Goal: Task Accomplishment & Management: Use online tool/utility

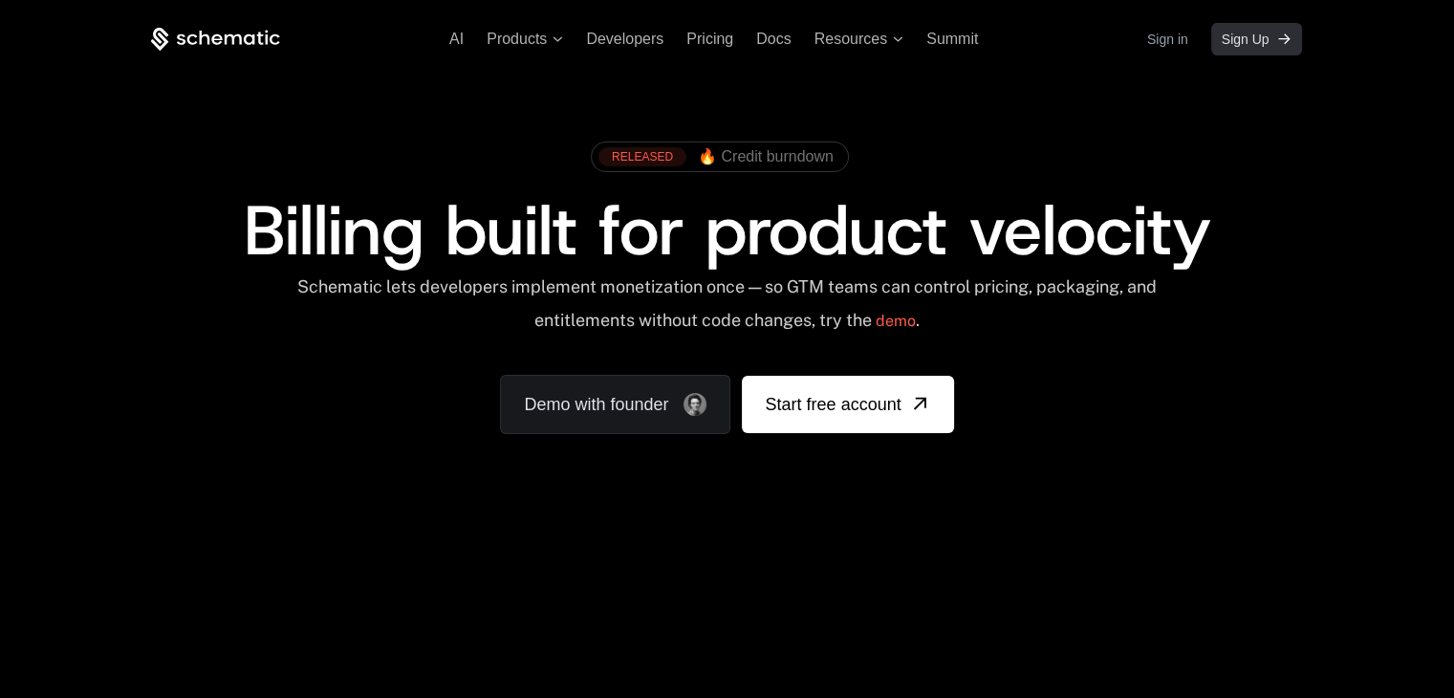
click at [1227, 39] on span "Sign Up" at bounding box center [1245, 39] width 48 height 19
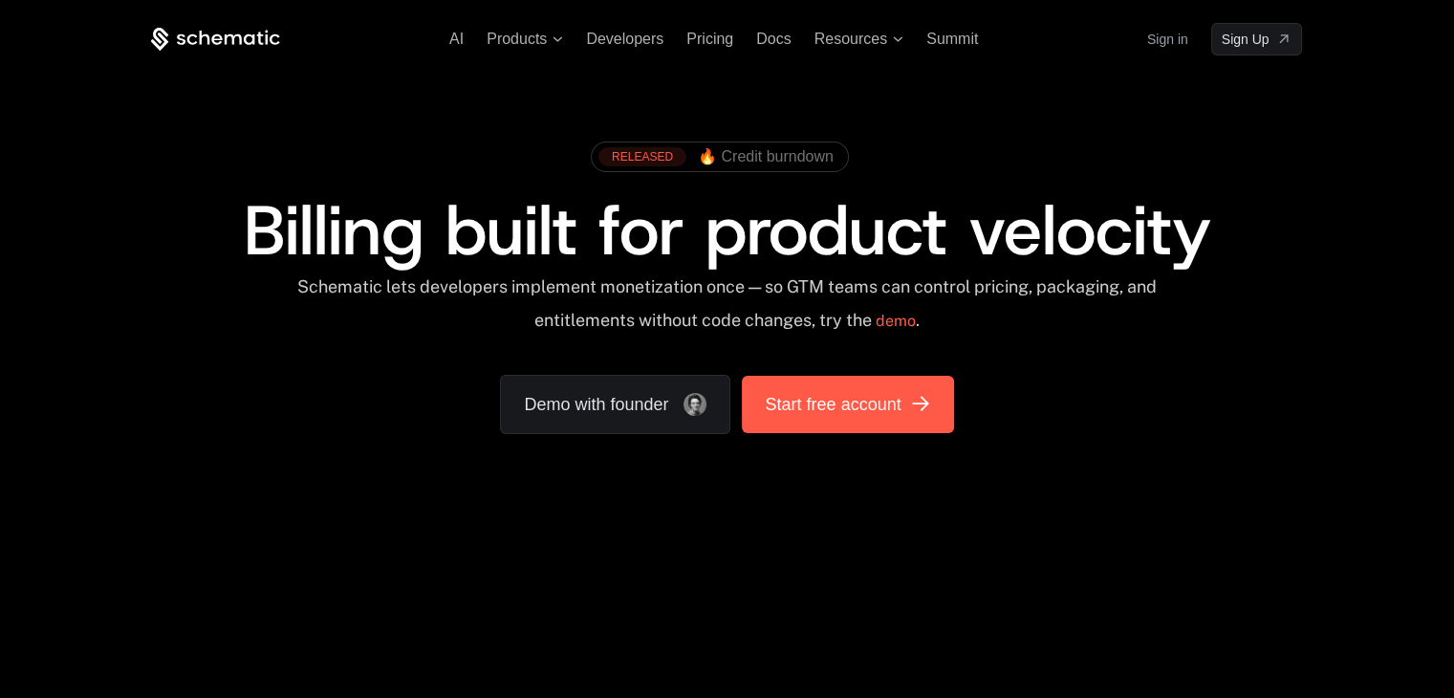
click at [837, 399] on span "Start free account" at bounding box center [833, 404] width 136 height 27
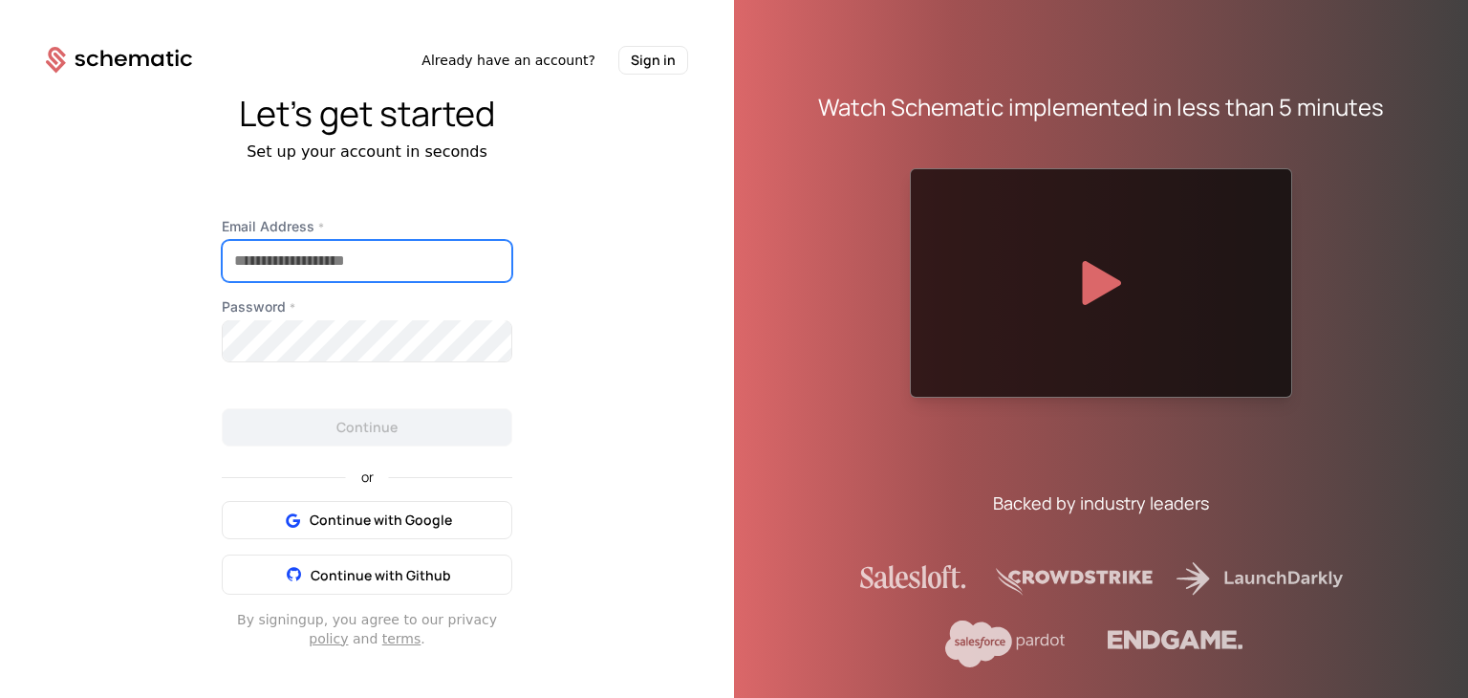
click at [401, 263] on input "Email Address *" at bounding box center [367, 261] width 289 height 40
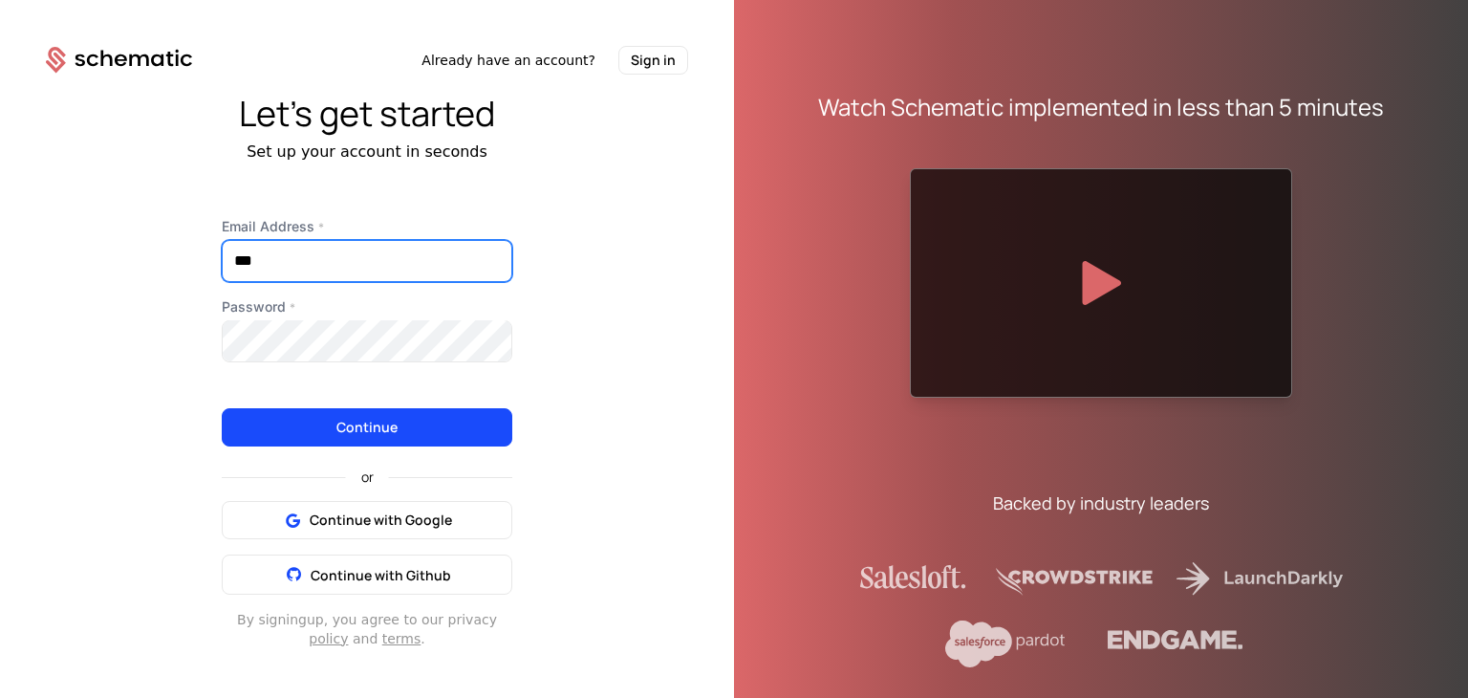
type input "**********"
click at [402, 427] on button "Continue" at bounding box center [367, 427] width 291 height 38
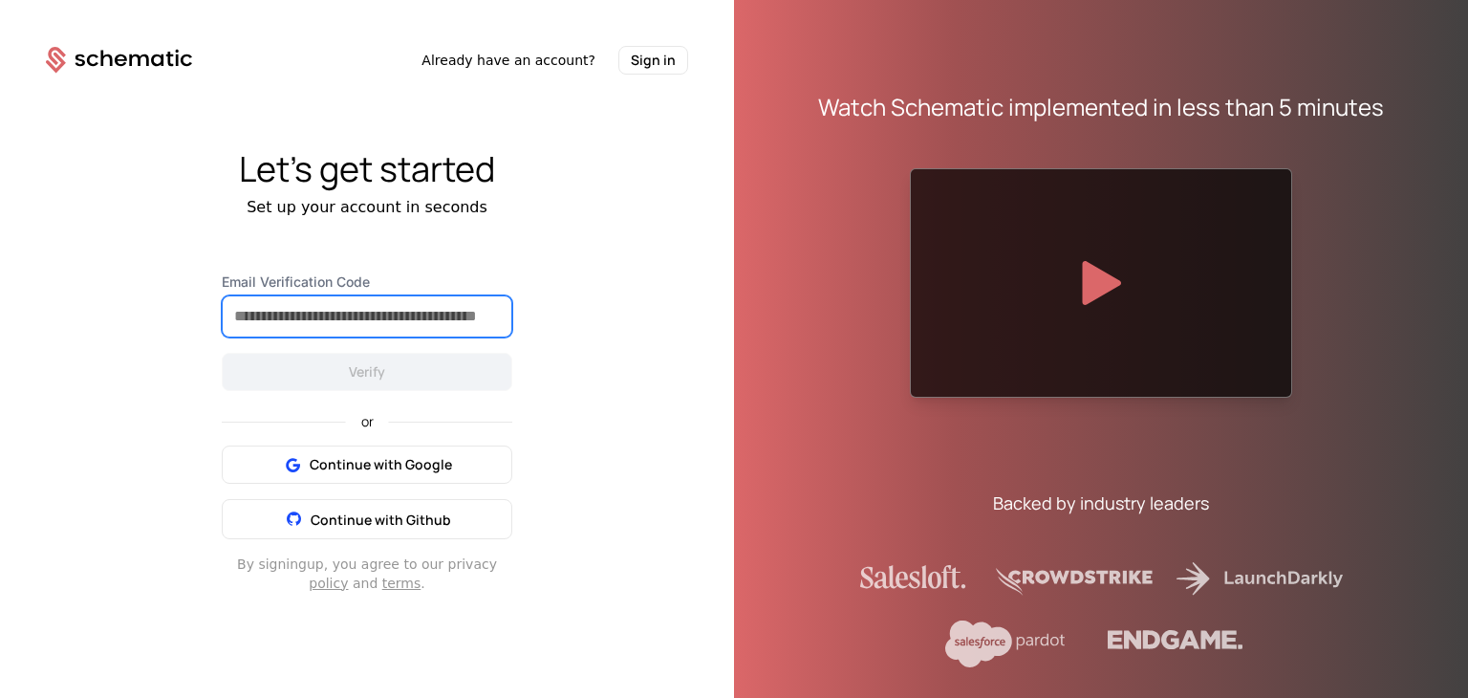
click at [311, 313] on input "Email Verification Code" at bounding box center [367, 316] width 289 height 40
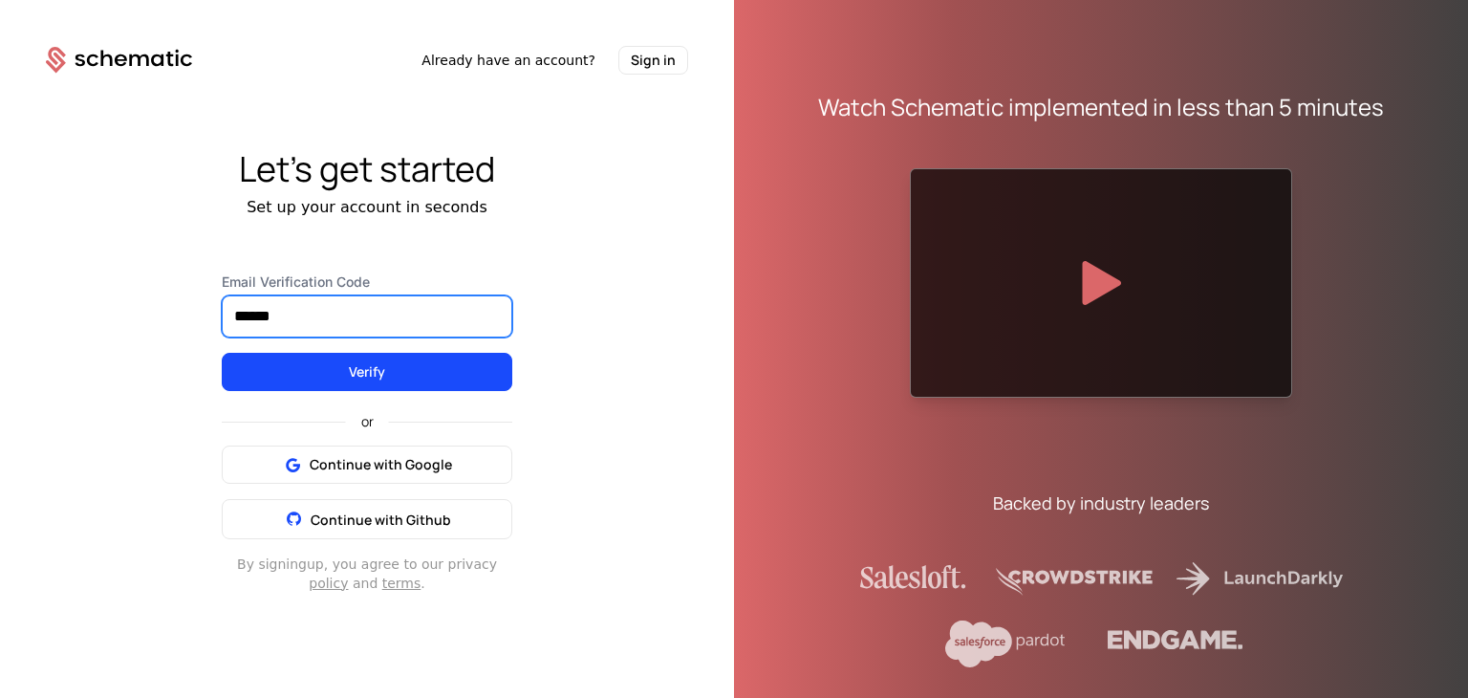
type input "******"
click at [324, 384] on button "Verify" at bounding box center [367, 372] width 291 height 38
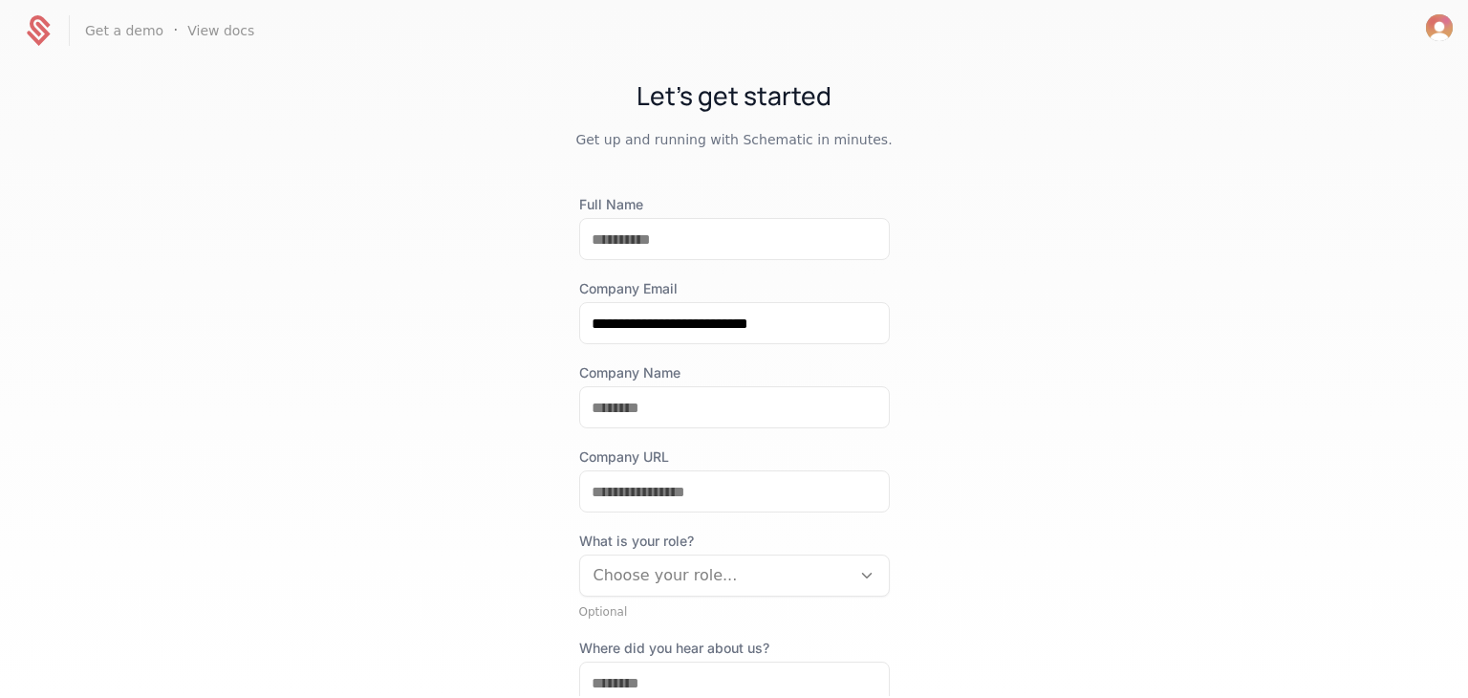
click at [661, 272] on div "**********" at bounding box center [734, 524] width 311 height 658
click at [679, 242] on input "Full Name" at bounding box center [734, 239] width 309 height 40
type input "**********"
click at [638, 428] on div "**********" at bounding box center [734, 524] width 311 height 658
click at [645, 406] on input "Company Name" at bounding box center [734, 407] width 309 height 40
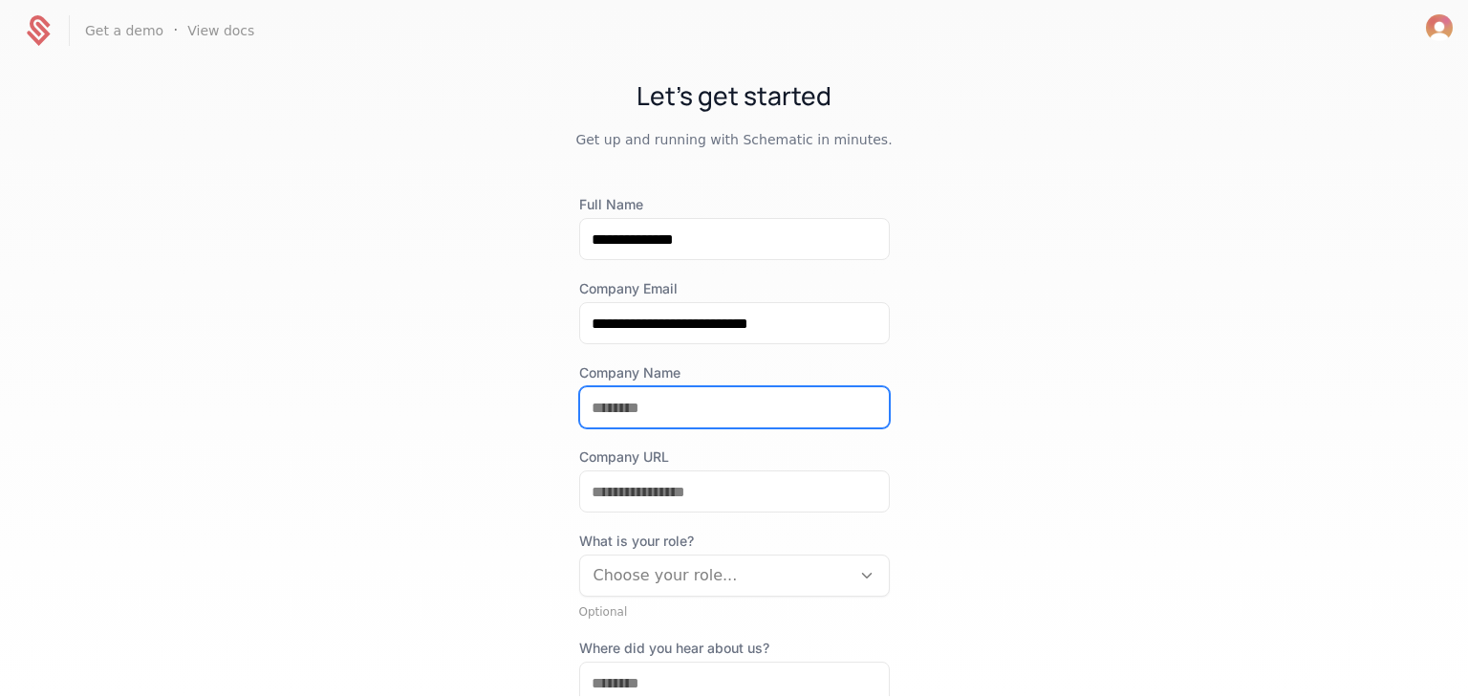
type input "*"
type input "**********"
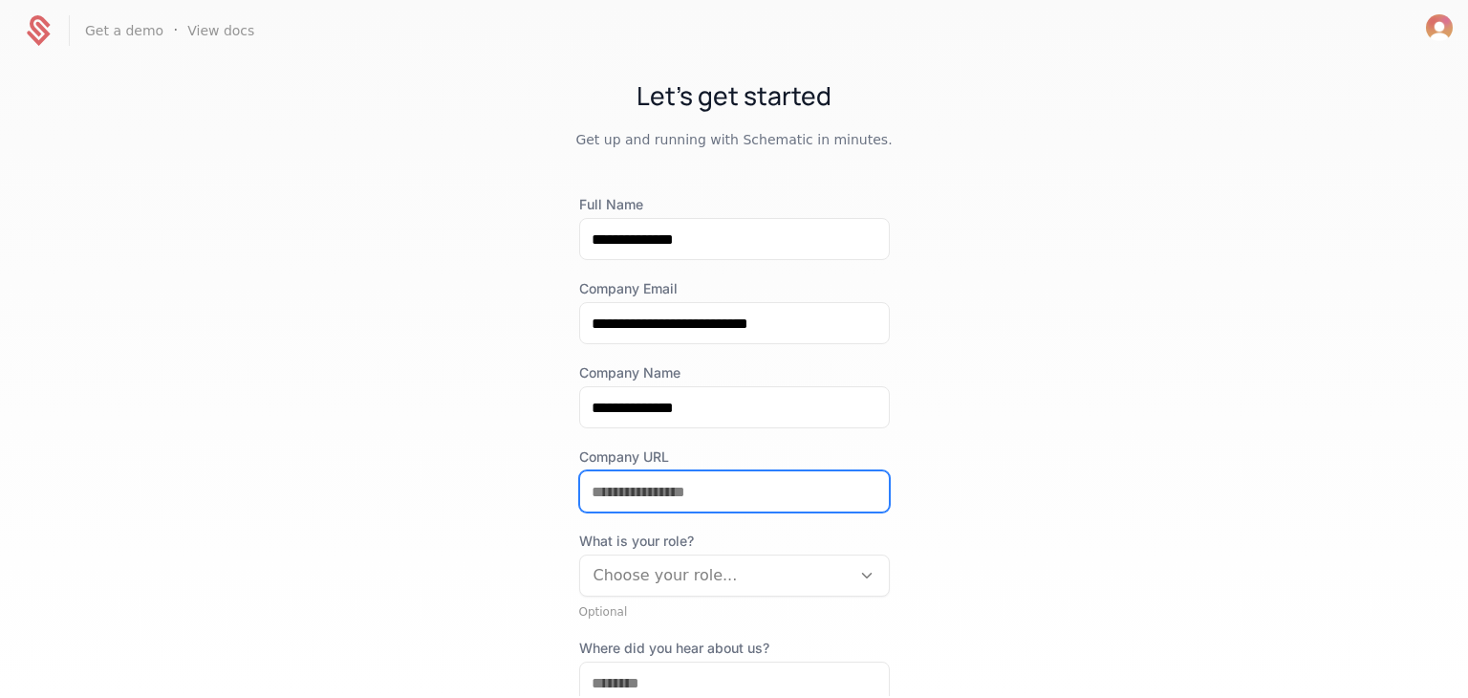
click at [596, 474] on input "Company URL" at bounding box center [734, 491] width 309 height 40
type input "**********"
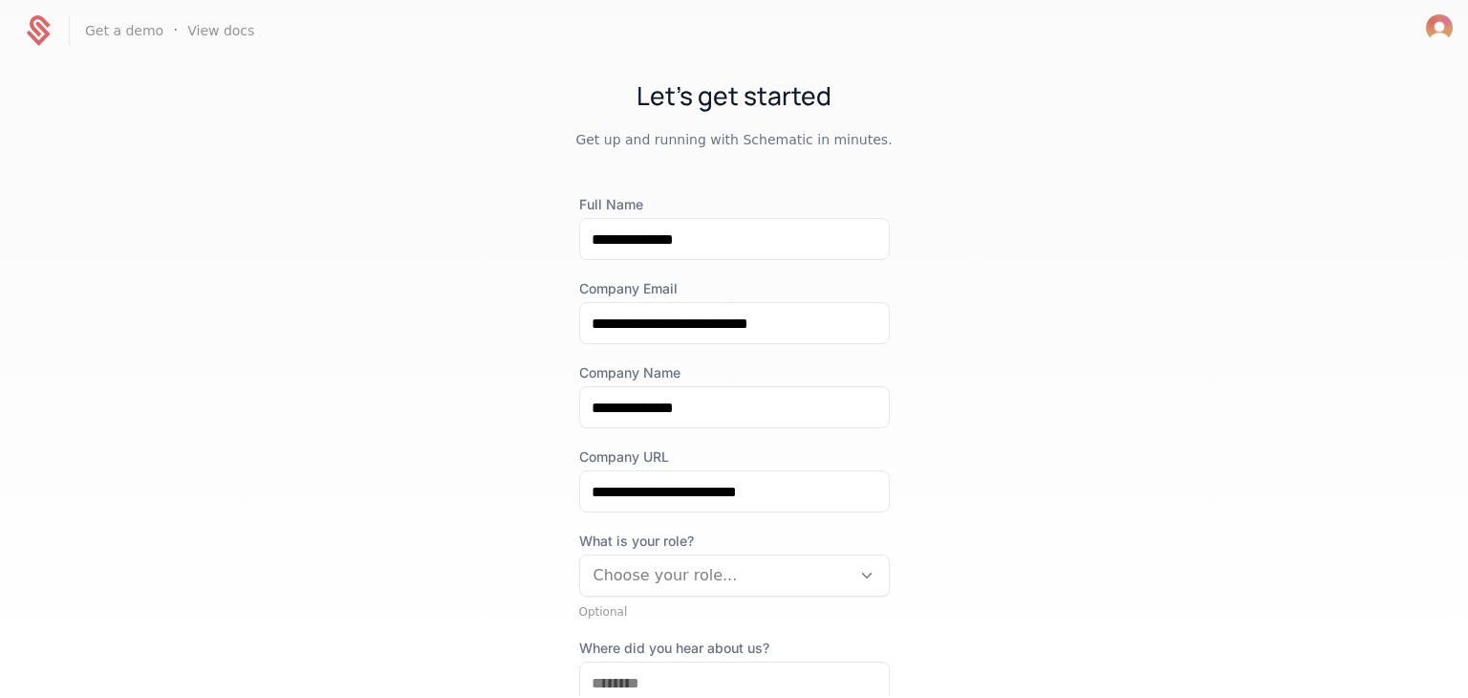
click at [659, 594] on div "Choose your role..." at bounding box center [734, 575] width 311 height 42
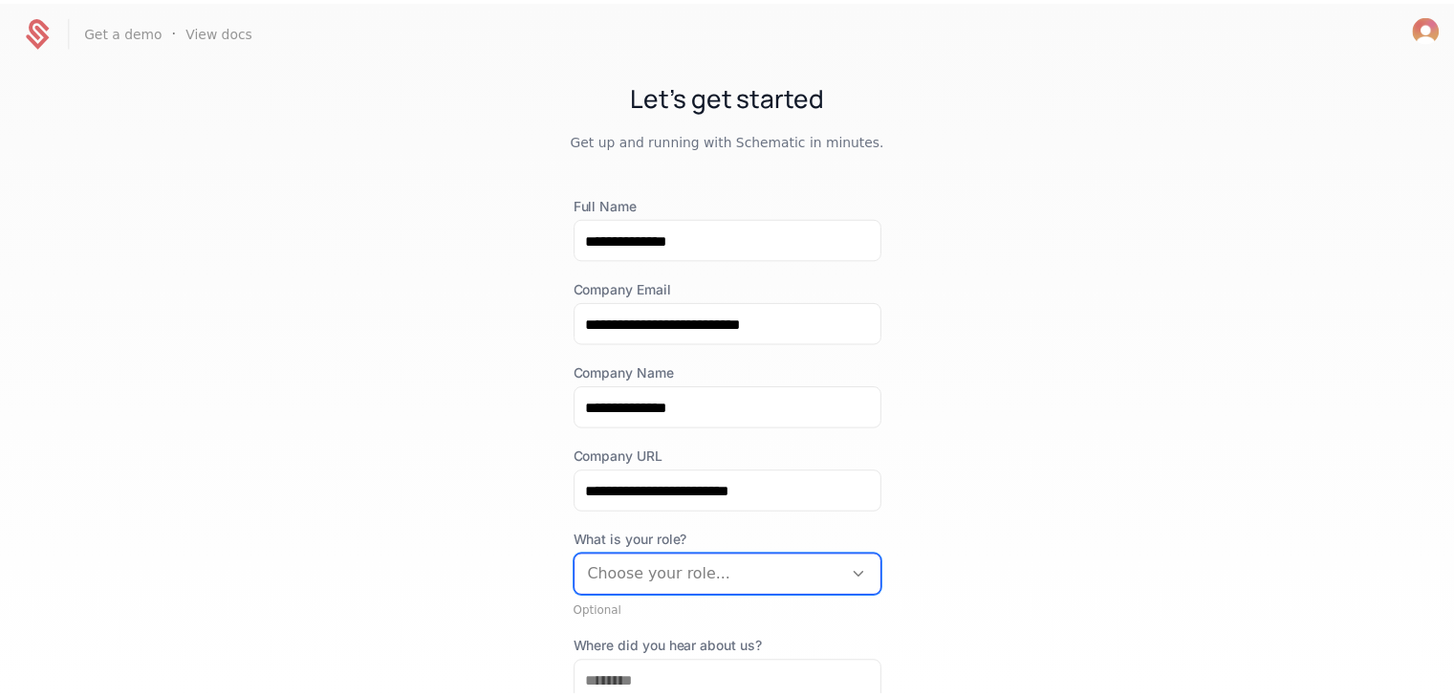
scroll to position [111, 0]
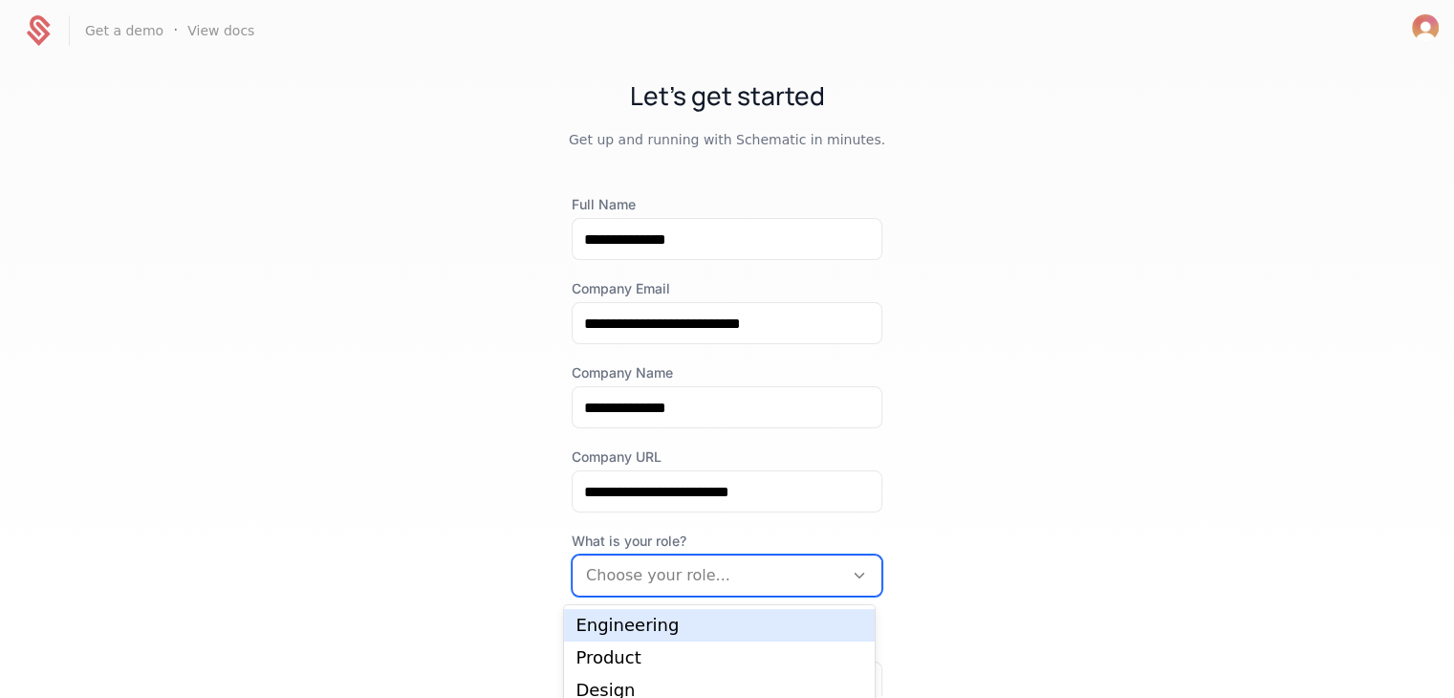
click at [657, 616] on div "Engineering" at bounding box center [719, 624] width 288 height 17
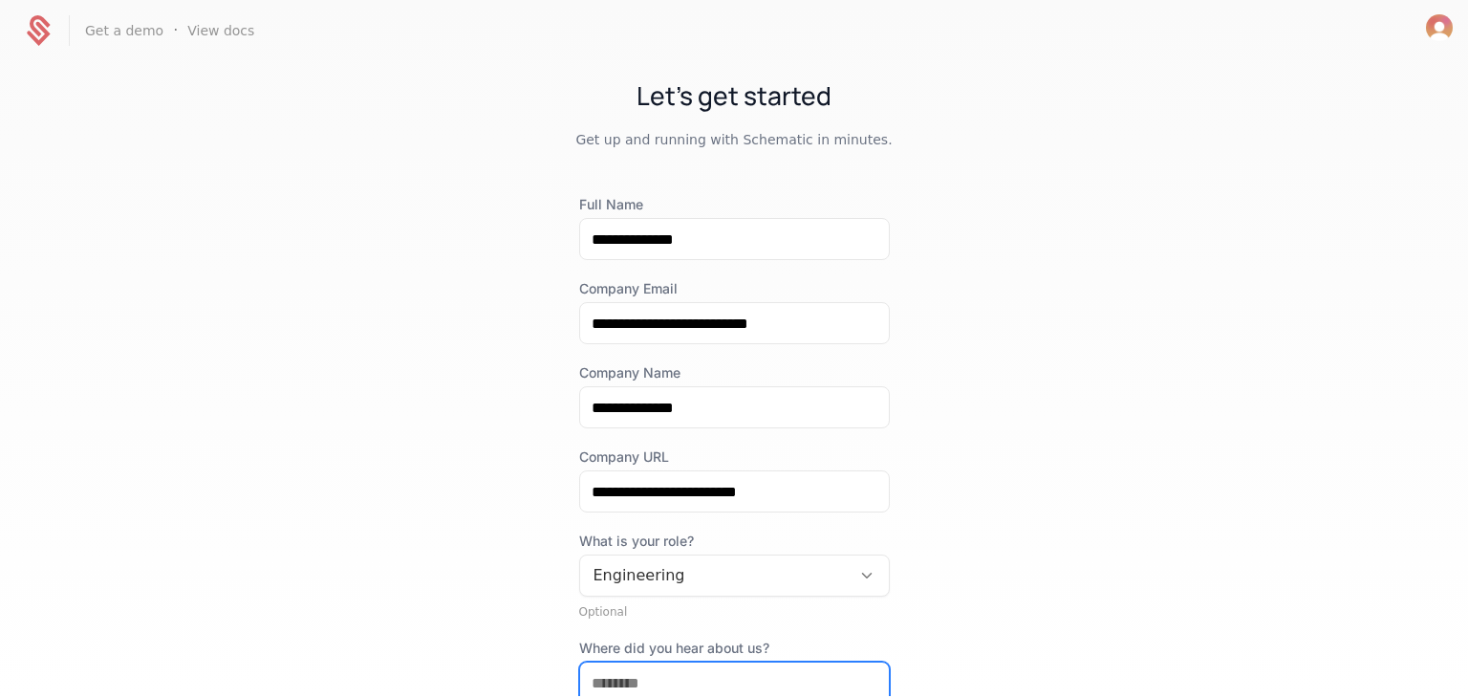
click at [653, 664] on input "Where did you hear about us?" at bounding box center [734, 682] width 309 height 40
type input "*"
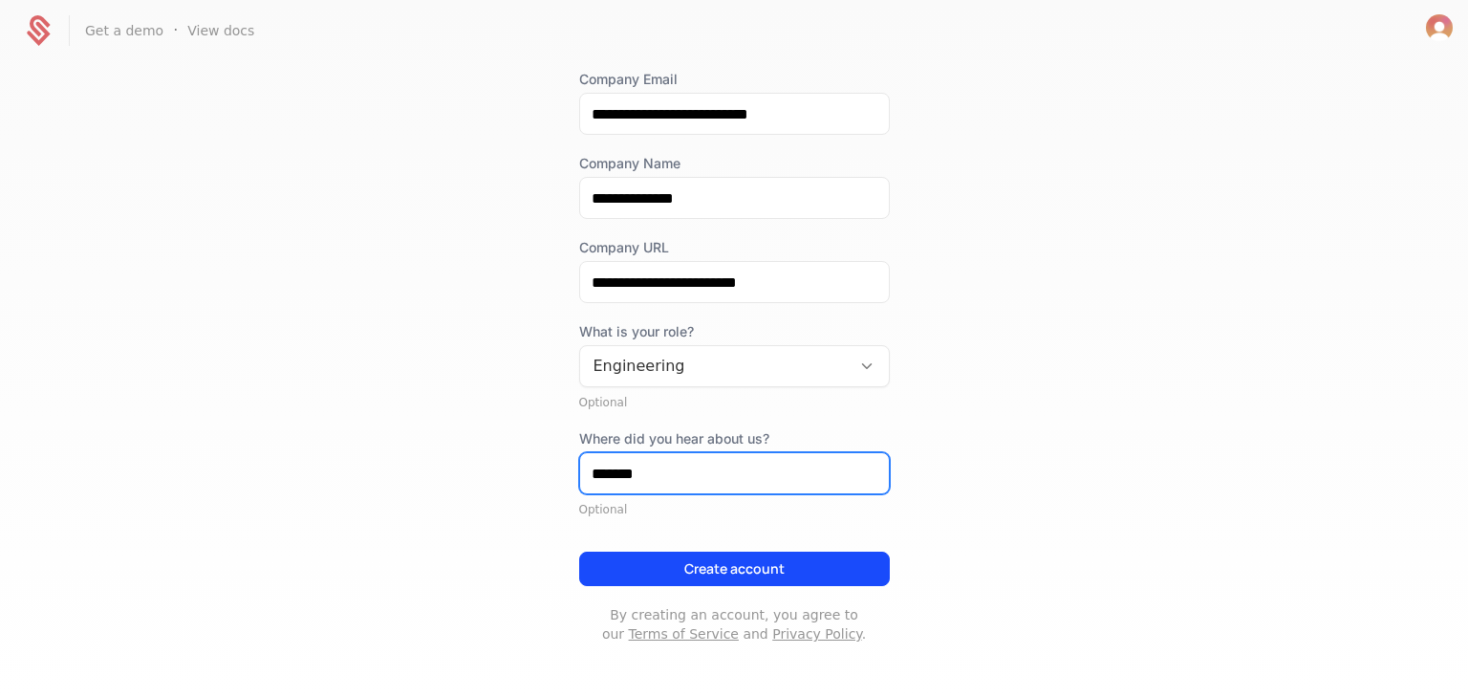
type input "*******"
click at [642, 567] on button "Create account" at bounding box center [734, 568] width 311 height 34
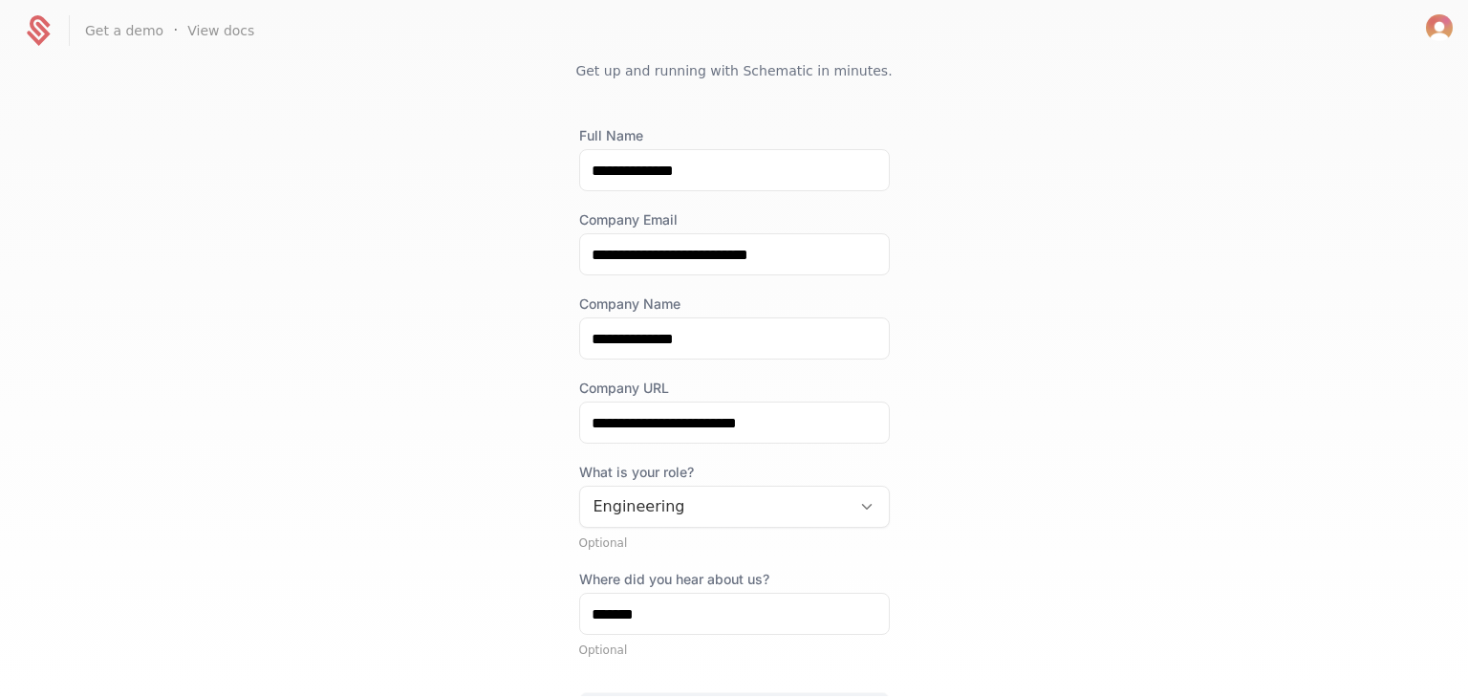
scroll to position [0, 0]
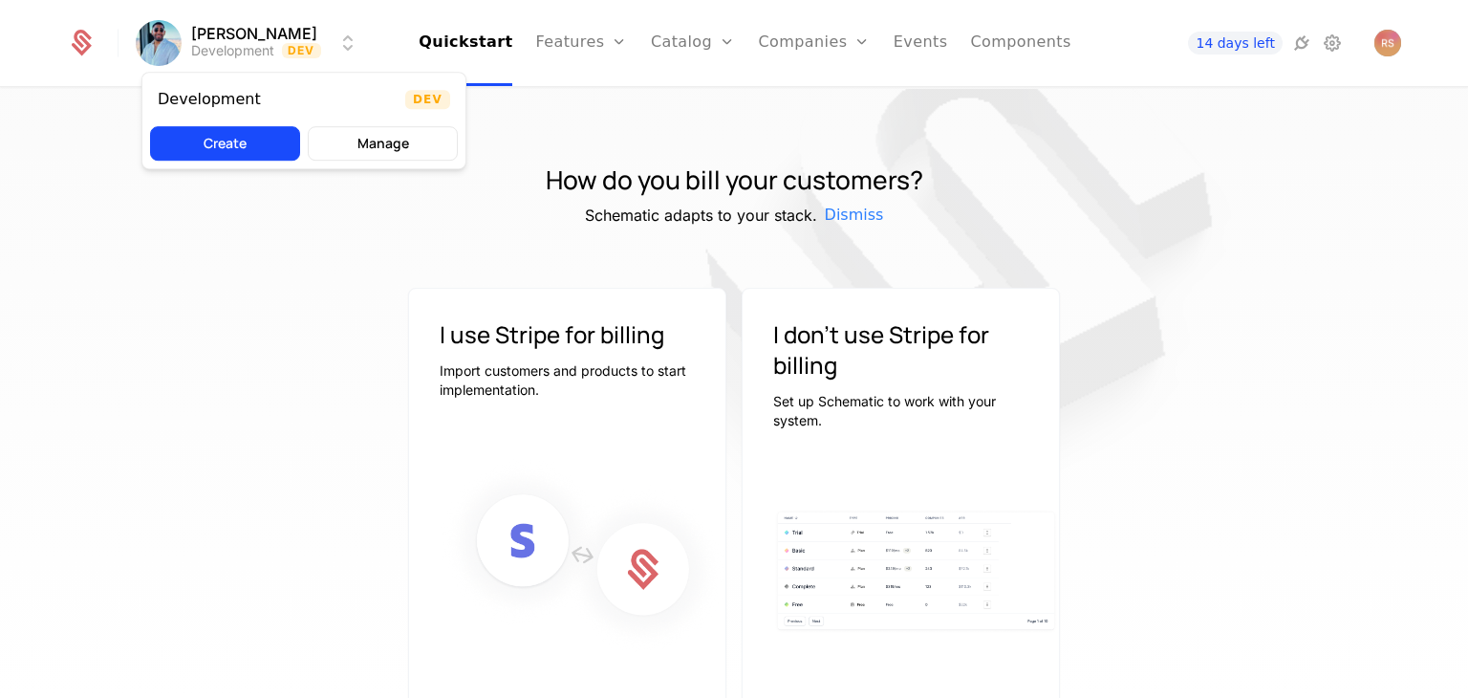
click at [159, 35] on html "Rahul Sachdeva Development Dev Quickstart Features Features Flags Catalog Plans…" at bounding box center [734, 349] width 1468 height 698
click at [57, 202] on html "Rahul Sachdeva Development Dev Quickstart Features Features Flags Catalog Plans…" at bounding box center [734, 349] width 1468 height 698
click at [684, 101] on link "Plans" at bounding box center [723, 93] width 98 height 15
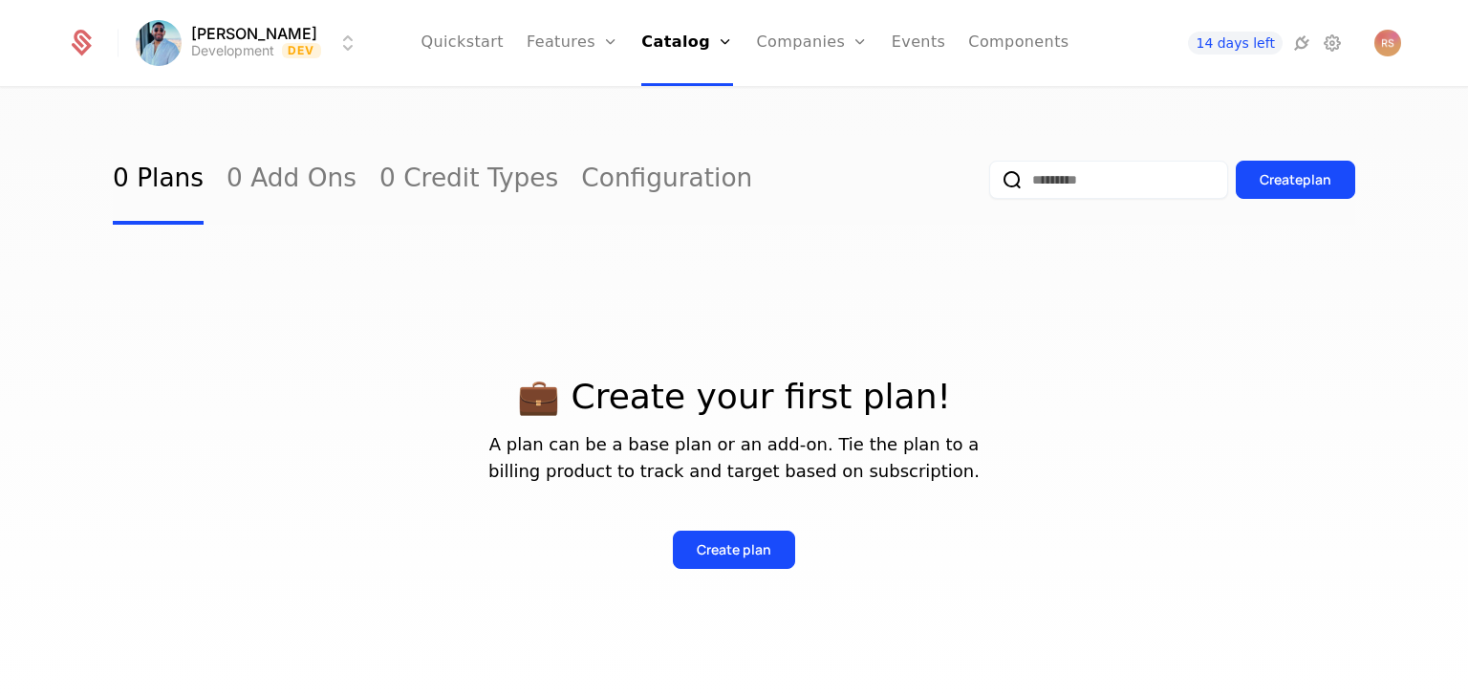
click at [581, 187] on link "Configuration" at bounding box center [666, 180] width 171 height 90
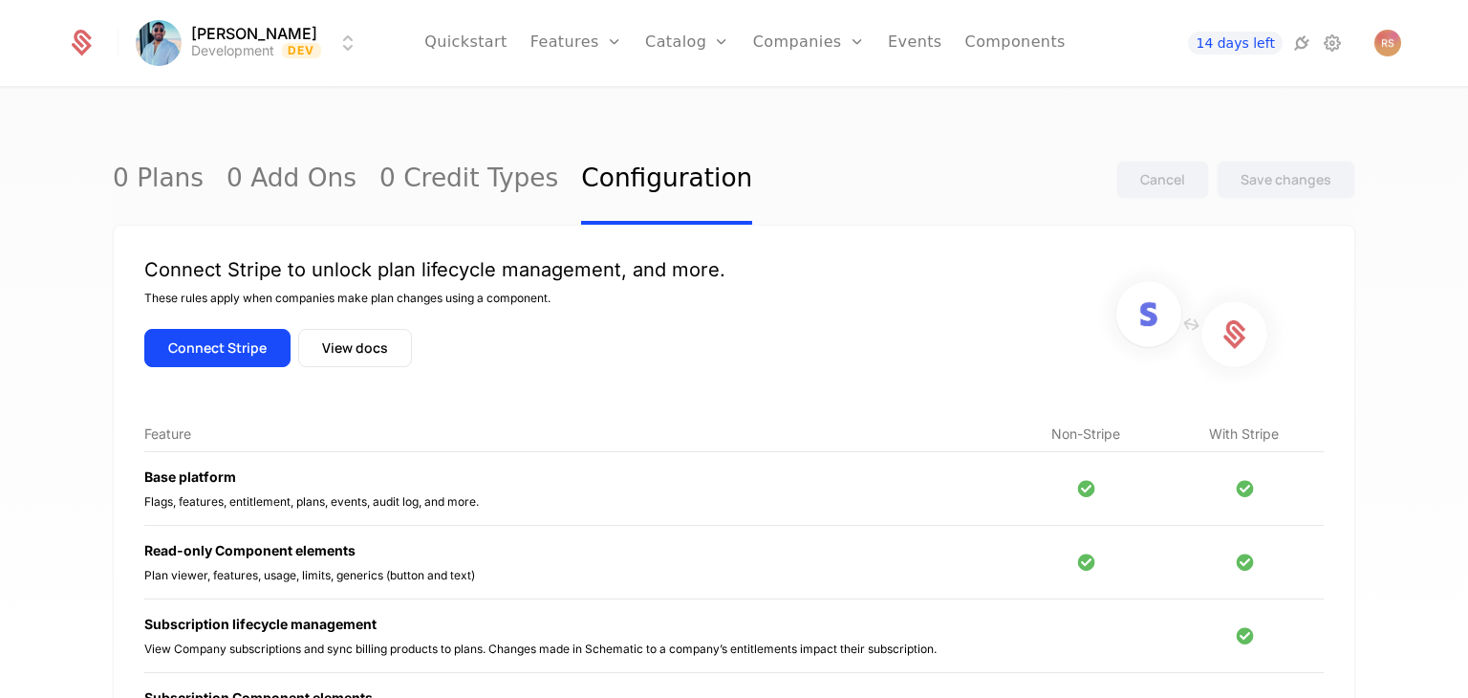
click at [226, 345] on button "Connect Stripe" at bounding box center [217, 348] width 146 height 38
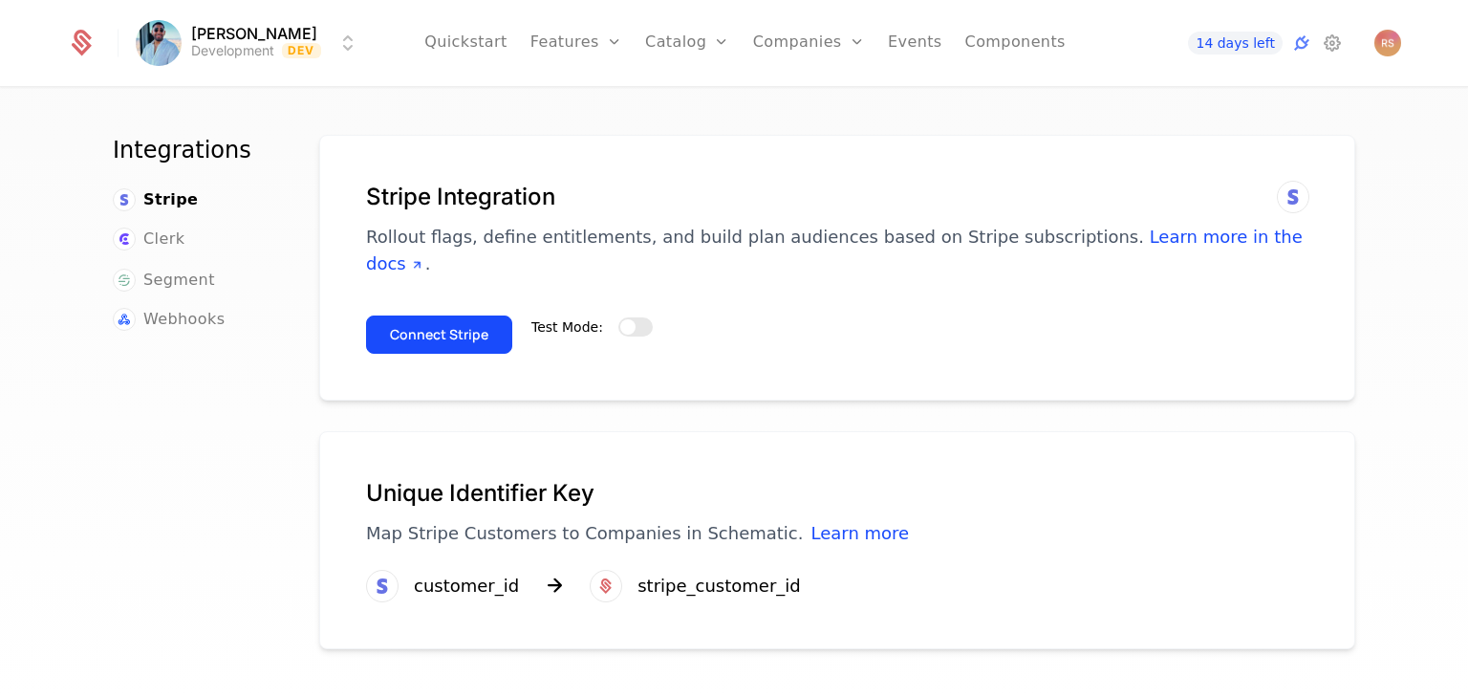
click at [417, 315] on button "Connect Stripe" at bounding box center [439, 334] width 146 height 38
click at [620, 319] on span "button" at bounding box center [627, 326] width 15 height 15
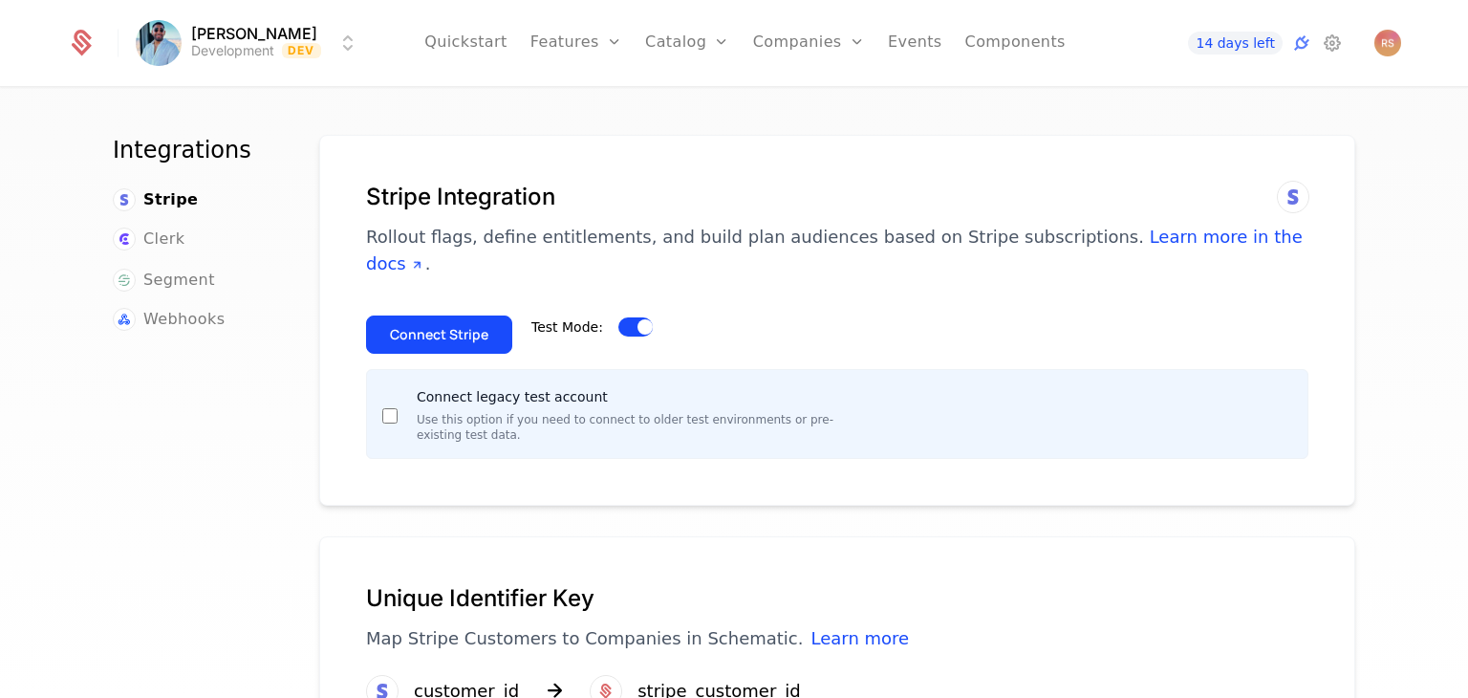
click at [618, 317] on button "Test Mode:" at bounding box center [635, 326] width 34 height 19
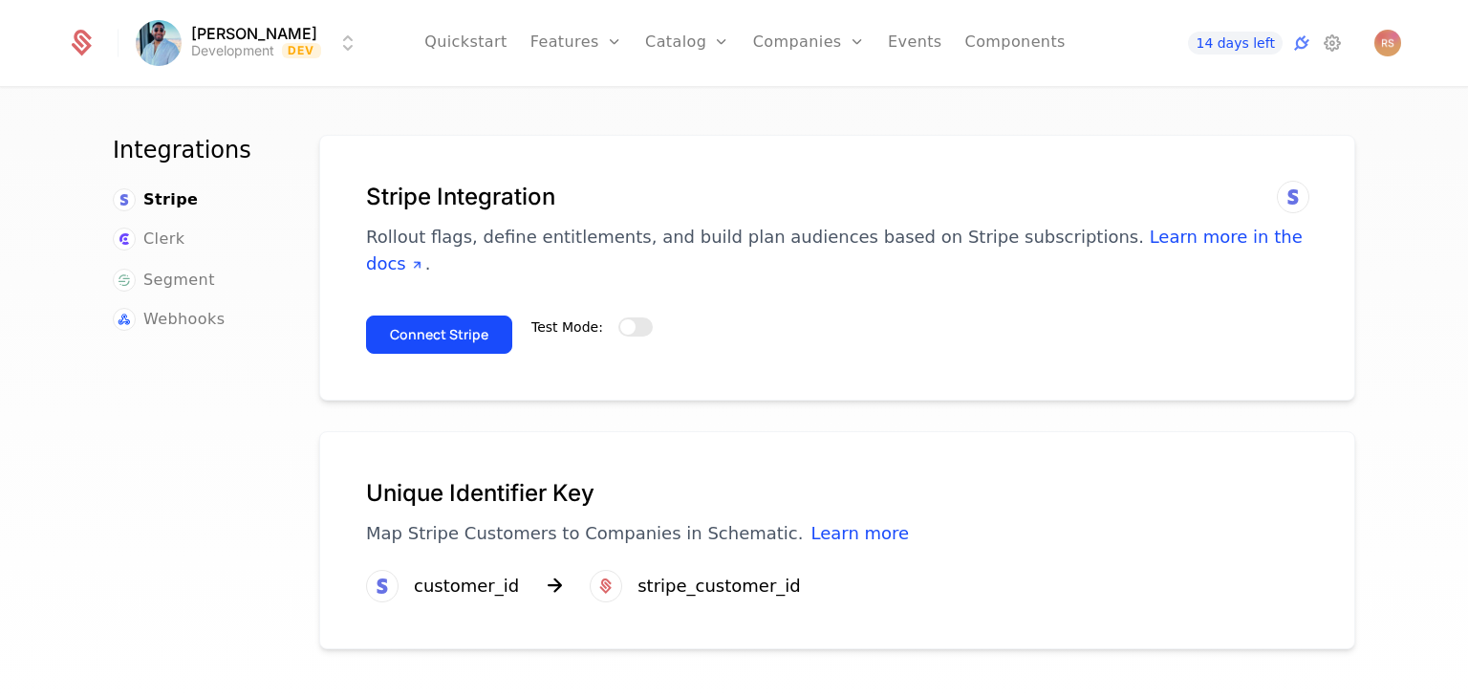
click at [454, 315] on button "Connect Stripe" at bounding box center [439, 334] width 146 height 38
click at [599, 317] on div "Test Mode:" at bounding box center [591, 326] width 121 height 19
click at [620, 319] on span "button" at bounding box center [627, 326] width 15 height 15
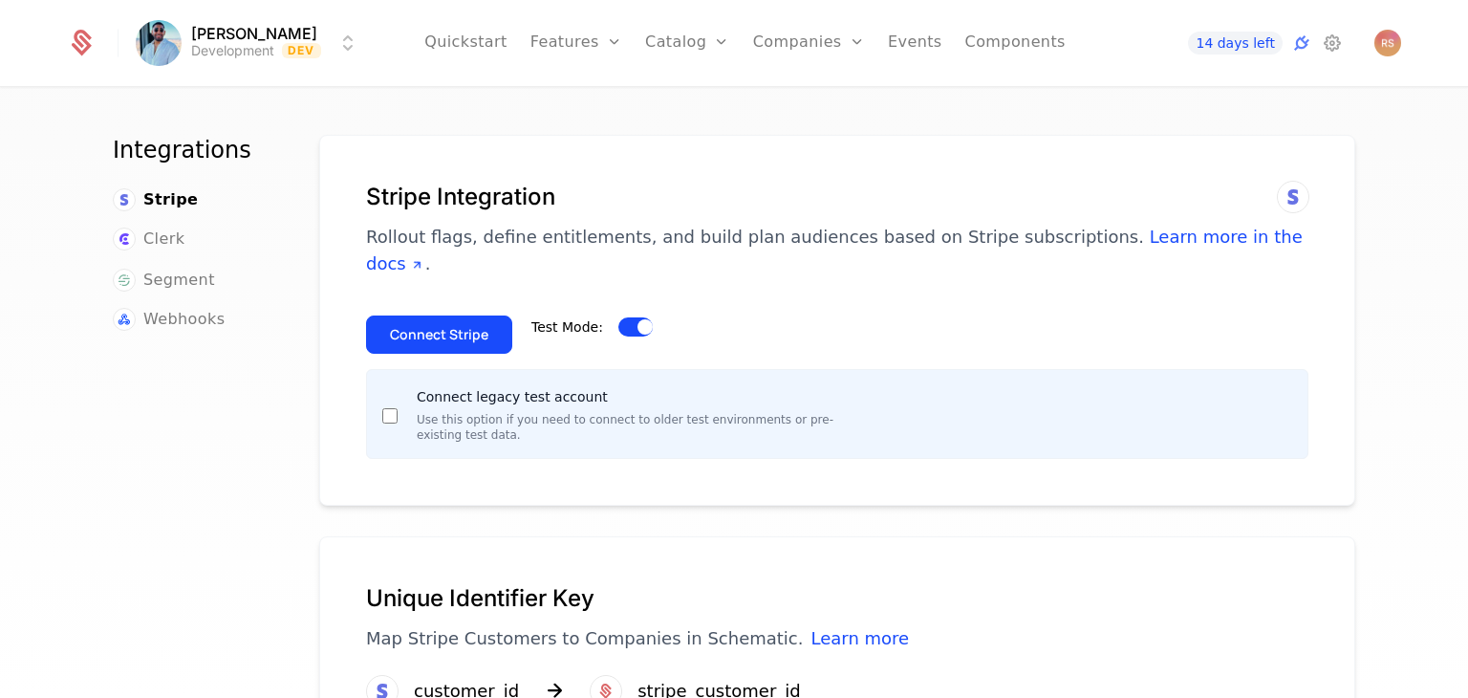
click at [409, 315] on button "Connect Stripe" at bounding box center [439, 334] width 146 height 38
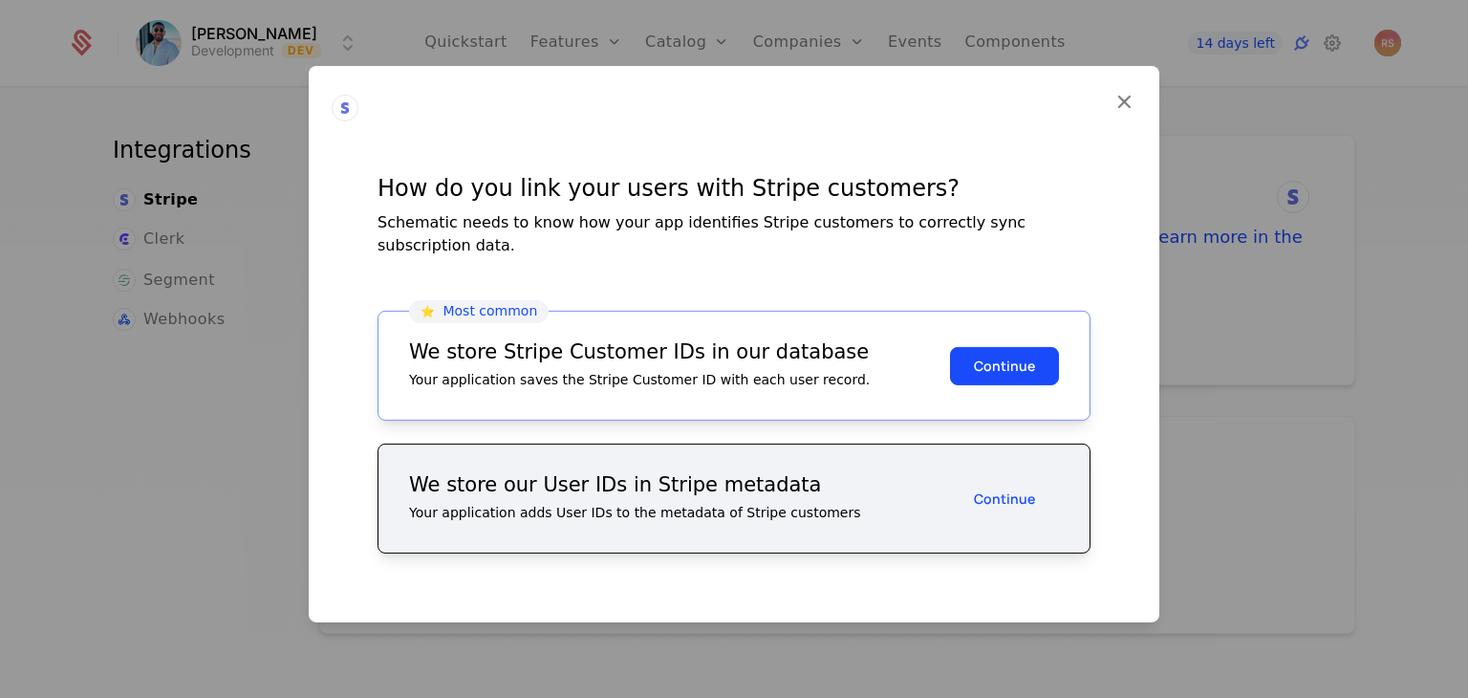
click at [1124, 114] on icon at bounding box center [1124, 101] width 25 height 25
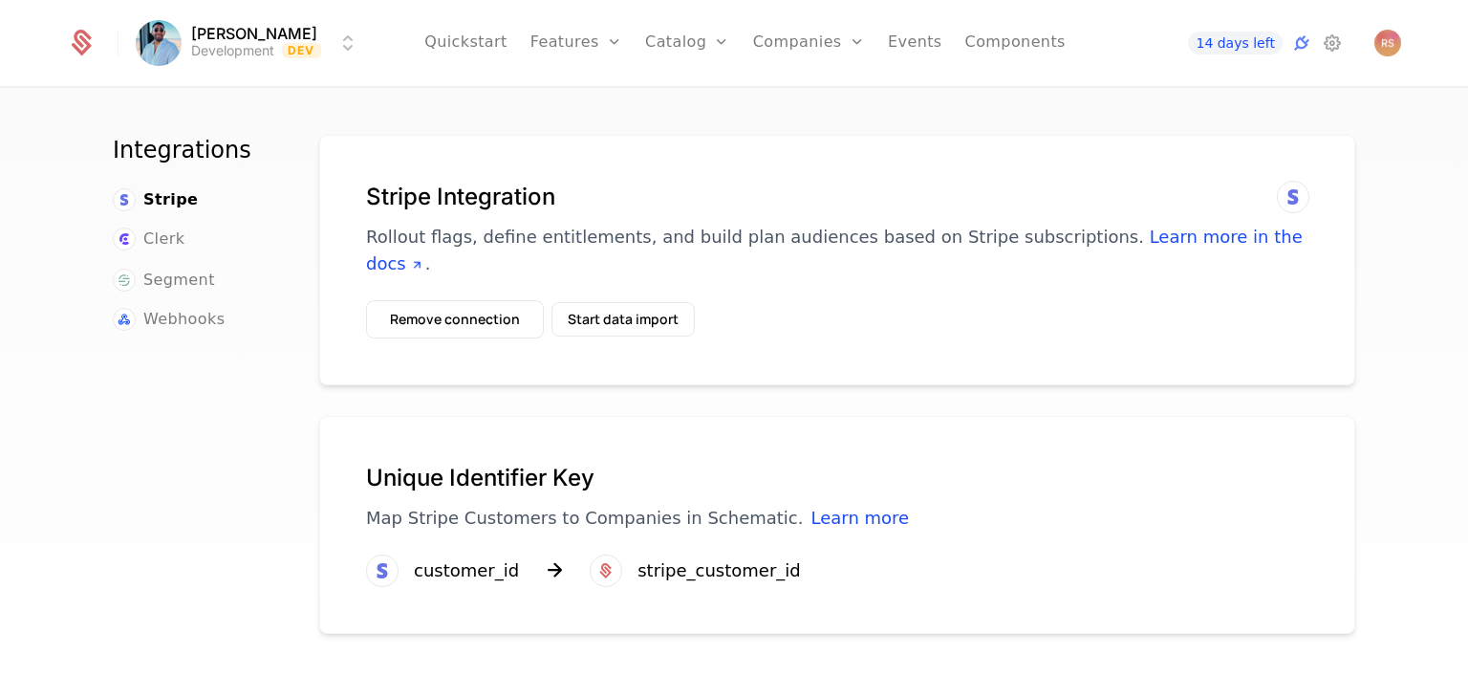
click at [500, 300] on button "Remove connection" at bounding box center [455, 319] width 178 height 38
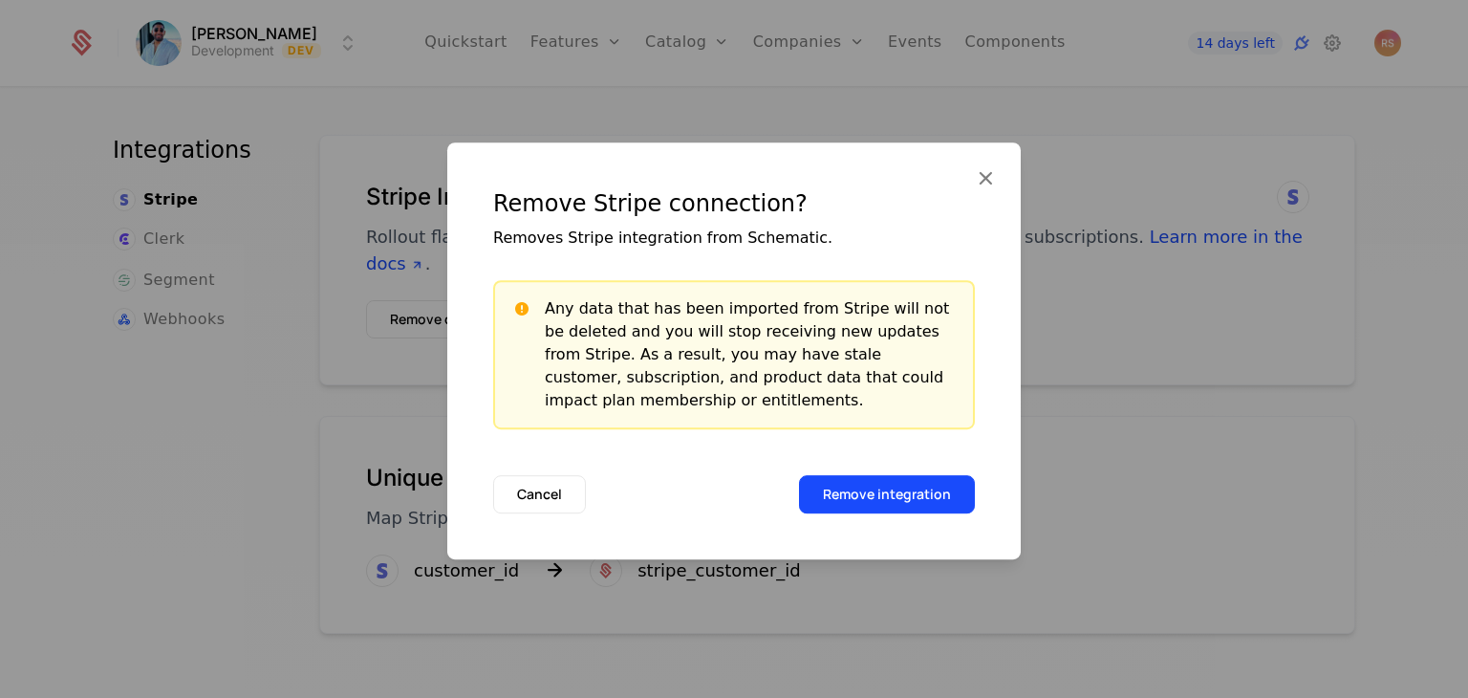
click at [855, 483] on button "Remove integration" at bounding box center [887, 494] width 176 height 38
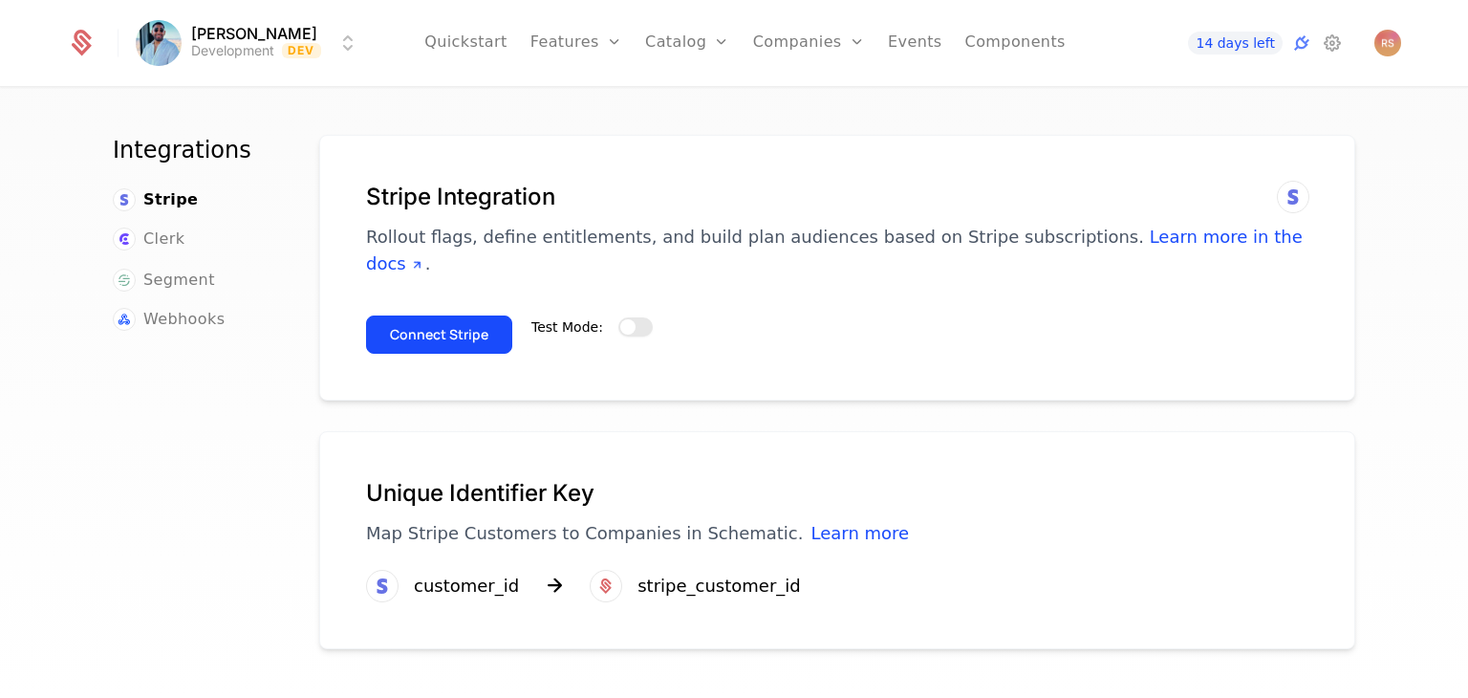
click at [620, 319] on span "button" at bounding box center [627, 326] width 15 height 15
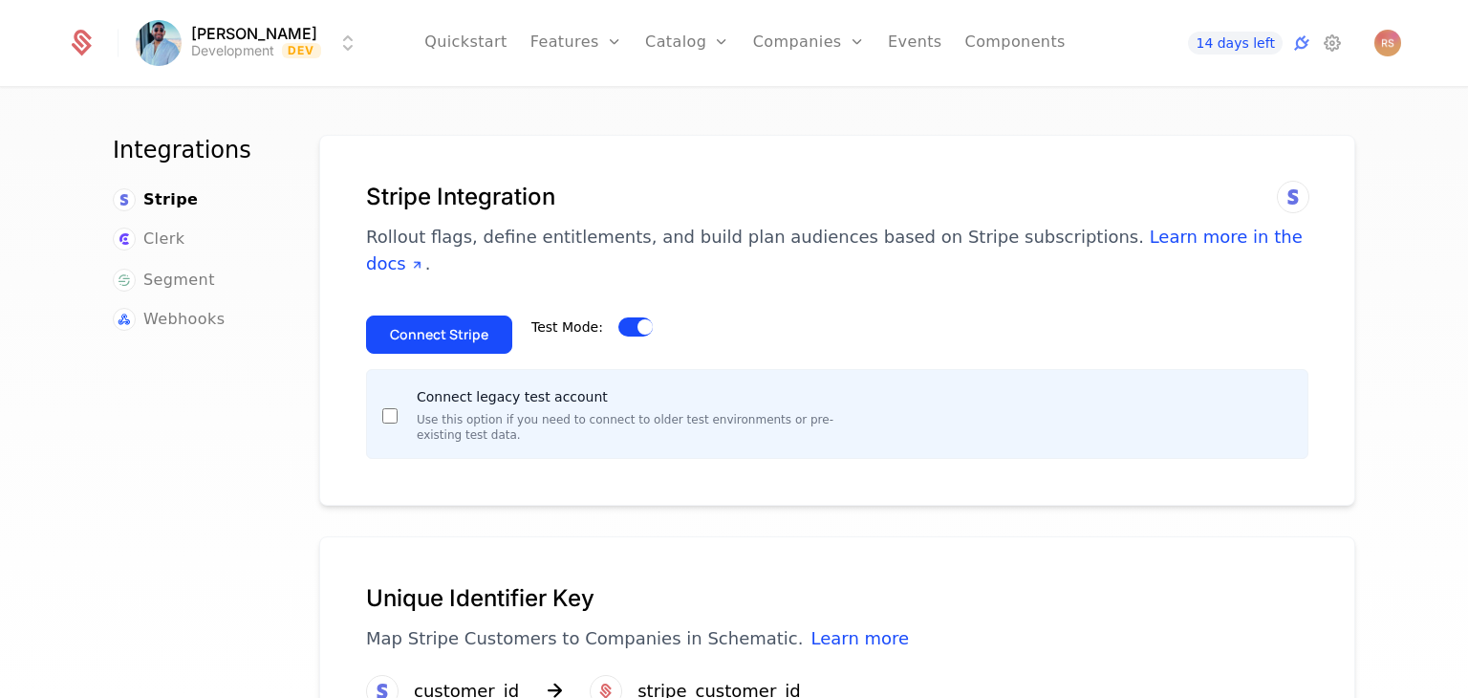
click at [382, 397] on div "Connect legacy test account Use this option if you need to connect to older tes…" at bounding box center [613, 413] width 463 height 57
click at [420, 315] on button "Connect Stripe" at bounding box center [439, 334] width 146 height 38
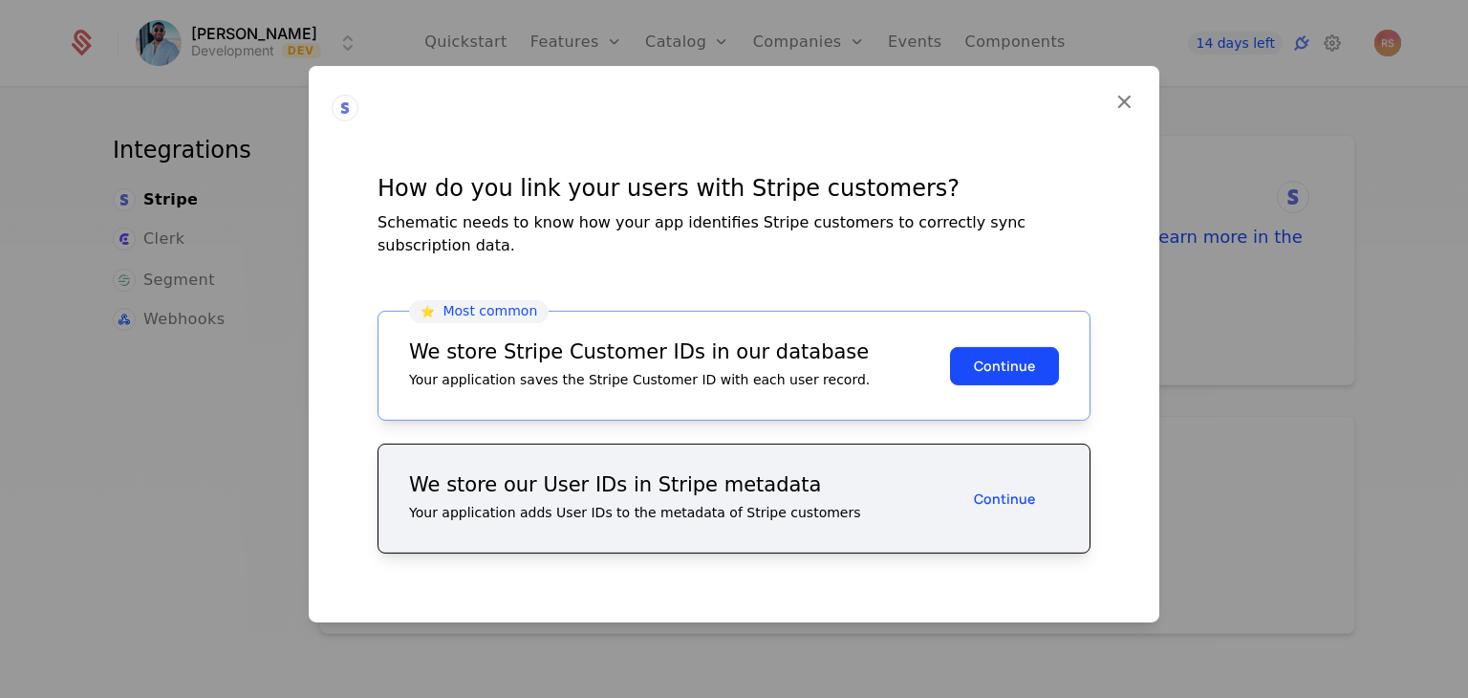
click at [984, 358] on button "Continue" at bounding box center [1004, 365] width 109 height 38
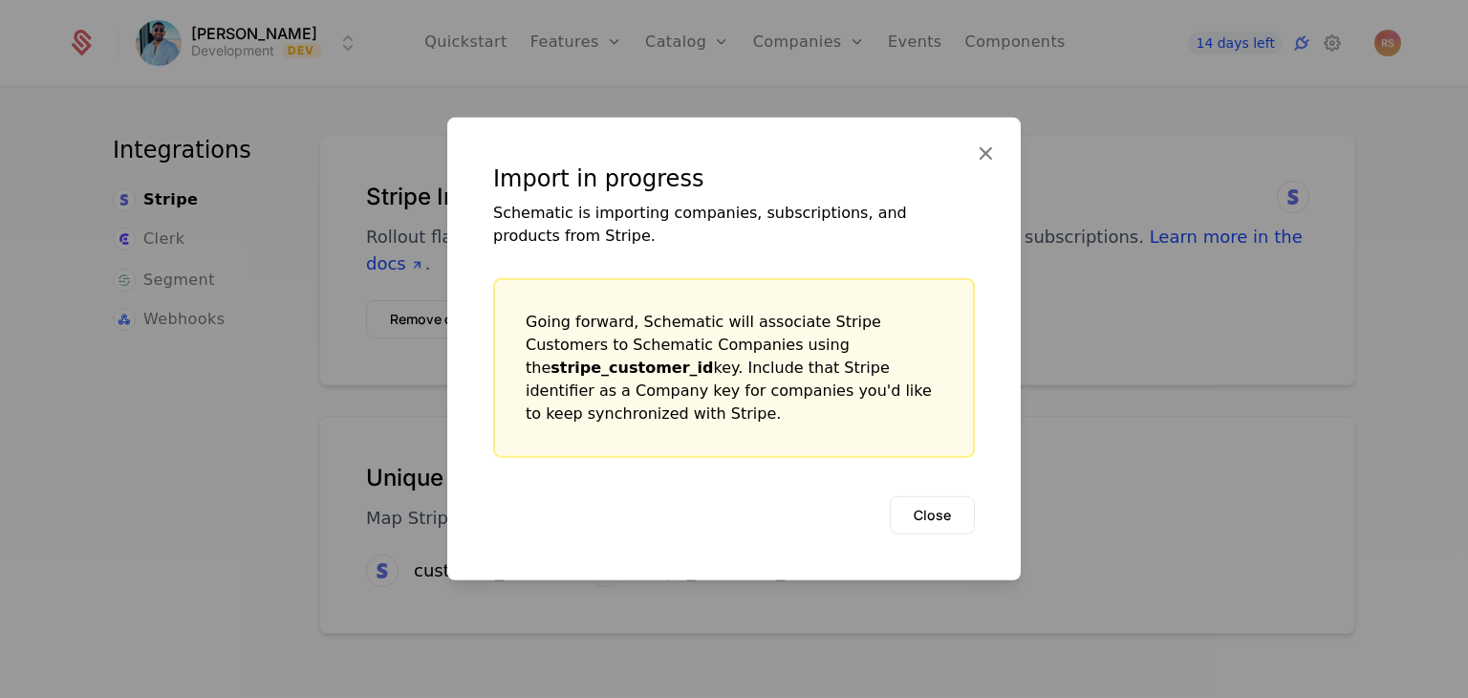
click at [944, 509] on button "Close" at bounding box center [932, 515] width 85 height 38
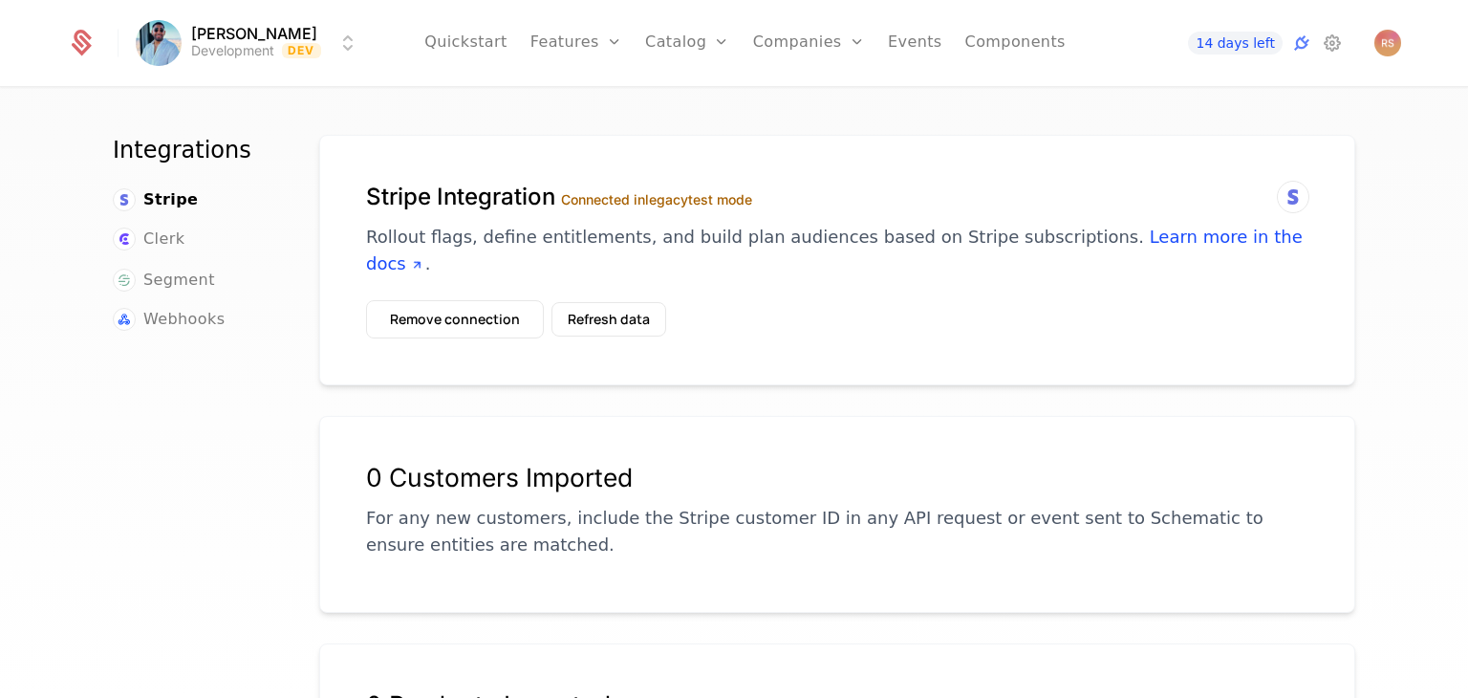
click at [694, 97] on link "Plans" at bounding box center [717, 93] width 98 height 15
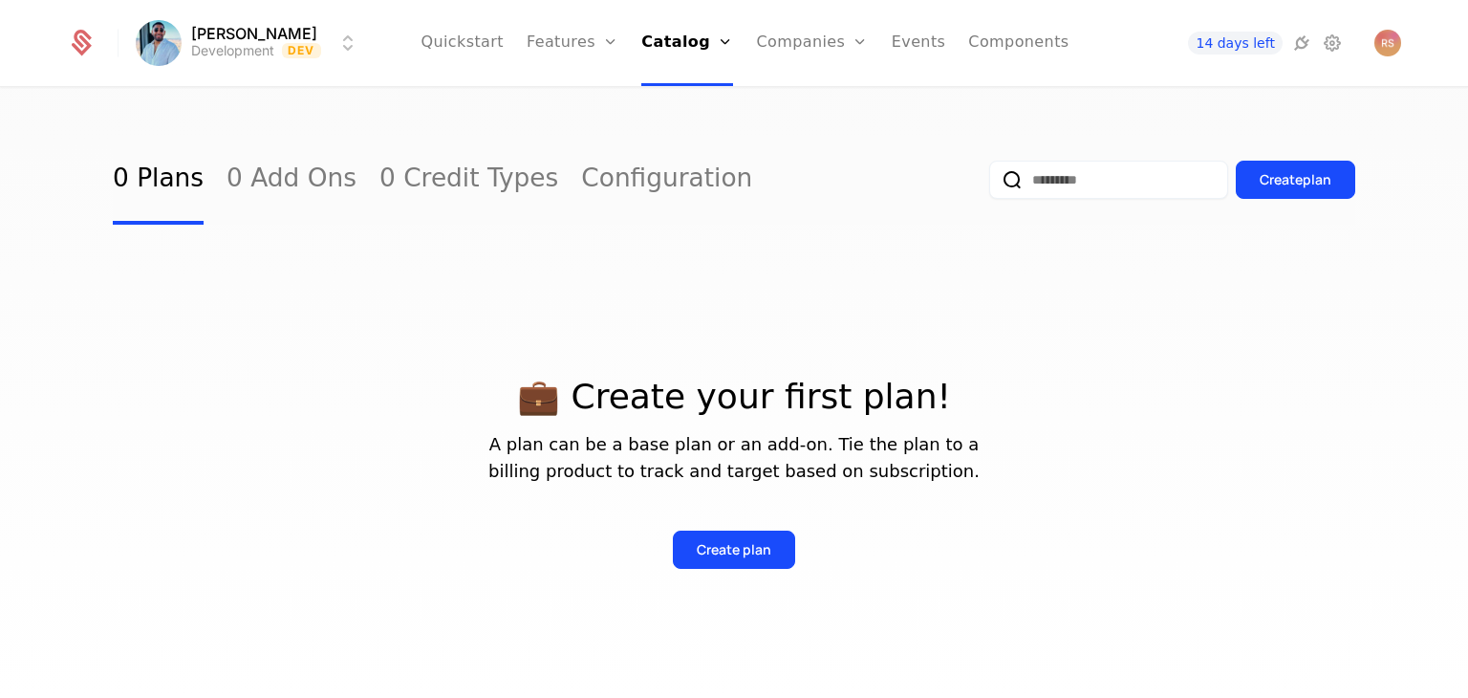
scroll to position [38, 0]
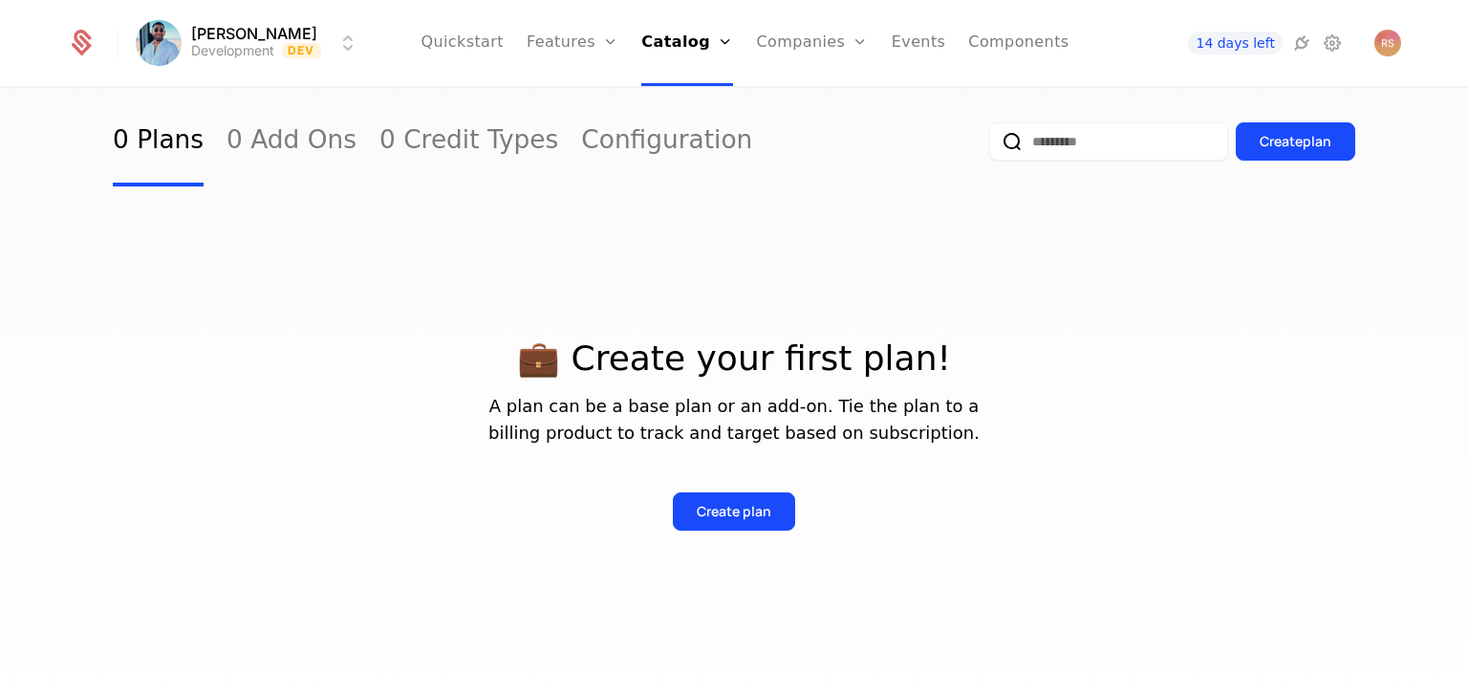
click at [752, 527] on button "Create plan" at bounding box center [734, 511] width 122 height 38
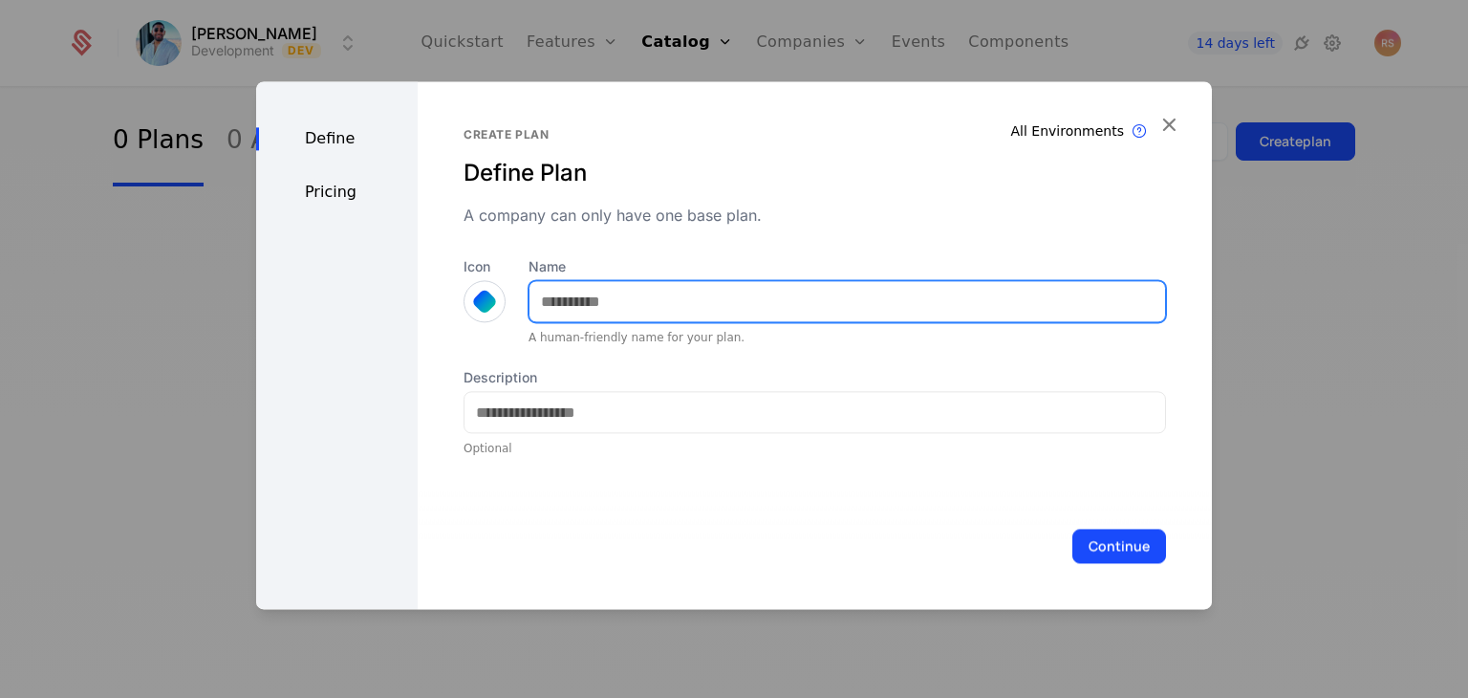
click at [654, 293] on input "Name" at bounding box center [848, 301] width 636 height 40
type input "****"
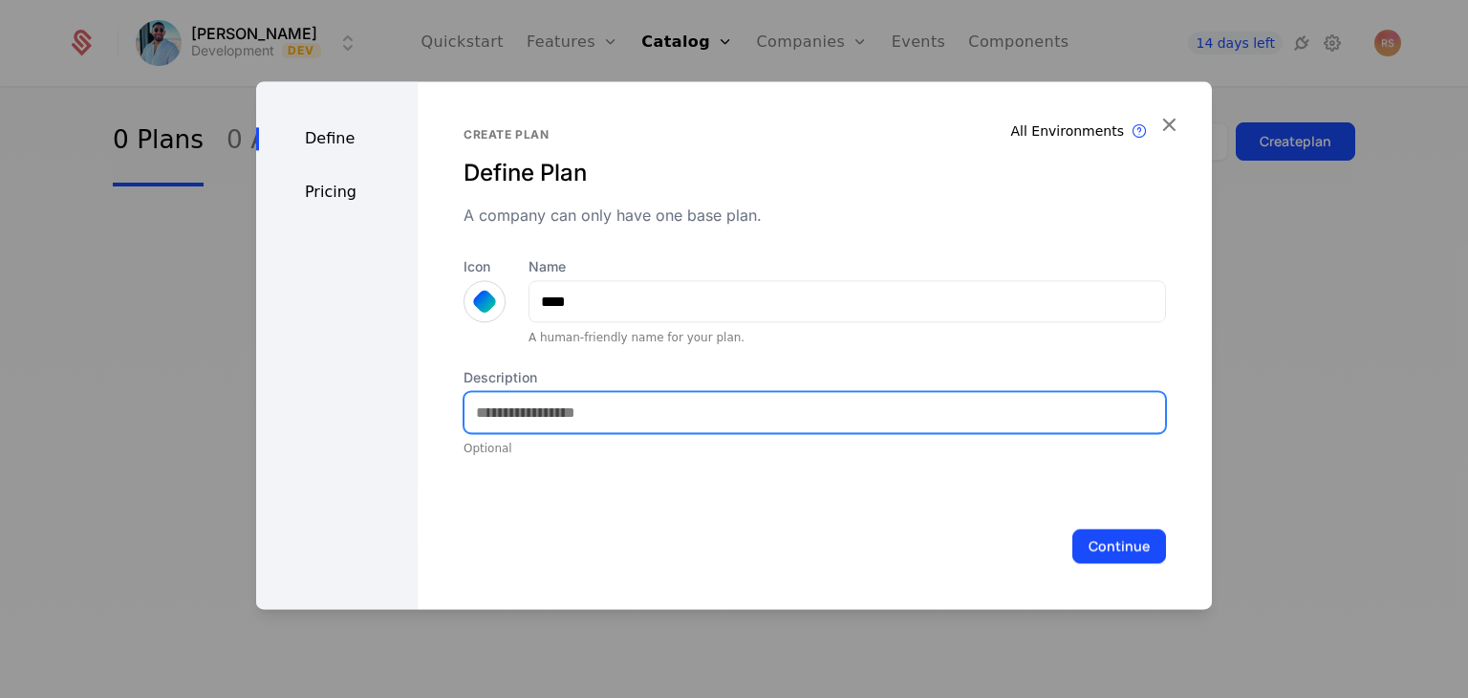
click at [580, 413] on input "Description" at bounding box center [815, 412] width 701 height 40
type input "**********"
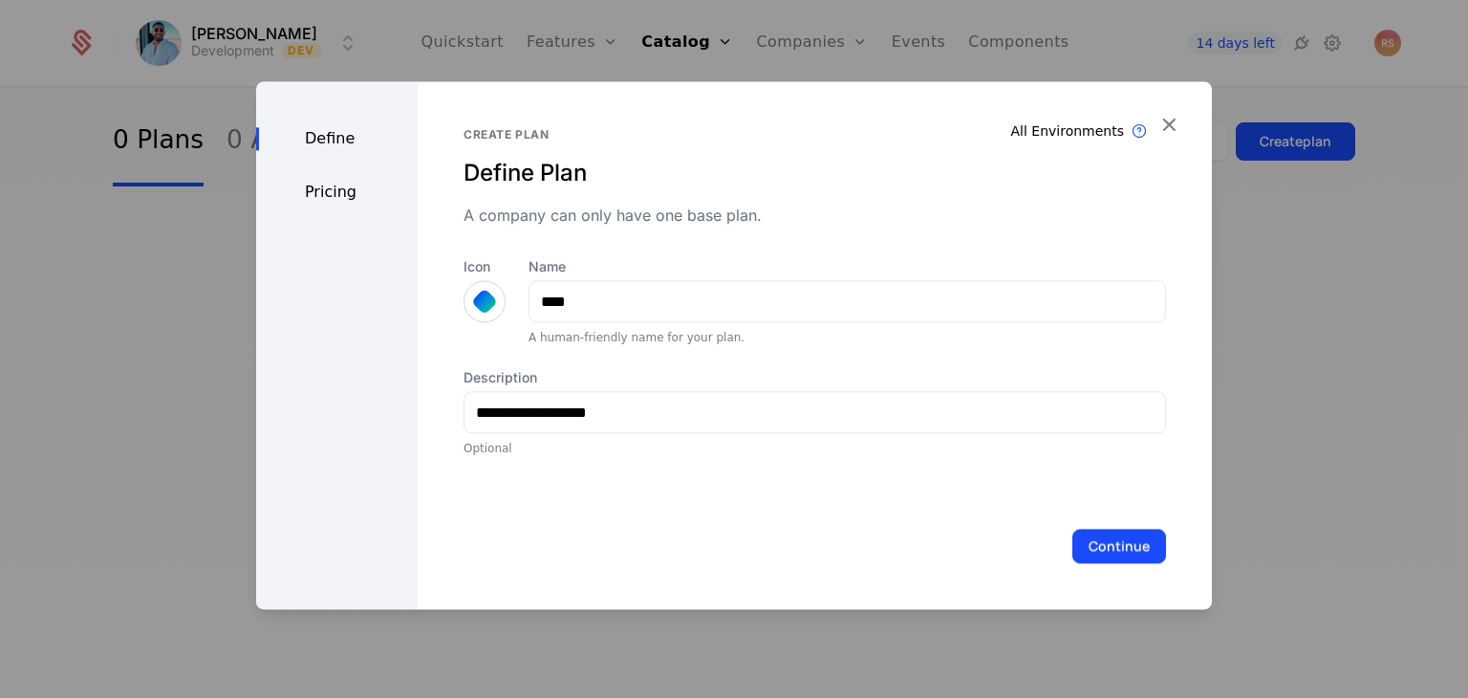
click at [344, 184] on div "Pricing" at bounding box center [337, 192] width 162 height 23
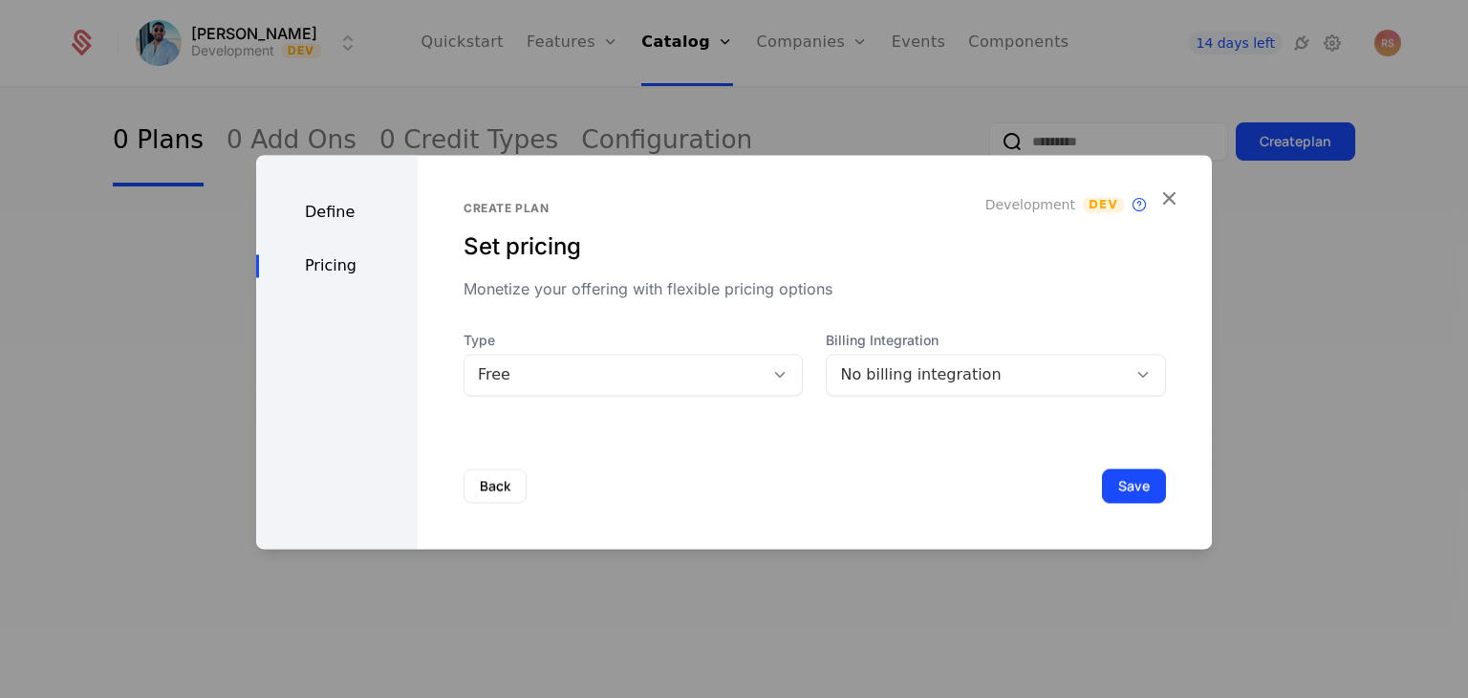
click at [689, 387] on div "Free" at bounding box center [615, 374] width 300 height 27
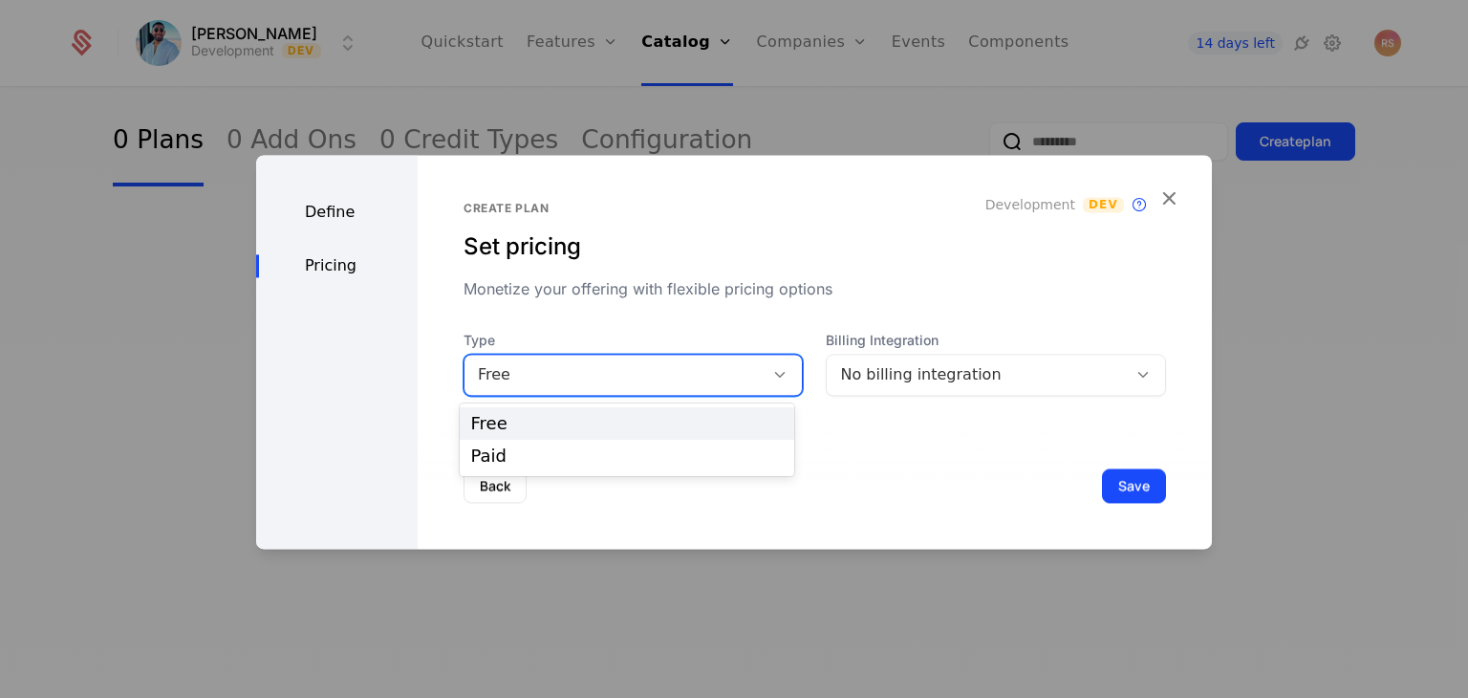
click at [623, 424] on div "Free" at bounding box center [627, 423] width 312 height 17
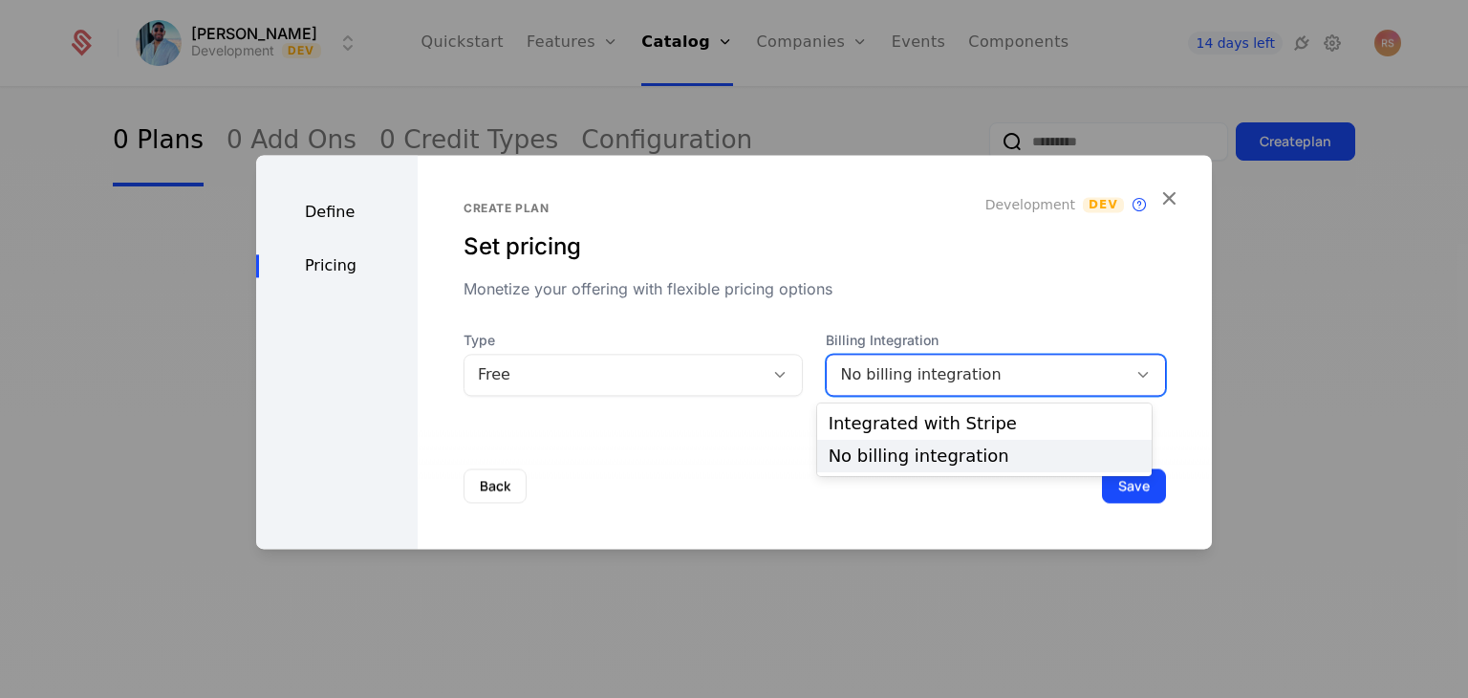
click at [893, 383] on div "No billing integration" at bounding box center [976, 374] width 273 height 23
click at [915, 457] on div "No billing integration" at bounding box center [985, 455] width 312 height 17
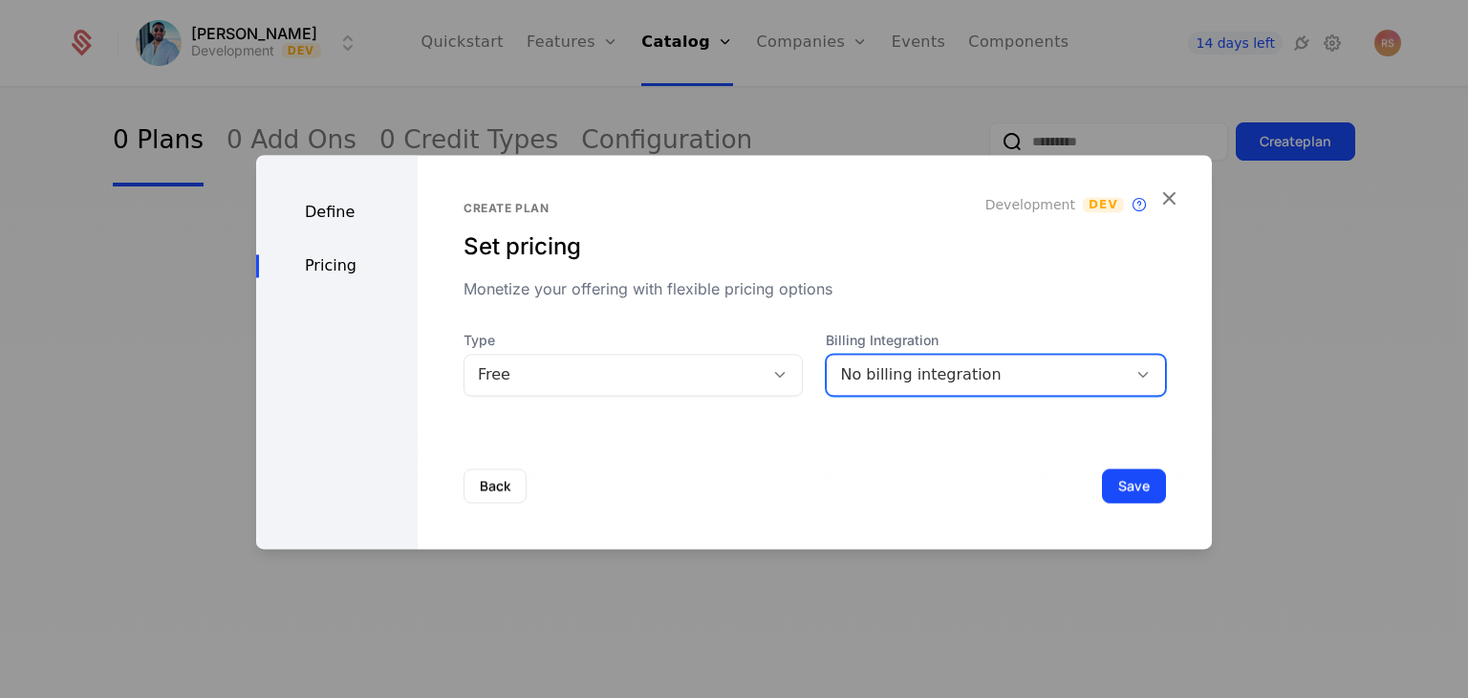
click at [953, 383] on div "No billing integration" at bounding box center [976, 374] width 273 height 23
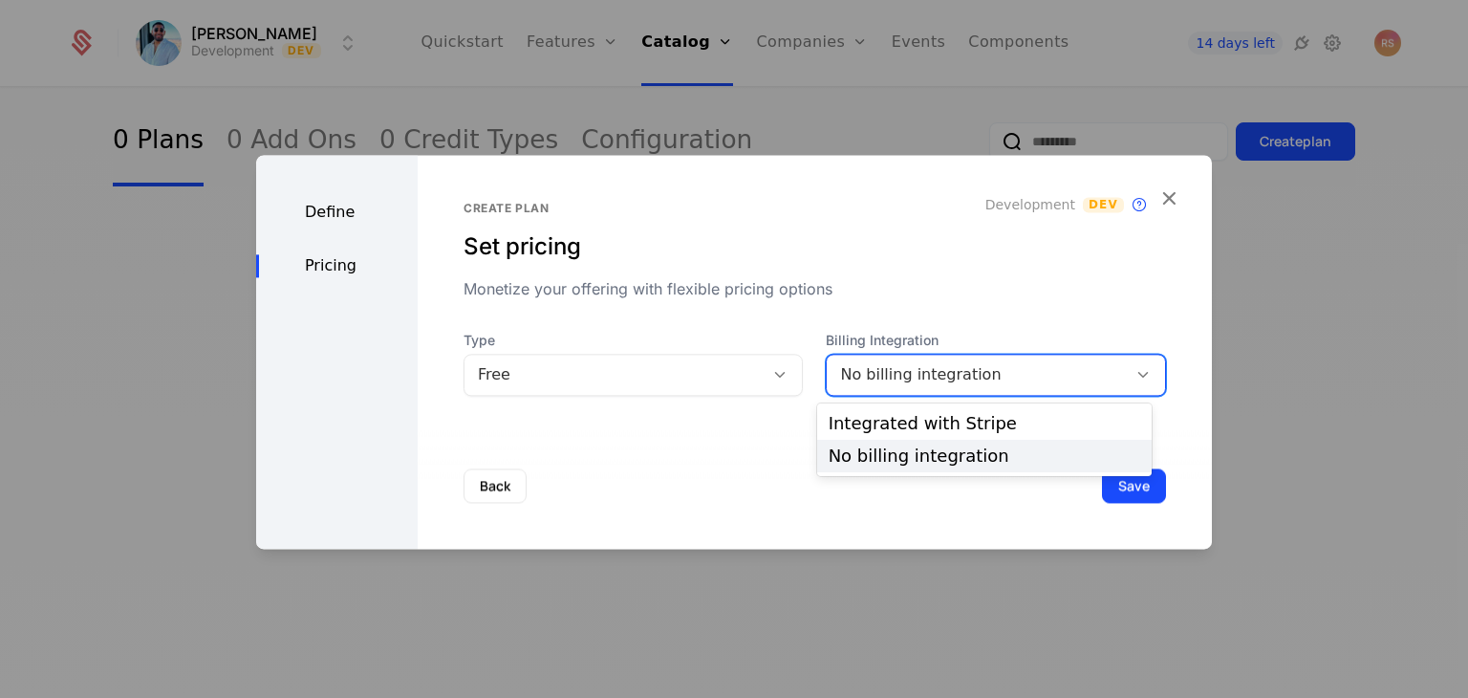
click at [949, 455] on div "No billing integration" at bounding box center [985, 455] width 312 height 17
click at [963, 378] on div "No billing integration" at bounding box center [976, 374] width 273 height 23
click at [960, 421] on div "Integrated with Stripe" at bounding box center [985, 423] width 312 height 17
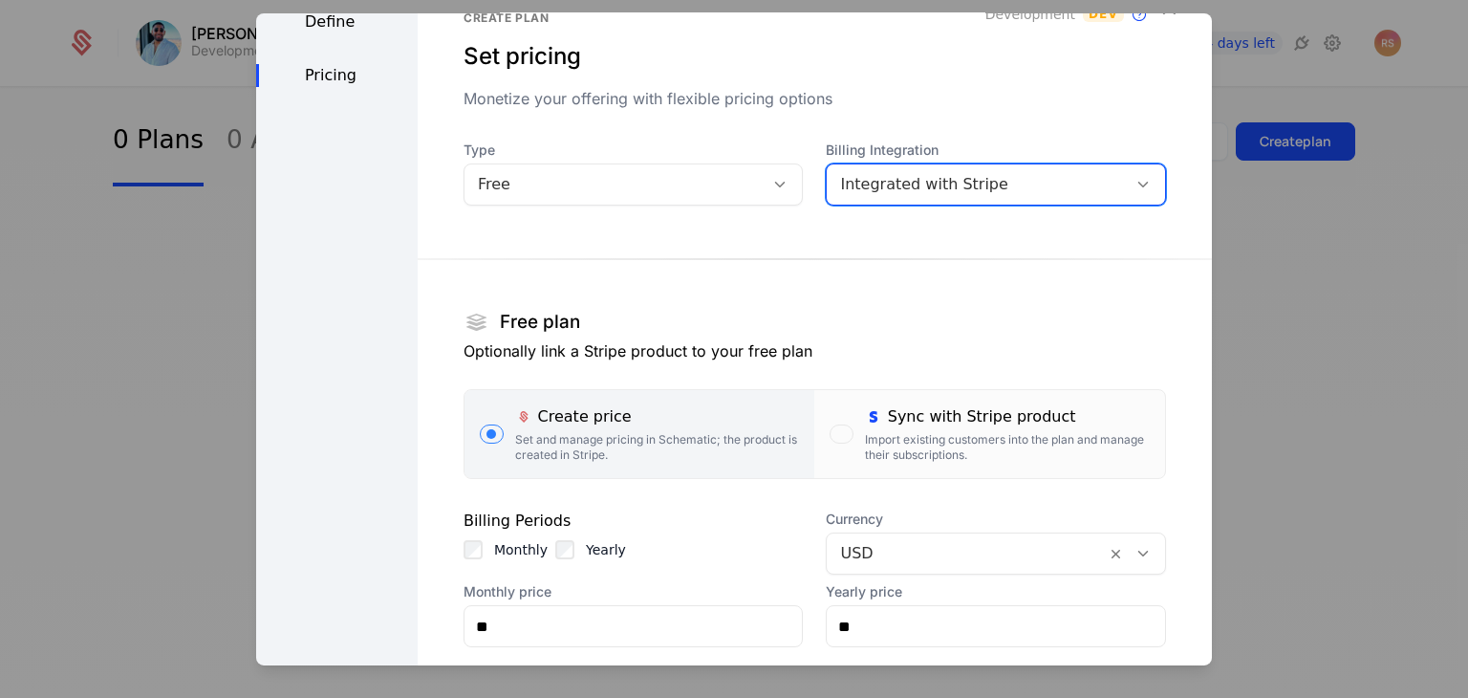
scroll to position [50, 0]
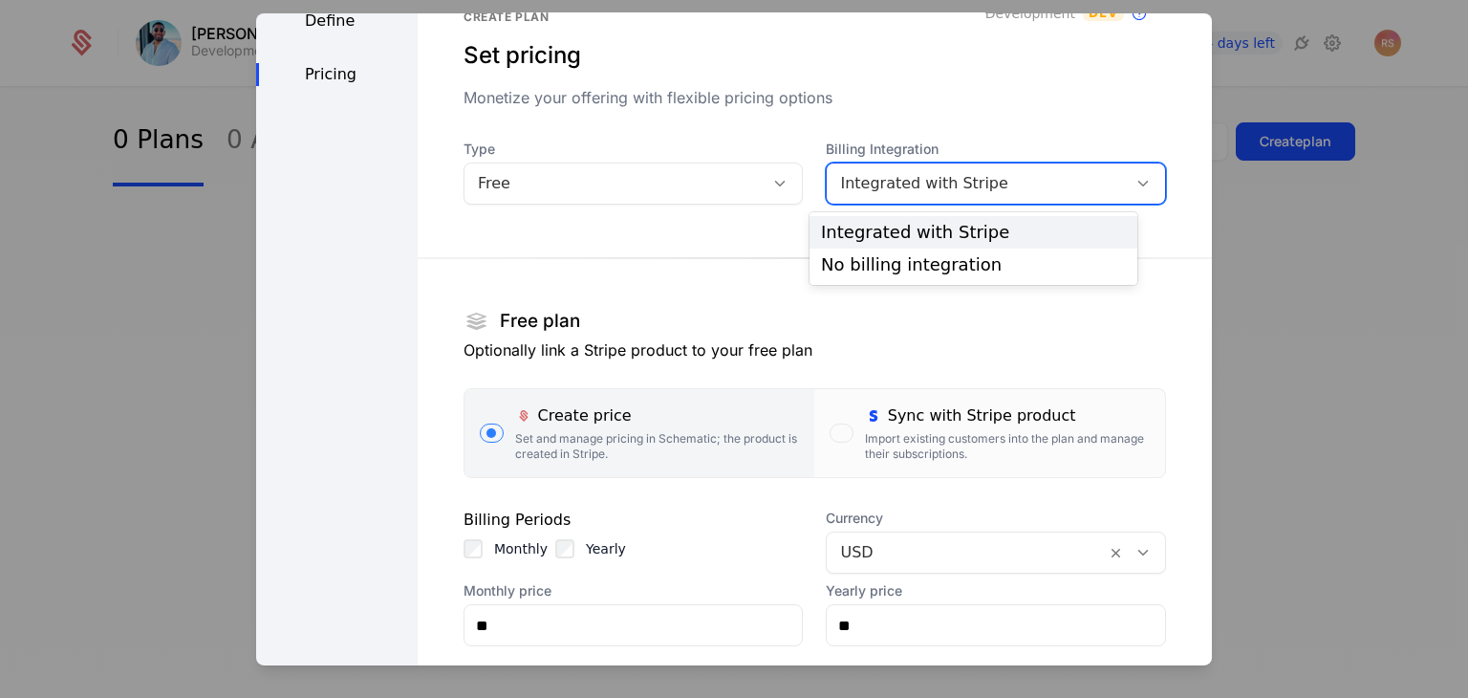
click at [962, 180] on div "Integrated with Stripe" at bounding box center [976, 183] width 273 height 23
click at [875, 362] on div "Free plan Optionally link a Stripe product to your free plan" at bounding box center [815, 342] width 703 height 76
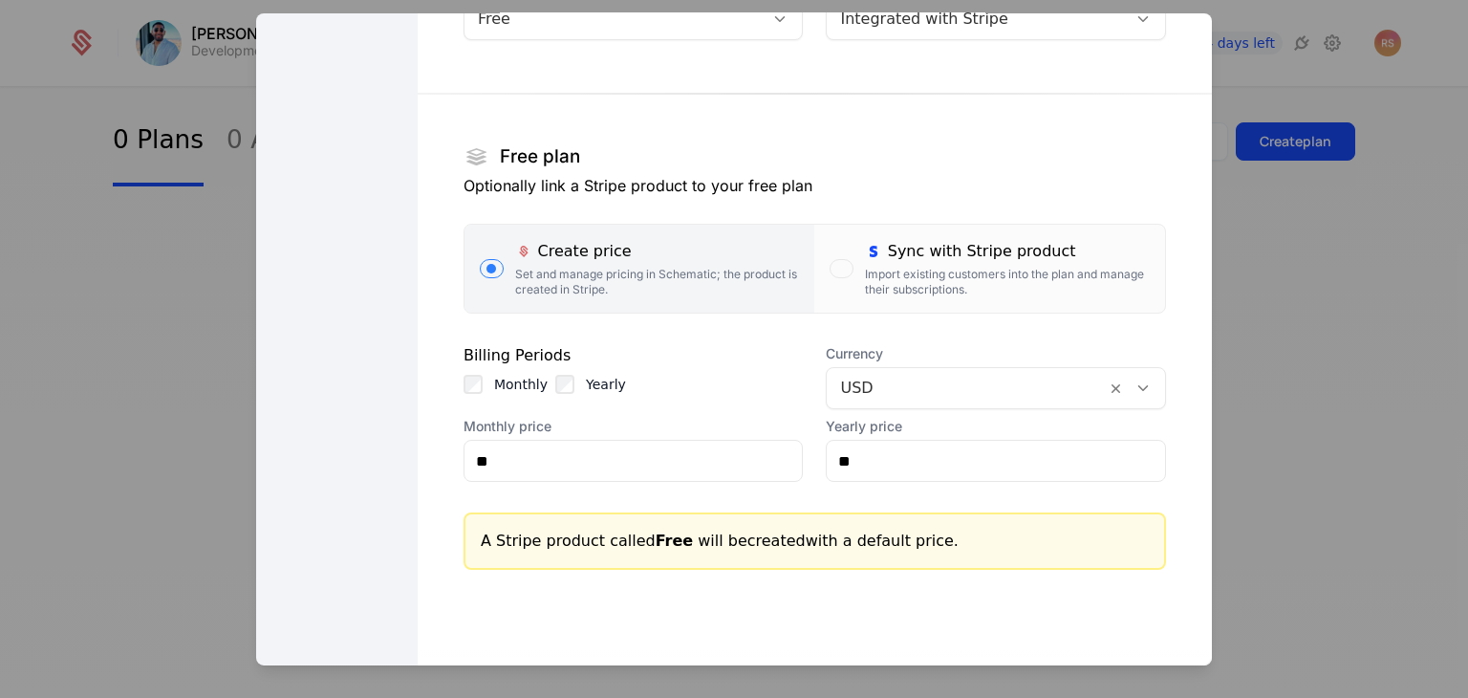
scroll to position [216, 0]
click at [876, 399] on div at bounding box center [966, 386] width 252 height 27
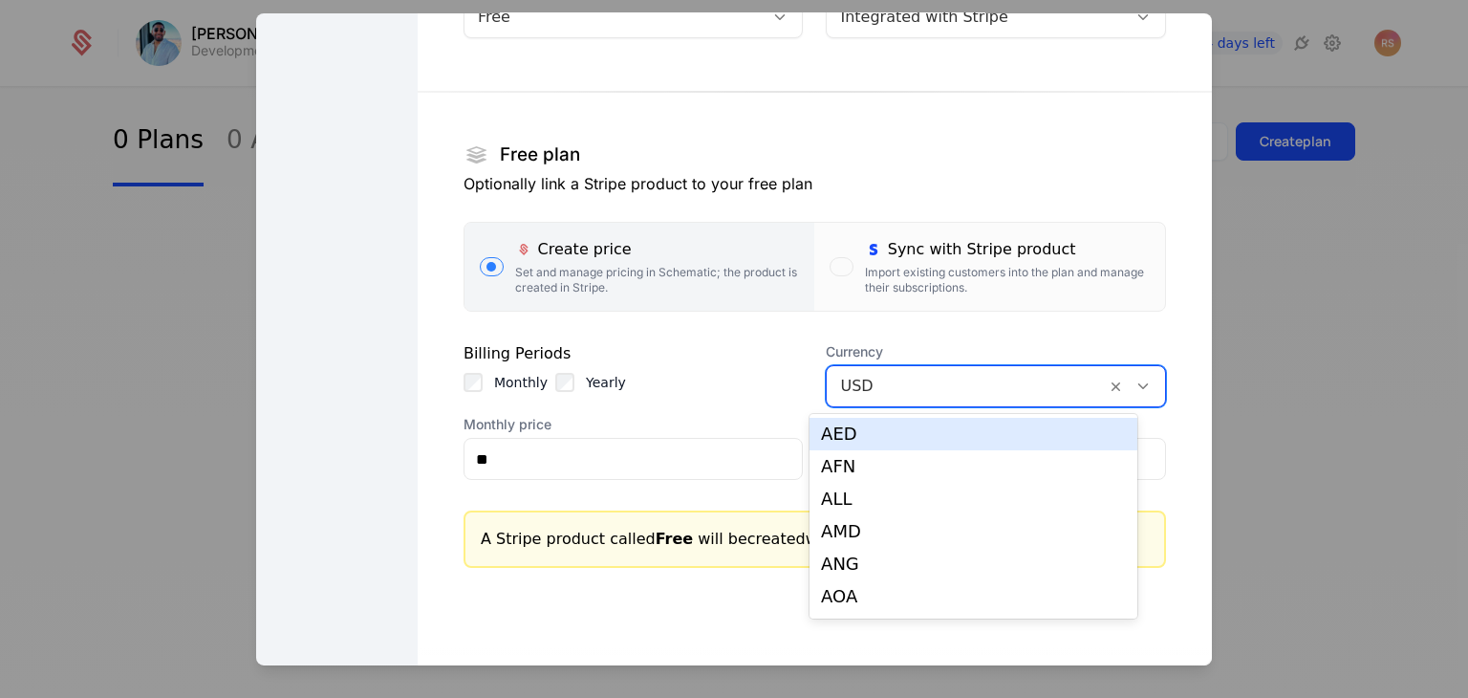
click at [884, 391] on div at bounding box center [966, 386] width 252 height 27
type input "**"
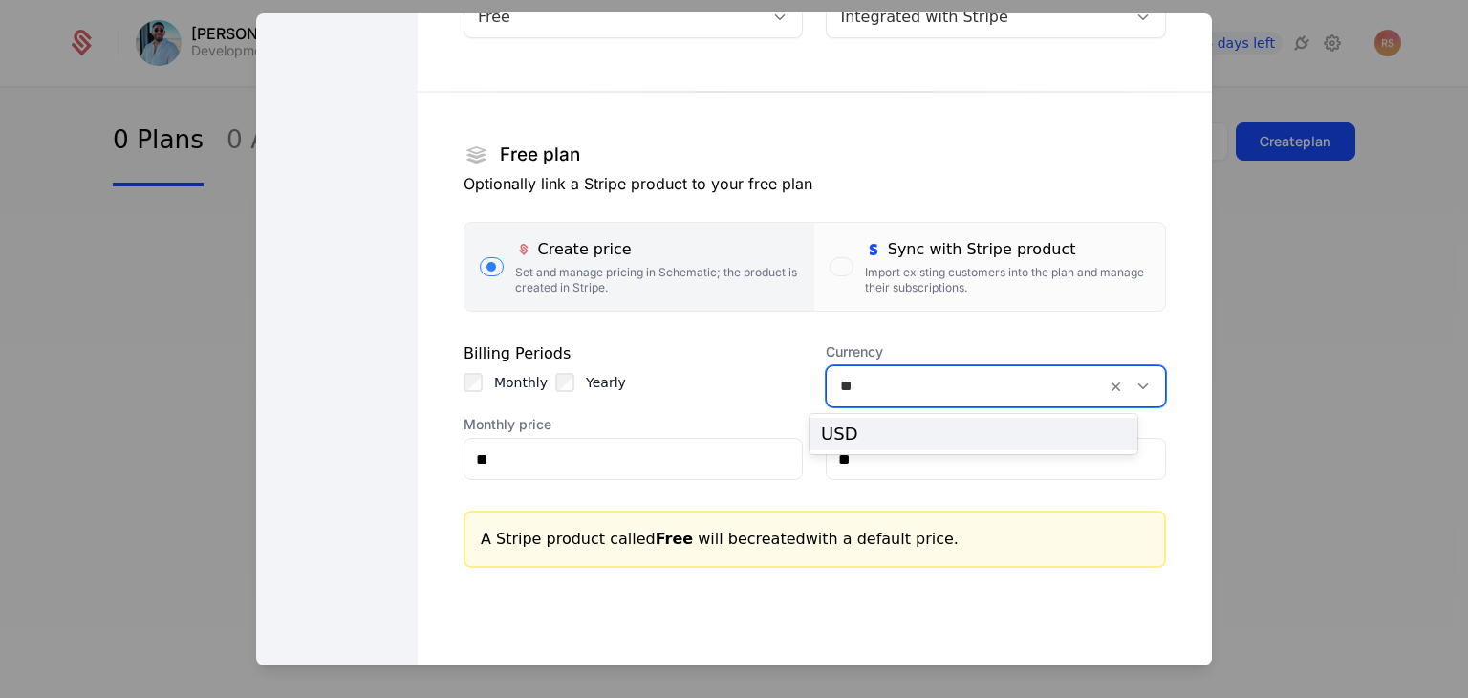
click at [845, 443] on div "USD" at bounding box center [973, 433] width 305 height 17
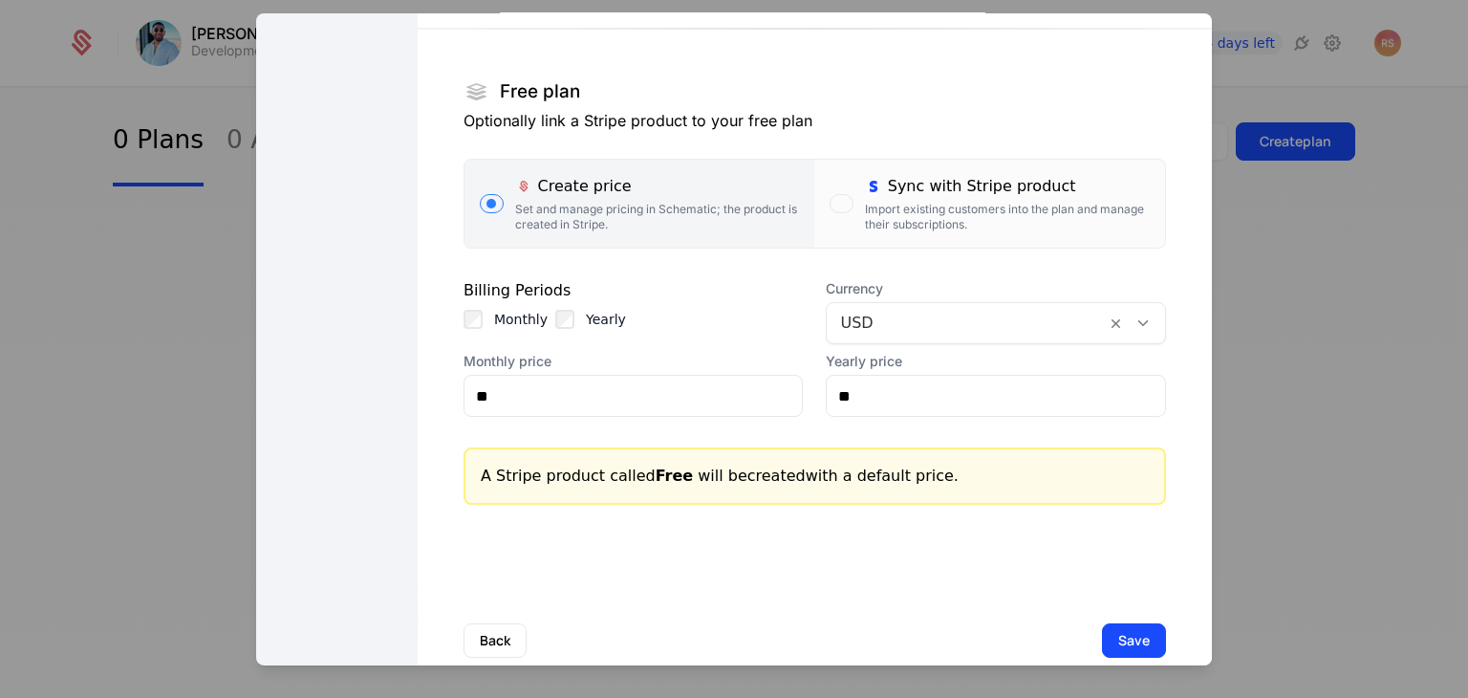
scroll to position [316, 0]
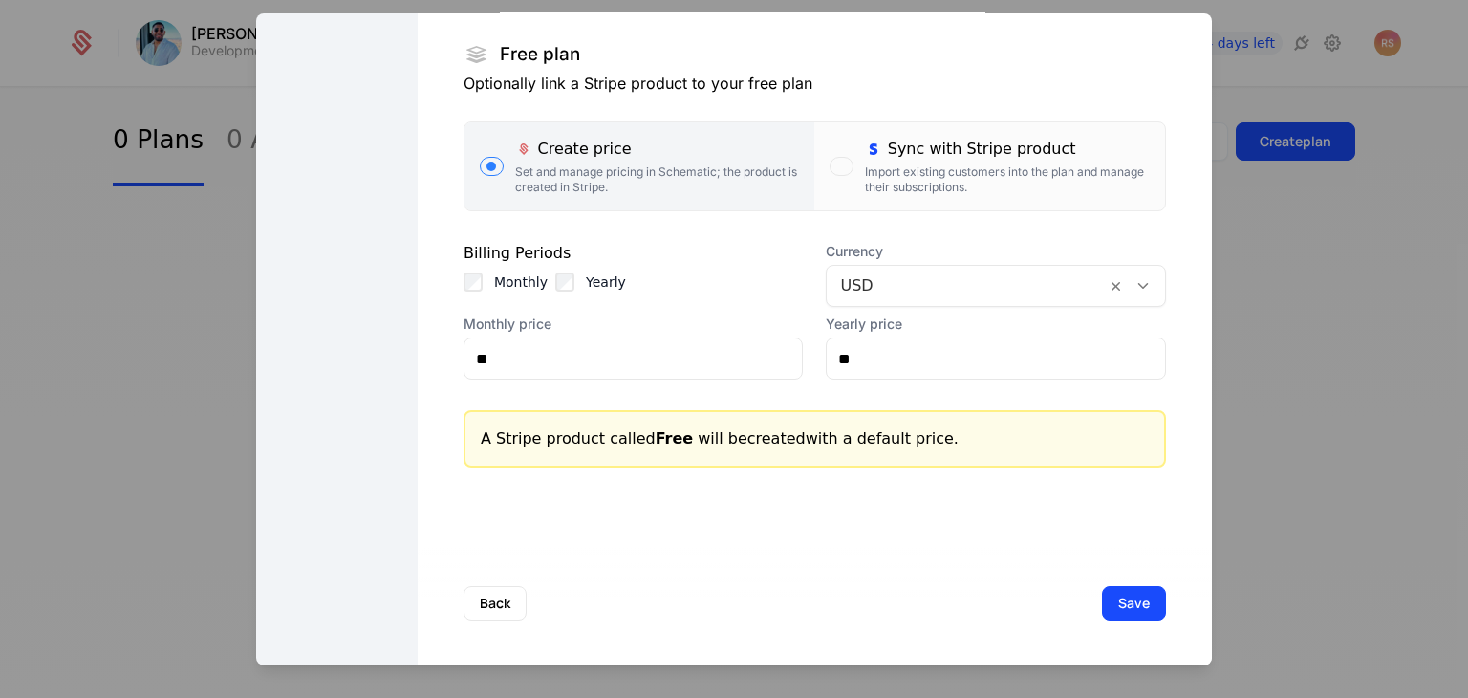
click at [876, 279] on div at bounding box center [966, 285] width 252 height 27
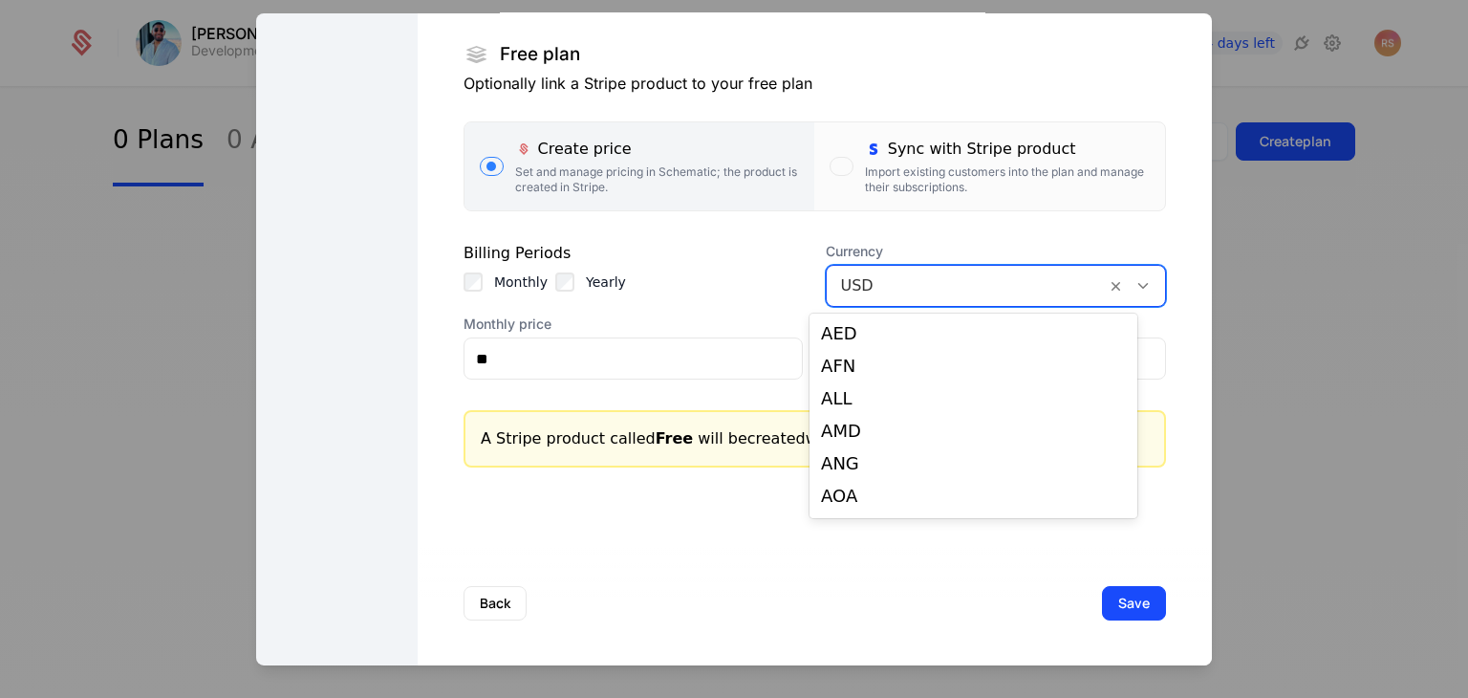
click at [876, 279] on div at bounding box center [966, 285] width 252 height 27
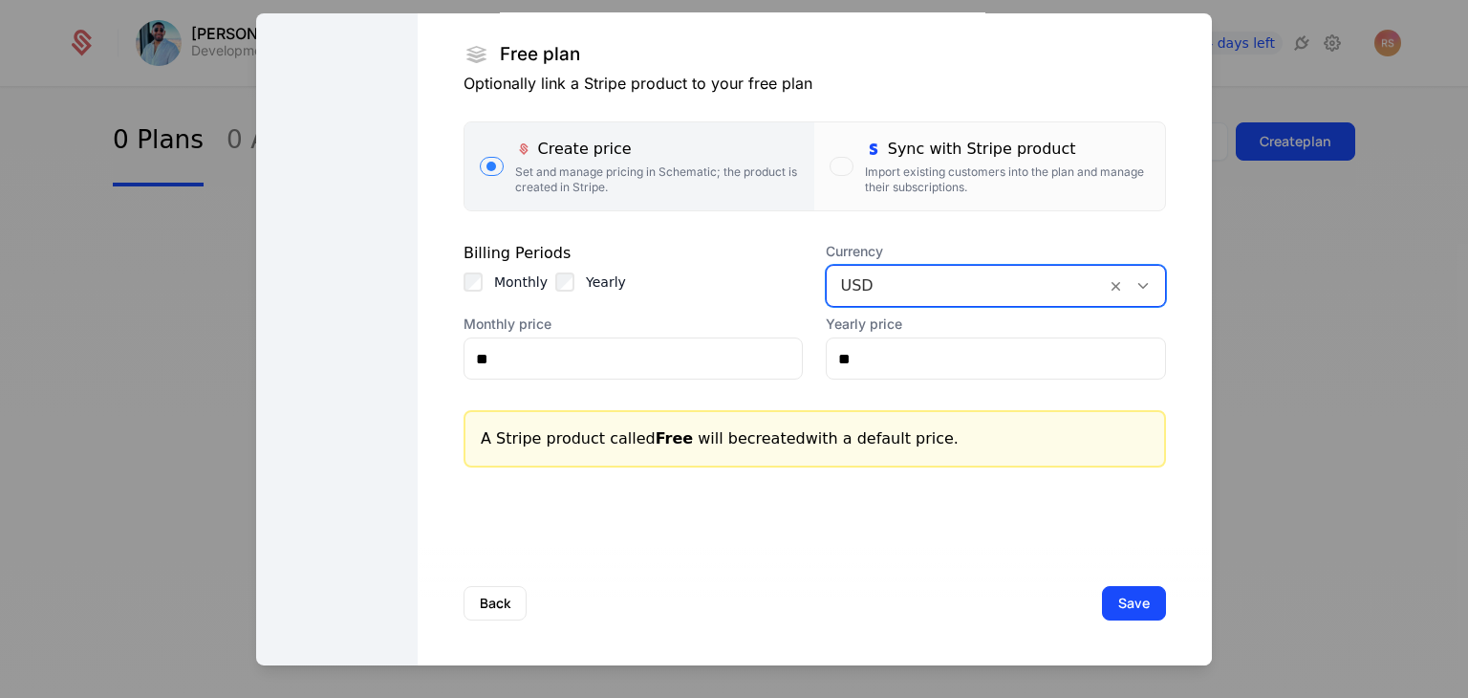
click at [691, 309] on section "Free plan Optionally link a Stripe product to your free plan Create price Set a…" at bounding box center [815, 237] width 703 height 552
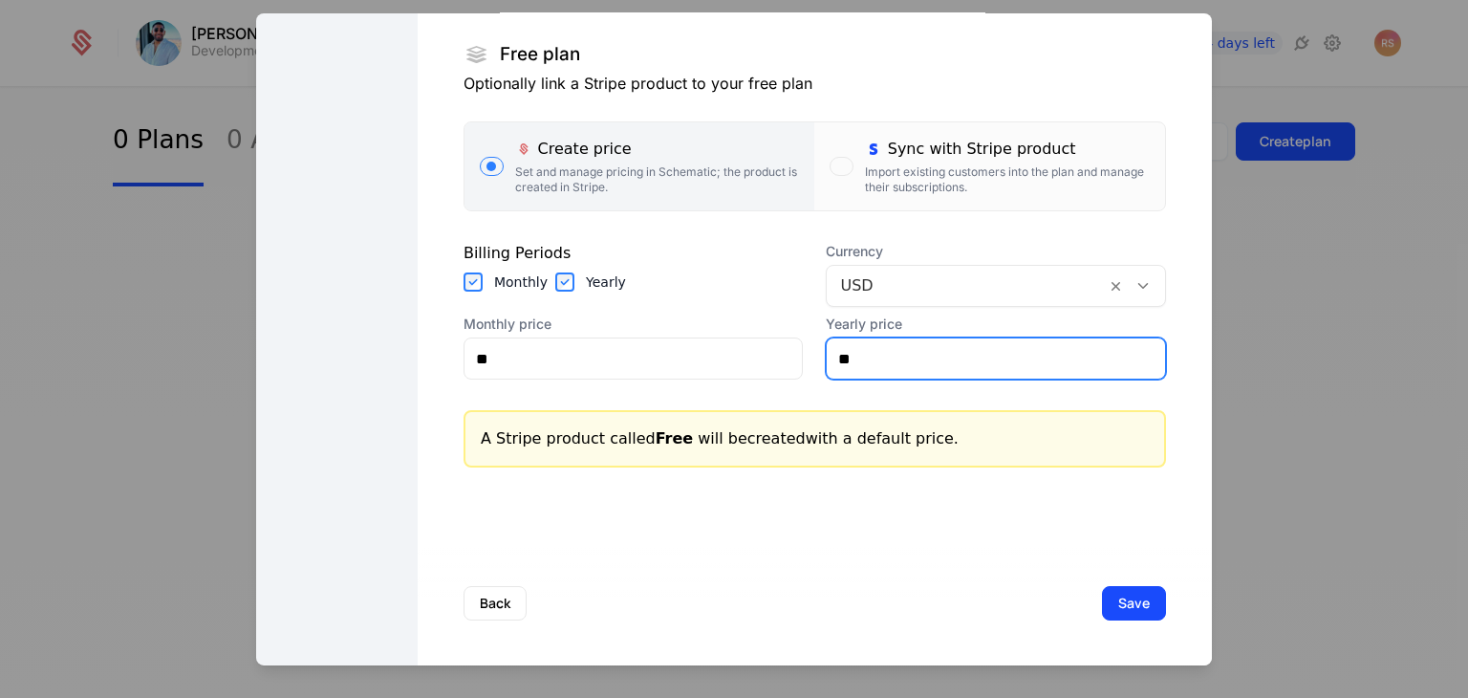
click at [876, 360] on input "**" at bounding box center [996, 358] width 338 height 40
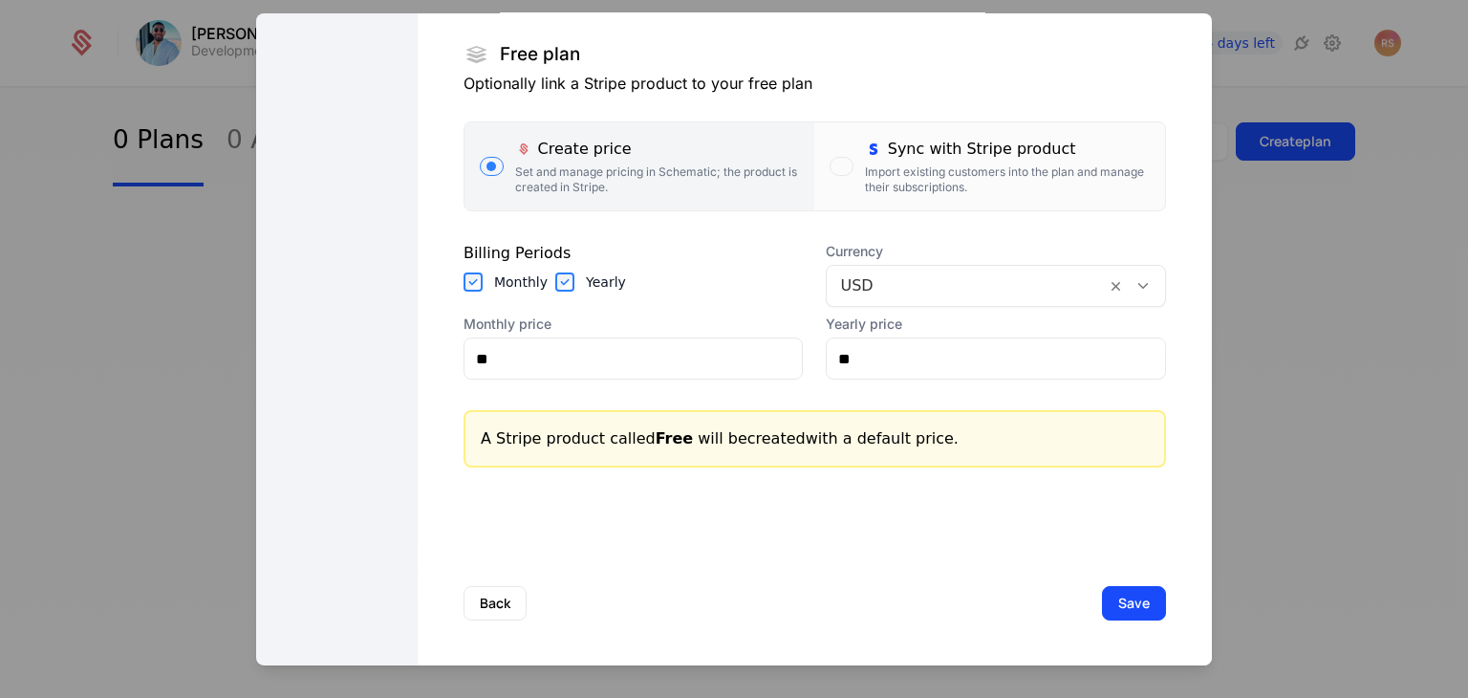
click at [946, 595] on div "Back Save" at bounding box center [815, 603] width 794 height 126
click at [1102, 597] on button "Save" at bounding box center [1134, 603] width 64 height 34
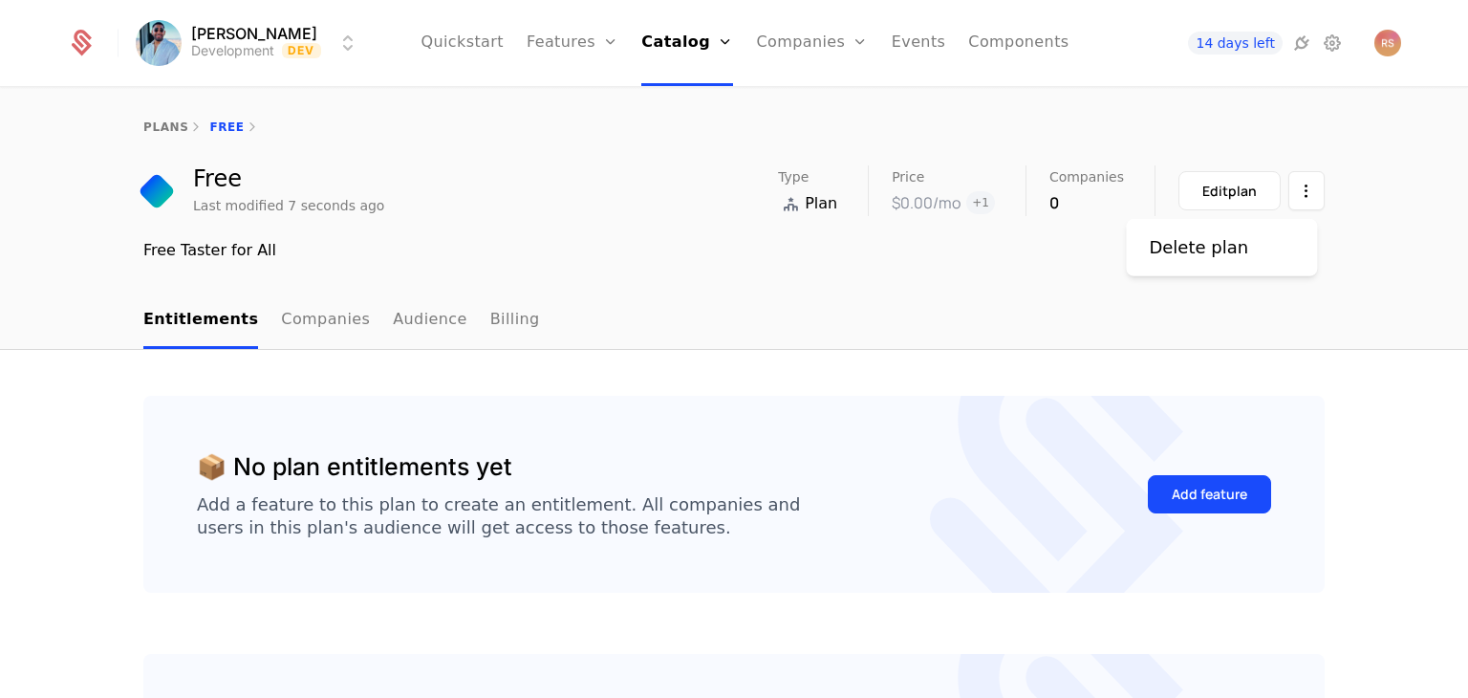
click at [1302, 194] on html "Rahul Sachdeva Development Dev Quickstart Features Features Flags Catalog Plans…" at bounding box center [734, 349] width 1468 height 698
click at [887, 265] on html "Rahul Sachdeva Development Dev Quickstart Features Features Flags Catalog Plans…" at bounding box center [734, 349] width 1468 height 698
click at [703, 96] on link "Plans" at bounding box center [713, 93] width 98 height 15
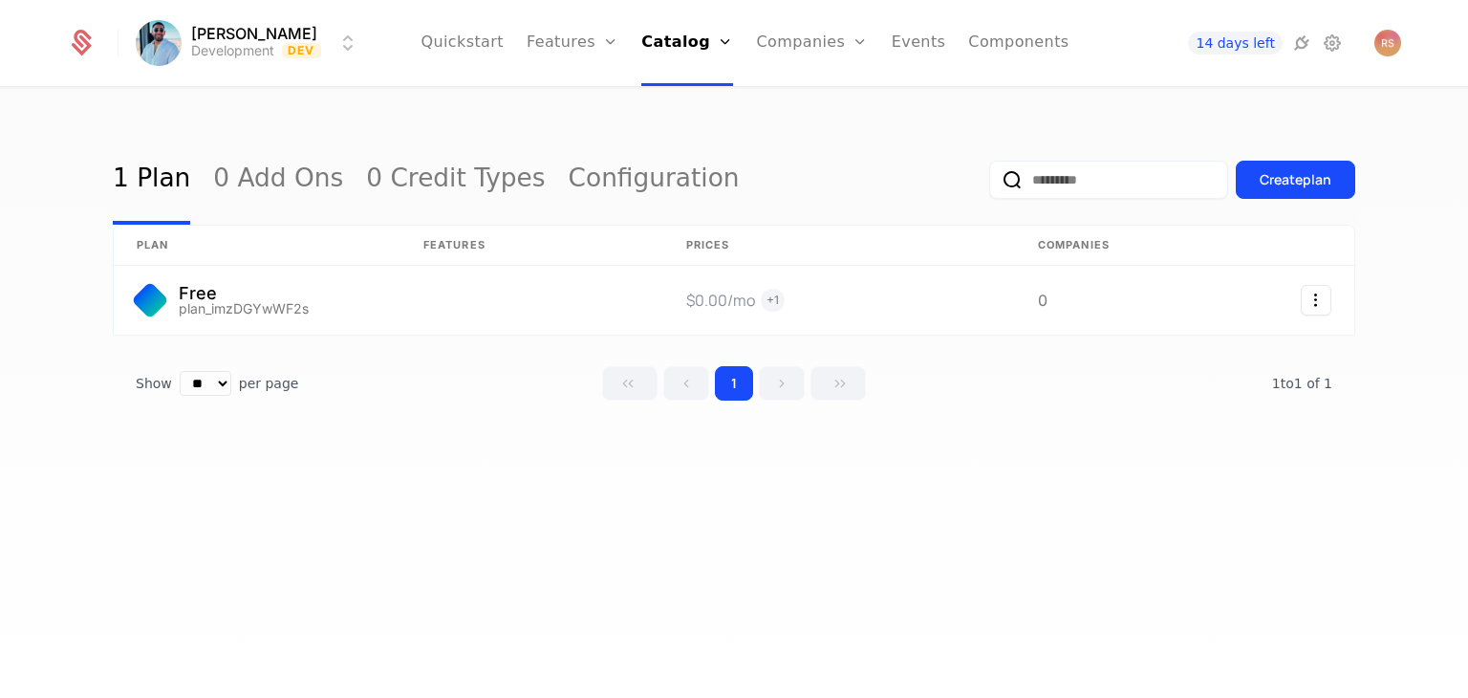
click at [1273, 188] on div "Create plan" at bounding box center [1296, 179] width 72 height 19
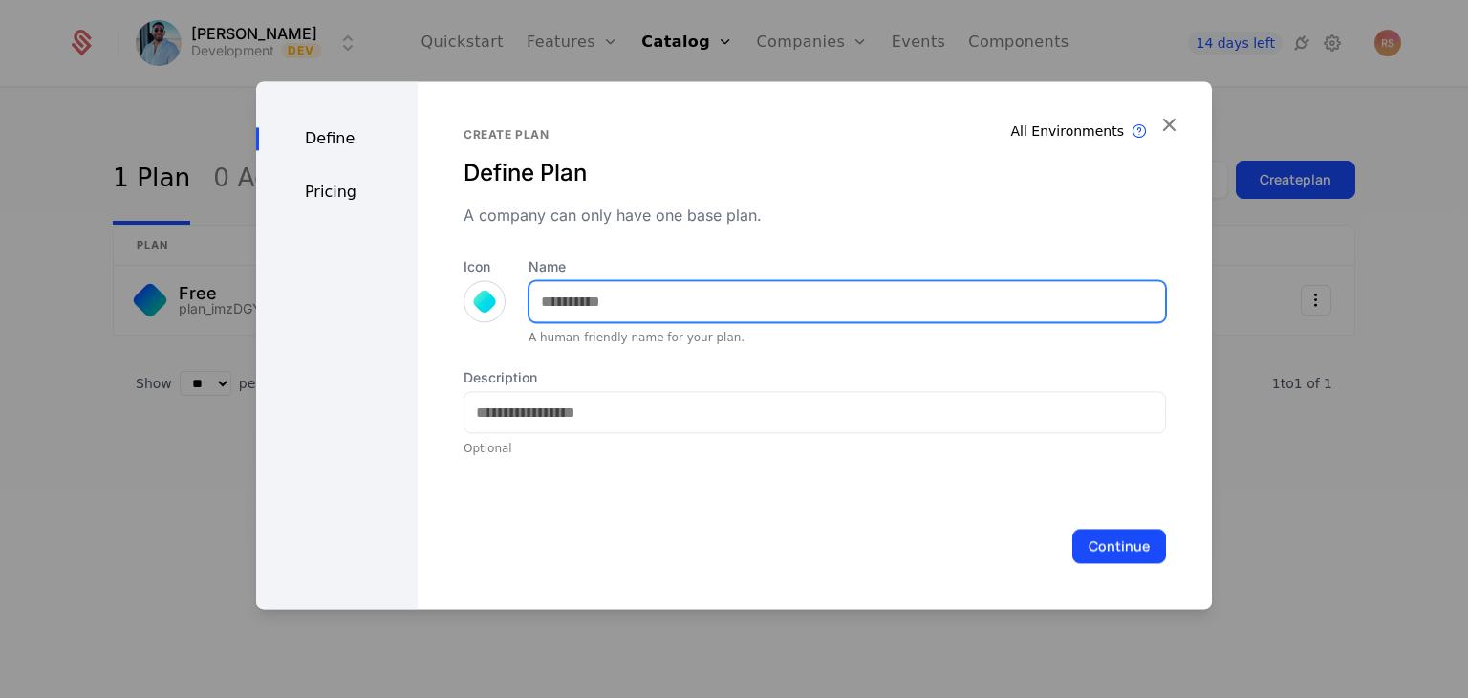
click at [776, 311] on input "Name" at bounding box center [848, 301] width 636 height 40
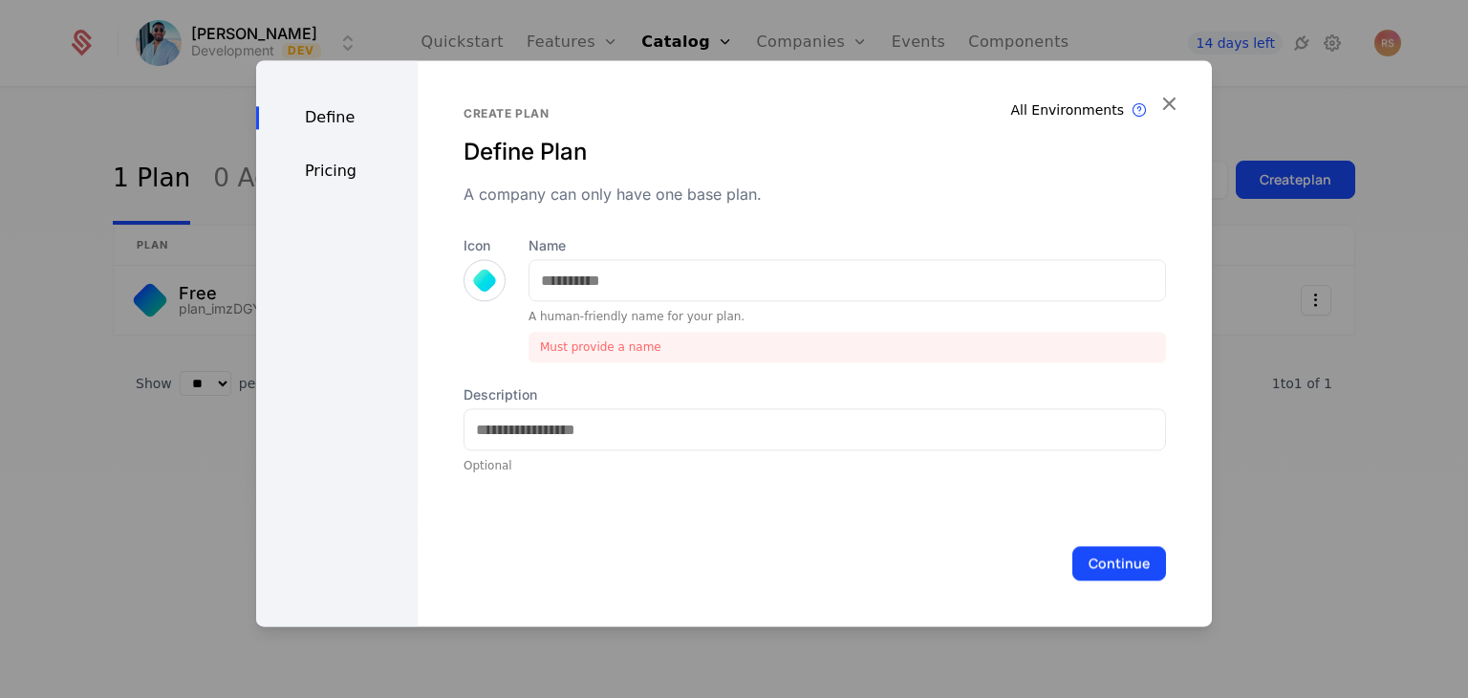
click at [489, 285] on div at bounding box center [484, 279] width 19 height 19
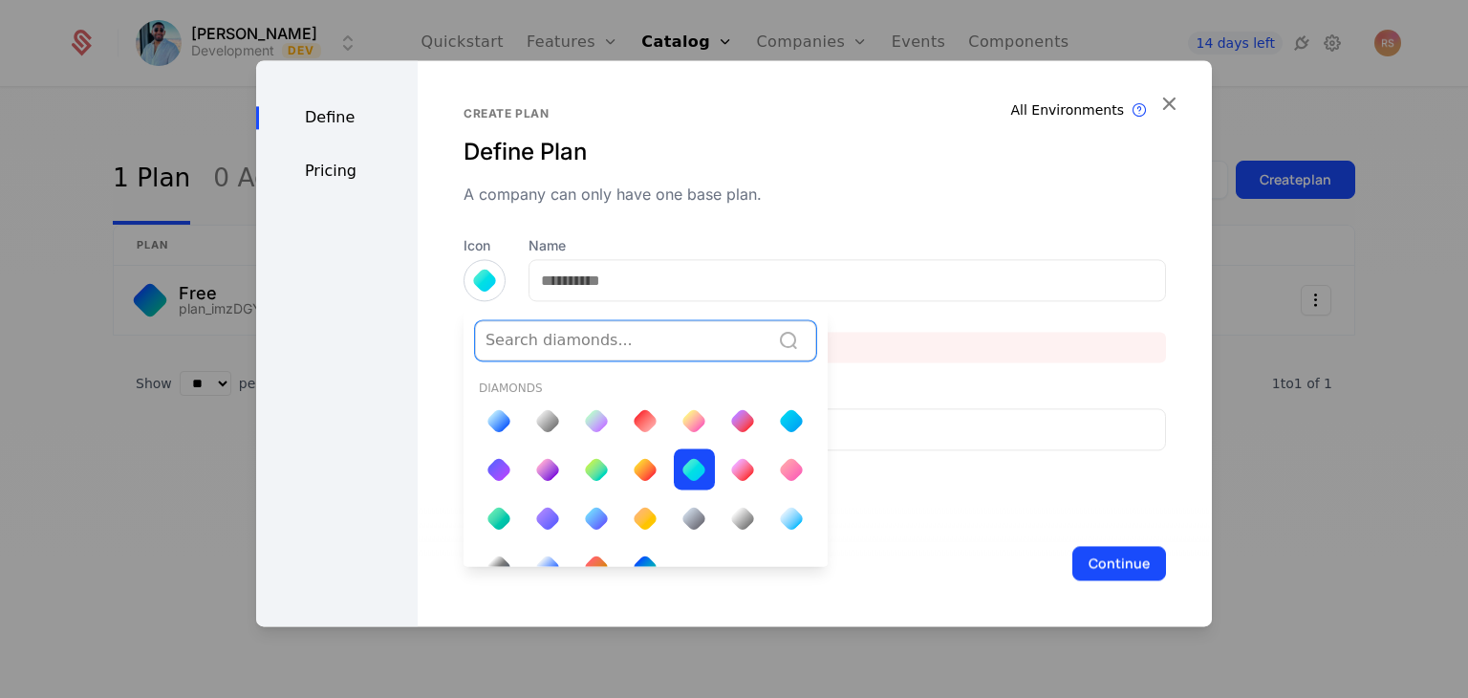
click at [497, 411] on div at bounding box center [499, 420] width 27 height 27
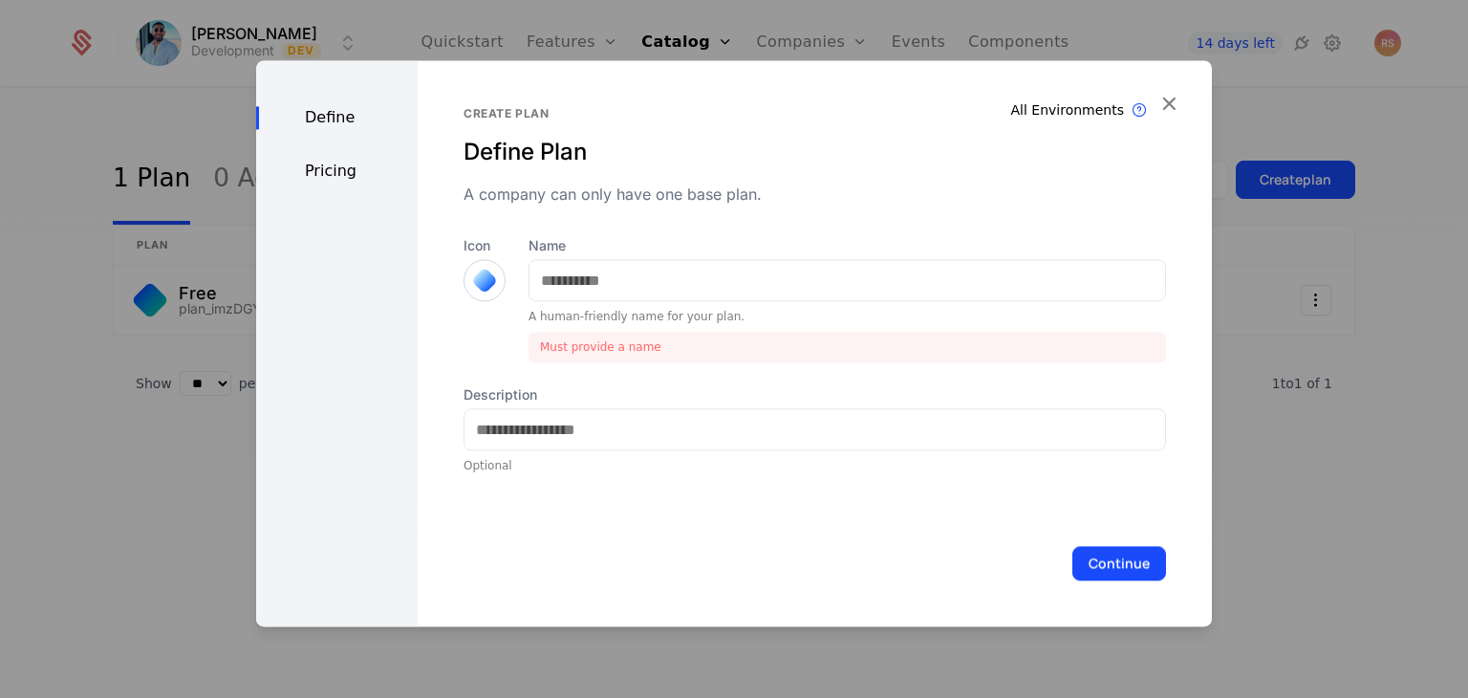
click at [478, 286] on div at bounding box center [484, 280] width 27 height 27
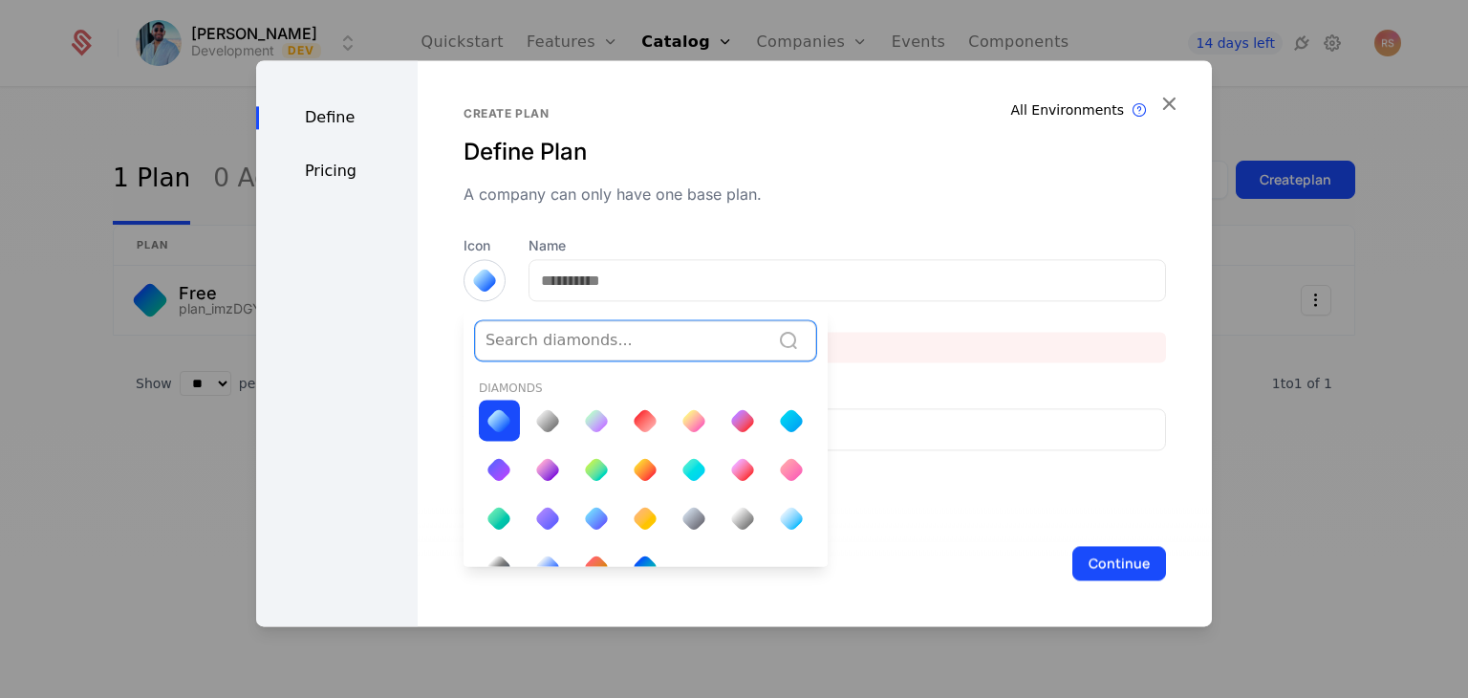
click at [534, 422] on div at bounding box center [547, 420] width 27 height 27
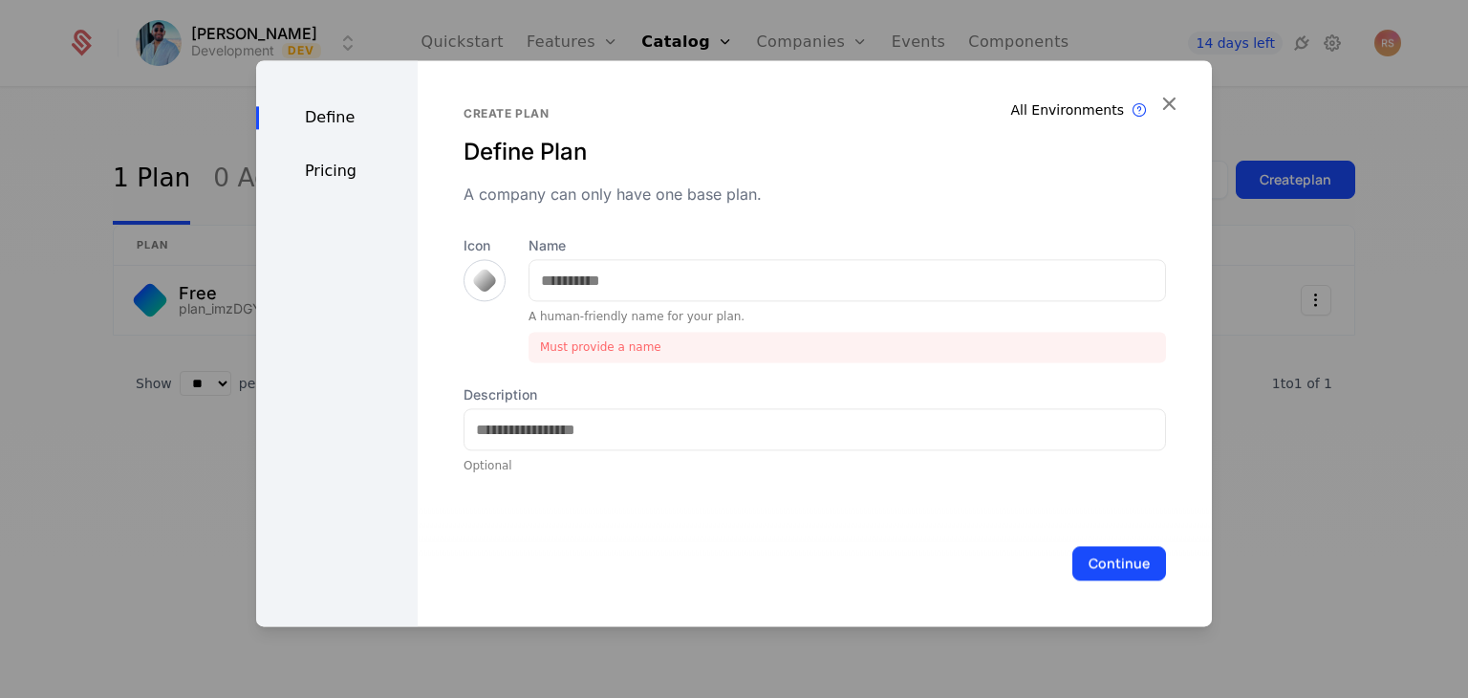
click at [482, 262] on div at bounding box center [485, 280] width 42 height 42
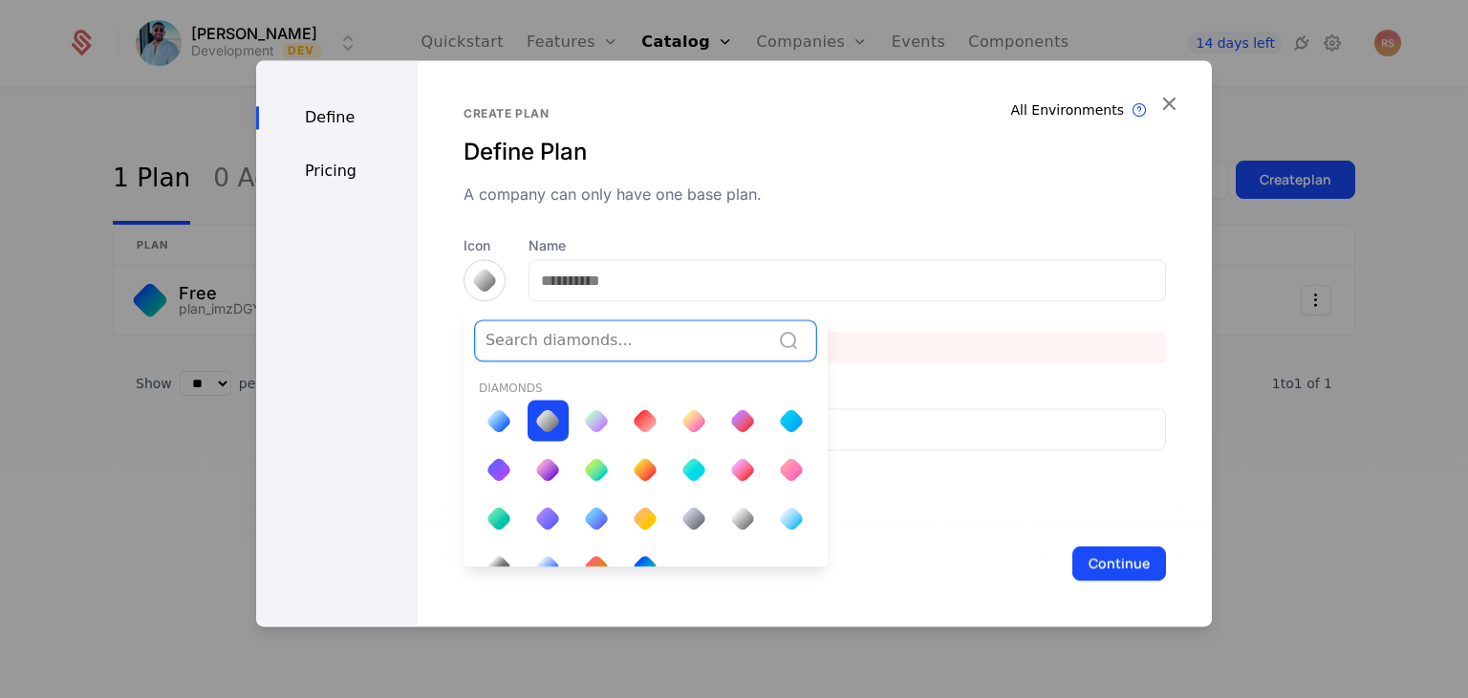
click at [638, 471] on div at bounding box center [645, 469] width 27 height 27
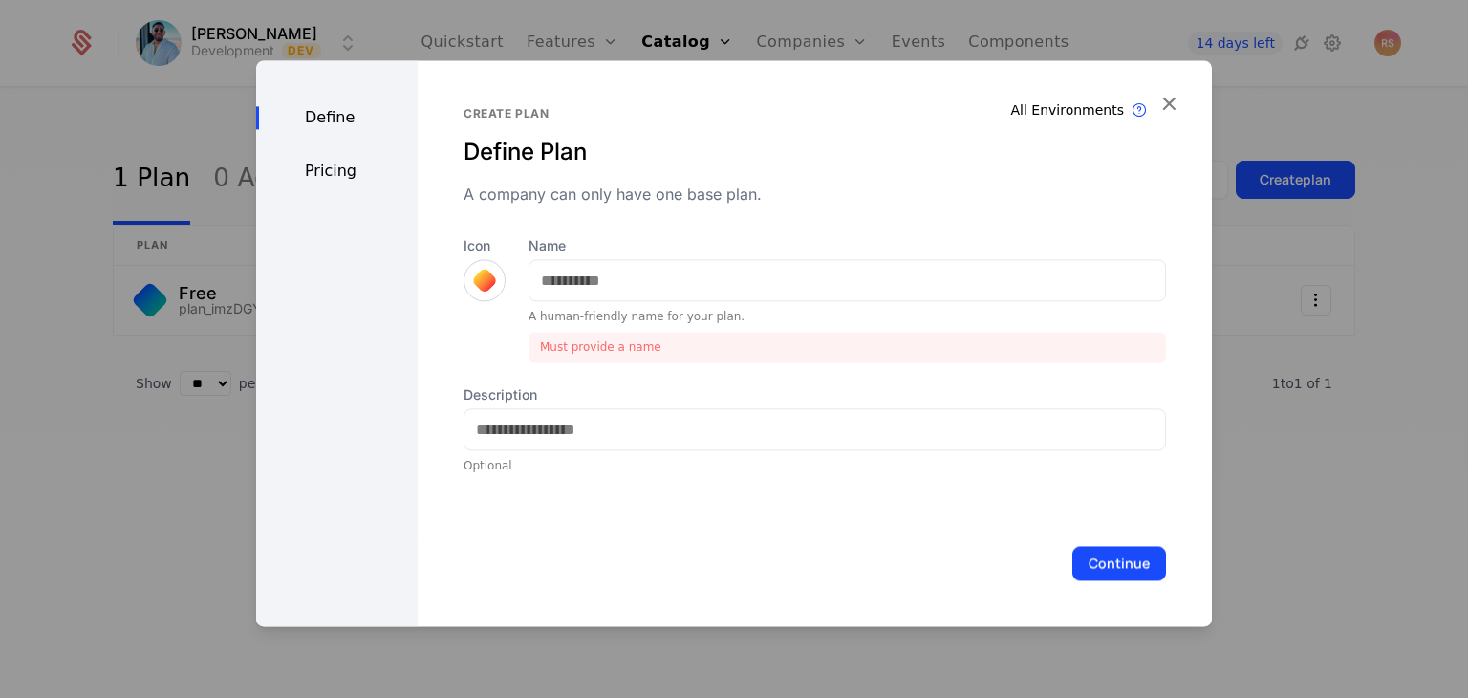
click at [481, 286] on div at bounding box center [484, 280] width 27 height 27
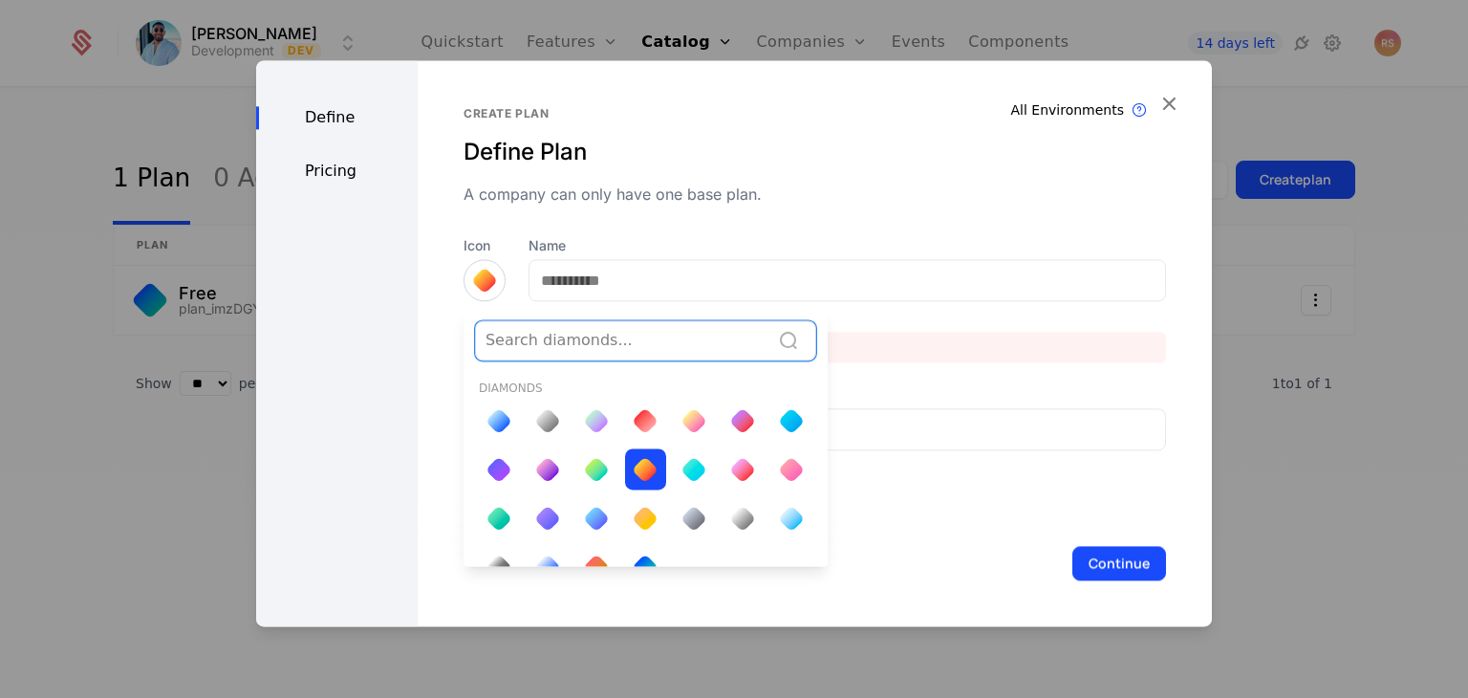
click at [729, 456] on div at bounding box center [742, 469] width 27 height 27
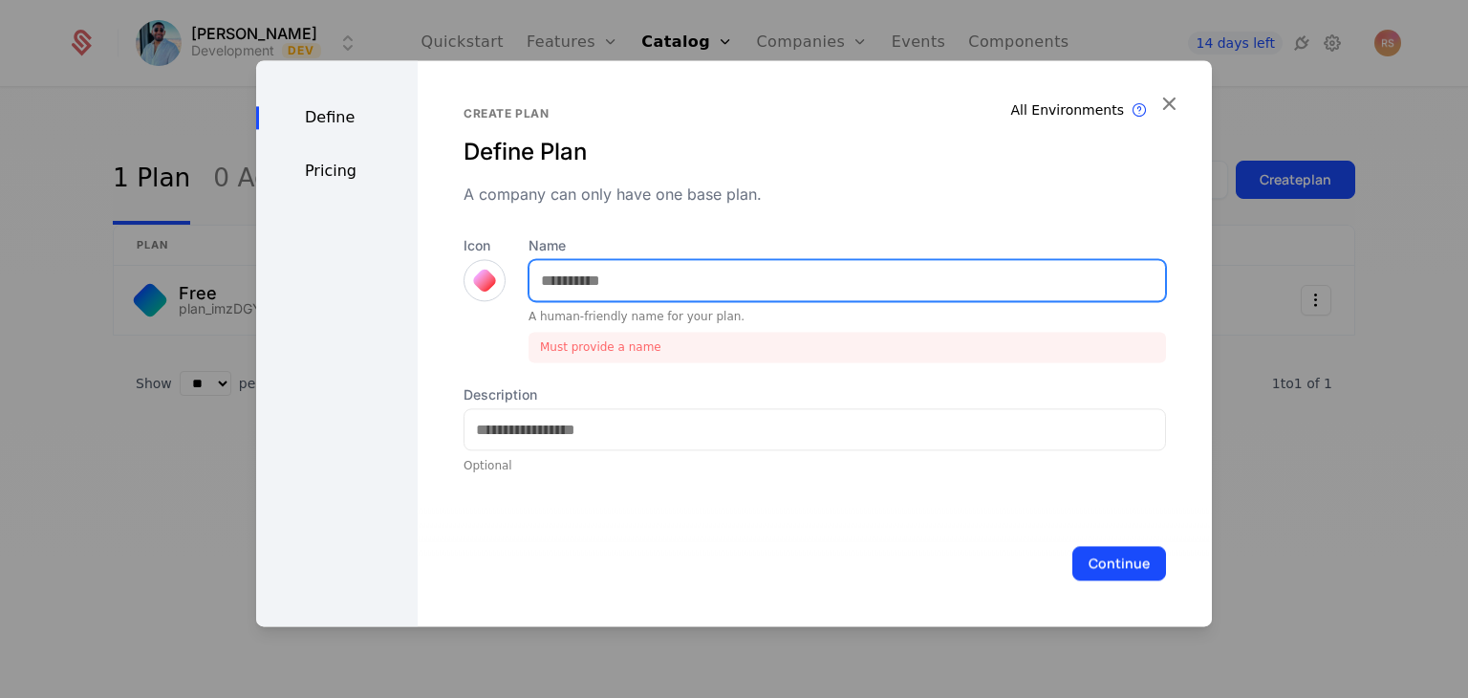
click at [612, 271] on input "Name" at bounding box center [848, 280] width 636 height 40
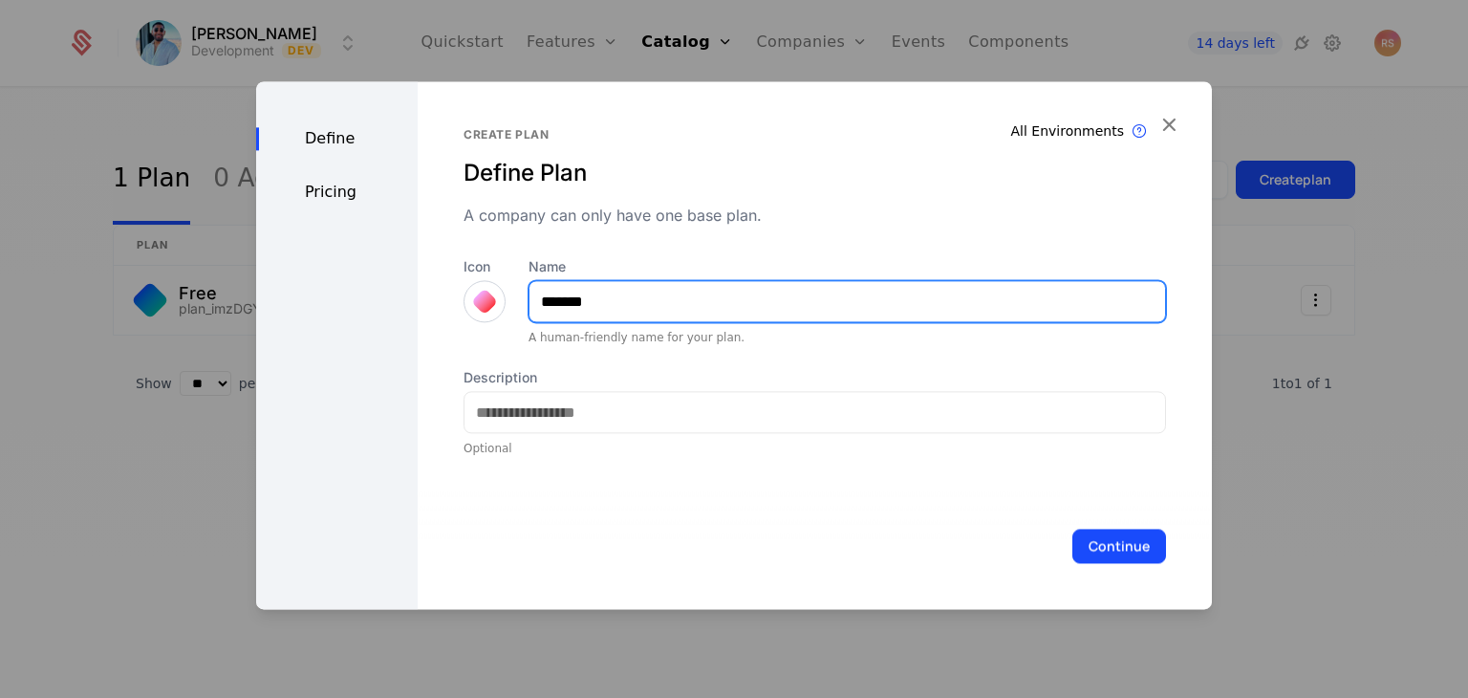
type input "*******"
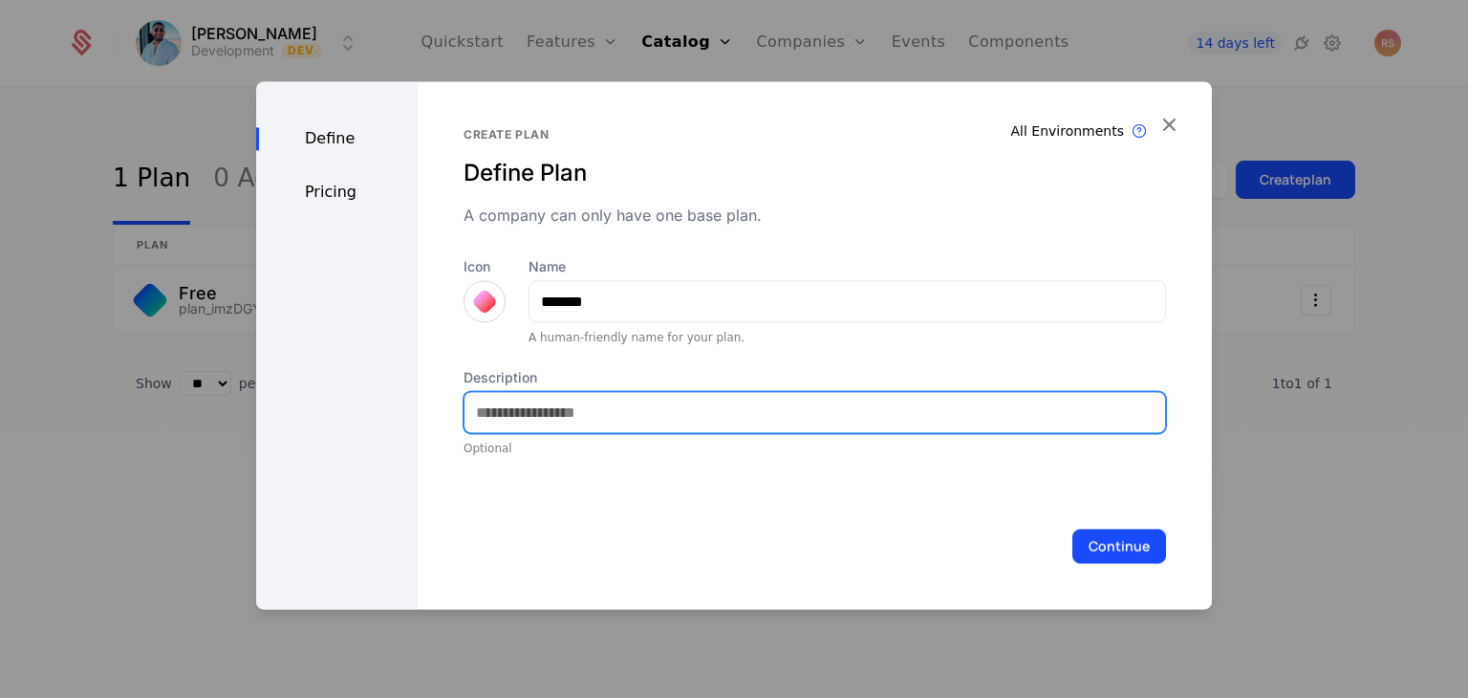
click at [572, 406] on input "Description" at bounding box center [815, 412] width 701 height 40
type input "**********"
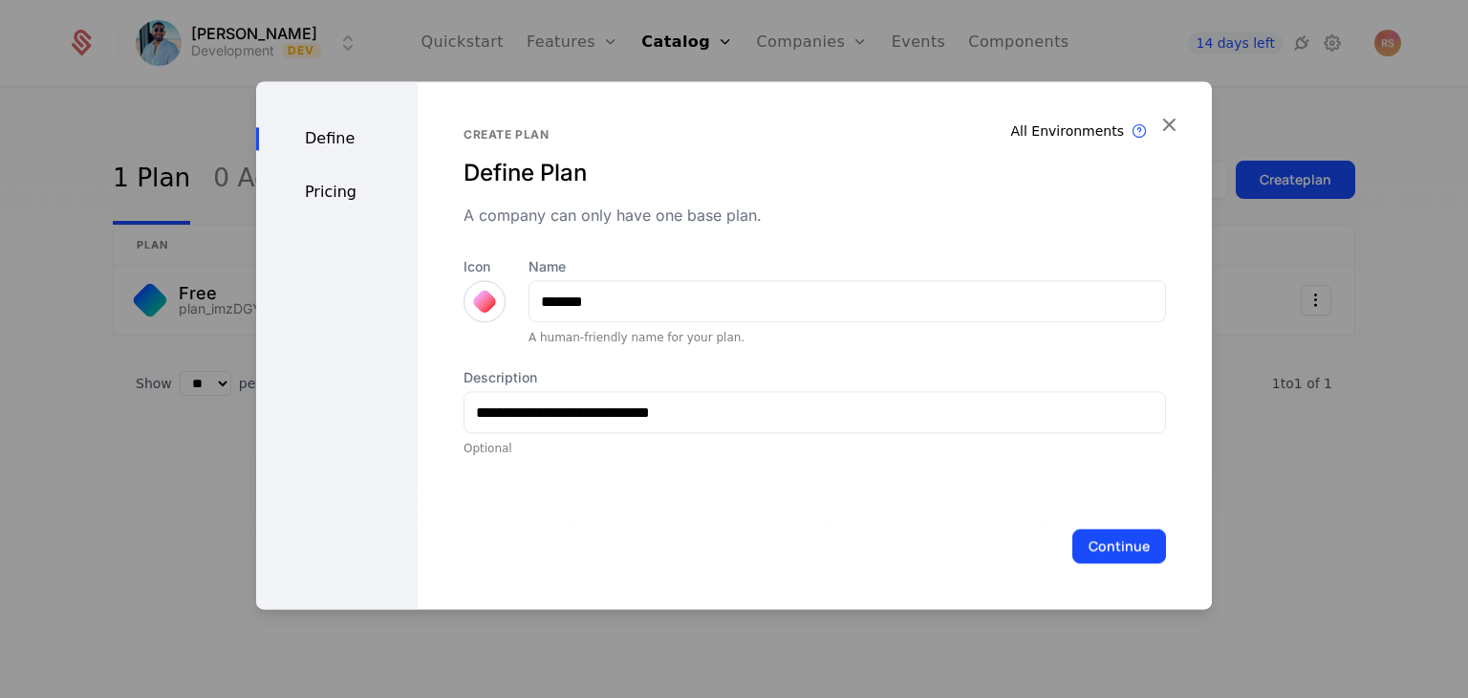
click at [344, 195] on div "Pricing" at bounding box center [337, 192] width 162 height 23
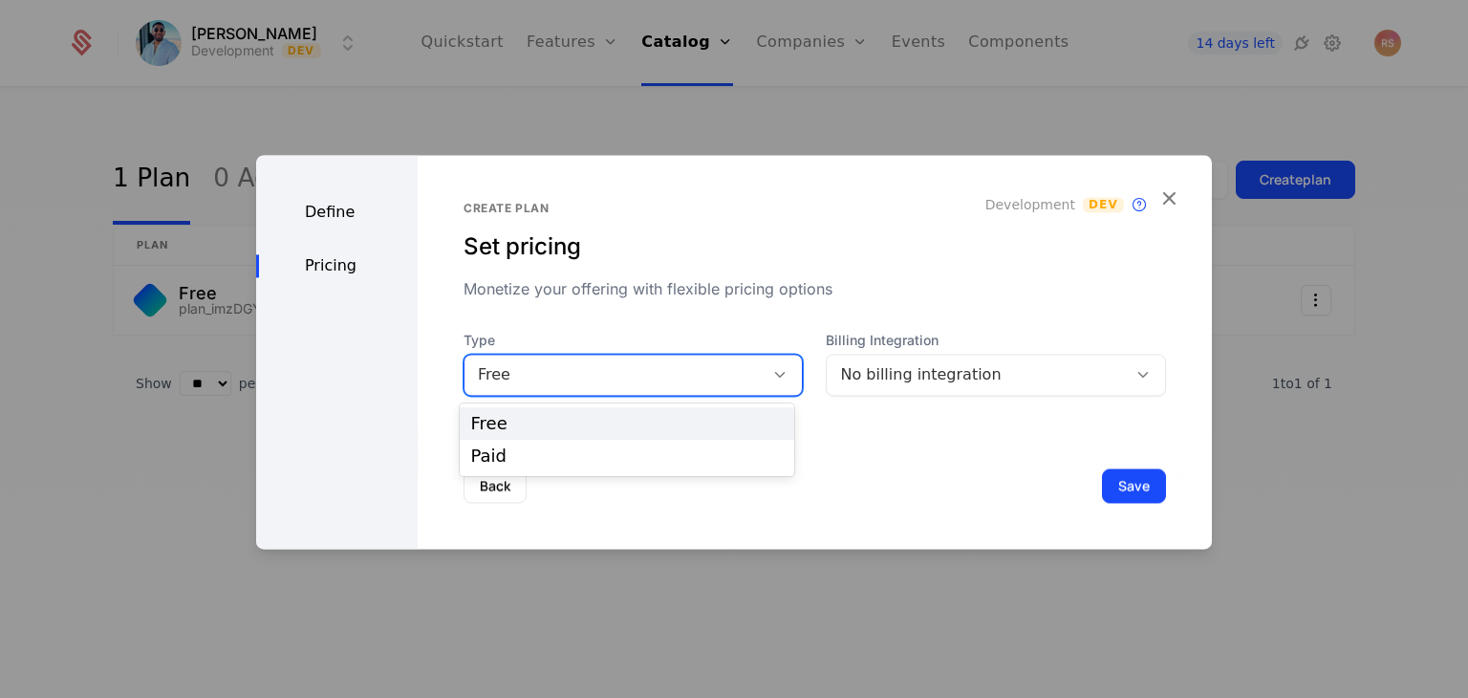
click at [533, 382] on div "Free" at bounding box center [614, 374] width 273 height 23
click at [538, 457] on div "Paid" at bounding box center [627, 455] width 312 height 17
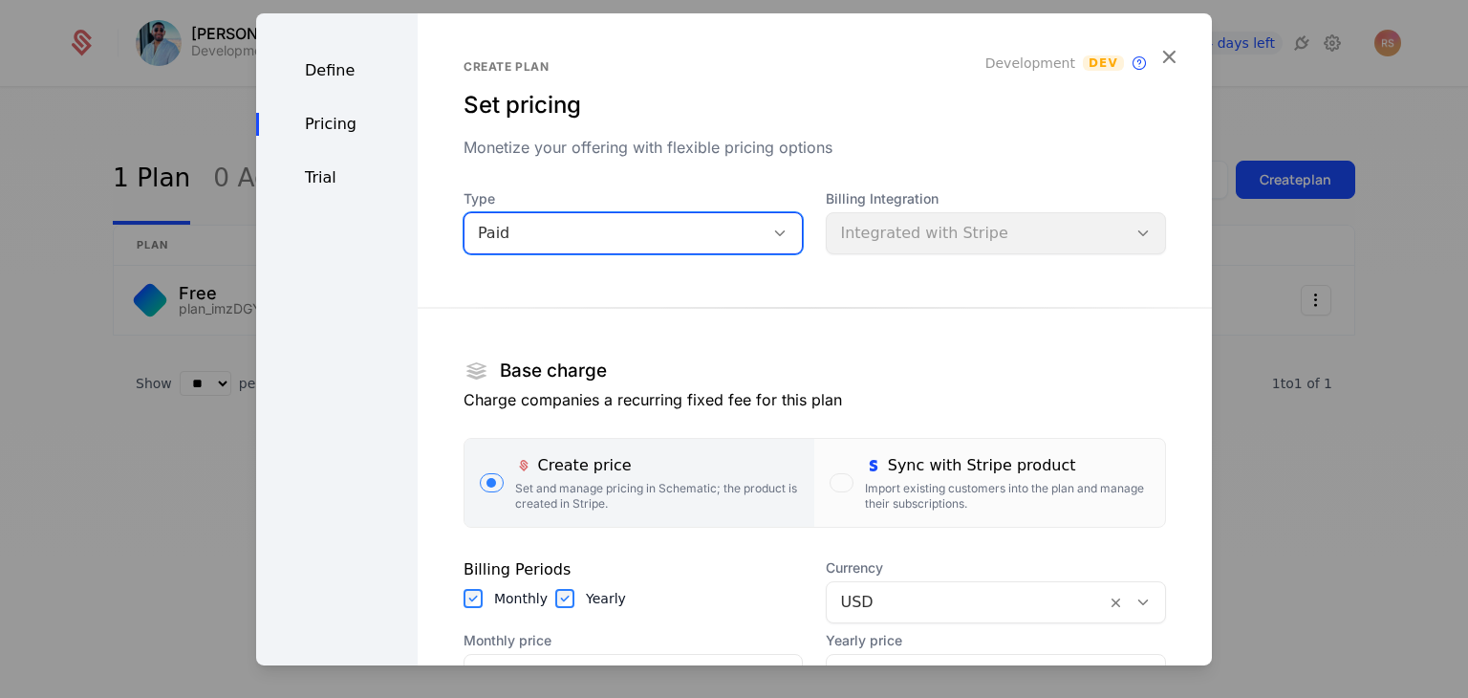
click at [948, 248] on div "Billing Integration Integrated with Stripe" at bounding box center [996, 221] width 340 height 65
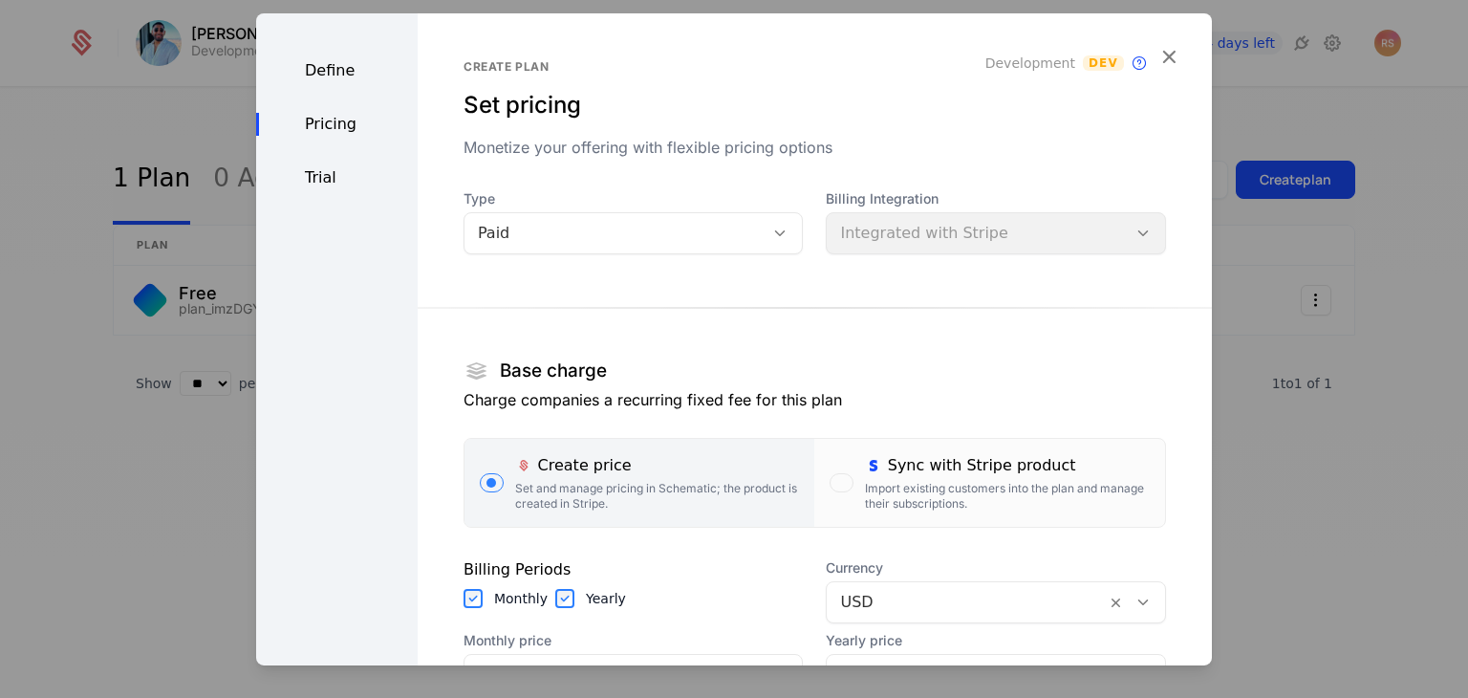
click at [952, 224] on div "Billing Integration Integrated with Stripe" at bounding box center [996, 221] width 340 height 65
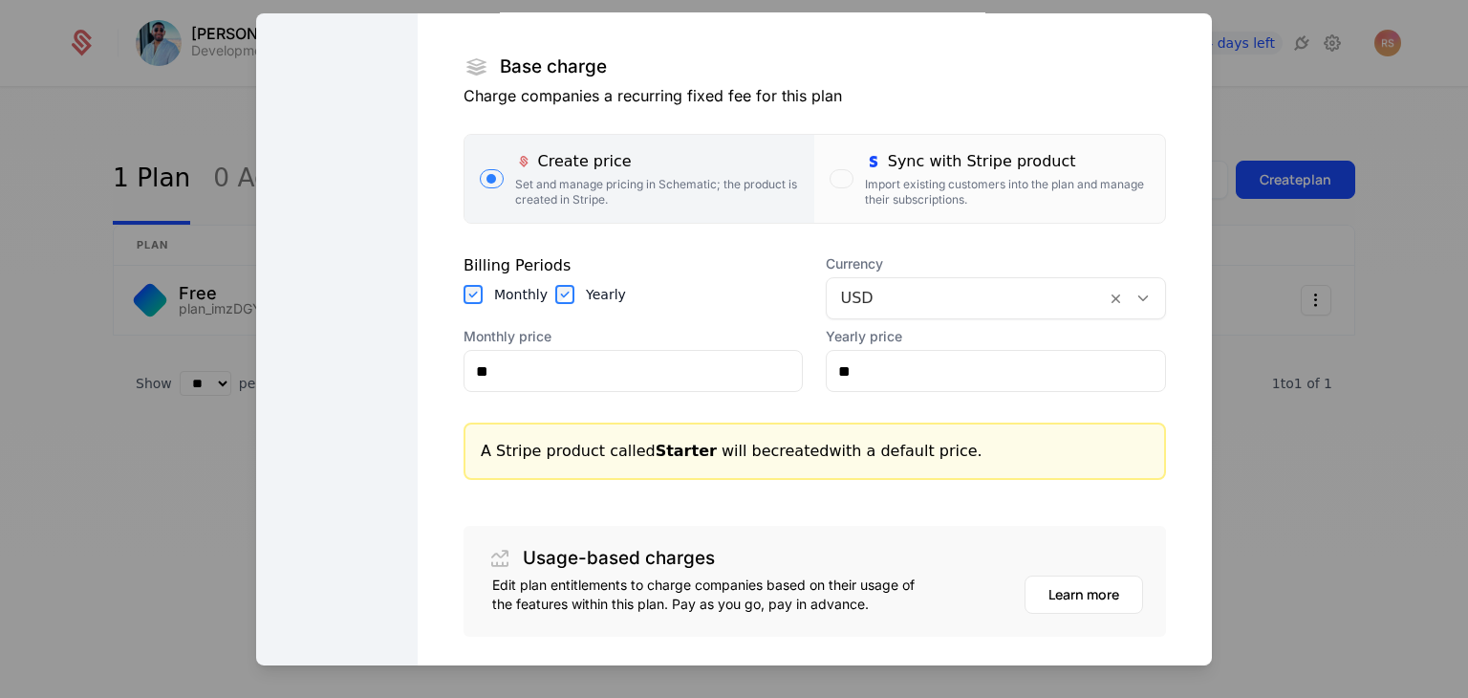
scroll to position [310, 0]
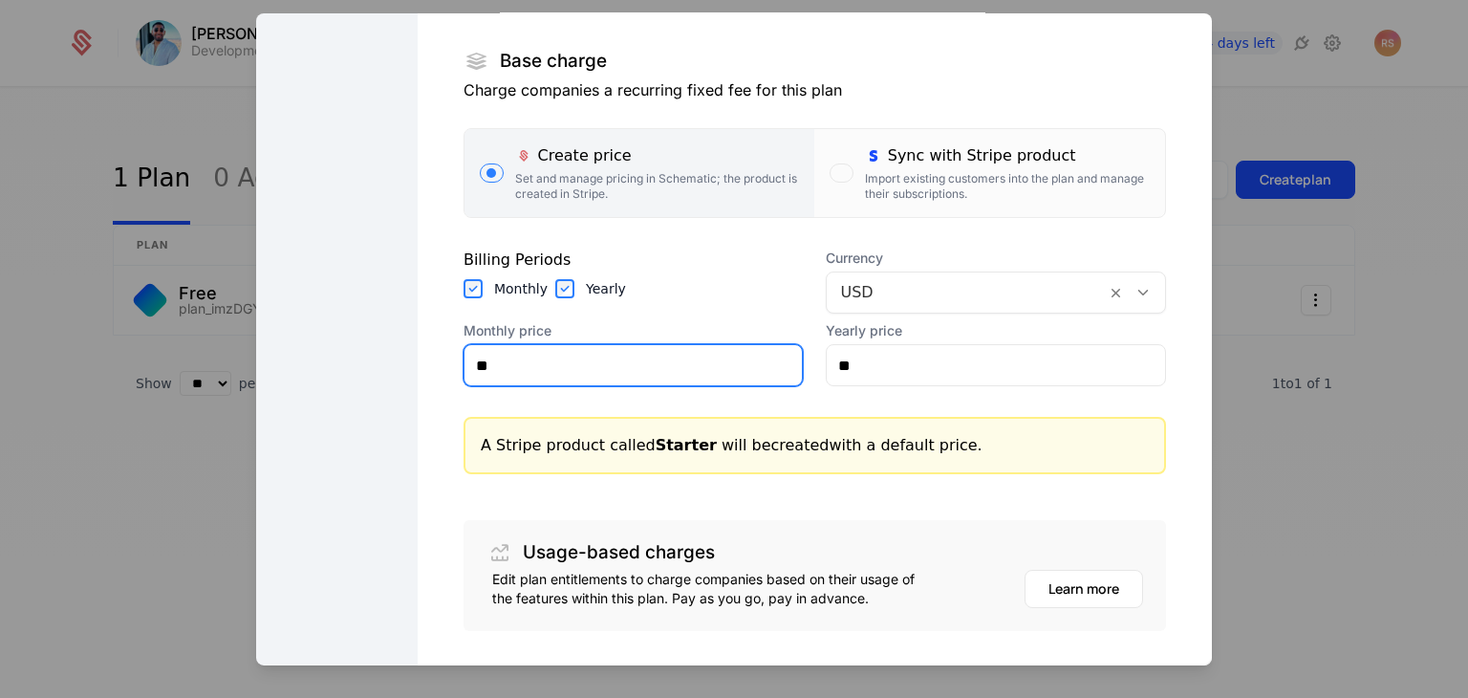
click at [503, 360] on input "**" at bounding box center [634, 365] width 338 height 40
type input "*****"
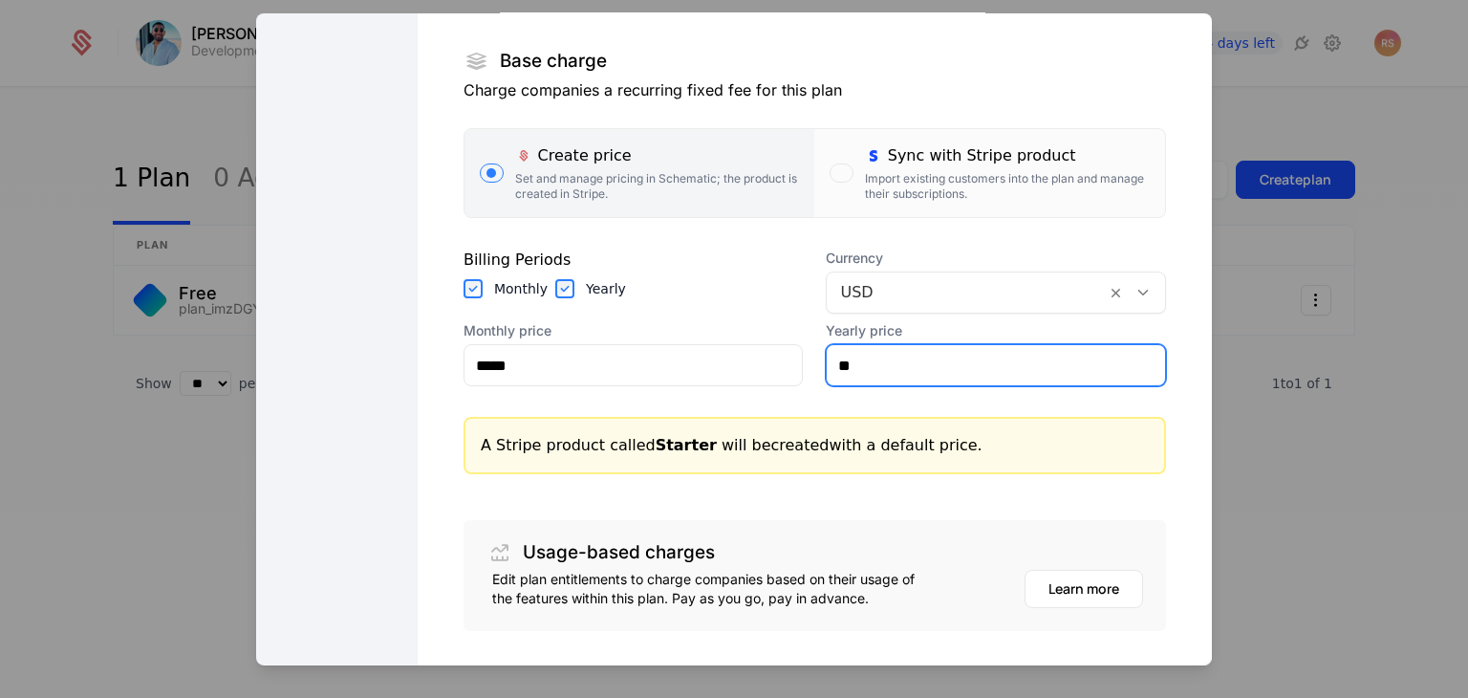
click at [892, 365] on input "**" at bounding box center [996, 365] width 338 height 40
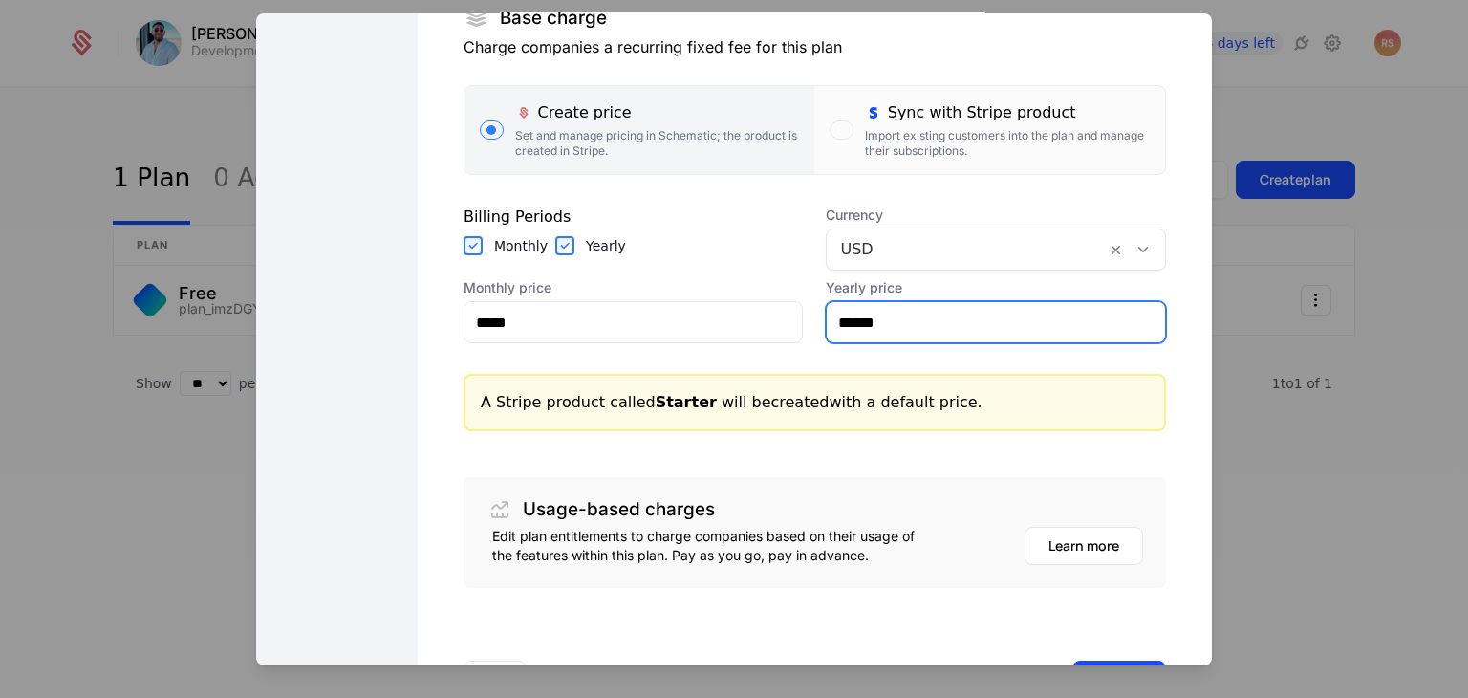
scroll to position [427, 0]
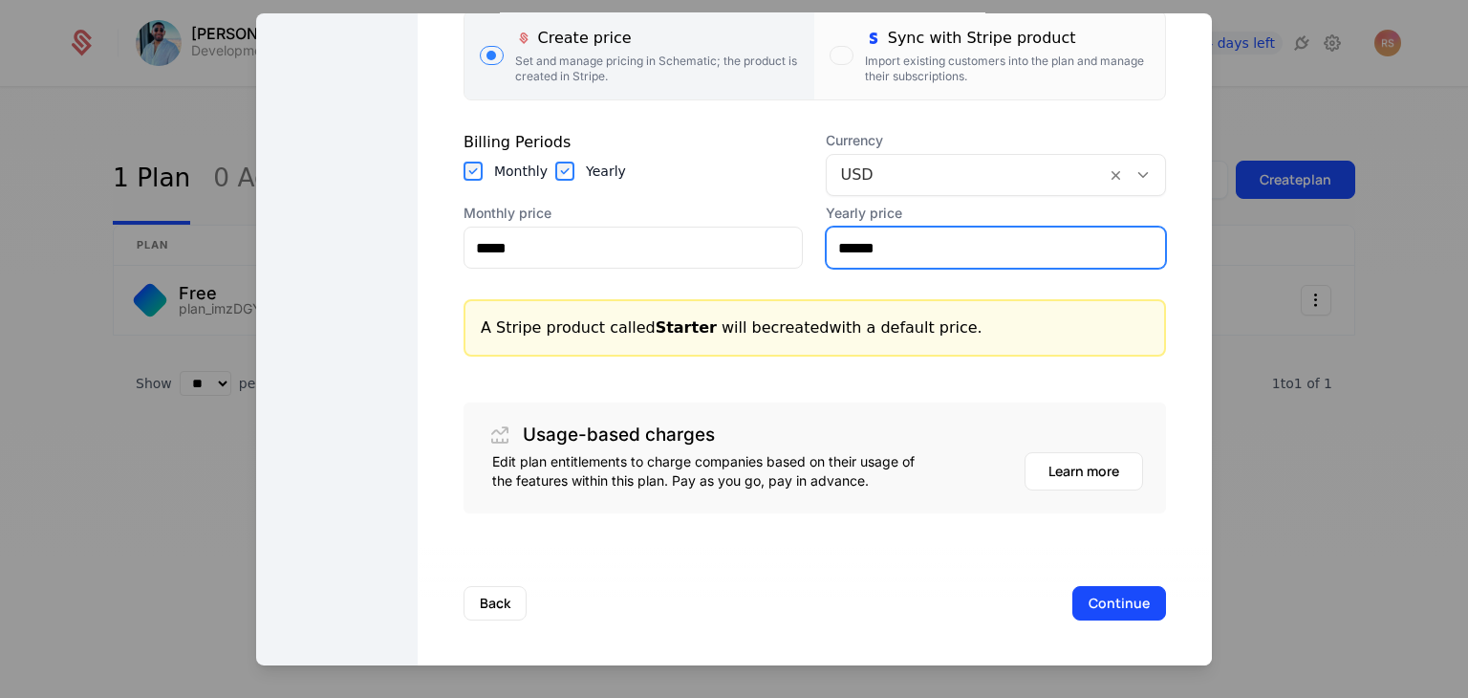
type input "******"
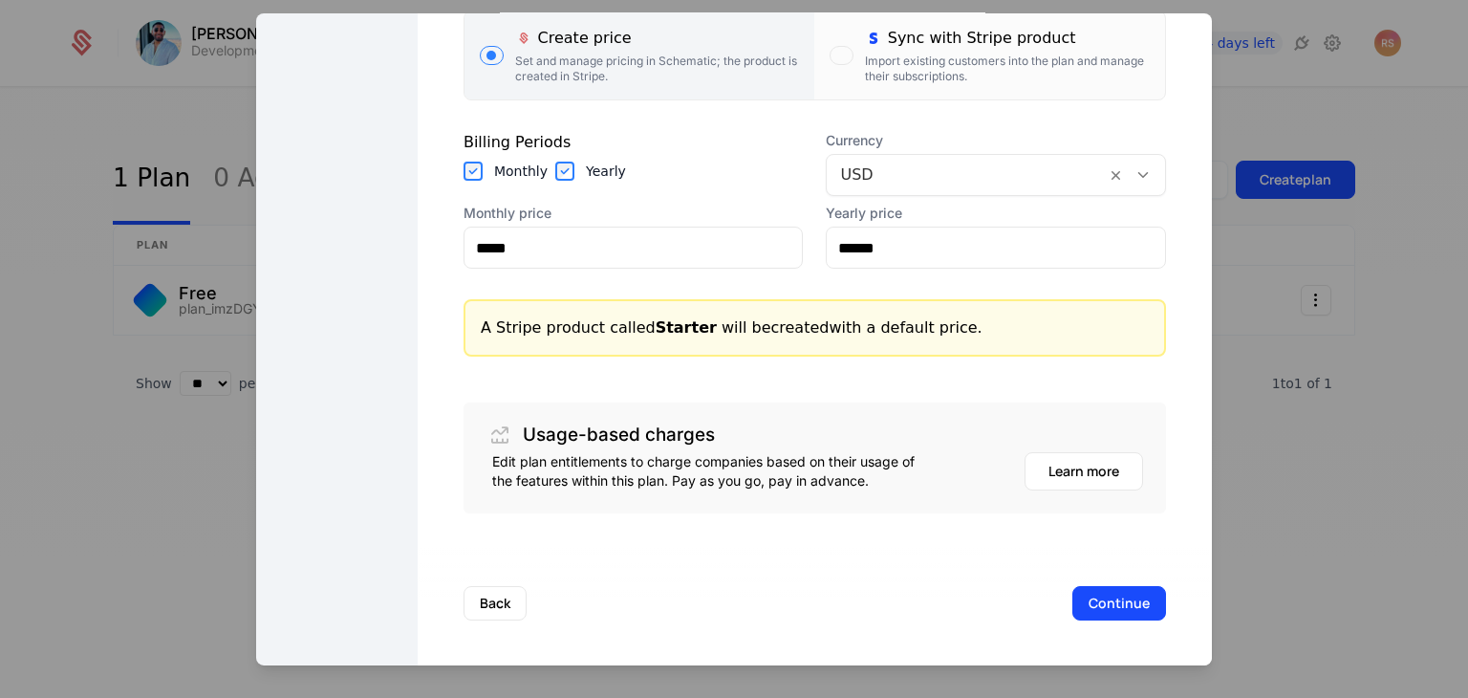
click at [1072, 597] on button "Continue" at bounding box center [1119, 603] width 94 height 34
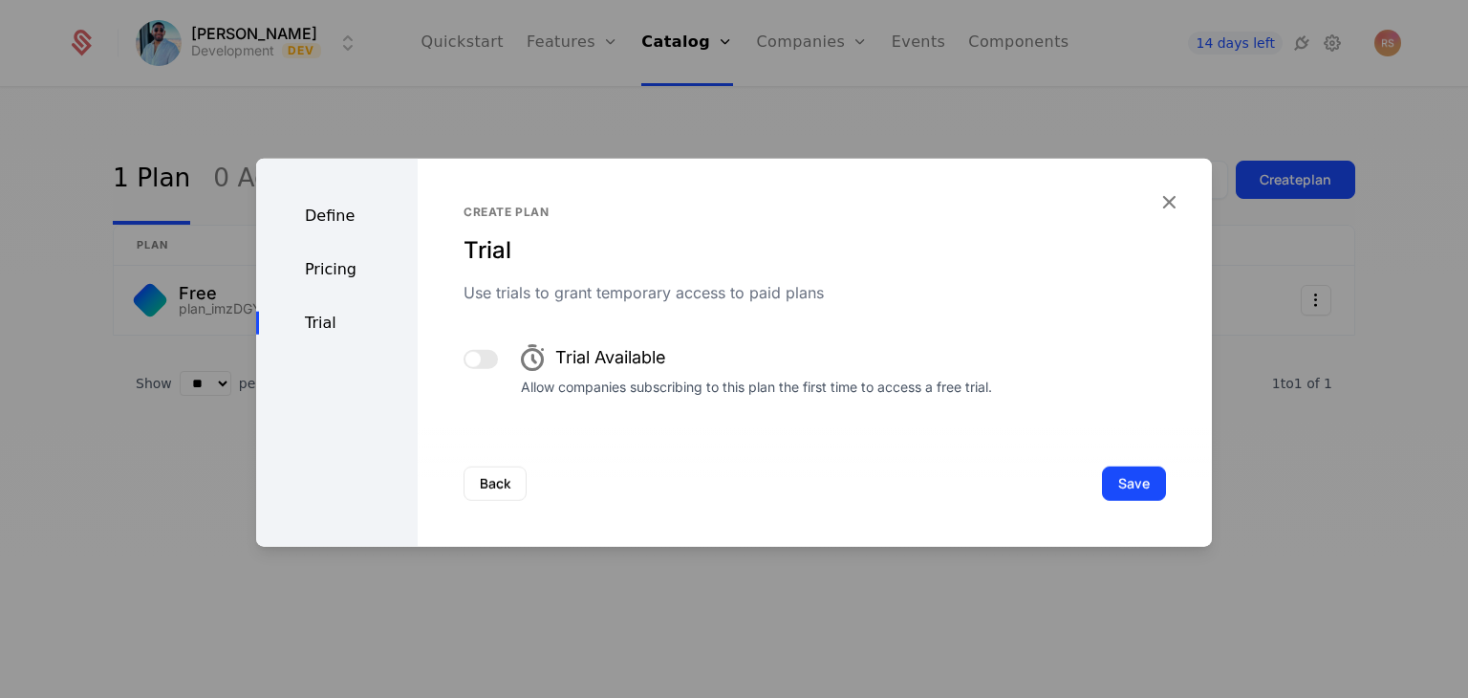
scroll to position [0, 0]
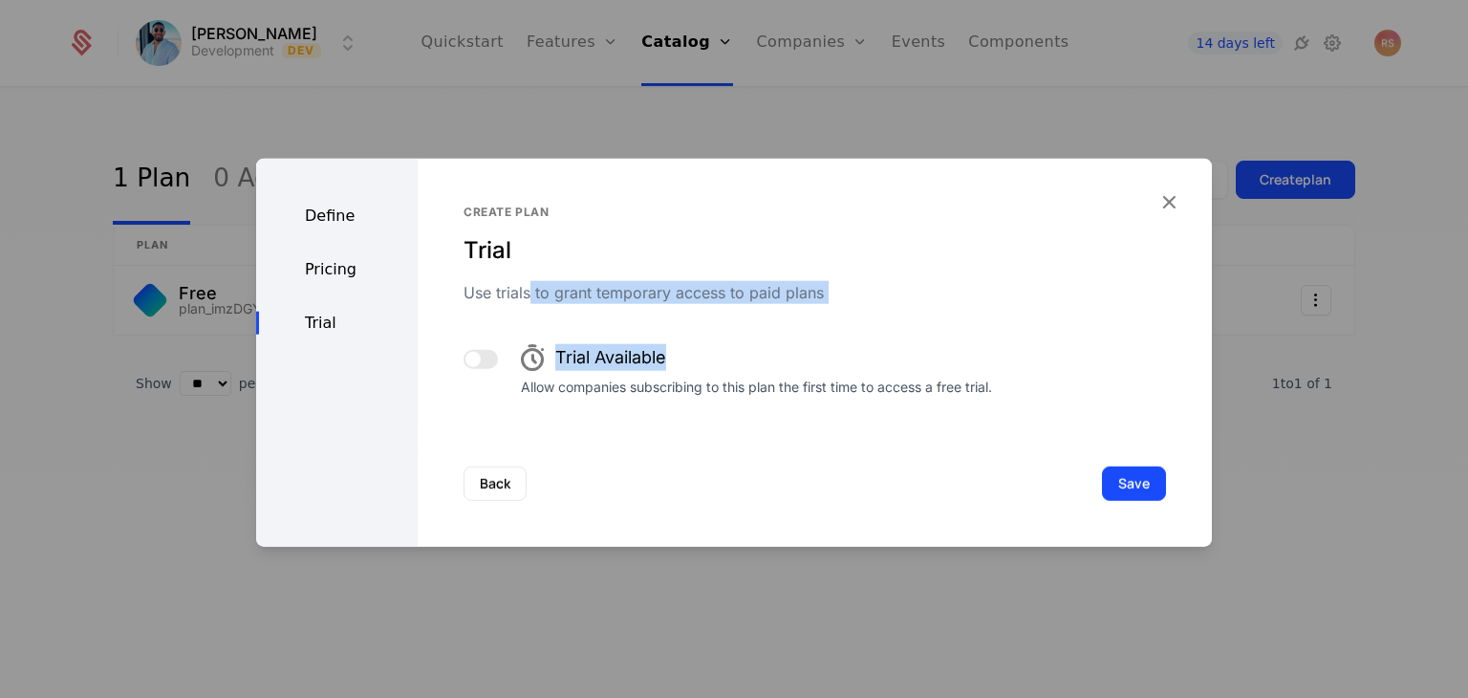
drag, startPoint x: 525, startPoint y: 288, endPoint x: 831, endPoint y: 310, distance: 306.6
click at [831, 310] on div "Create plan Trial Use trials to grant temporary access to paid plans Trial Avai…" at bounding box center [815, 299] width 703 height 189
click at [830, 310] on div "Create plan Trial Use trials to grant temporary access to paid plans Trial Avai…" at bounding box center [815, 299] width 703 height 189
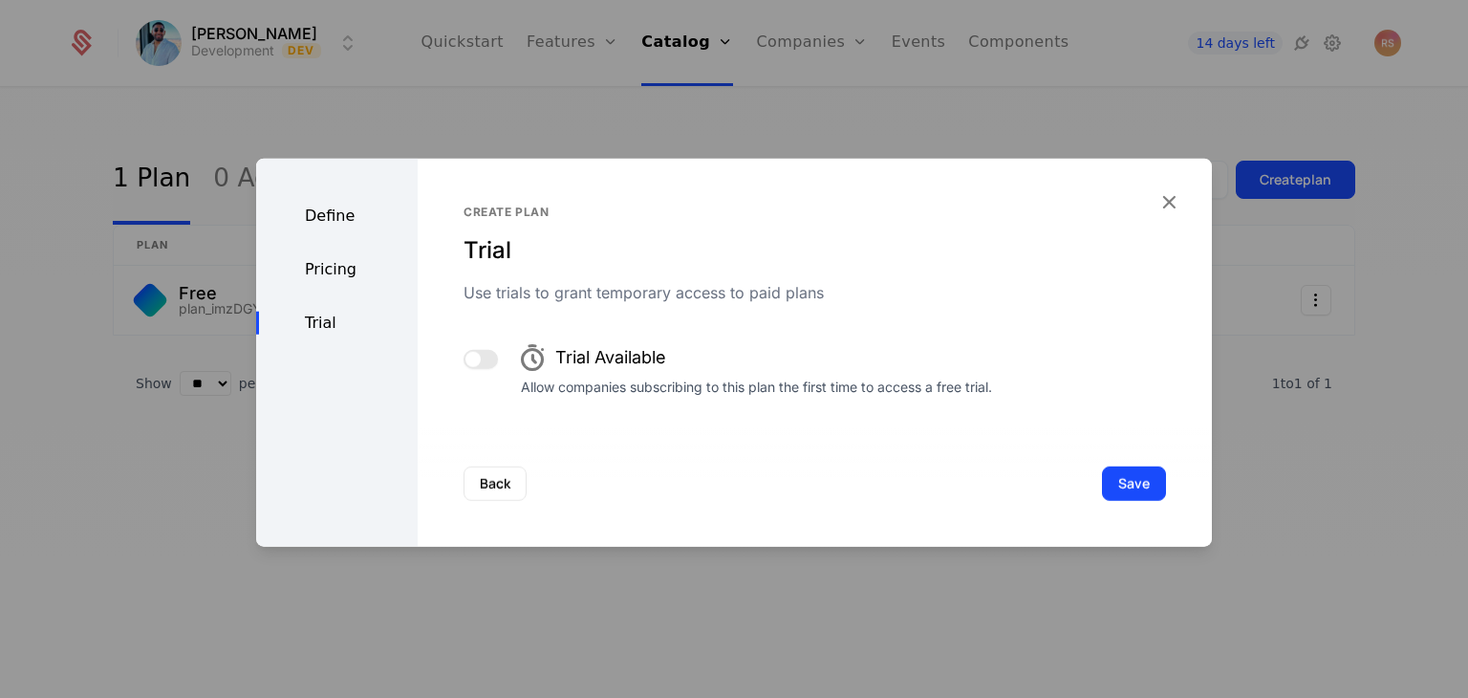
click at [474, 358] on span "button" at bounding box center [472, 359] width 15 height 15
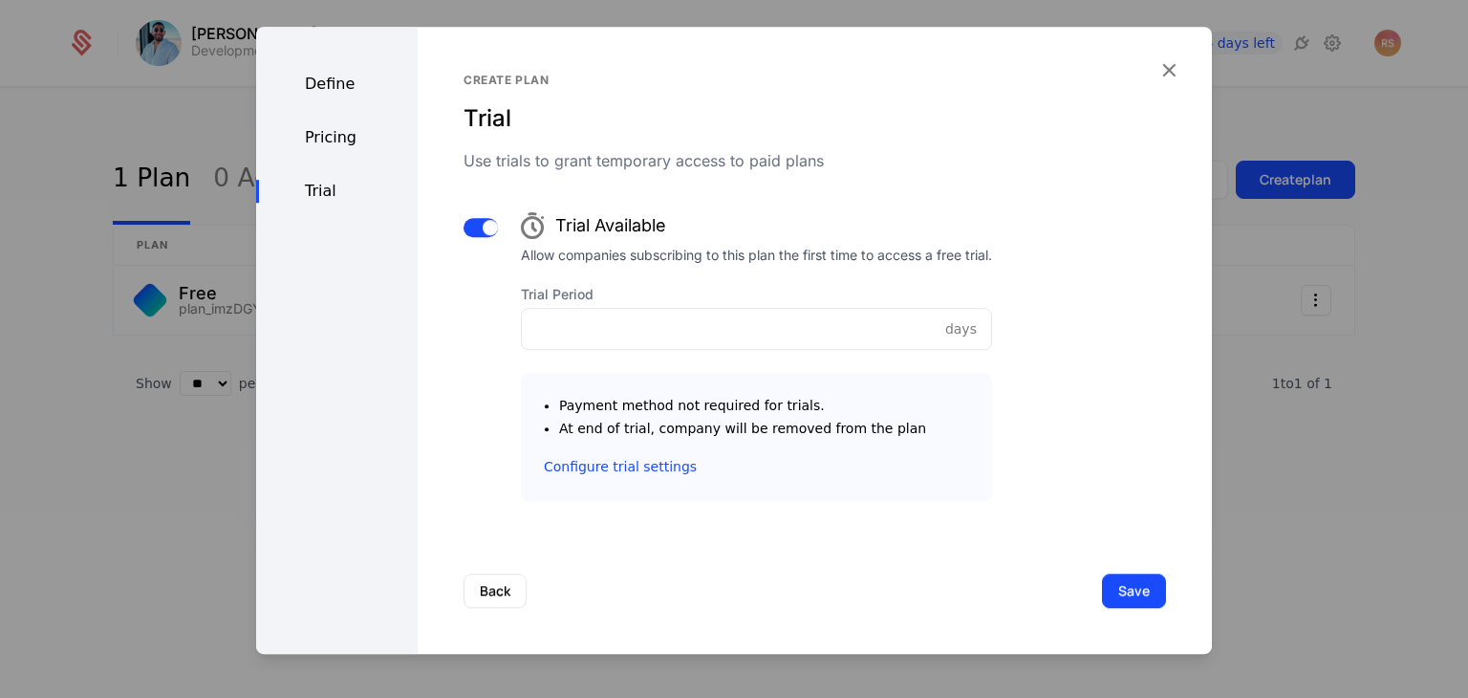
click at [478, 233] on button "button" at bounding box center [481, 227] width 34 height 19
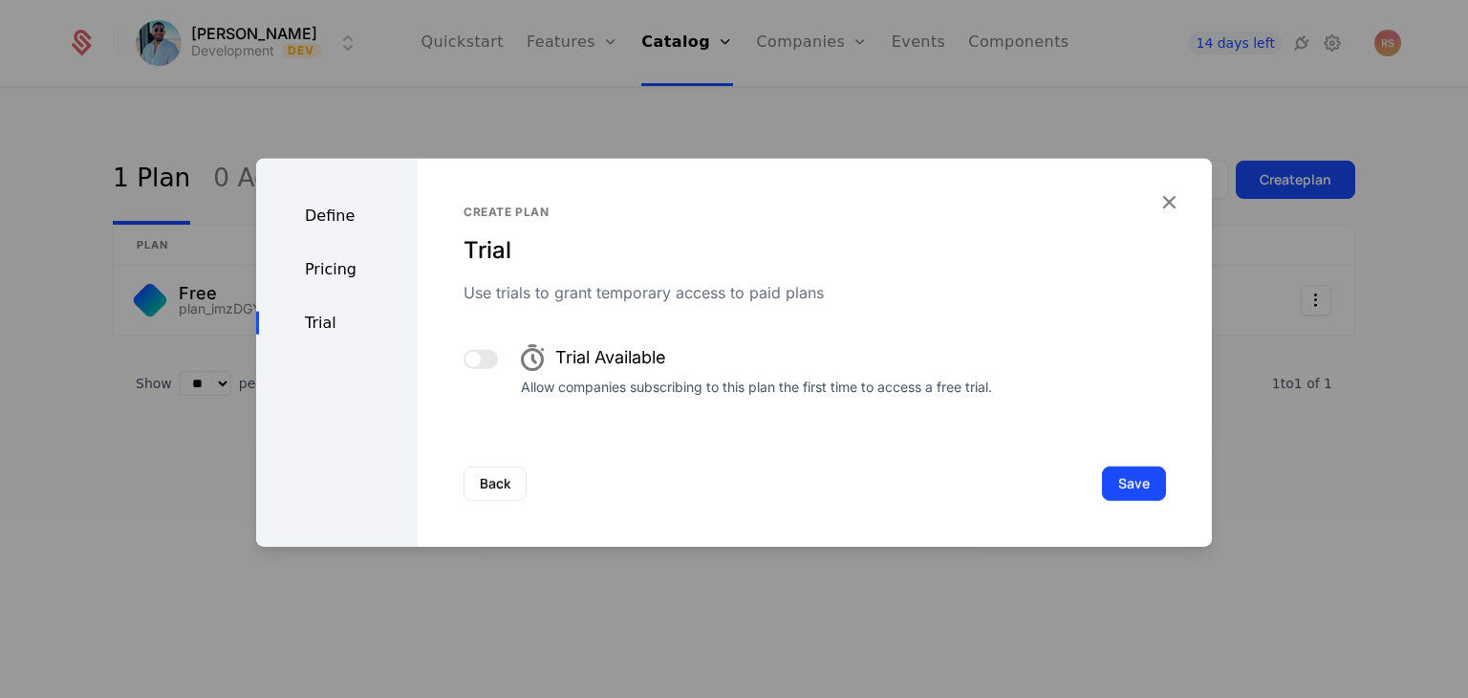
click at [1127, 486] on button "Save" at bounding box center [1134, 483] width 64 height 34
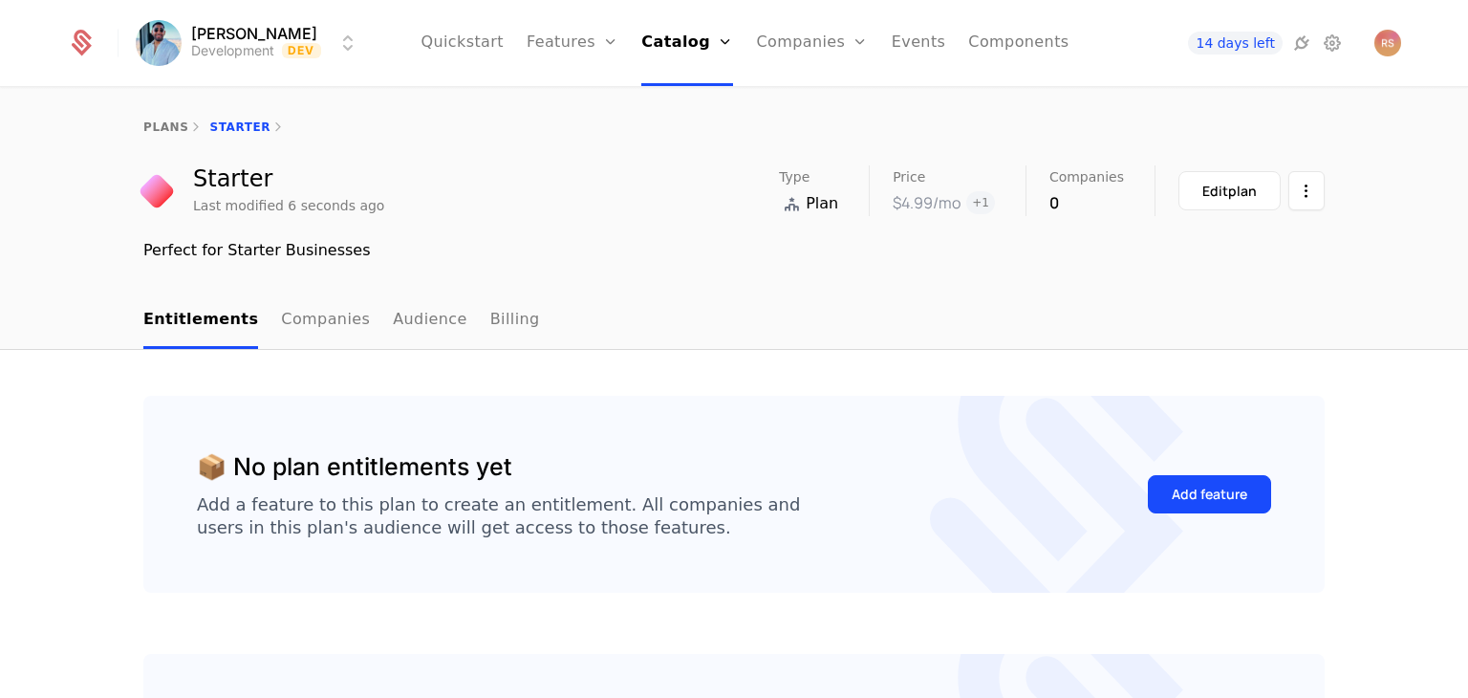
click at [679, 101] on link "Plans" at bounding box center [713, 93] width 98 height 15
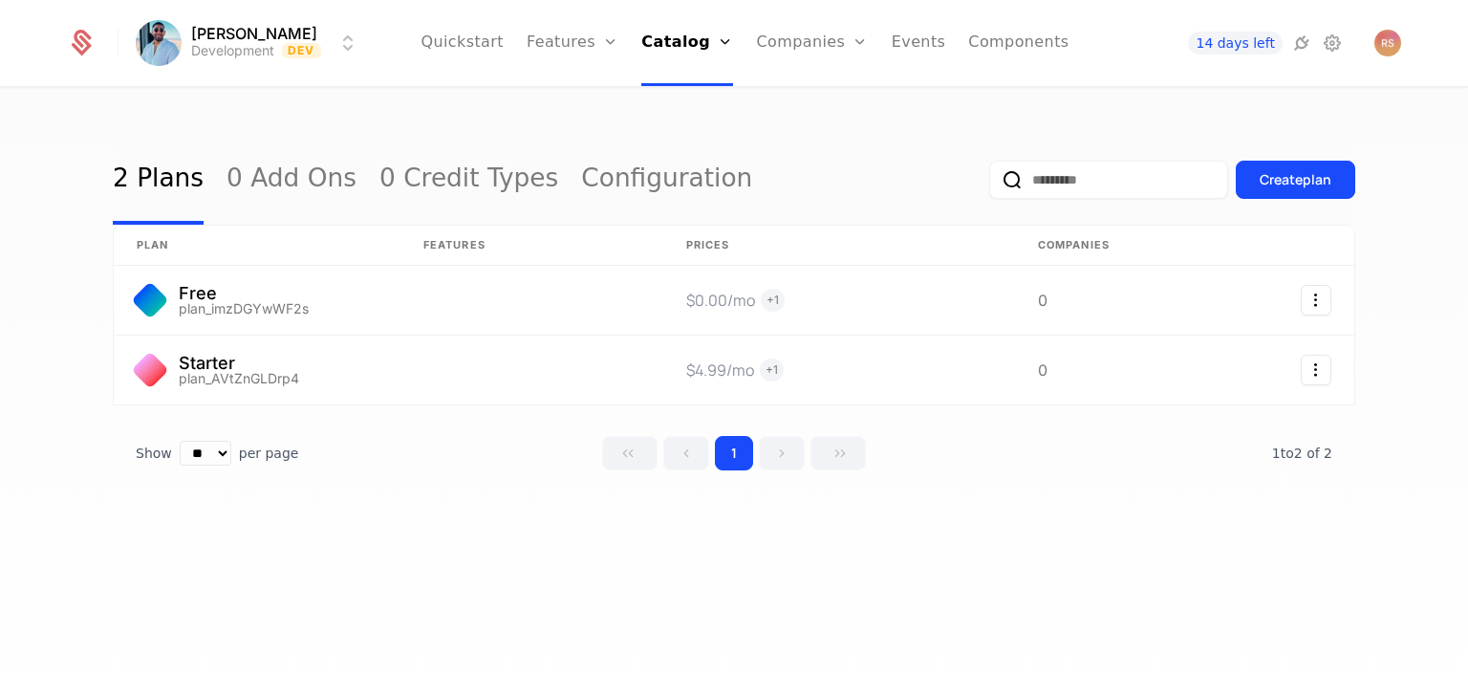
click at [682, 101] on link "Plans" at bounding box center [713, 93] width 98 height 15
click at [684, 101] on link "Plans" at bounding box center [713, 93] width 98 height 15
click at [1287, 172] on div "Create plan" at bounding box center [1296, 179] width 72 height 19
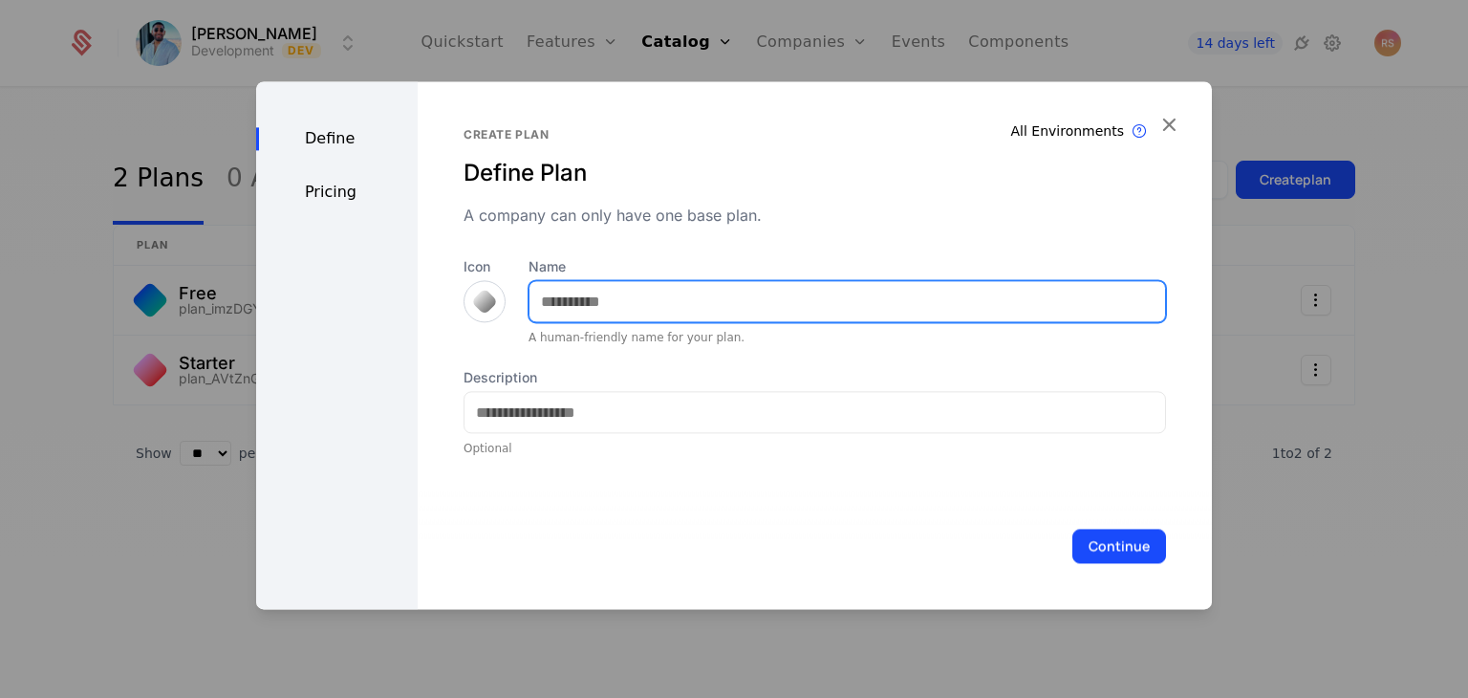
click at [761, 307] on input "Name" at bounding box center [848, 301] width 636 height 40
type input "***"
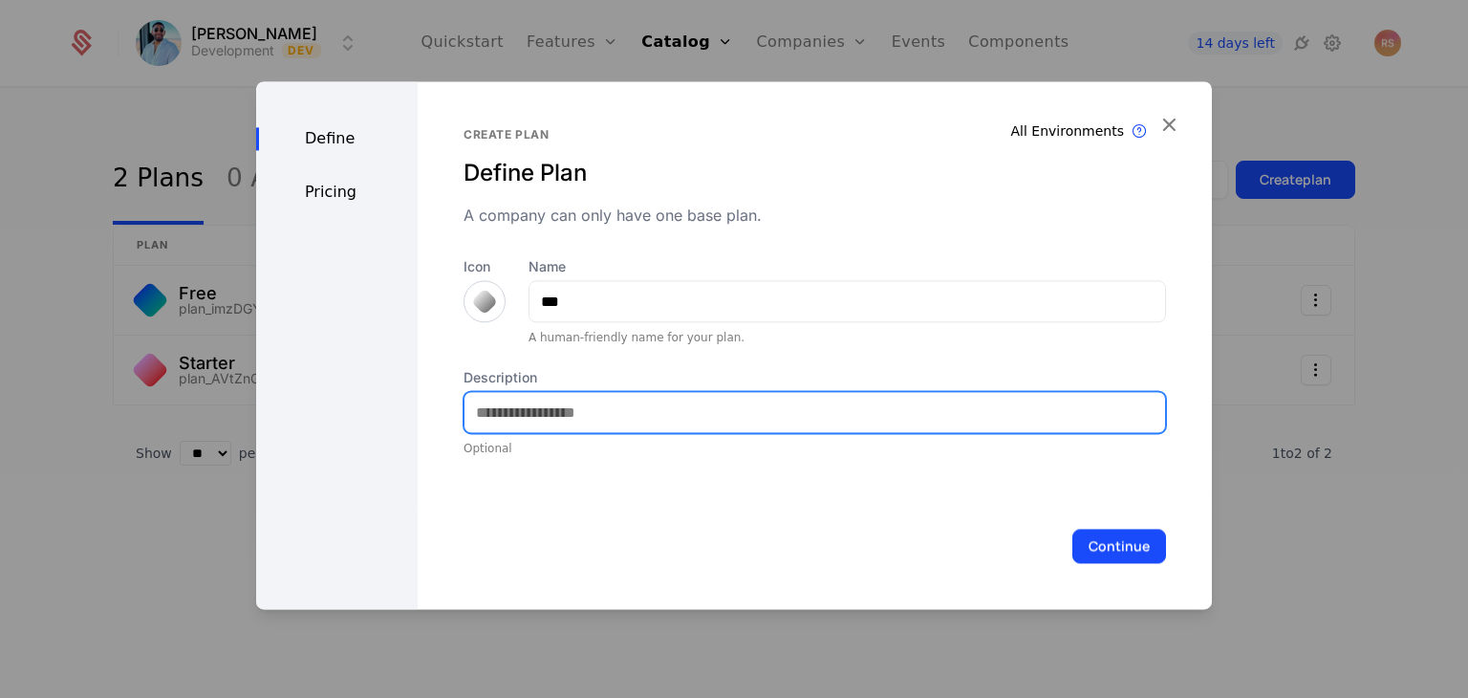
click at [570, 418] on input "Description" at bounding box center [815, 412] width 701 height 40
type input "*"
type input "**********"
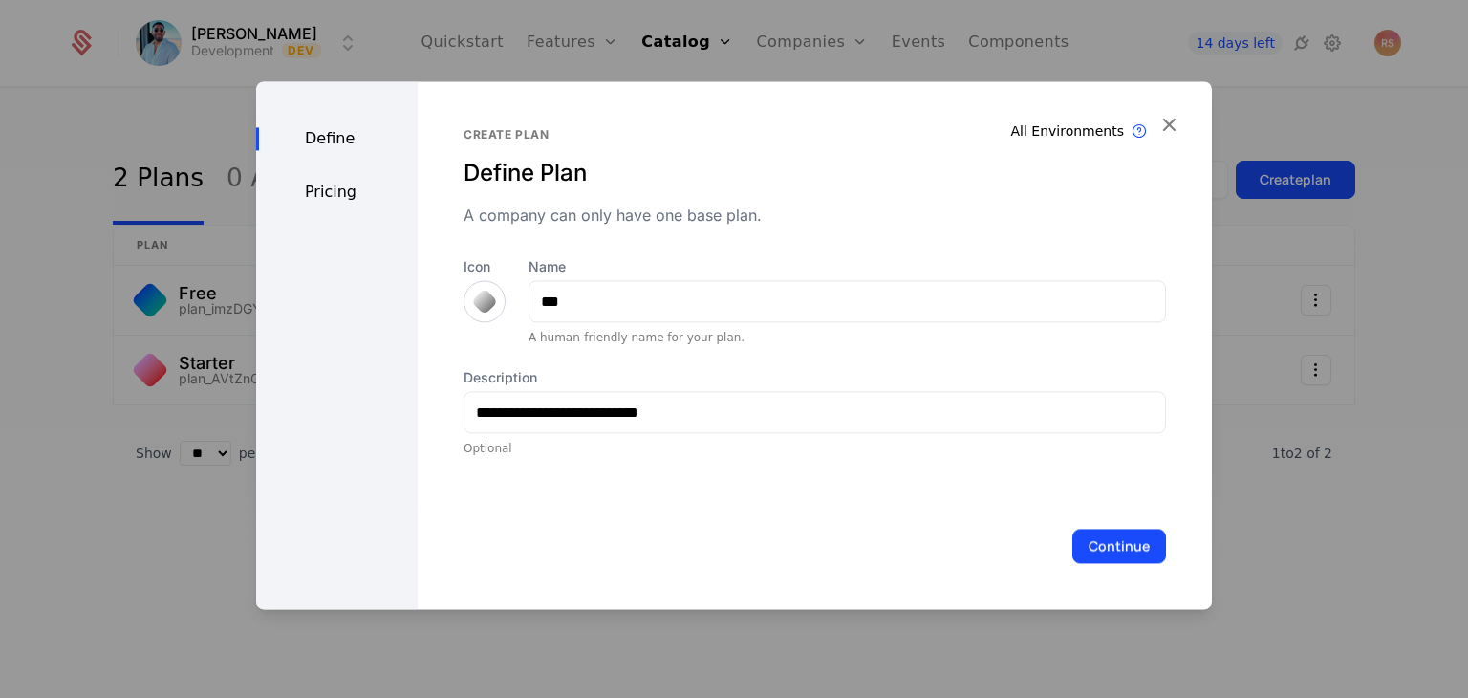
click at [490, 291] on div at bounding box center [485, 301] width 42 height 42
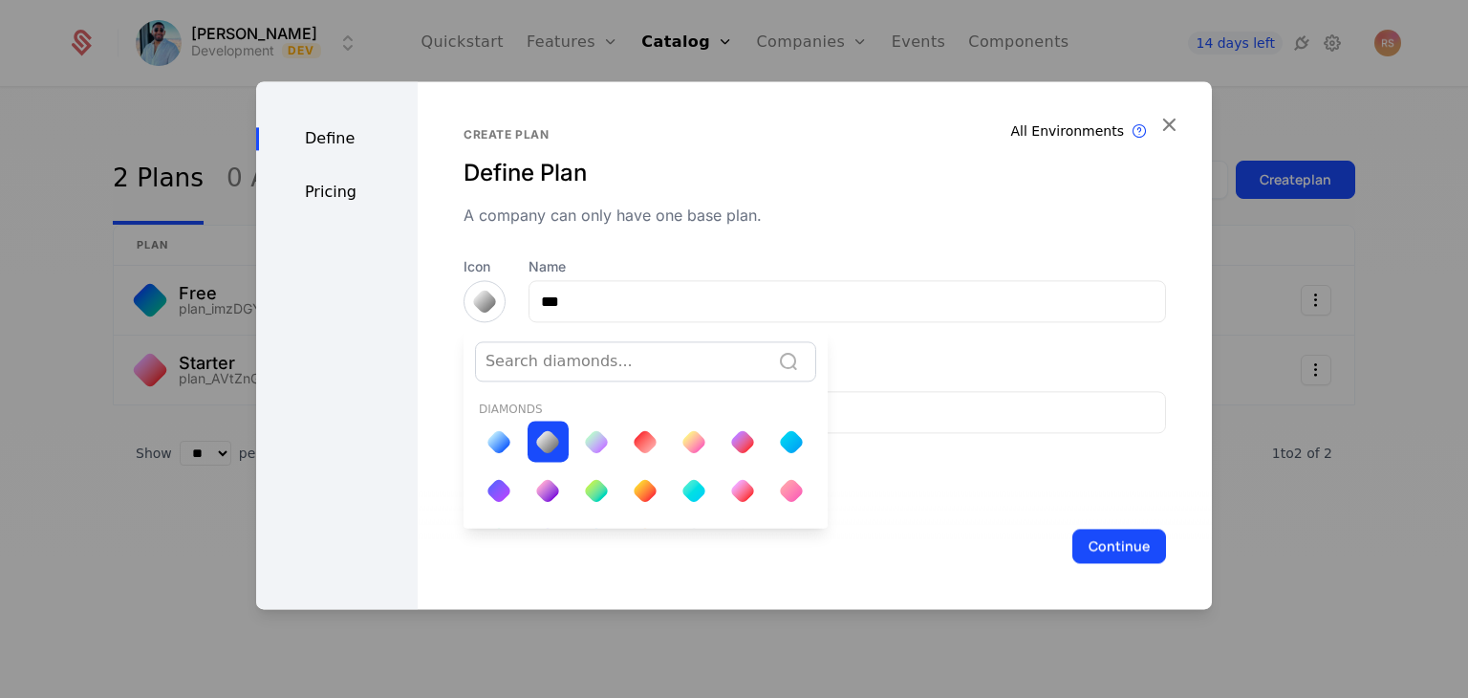
scroll to position [86, 0]
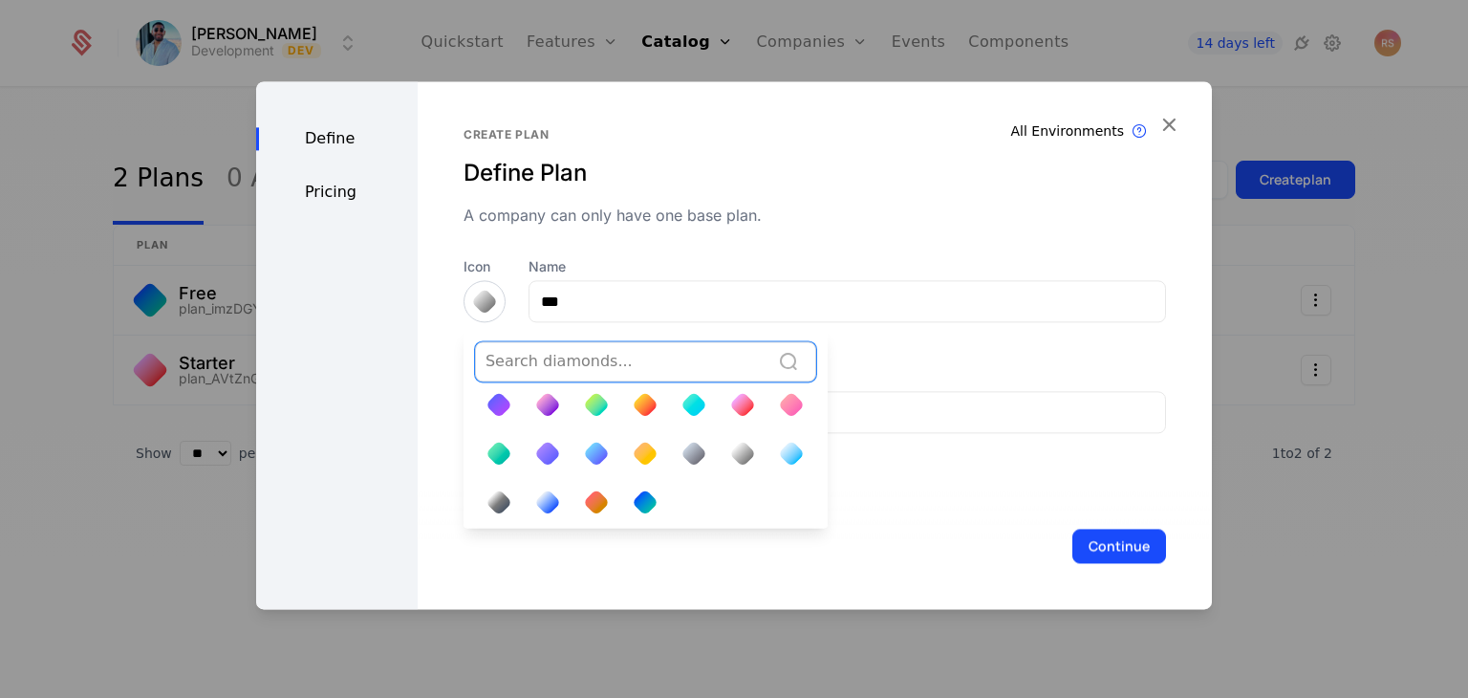
click at [583, 494] on div at bounding box center [596, 501] width 27 height 27
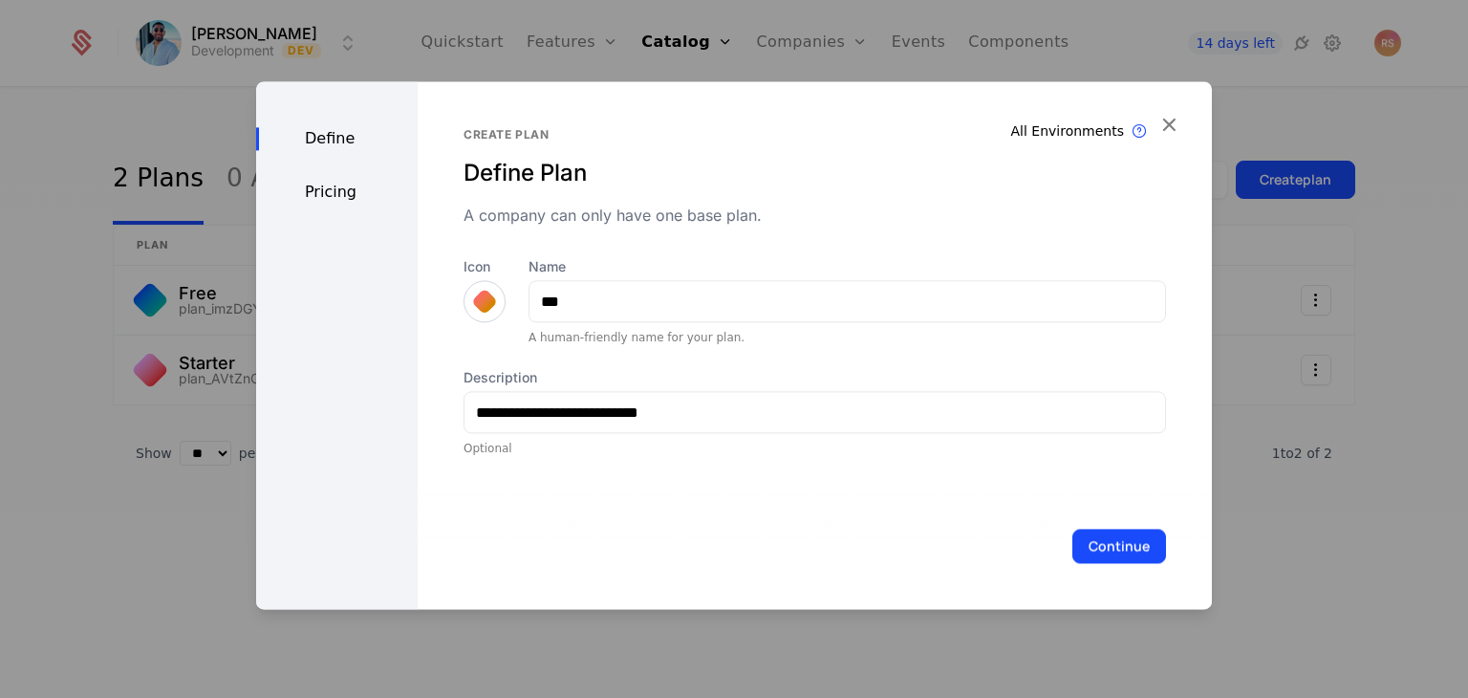
click at [338, 185] on div "Pricing" at bounding box center [337, 192] width 162 height 23
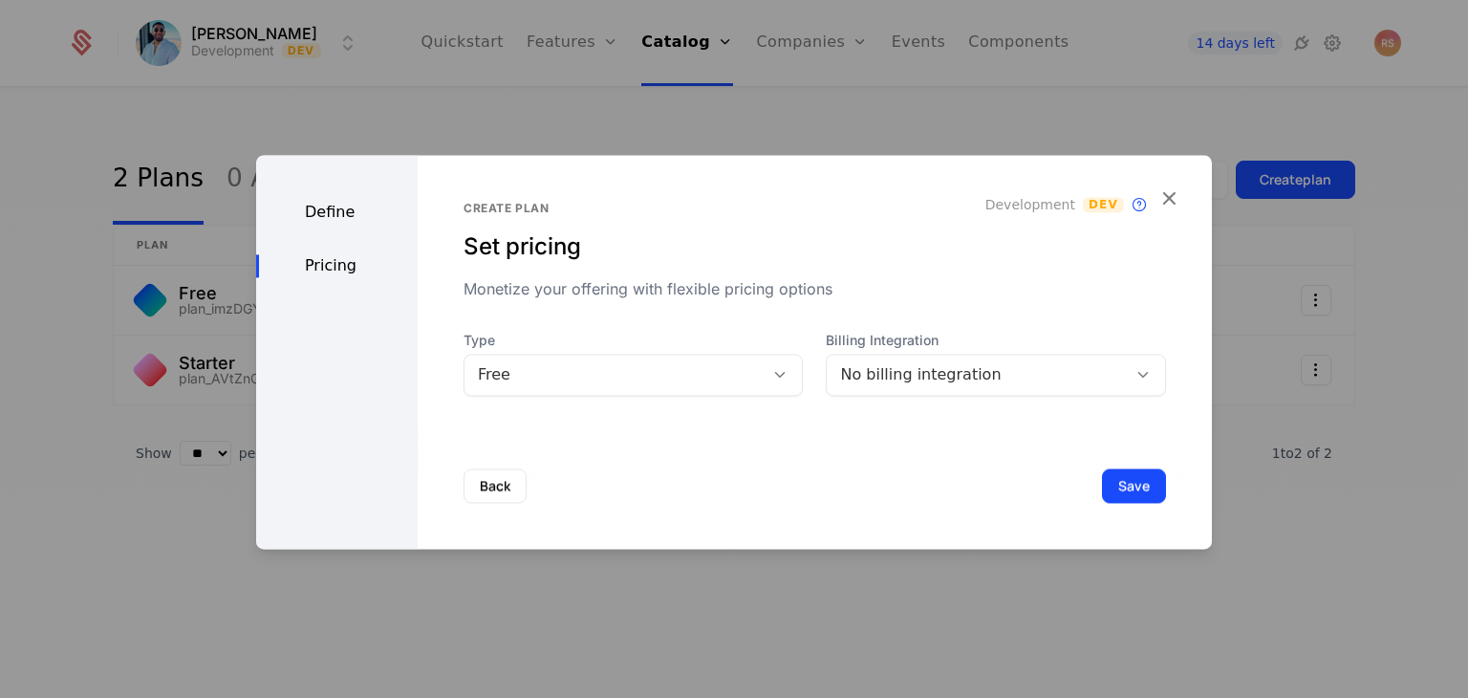
click at [305, 228] on div "Define Pricing" at bounding box center [337, 352] width 162 height 394
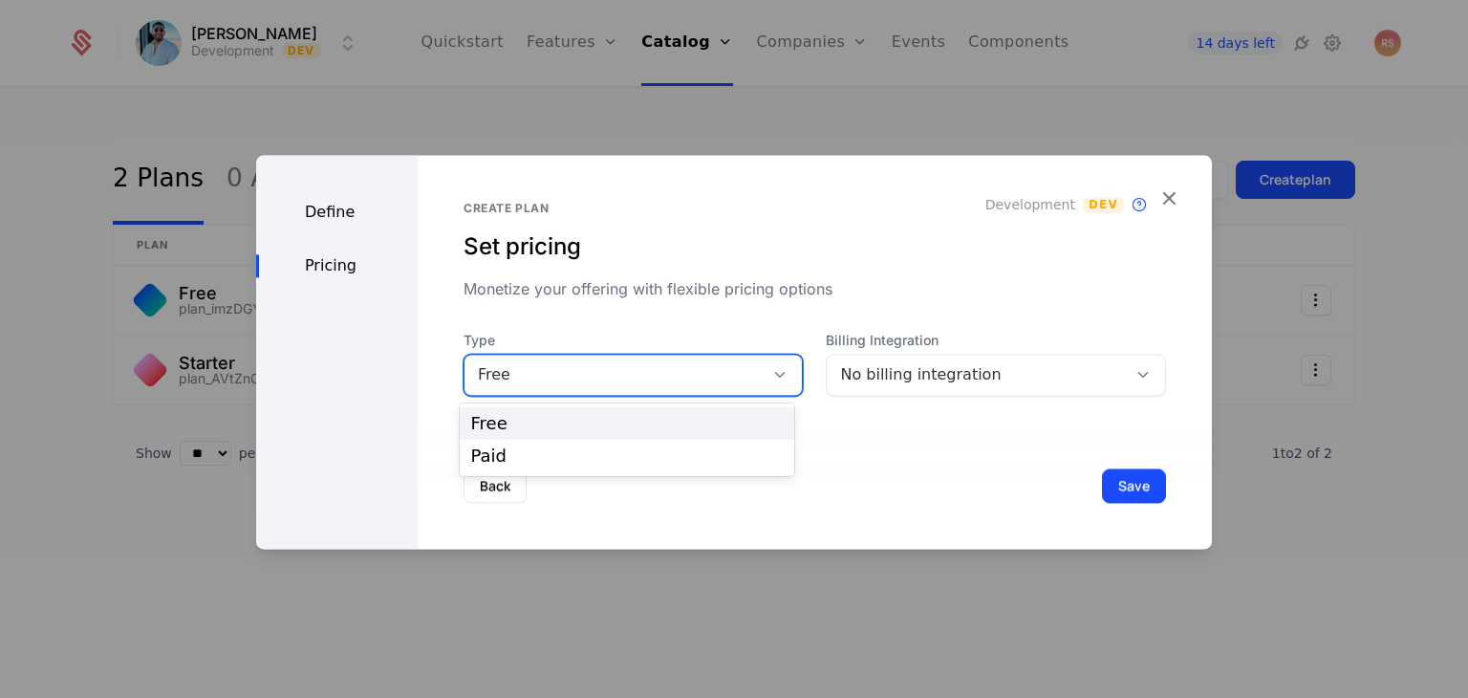
click at [516, 387] on div "Free" at bounding box center [615, 374] width 300 height 27
click at [538, 453] on div "Paid" at bounding box center [627, 455] width 312 height 17
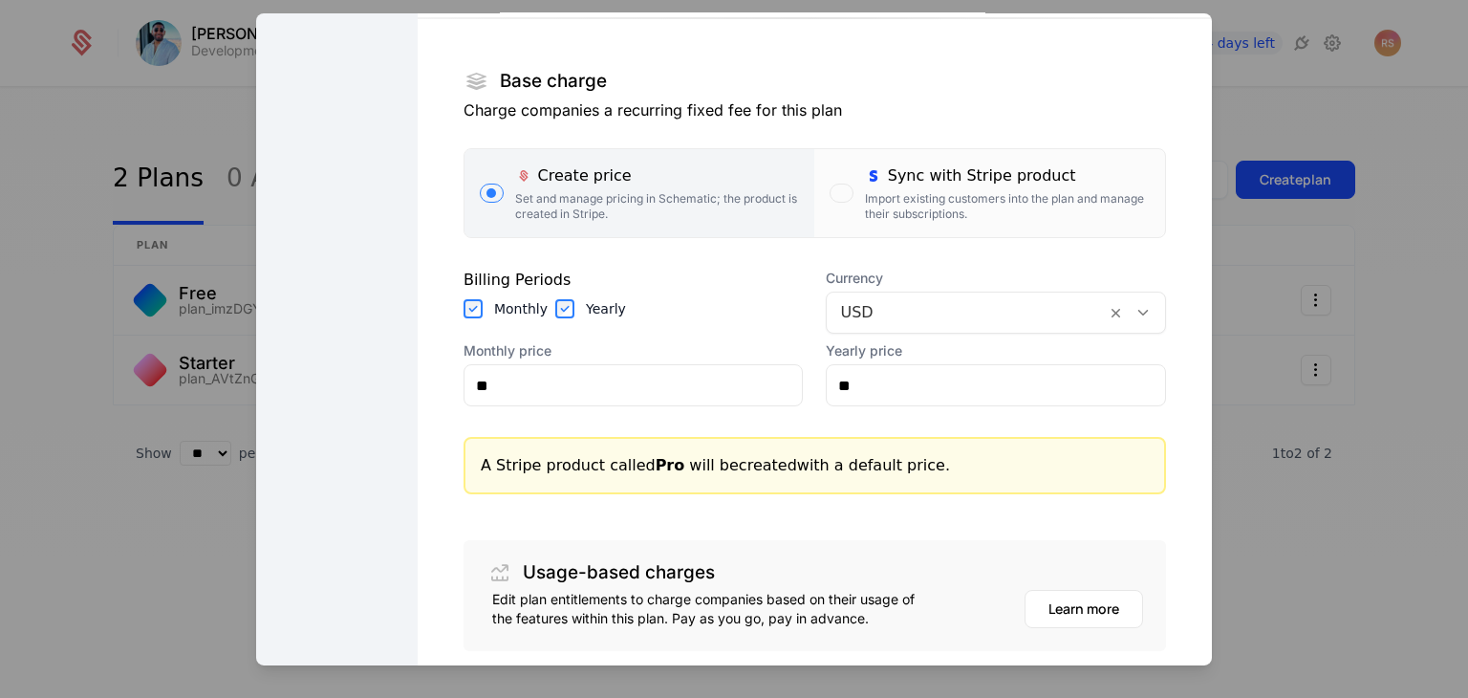
scroll to position [291, 0]
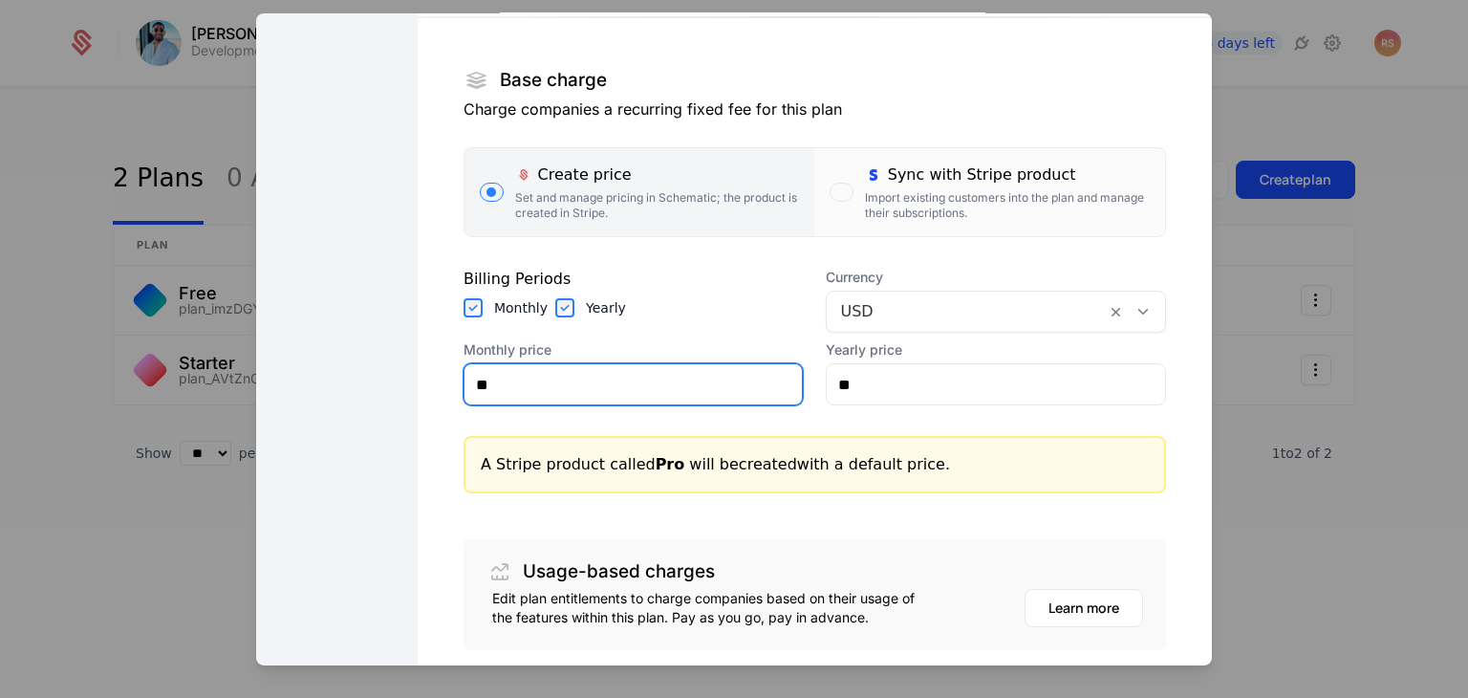
click at [688, 389] on input "**" at bounding box center [634, 384] width 338 height 40
type input "**"
type input "*****"
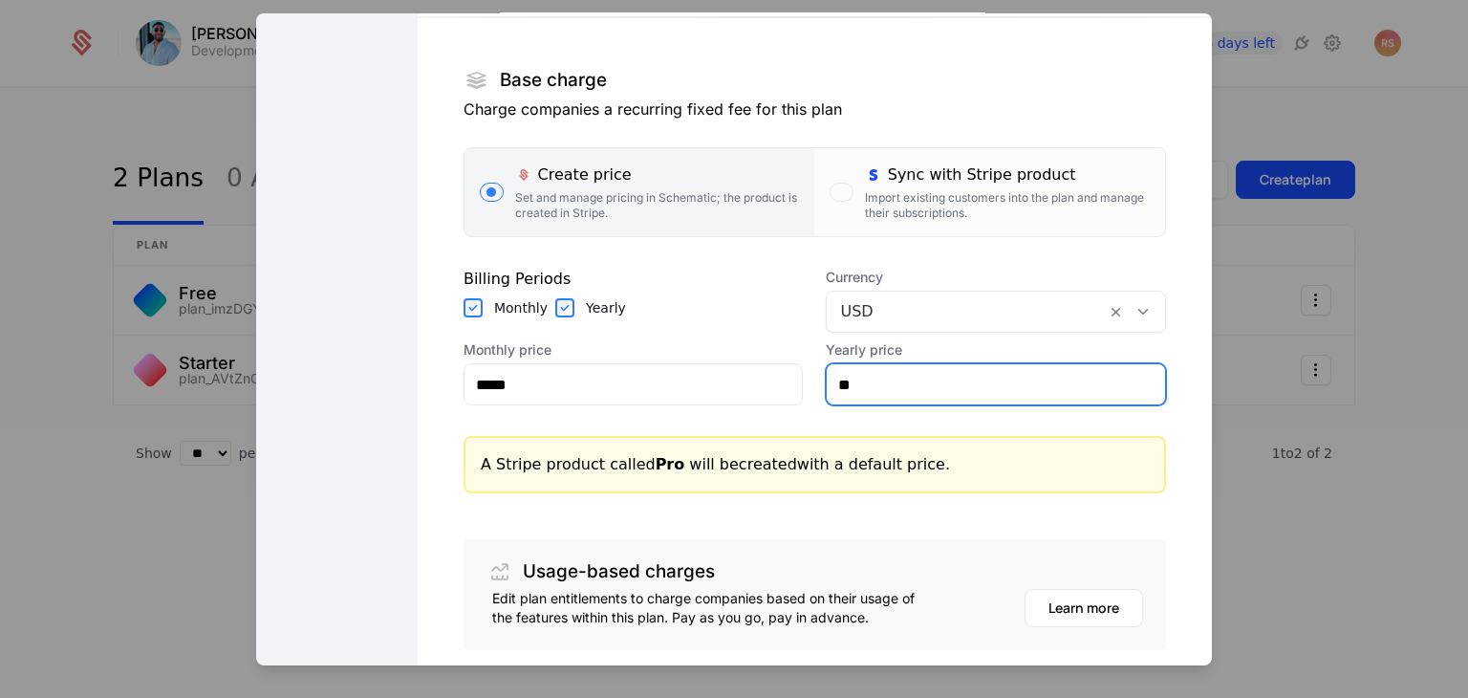
click at [850, 393] on input "**" at bounding box center [996, 384] width 338 height 40
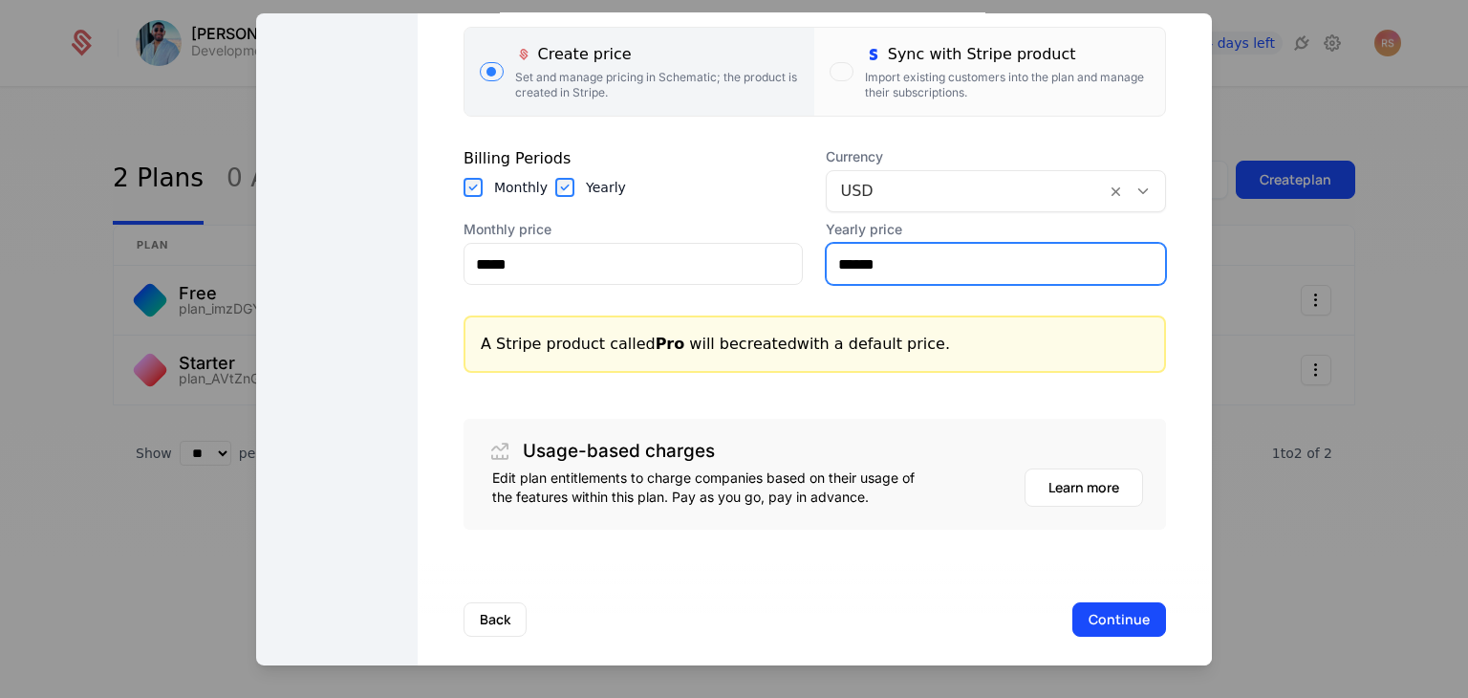
scroll to position [427, 0]
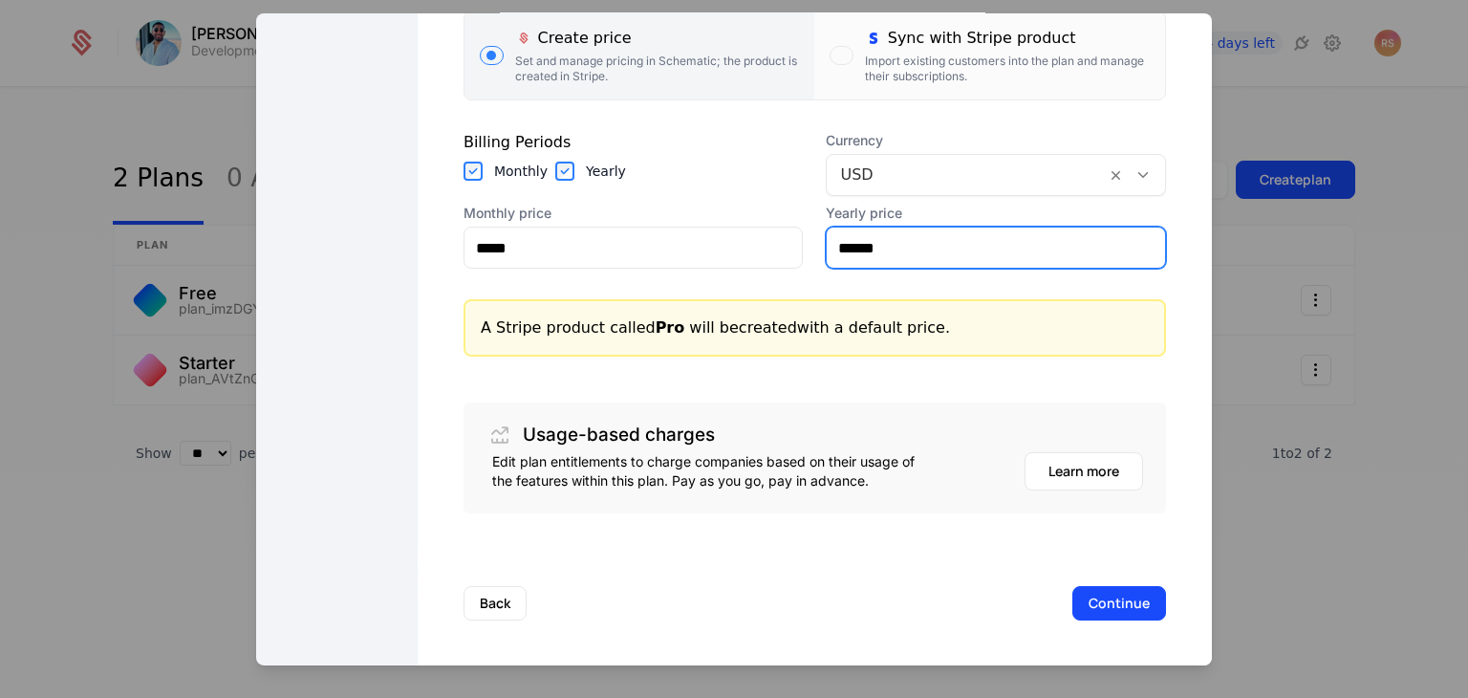
type input "******"
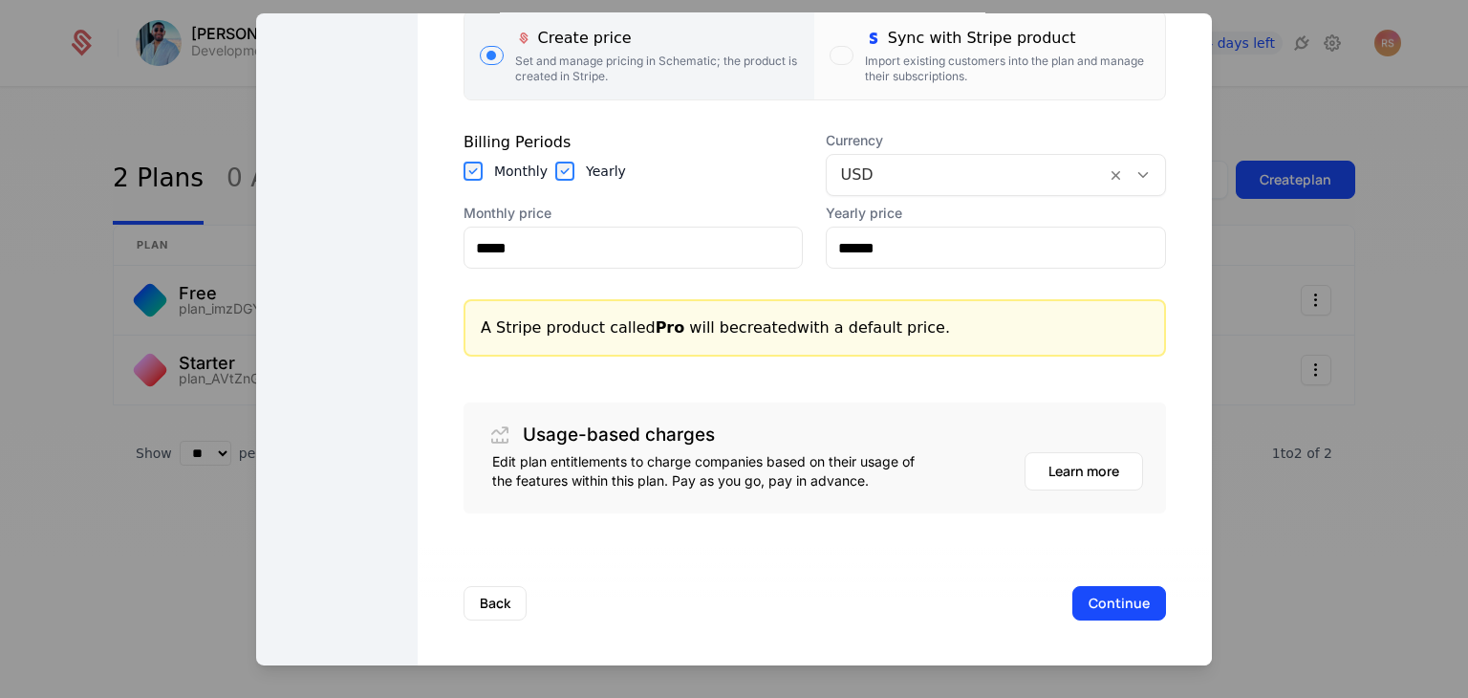
click at [1072, 599] on button "Continue" at bounding box center [1119, 603] width 94 height 34
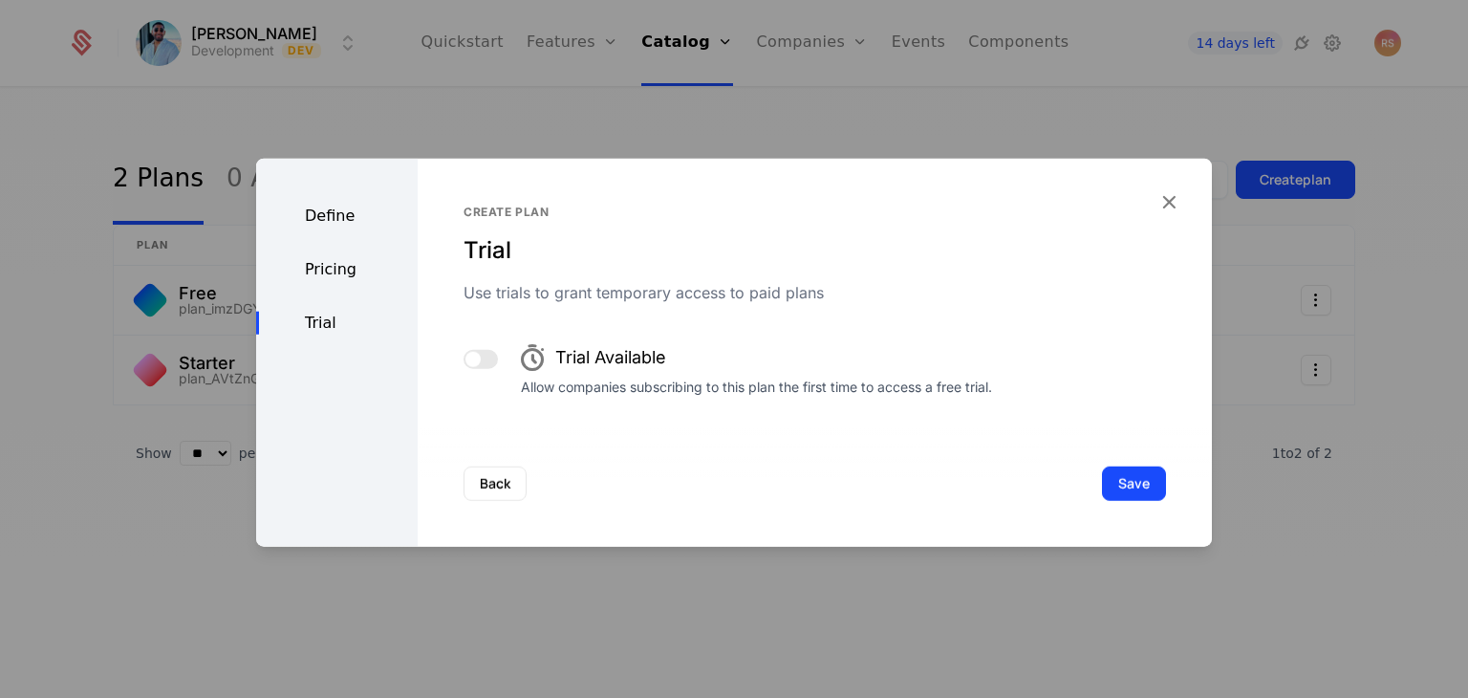
scroll to position [0, 0]
click at [1116, 480] on button "Save" at bounding box center [1134, 483] width 64 height 34
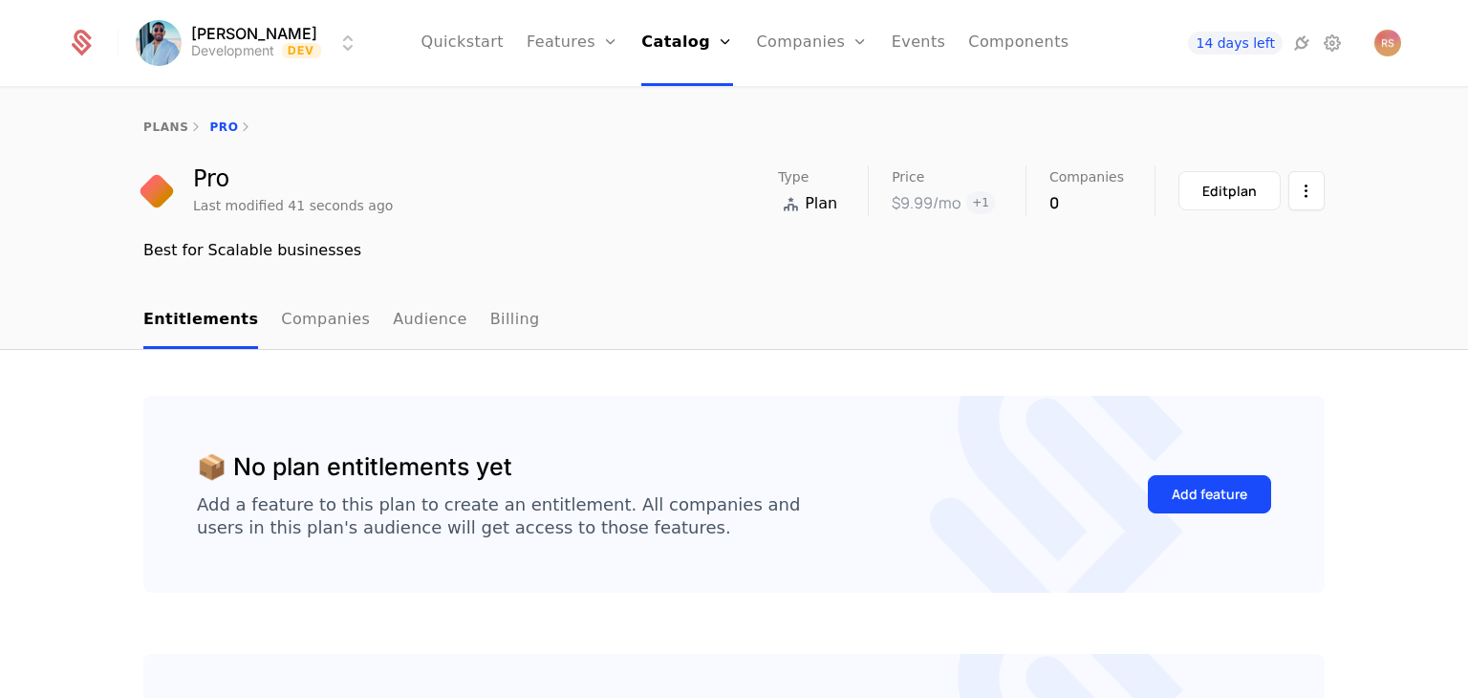
click at [597, 99] on link "Features" at bounding box center [594, 93] width 88 height 15
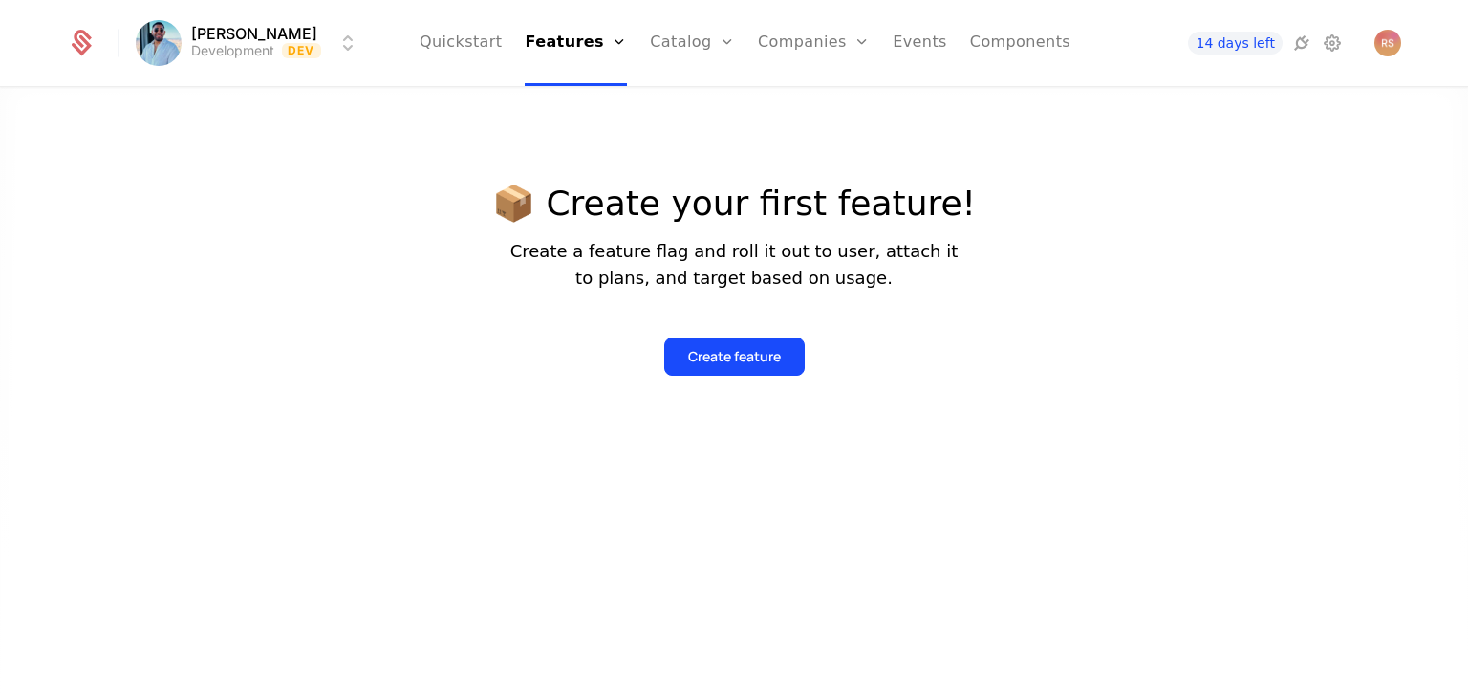
click at [757, 353] on div "Create feature" at bounding box center [734, 356] width 93 height 19
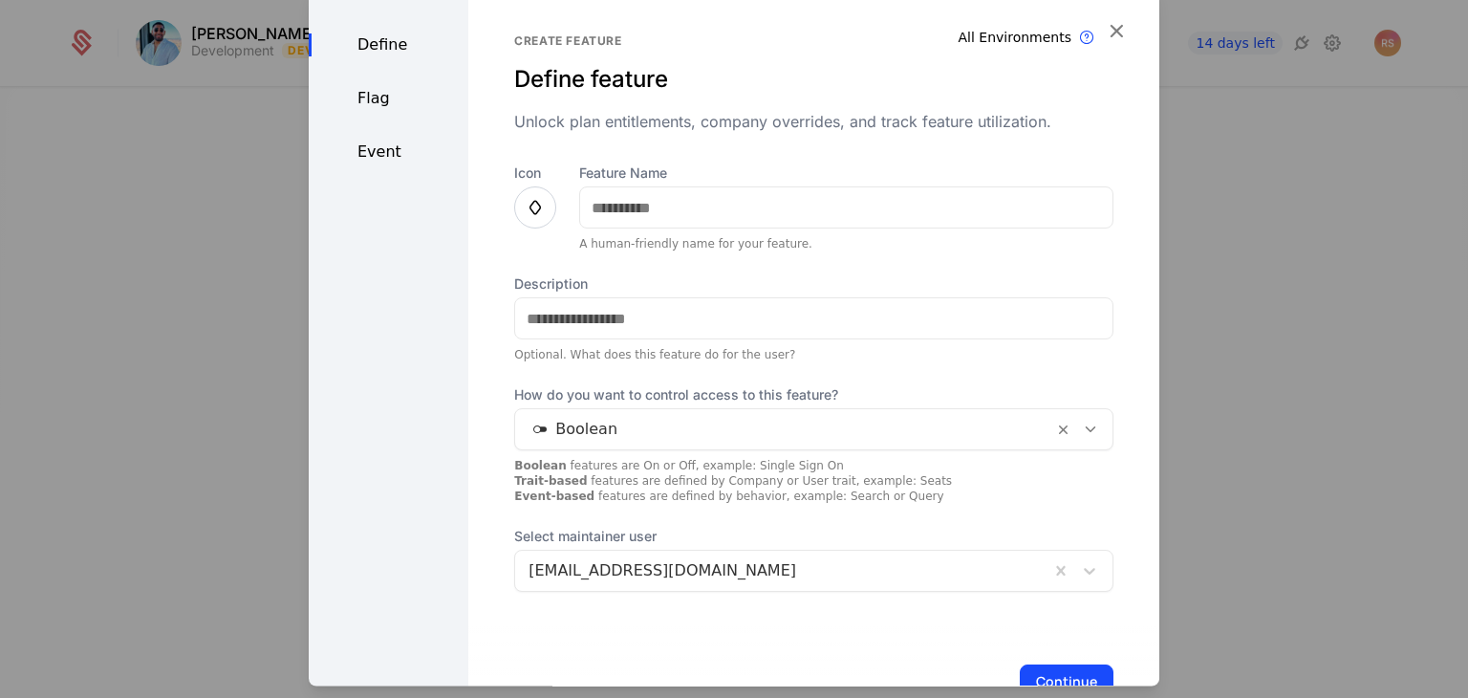
click at [534, 197] on icon at bounding box center [535, 208] width 23 height 23
click at [524, 201] on icon at bounding box center [535, 208] width 23 height 23
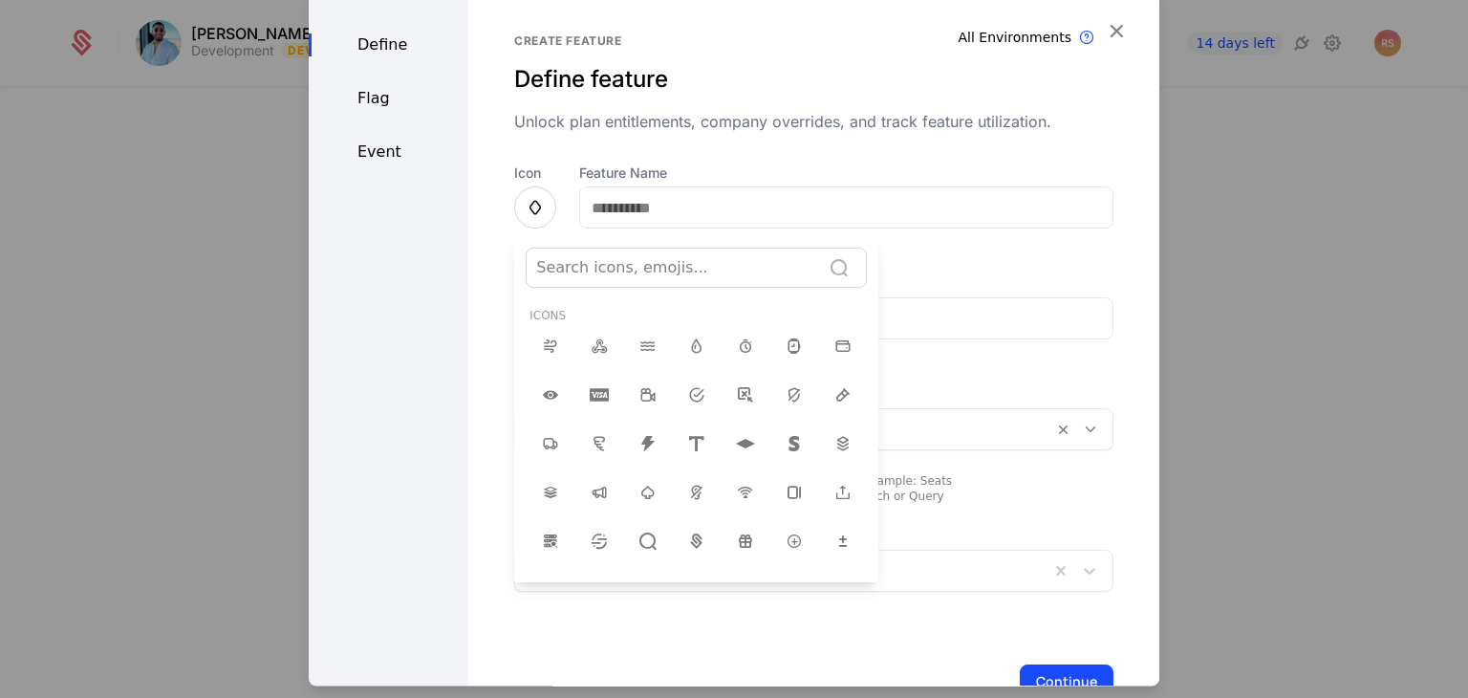
click at [638, 211] on div at bounding box center [734, 338] width 851 height 698
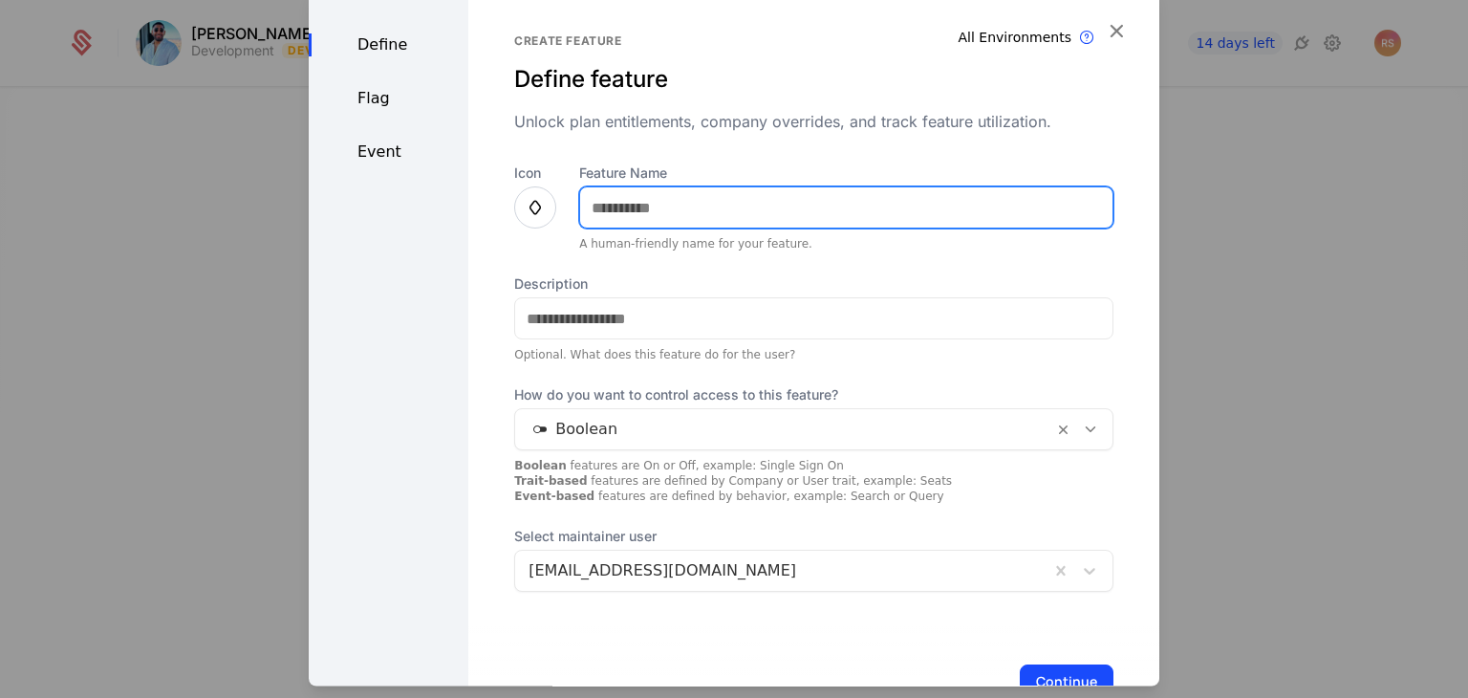
click at [640, 210] on input "Feature Name" at bounding box center [846, 208] width 532 height 40
type input "****"
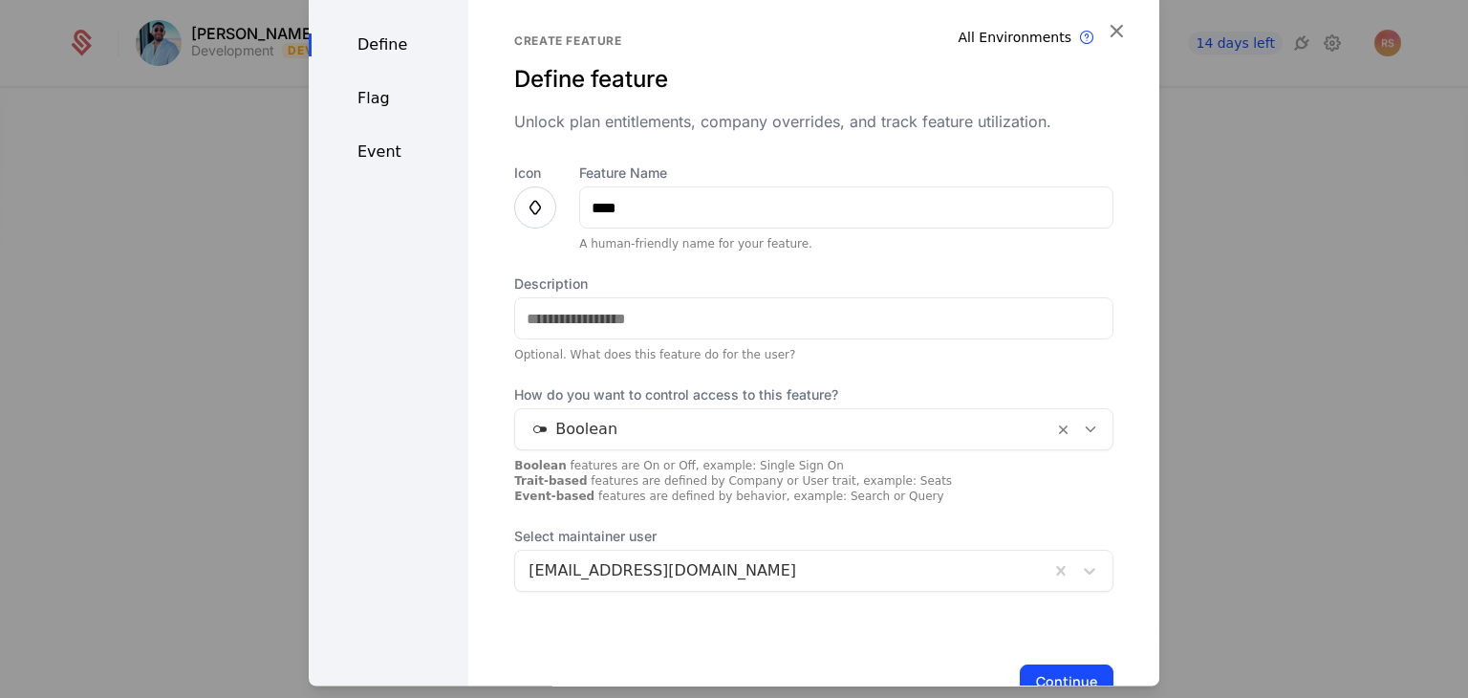
click at [526, 207] on icon at bounding box center [535, 208] width 23 height 23
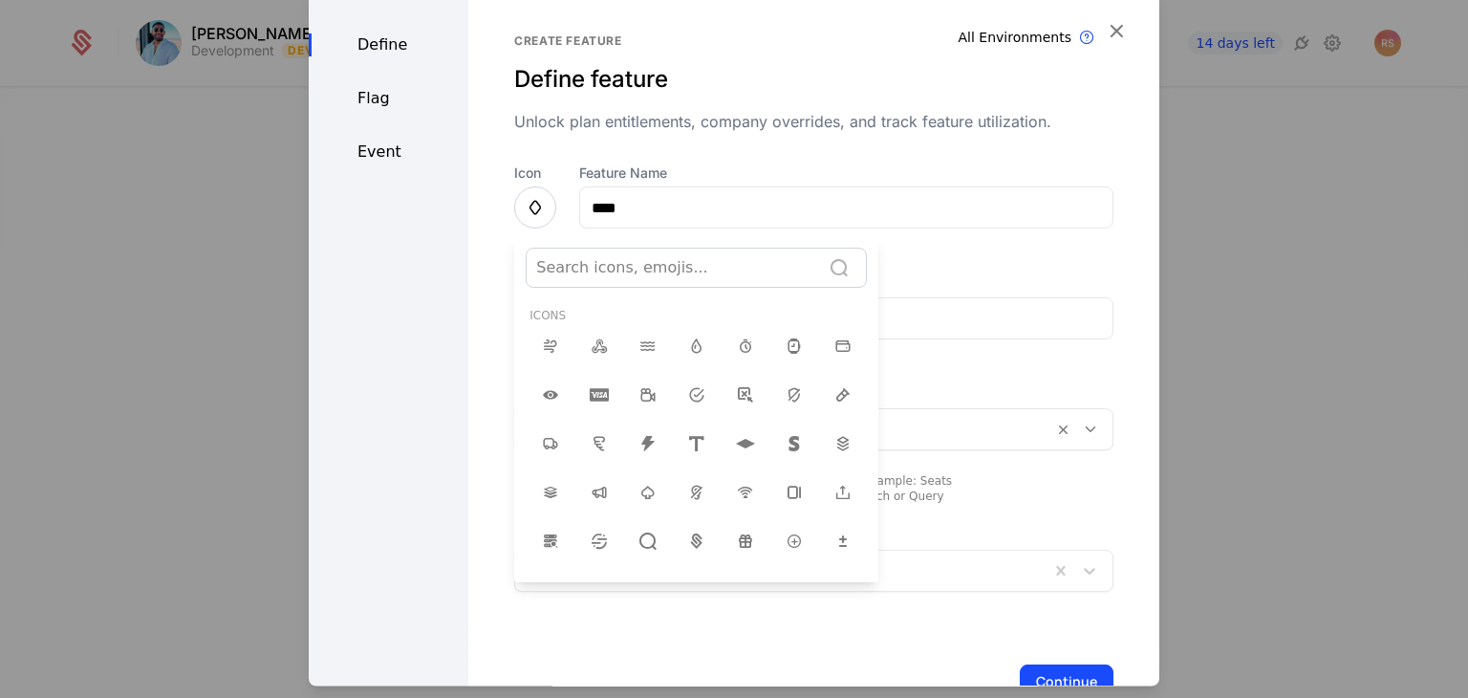
click at [540, 206] on div at bounding box center [734, 338] width 851 height 698
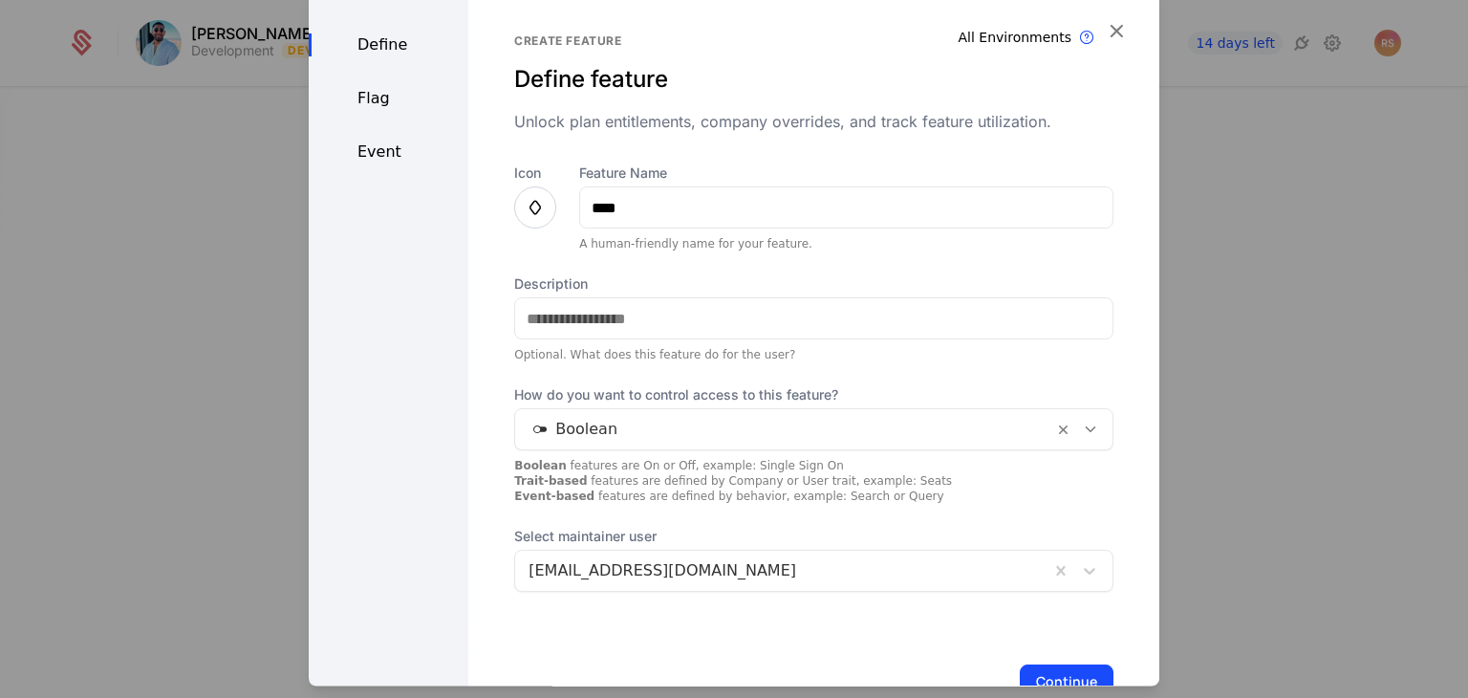
click at [540, 206] on icon at bounding box center [535, 208] width 23 height 23
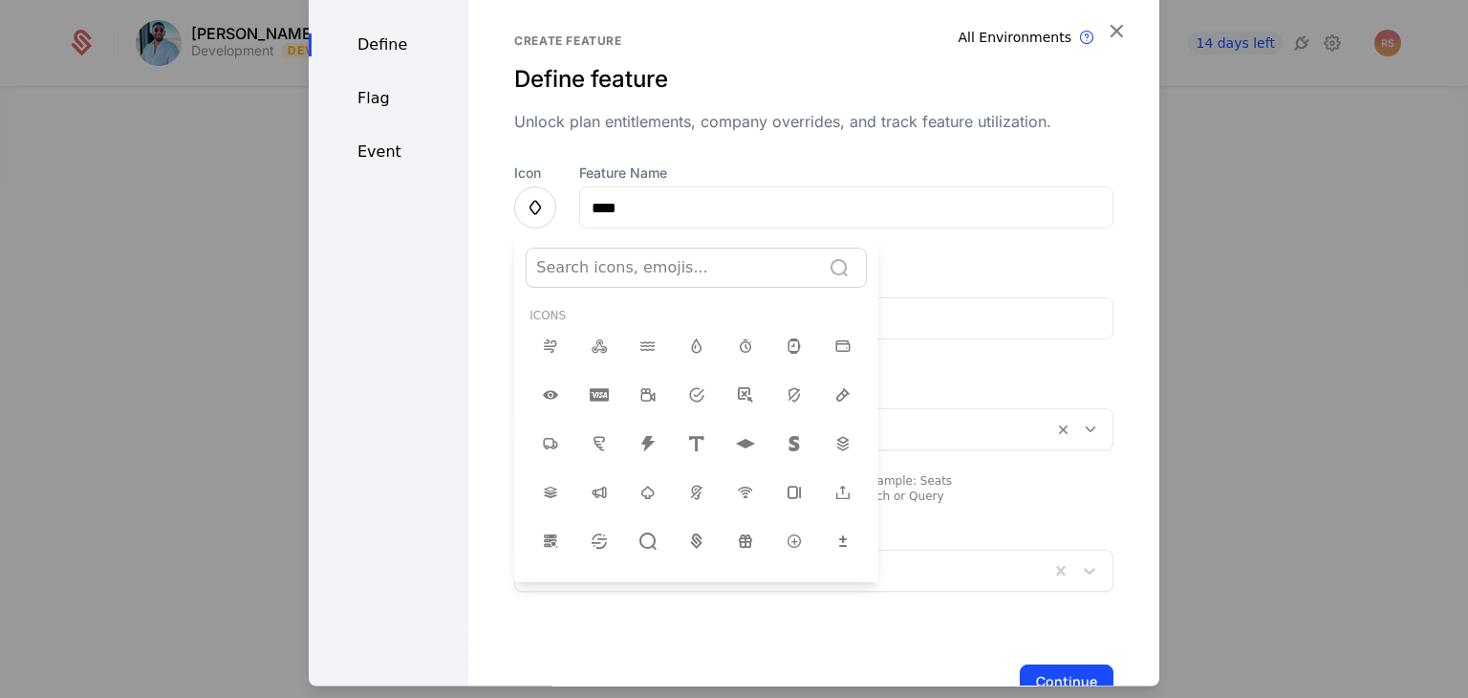
click at [535, 206] on div at bounding box center [734, 338] width 851 height 698
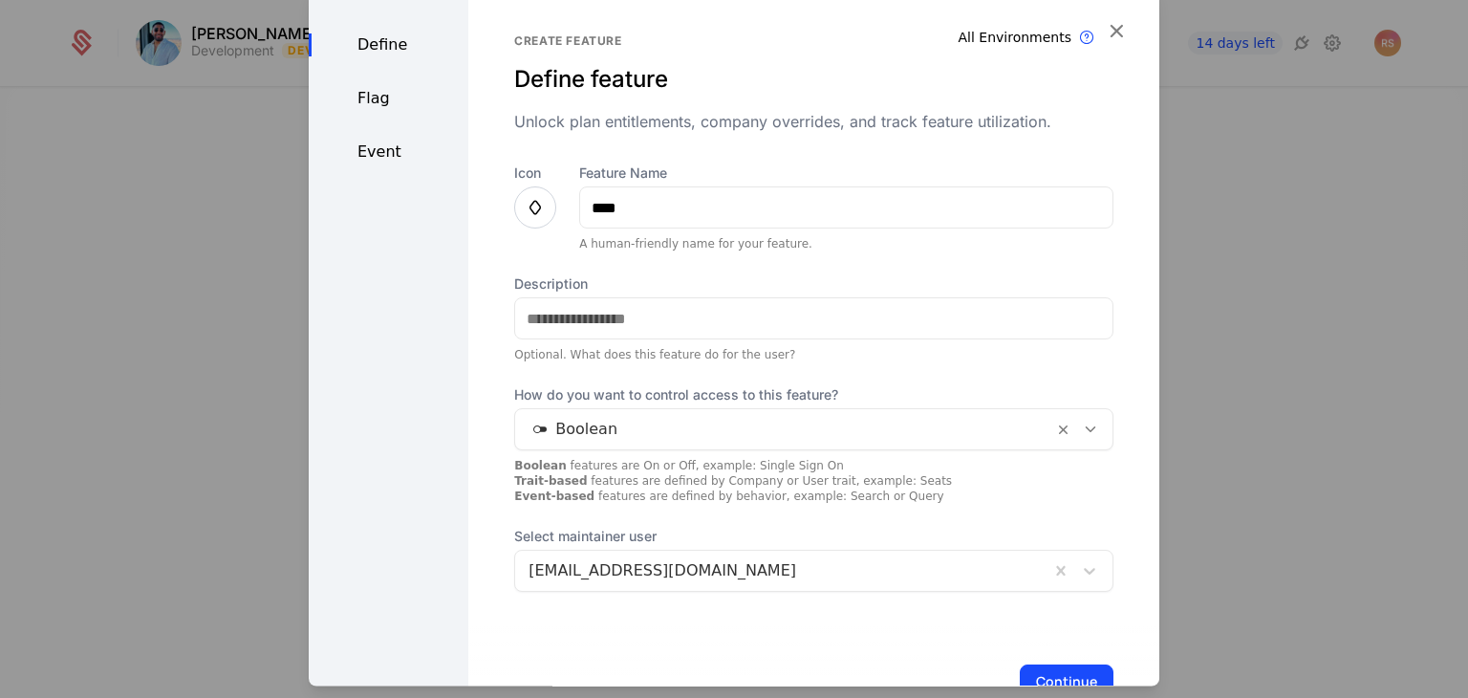
click at [530, 215] on icon at bounding box center [535, 208] width 23 height 23
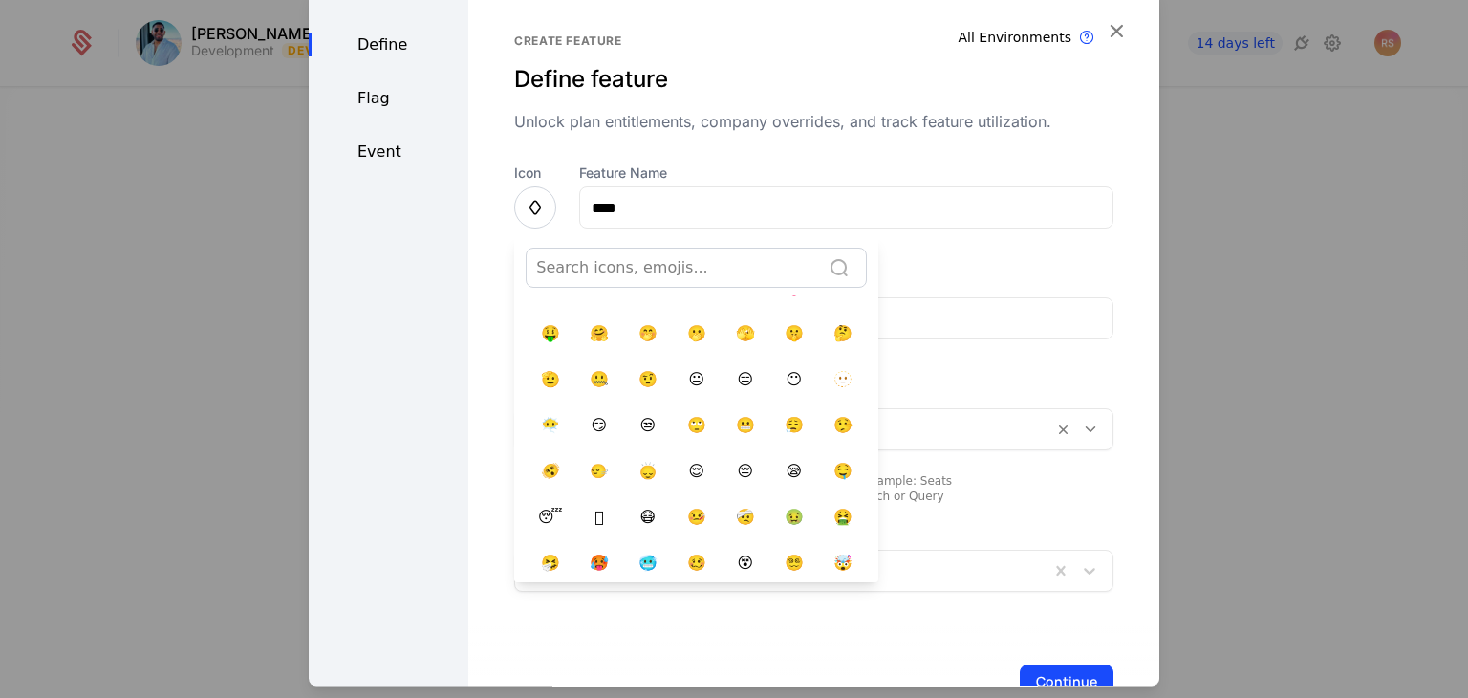
click at [628, 270] on div at bounding box center [673, 268] width 274 height 27
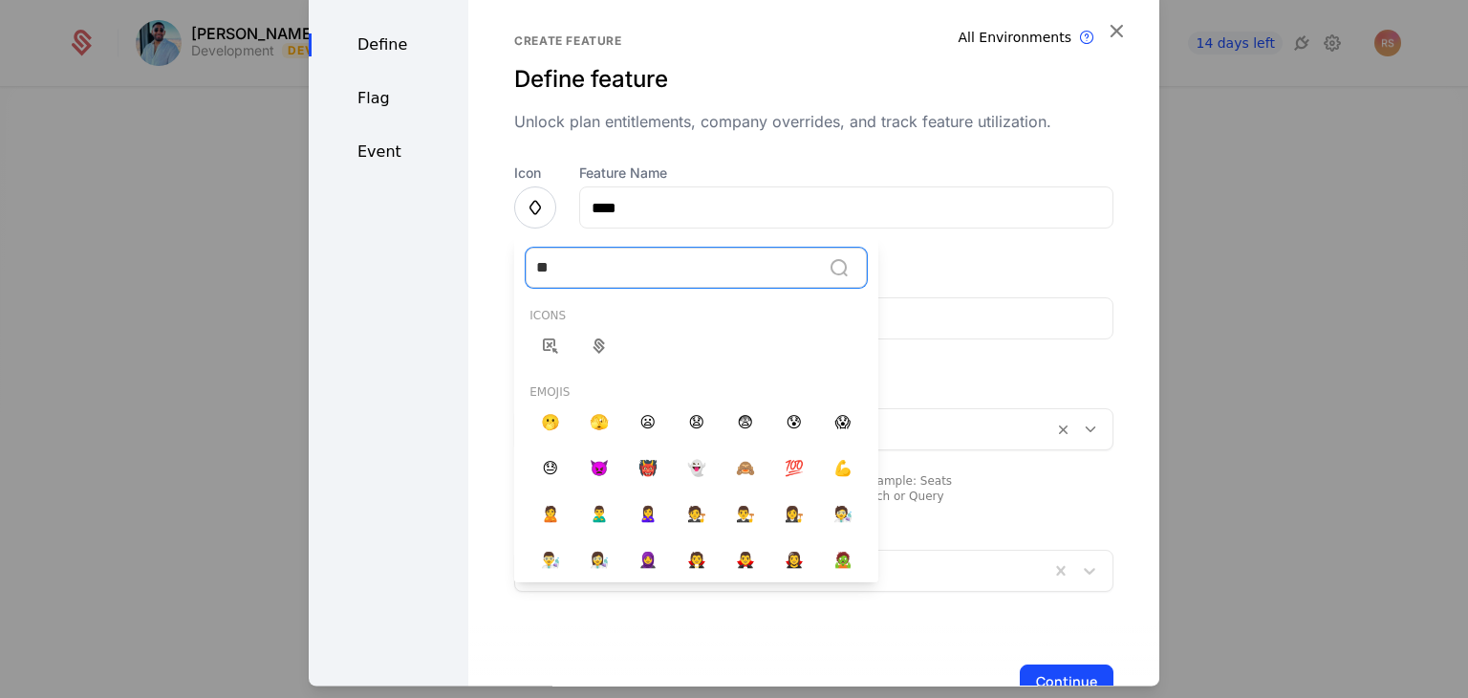
type input "*"
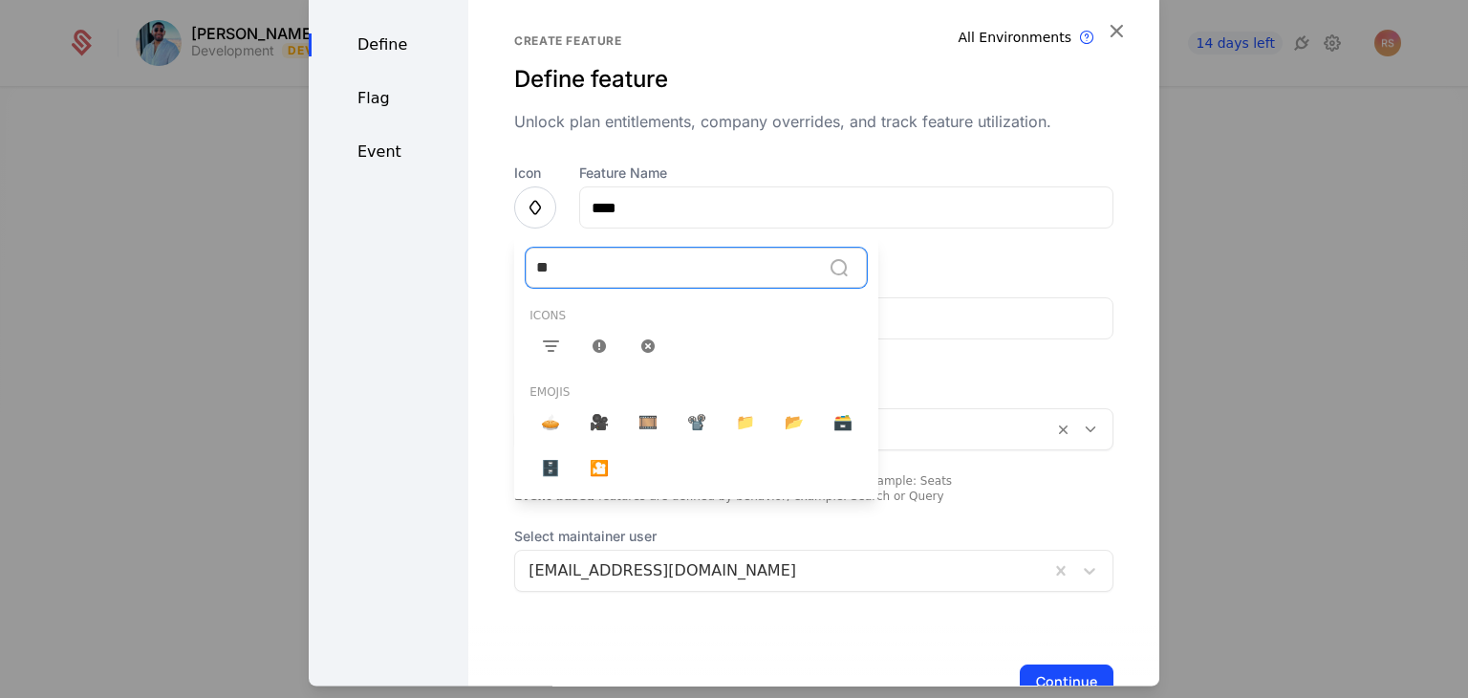
type input "*"
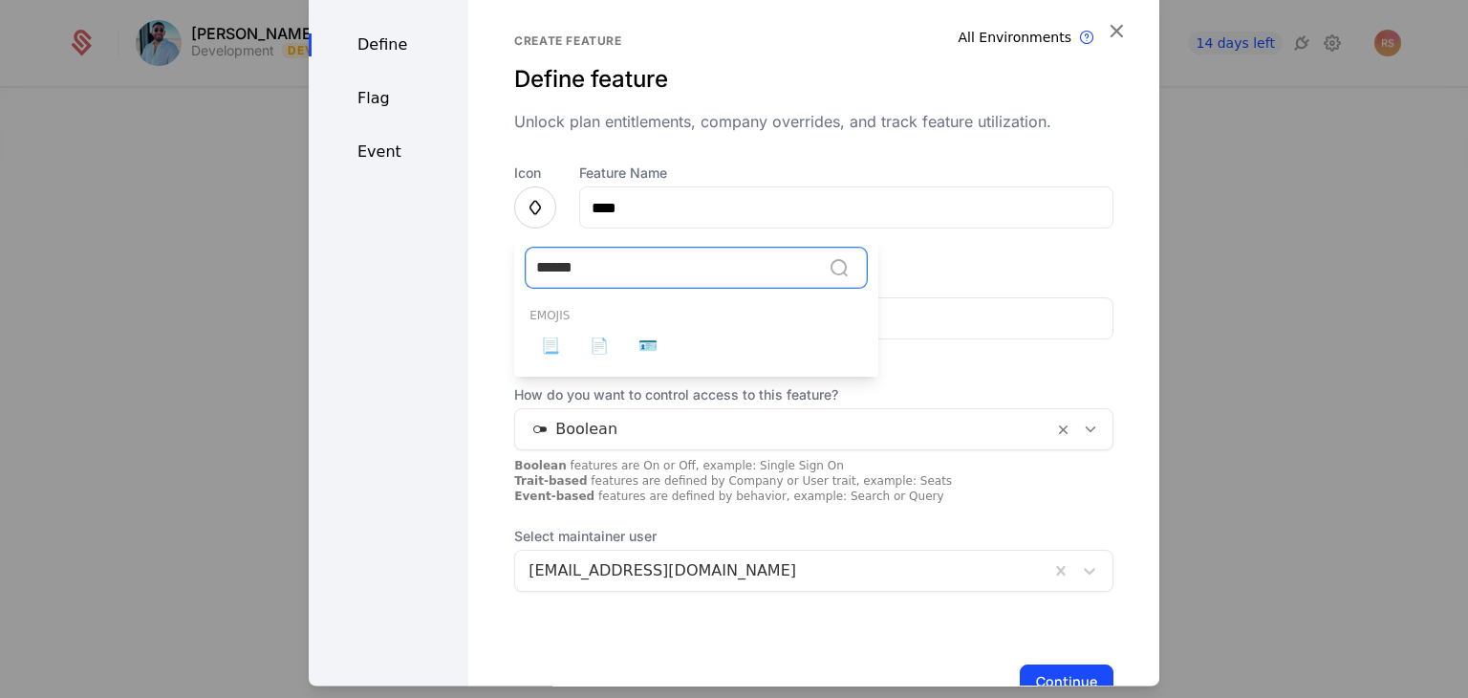
type input "*******"
click at [591, 353] on span "📄" at bounding box center [599, 346] width 19 height 23
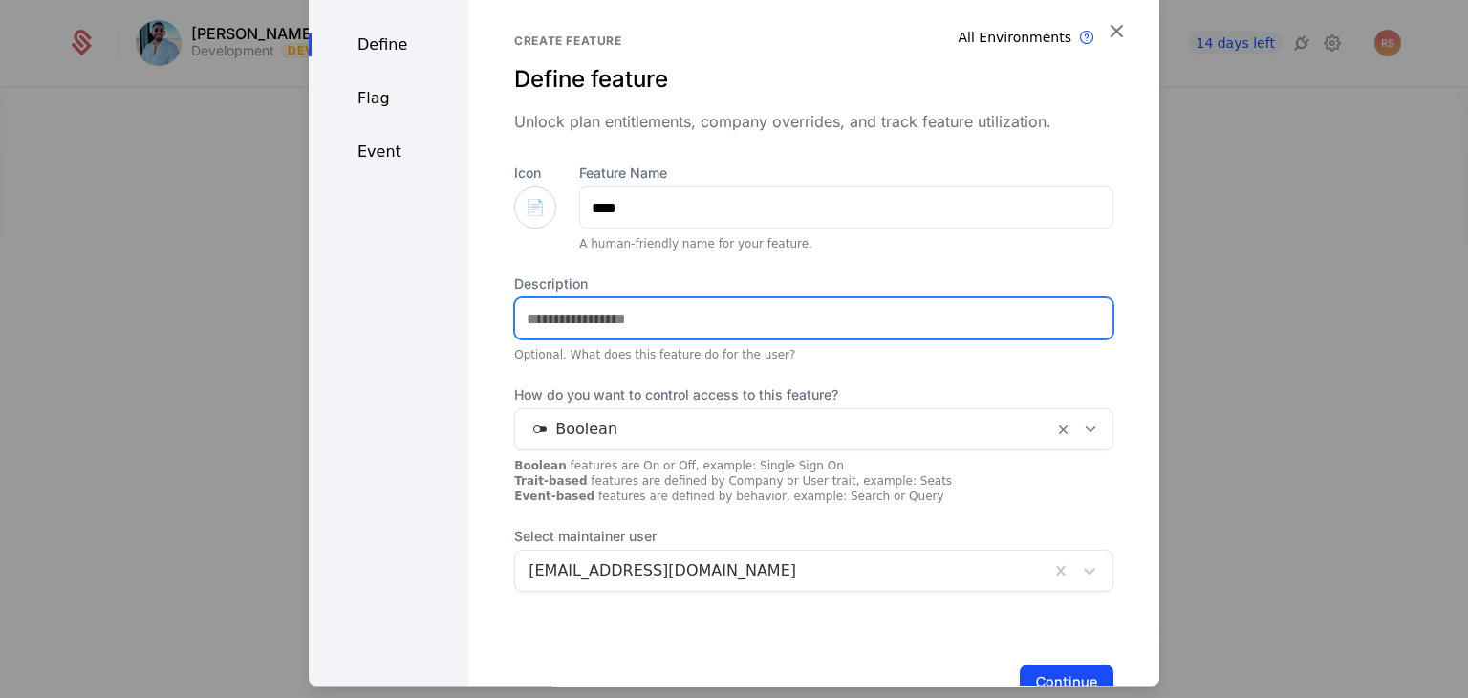
click at [554, 322] on input "Description" at bounding box center [813, 319] width 597 height 40
type input "*"
type input "**********"
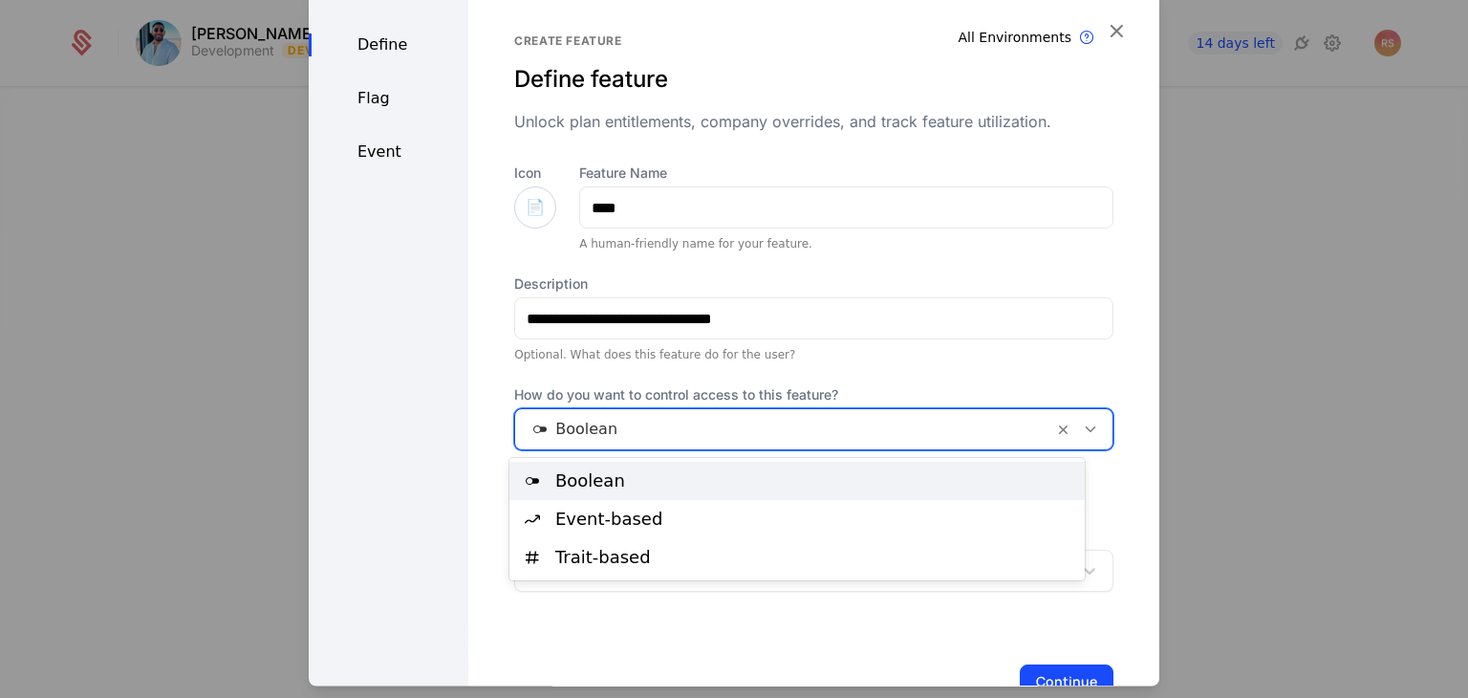
click at [635, 418] on div at bounding box center [784, 430] width 511 height 27
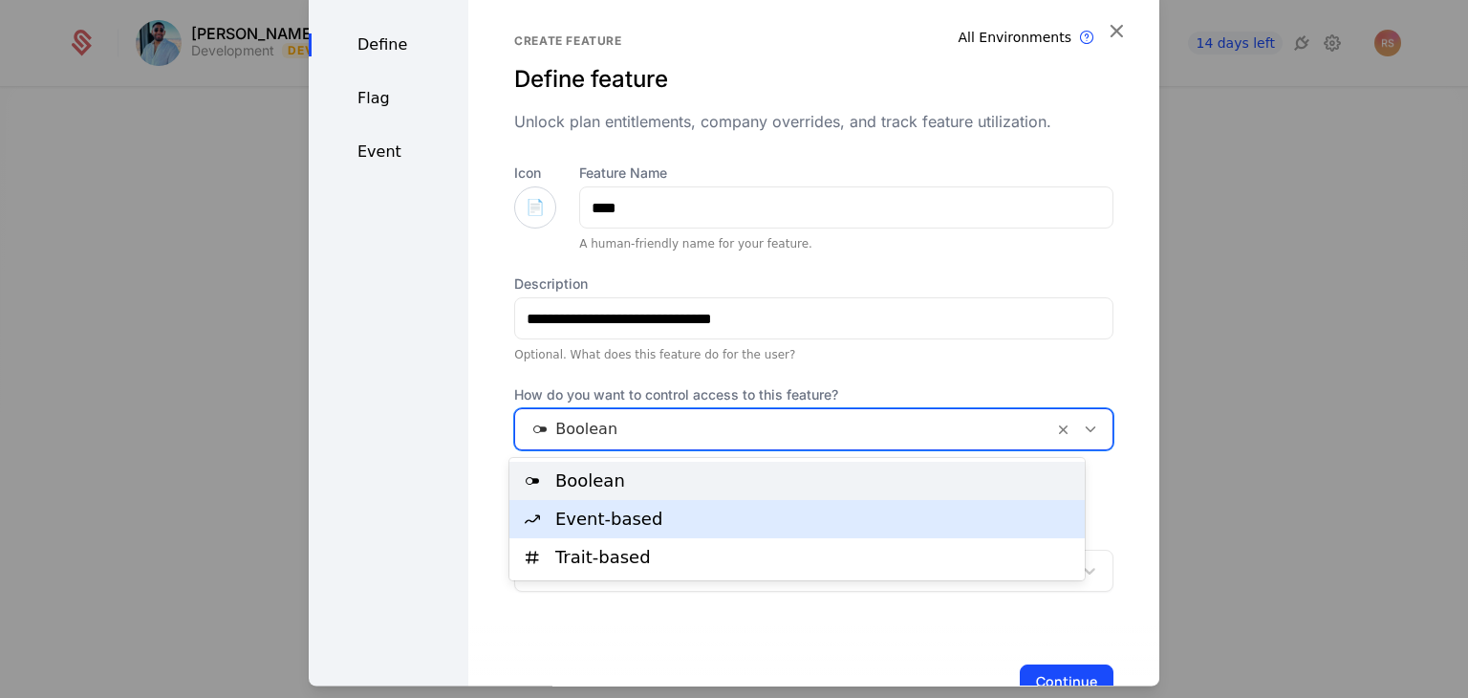
click at [624, 518] on div "Event-based" at bounding box center [814, 518] width 518 height 17
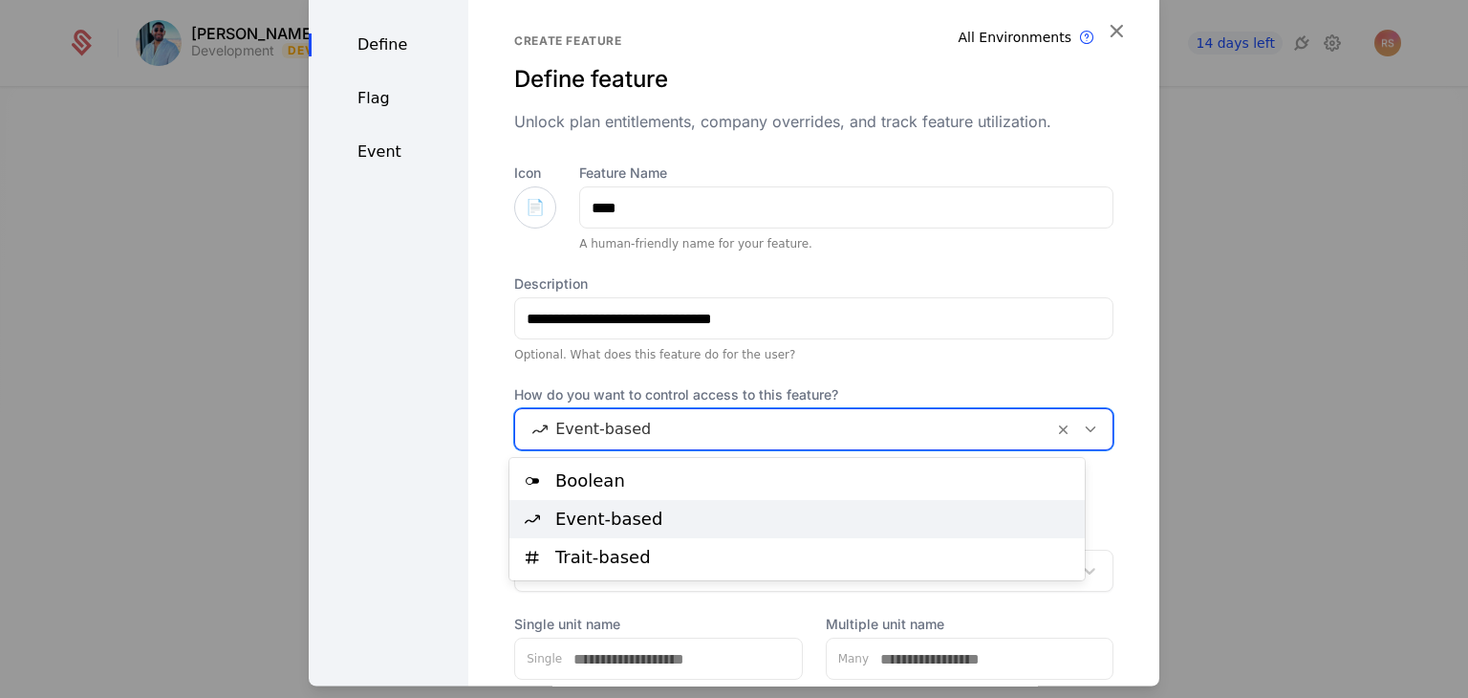
click at [606, 441] on div at bounding box center [784, 430] width 511 height 27
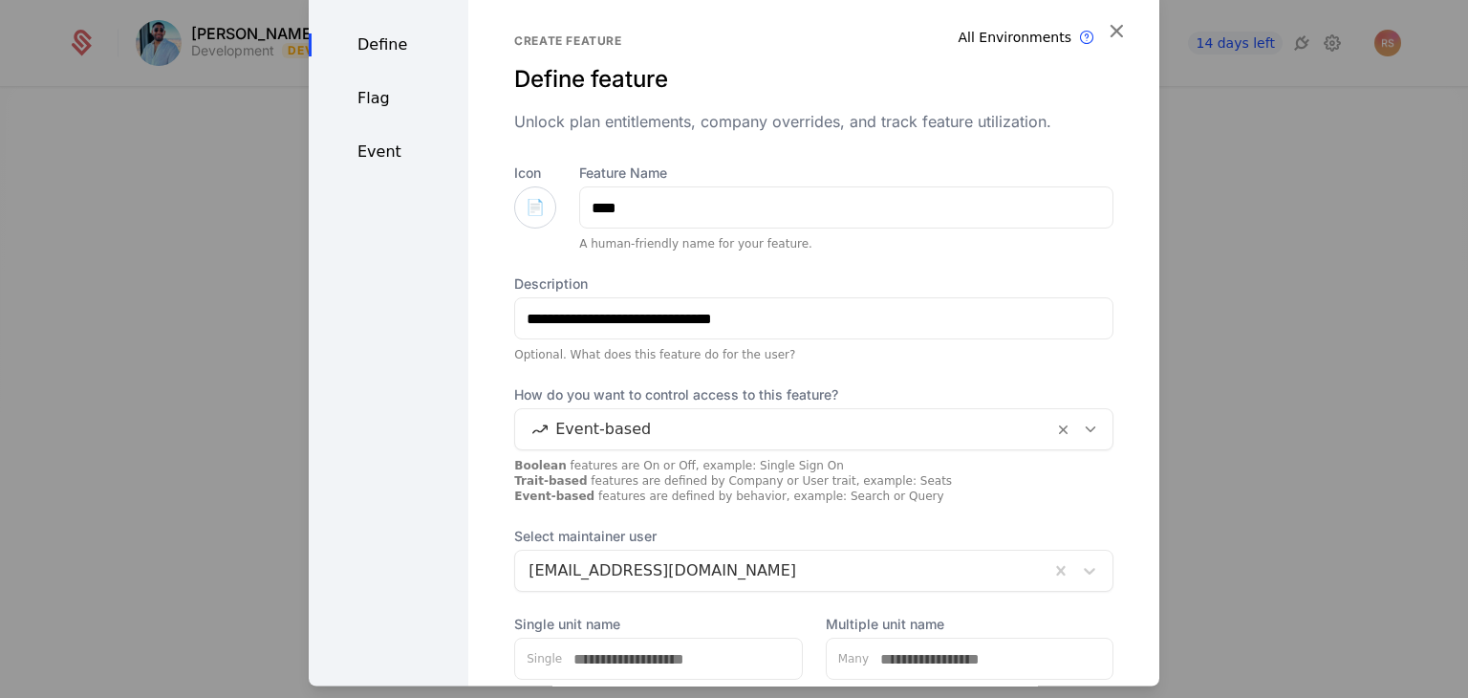
click at [577, 341] on div "**********" at bounding box center [813, 319] width 599 height 88
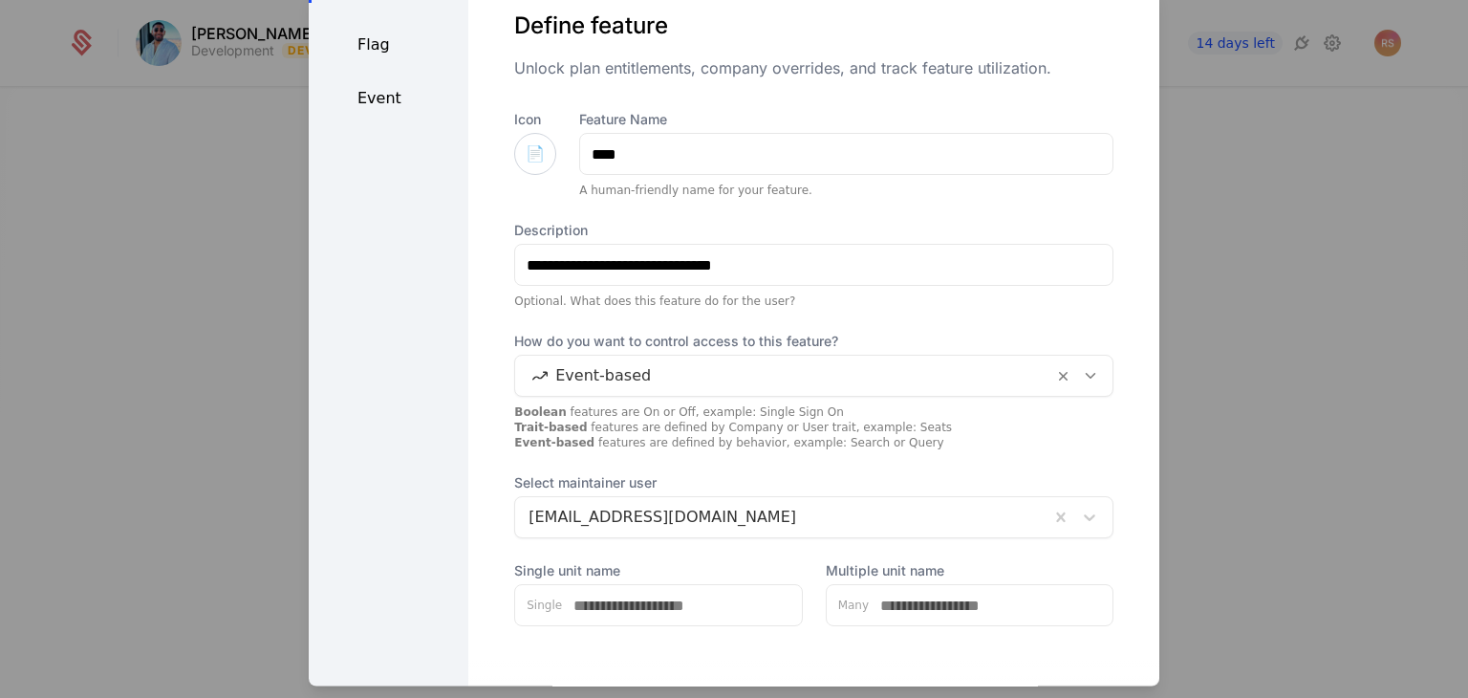
scroll to position [147, 0]
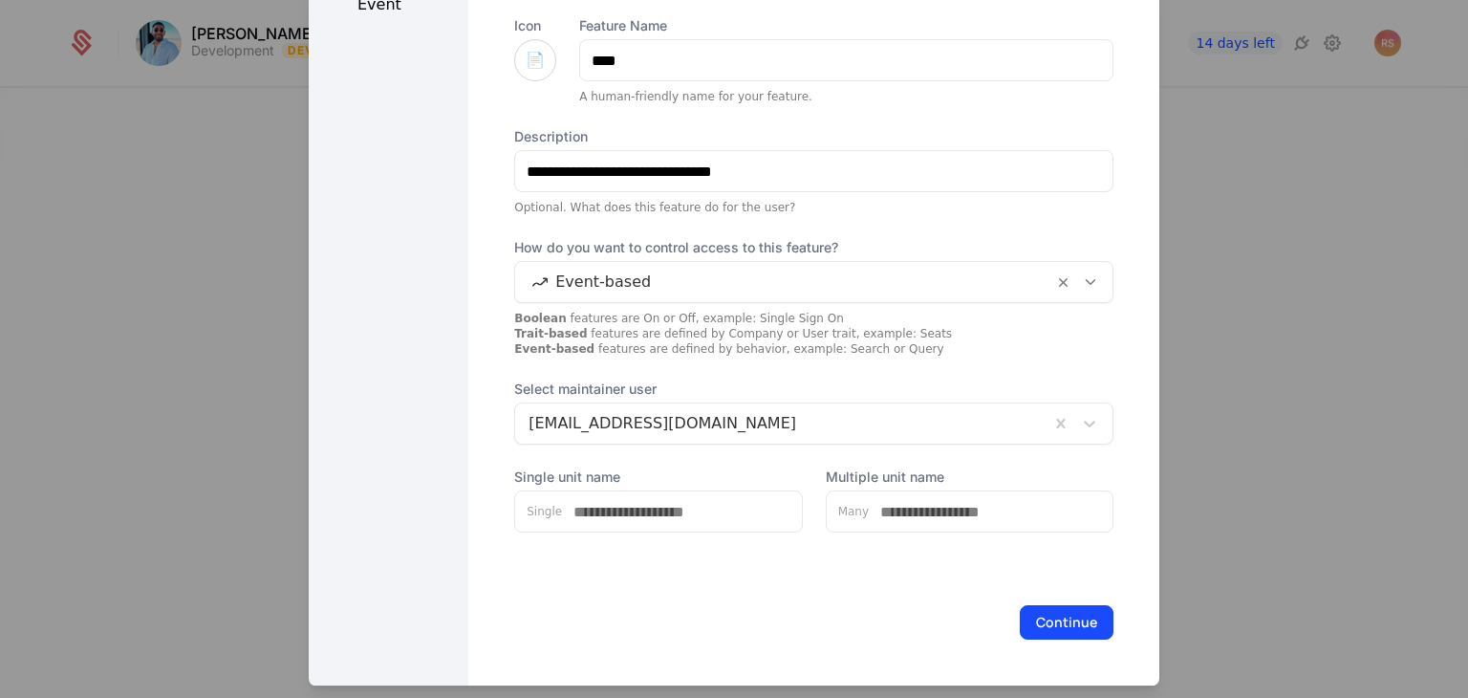
click at [1020, 620] on button "Continue" at bounding box center [1067, 623] width 94 height 34
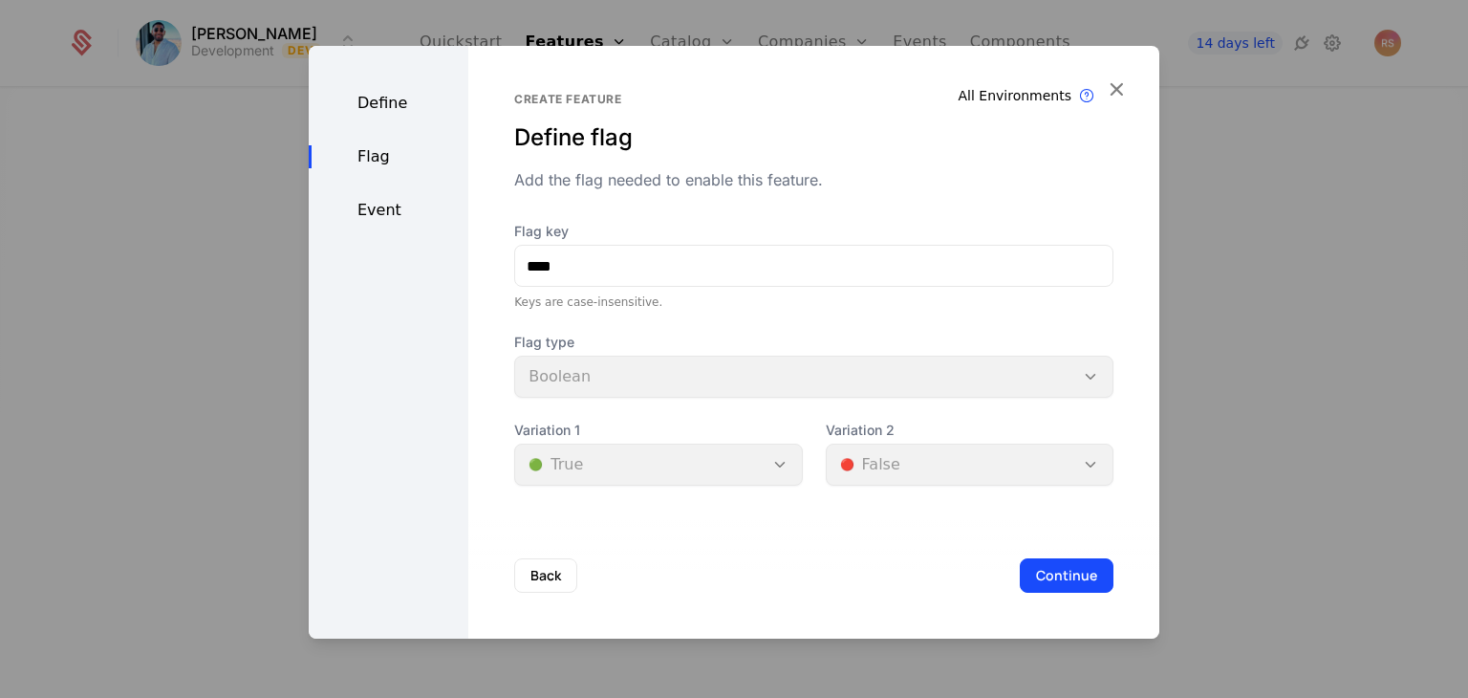
click at [1075, 563] on button "Continue" at bounding box center [1067, 575] width 94 height 34
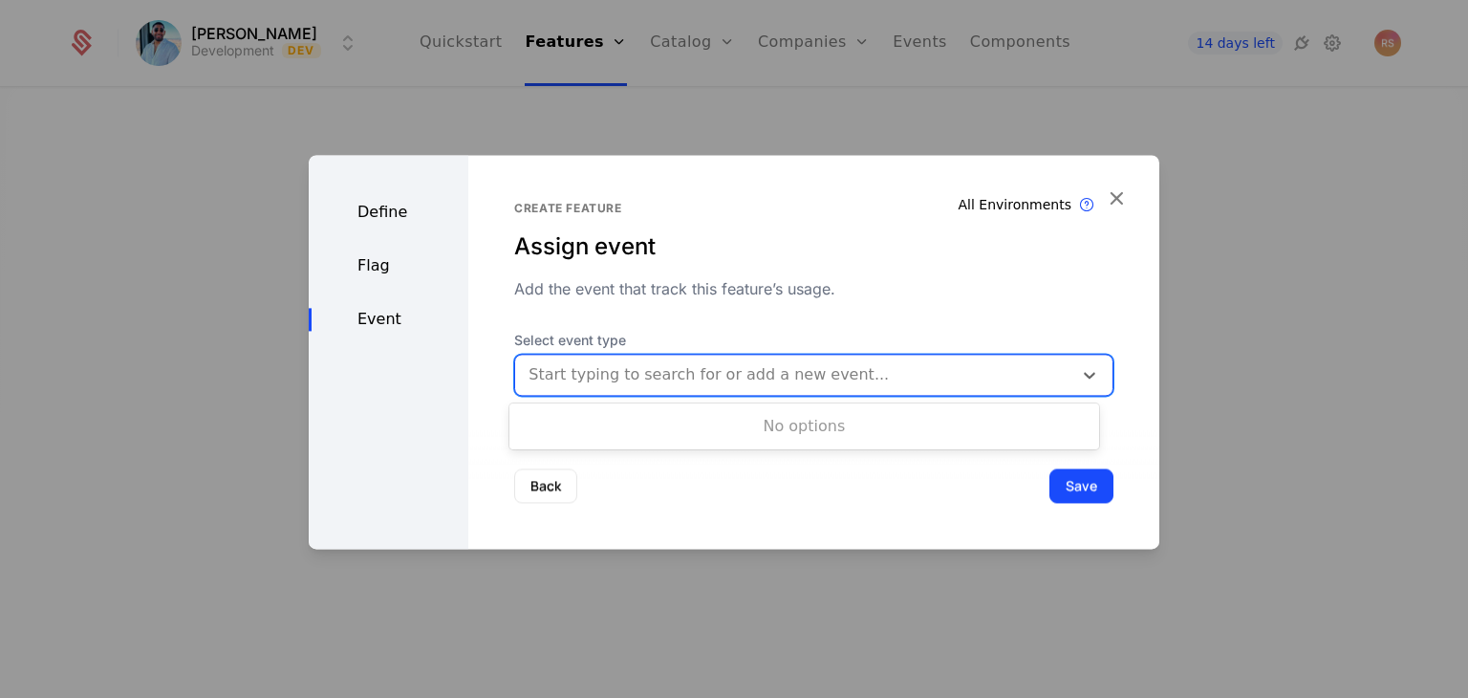
click at [739, 368] on div at bounding box center [794, 374] width 530 height 27
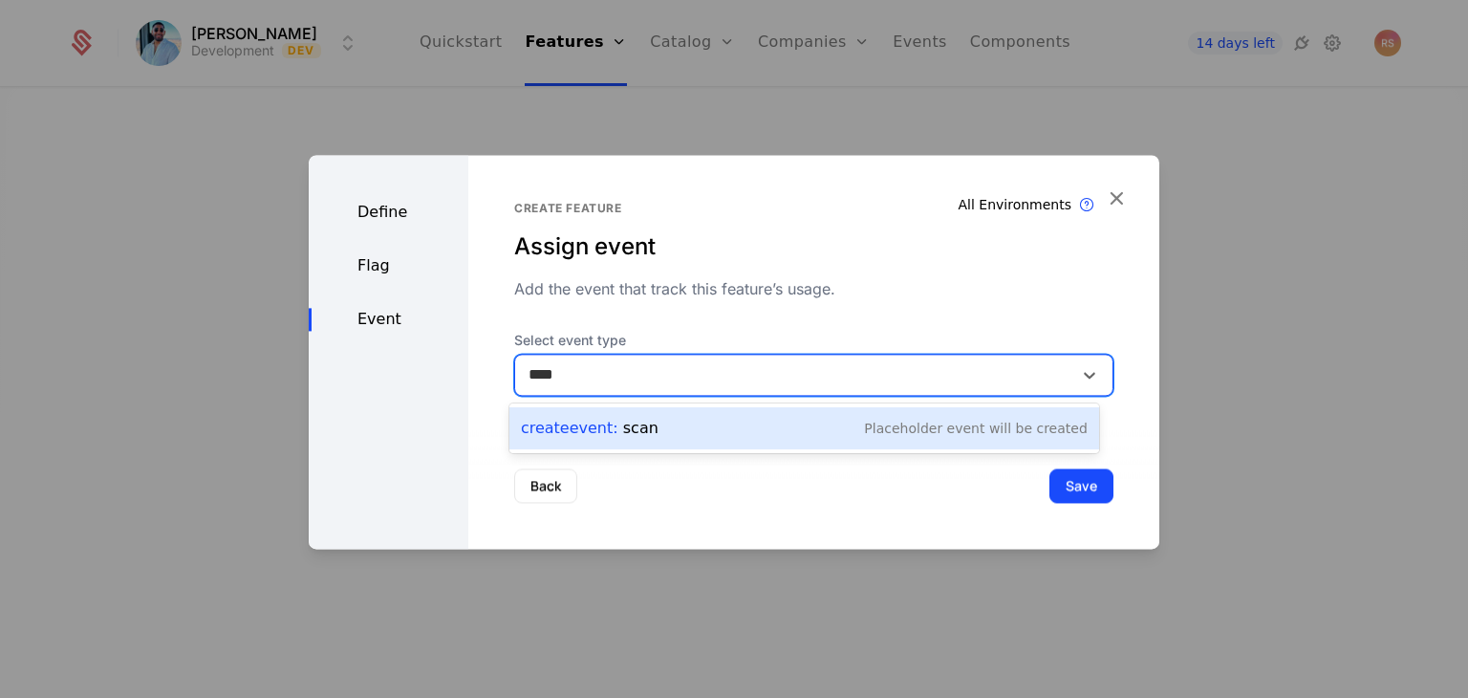
type input "****"
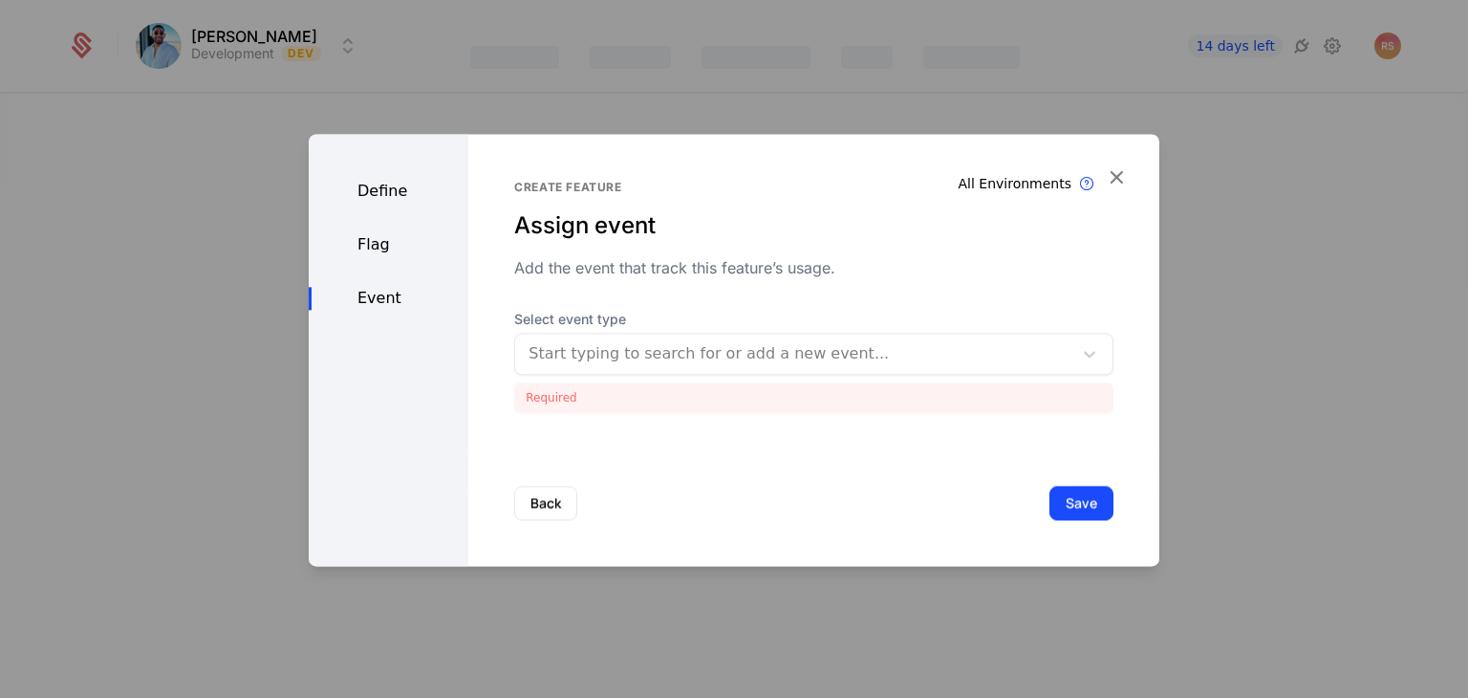
click at [384, 244] on div "Flag" at bounding box center [389, 244] width 160 height 23
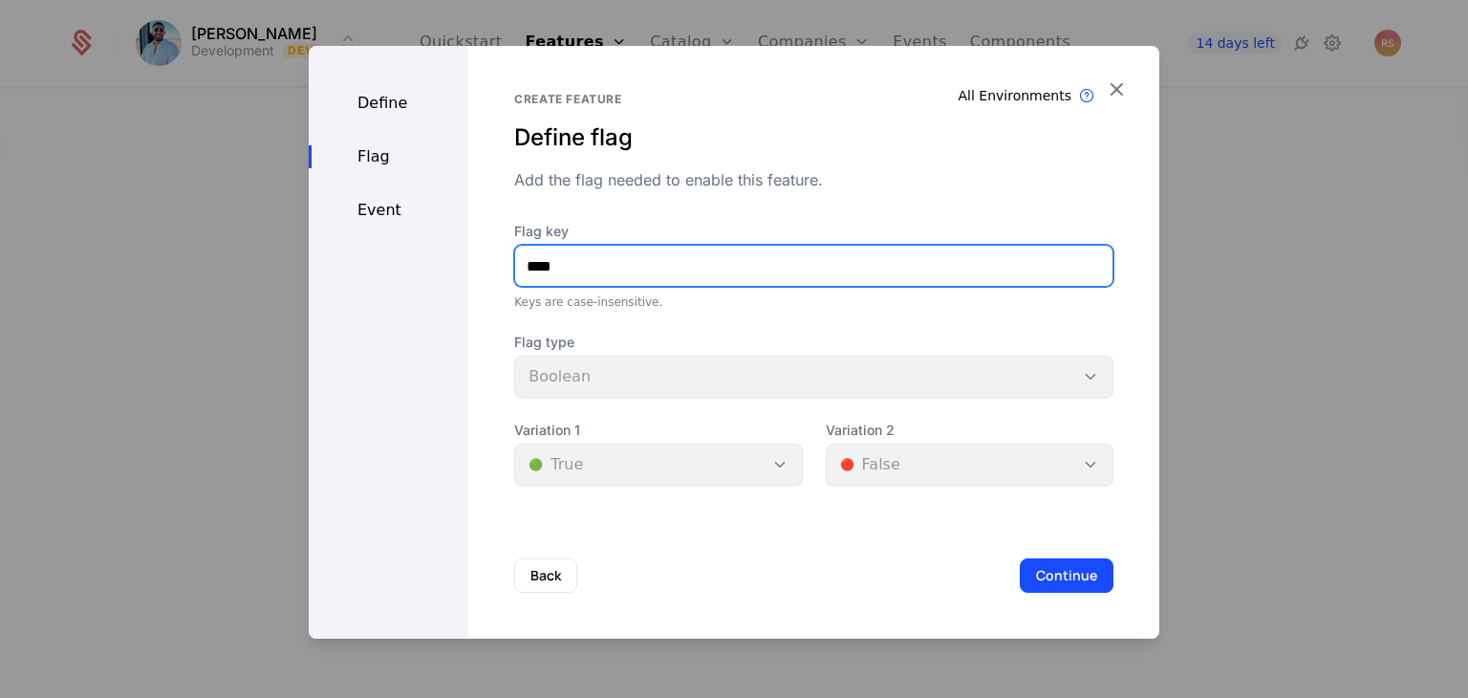
click at [566, 260] on input "****" at bounding box center [813, 266] width 597 height 40
type input "*****"
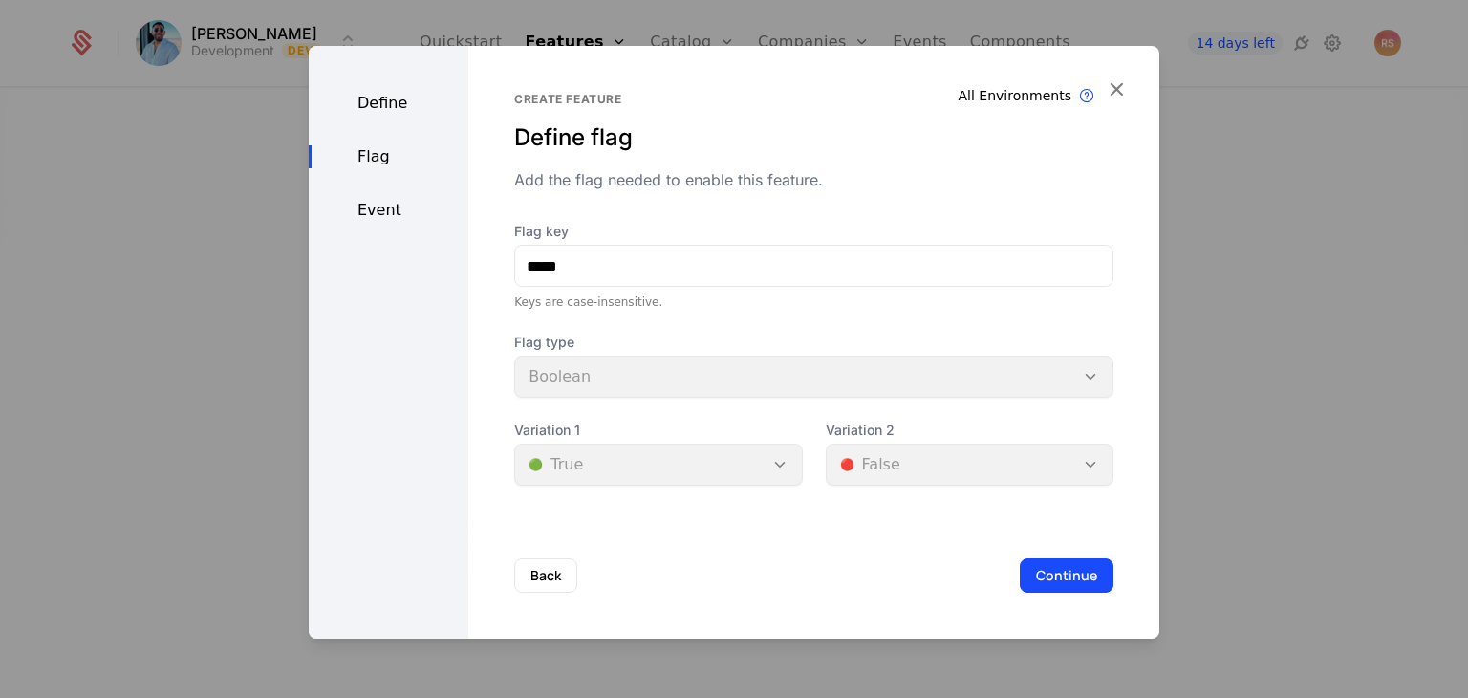
click at [408, 111] on div "Define" at bounding box center [389, 103] width 160 height 23
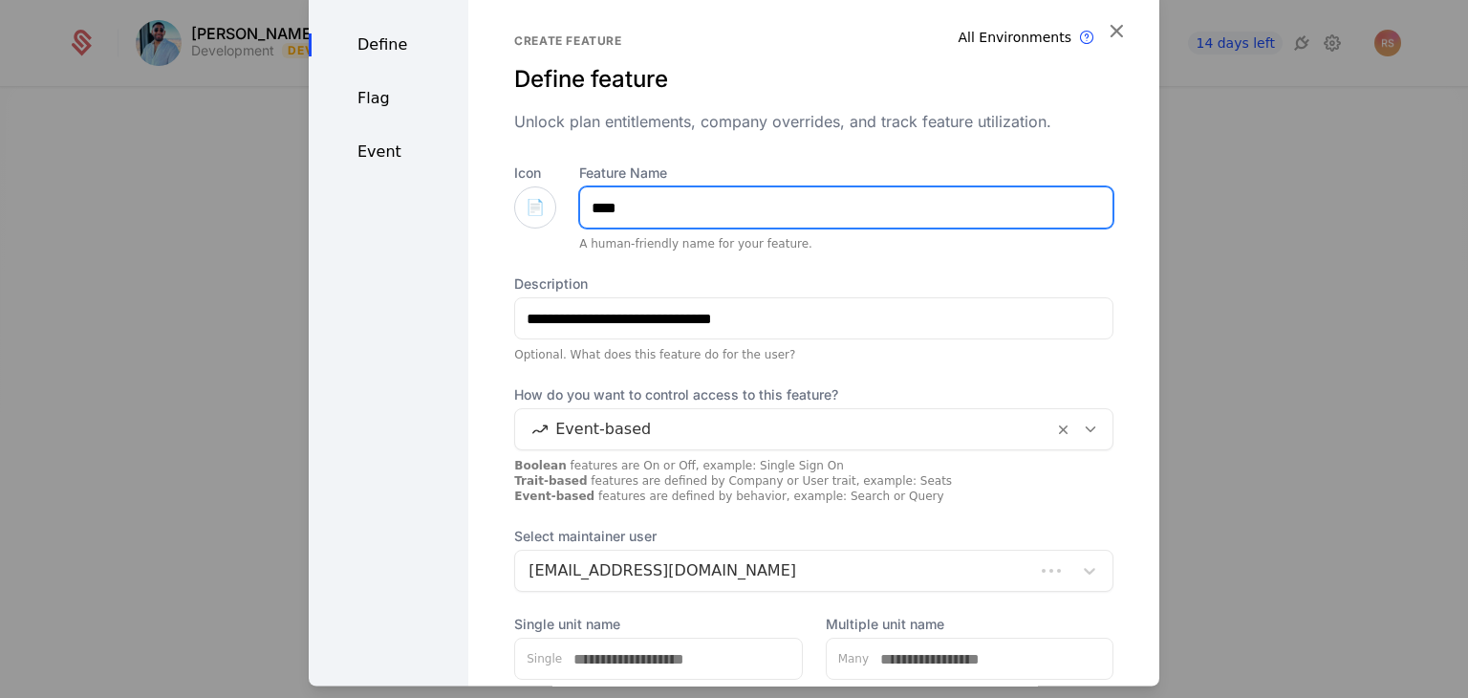
click at [638, 223] on input "****" at bounding box center [846, 208] width 532 height 40
type input "*****"
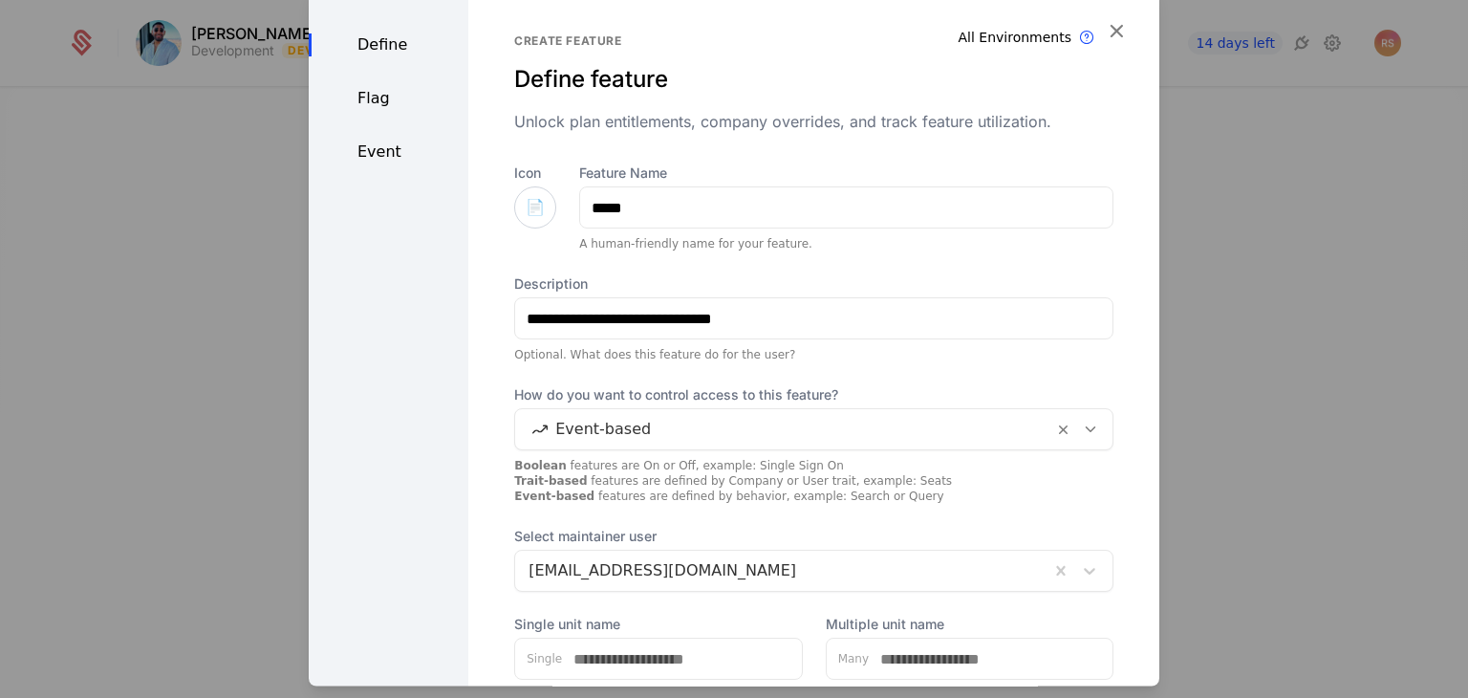
click at [349, 101] on div "Flag" at bounding box center [389, 99] width 160 height 23
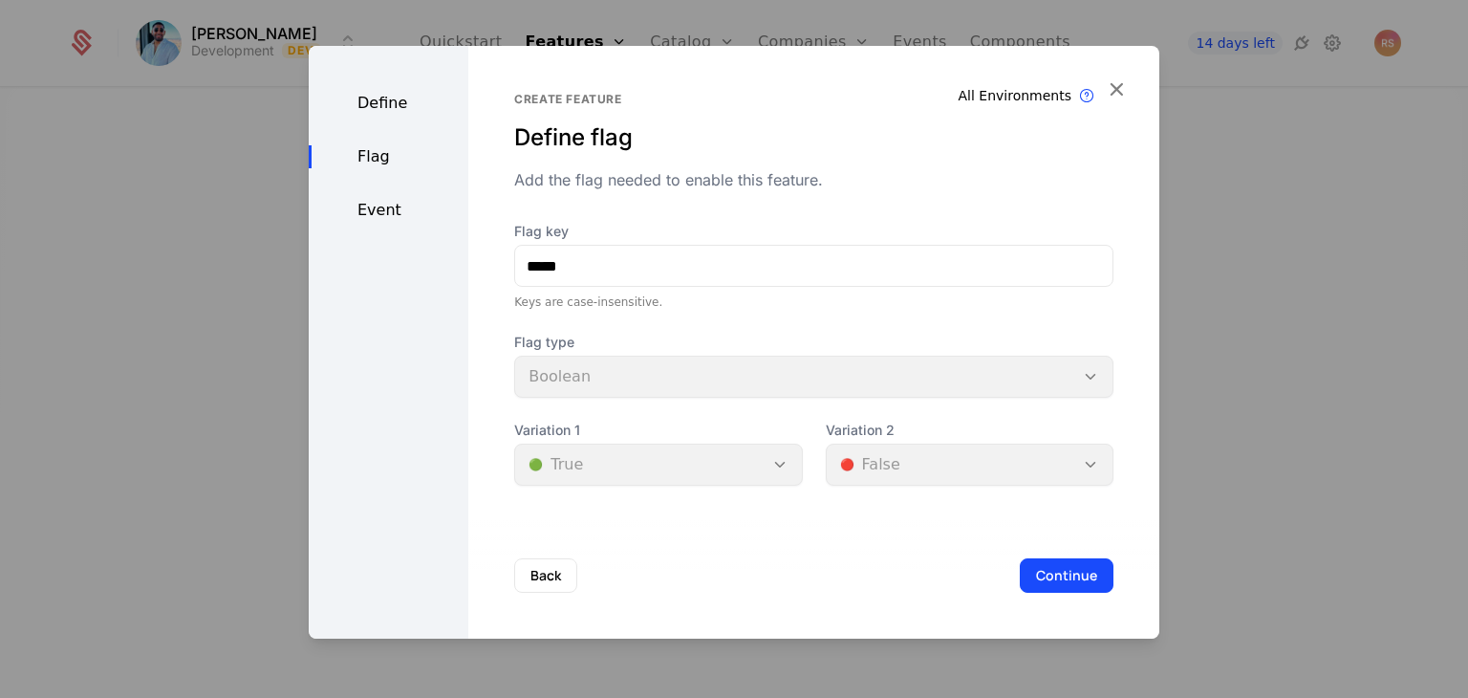
click at [370, 210] on div "Event" at bounding box center [389, 210] width 160 height 23
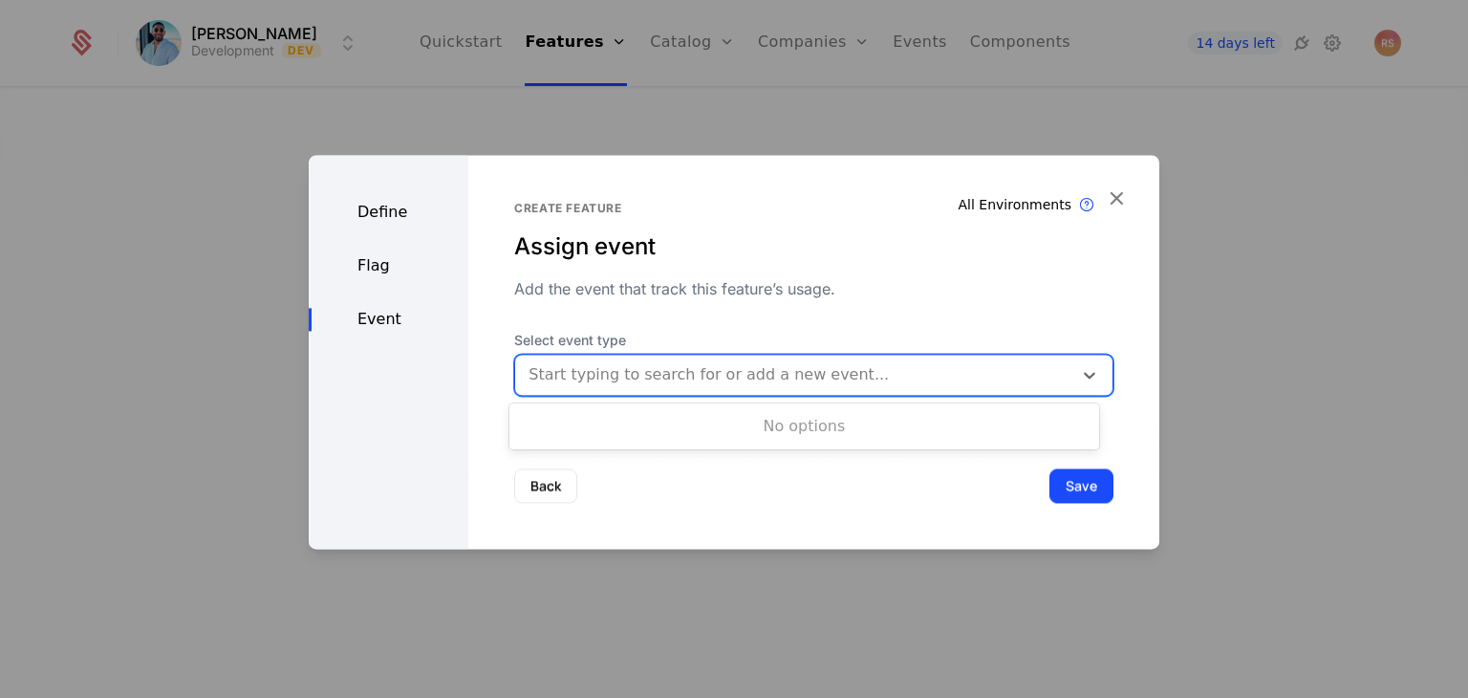
click at [558, 380] on div at bounding box center [794, 374] width 530 height 27
type input "****"
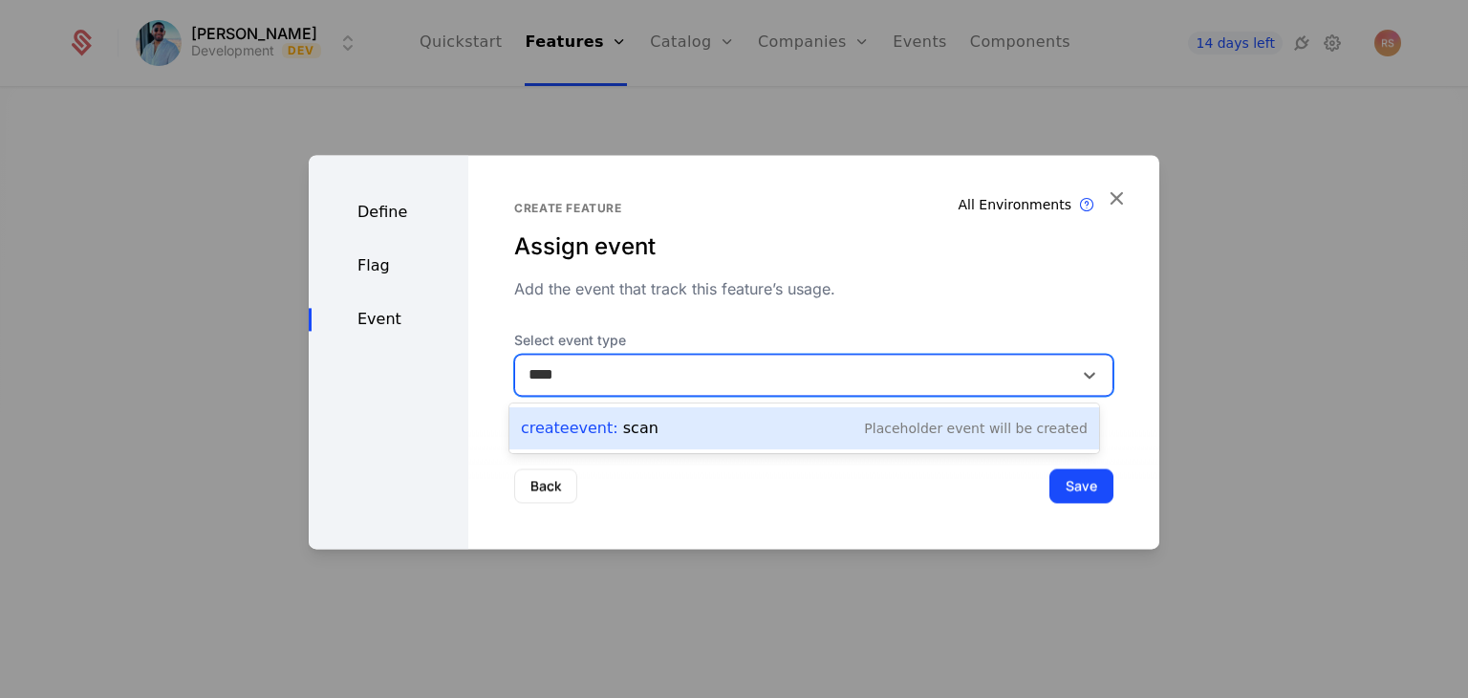
click at [580, 433] on span "Create Event :" at bounding box center [572, 428] width 102 height 18
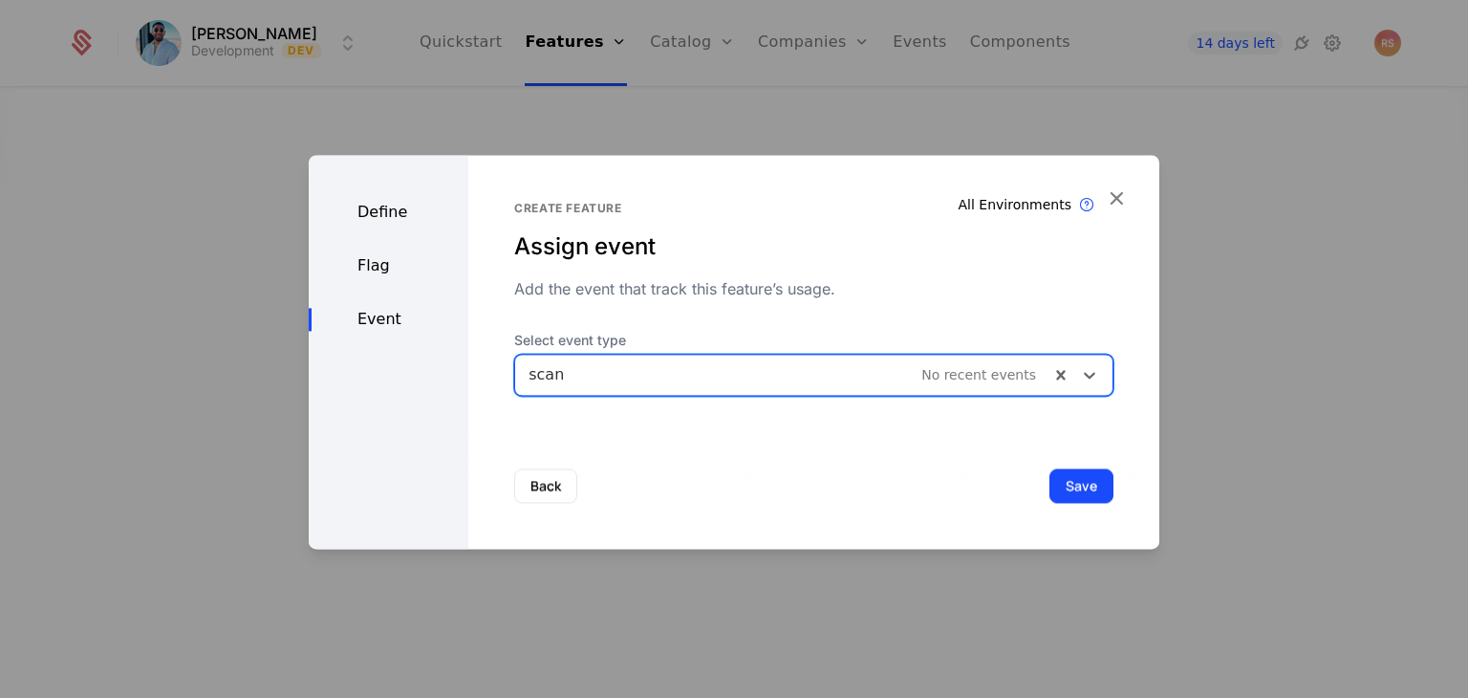
click at [1067, 484] on button "Save" at bounding box center [1081, 485] width 64 height 34
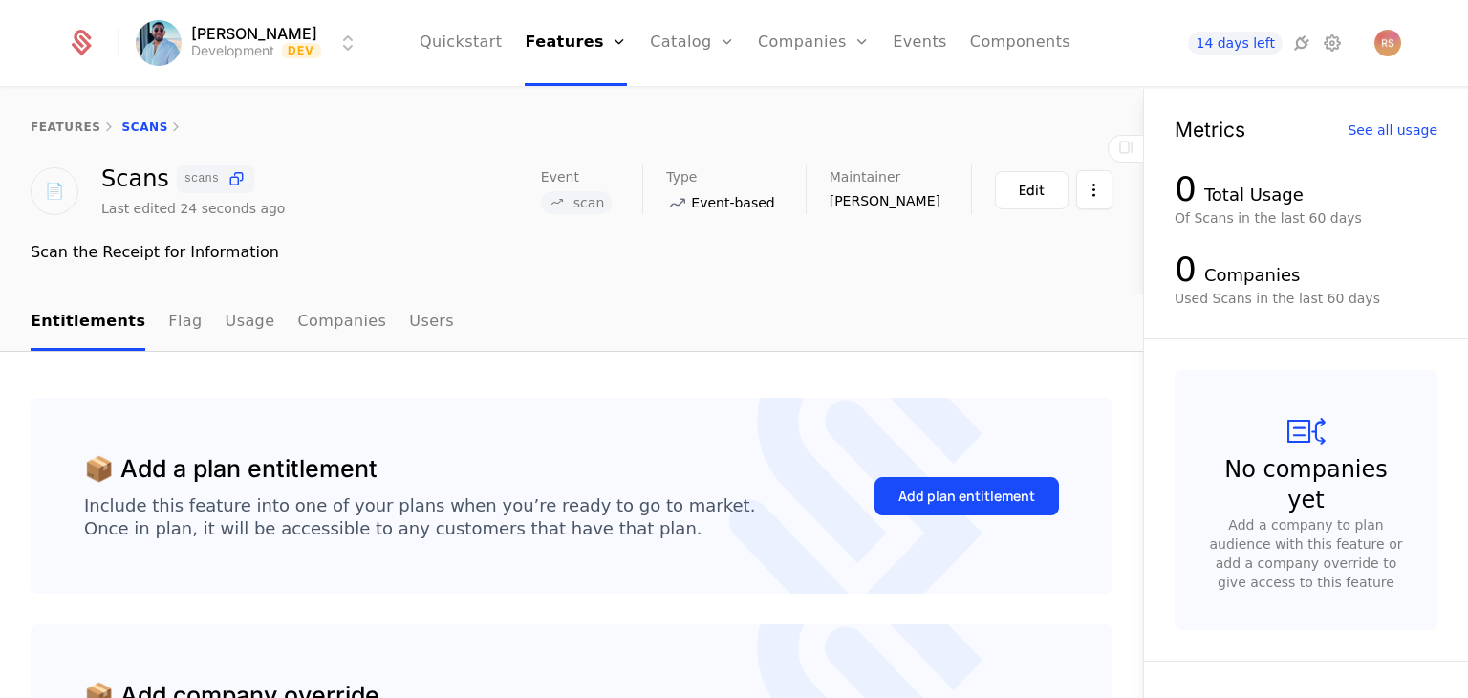
click at [961, 499] on div "Add plan entitlement" at bounding box center [966, 495] width 137 height 19
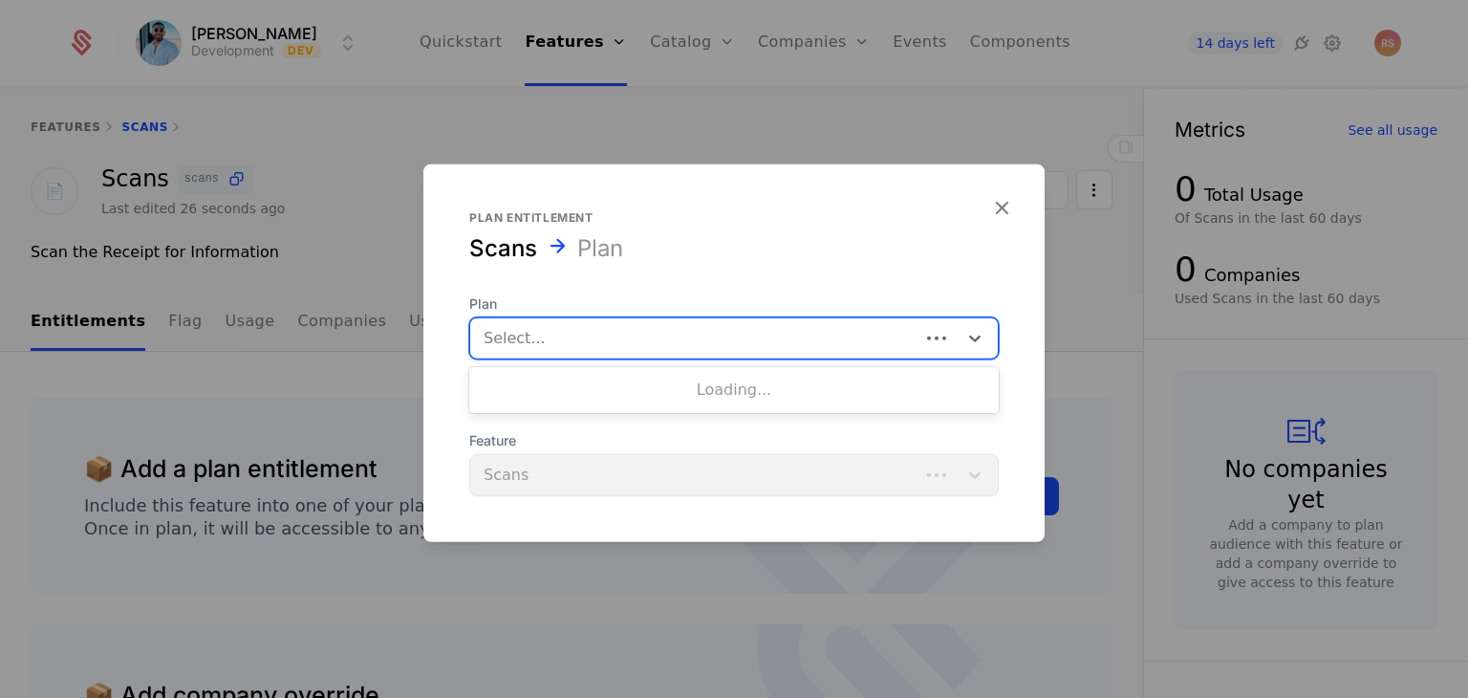
click at [540, 356] on div "Select..." at bounding box center [694, 338] width 449 height 34
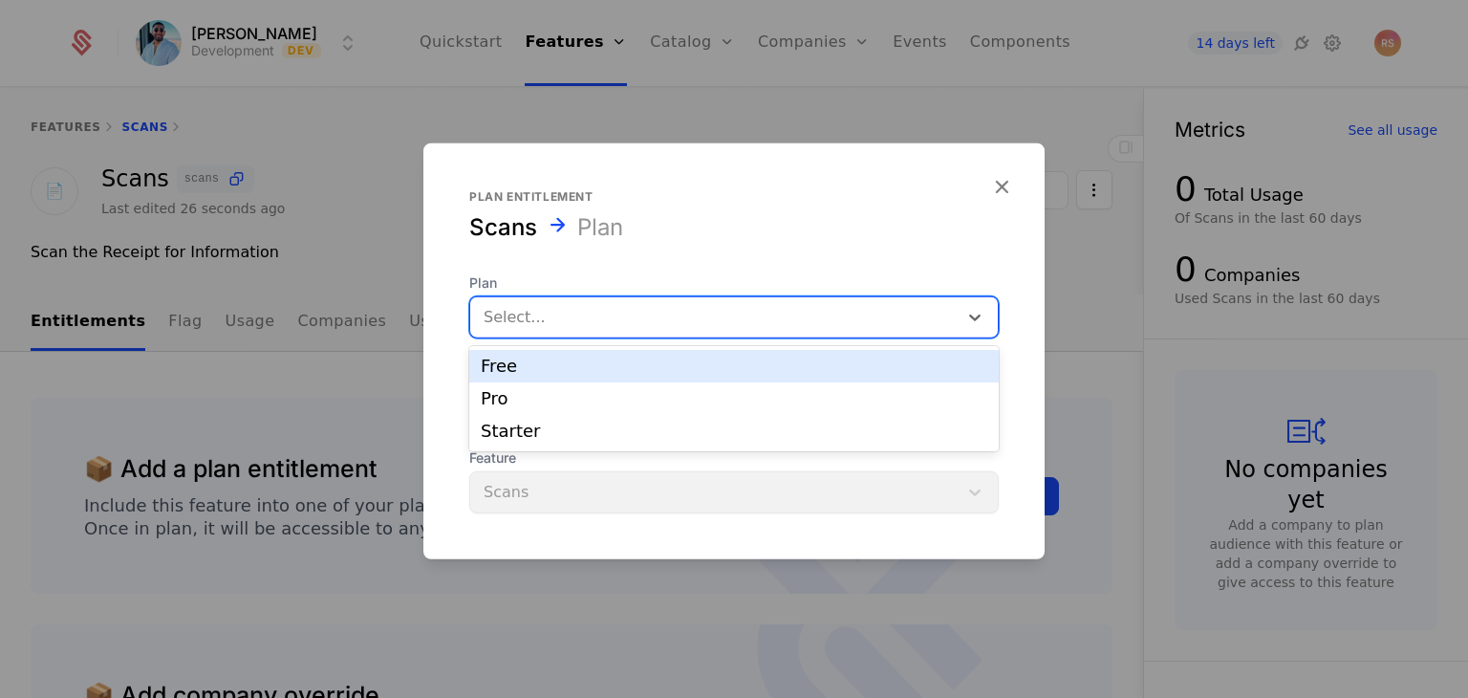
click at [860, 337] on div "Select..." at bounding box center [734, 317] width 530 height 42
click at [729, 379] on div "Free" at bounding box center [734, 366] width 530 height 32
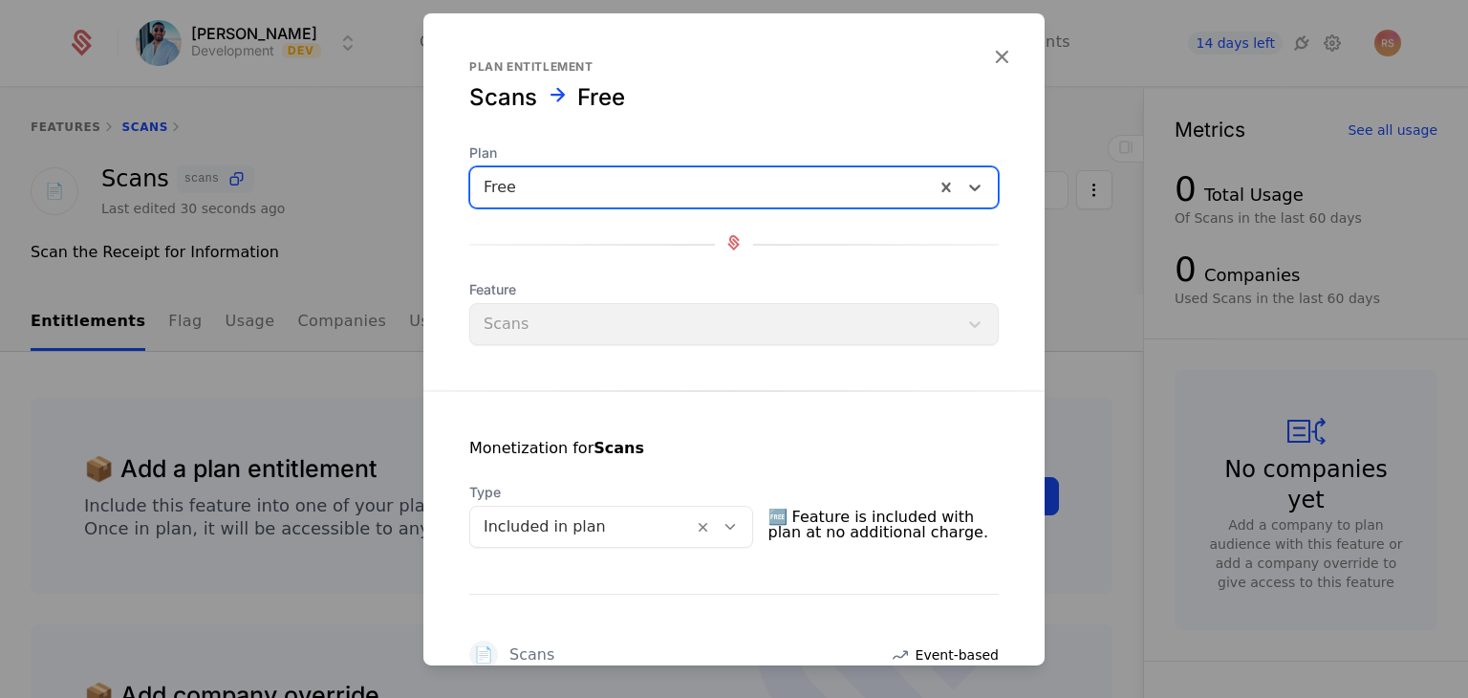
click at [619, 336] on div "Feature Scans" at bounding box center [734, 312] width 530 height 65
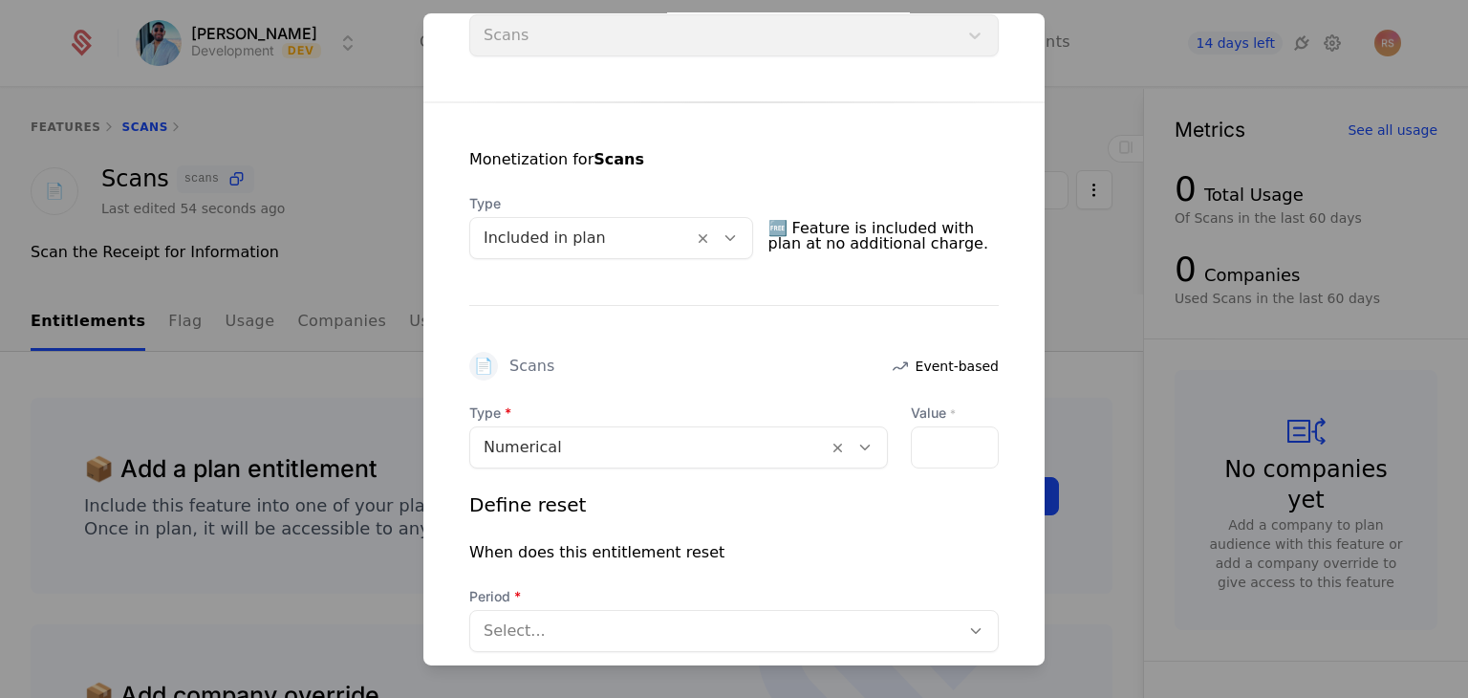
scroll to position [287, 0]
click at [917, 443] on input "*" at bounding box center [923, 449] width 23 height 40
click at [919, 443] on input "*" at bounding box center [923, 449] width 23 height 40
click at [928, 444] on div "*" at bounding box center [955, 449] width 88 height 42
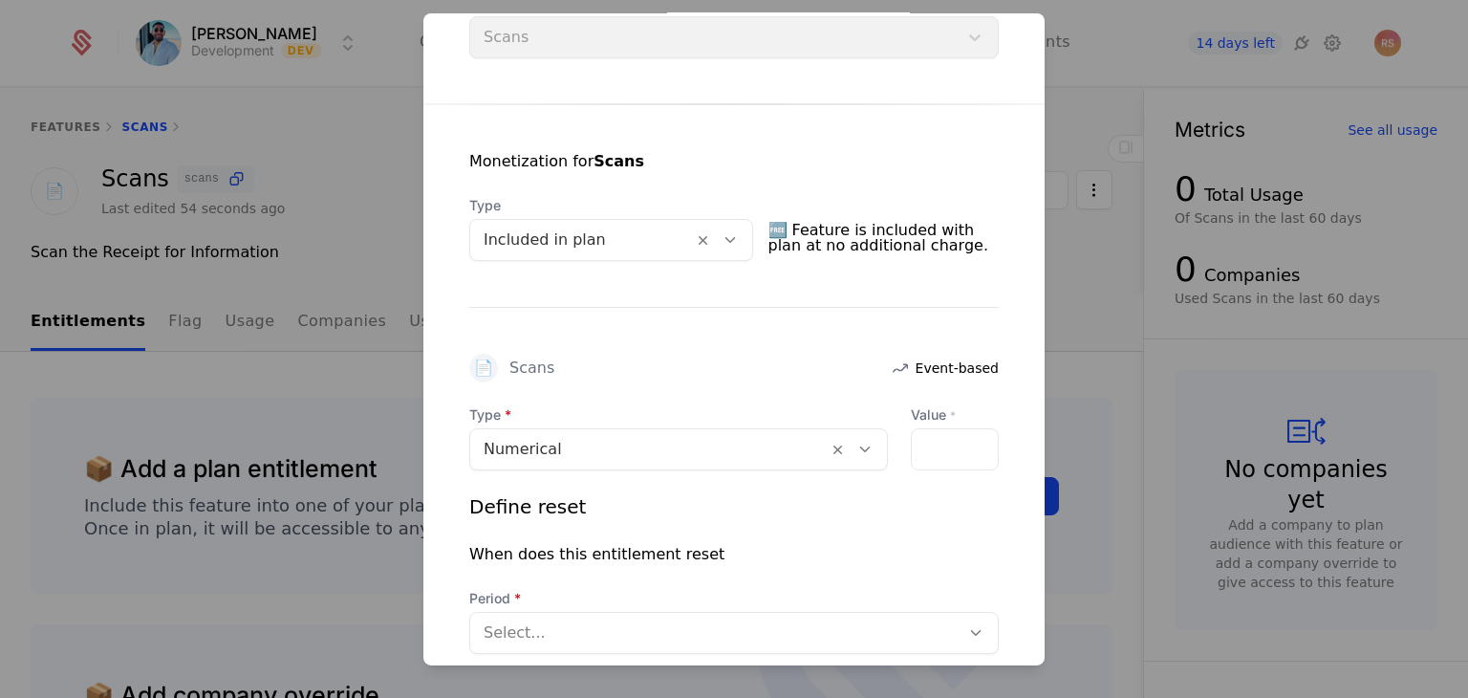
click at [921, 447] on div "*" at bounding box center [955, 449] width 88 height 42
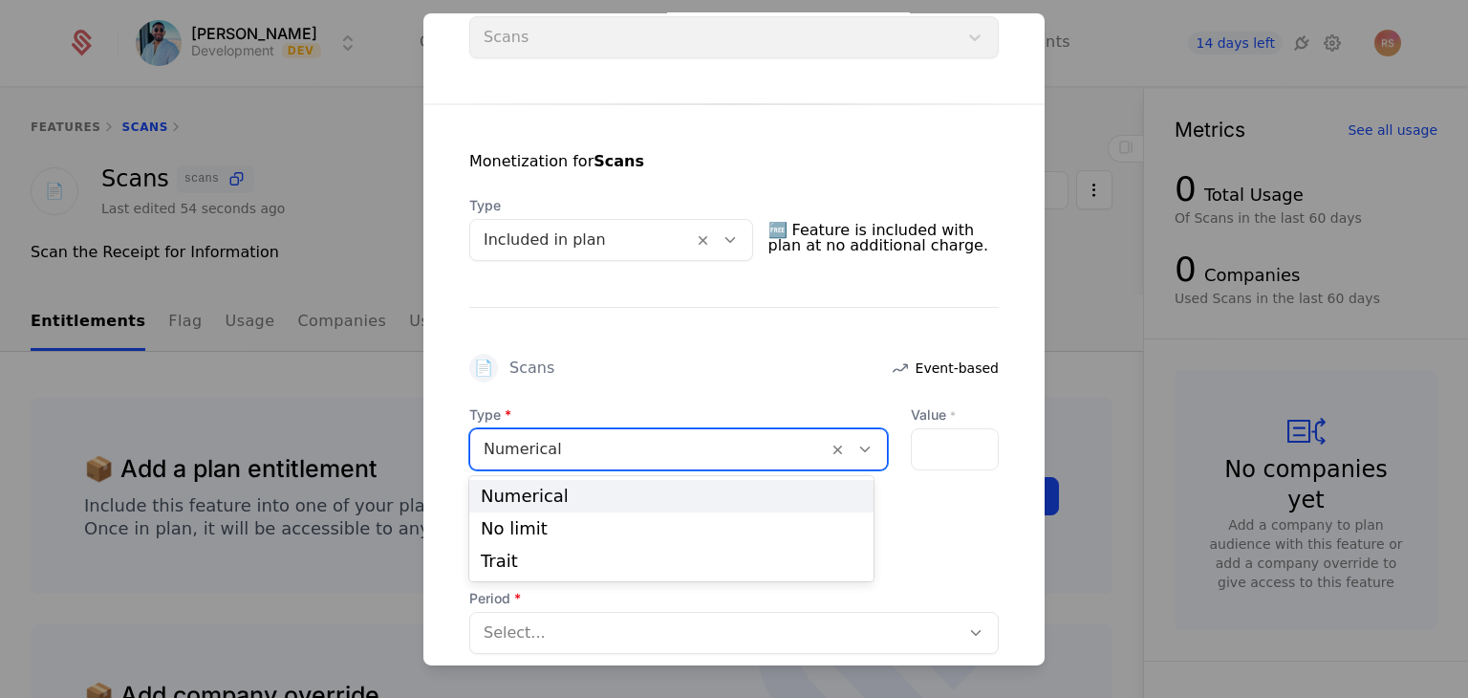
click at [868, 464] on div at bounding box center [857, 449] width 59 height 40
click at [659, 501] on div "Numerical" at bounding box center [671, 495] width 381 height 17
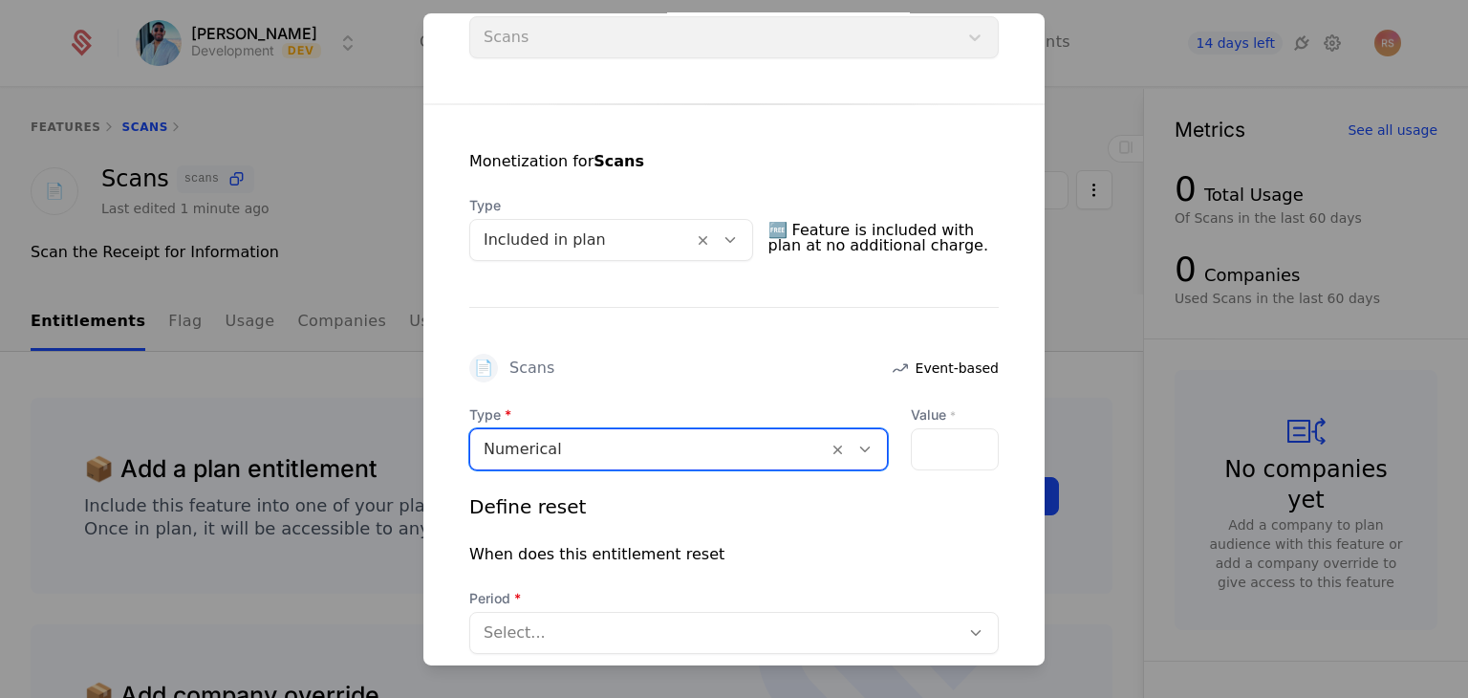
click at [929, 437] on div "*" at bounding box center [955, 449] width 88 height 42
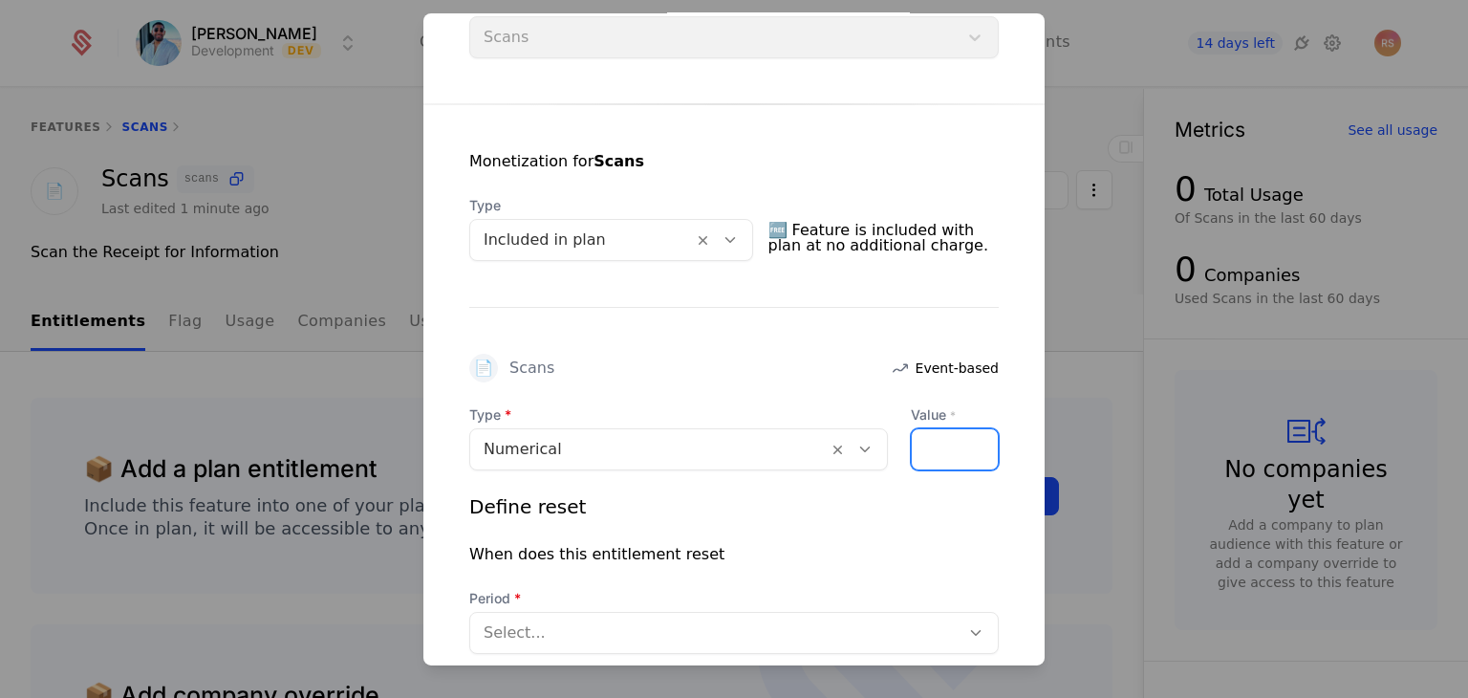
click at [914, 442] on input "*" at bounding box center [923, 449] width 23 height 40
type input "*"
click at [914, 442] on input "*" at bounding box center [923, 449] width 23 height 40
click at [787, 556] on div "When does this entitlement reset" at bounding box center [734, 554] width 530 height 23
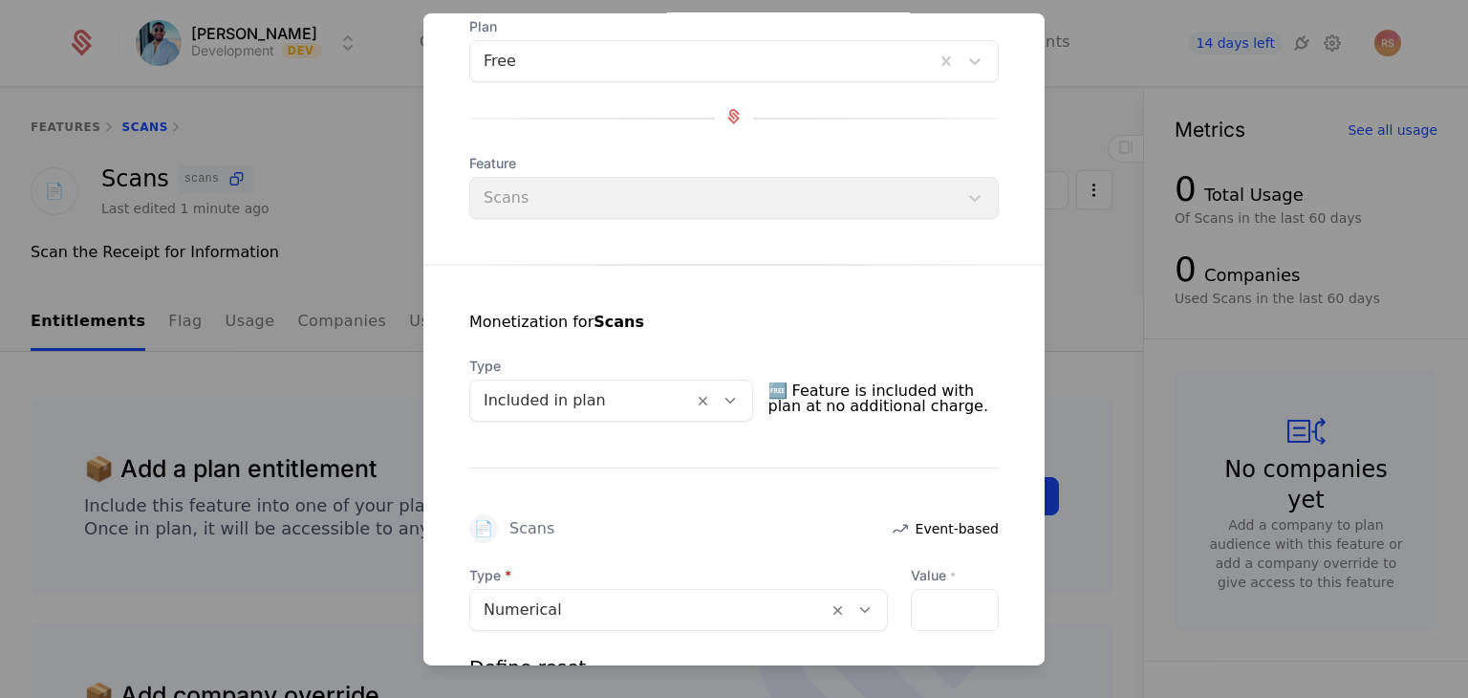
scroll to position [133, 0]
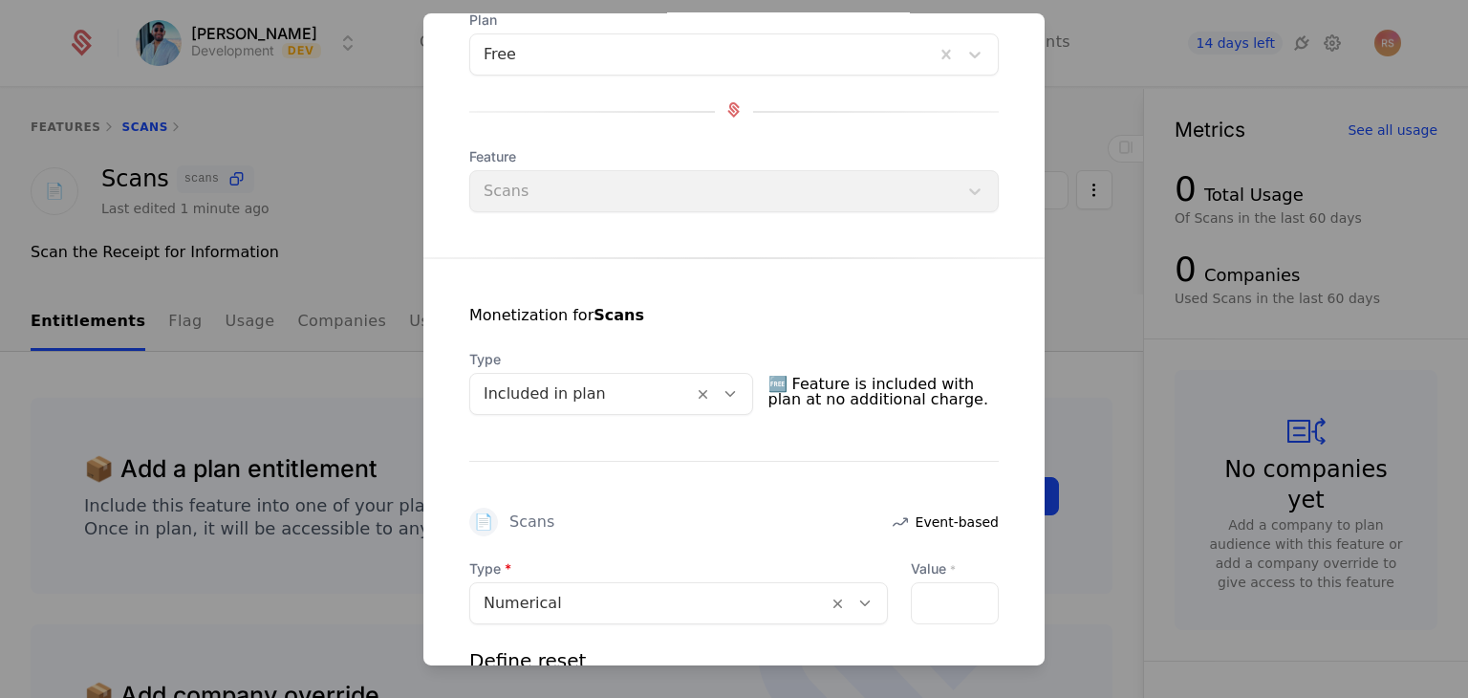
click at [920, 590] on div "*" at bounding box center [955, 603] width 88 height 42
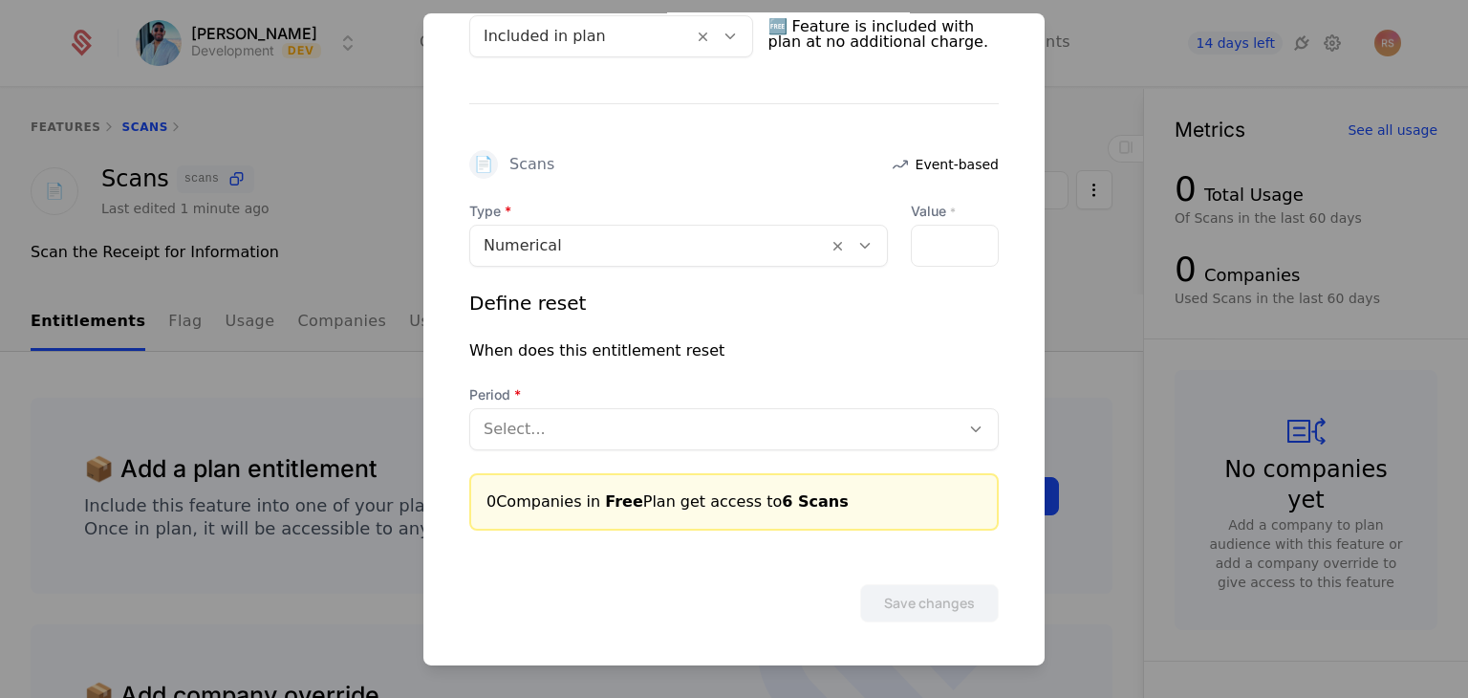
scroll to position [0, 0]
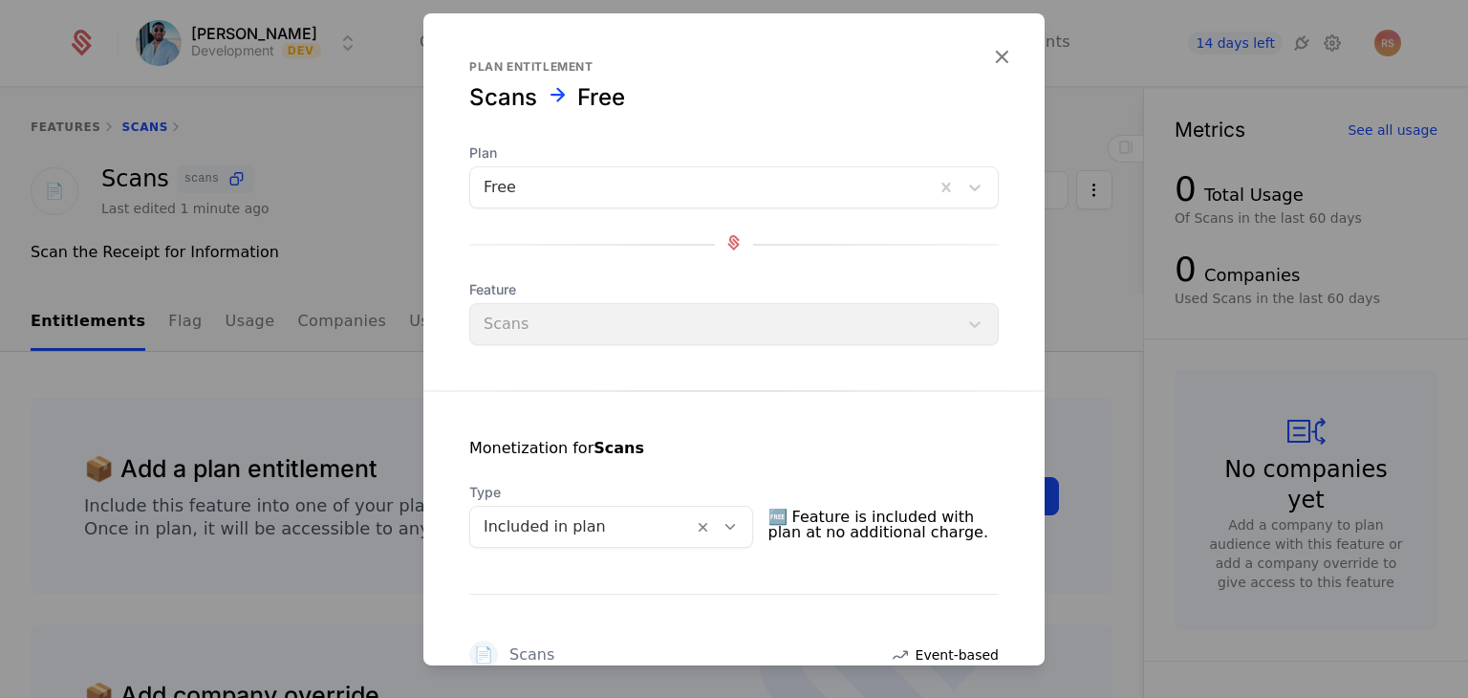
click at [994, 54] on icon "button" at bounding box center [1001, 56] width 25 height 25
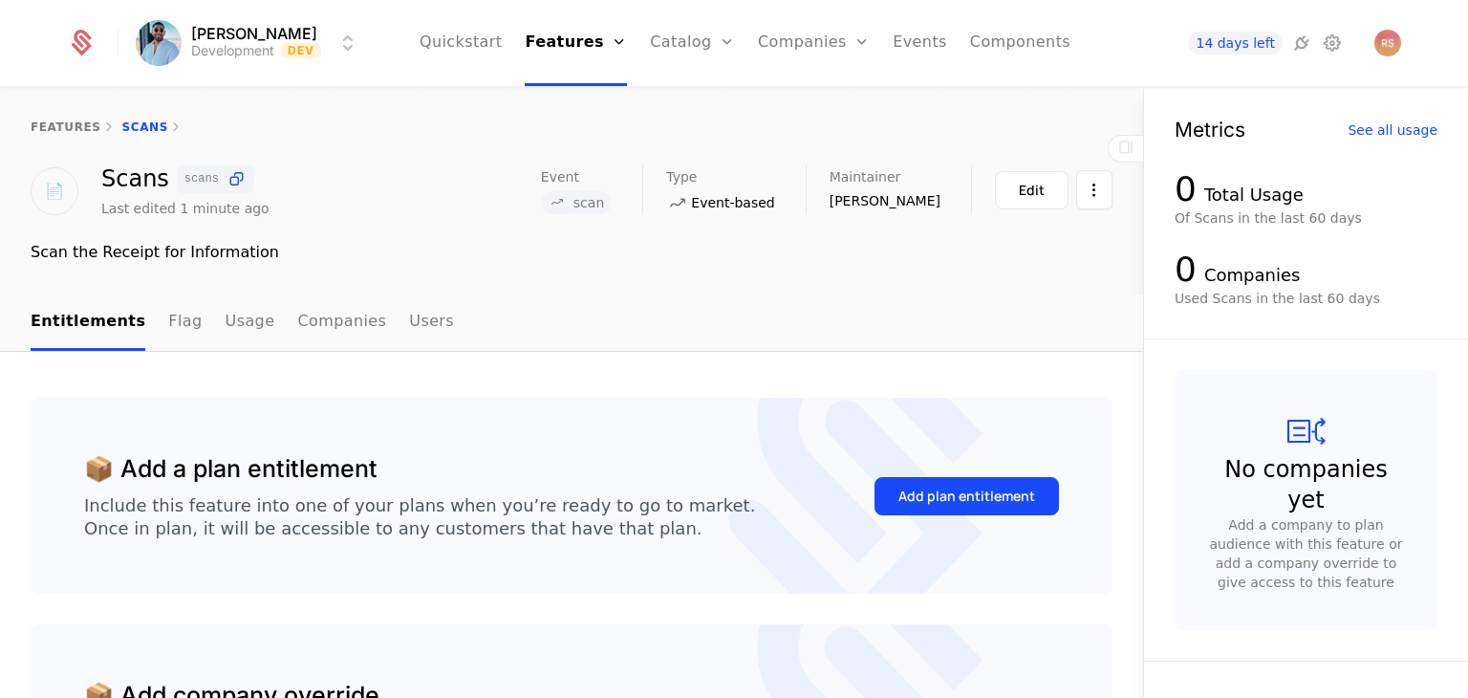
click at [962, 505] on button "Add plan entitlement" at bounding box center [967, 496] width 184 height 38
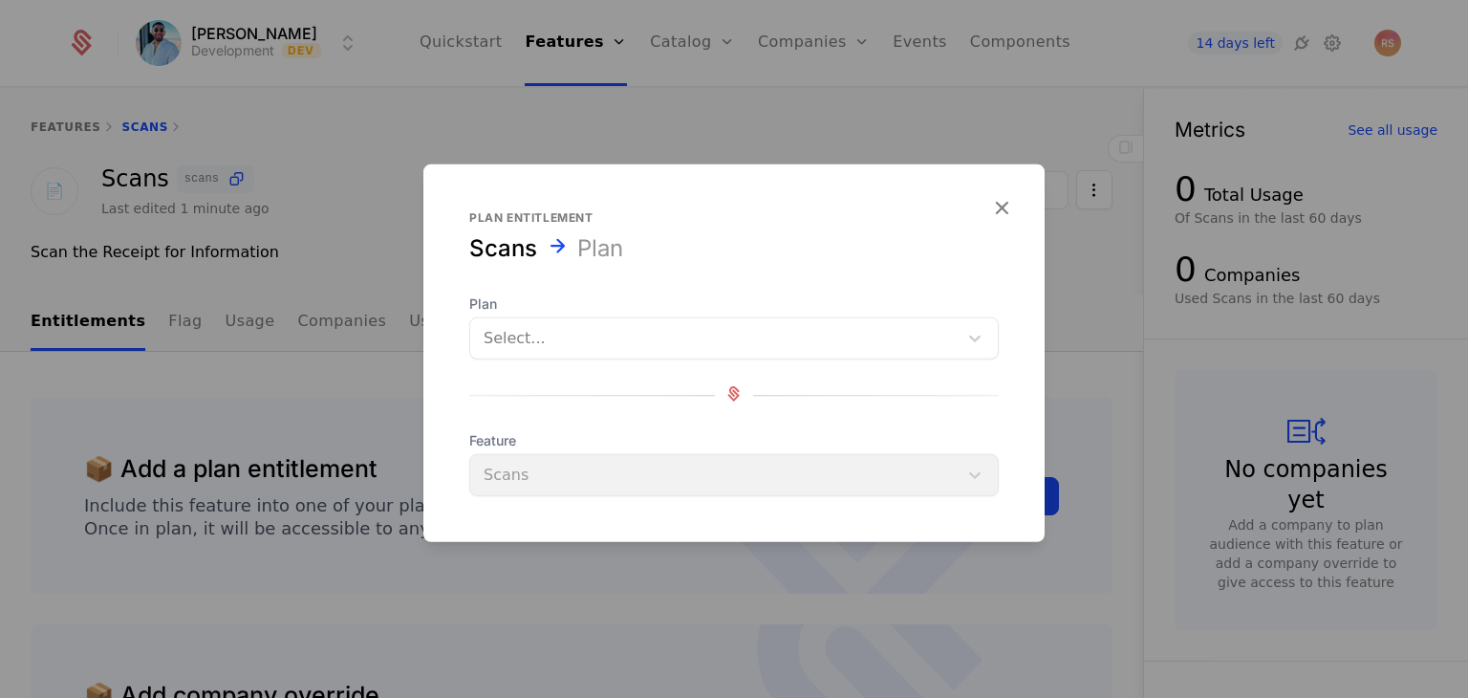
click at [730, 341] on div at bounding box center [714, 338] width 461 height 27
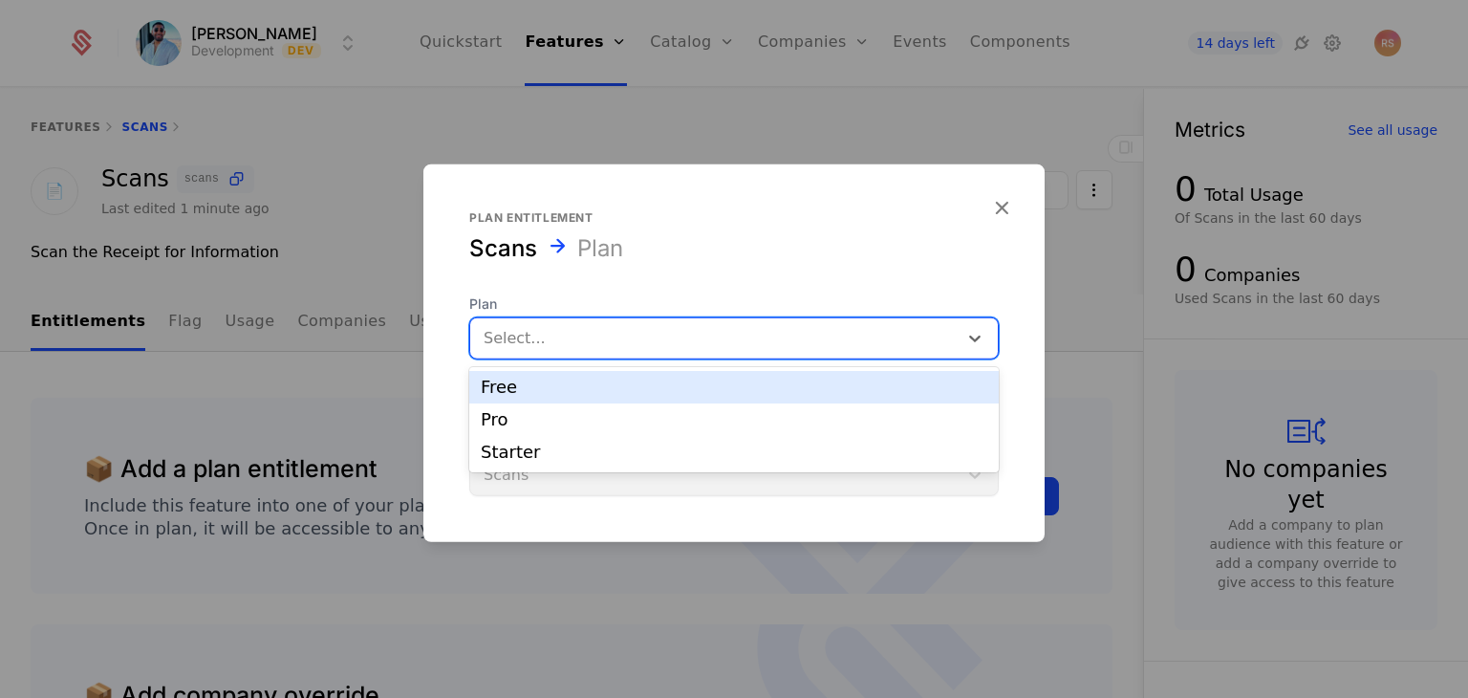
click at [700, 391] on div "Free" at bounding box center [734, 386] width 507 height 17
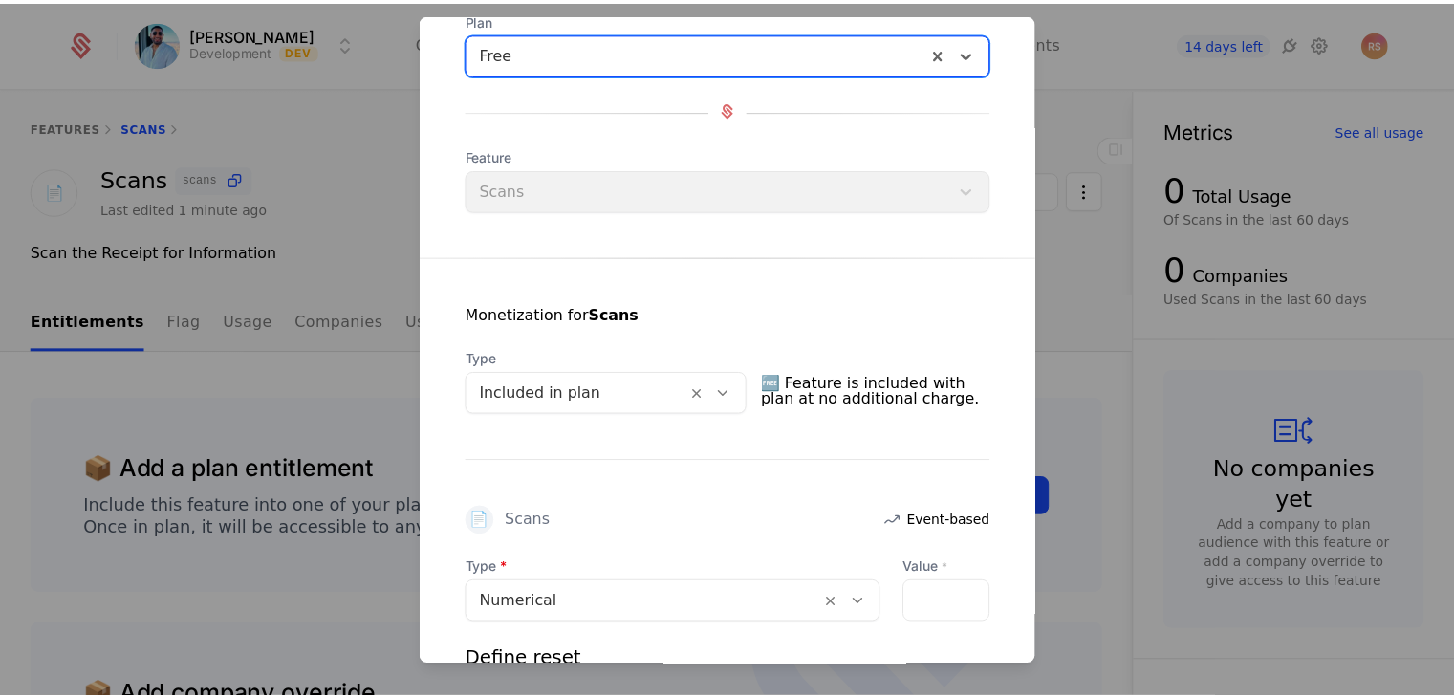
scroll to position [37, 0]
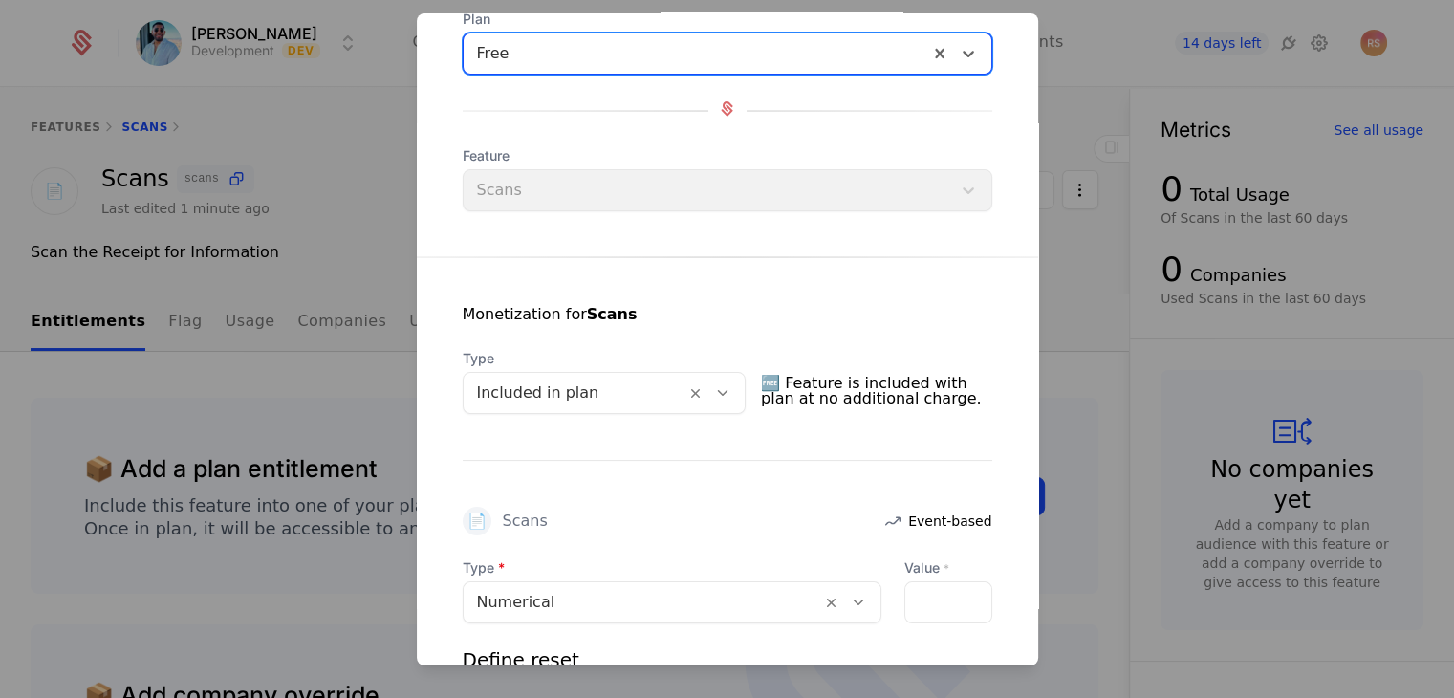
click at [573, 619] on div "Numerical" at bounding box center [672, 602] width 419 height 42
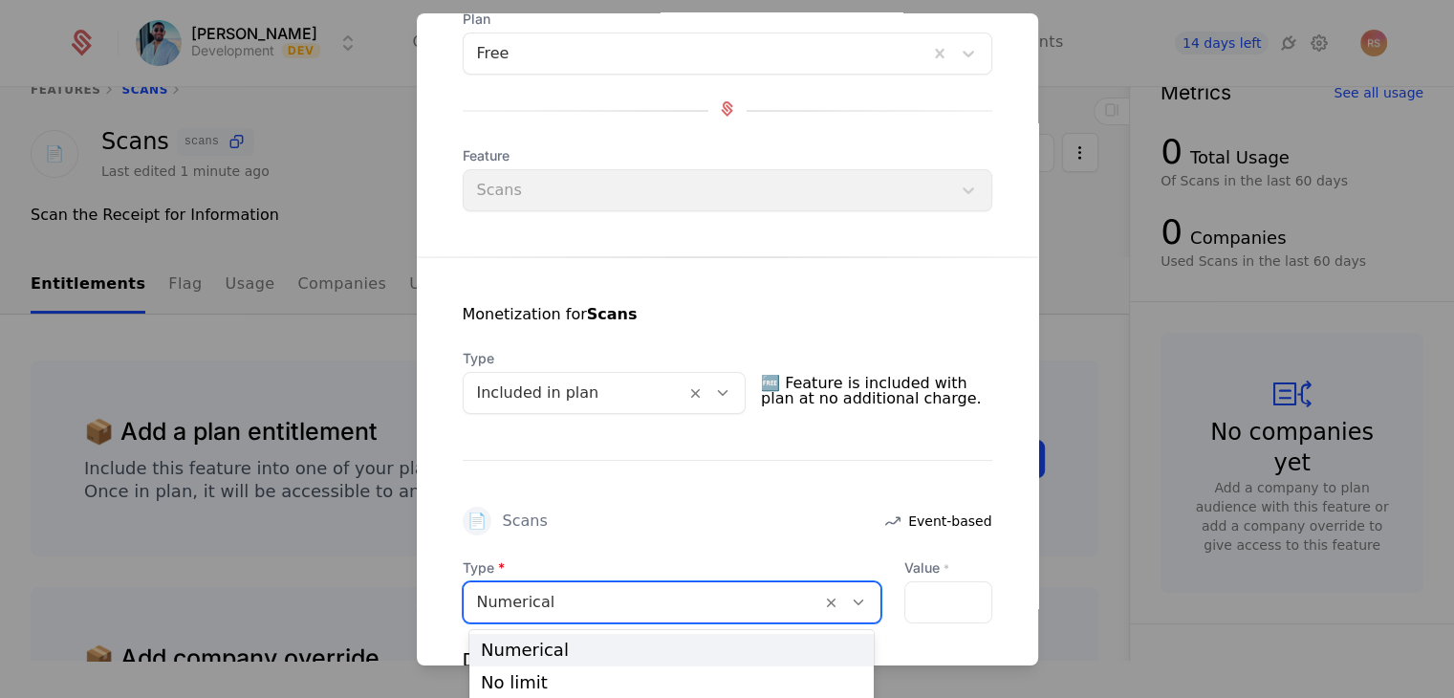
click at [573, 641] on div "Numerical" at bounding box center [671, 649] width 381 height 17
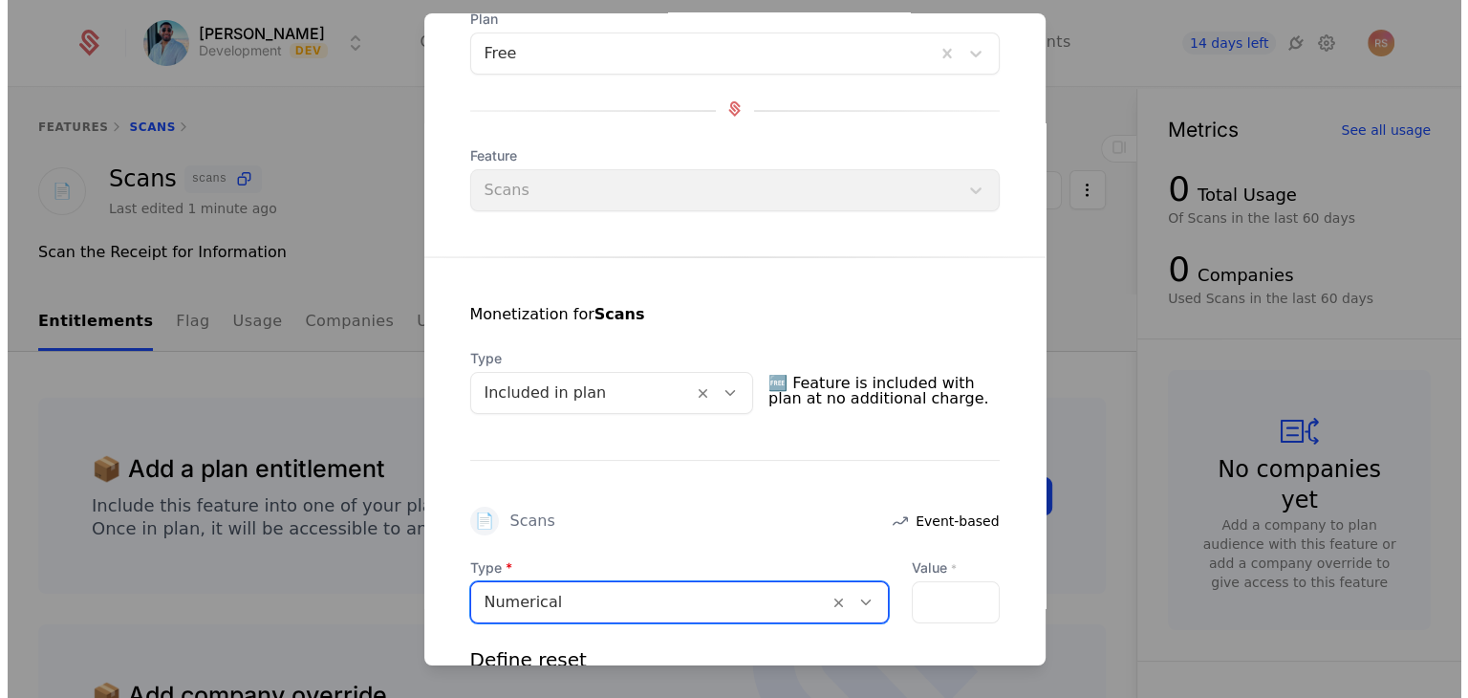
scroll to position [0, 0]
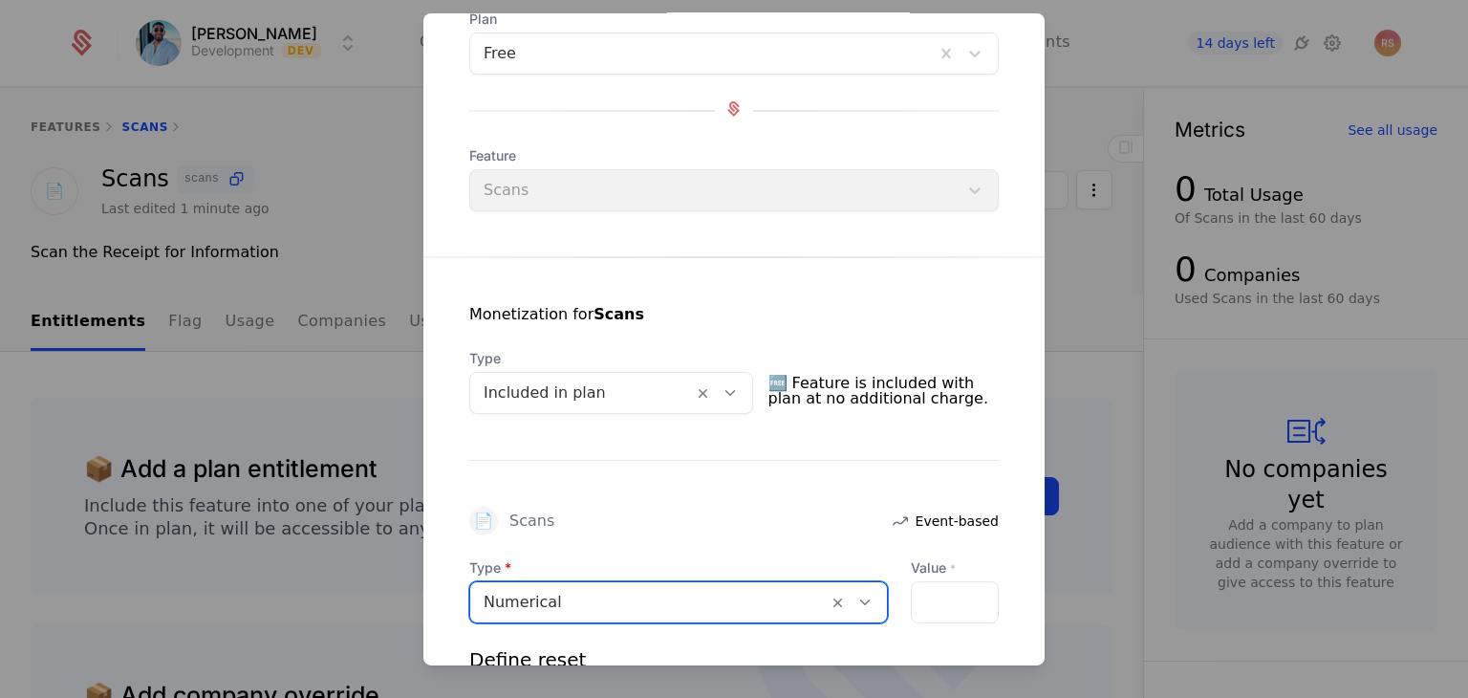
click at [939, 595] on div at bounding box center [955, 602] width 88 height 42
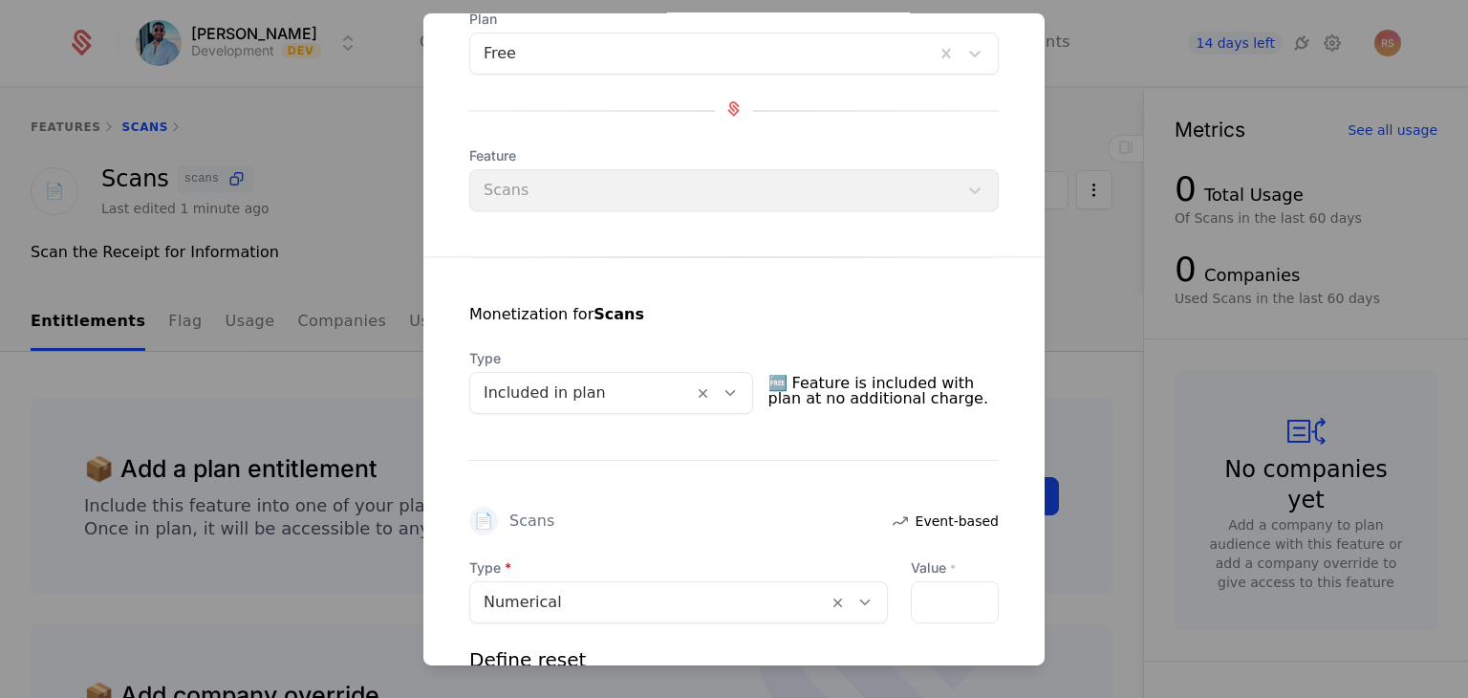
click at [932, 596] on div at bounding box center [955, 602] width 88 height 42
drag, startPoint x: 932, startPoint y: 596, endPoint x: 916, endPoint y: 594, distance: 16.5
click at [916, 594] on input "Value *" at bounding box center [923, 602] width 23 height 40
click at [916, 594] on input "*" at bounding box center [923, 602] width 23 height 40
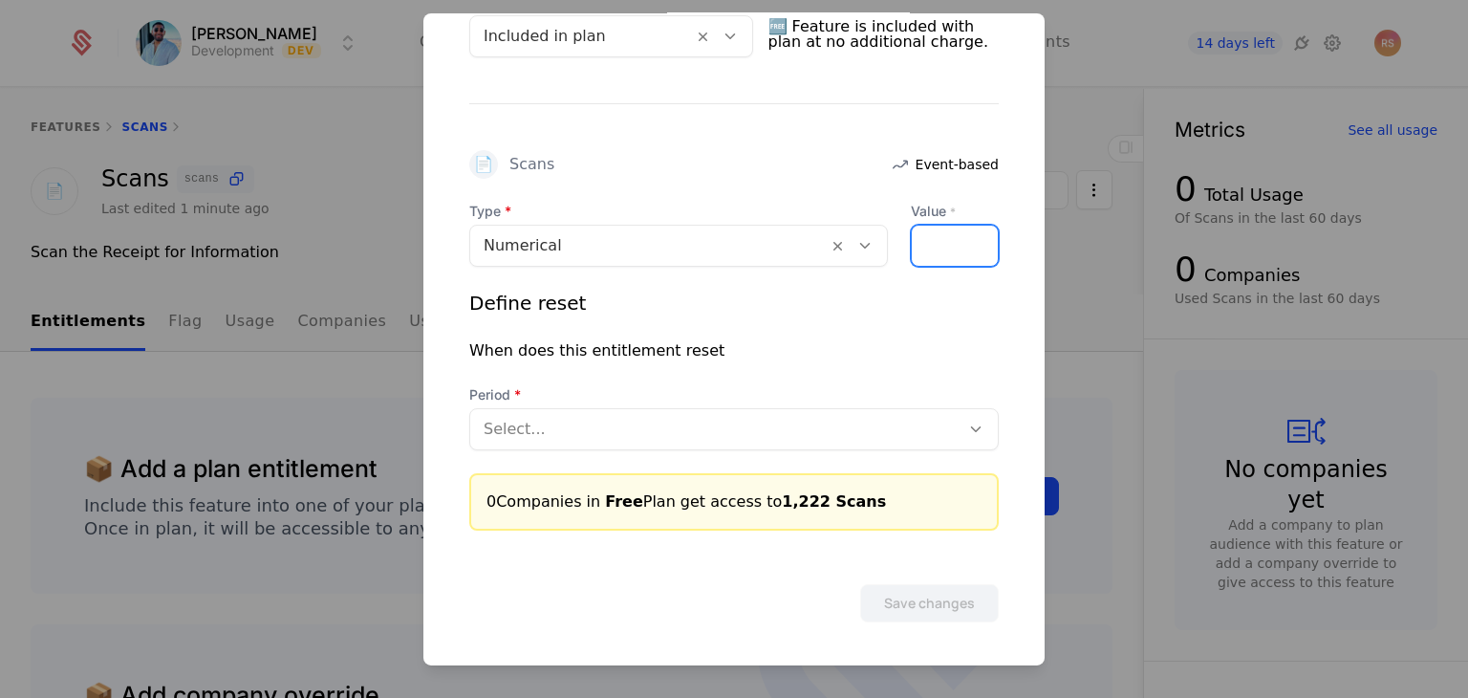
scroll to position [489, 0]
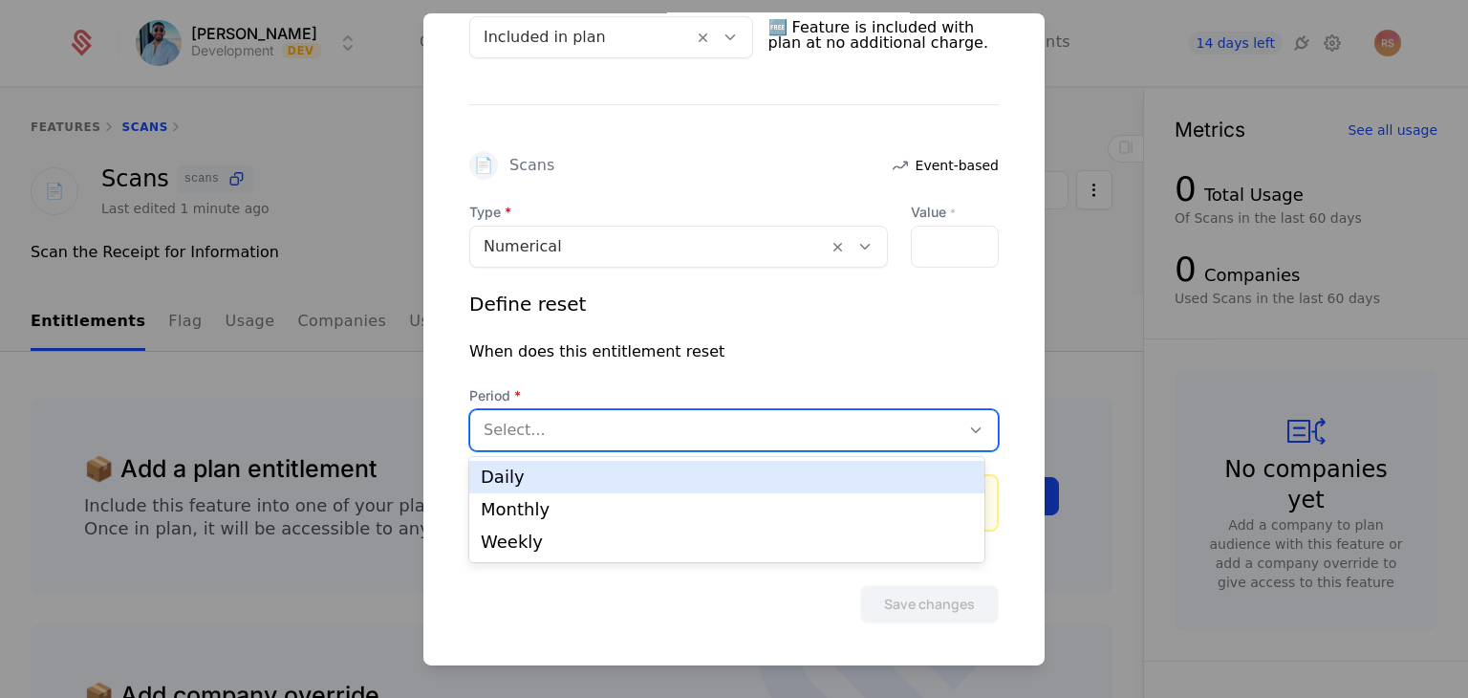
click at [661, 436] on div at bounding box center [715, 430] width 463 height 27
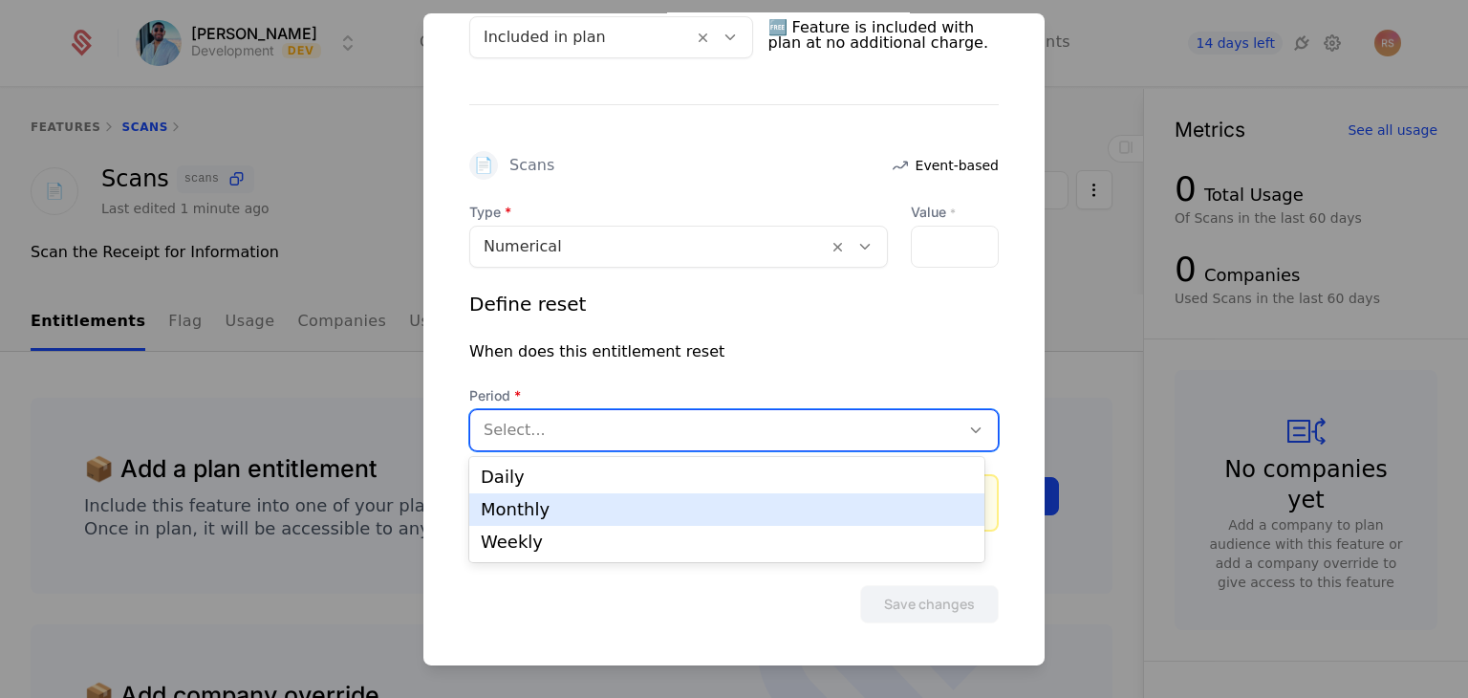
click at [659, 514] on div "Monthly" at bounding box center [727, 509] width 492 height 17
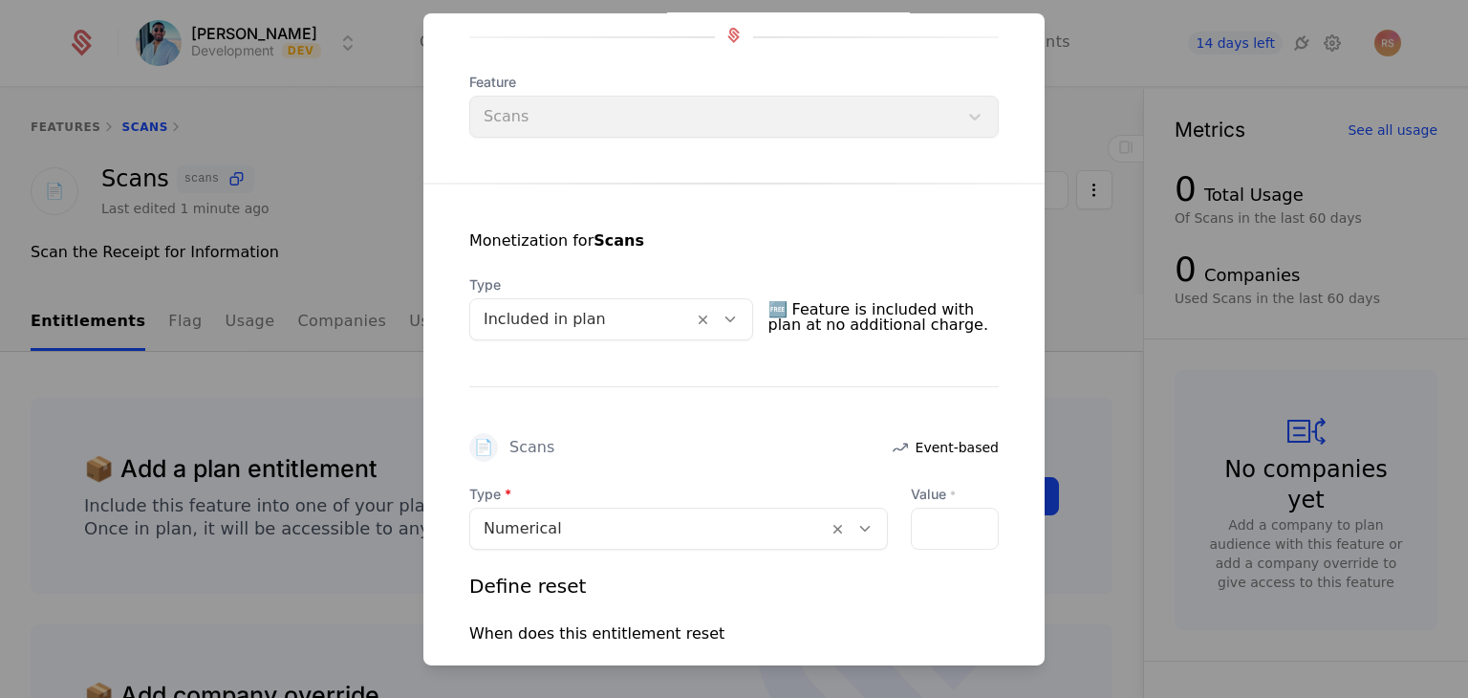
scroll to position [206, 0]
type input "****"
click at [914, 522] on input "****" at bounding box center [923, 529] width 23 height 40
click at [919, 545] on div "****" at bounding box center [955, 529] width 88 height 42
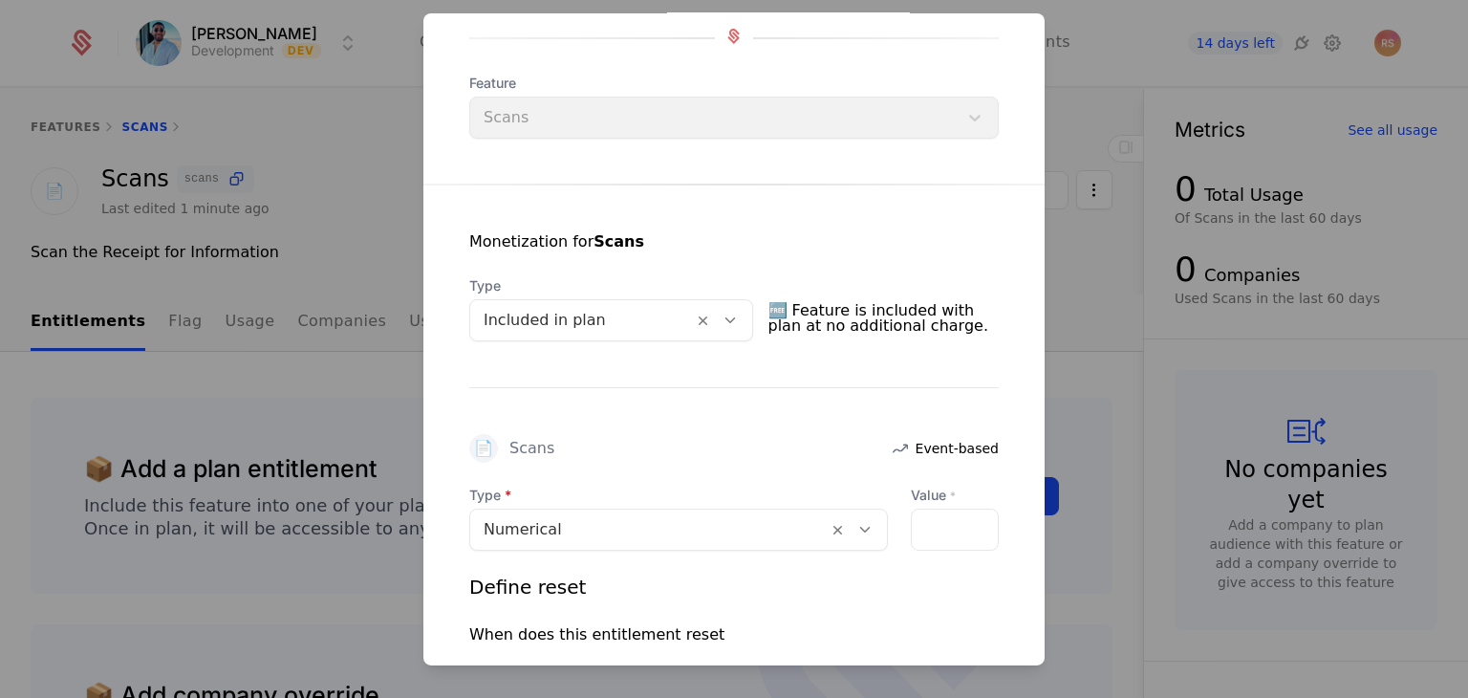
scroll to position [0, 0]
click at [919, 545] on div "****" at bounding box center [955, 529] width 88 height 42
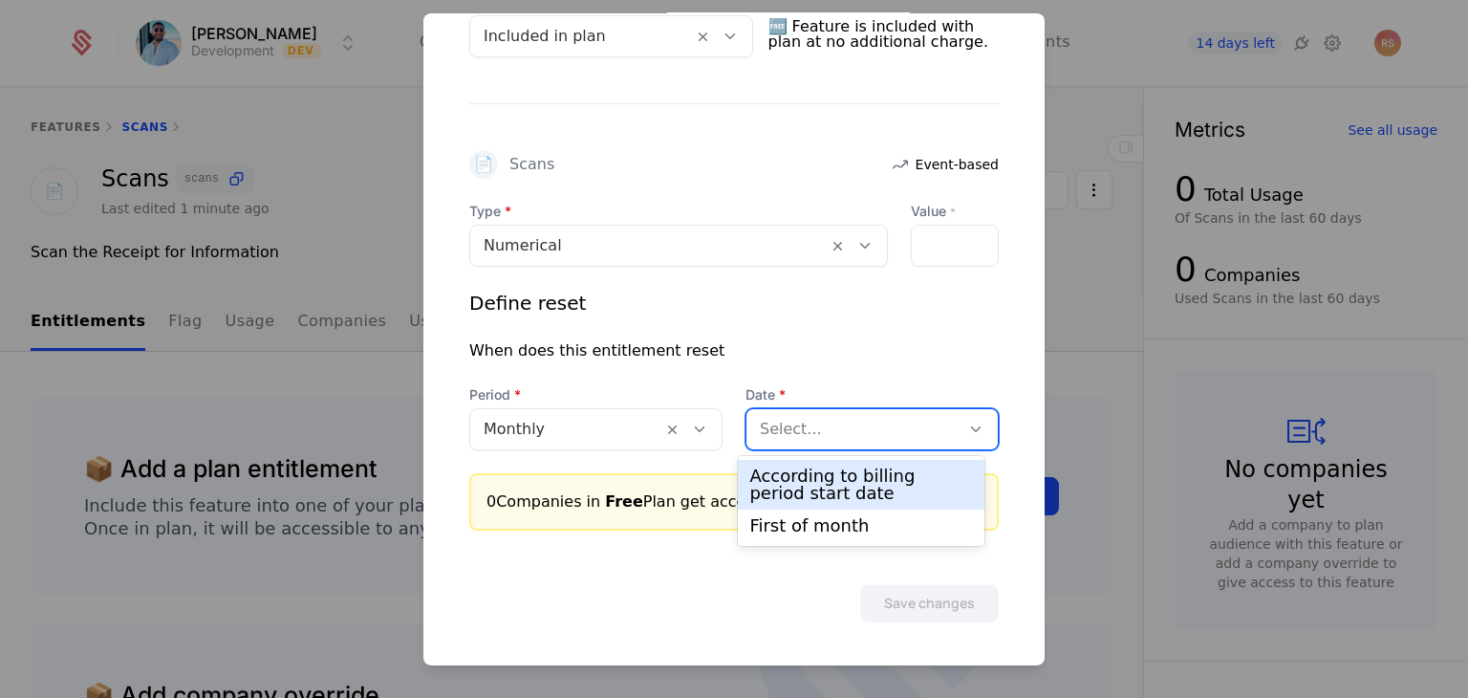
click at [883, 422] on div at bounding box center [853, 429] width 186 height 27
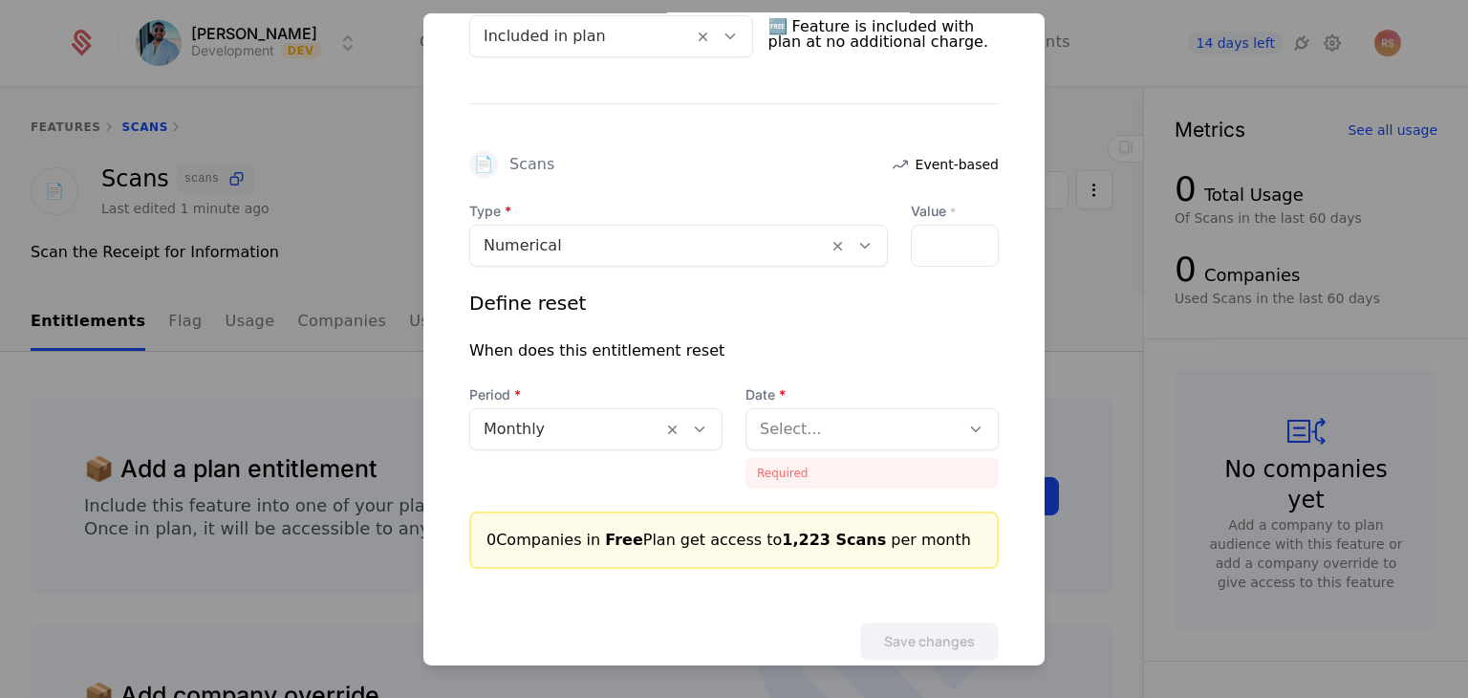
click at [822, 402] on div "Date Select..." at bounding box center [872, 417] width 253 height 65
click at [822, 425] on div at bounding box center [853, 429] width 186 height 27
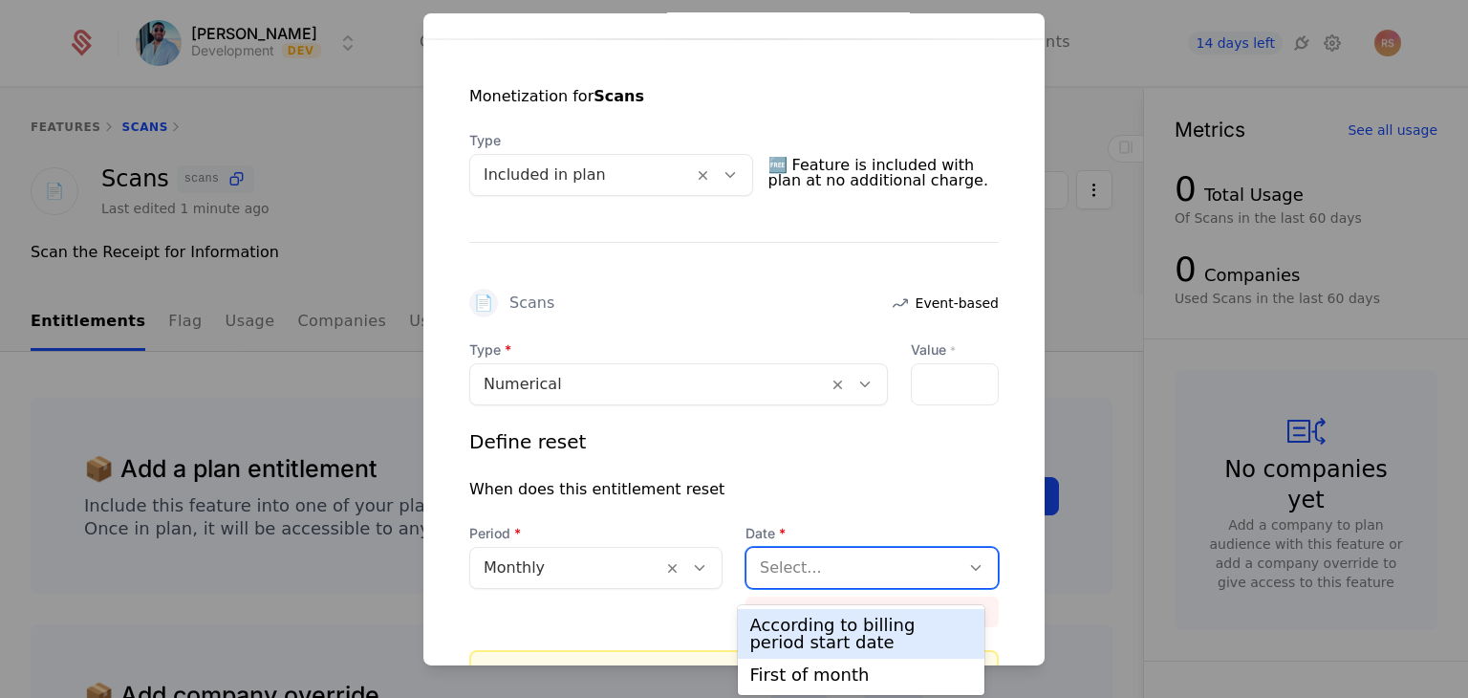
scroll to position [341, 0]
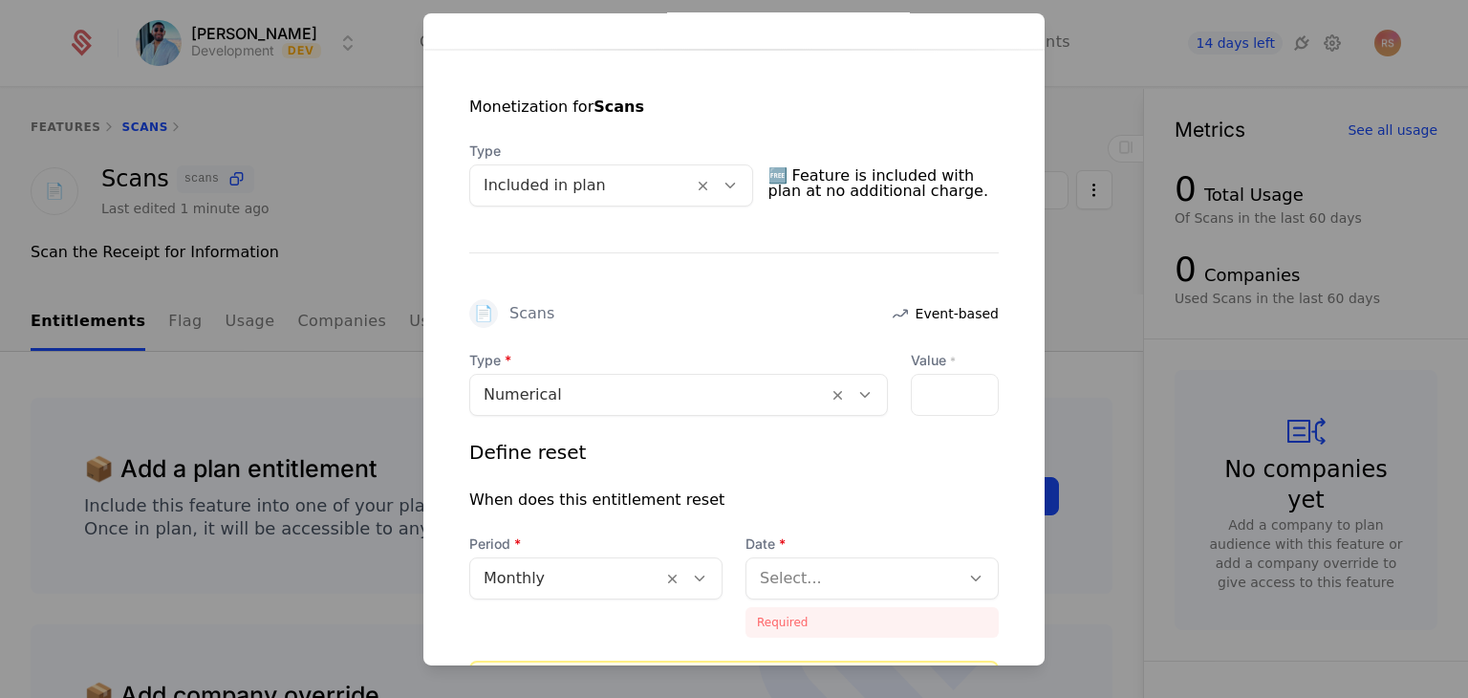
click at [929, 402] on div "****" at bounding box center [955, 395] width 88 height 42
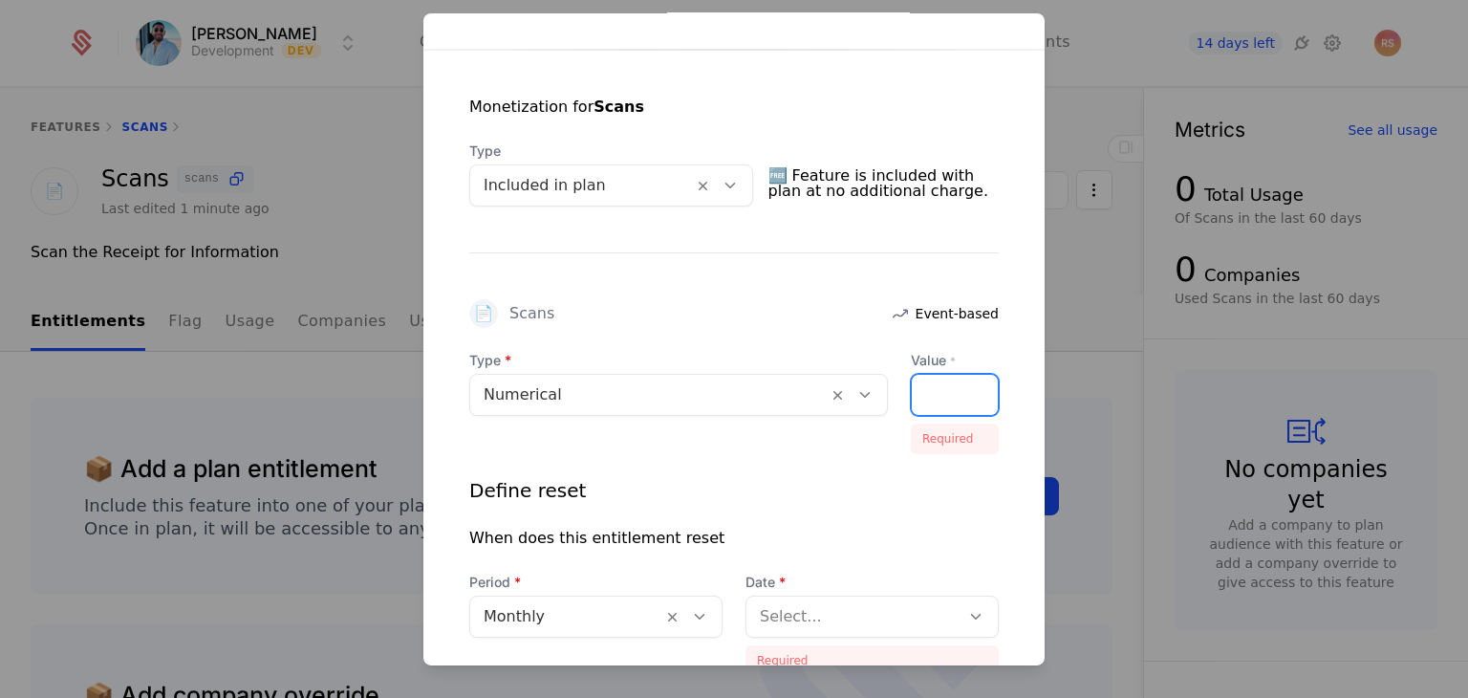
type input "*"
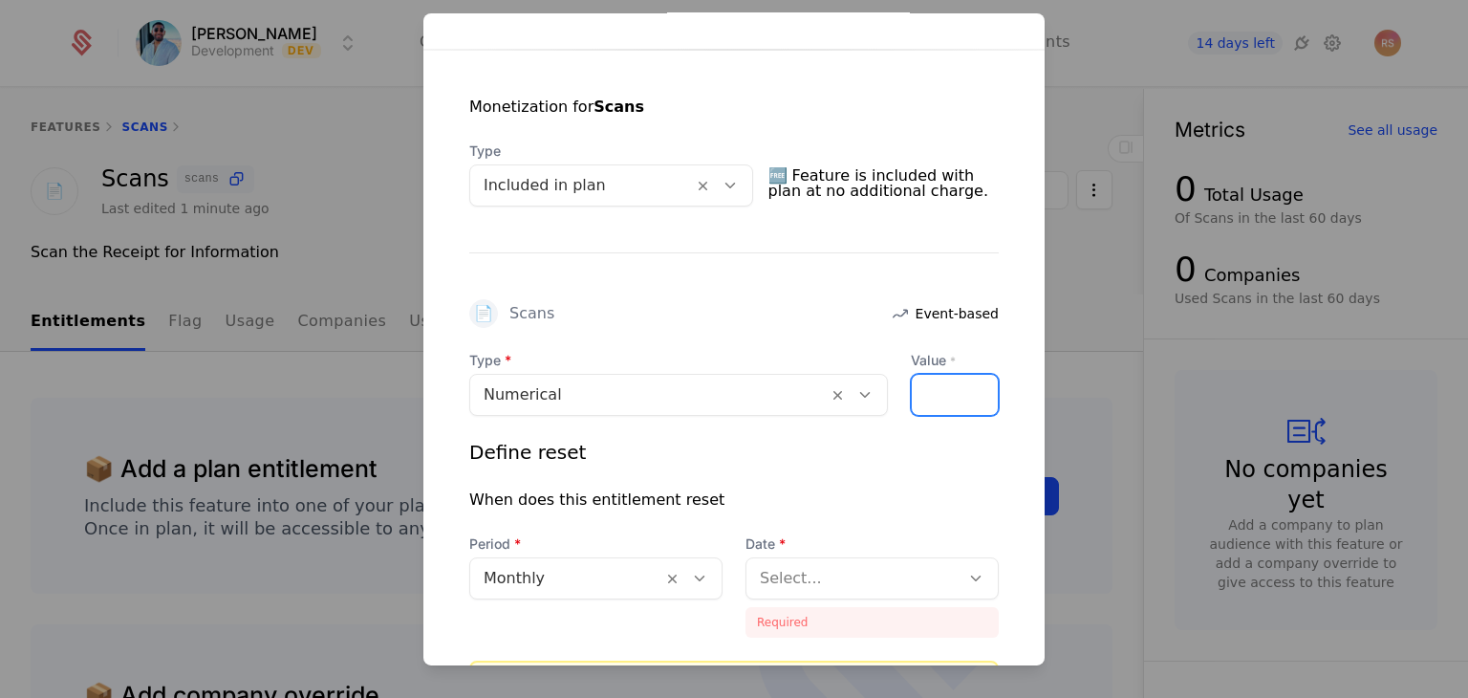
scroll to position [340, 0]
type input "*"
drag, startPoint x: 962, startPoint y: 394, endPoint x: 931, endPoint y: 392, distance: 30.6
click at [931, 392] on div "*" at bounding box center [955, 396] width 88 height 42
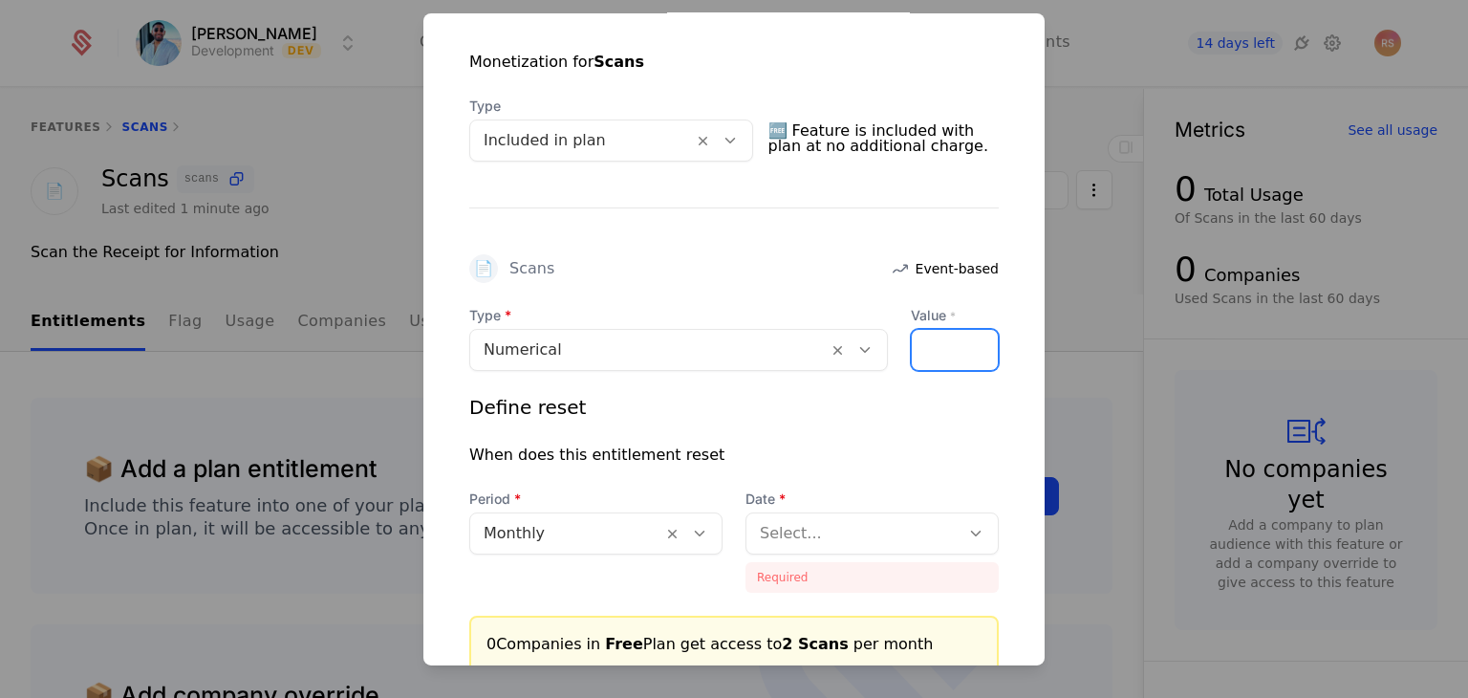
scroll to position [387, 0]
click at [914, 525] on div at bounding box center [853, 532] width 186 height 27
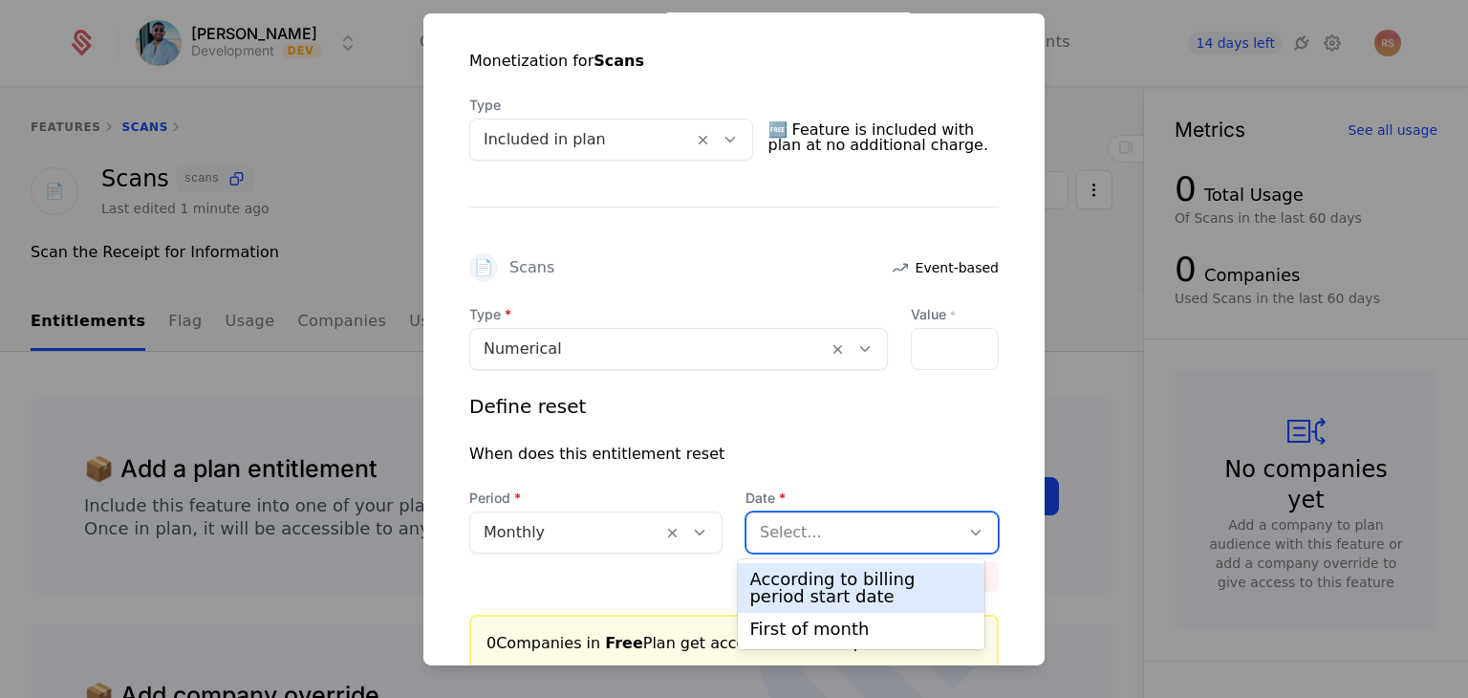
click at [894, 578] on div "According to billing period start date" at bounding box center [860, 588] width 223 height 34
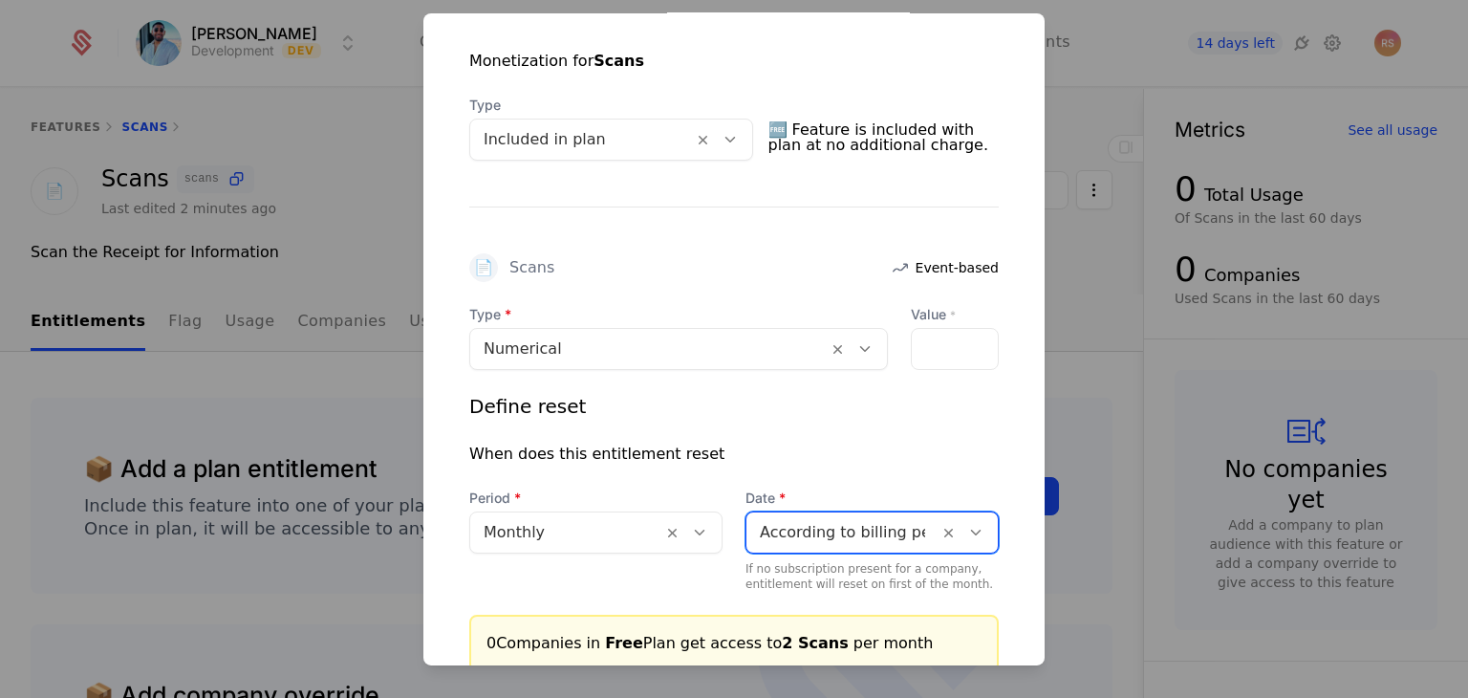
scroll to position [529, 0]
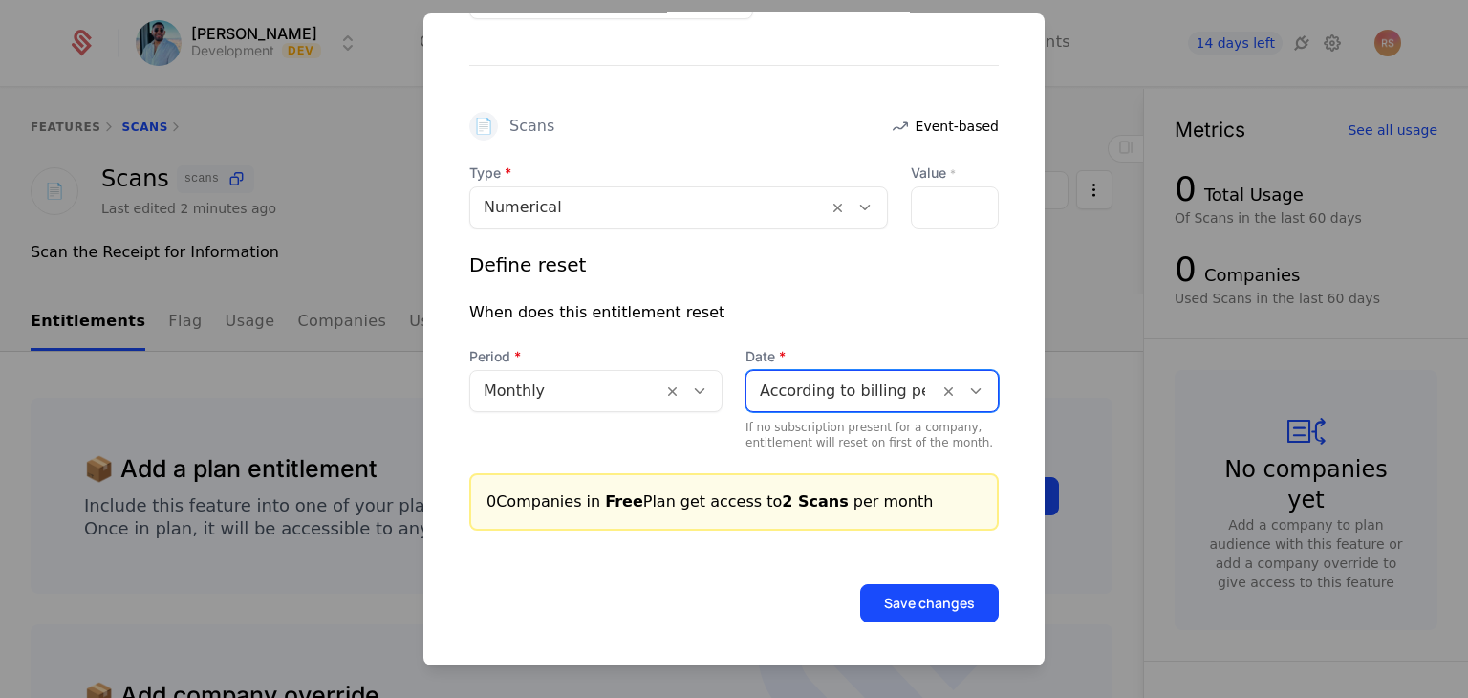
click at [919, 603] on button "Save changes" at bounding box center [929, 603] width 139 height 38
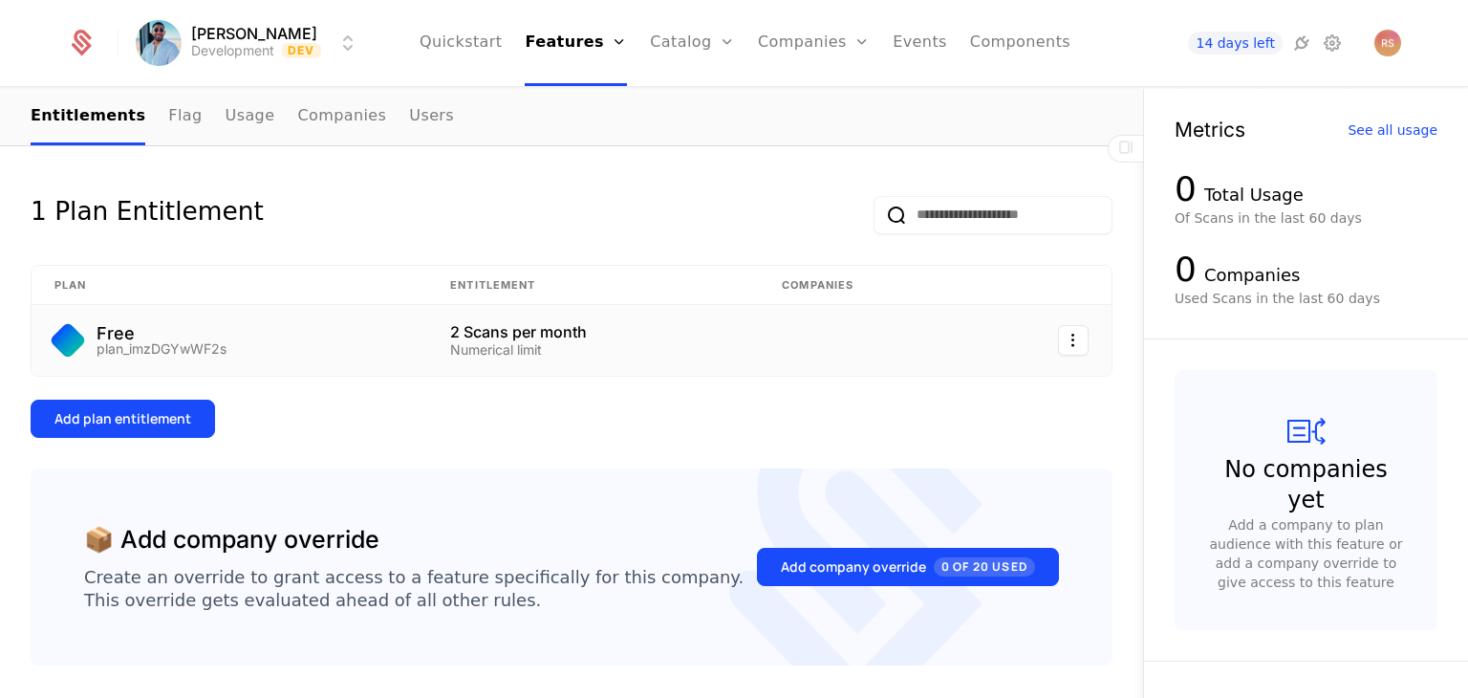
scroll to position [233, 0]
click at [161, 426] on button "Add plan entitlement" at bounding box center [123, 418] width 184 height 38
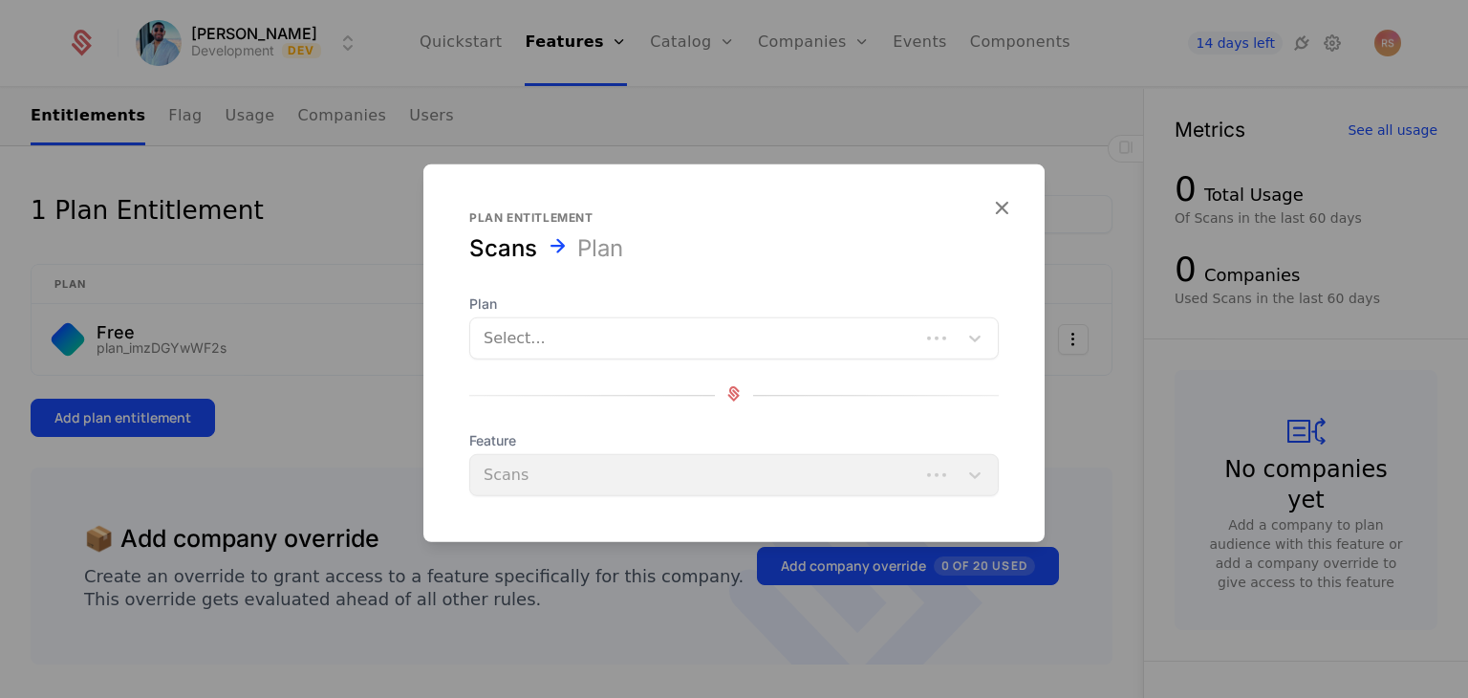
click at [581, 345] on div at bounding box center [695, 338] width 422 height 27
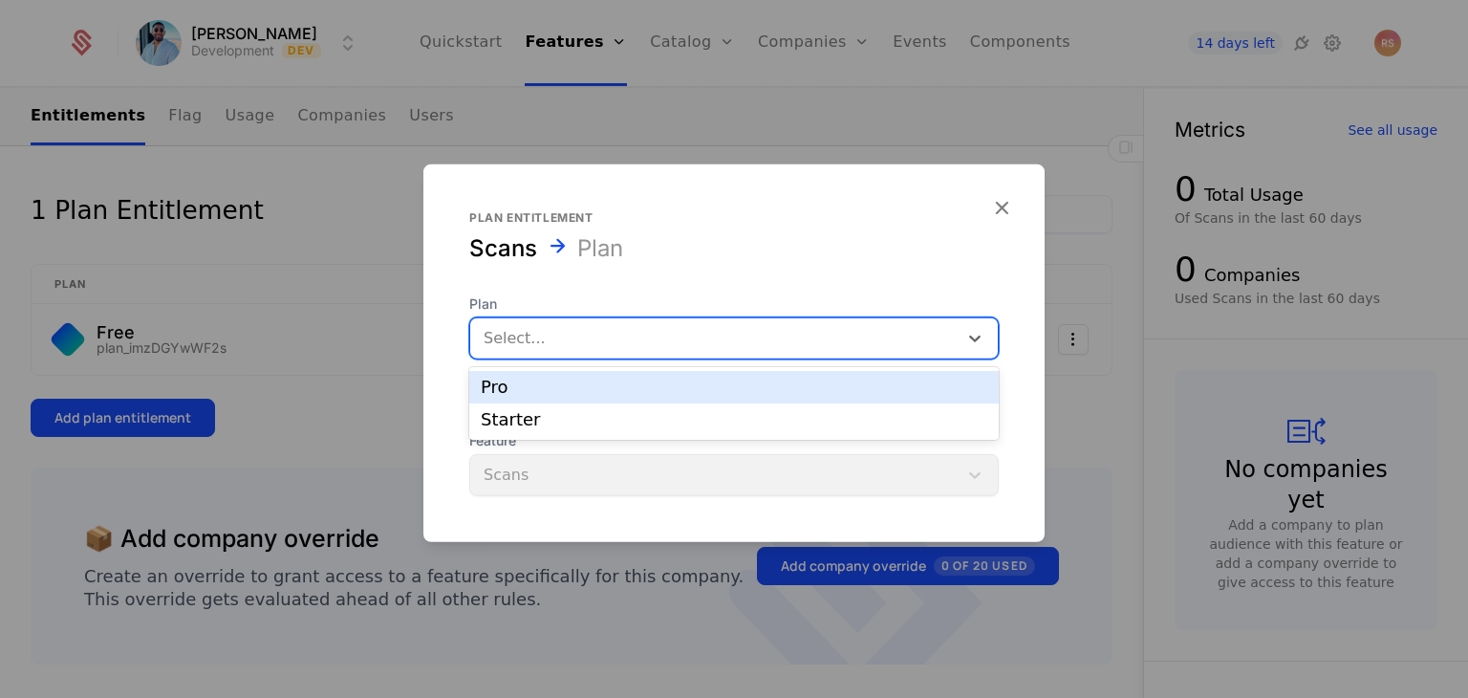
click at [585, 400] on div "Pro" at bounding box center [734, 387] width 530 height 32
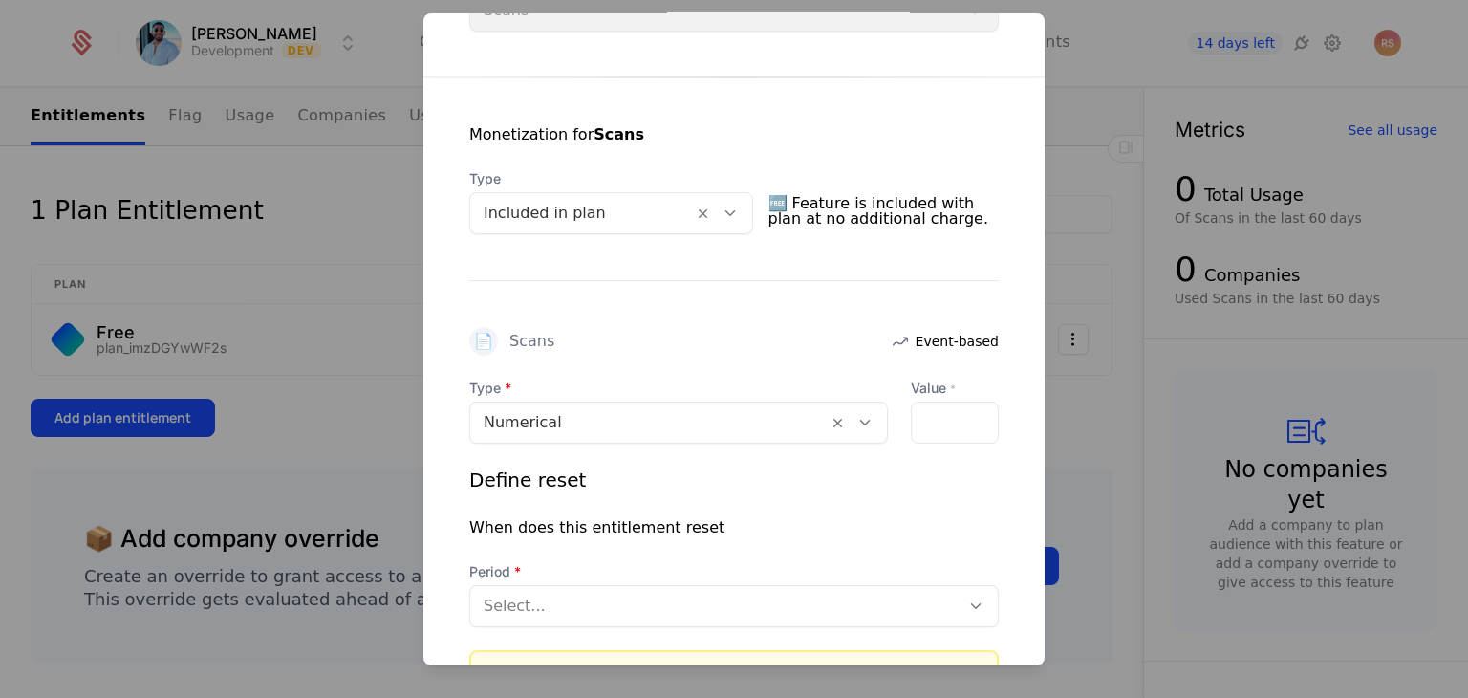
scroll to position [458, 0]
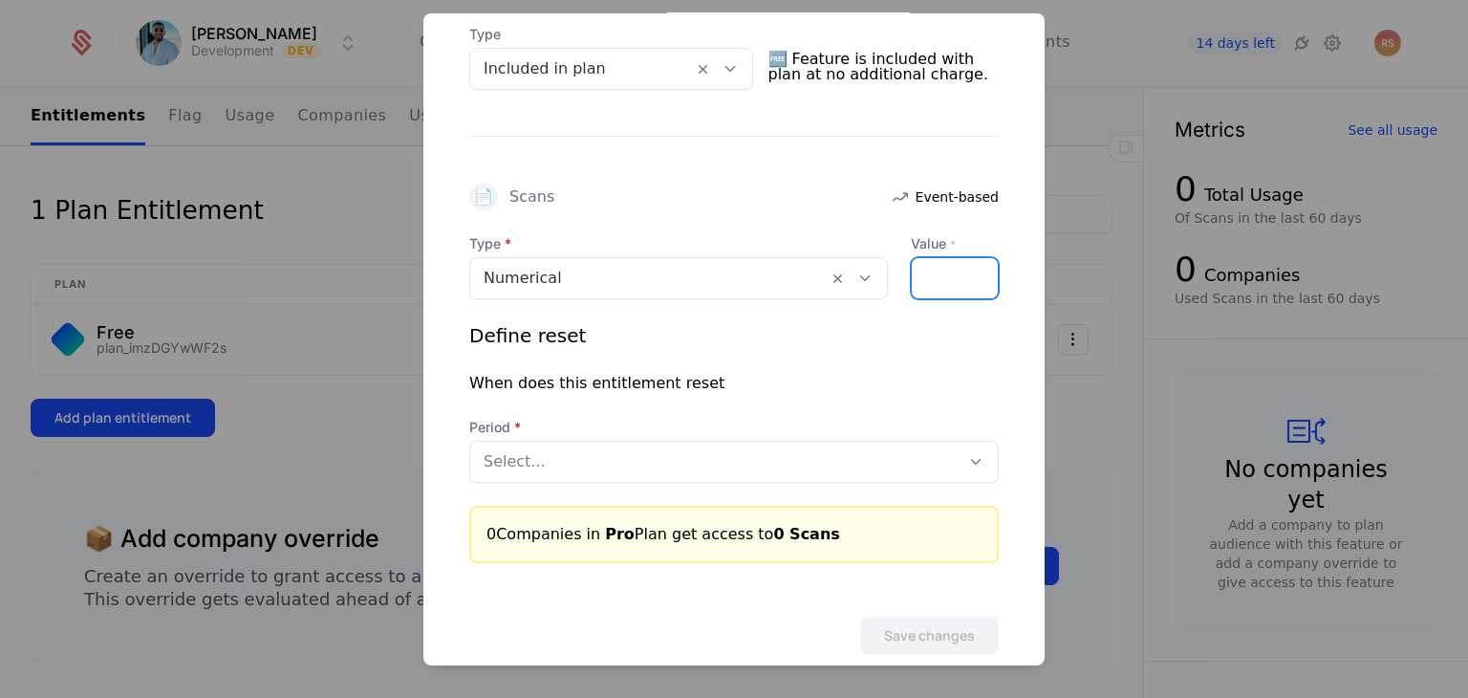
click at [930, 280] on div at bounding box center [955, 278] width 88 height 42
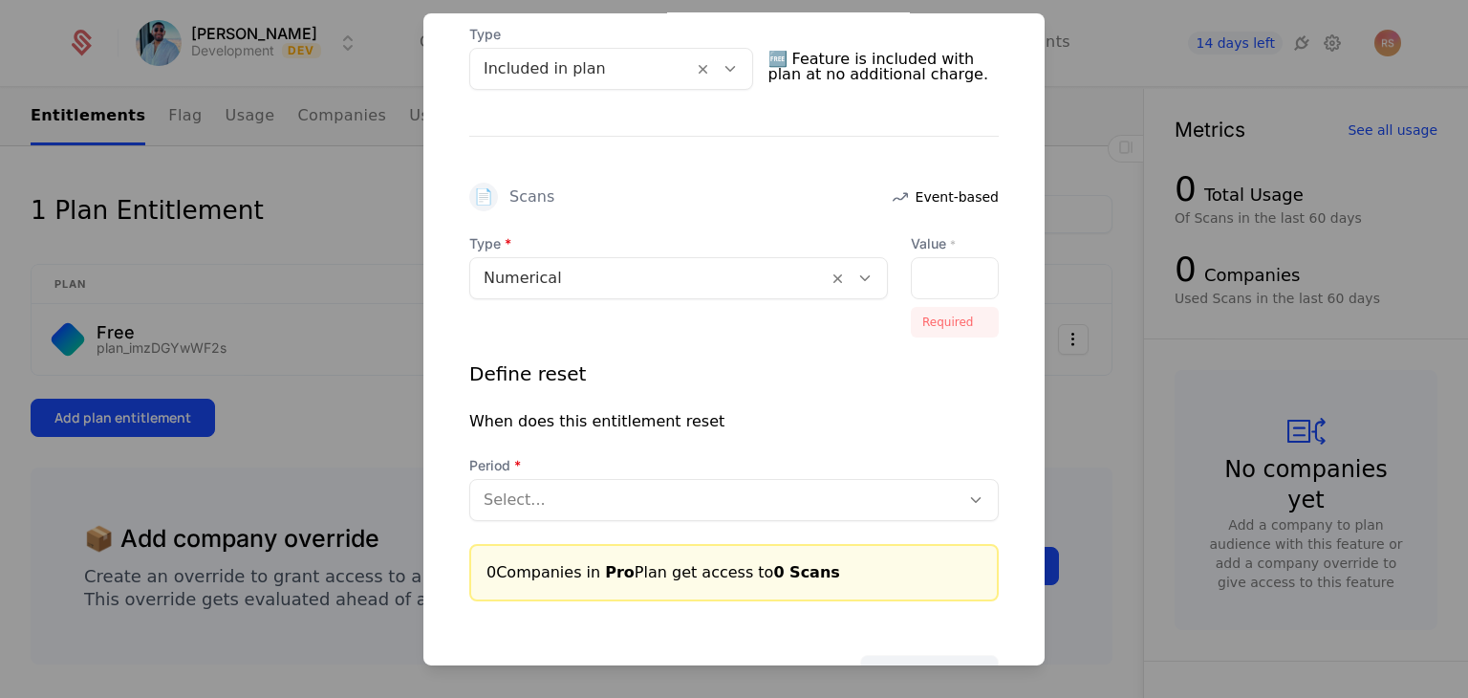
click at [930, 280] on div at bounding box center [955, 278] width 88 height 42
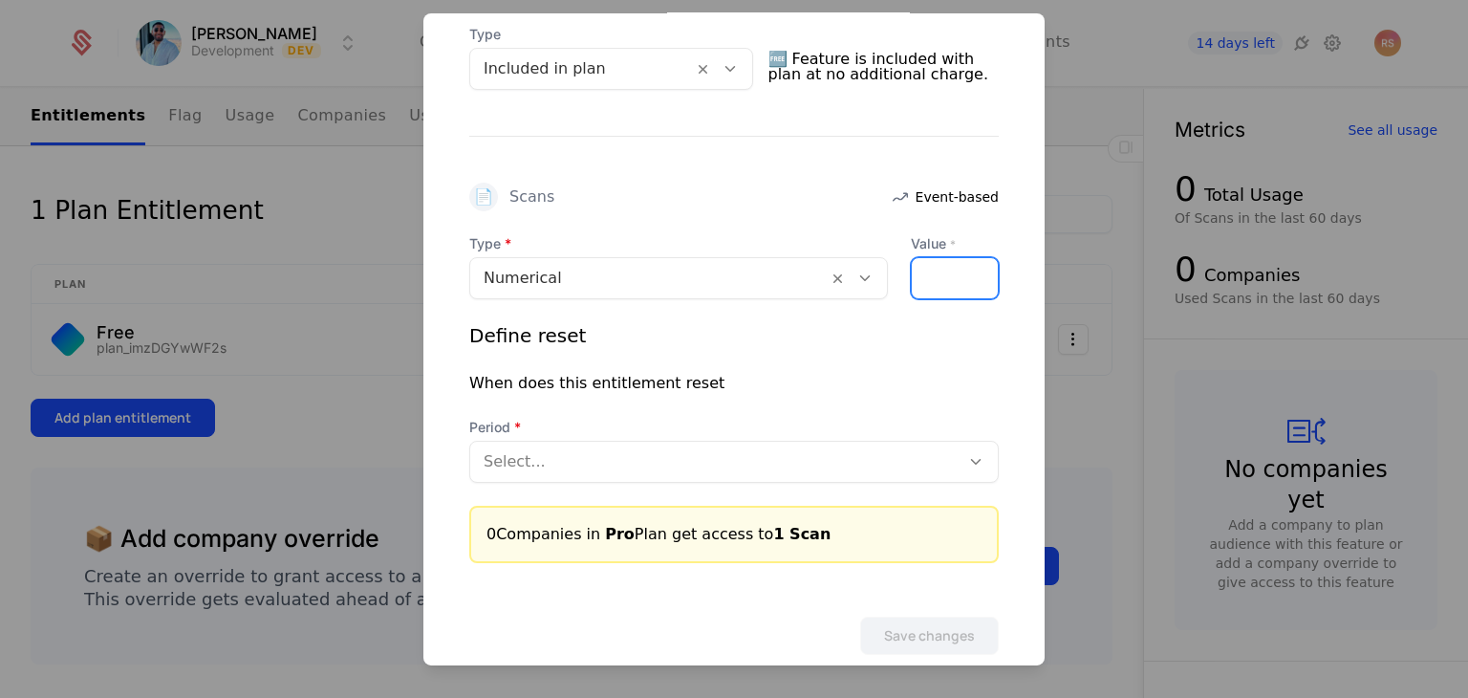
click at [915, 271] on input "*" at bounding box center [923, 278] width 23 height 40
click at [928, 272] on div "*" at bounding box center [955, 278] width 88 height 42
type input "*"
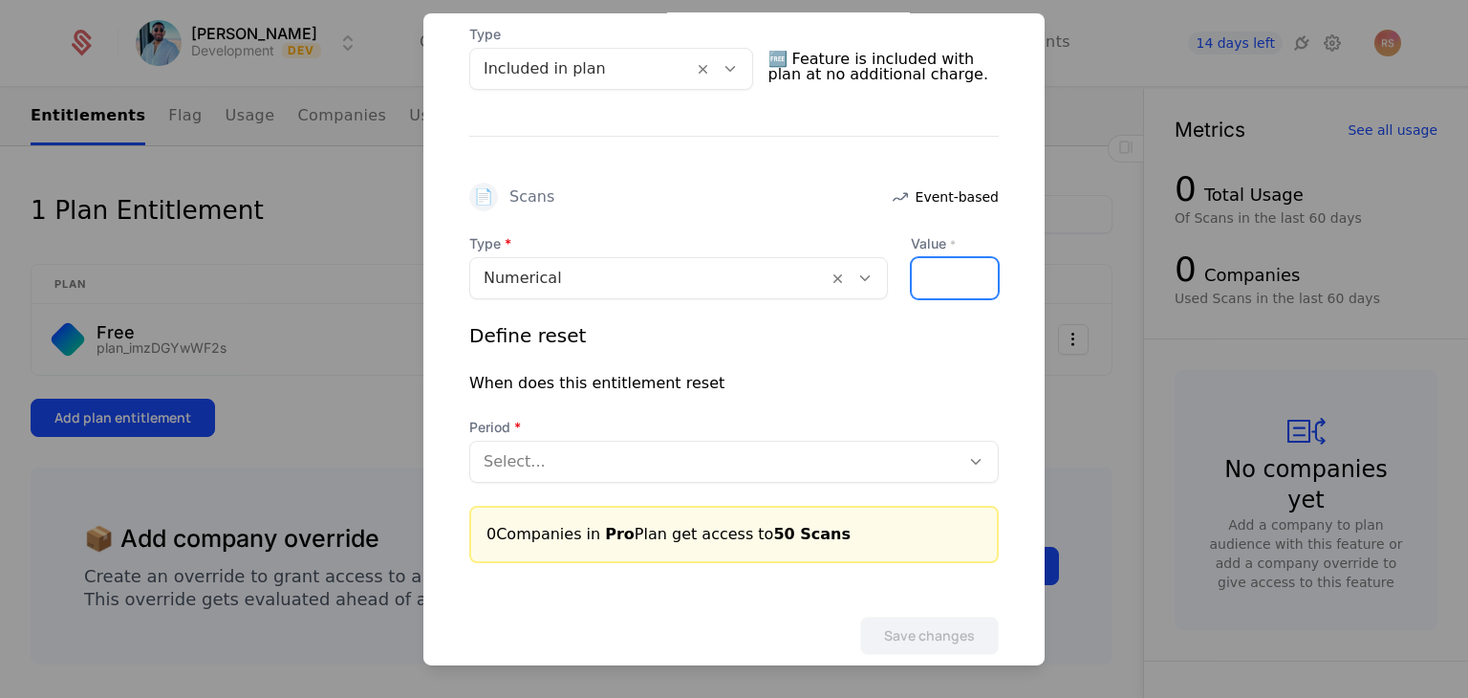
scroll to position [0, 15]
type input "**"
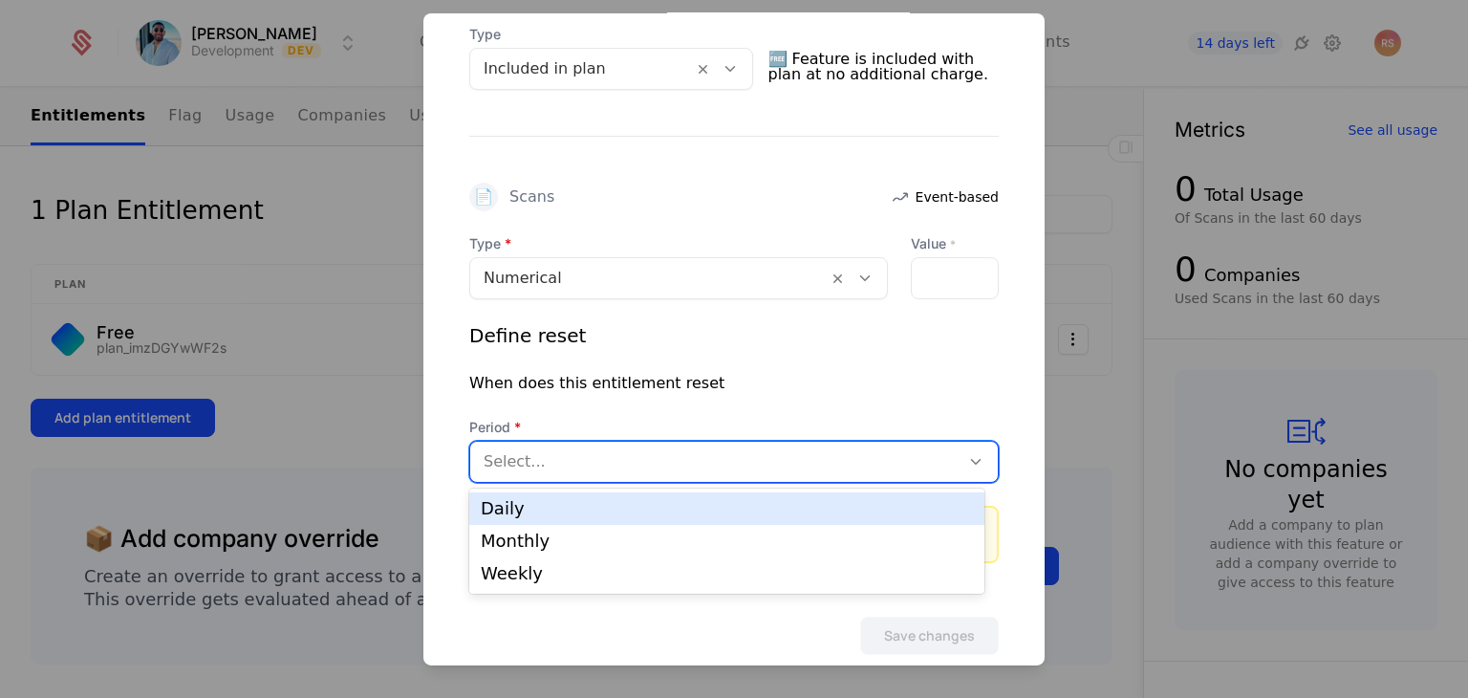
click at [588, 455] on div at bounding box center [715, 461] width 463 height 27
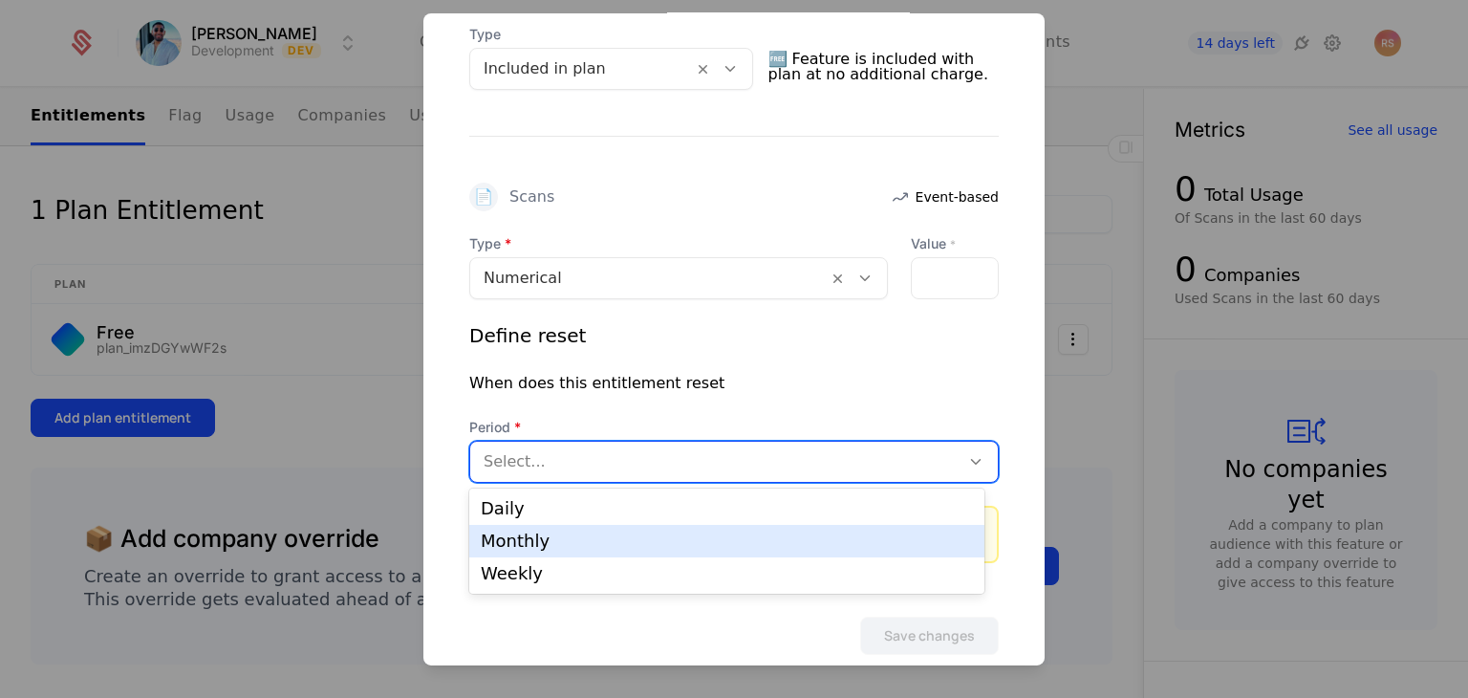
click at [595, 540] on div "Monthly" at bounding box center [727, 540] width 492 height 17
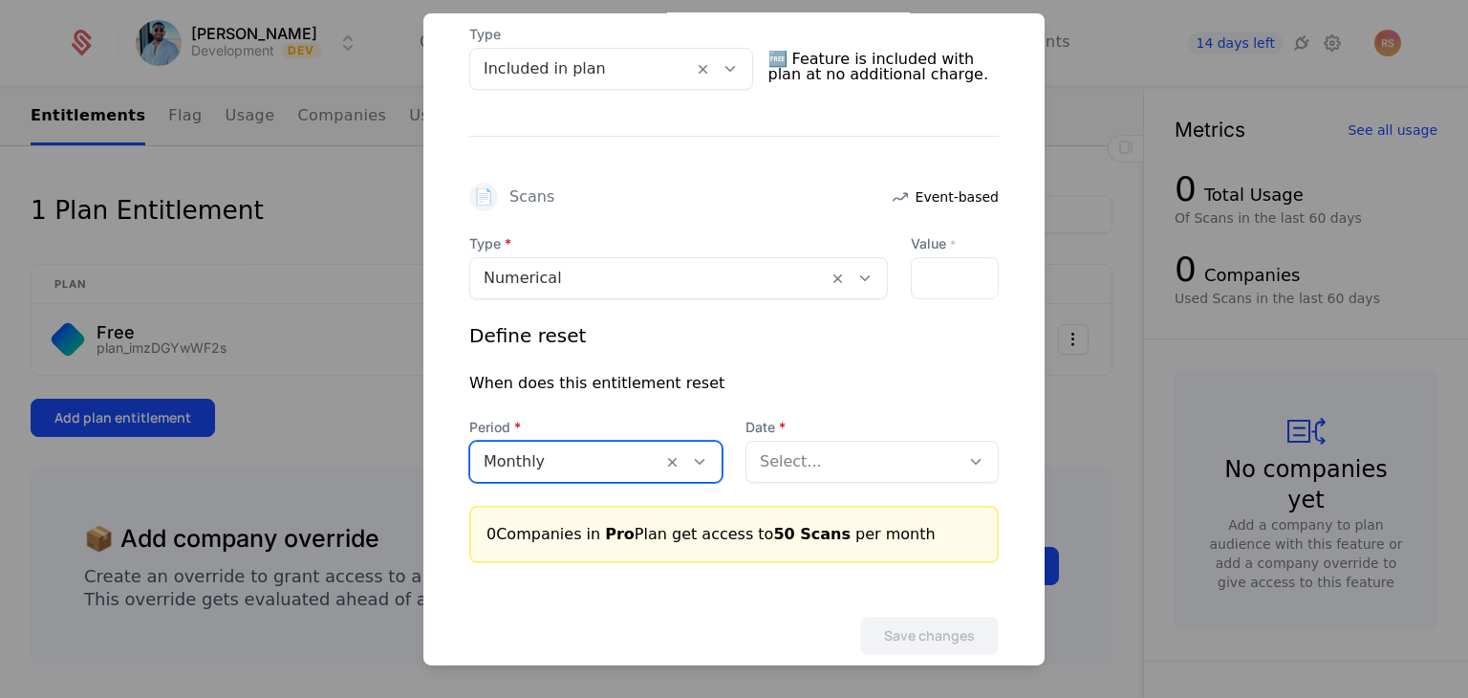
click at [826, 449] on div at bounding box center [853, 461] width 186 height 27
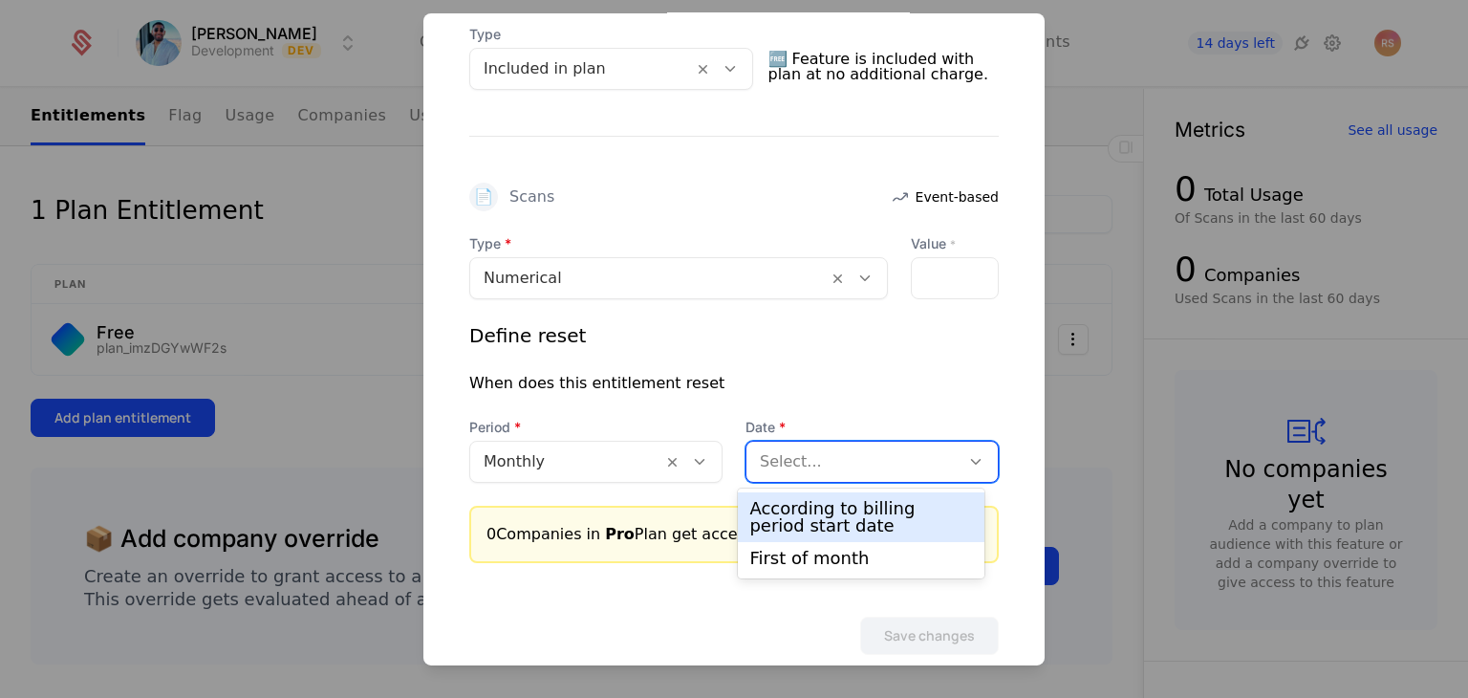
click at [835, 522] on div "According to billing period start date" at bounding box center [860, 517] width 223 height 34
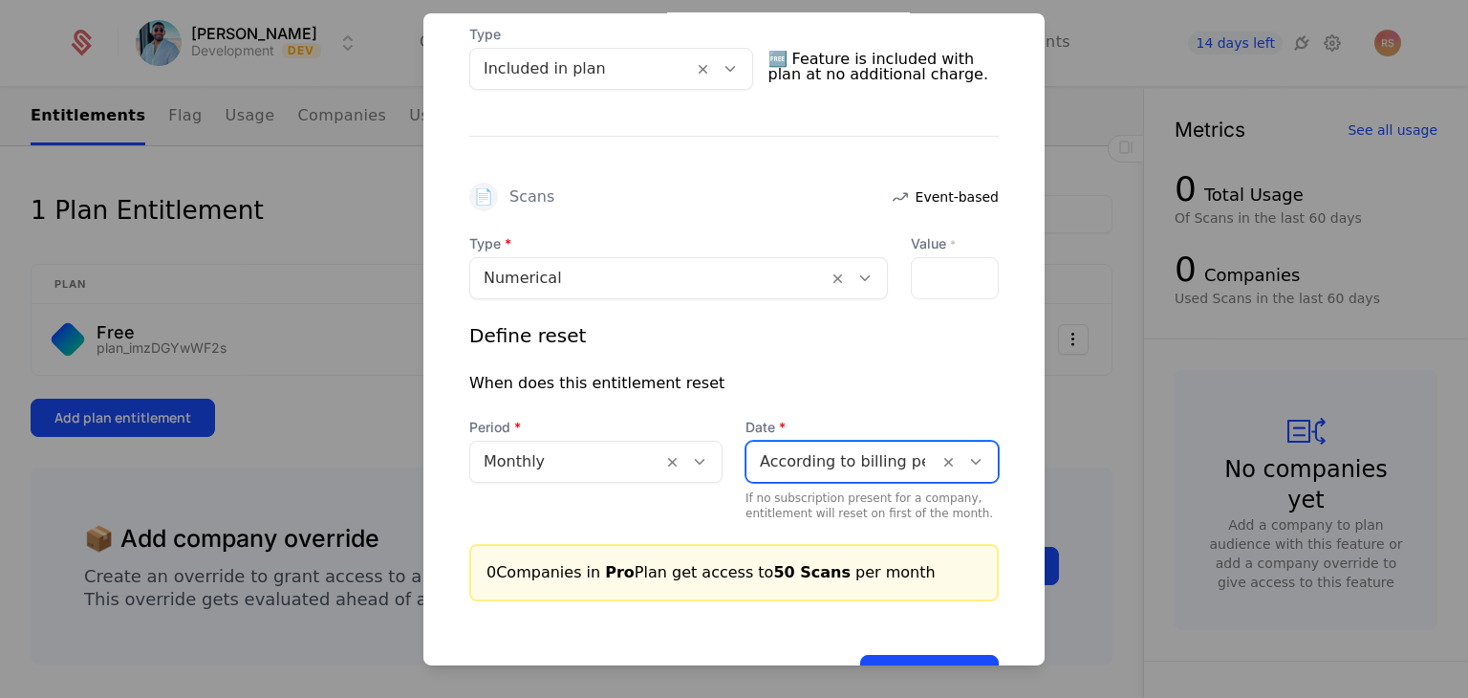
click at [898, 659] on button "Save changes" at bounding box center [929, 674] width 139 height 38
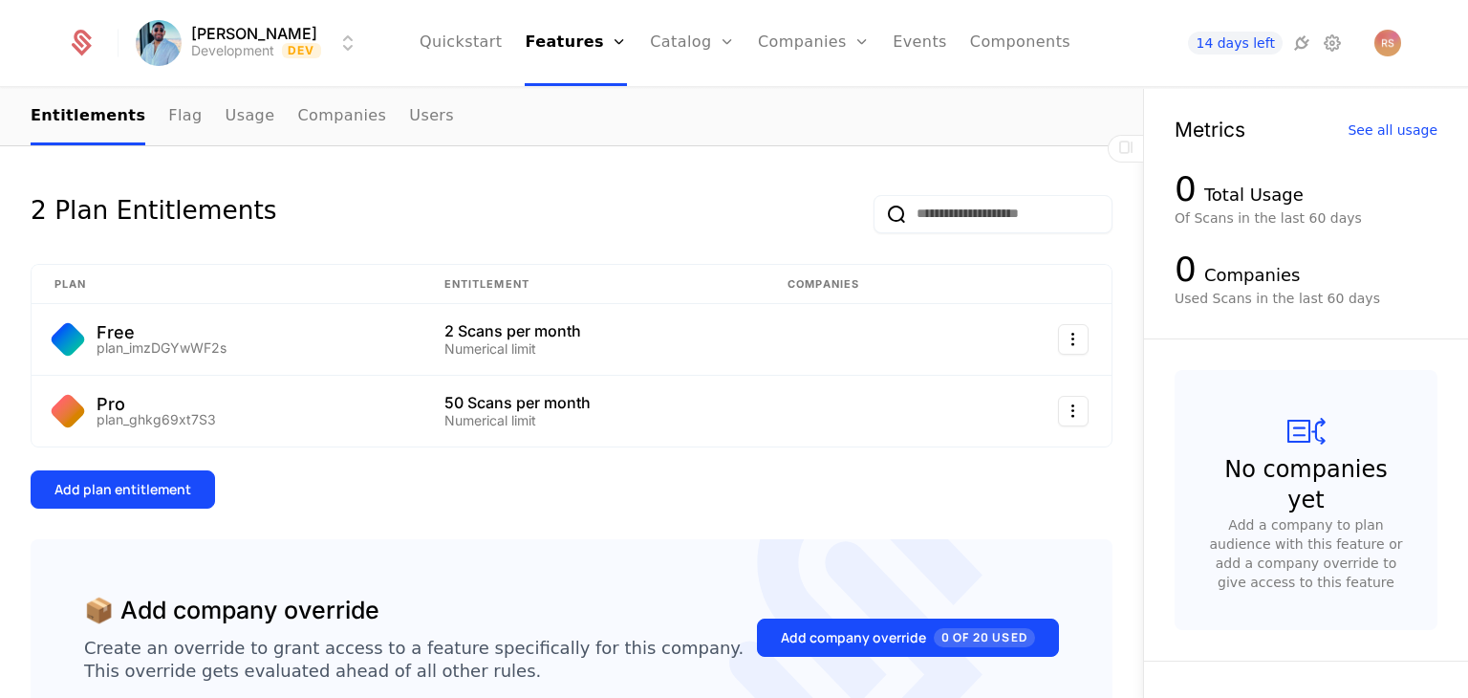
click at [588, 127] on link "Flags" at bounding box center [592, 124] width 88 height 15
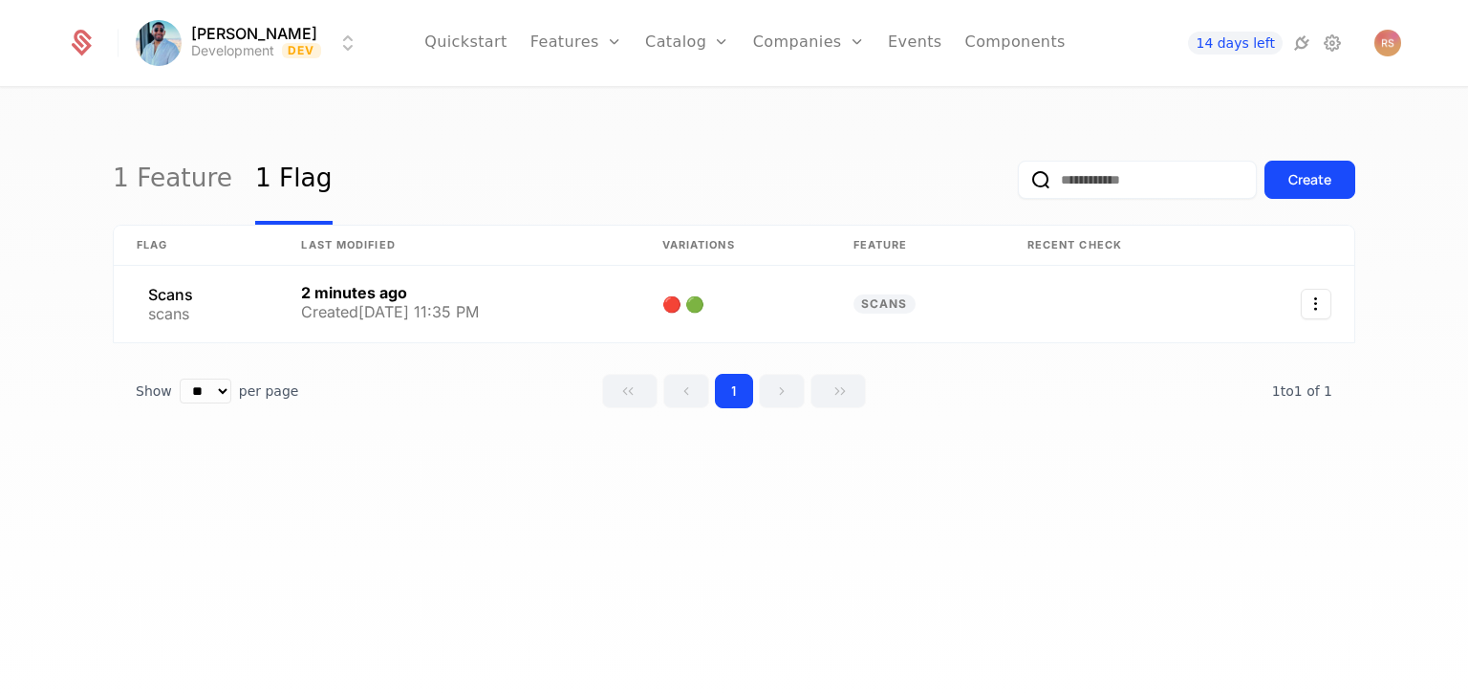
click at [593, 97] on link "Features" at bounding box center [597, 93] width 88 height 15
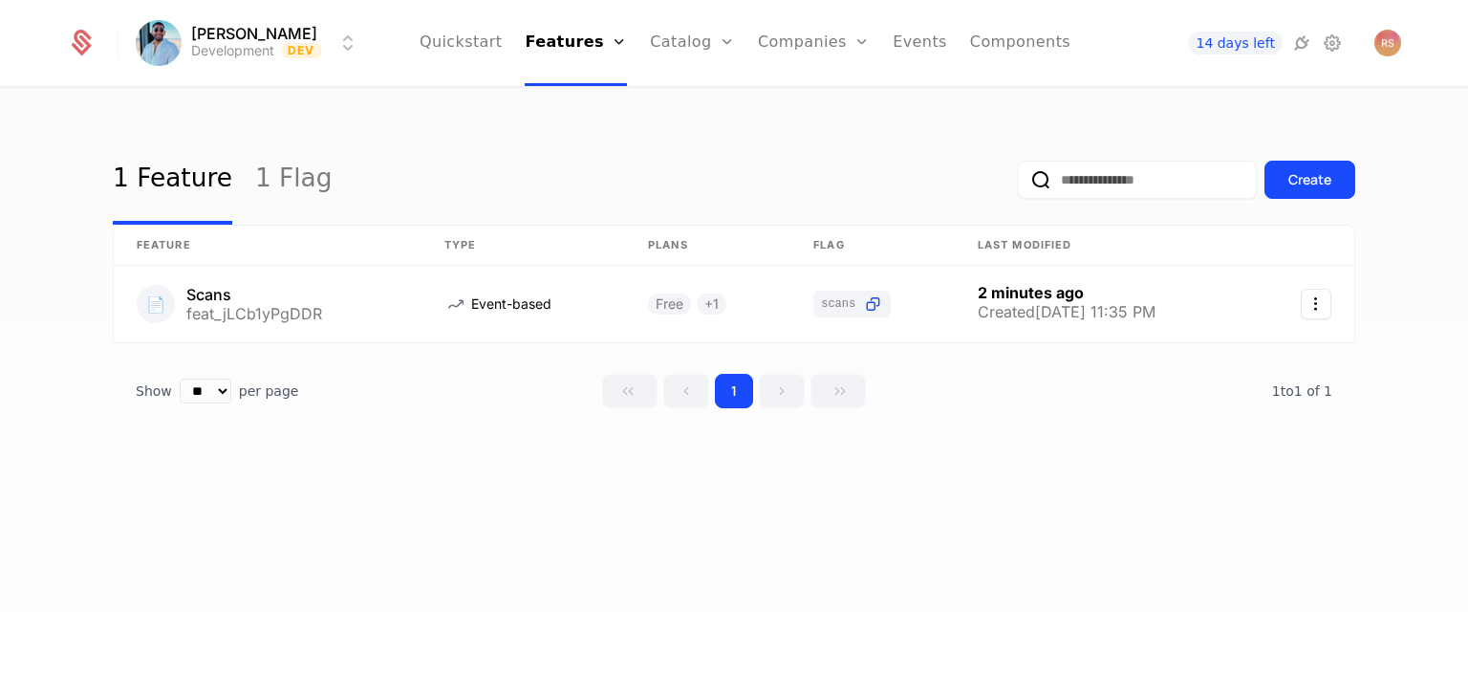
click at [276, 176] on link "1 Flag" at bounding box center [293, 180] width 77 height 90
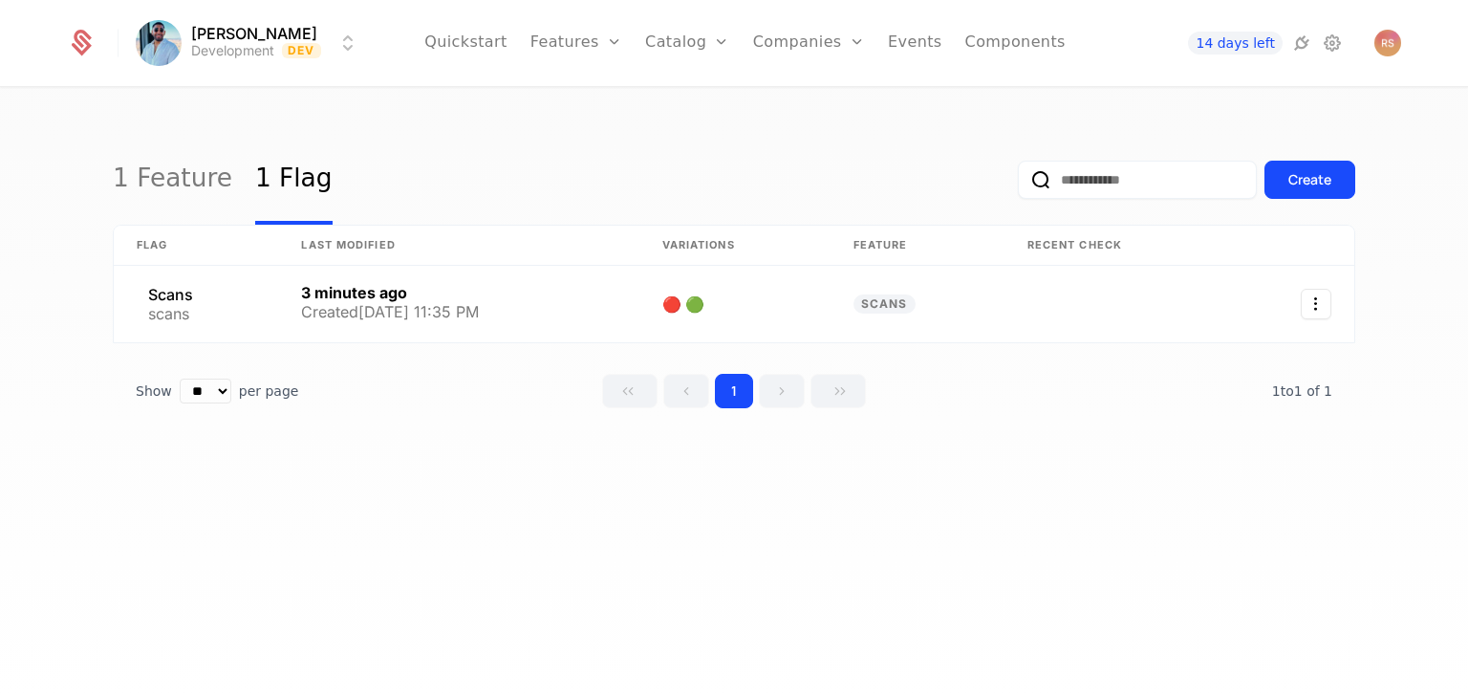
click at [598, 101] on link "Features" at bounding box center [597, 93] width 88 height 15
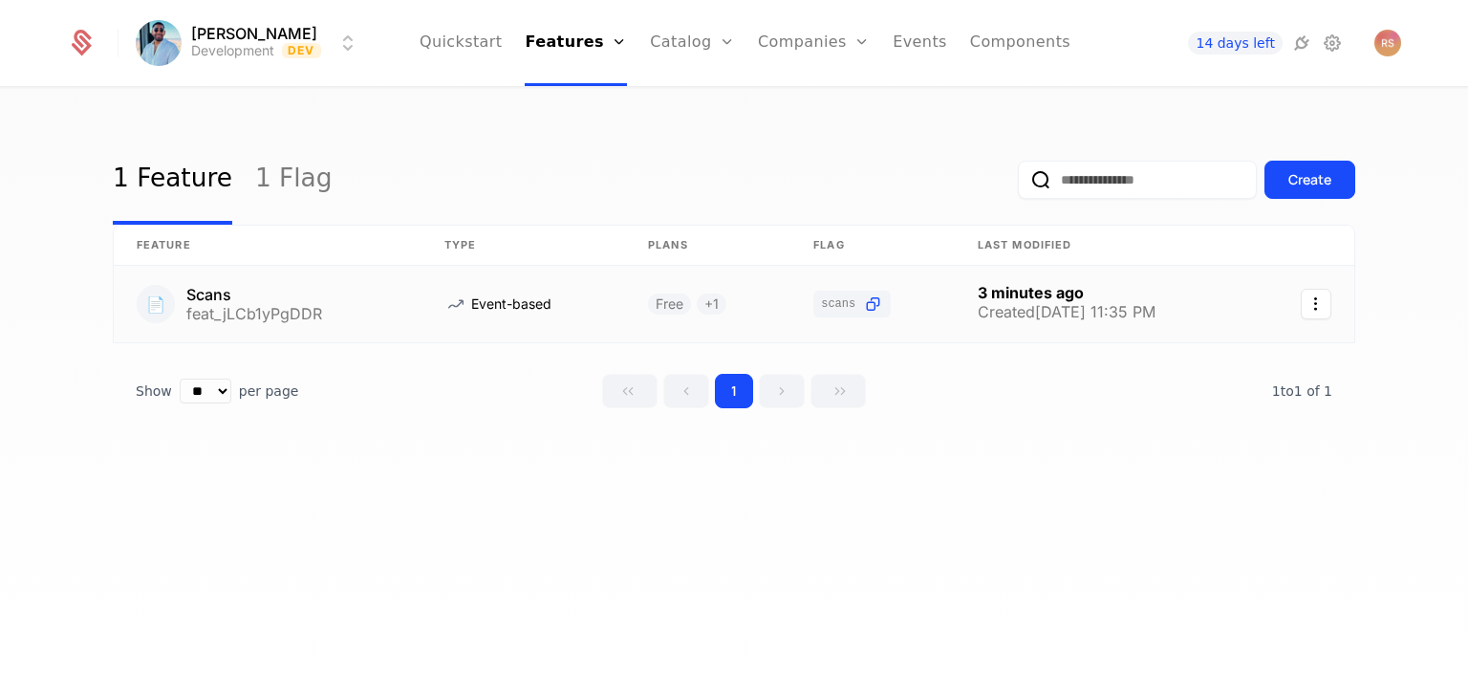
click at [355, 283] on link at bounding box center [268, 304] width 308 height 76
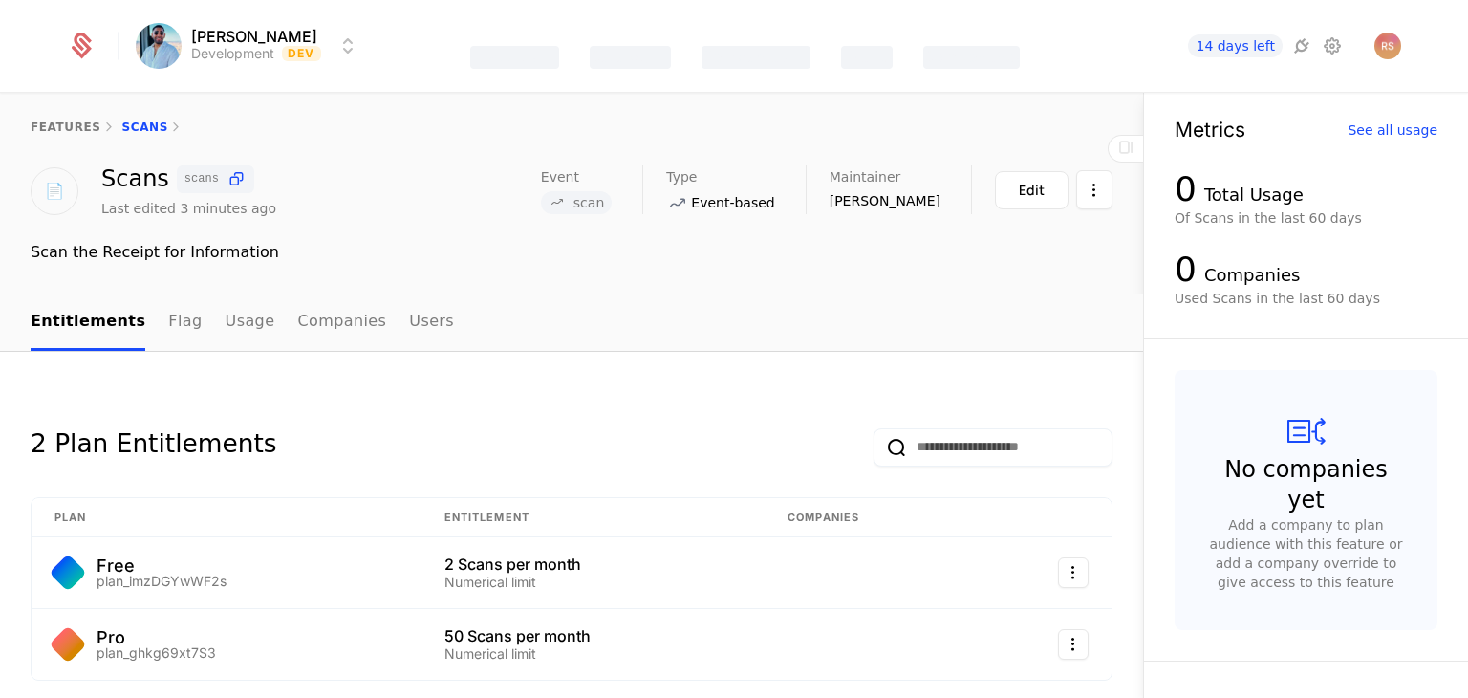
scroll to position [376, 0]
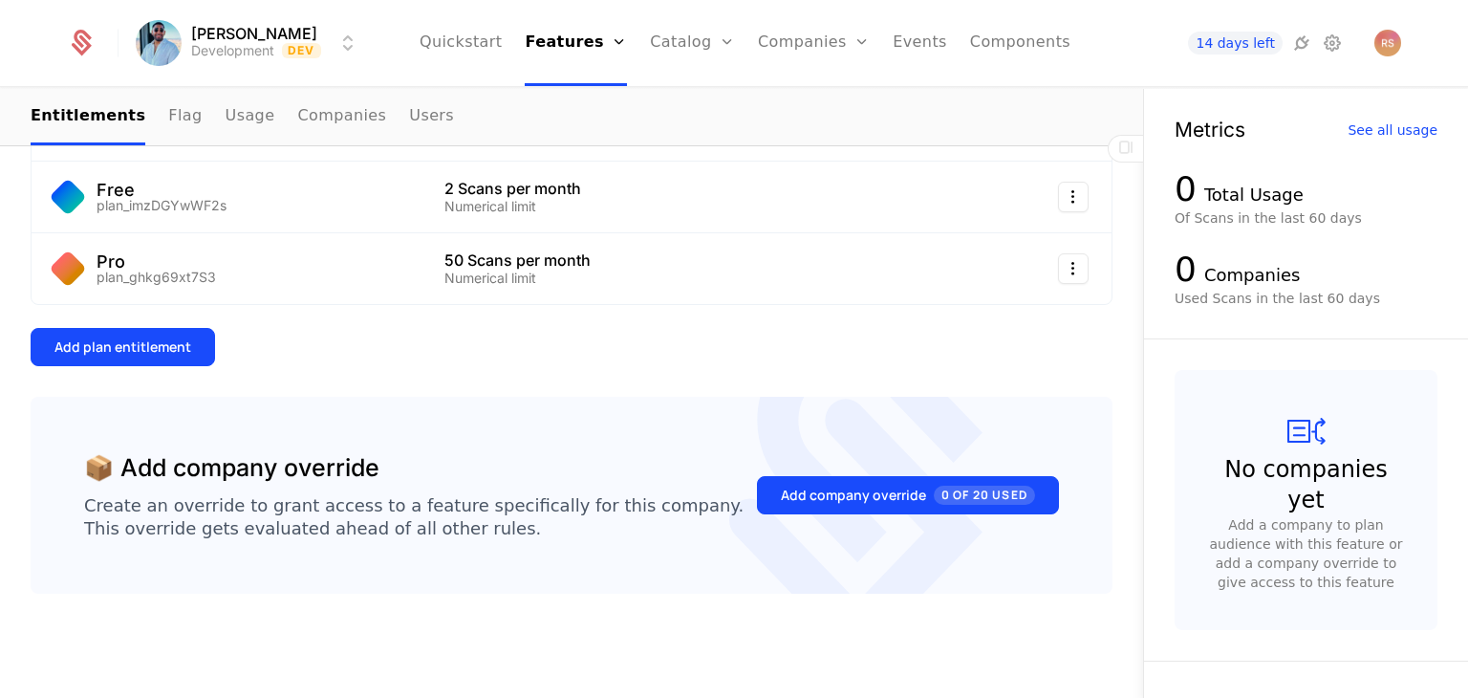
click at [146, 360] on button "Add plan entitlement" at bounding box center [123, 347] width 184 height 38
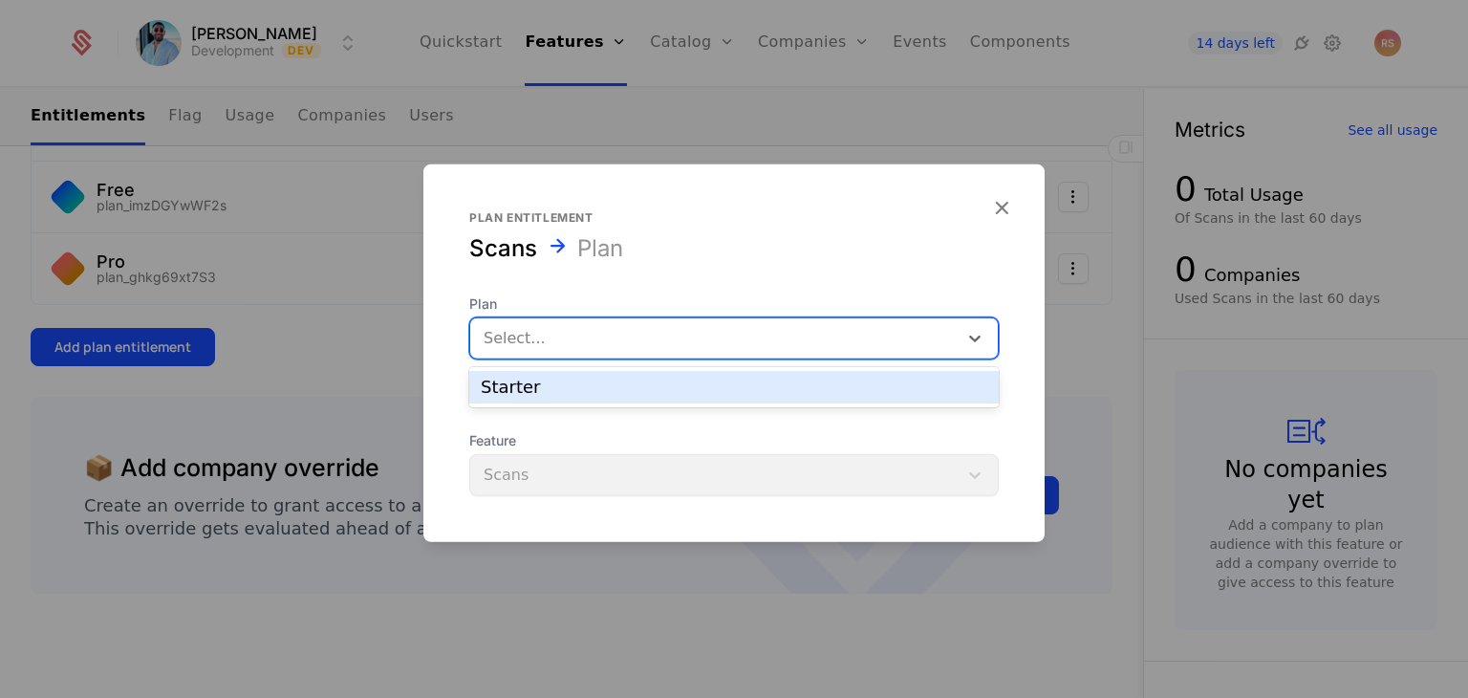
click at [551, 339] on div at bounding box center [714, 338] width 461 height 27
click at [557, 399] on div "Starter" at bounding box center [734, 387] width 530 height 32
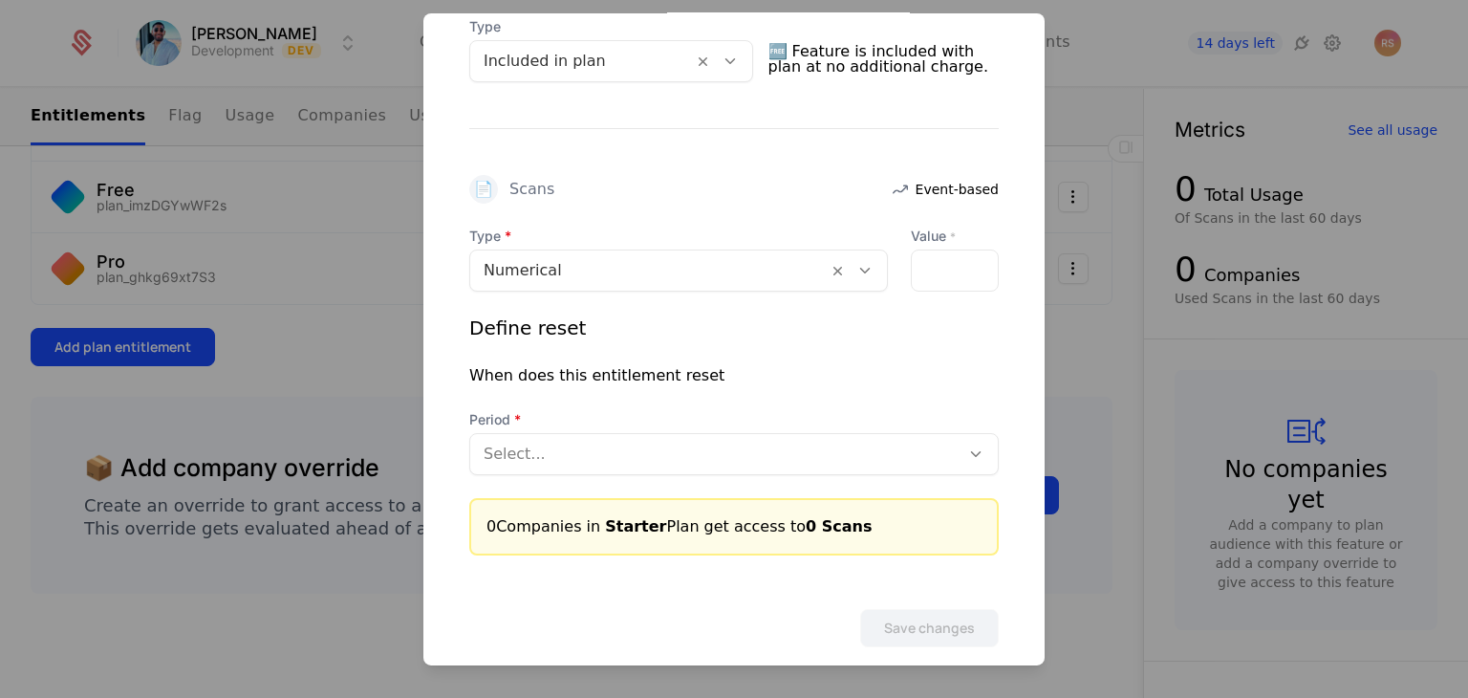
scroll to position [490, 0]
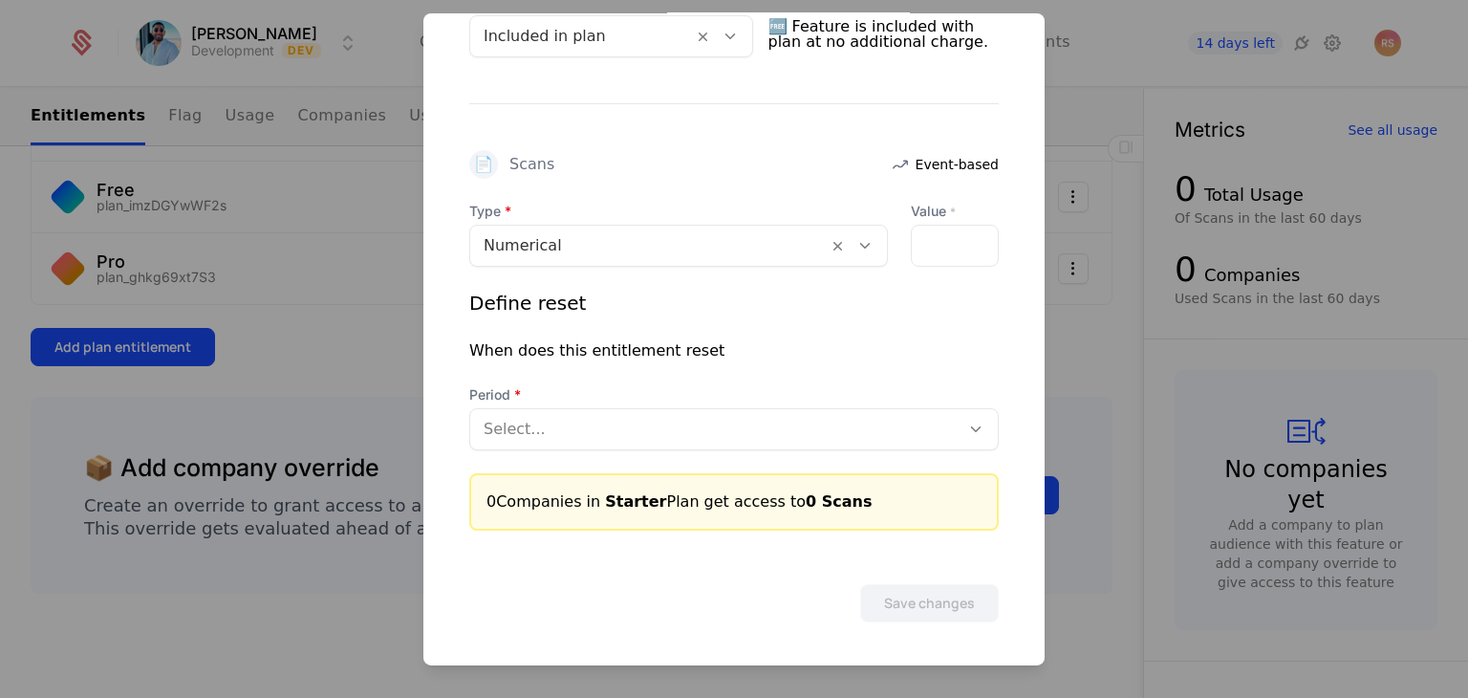
click at [926, 249] on div at bounding box center [955, 246] width 88 height 42
click at [919, 247] on input "**" at bounding box center [923, 246] width 23 height 40
click at [919, 235] on input "**" at bounding box center [923, 246] width 23 height 40
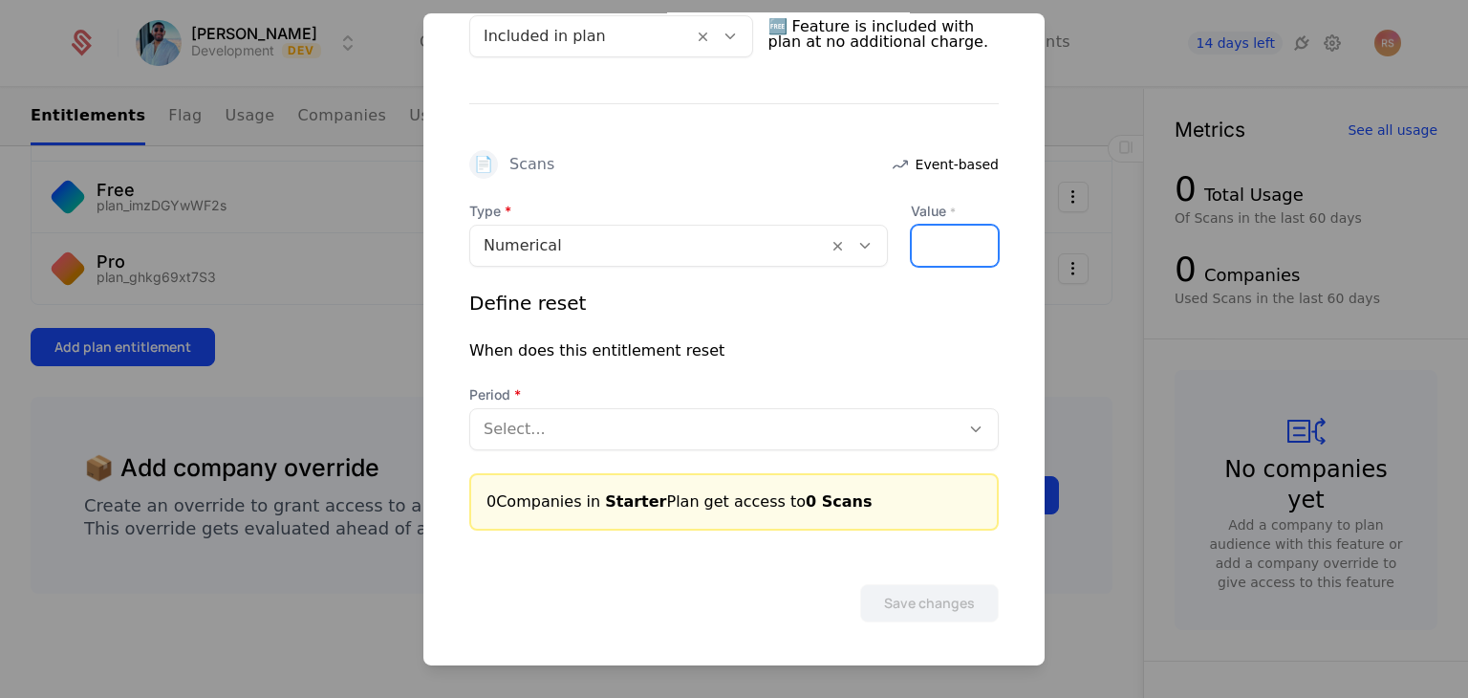
click at [919, 235] on input "*" at bounding box center [923, 246] width 23 height 40
click at [939, 253] on div "*" at bounding box center [955, 246] width 88 height 42
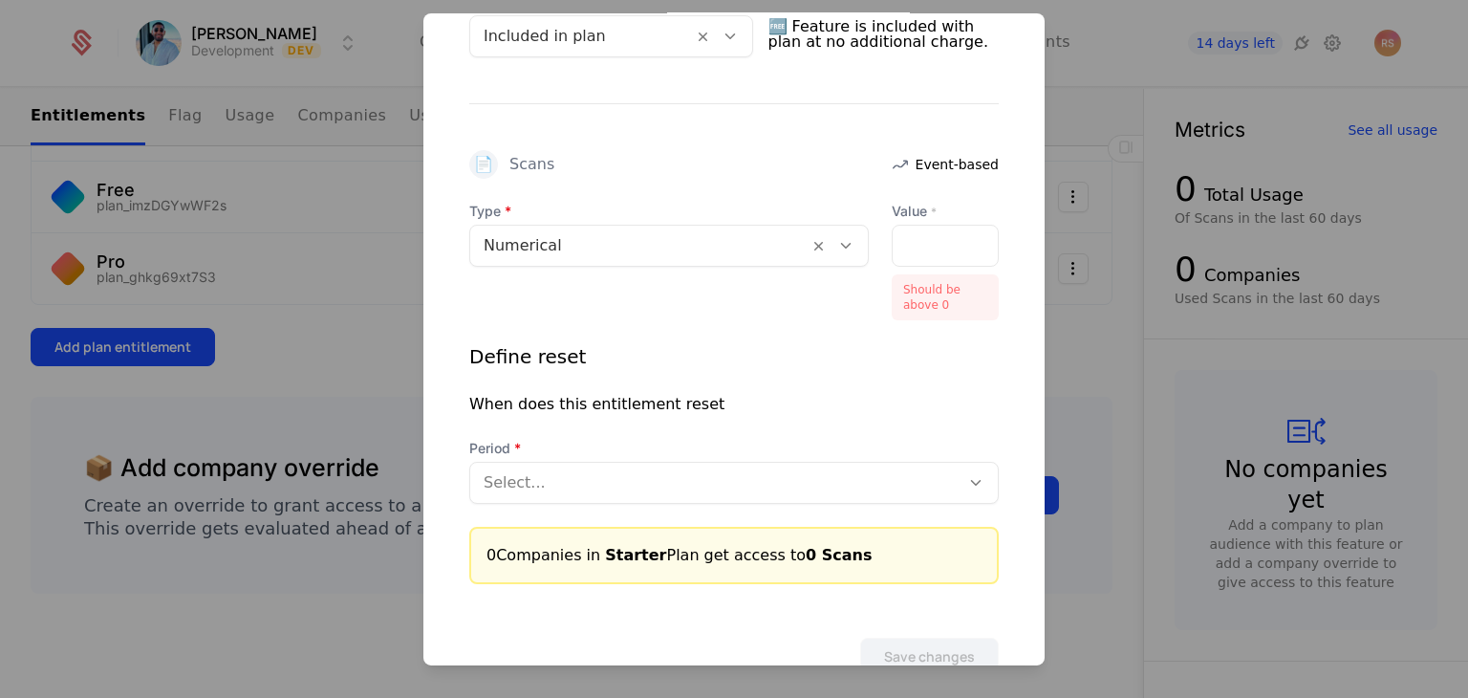
click at [919, 251] on div "*" at bounding box center [945, 246] width 107 height 42
click at [893, 242] on input "*" at bounding box center [904, 246] width 23 height 40
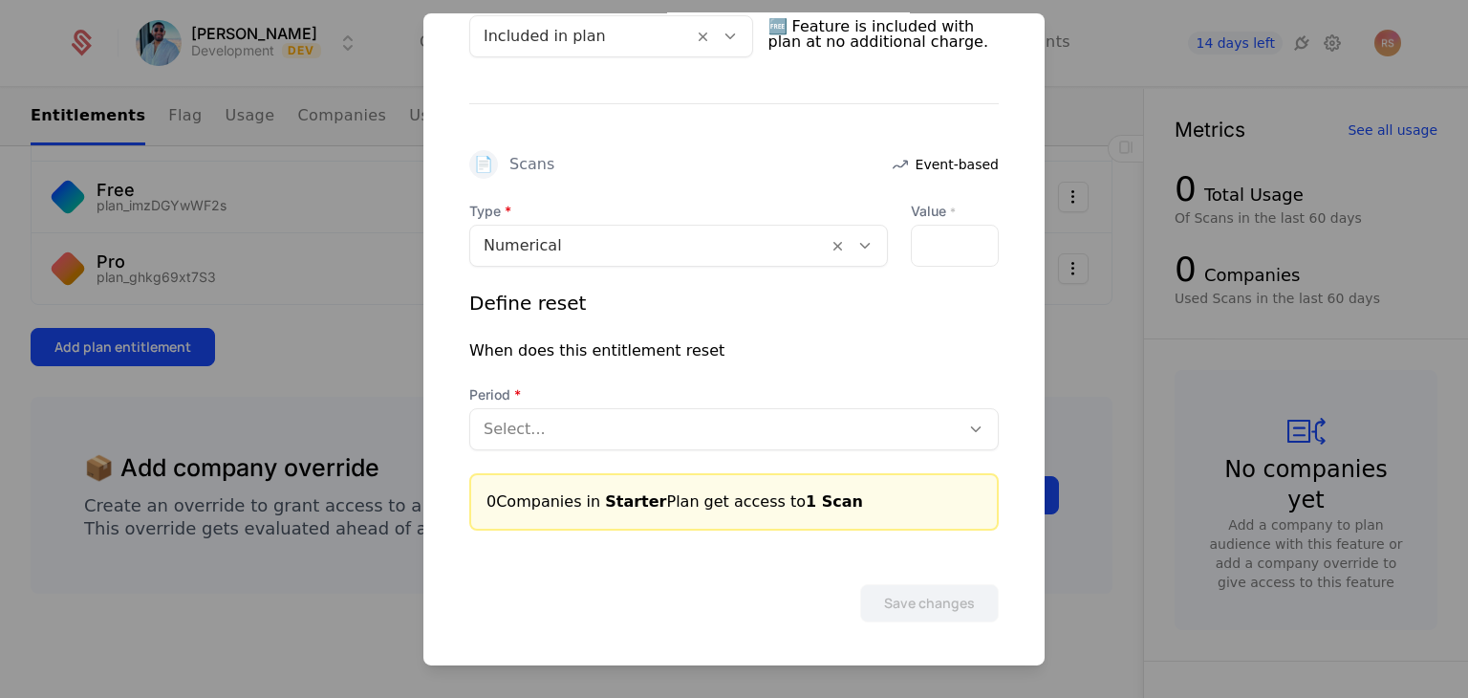
click at [891, 242] on div "Type Numerical Value * *" at bounding box center [734, 234] width 530 height 65
type input "*"
click at [912, 243] on input "*" at bounding box center [923, 246] width 23 height 40
click at [929, 248] on div "*" at bounding box center [955, 246] width 88 height 42
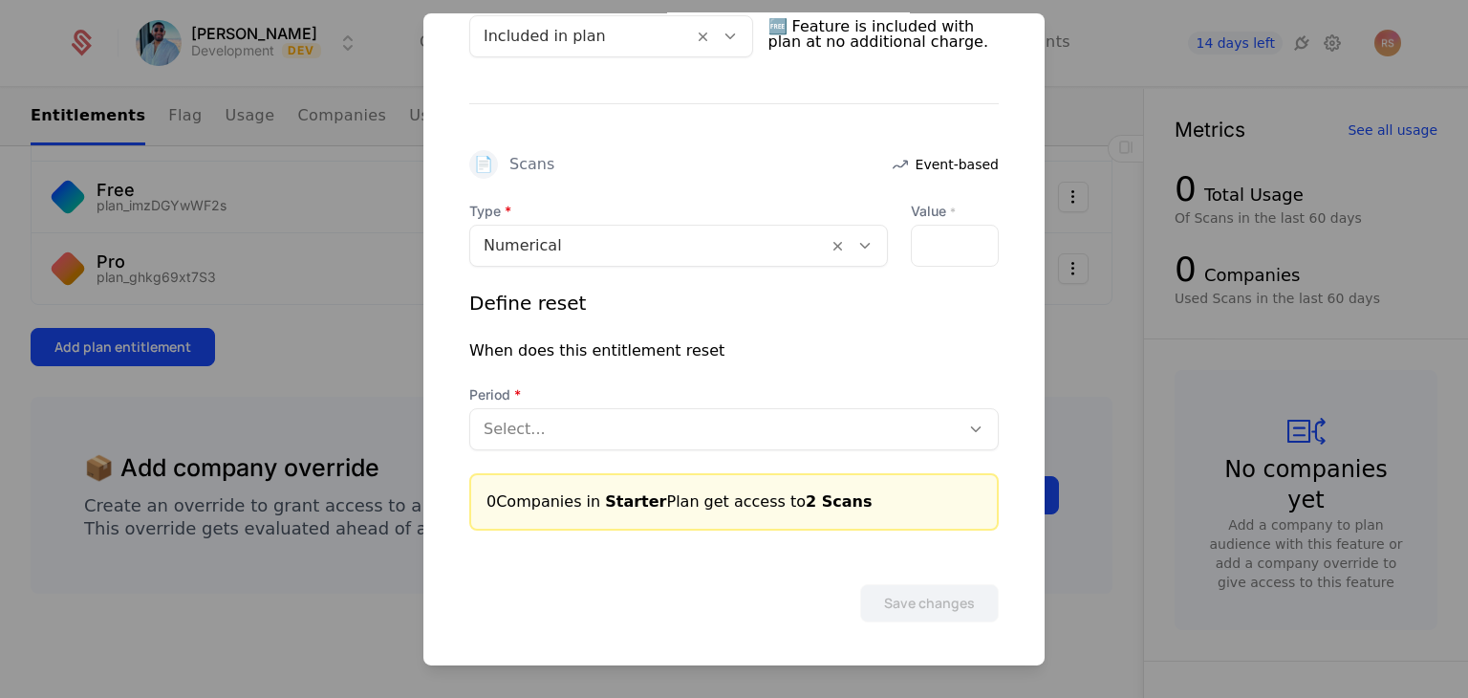
click at [929, 248] on div "*" at bounding box center [955, 246] width 88 height 42
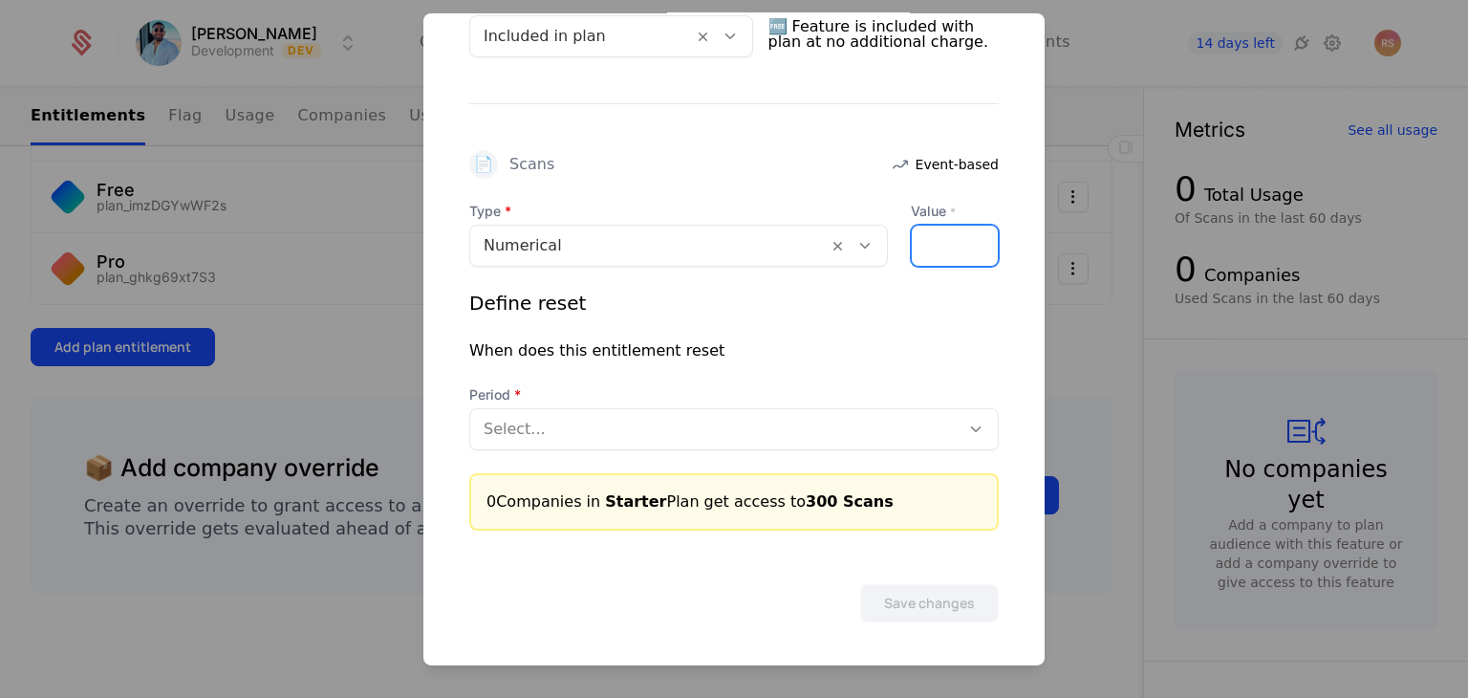
type input "***"
click at [609, 416] on div at bounding box center [715, 429] width 463 height 27
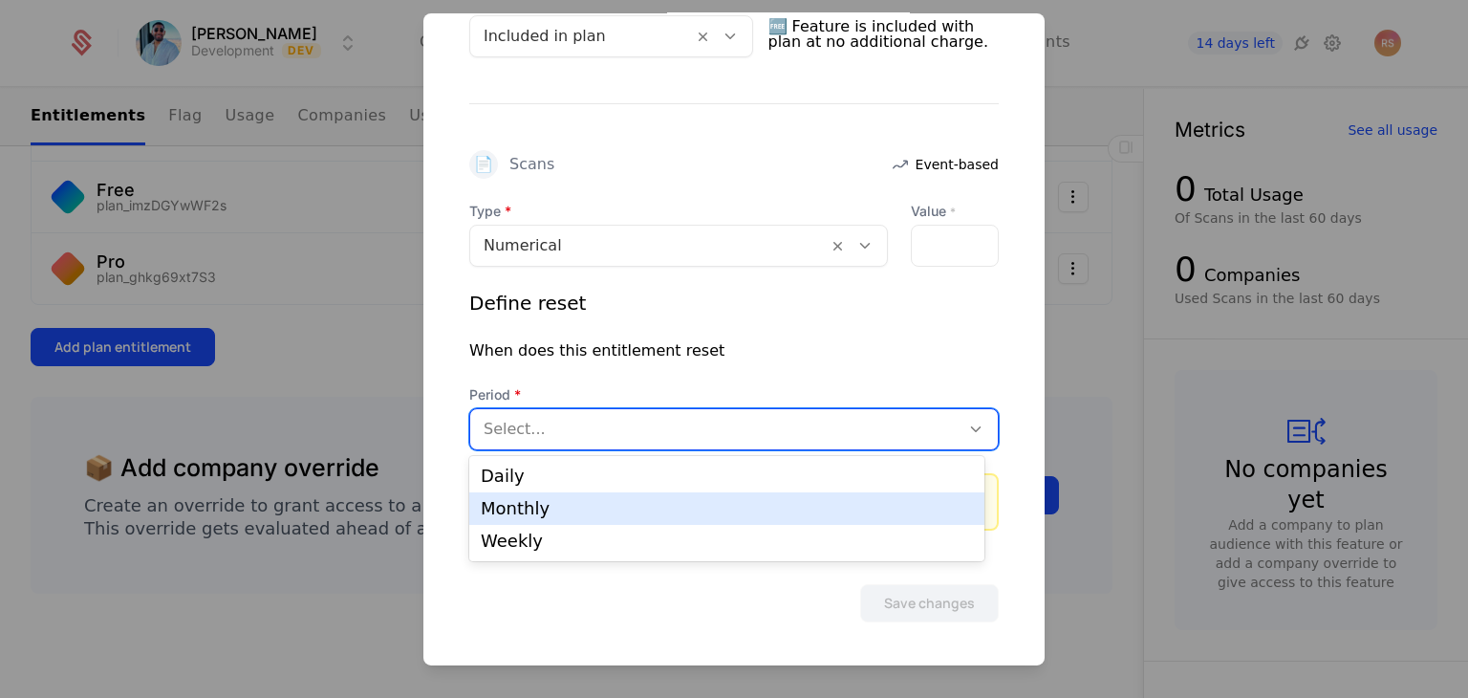
click at [569, 515] on div "Monthly" at bounding box center [727, 508] width 492 height 17
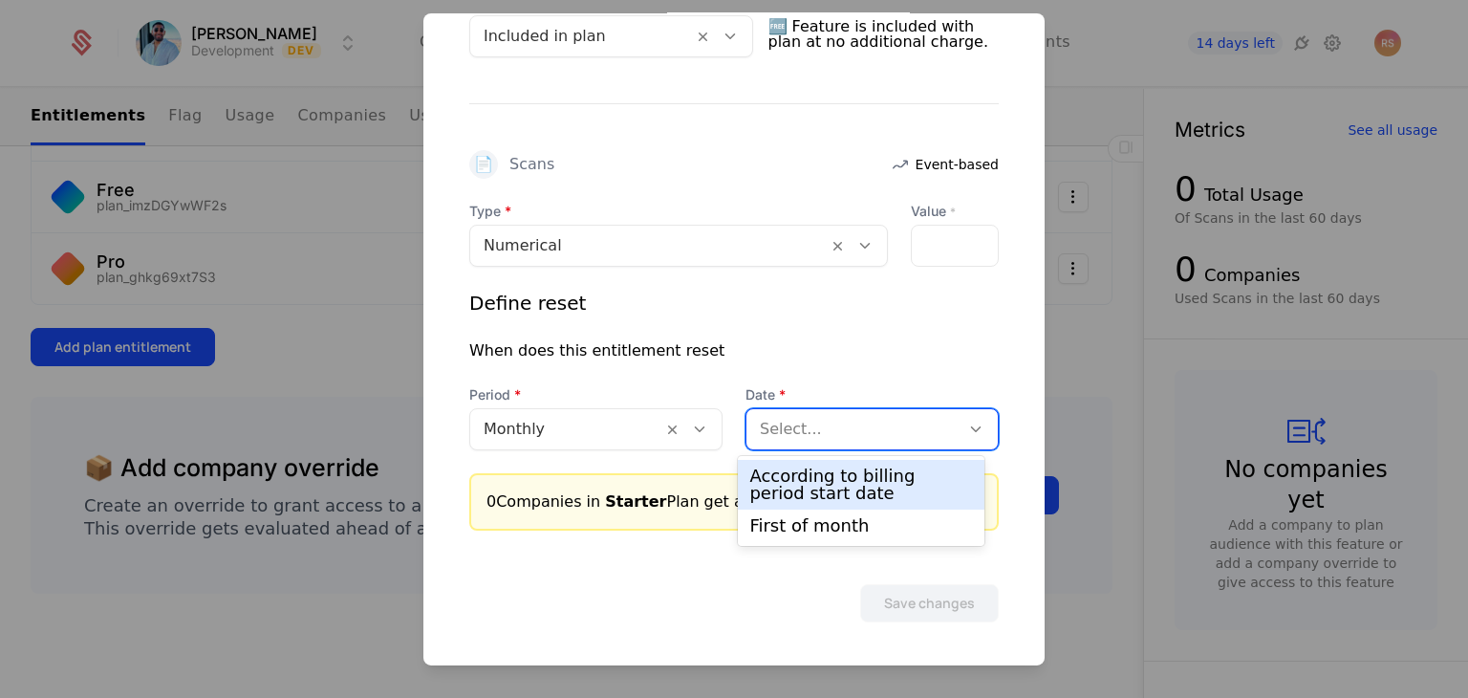
click at [802, 425] on div at bounding box center [853, 429] width 186 height 27
click at [799, 492] on div "According to billing period start date" at bounding box center [860, 484] width 223 height 34
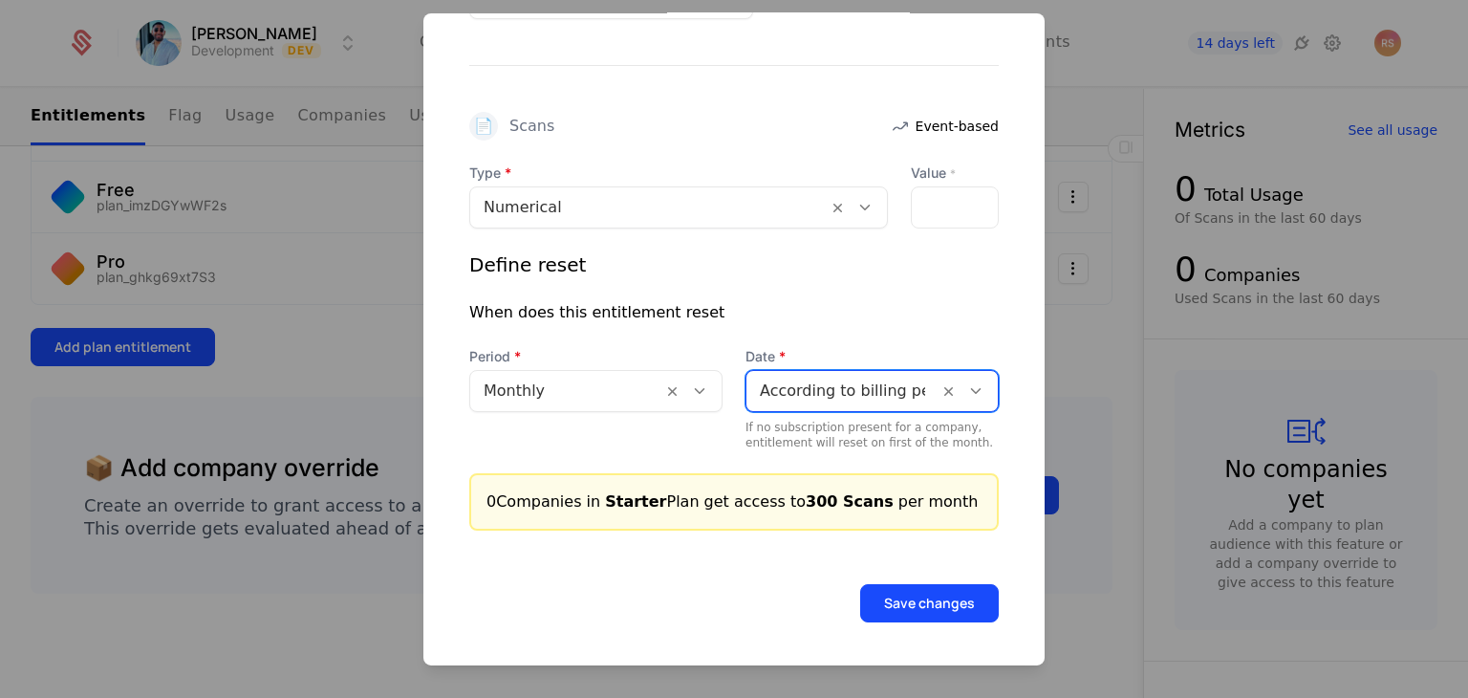
scroll to position [528, 0]
click at [876, 601] on button "Save changes" at bounding box center [929, 604] width 139 height 38
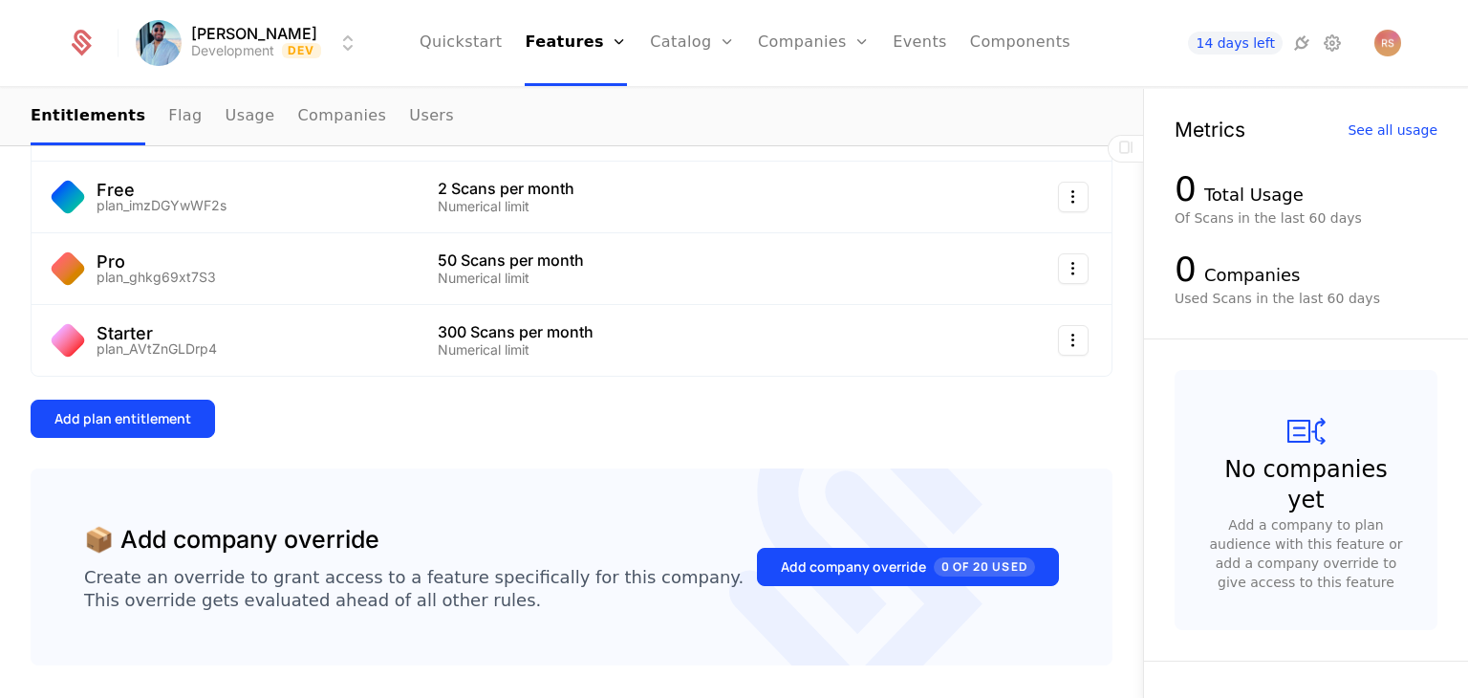
click at [718, 190] on link "Configuration" at bounding box center [722, 185] width 98 height 15
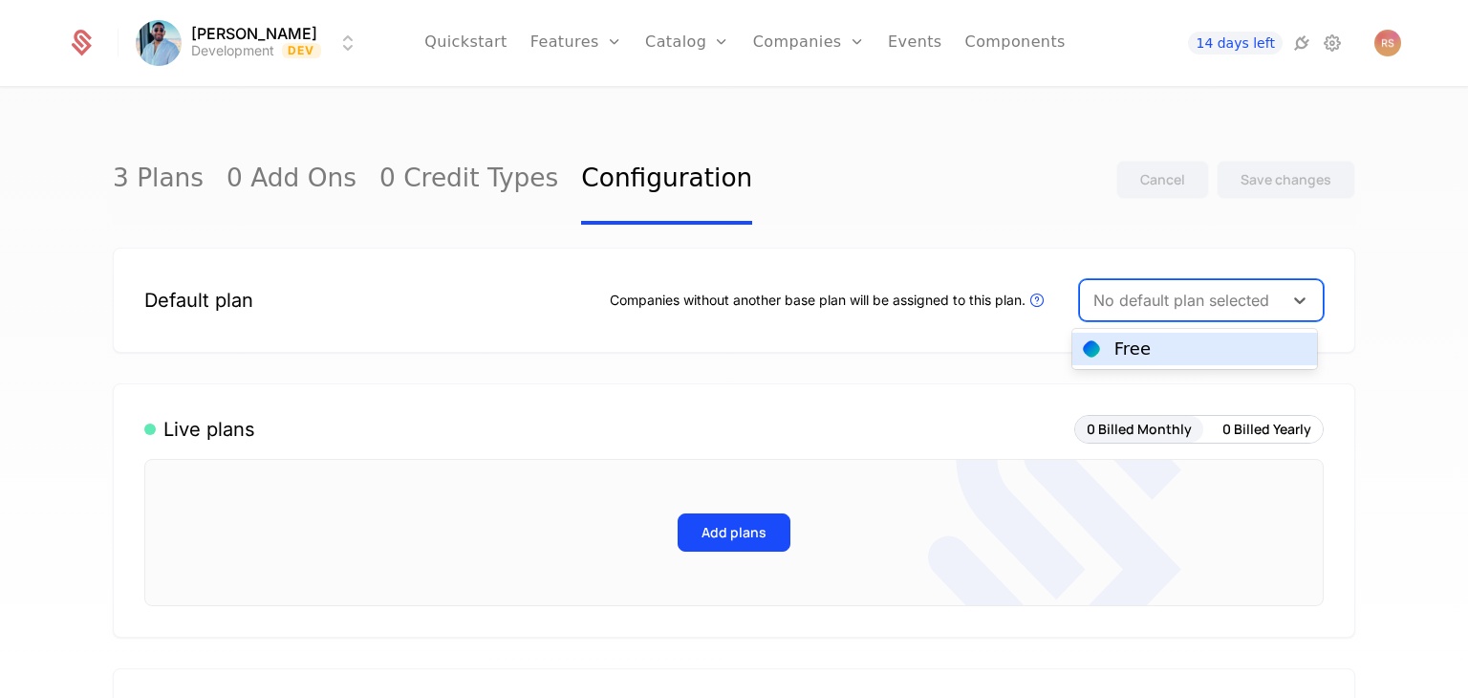
click at [1256, 289] on div at bounding box center [1181, 300] width 176 height 27
click at [1208, 355] on div "Free" at bounding box center [1195, 348] width 222 height 17
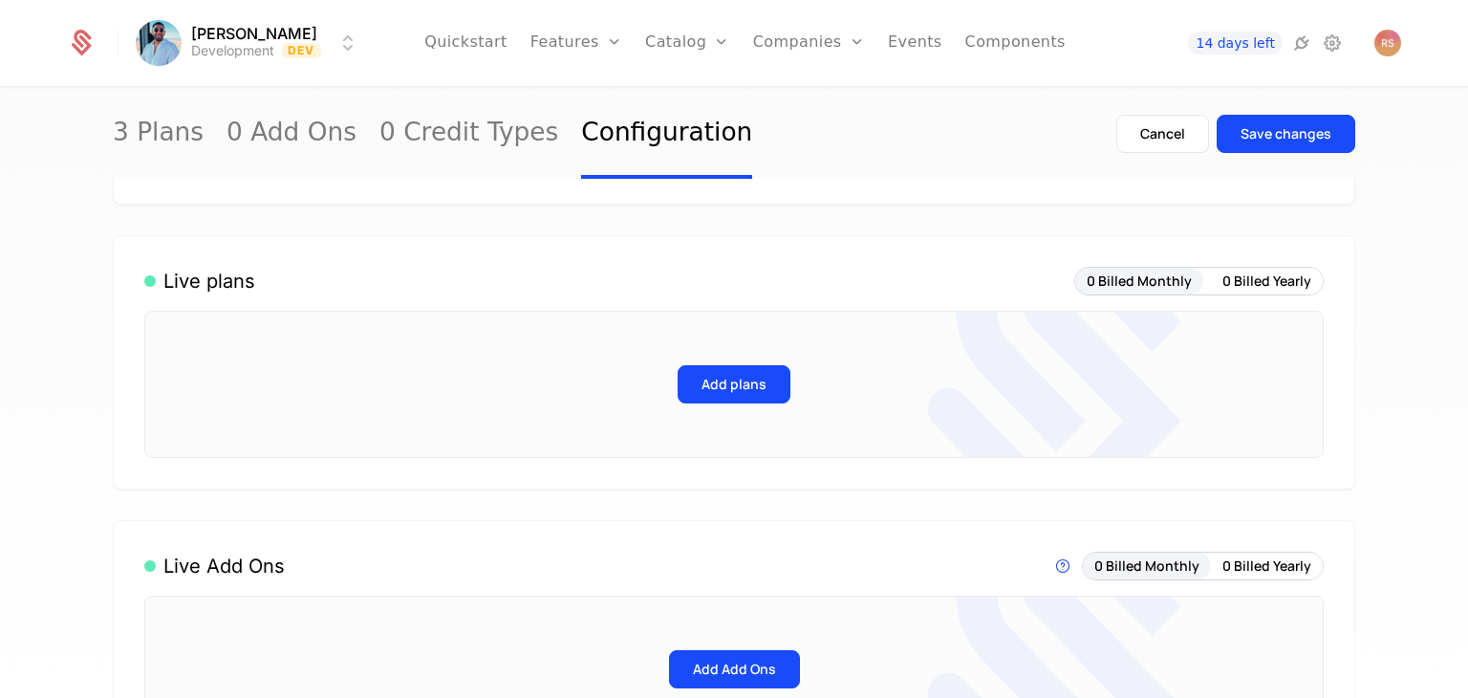
scroll to position [222, 0]
click at [738, 370] on button "Add plans" at bounding box center [734, 383] width 113 height 38
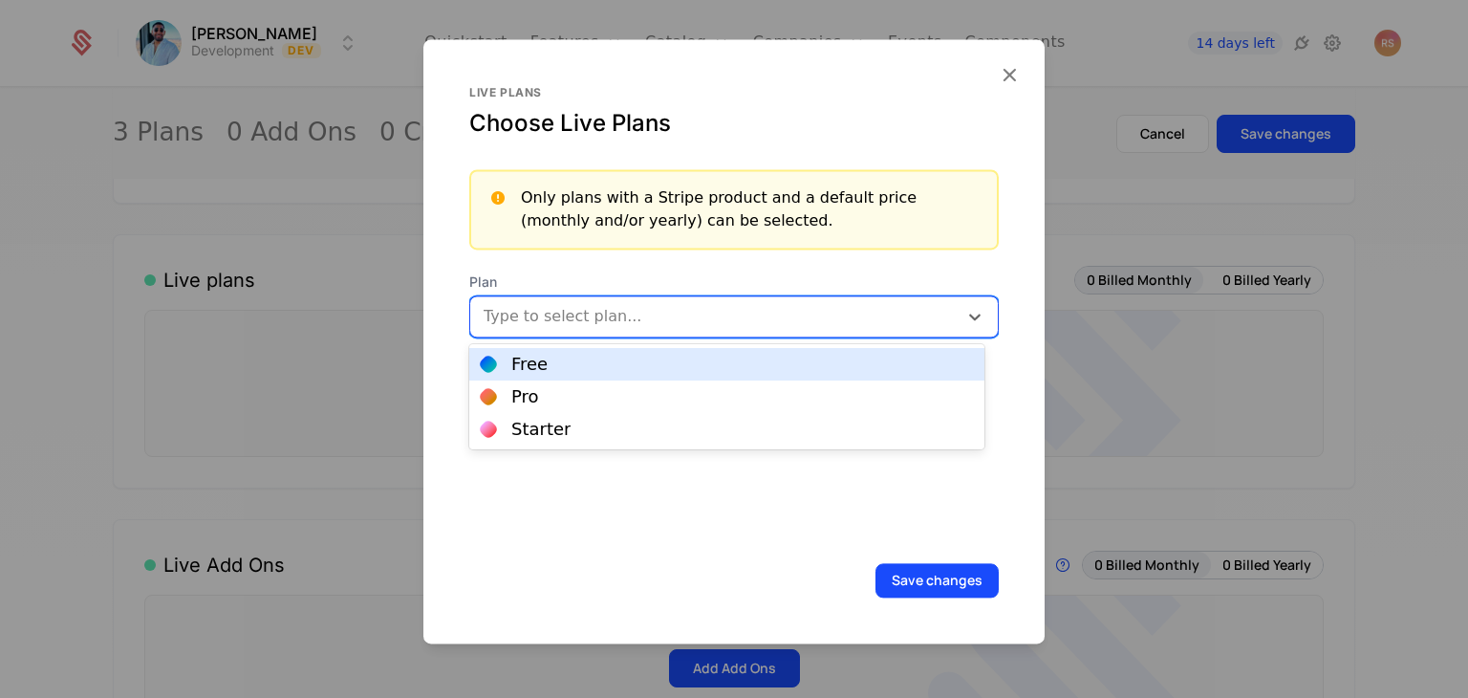
click at [782, 301] on div "Type to select plan..." at bounding box center [713, 316] width 487 height 31
click at [728, 378] on div "Free" at bounding box center [726, 364] width 515 height 32
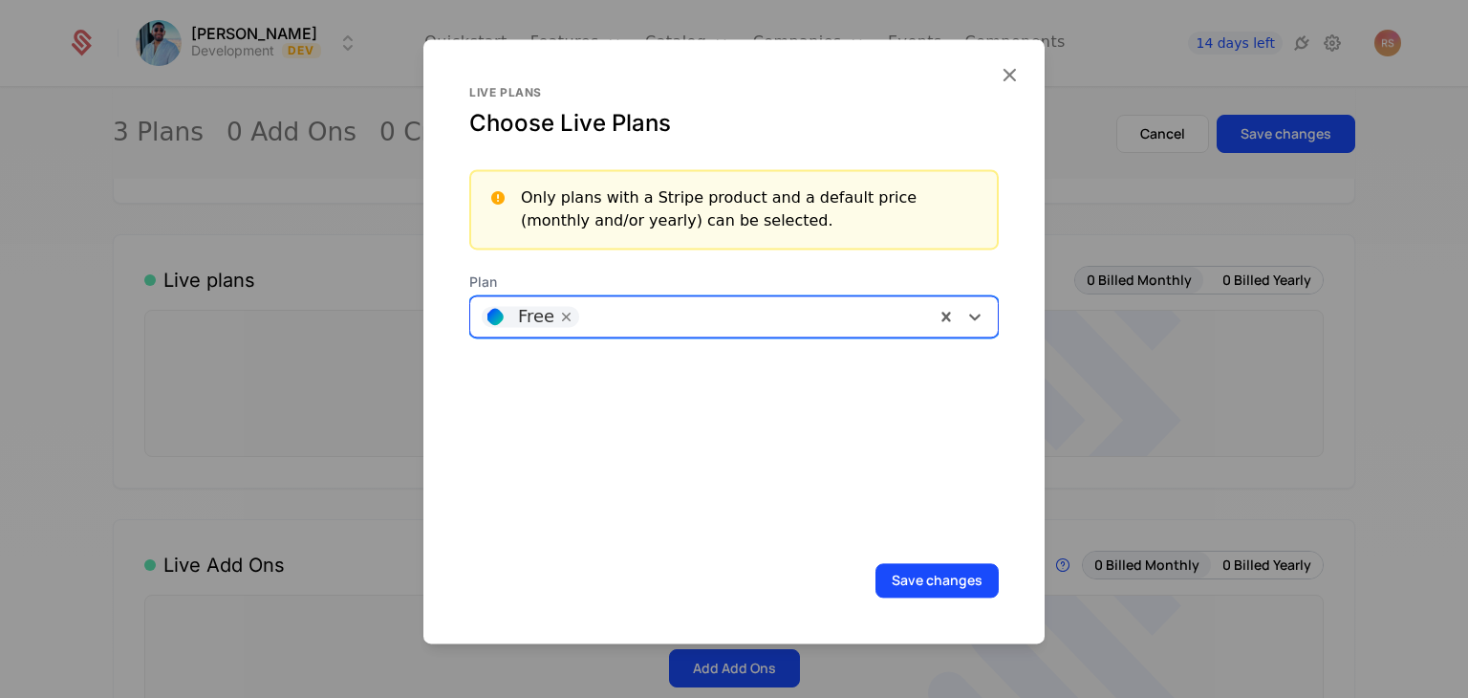
click at [775, 337] on div "Live plans Choose Live Plans Only plans with a Stripe product and a default pri…" at bounding box center [734, 312] width 530 height 455
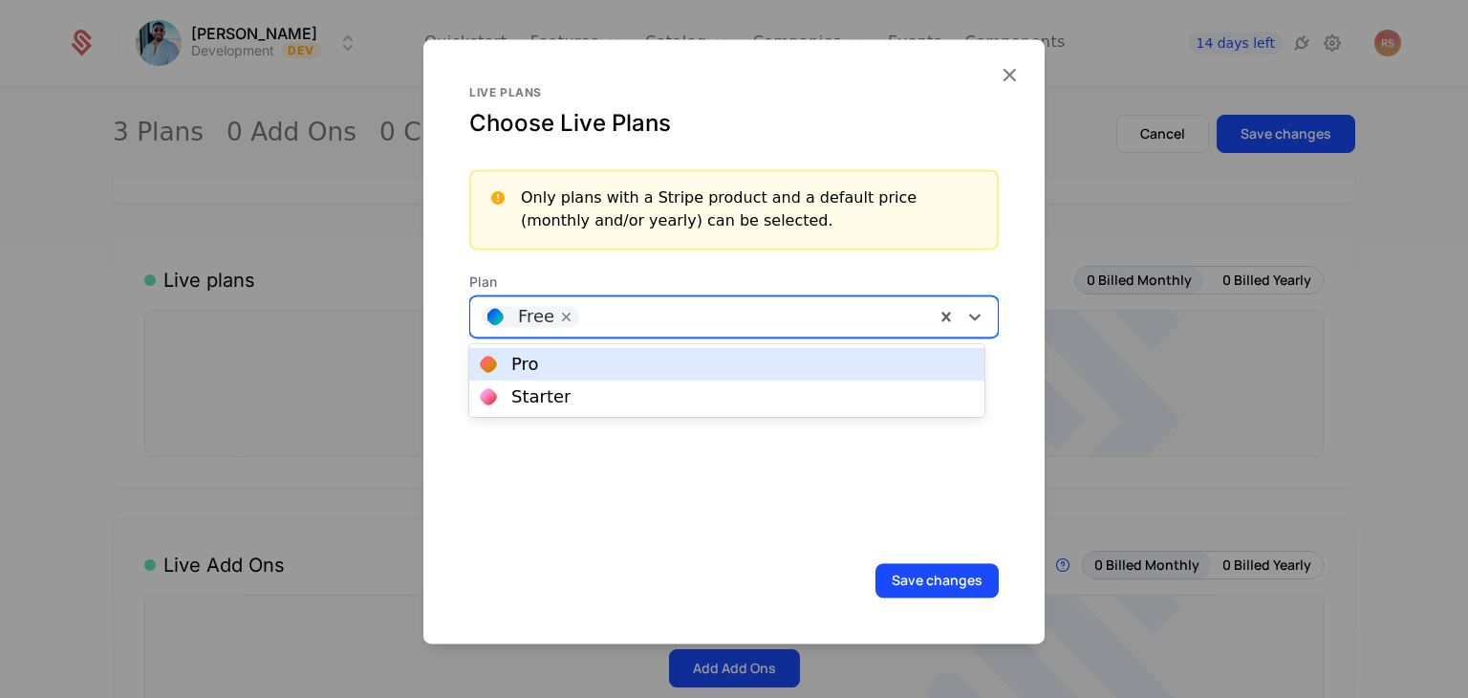
click at [791, 323] on div at bounding box center [754, 316] width 338 height 27
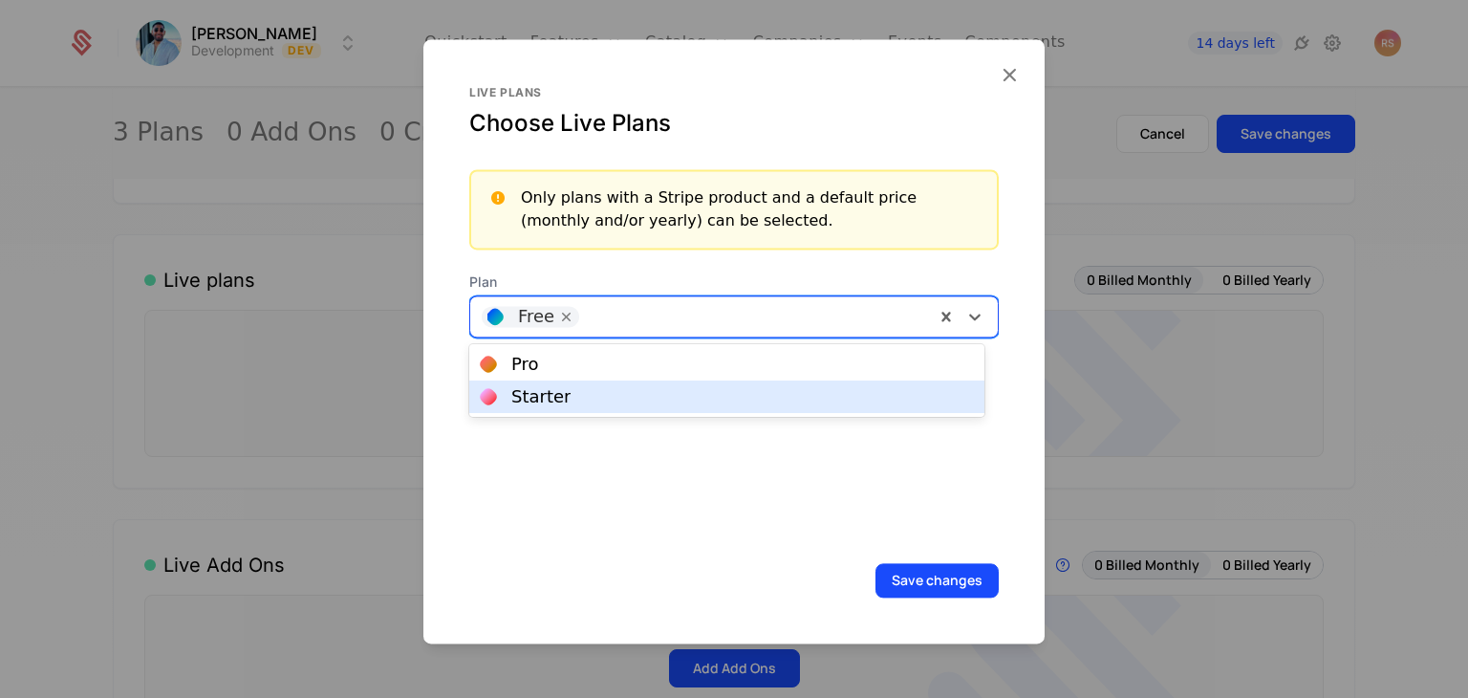
click at [738, 409] on div "Starter" at bounding box center [726, 396] width 515 height 32
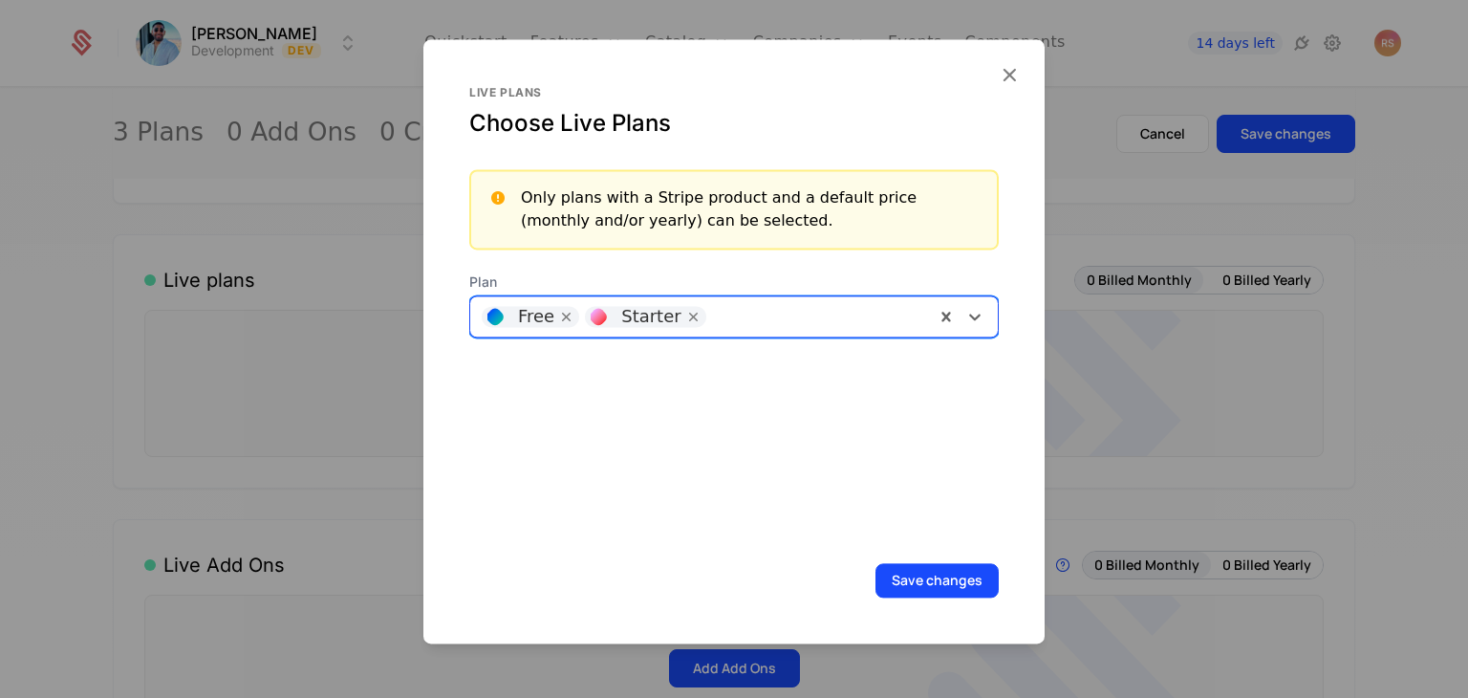
click at [778, 314] on div at bounding box center [817, 316] width 211 height 27
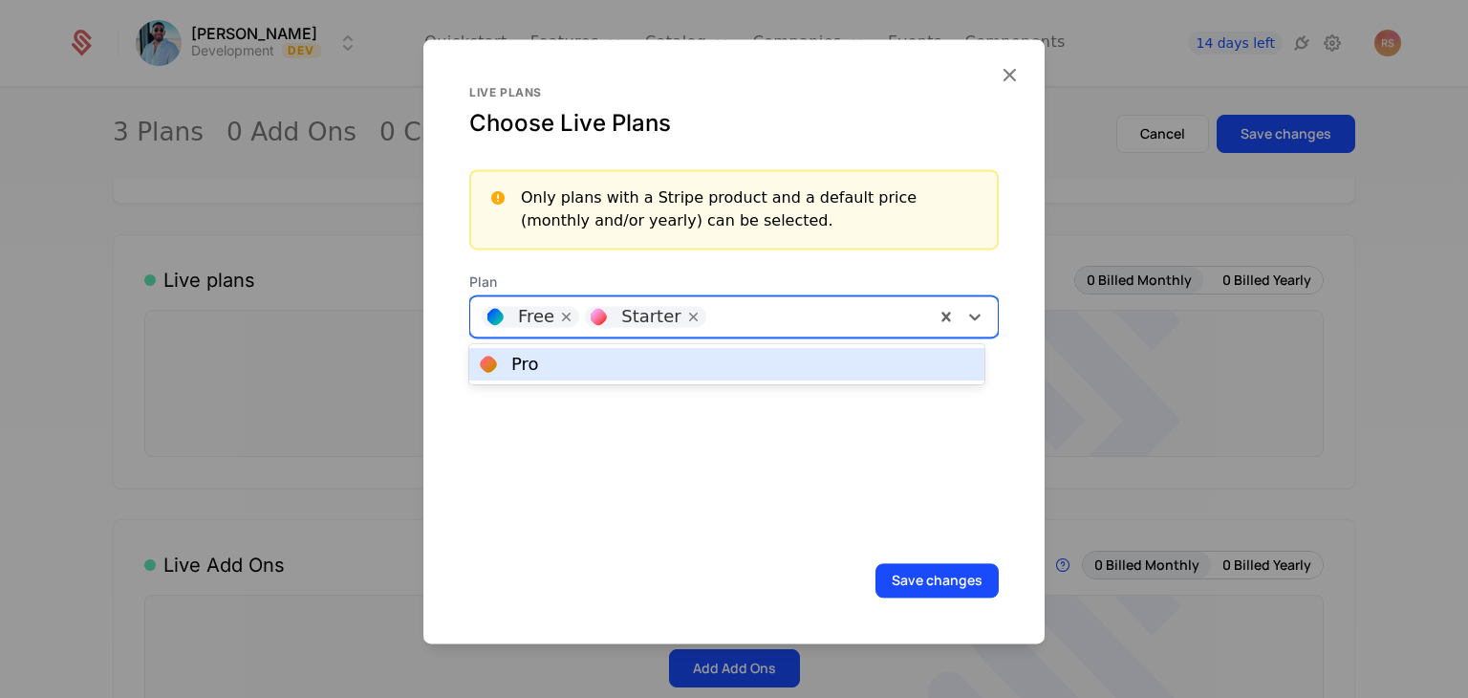
click at [755, 370] on div "Pro" at bounding box center [727, 364] width 492 height 17
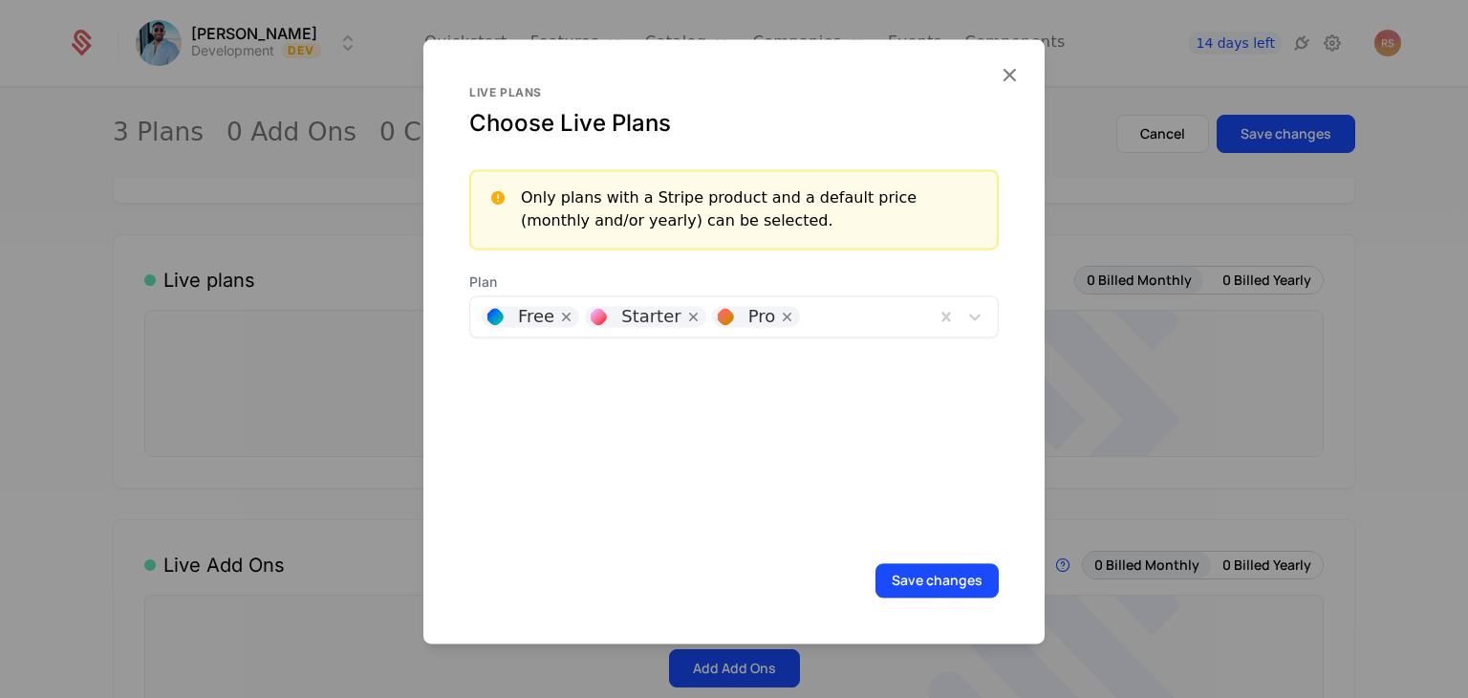
click at [913, 585] on button "Save changes" at bounding box center [937, 580] width 123 height 34
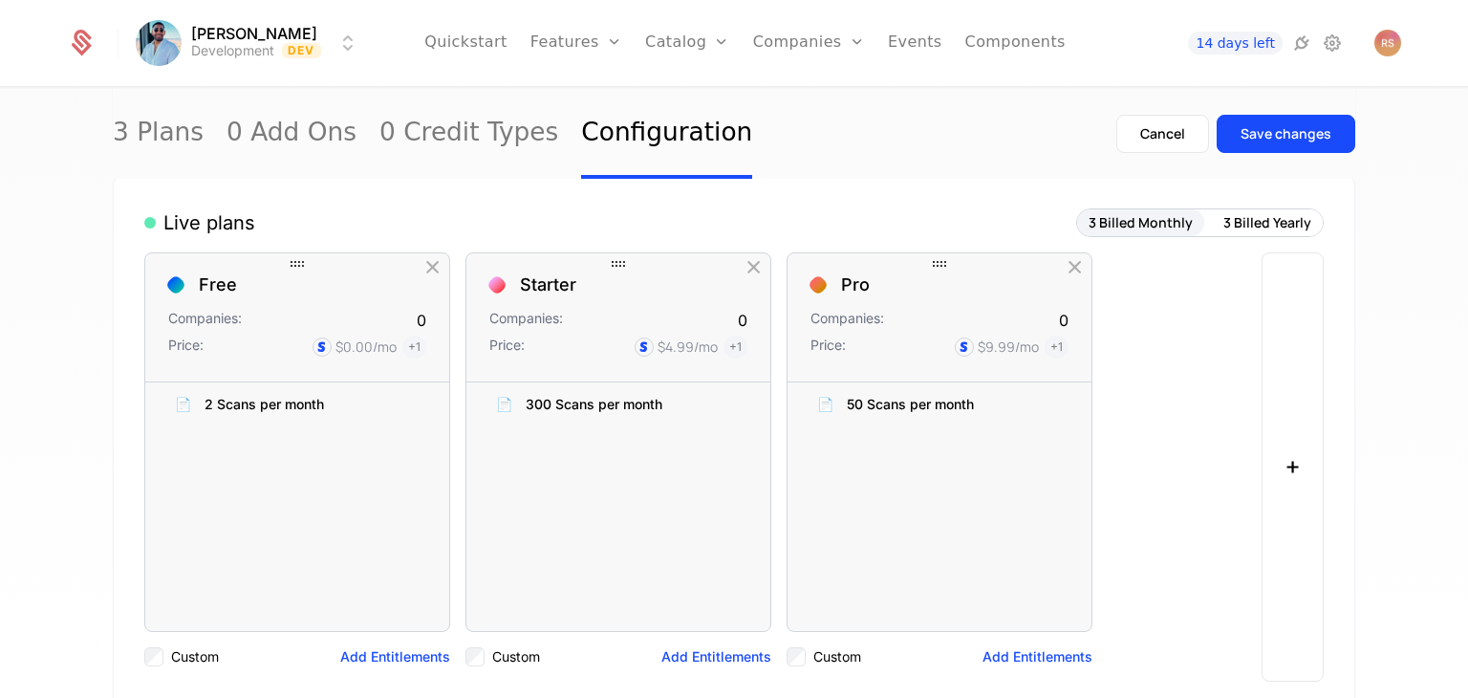
scroll to position [252, 0]
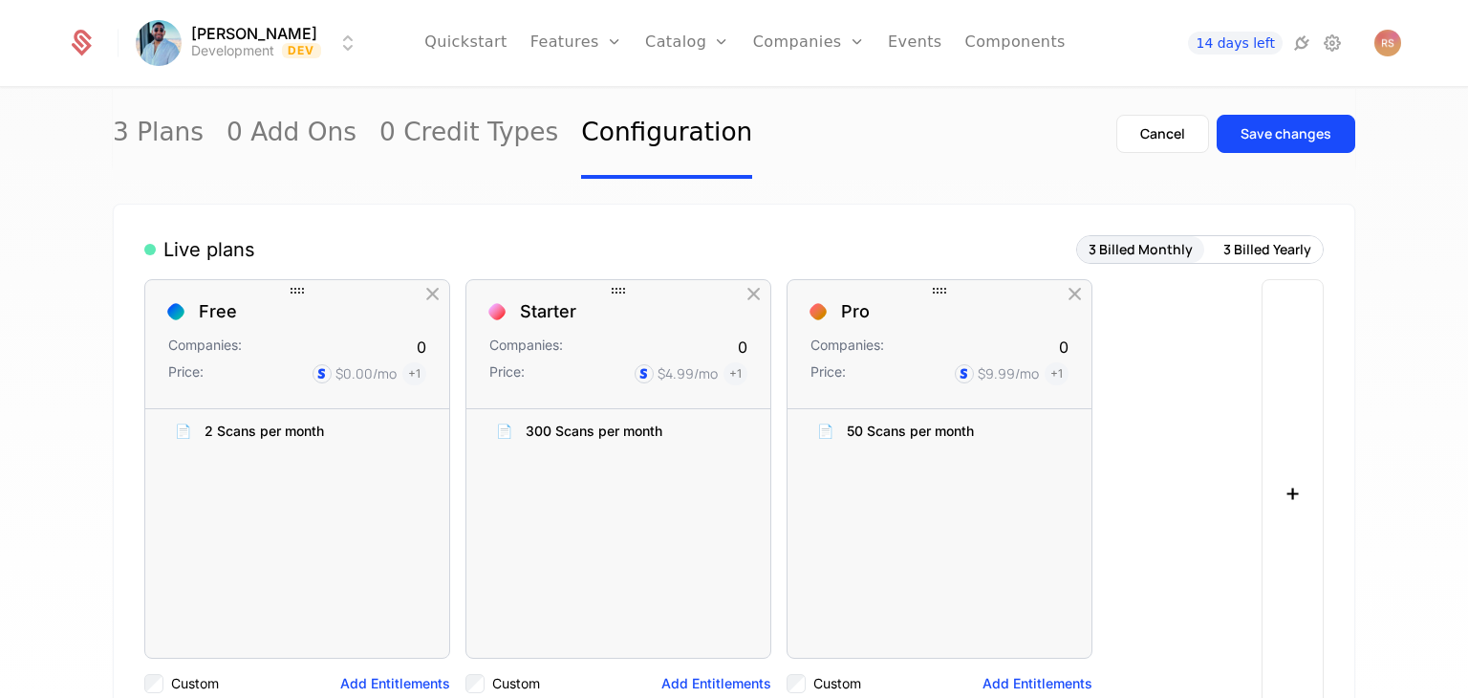
click at [1074, 293] on icon "button" at bounding box center [1075, 294] width 25 height 25
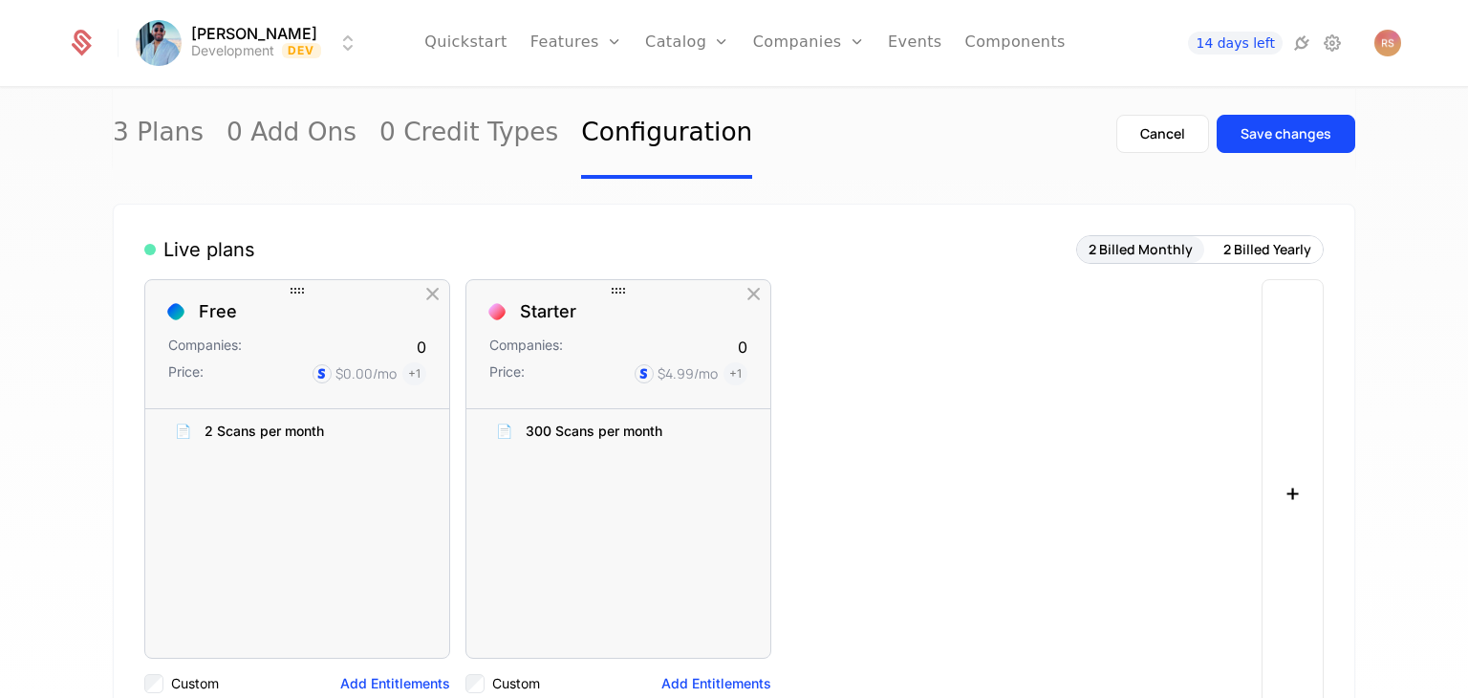
click at [746, 300] on icon "button" at bounding box center [754, 294] width 25 height 25
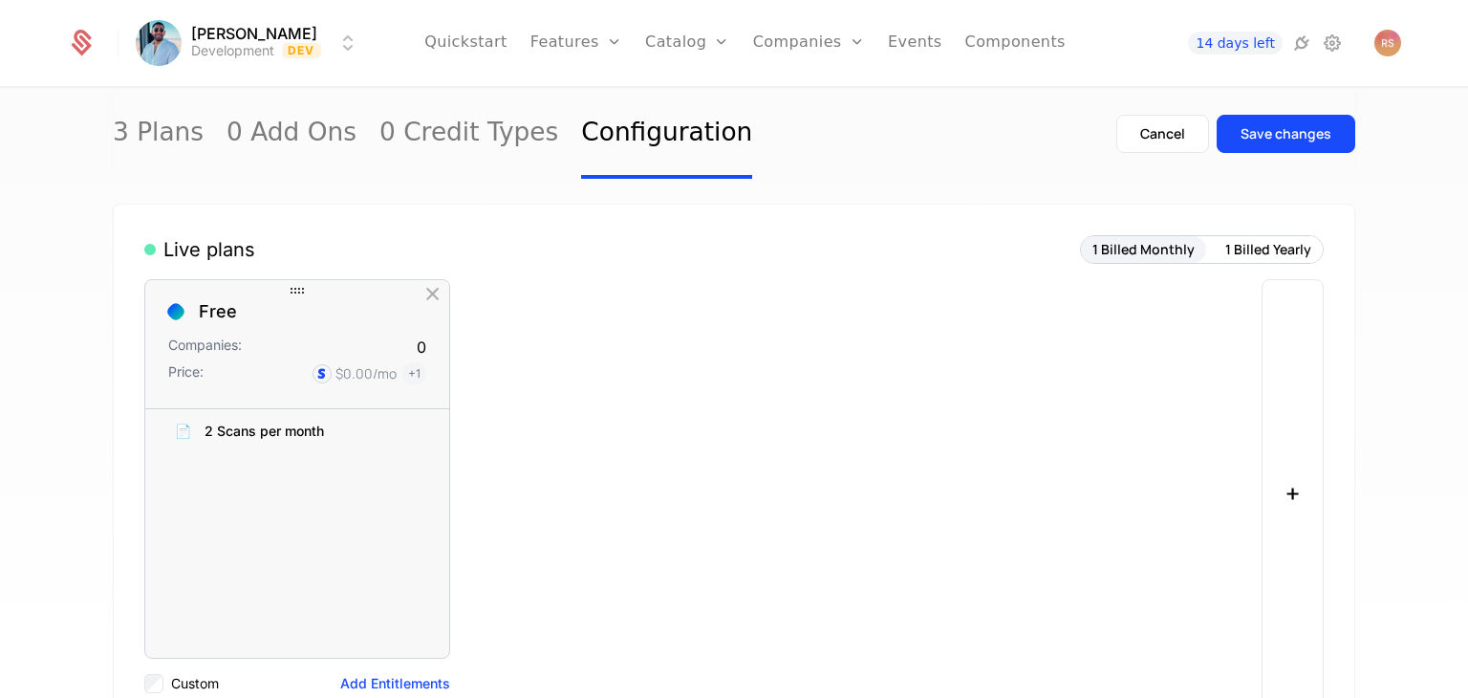
click at [587, 101] on link "Features" at bounding box center [597, 93] width 88 height 15
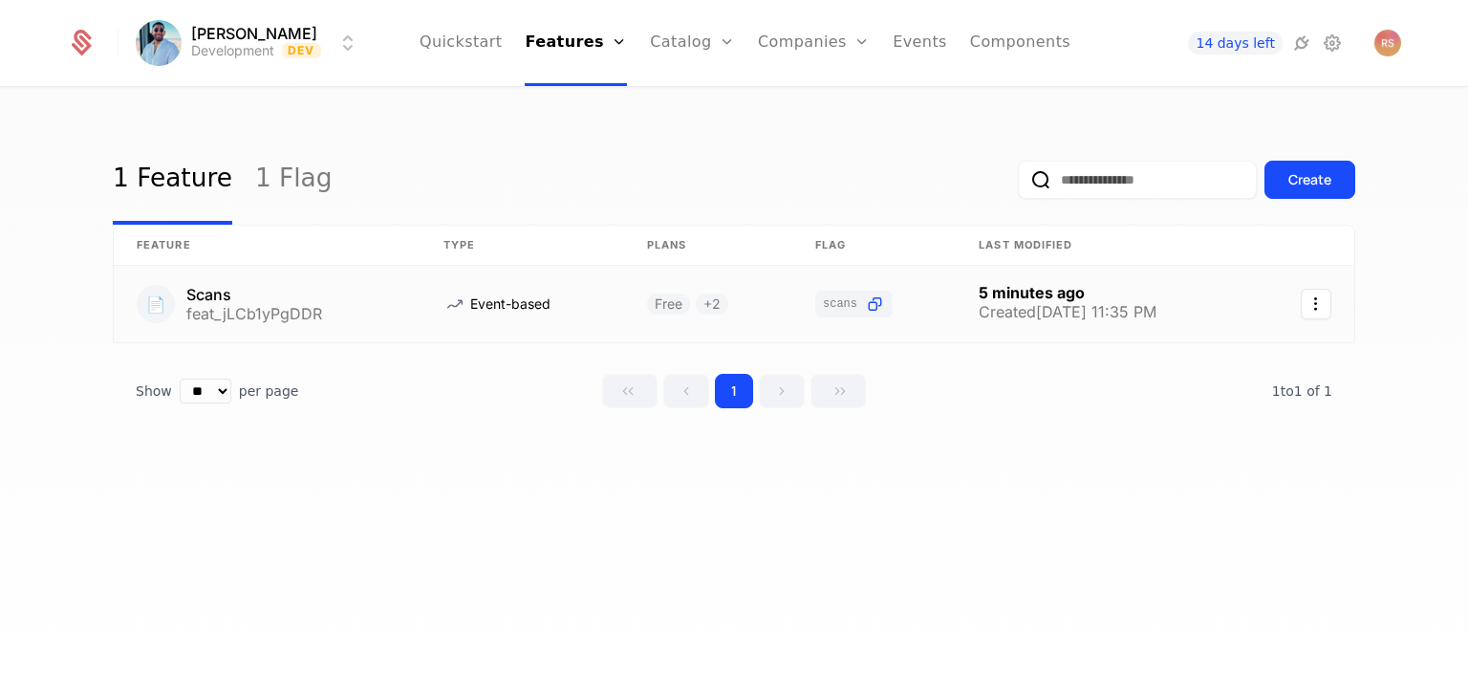
click at [563, 295] on link at bounding box center [522, 304] width 203 height 76
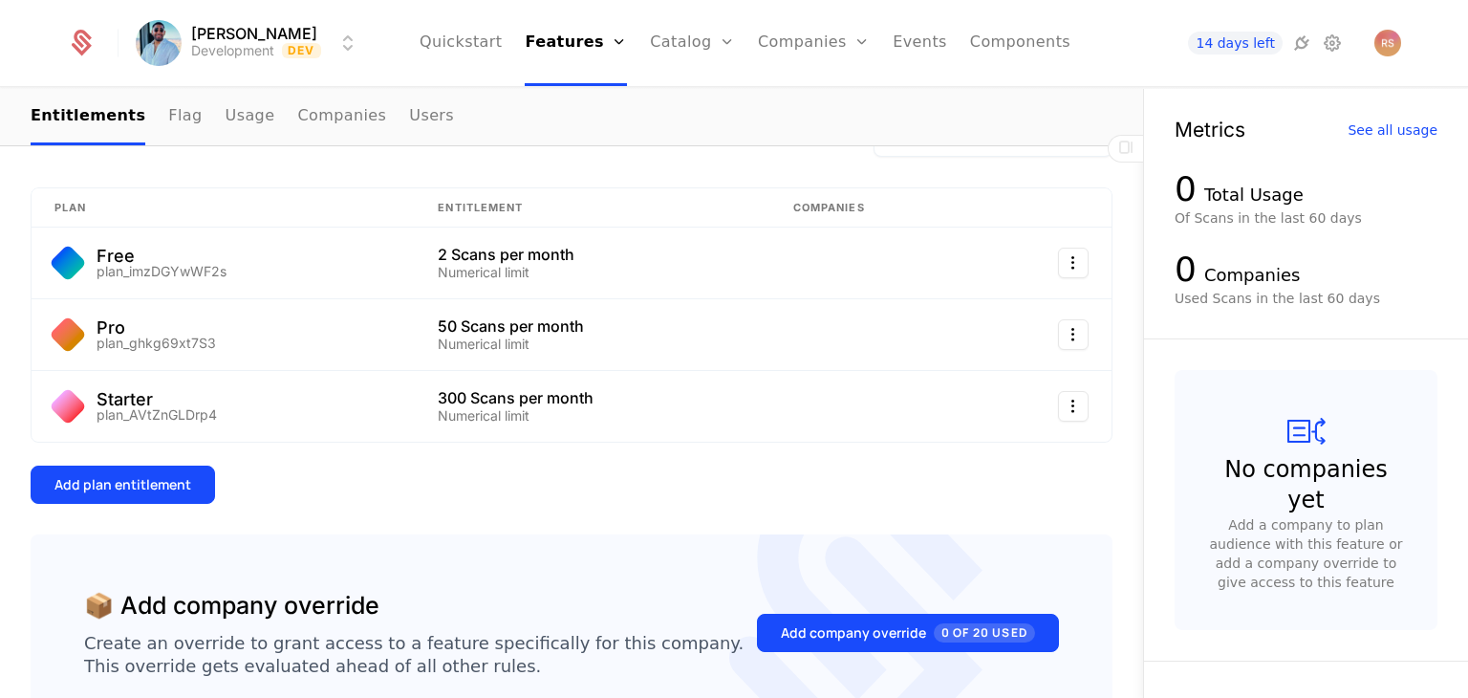
scroll to position [313, 0]
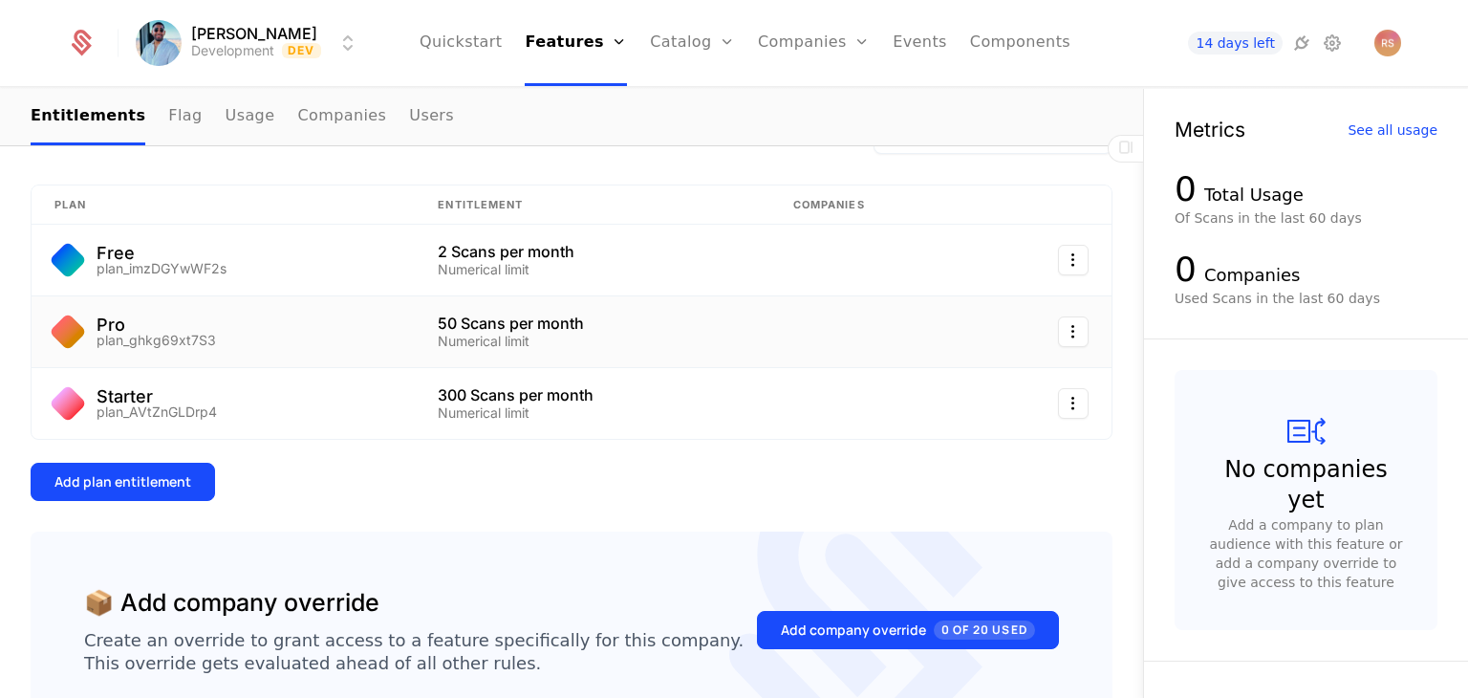
click at [221, 334] on div "Pro plan_ghkg69xt7S3" at bounding box center [222, 331] width 337 height 31
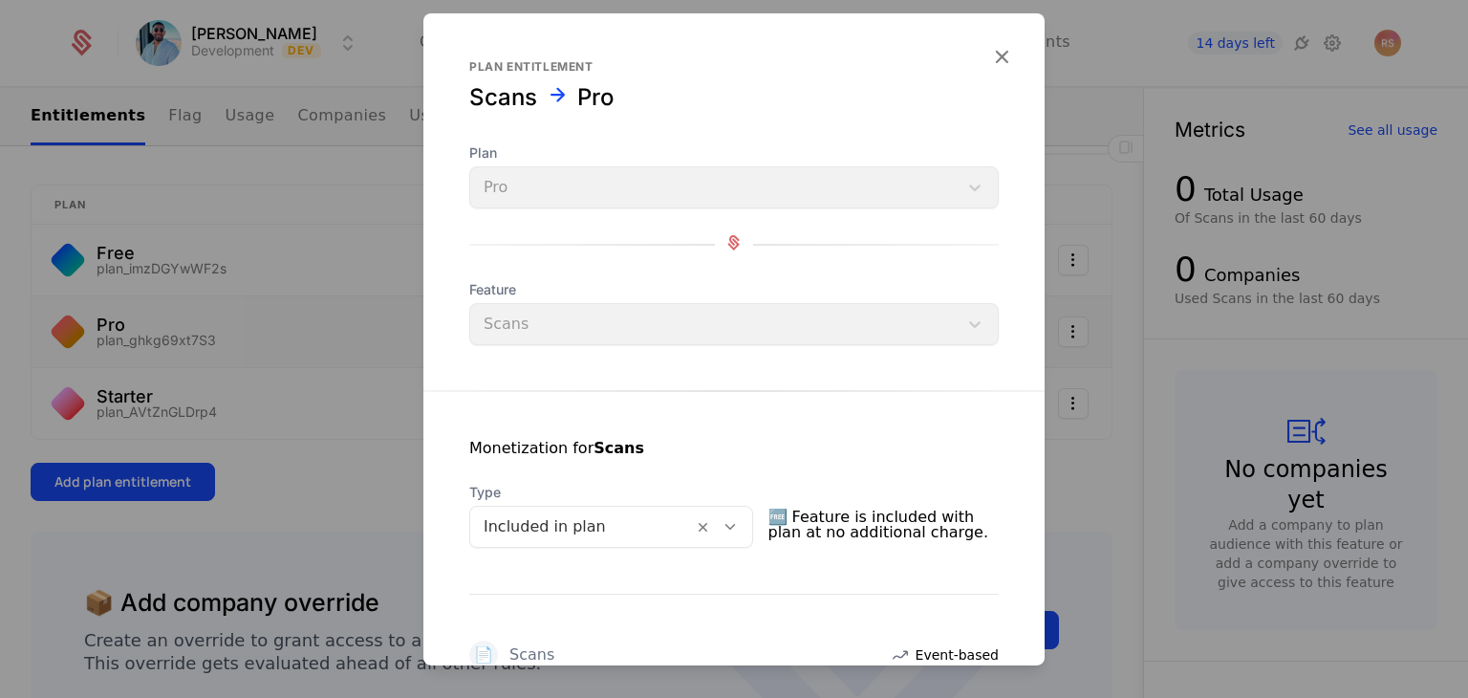
click at [688, 184] on div "Plan Pro" at bounding box center [734, 175] width 530 height 65
click at [687, 188] on div "Plan Pro" at bounding box center [734, 175] width 530 height 65
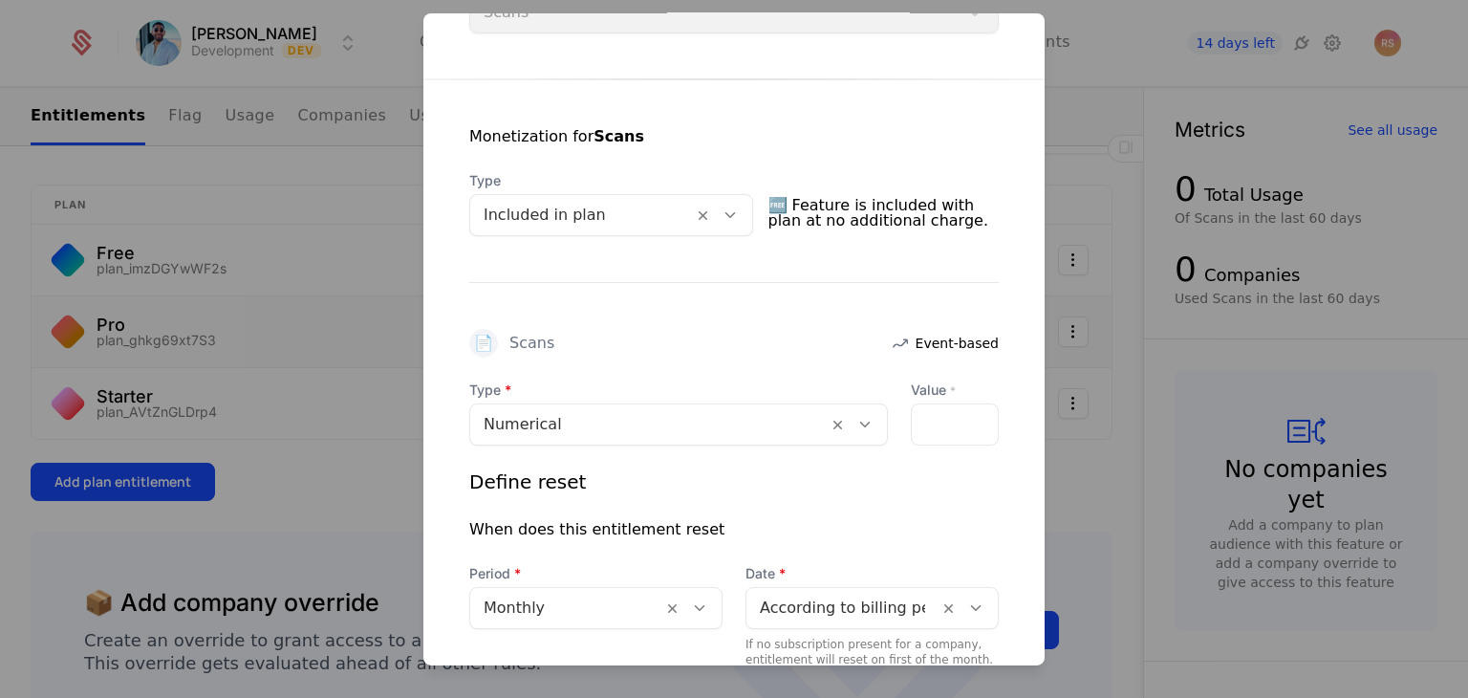
scroll to position [321, 0]
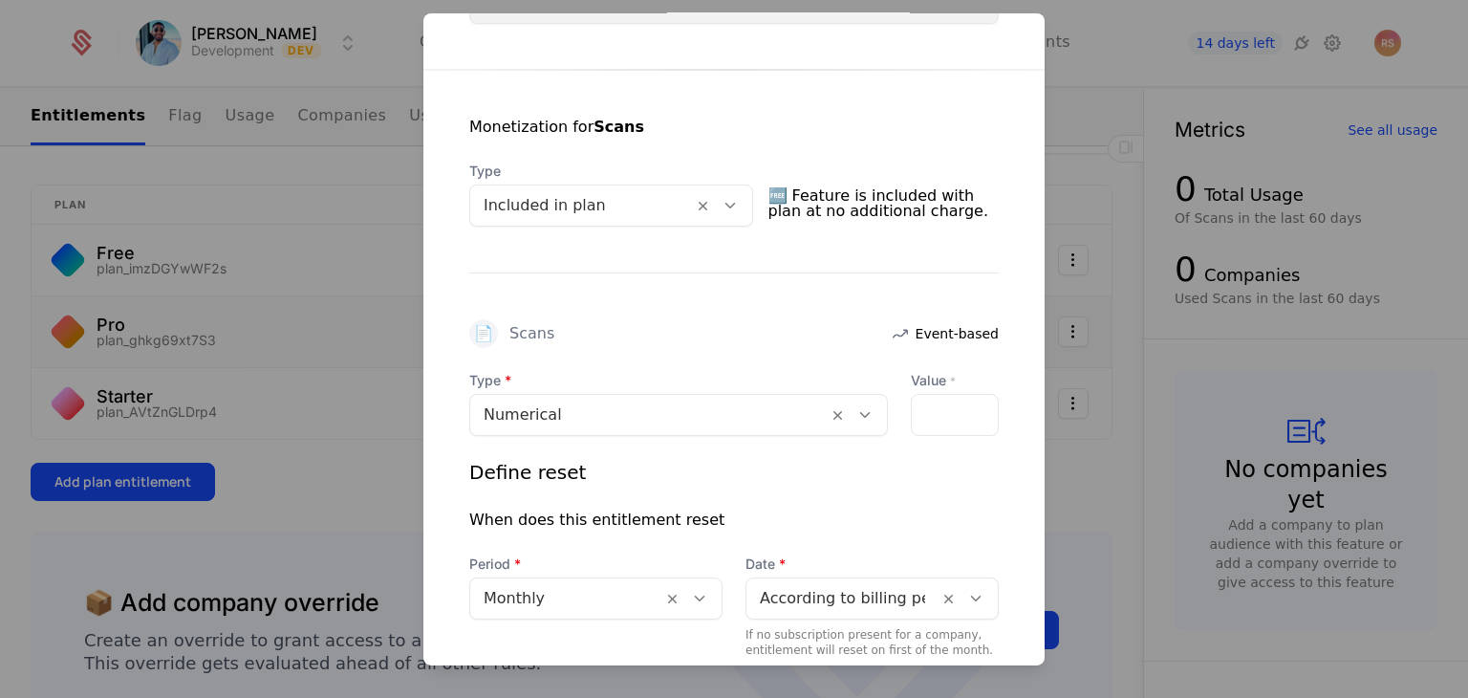
click at [944, 413] on div "**" at bounding box center [955, 415] width 88 height 42
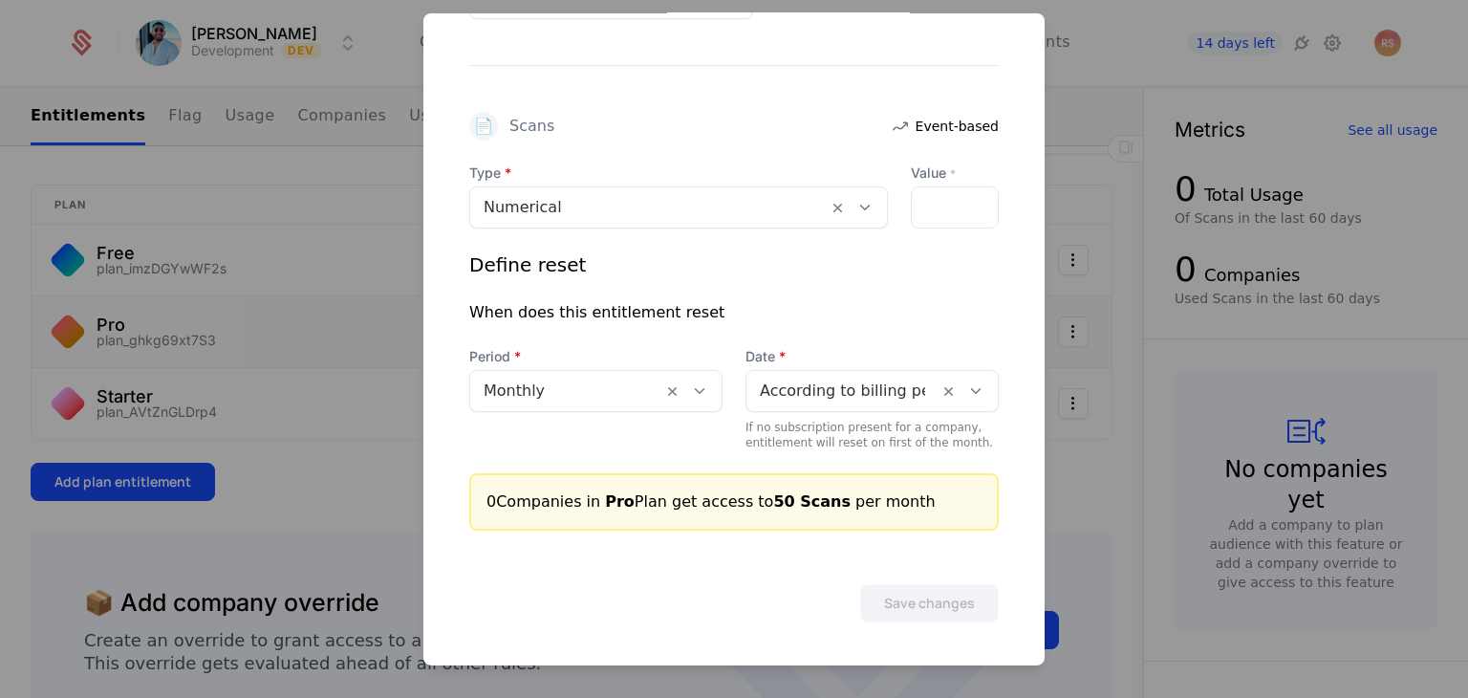
click at [934, 218] on div "**" at bounding box center [955, 207] width 88 height 42
click at [930, 188] on div "**" at bounding box center [955, 207] width 88 height 42
click at [928, 200] on div "**" at bounding box center [955, 207] width 88 height 42
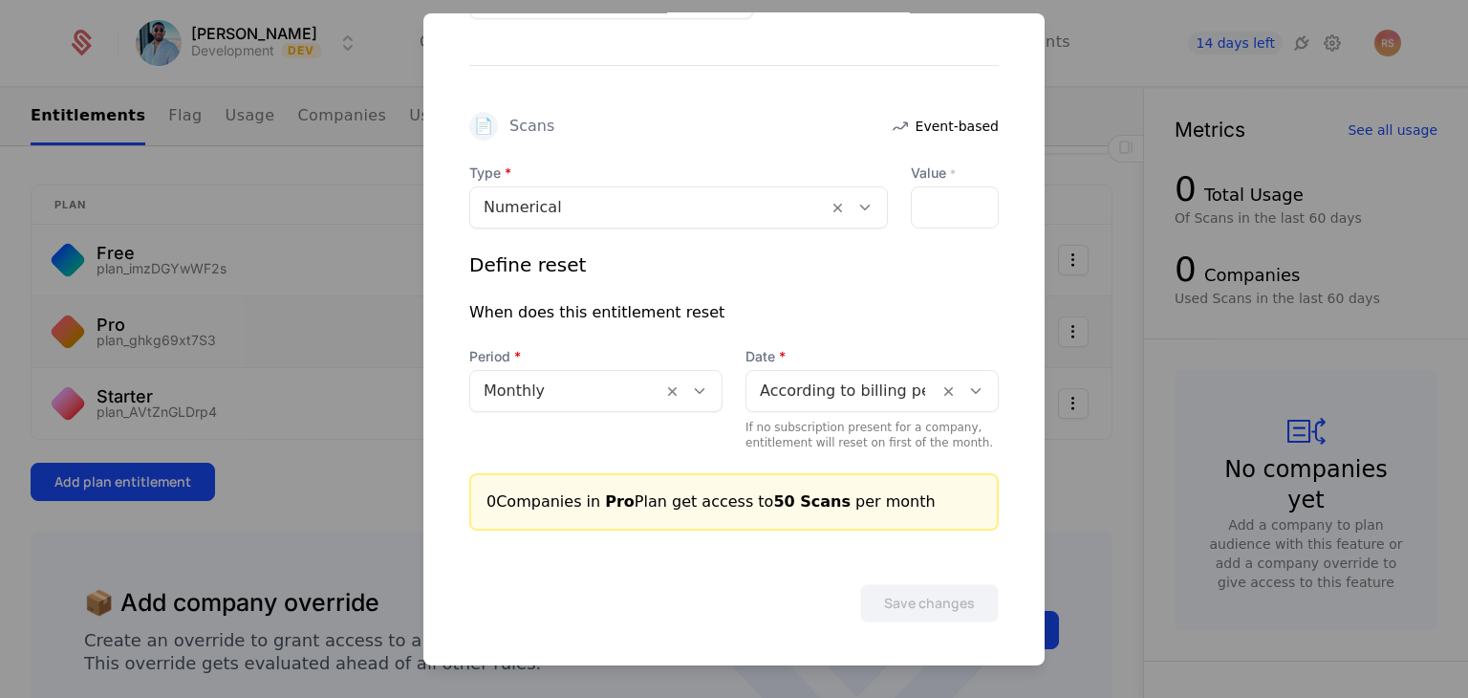
click at [928, 200] on div "**" at bounding box center [955, 207] width 88 height 42
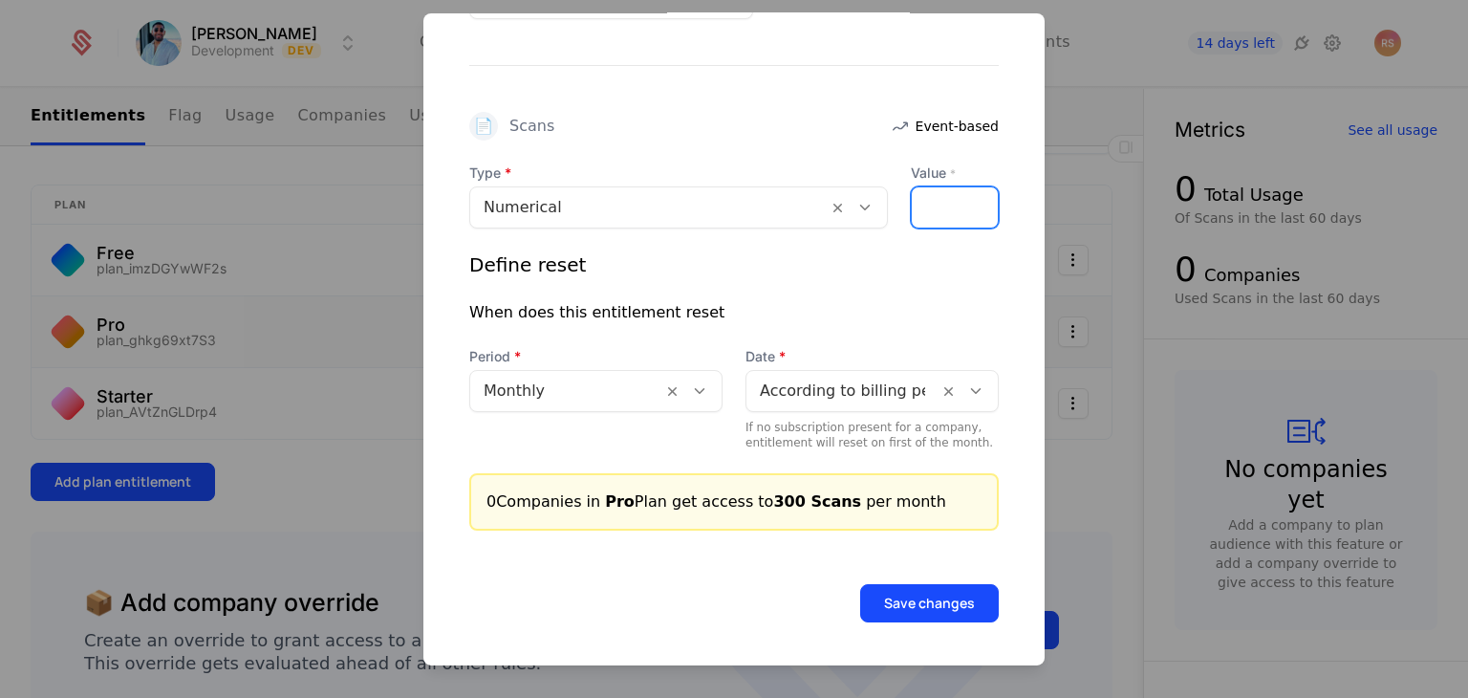
scroll to position [0, 23]
type input "***"
click at [898, 584] on button "Save changes" at bounding box center [929, 603] width 139 height 38
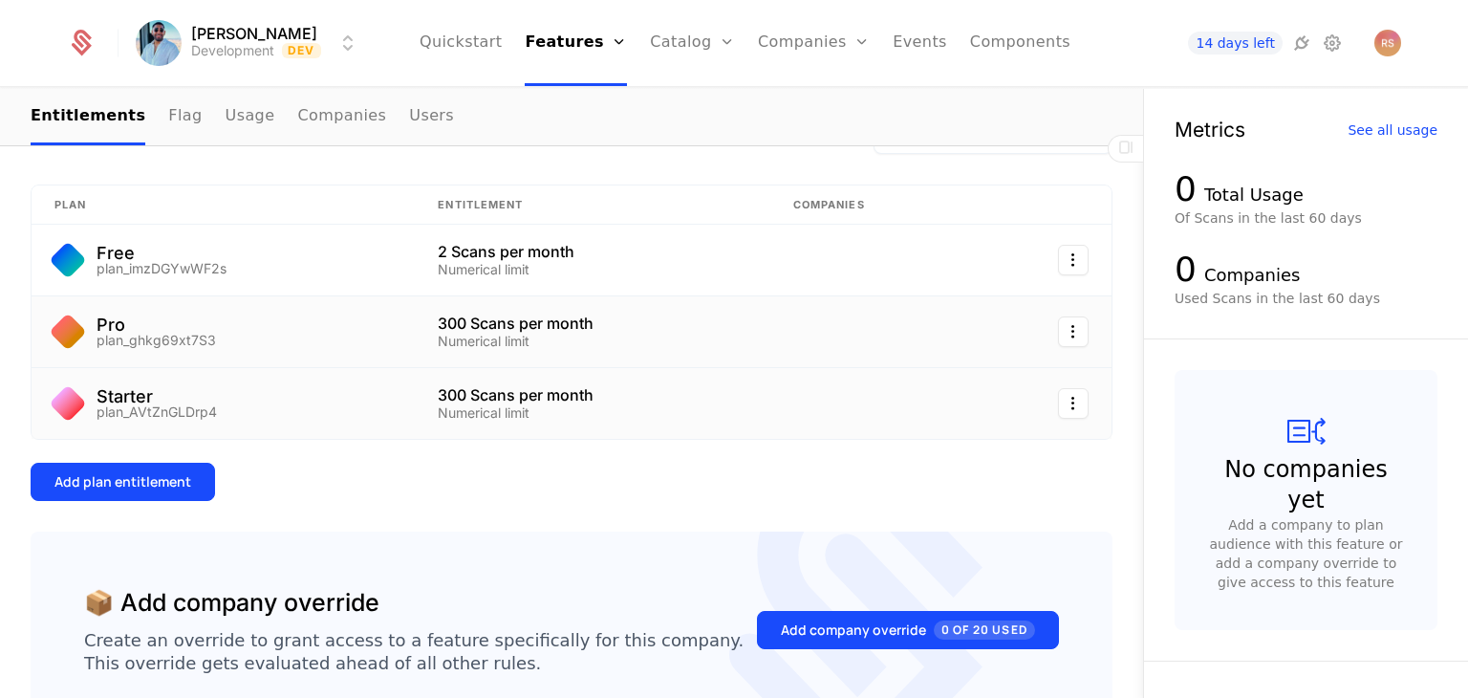
click at [252, 401] on div "Starter plan_AVtZnGLDrp4" at bounding box center [222, 403] width 337 height 31
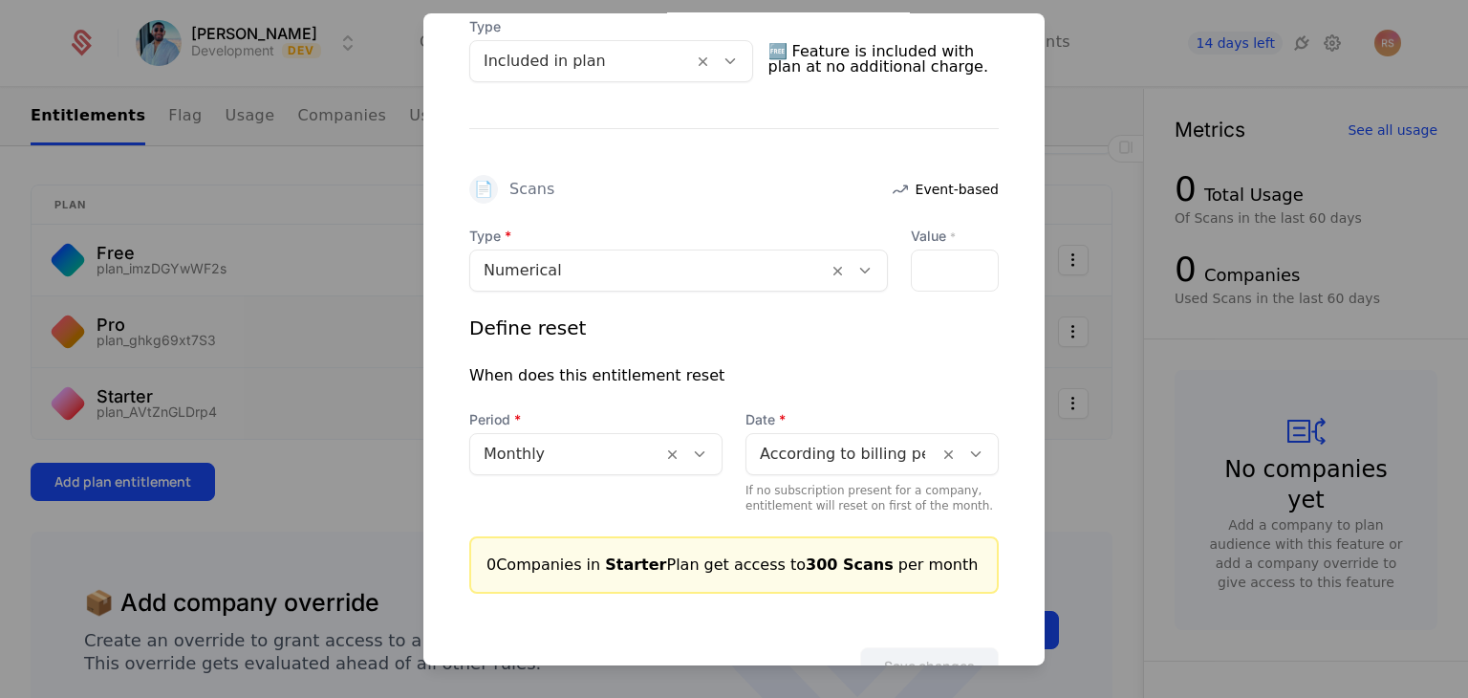
scroll to position [529, 0]
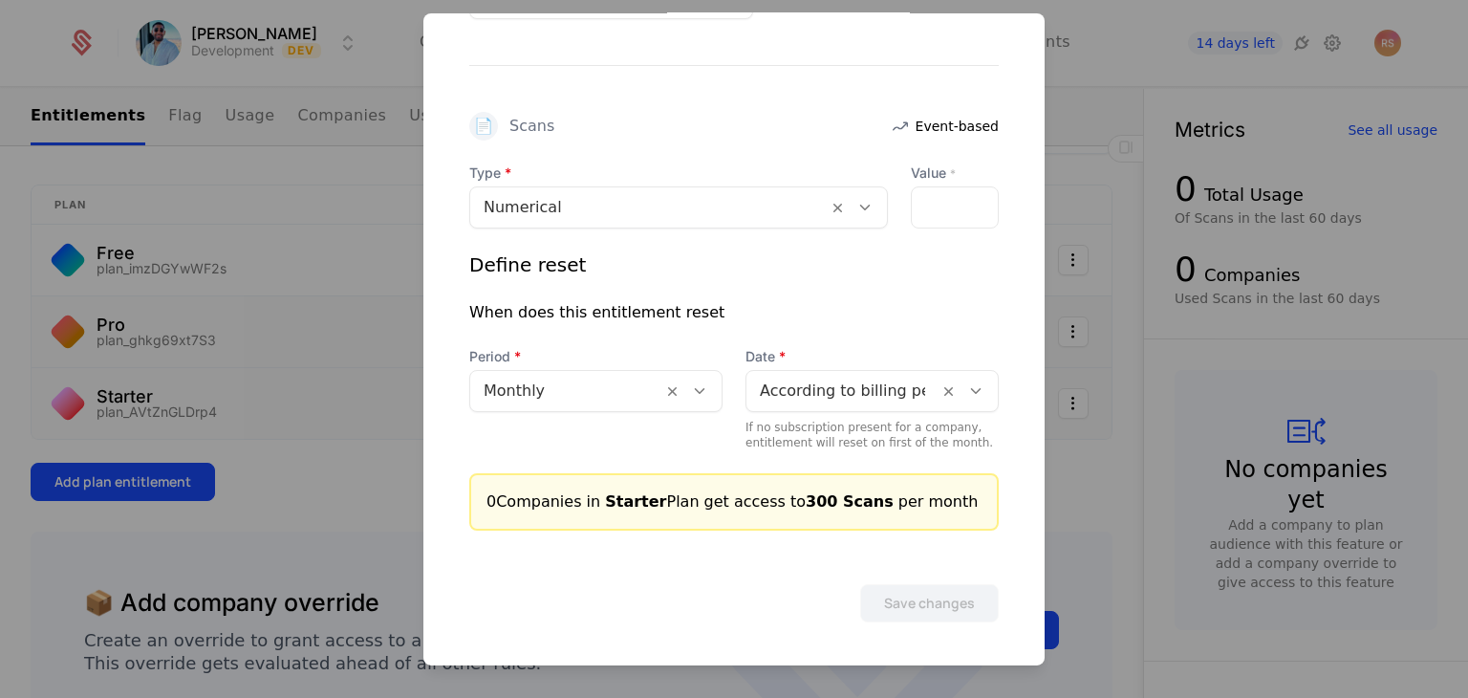
click at [935, 201] on div "***" at bounding box center [955, 207] width 88 height 42
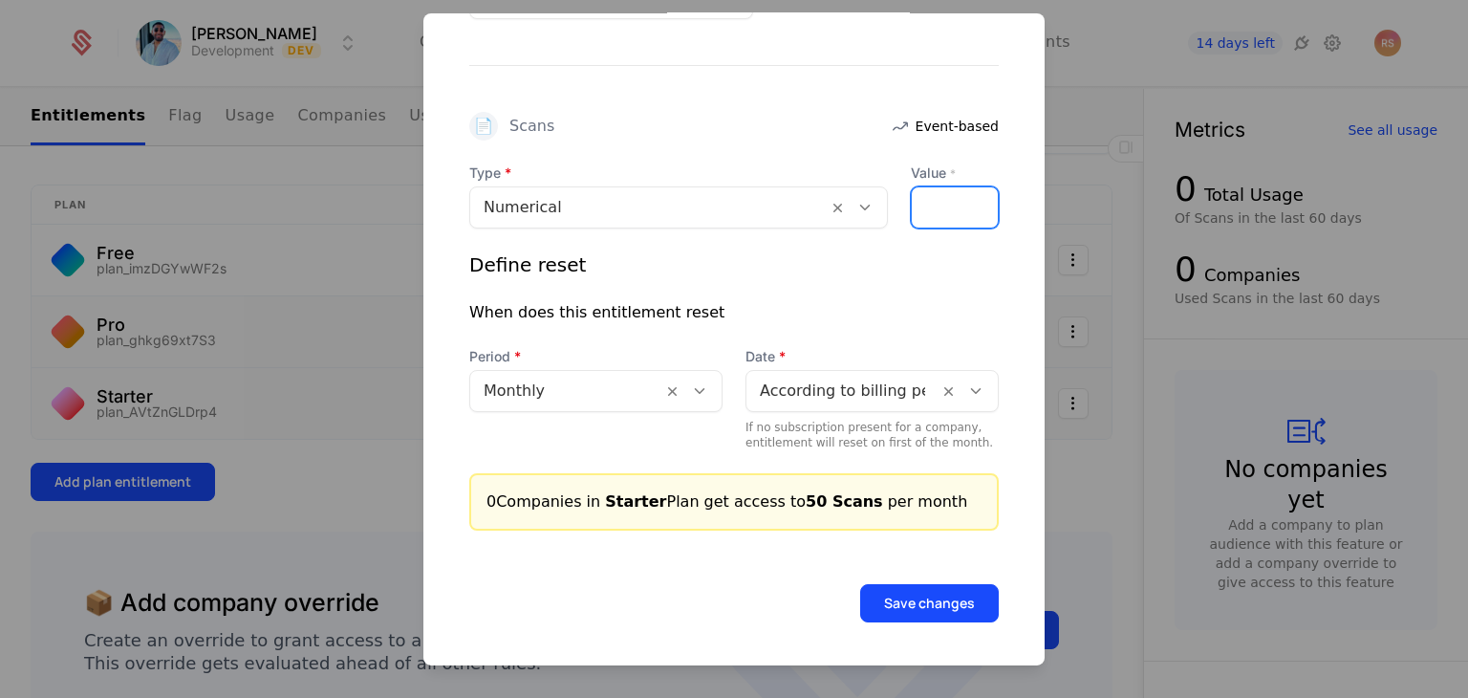
type input "**"
click at [904, 597] on button "Save changes" at bounding box center [929, 603] width 139 height 38
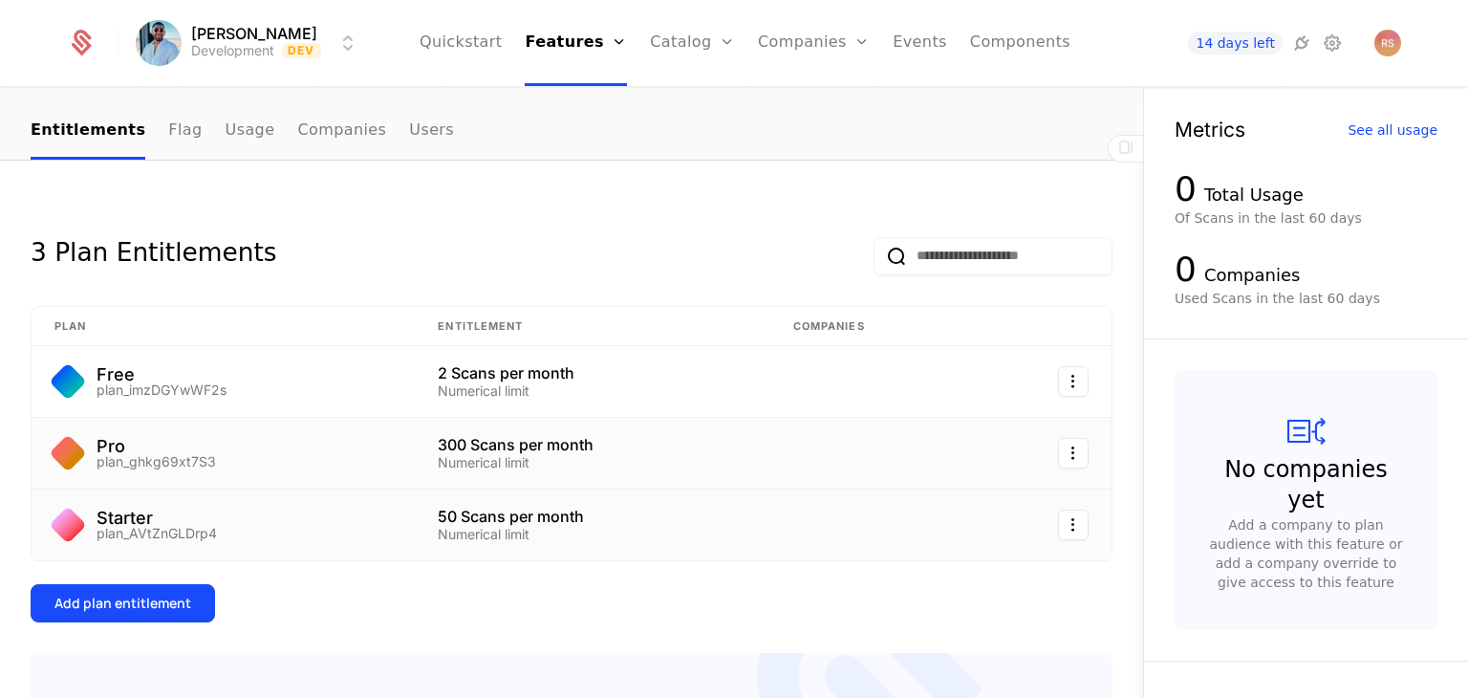
scroll to position [190, 0]
click at [1052, 449] on html "Rahul Sachdeva Development Dev Quickstart Features Features Flags Catalog Plans…" at bounding box center [734, 349] width 1468 height 698
click at [687, 48] on html "Rahul Sachdeva Development Dev Quickstart Features Features Flags Catalog Plans…" at bounding box center [734, 349] width 1468 height 698
click at [713, 210] on div "Plans Add Ons Credits Configuration" at bounding box center [722, 139] width 144 height 153
click at [720, 193] on link "Configuration" at bounding box center [722, 185] width 98 height 15
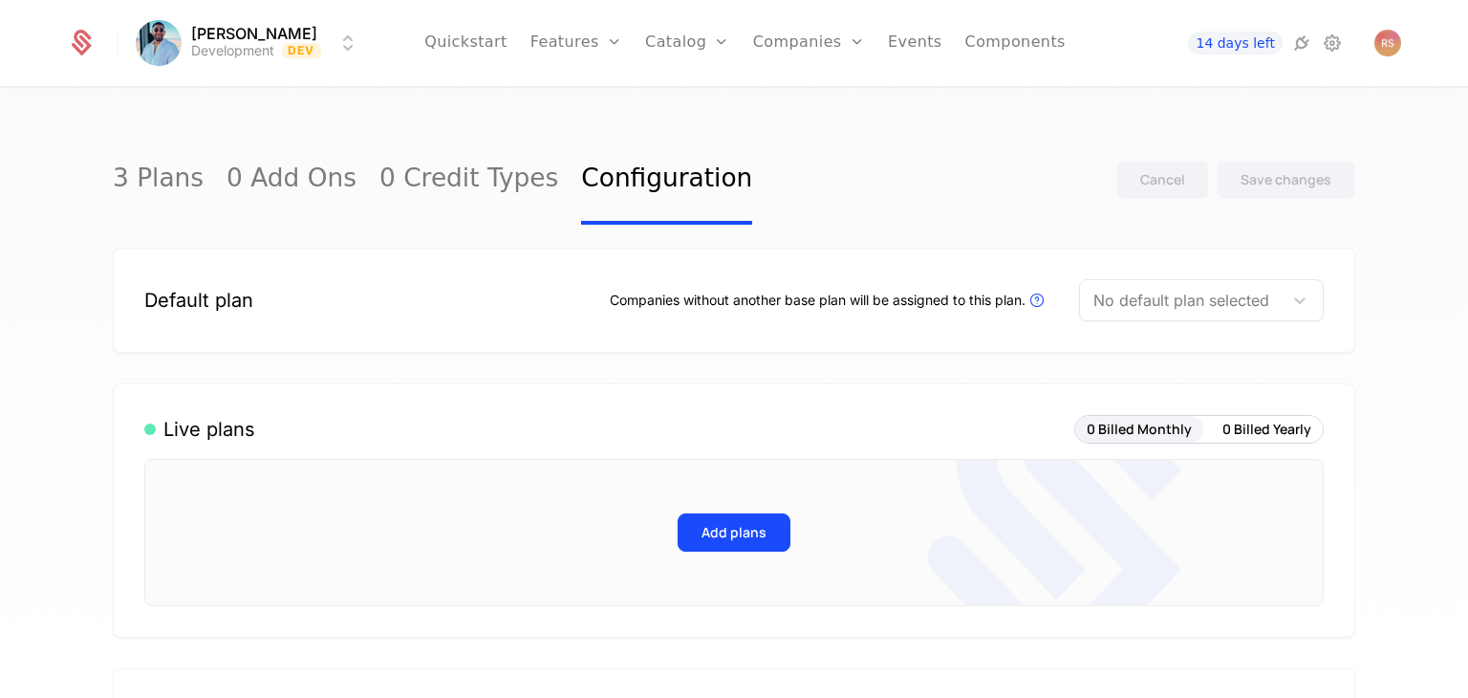
click at [717, 563] on div "Add plans" at bounding box center [733, 532] width 1179 height 147
click at [1115, 301] on div at bounding box center [1181, 300] width 176 height 27
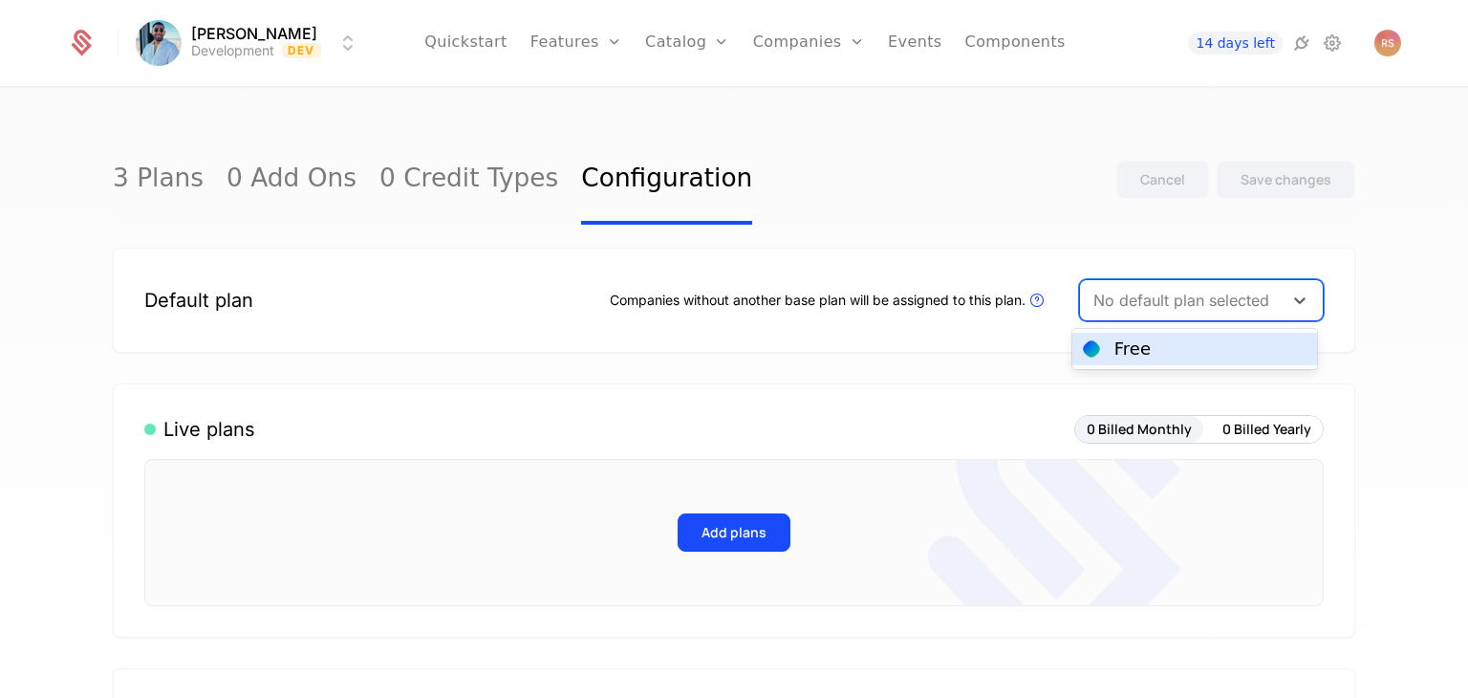
click at [1133, 361] on div "Free" at bounding box center [1194, 349] width 245 height 32
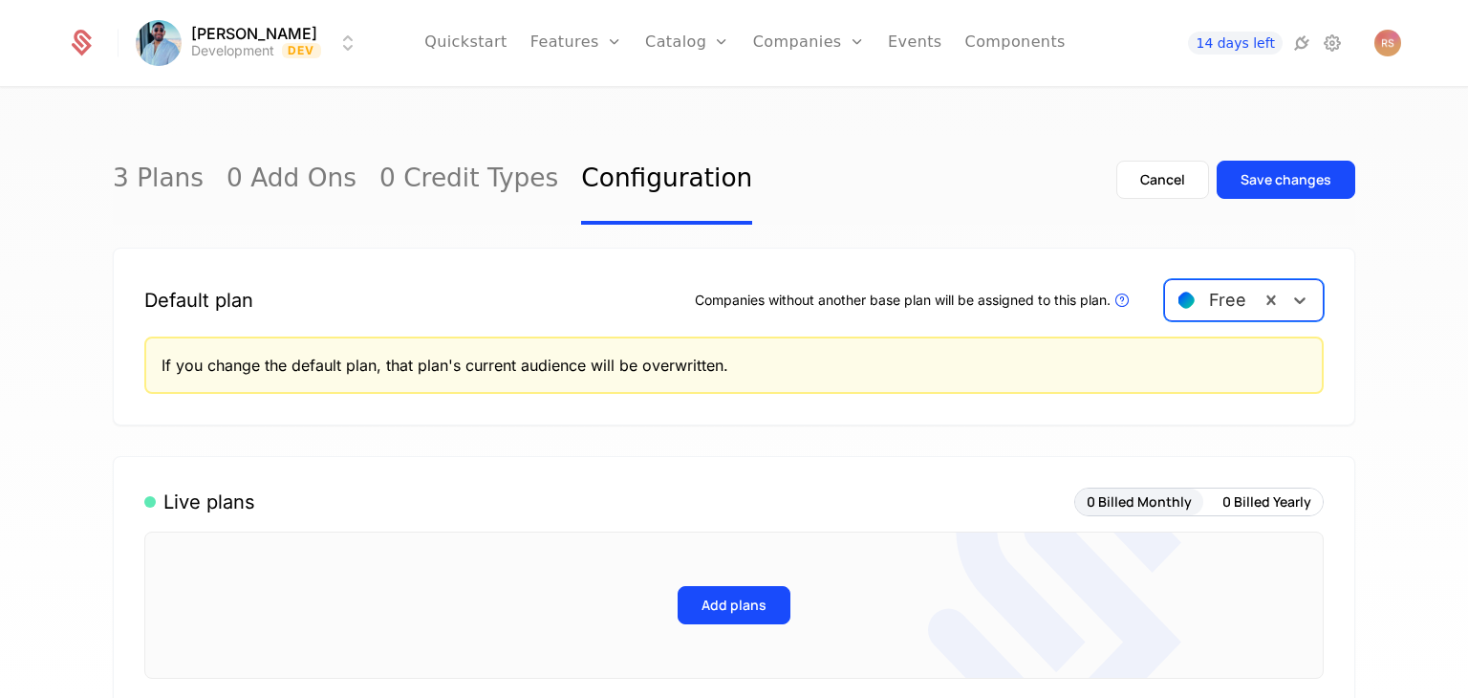
click at [730, 586] on button "Add plans" at bounding box center [734, 605] width 113 height 38
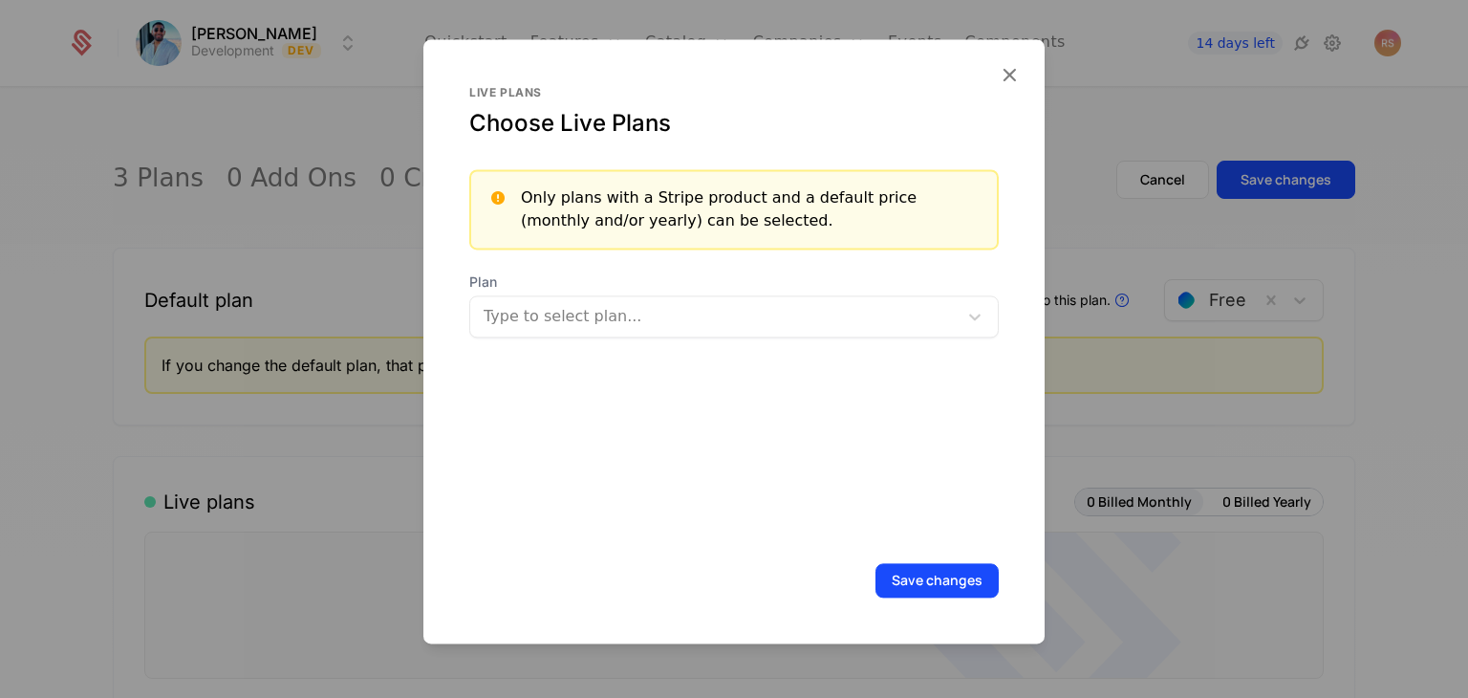
click at [698, 308] on div at bounding box center [714, 316] width 465 height 27
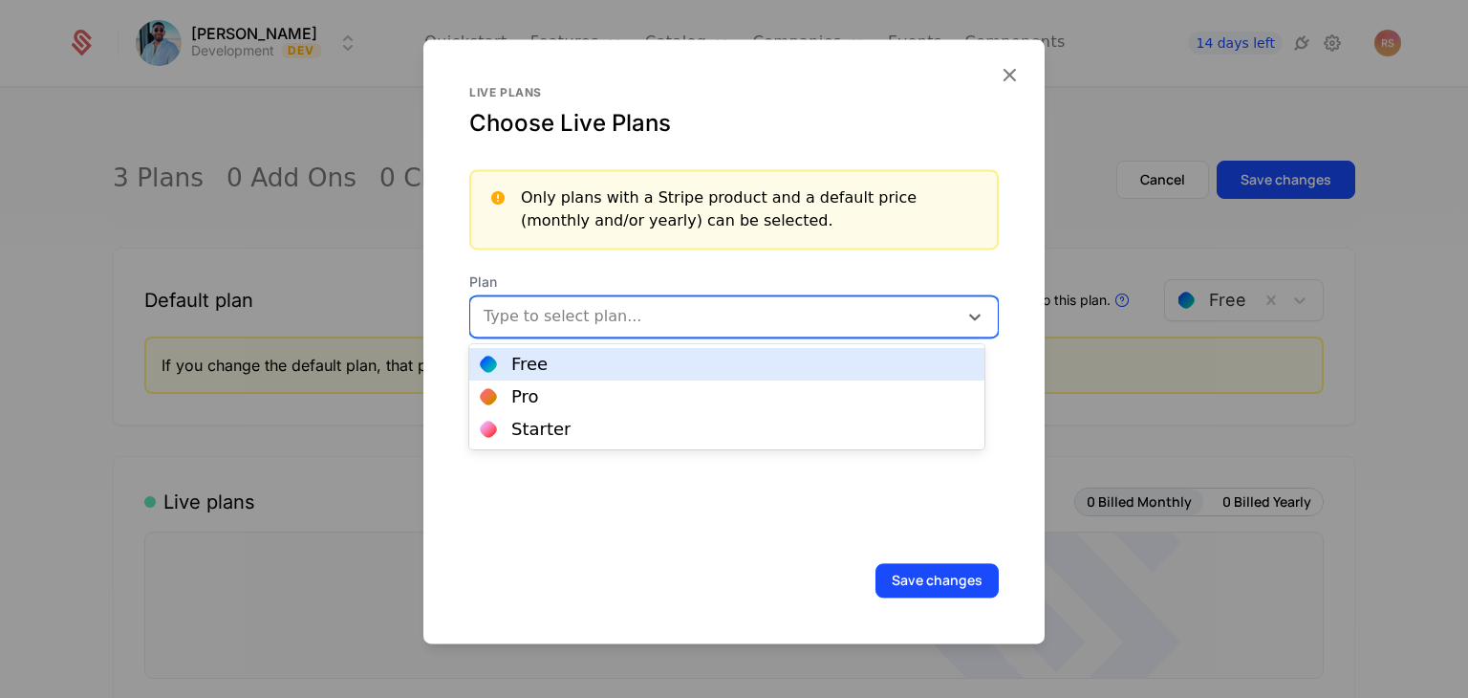
click at [684, 373] on div "Free" at bounding box center [726, 364] width 515 height 32
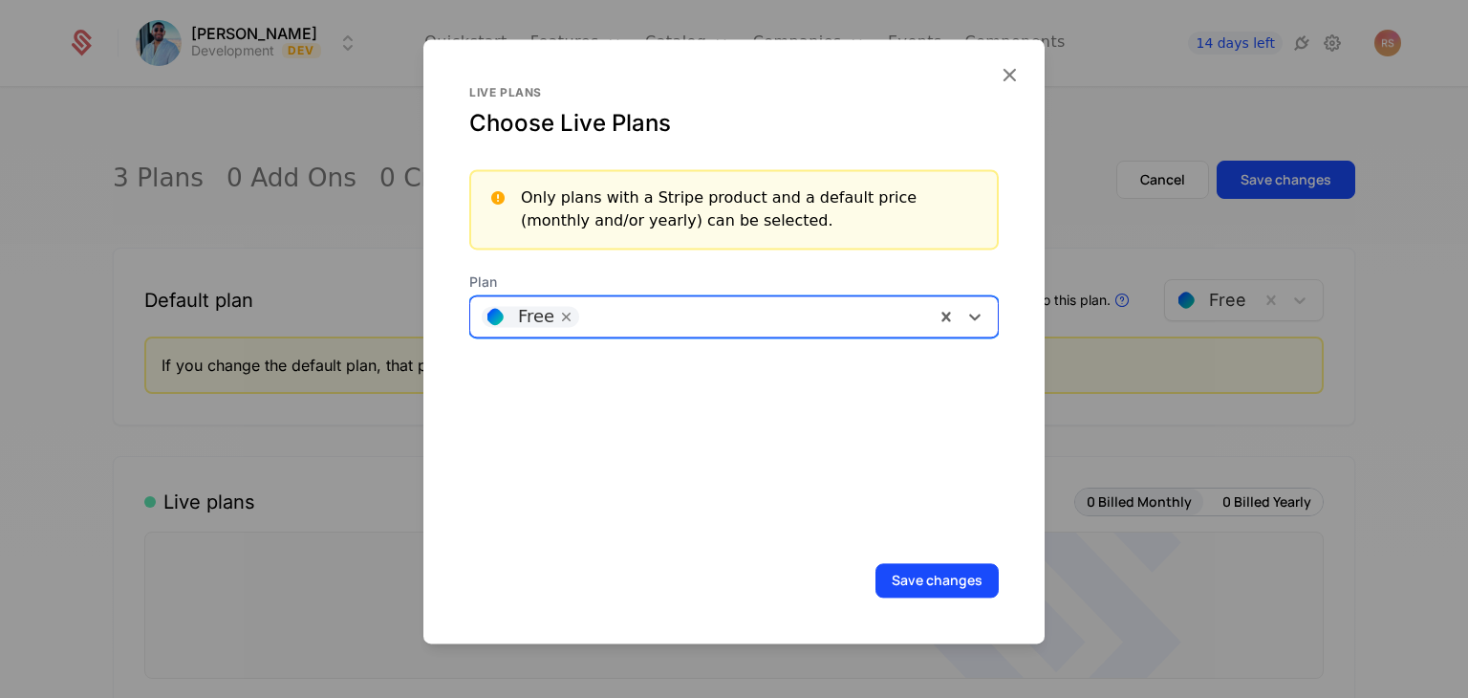
click at [724, 327] on div at bounding box center [754, 316] width 338 height 27
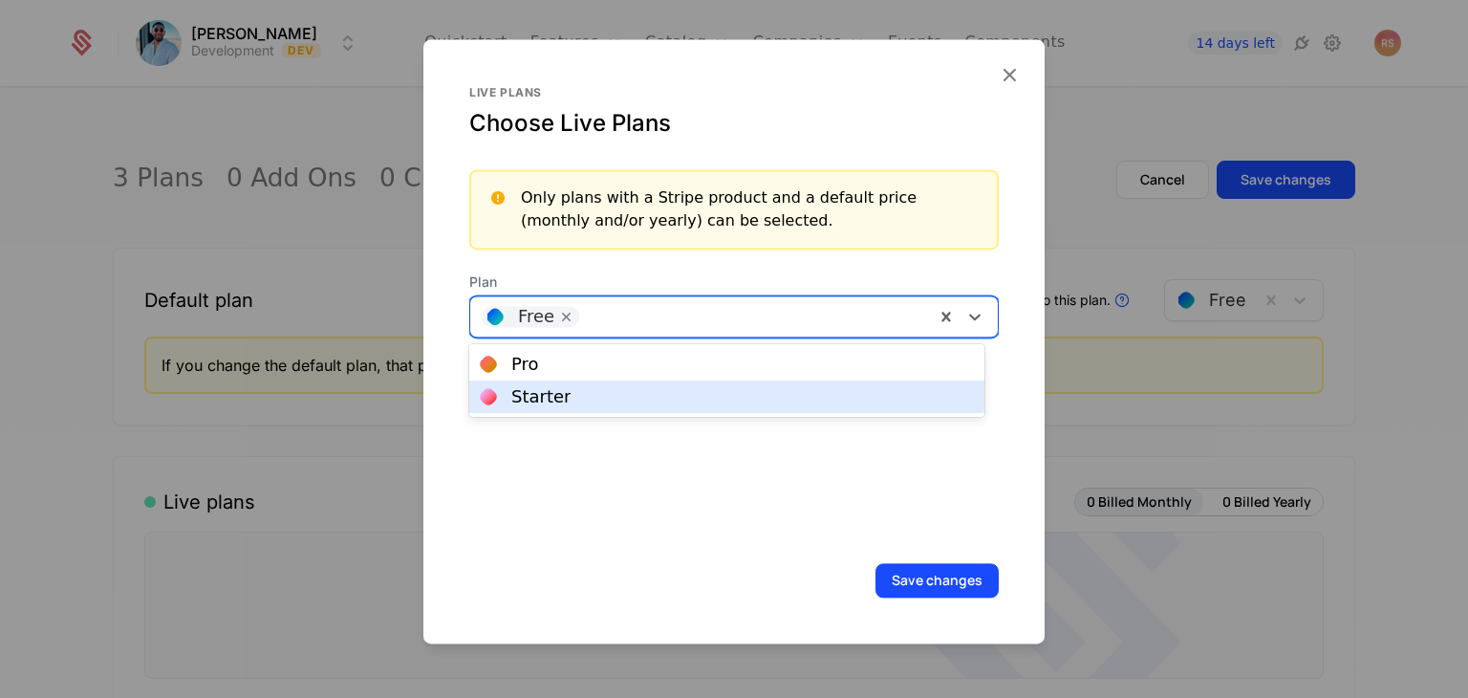
click at [703, 407] on div "Starter" at bounding box center [726, 396] width 515 height 32
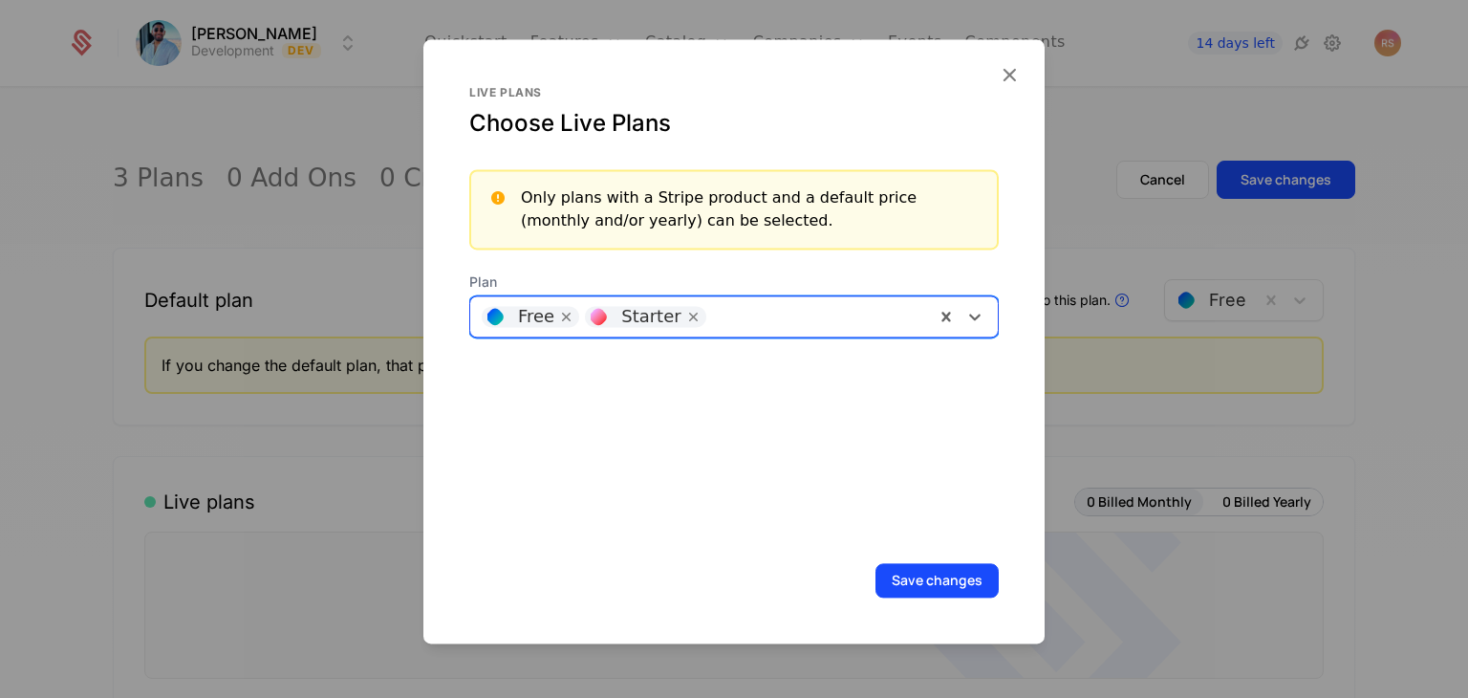
click at [753, 304] on div at bounding box center [817, 316] width 211 height 27
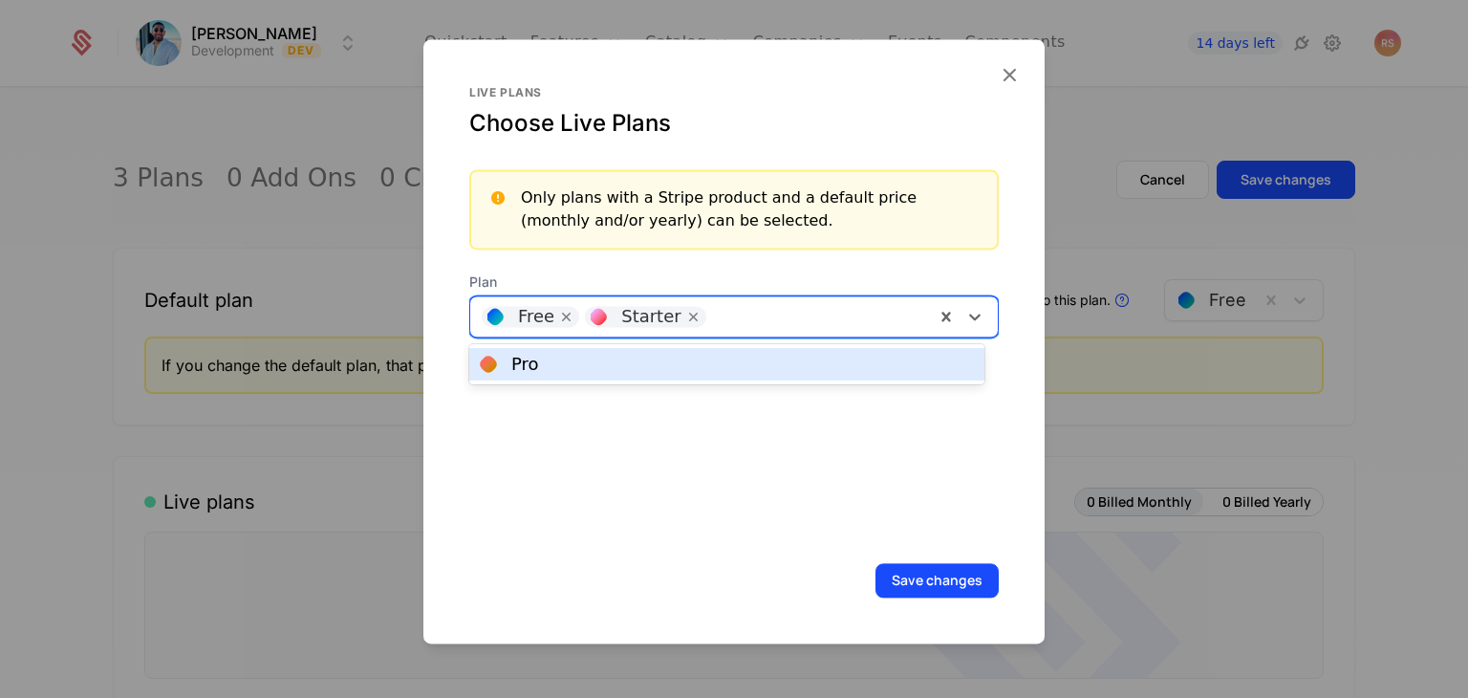
click at [738, 357] on div "Pro" at bounding box center [727, 364] width 492 height 17
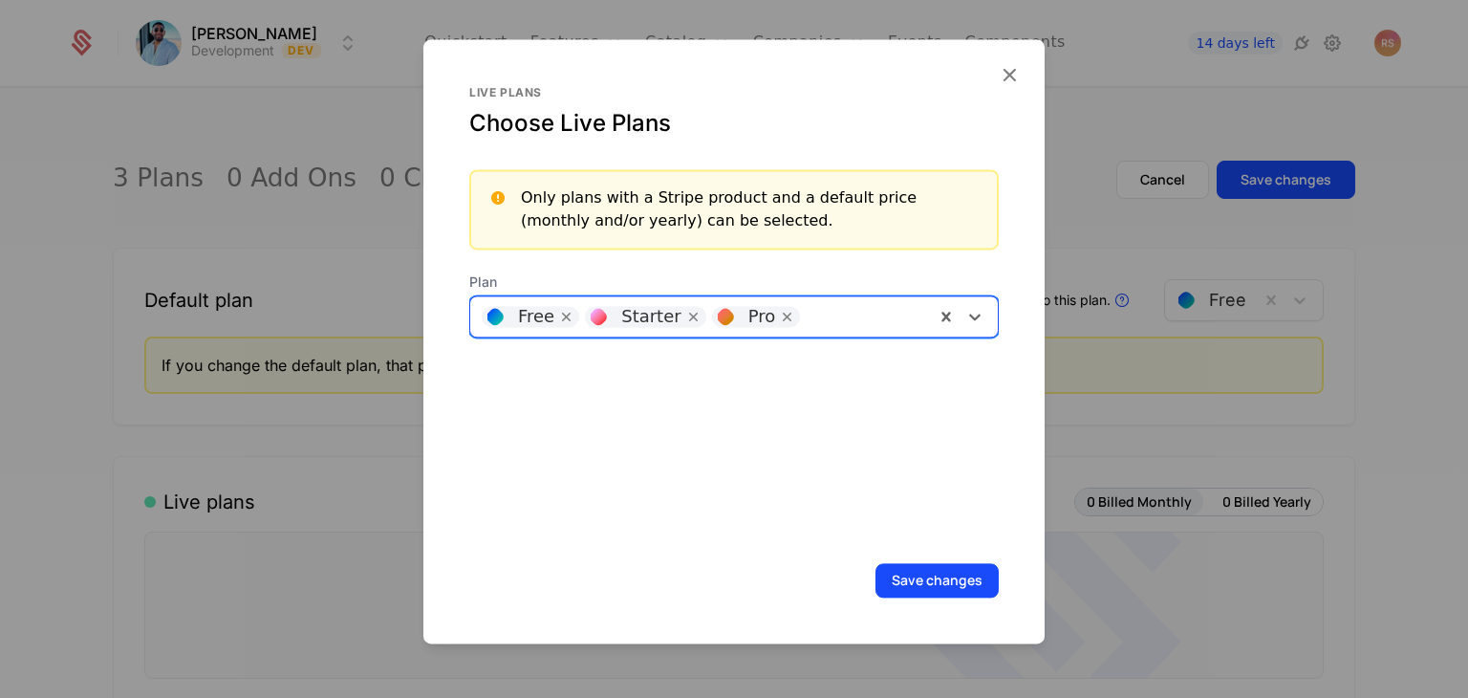
click at [912, 584] on button "Save changes" at bounding box center [937, 580] width 123 height 34
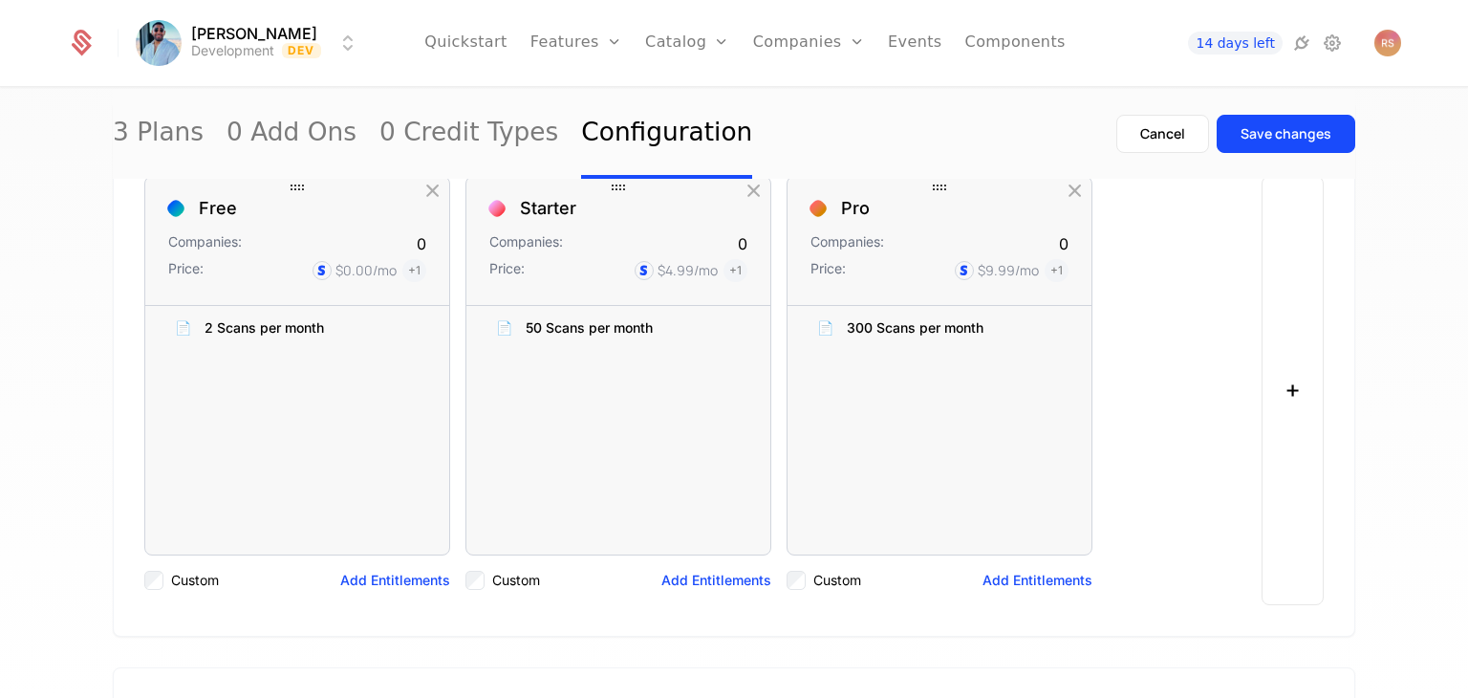
scroll to position [206, 0]
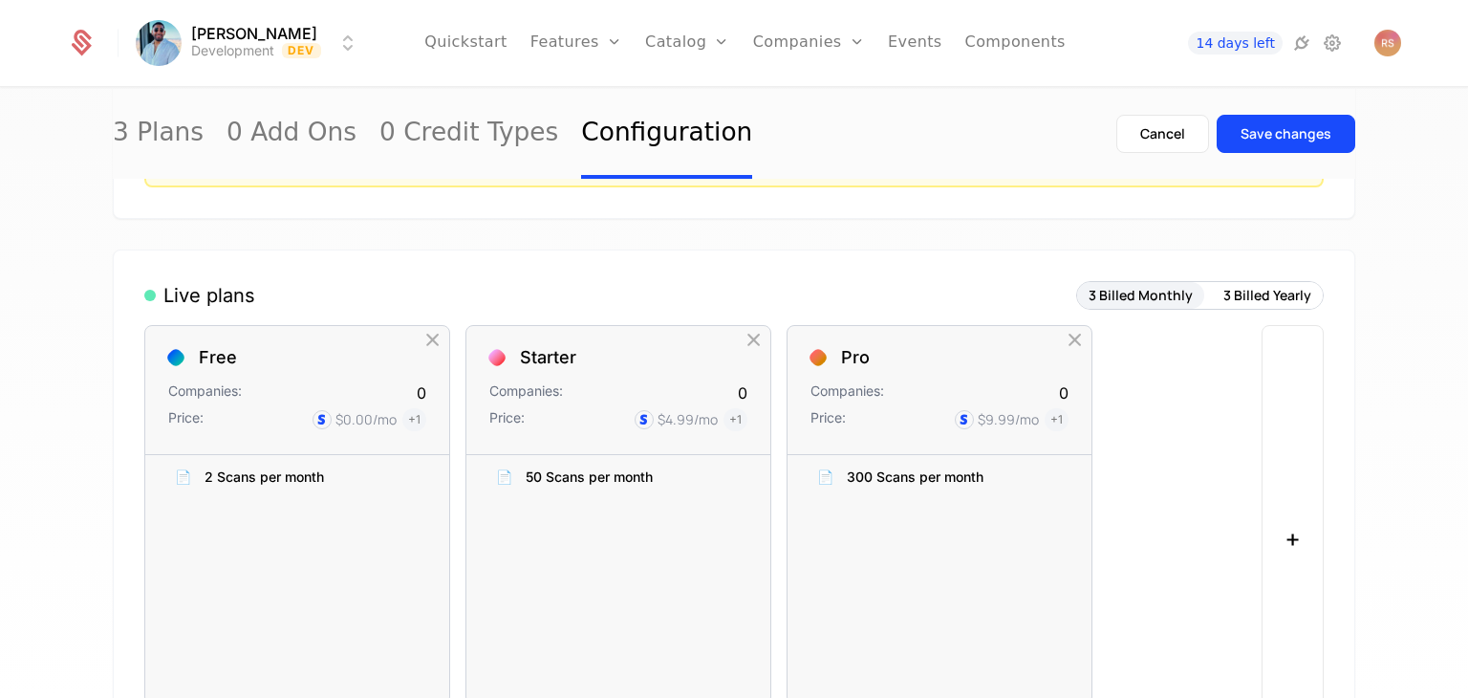
click at [1245, 296] on button "3 Billed Yearly" at bounding box center [1267, 295] width 111 height 27
click at [1158, 299] on button "3 Billed Monthly" at bounding box center [1140, 295] width 127 height 27
click at [1303, 125] on div "Save changes" at bounding box center [1286, 133] width 91 height 19
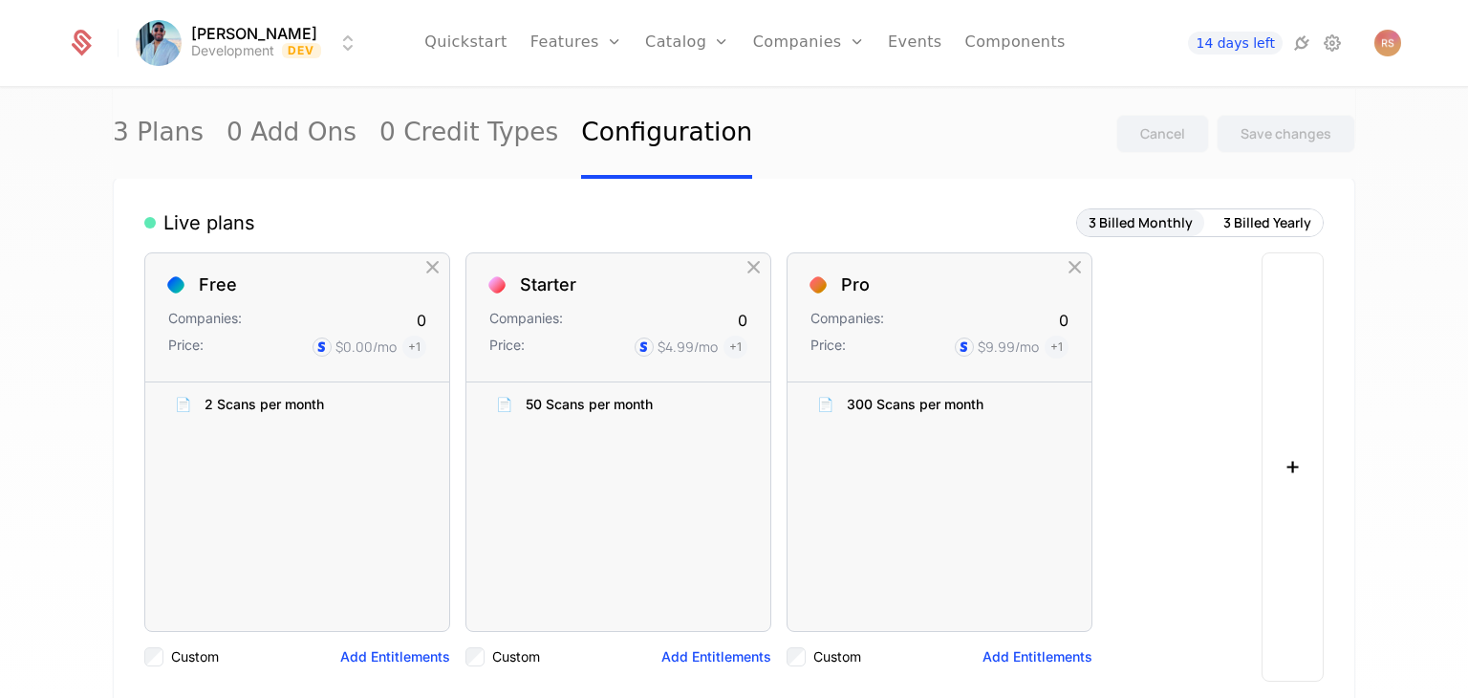
click at [703, 112] on div "Plans Add Ons Credits Configuration" at bounding box center [717, 139] width 144 height 153
click at [703, 97] on link "Plans" at bounding box center [717, 93] width 98 height 15
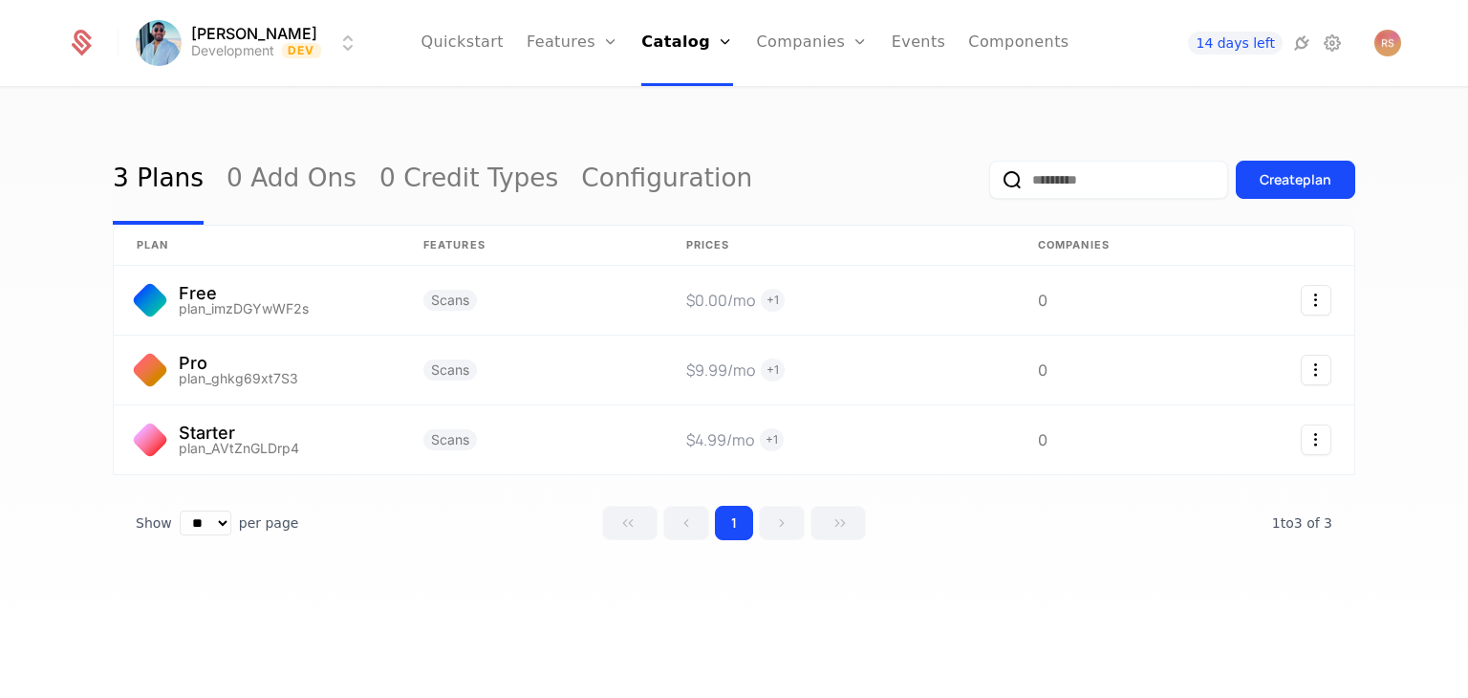
click at [607, 101] on link "Features" at bounding box center [594, 93] width 88 height 15
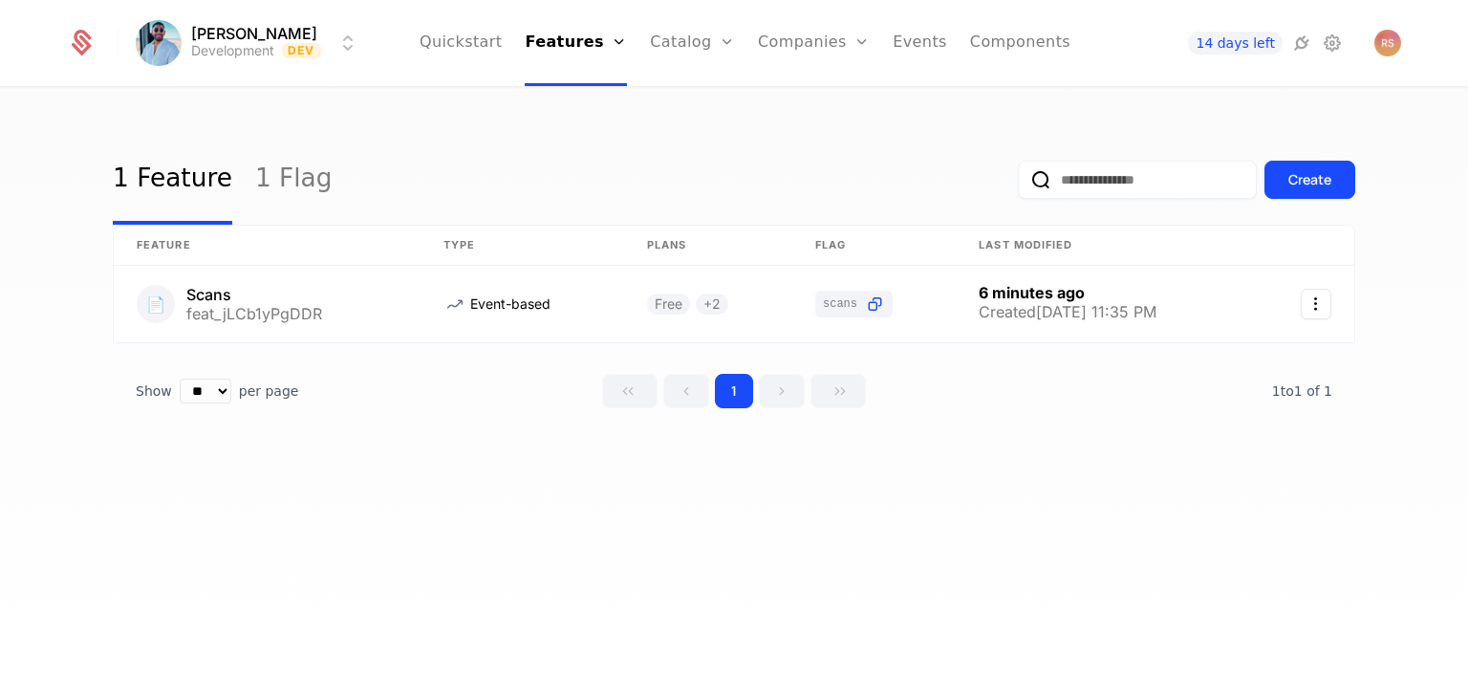
click at [1317, 184] on div "Create" at bounding box center [1309, 179] width 43 height 19
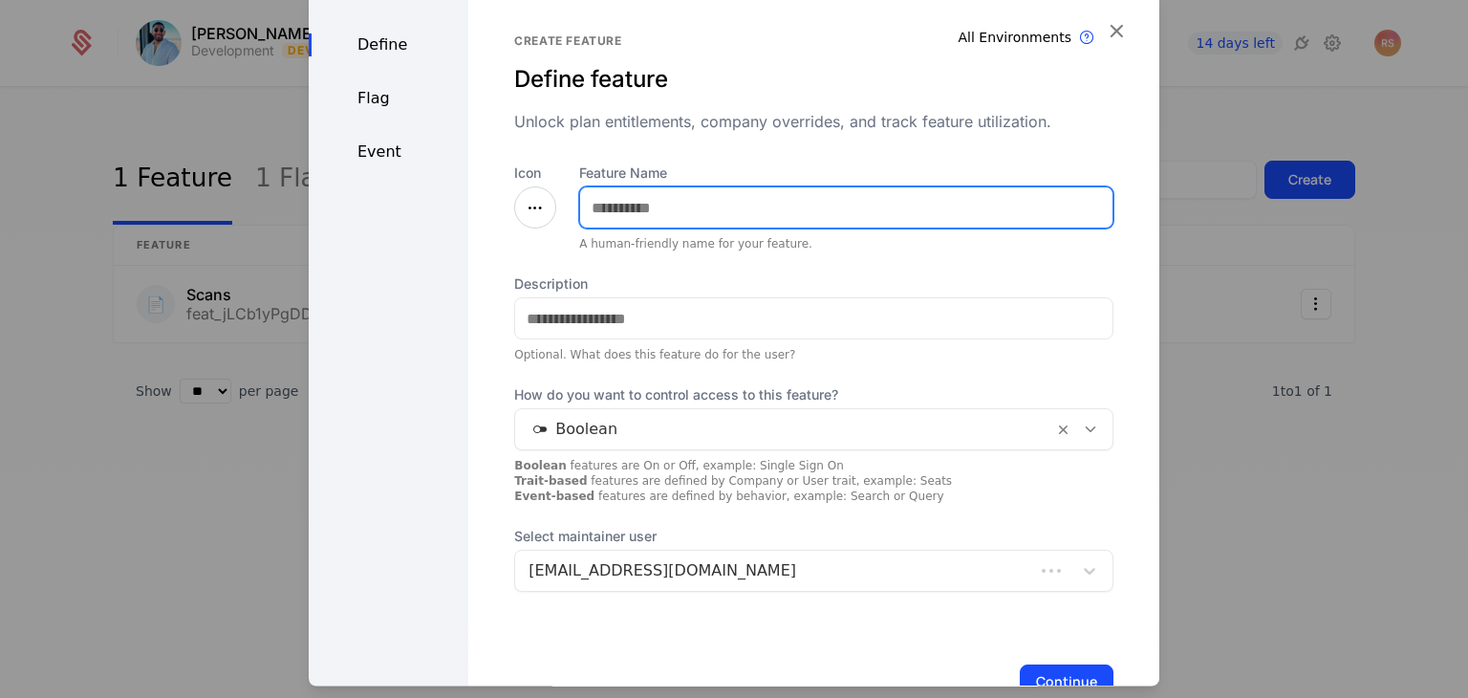
click at [673, 211] on input "Feature Name" at bounding box center [846, 208] width 532 height 40
type input "**********"
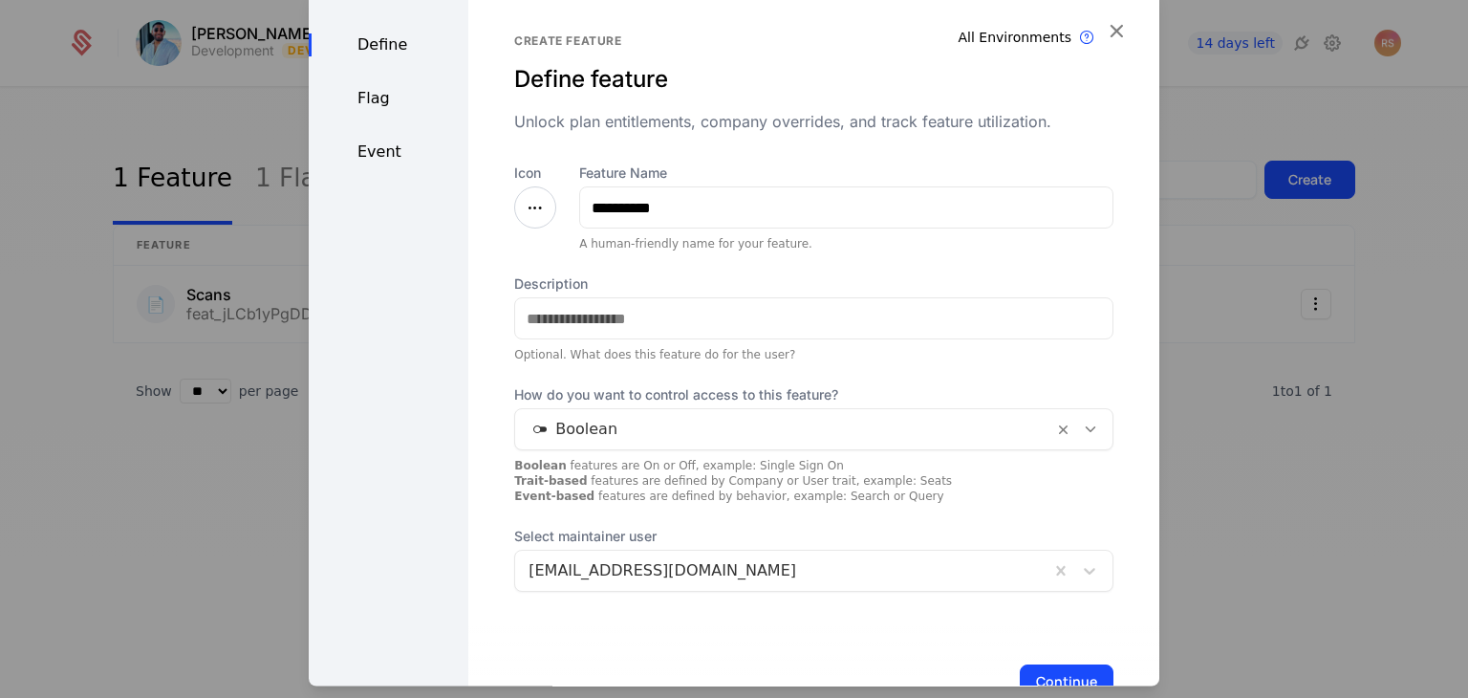
click at [534, 206] on icon at bounding box center [535, 208] width 23 height 23
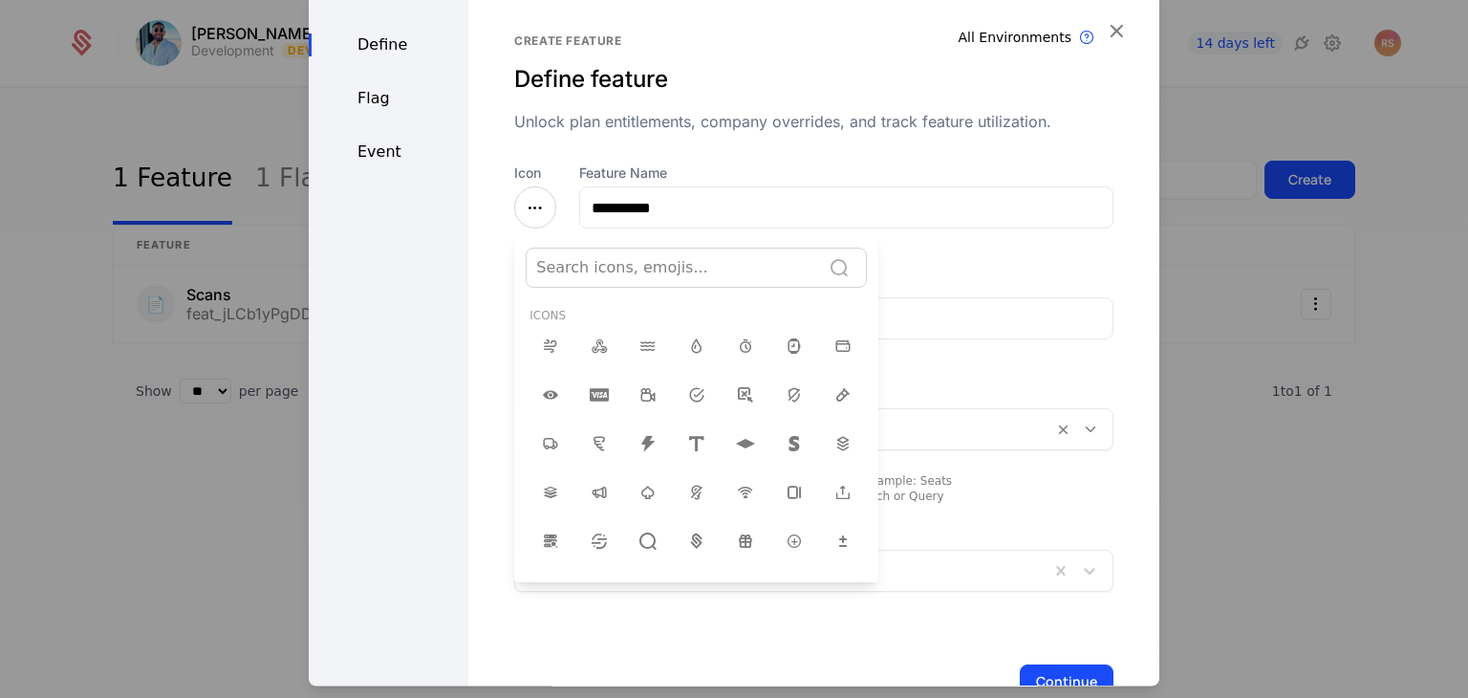
click at [596, 275] on div at bounding box center [673, 268] width 274 height 27
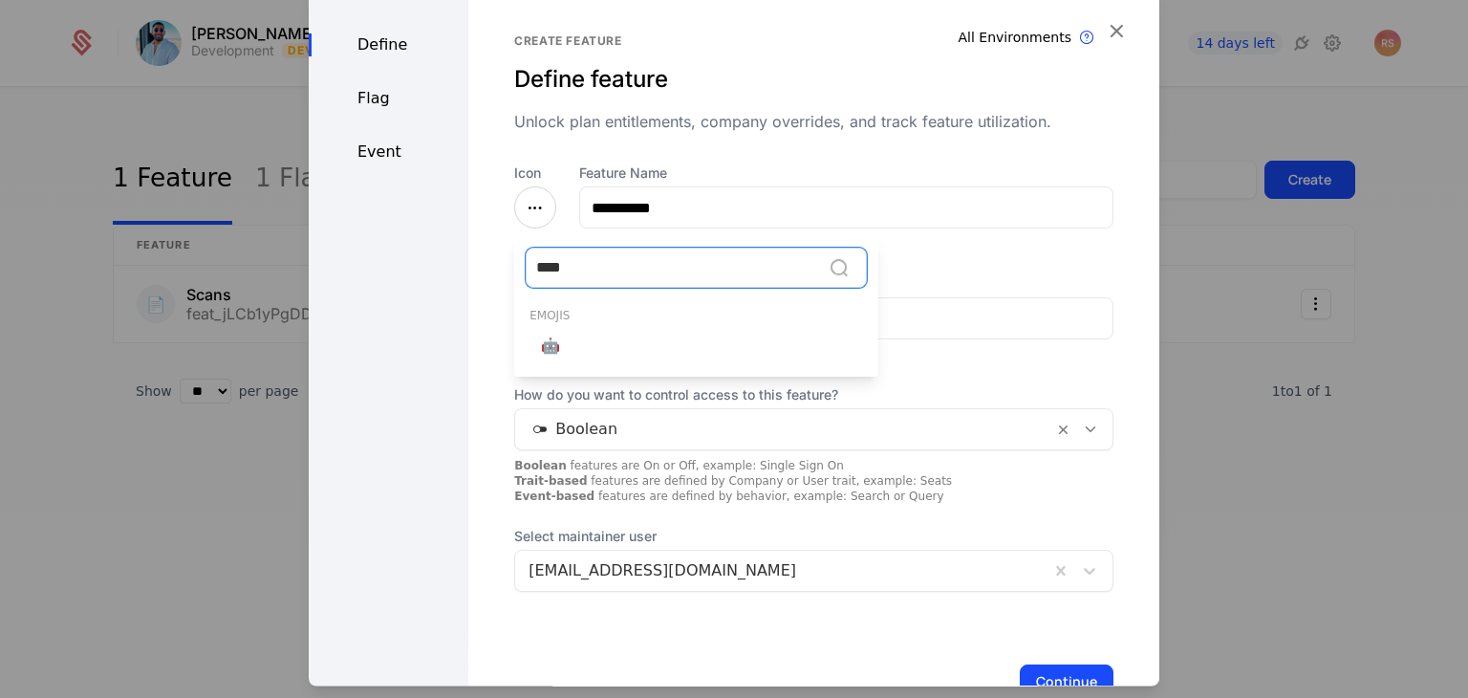
type input "*****"
click at [542, 331] on div "🤖" at bounding box center [550, 347] width 41 height 38
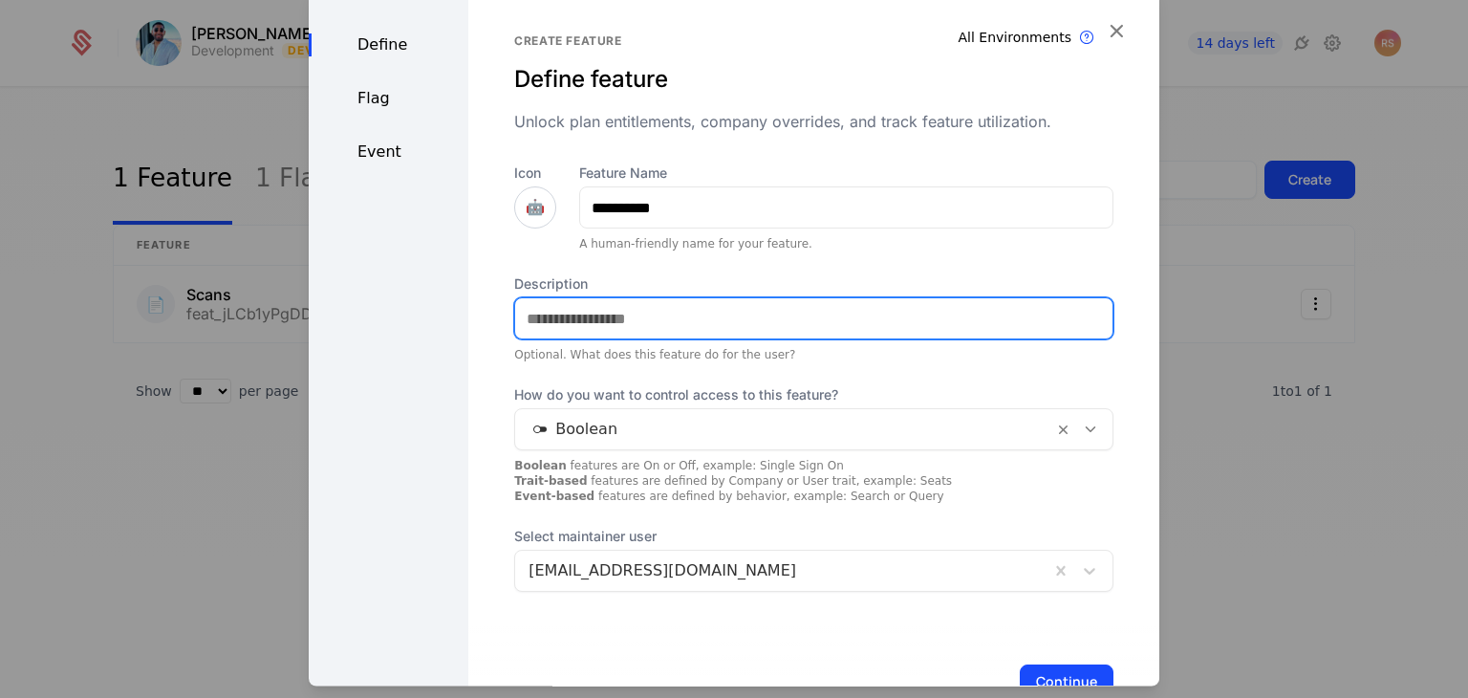
click at [616, 324] on input "Description" at bounding box center [813, 319] width 597 height 40
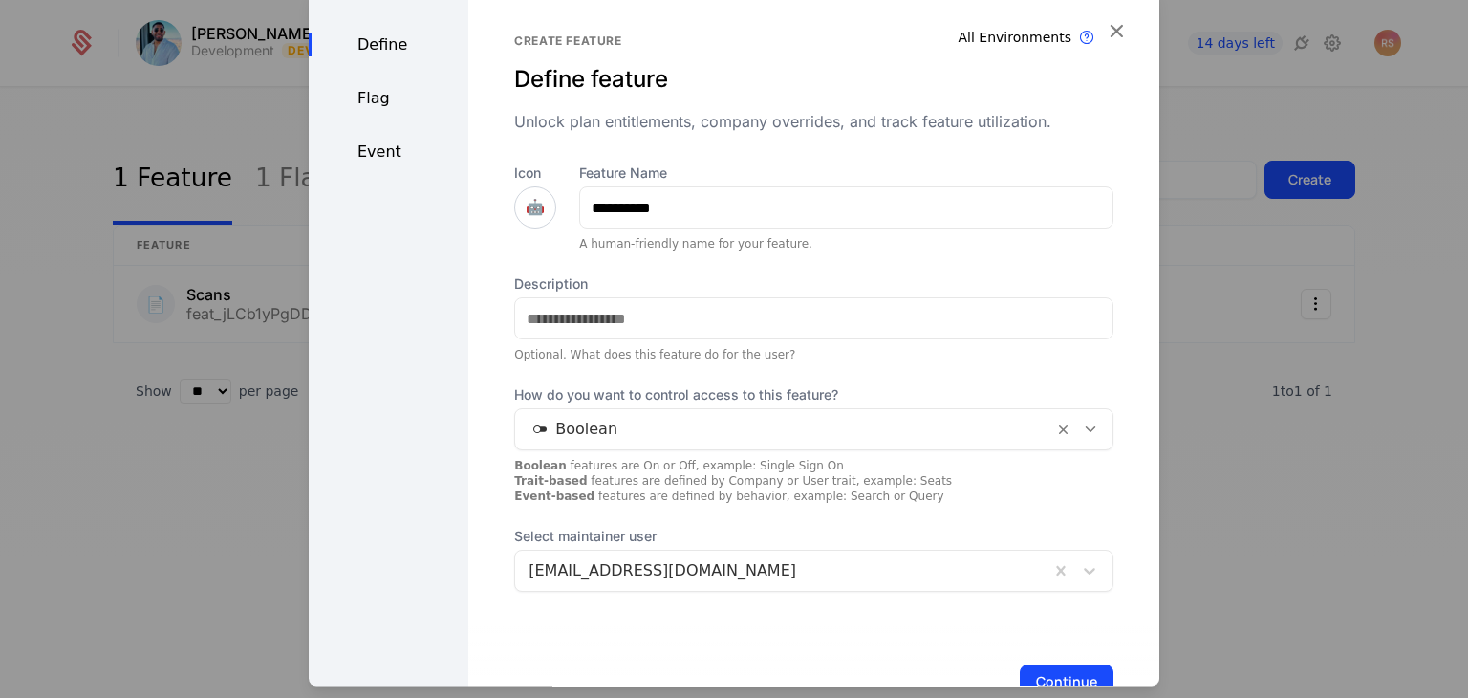
click at [705, 345] on div "Description Optional. What does this feature do for the user?" at bounding box center [813, 319] width 599 height 88
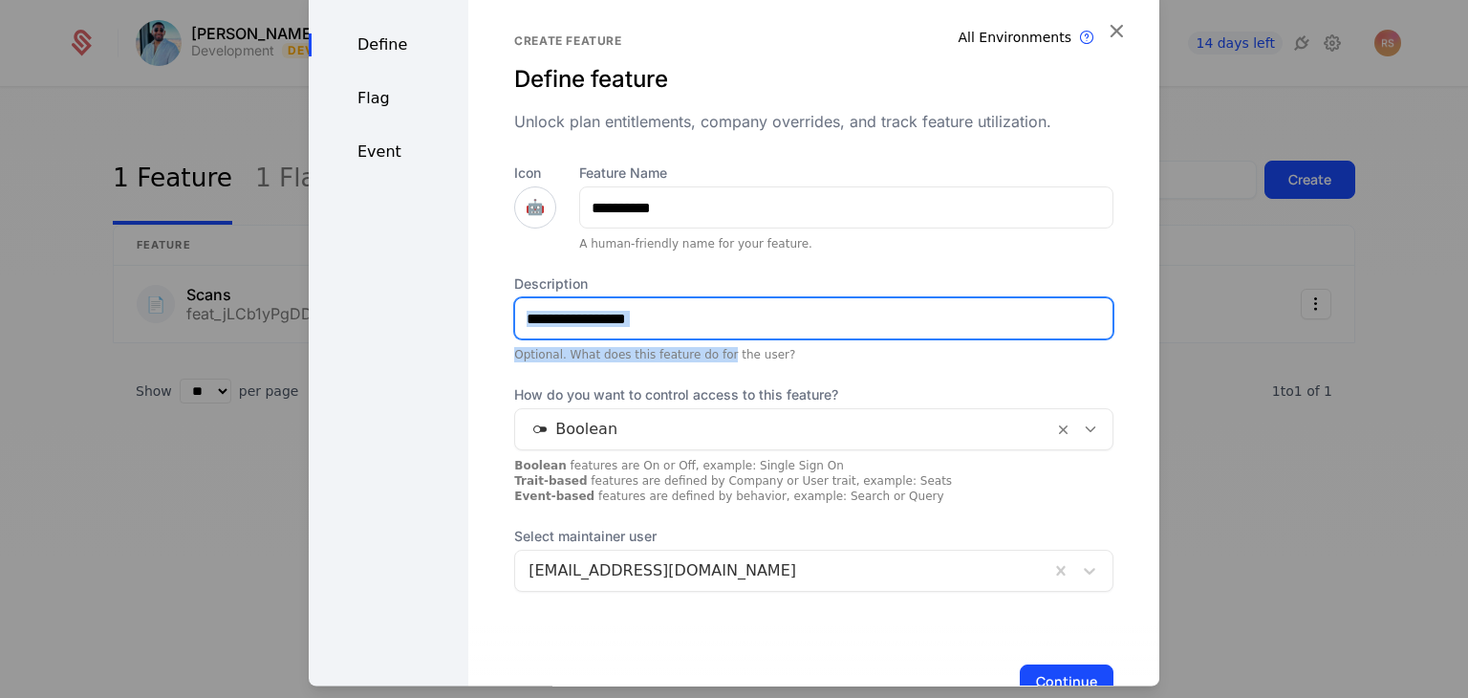
click at [698, 330] on input "Description" at bounding box center [813, 319] width 597 height 40
type input "**********"
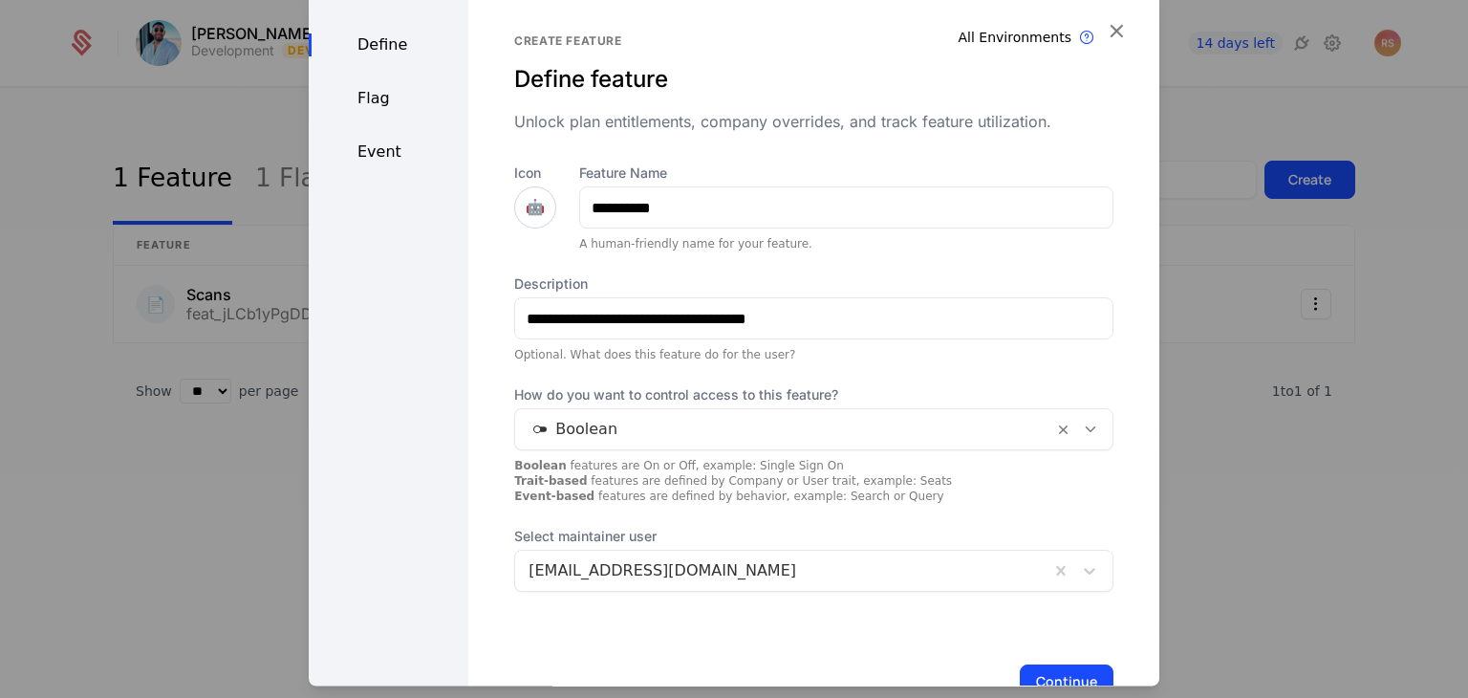
scroll to position [59, 0]
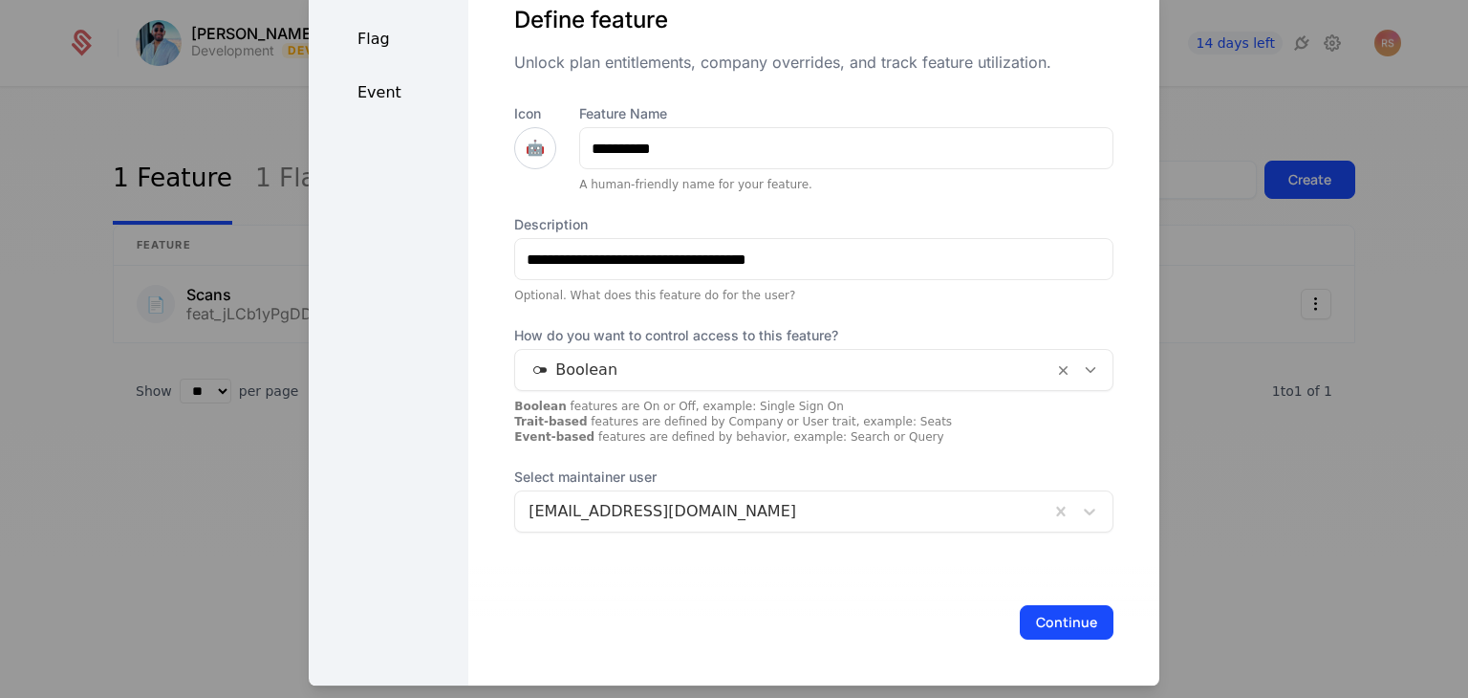
click at [1027, 636] on button "Continue" at bounding box center [1067, 623] width 94 height 34
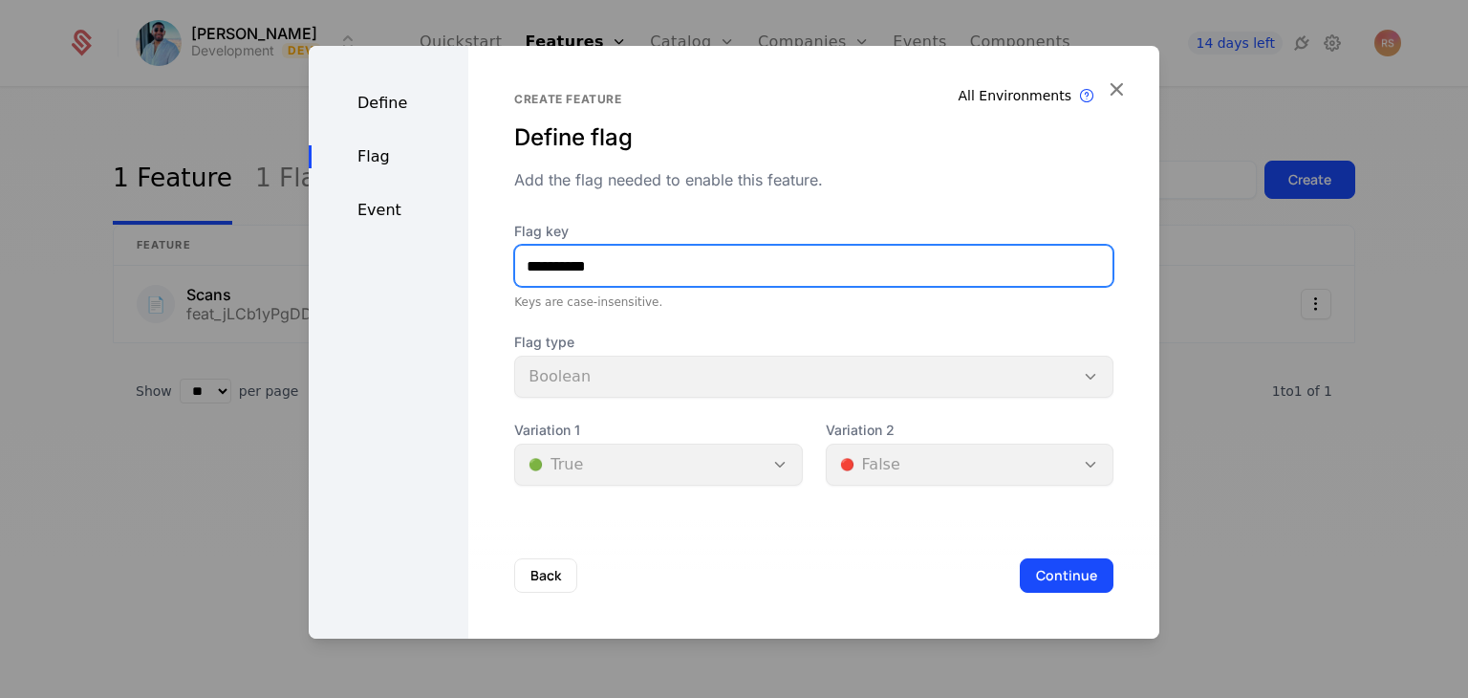
click at [535, 265] on input "**********" at bounding box center [813, 266] width 597 height 40
type input "*******"
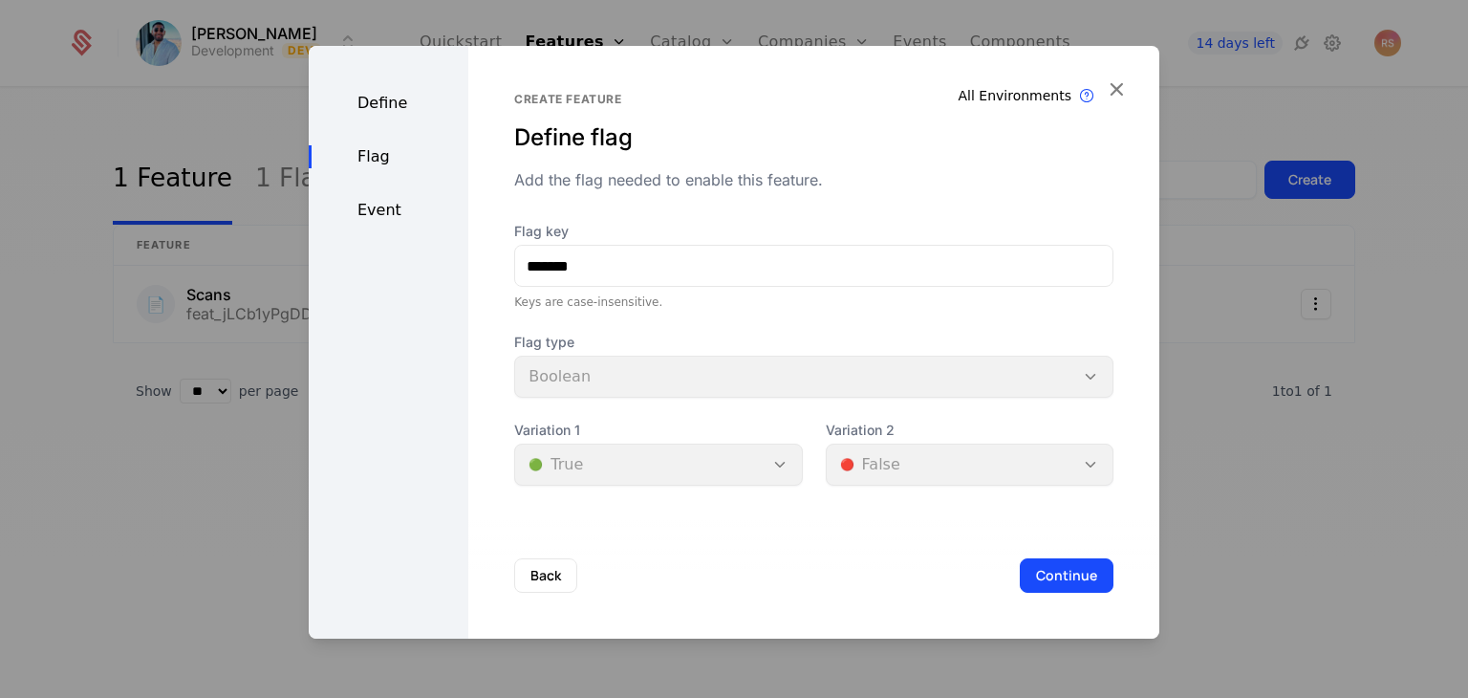
click at [1069, 574] on button "Continue" at bounding box center [1067, 575] width 94 height 34
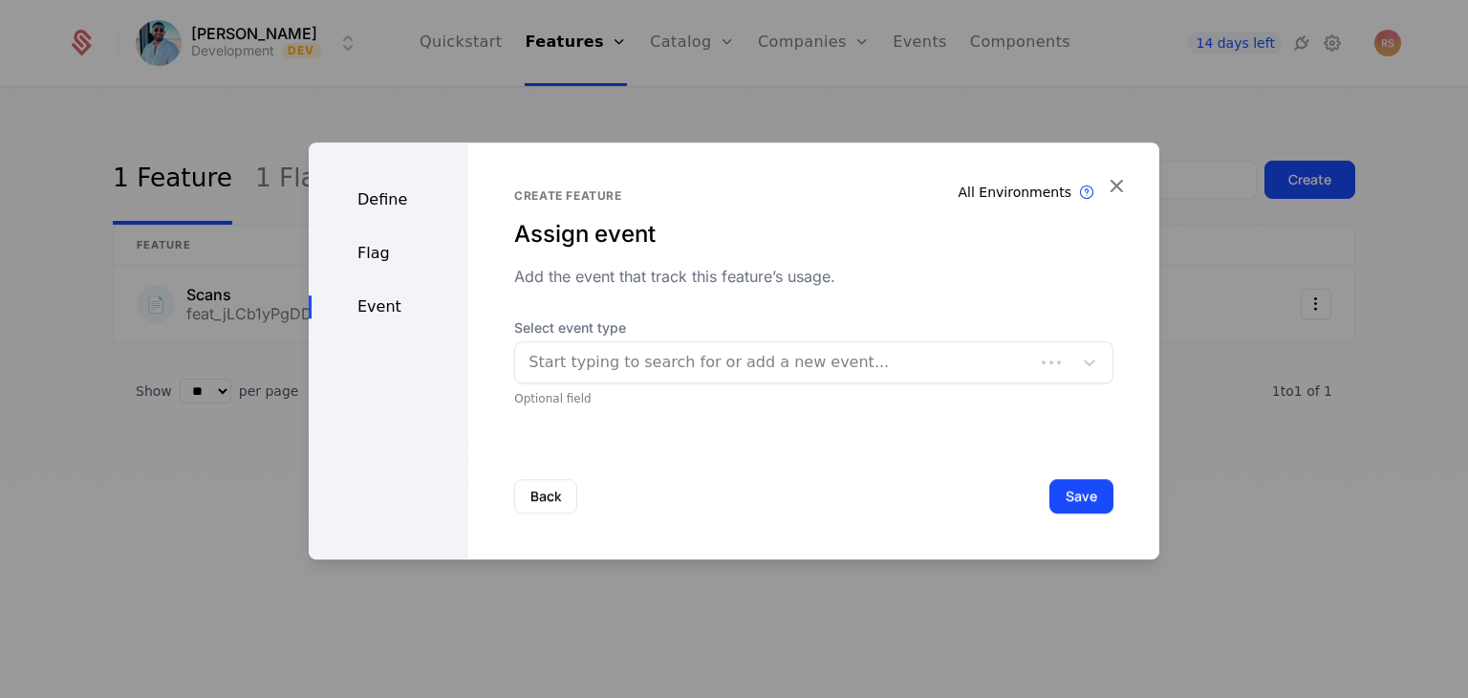
click at [728, 361] on div at bounding box center [775, 362] width 492 height 27
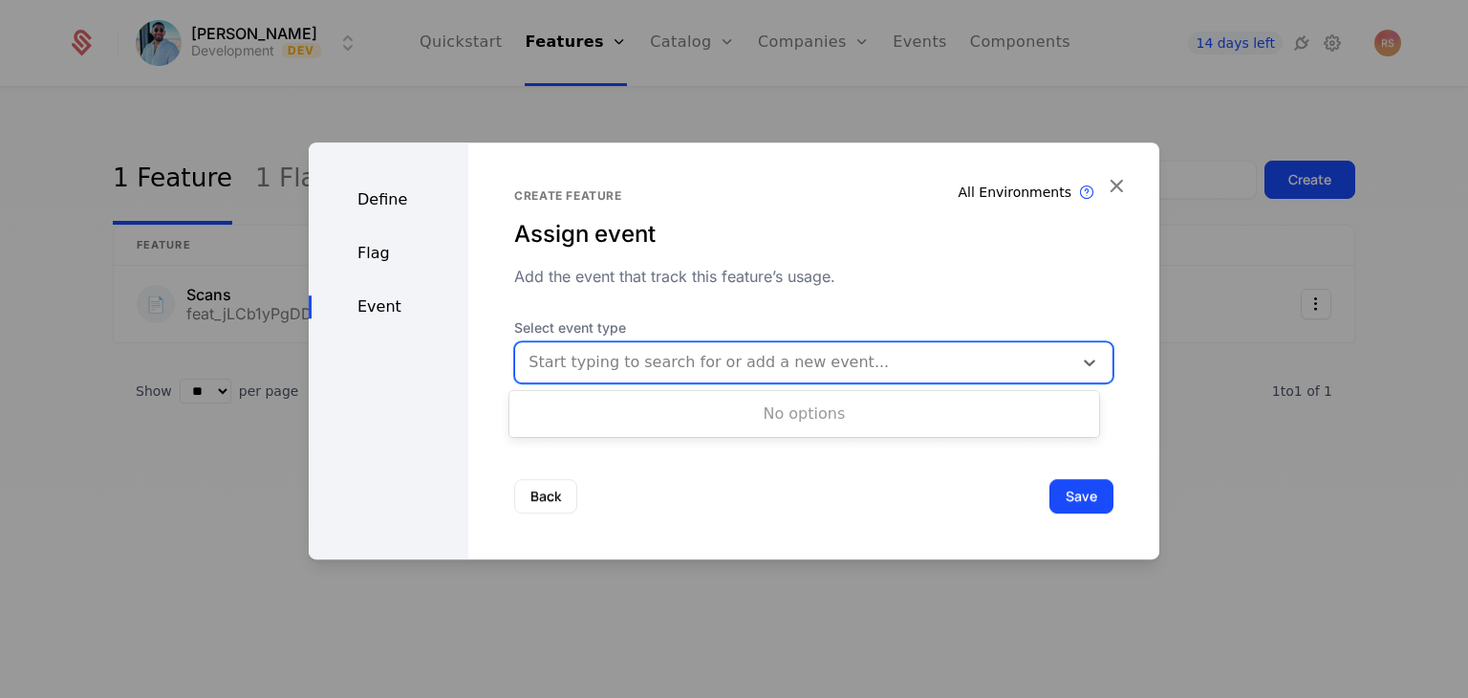
click at [906, 530] on div "Back Save" at bounding box center [813, 496] width 691 height 126
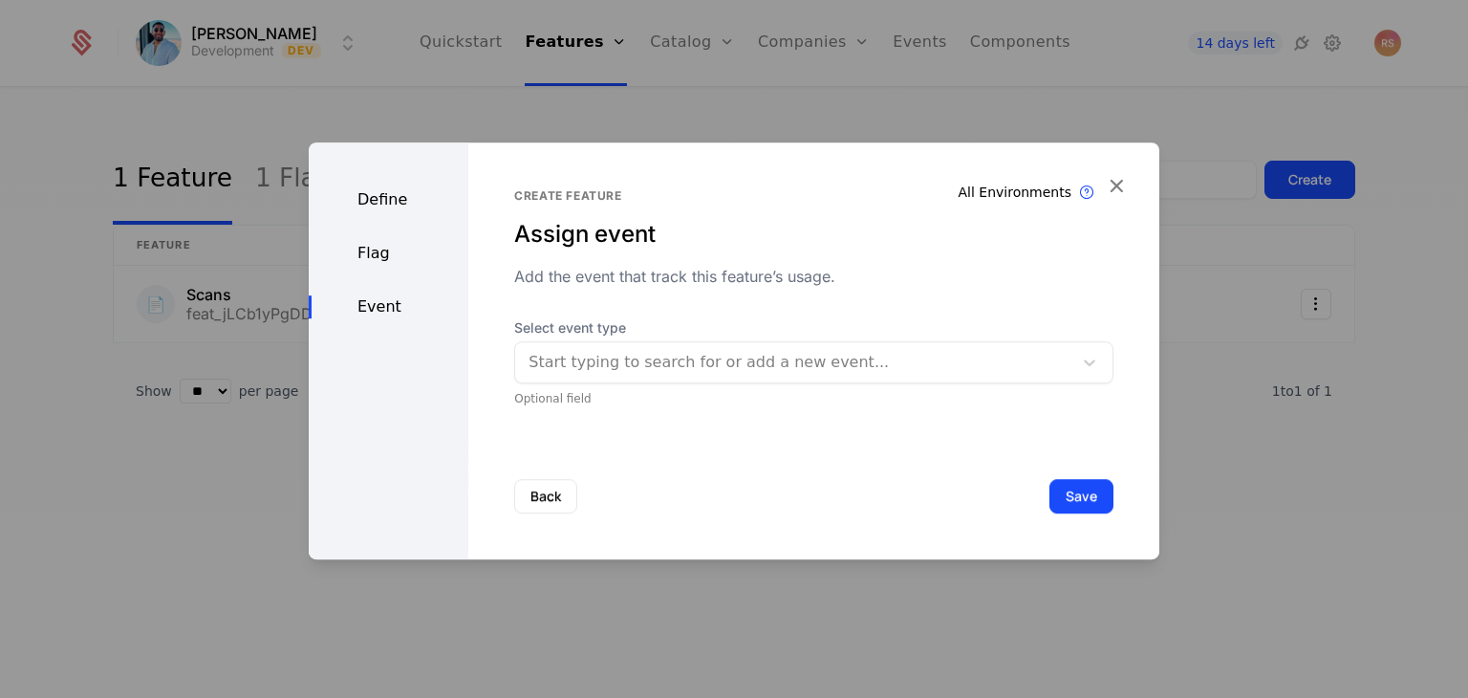
click at [1066, 506] on button "Save" at bounding box center [1081, 496] width 64 height 34
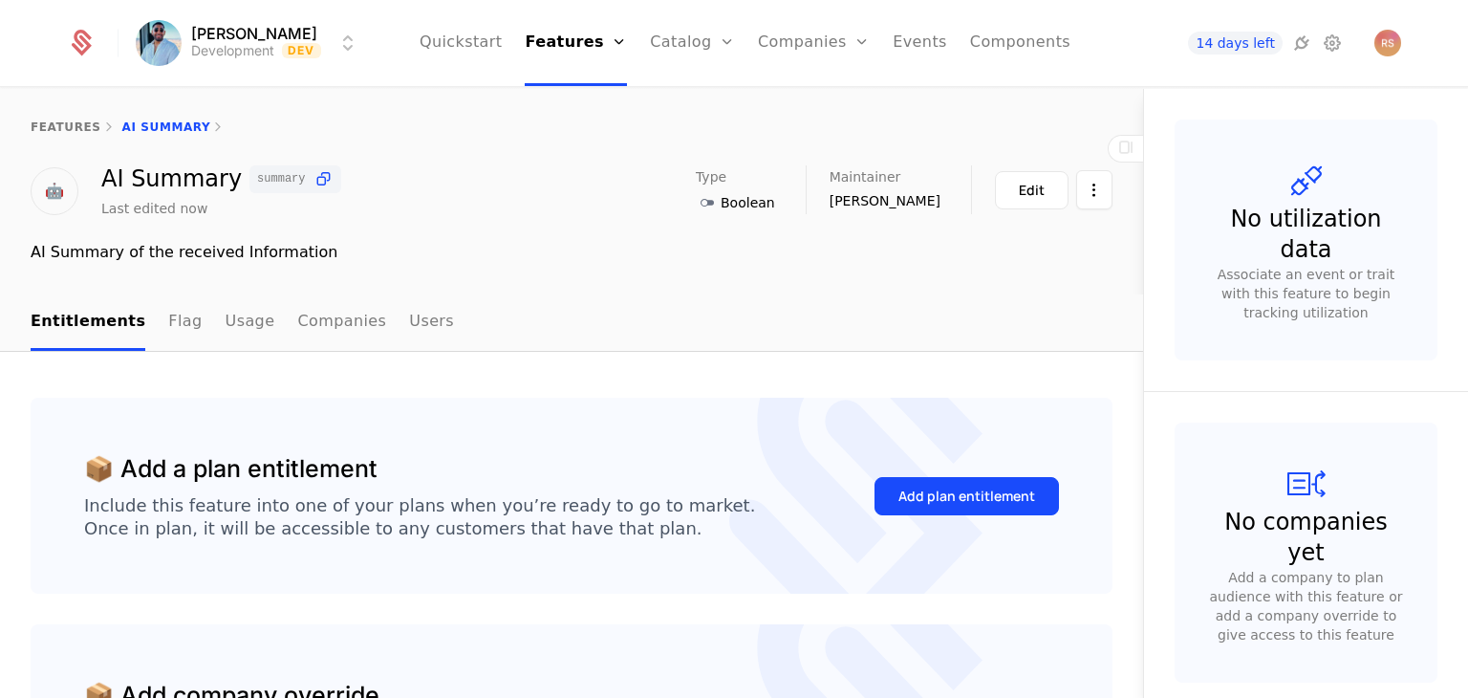
click at [432, 191] on div "🤖 AI Summary summary Last edited now Type Boolean Maintainer Rahul Sachdeva Edit" at bounding box center [572, 191] width 1082 height 53
click at [902, 511] on button "Add plan entitlement" at bounding box center [967, 496] width 184 height 38
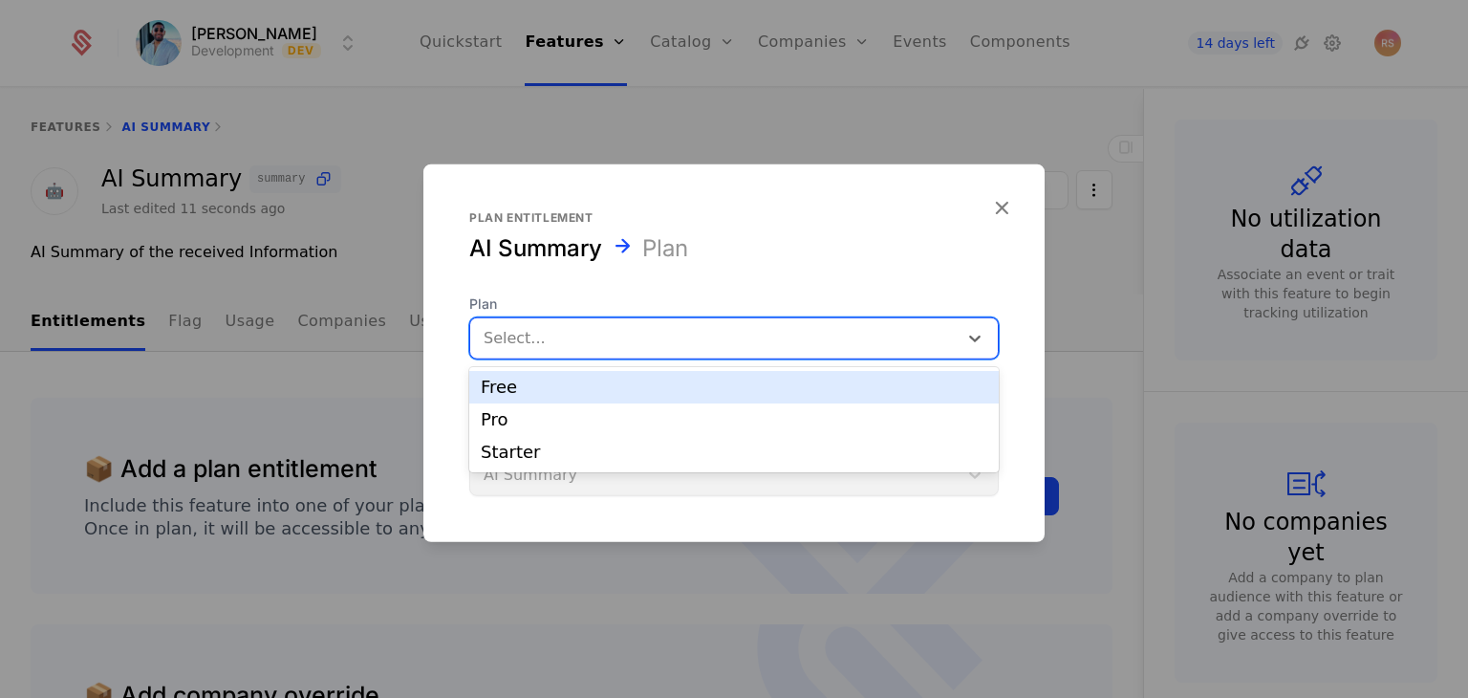
click at [613, 349] on div at bounding box center [714, 338] width 461 height 27
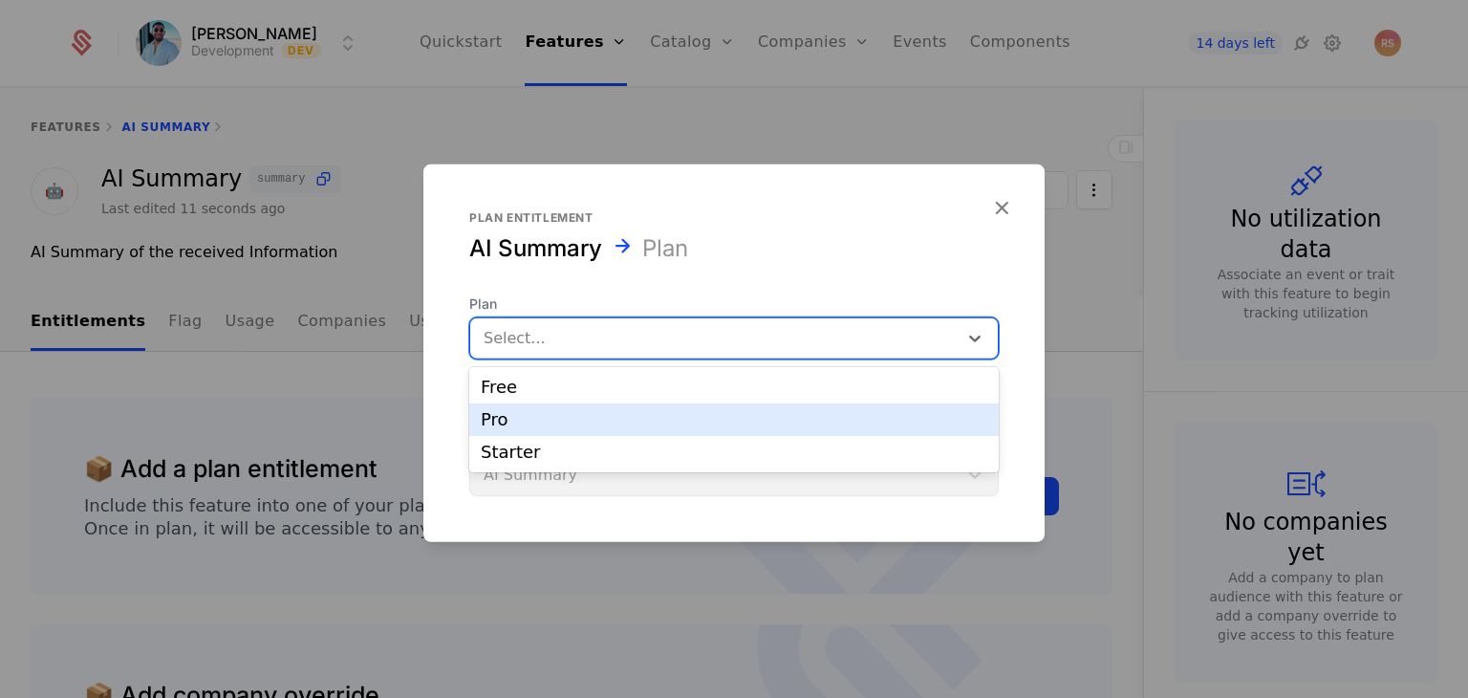
click at [593, 426] on div "Pro" at bounding box center [734, 419] width 507 height 17
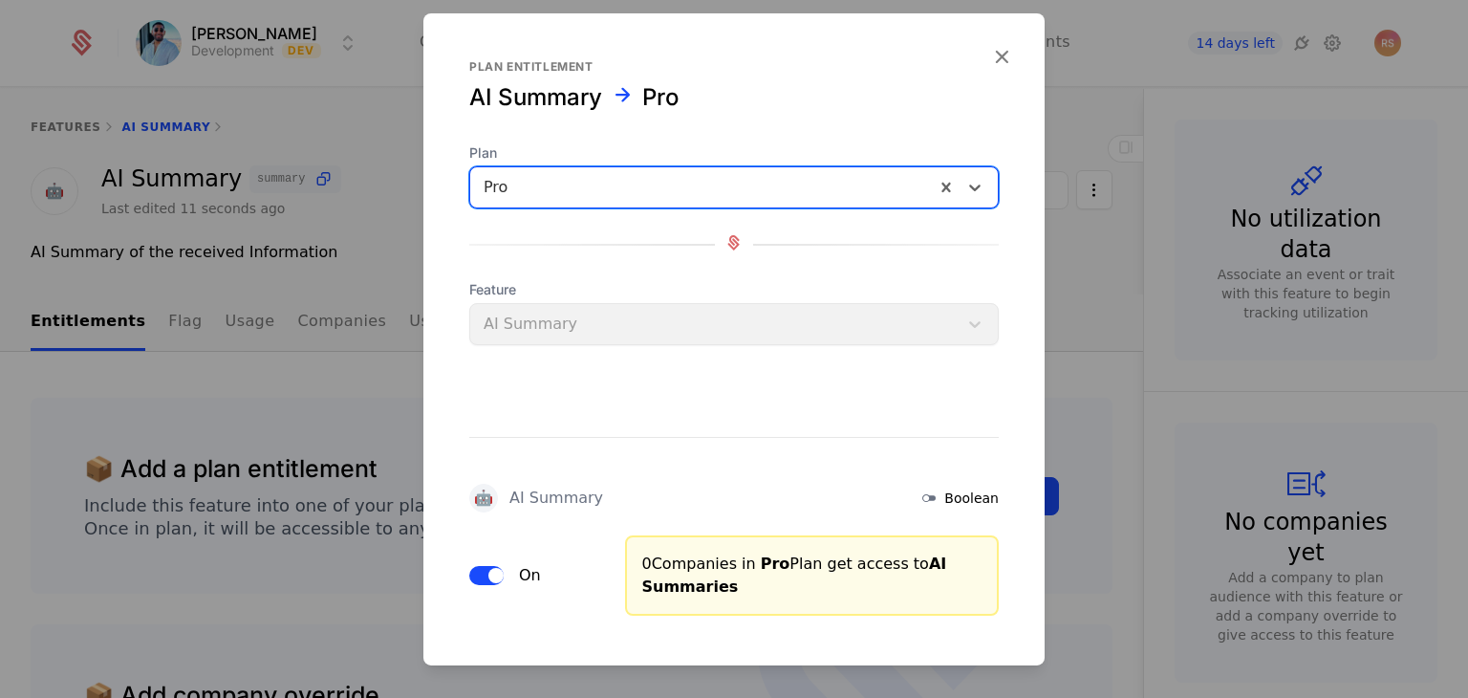
scroll to position [85, 0]
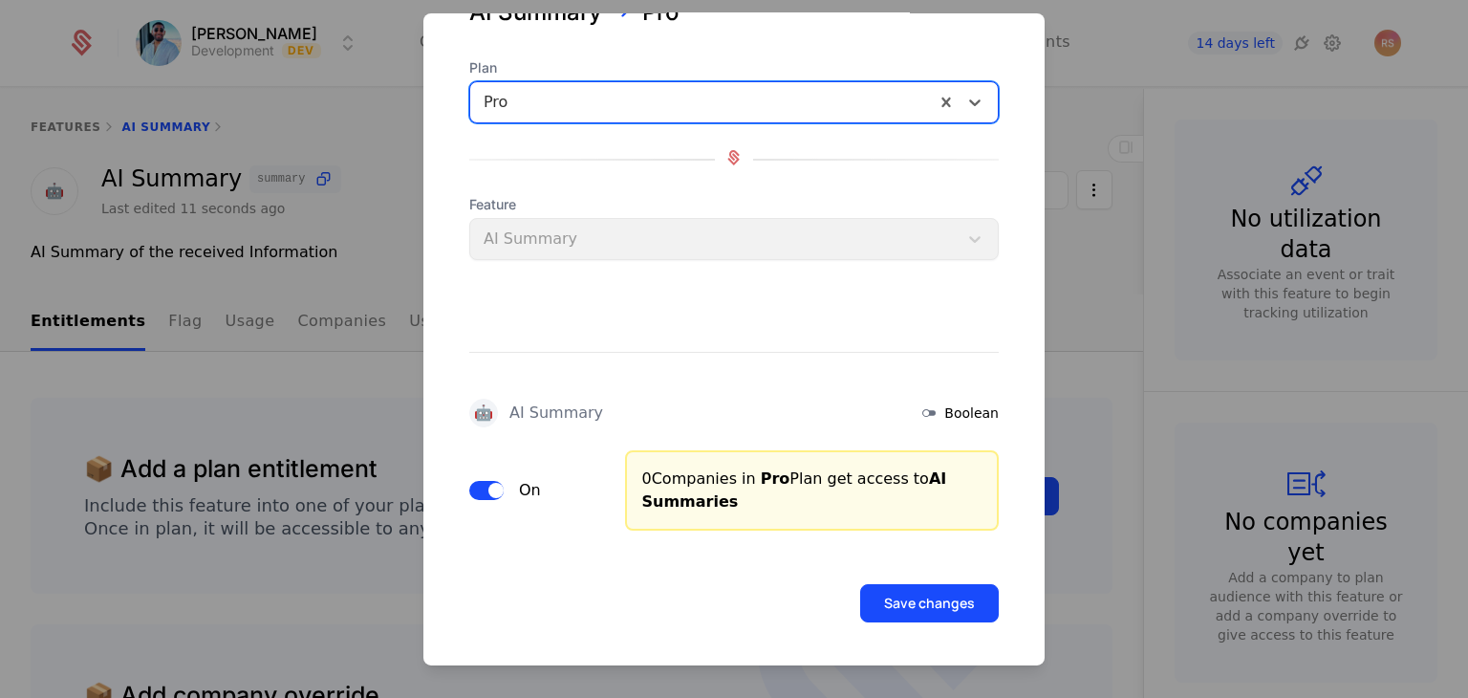
click at [912, 605] on button "Save changes" at bounding box center [929, 603] width 139 height 38
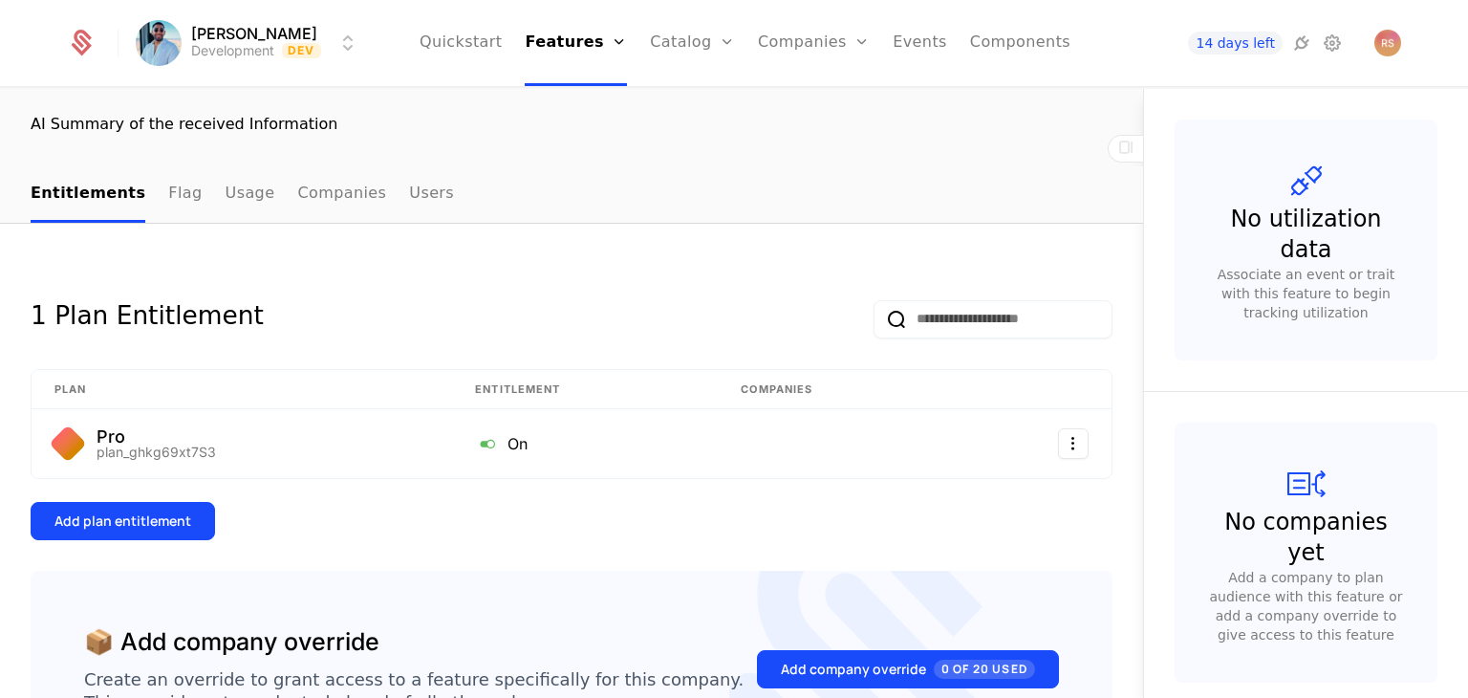
scroll to position [0, 0]
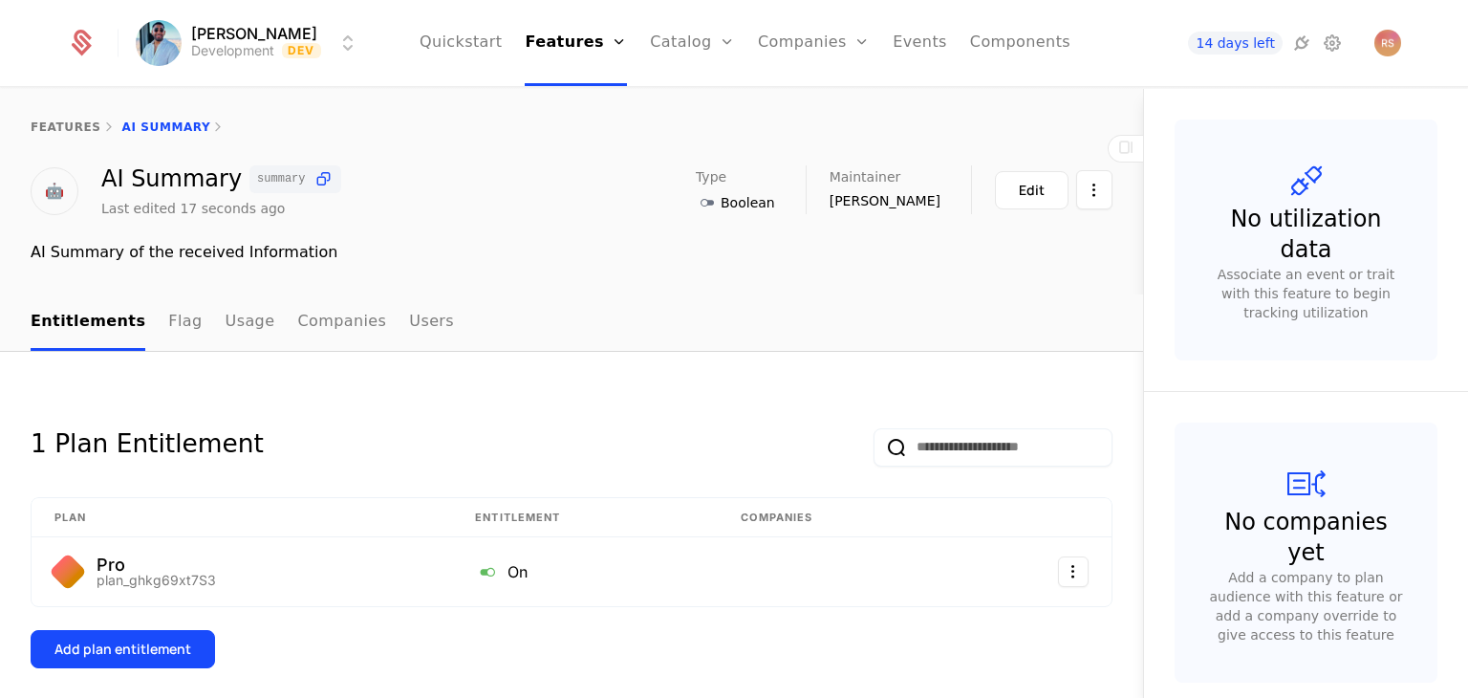
click at [1016, 48] on link "Components" at bounding box center [1020, 43] width 100 height 86
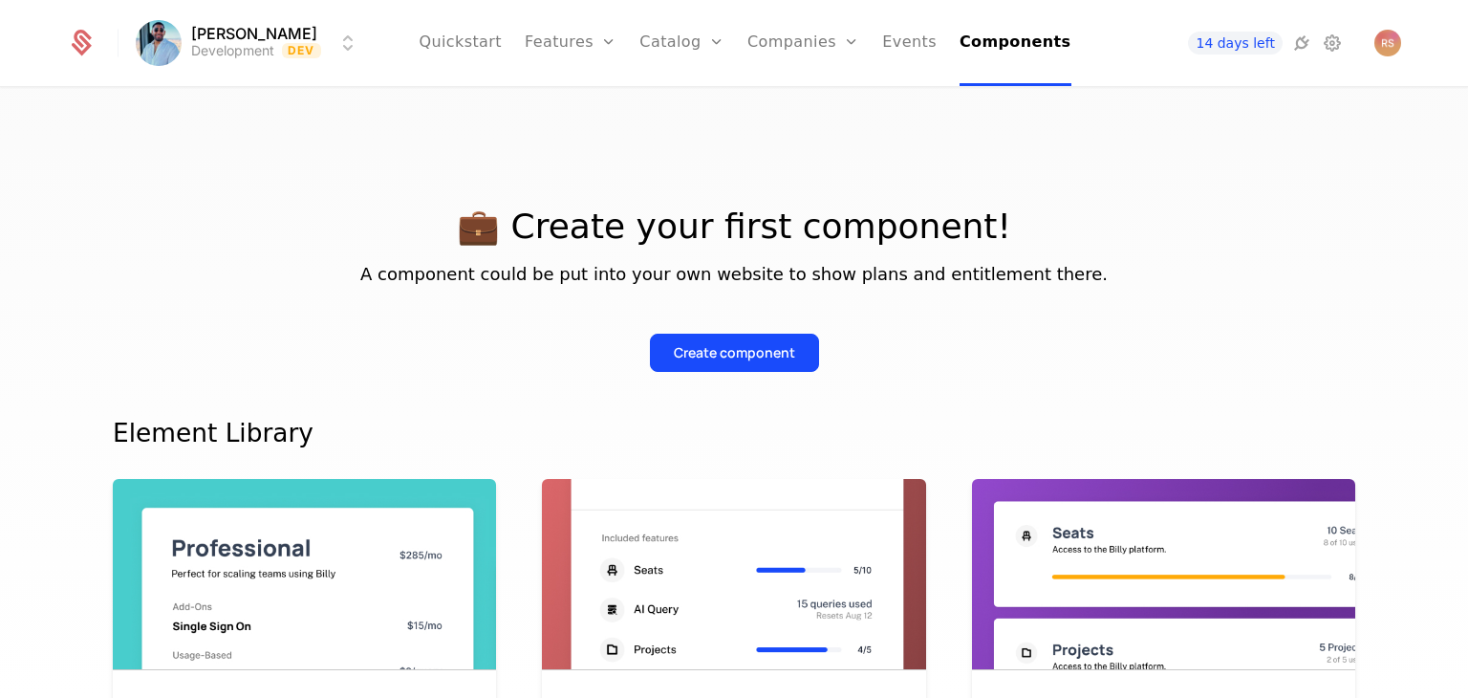
click at [686, 328] on div "Create component" at bounding box center [734, 337] width 1243 height 69
click at [691, 350] on div "Create component" at bounding box center [734, 352] width 121 height 19
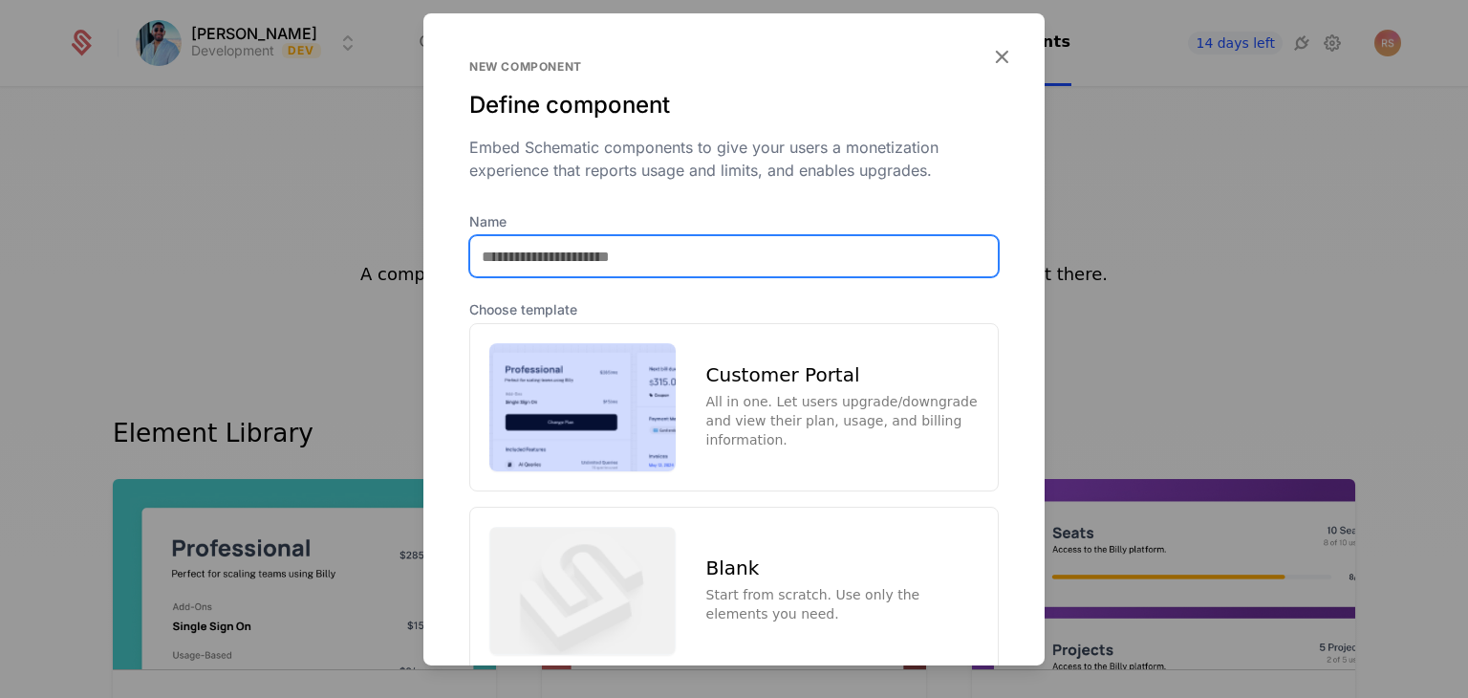
click at [660, 243] on input "Name" at bounding box center [734, 256] width 528 height 40
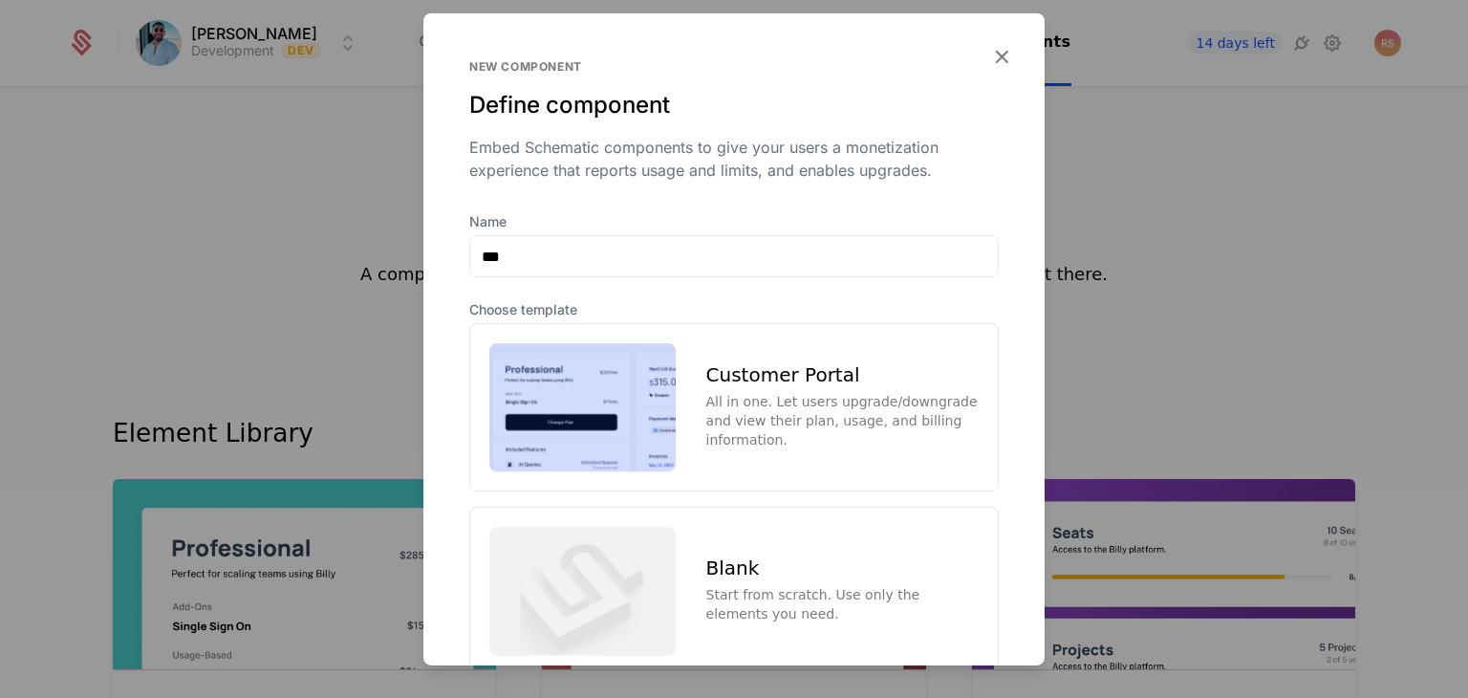
click at [706, 378] on div "Customer Portal" at bounding box center [842, 374] width 272 height 19
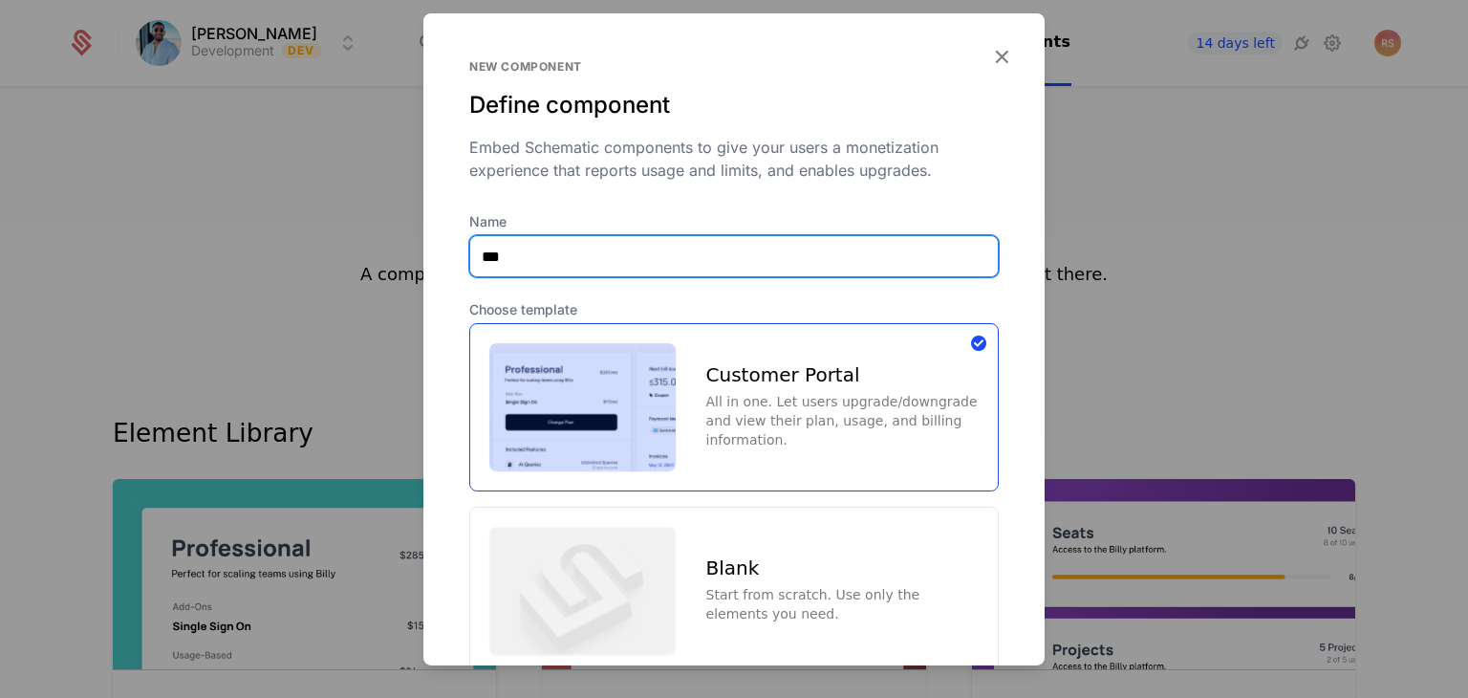
click at [709, 274] on input "***" at bounding box center [734, 256] width 528 height 40
type input "**********"
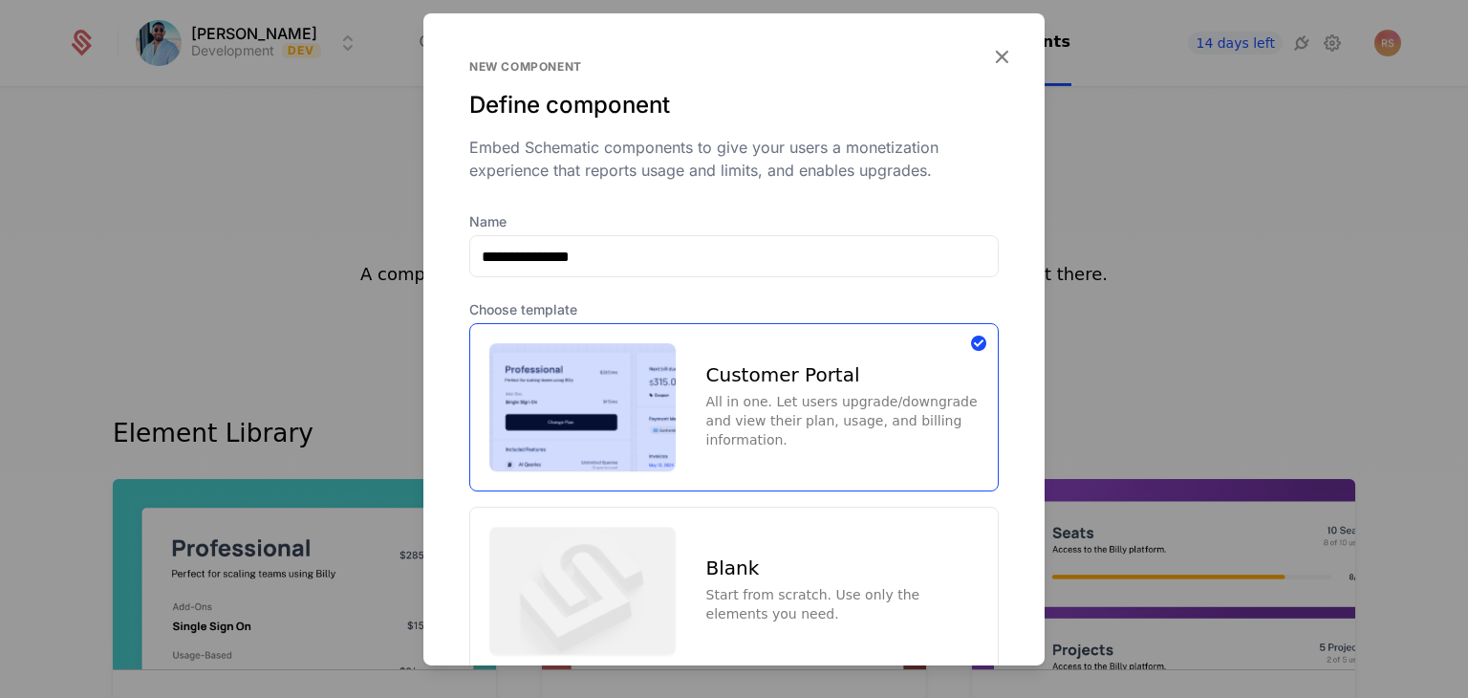
click at [616, 353] on img at bounding box center [582, 407] width 186 height 128
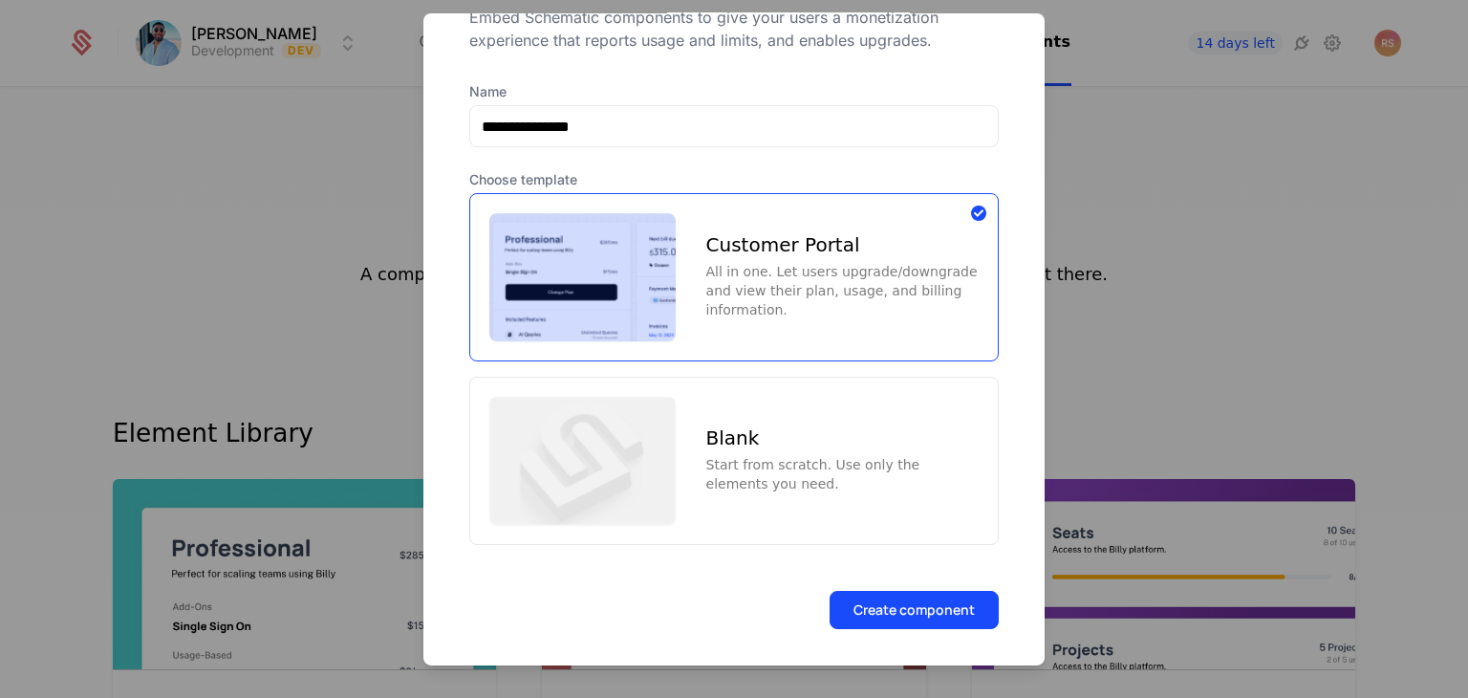
click at [890, 596] on button "Create component" at bounding box center [914, 609] width 169 height 38
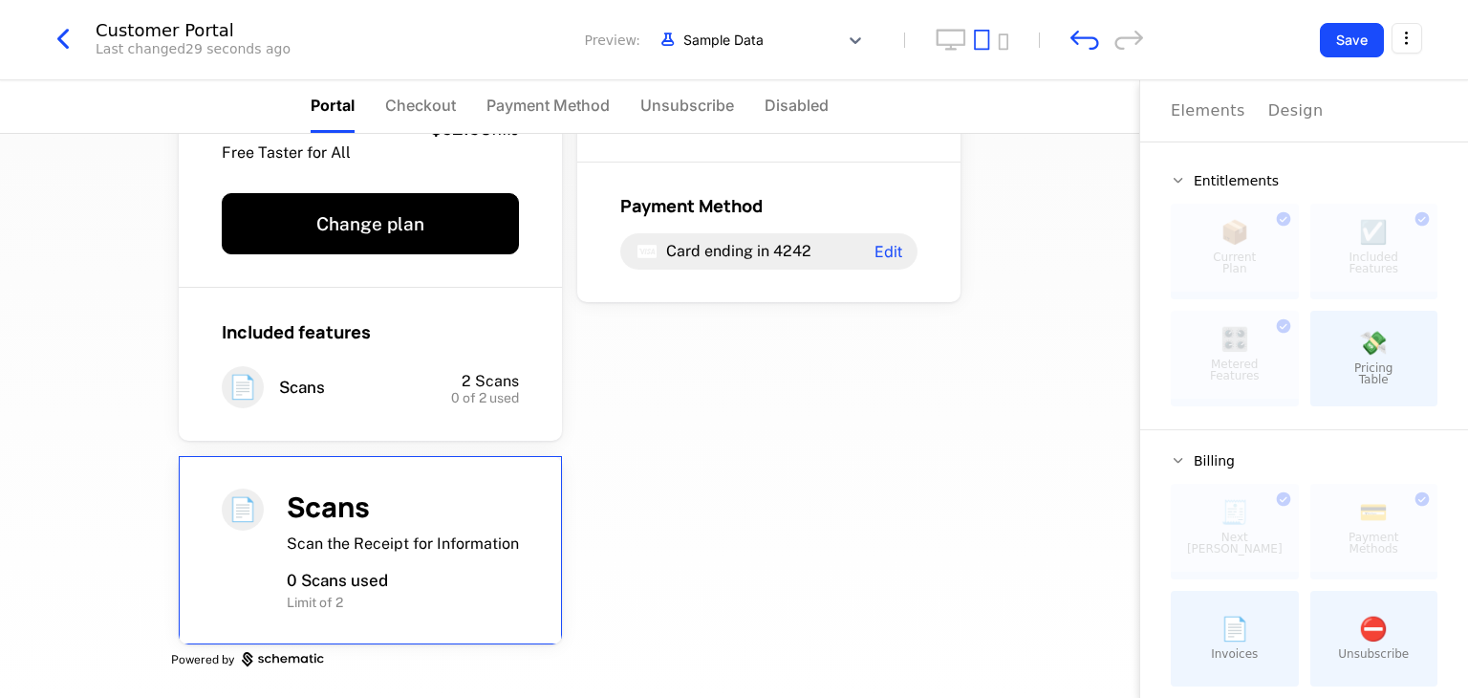
scroll to position [112, 0]
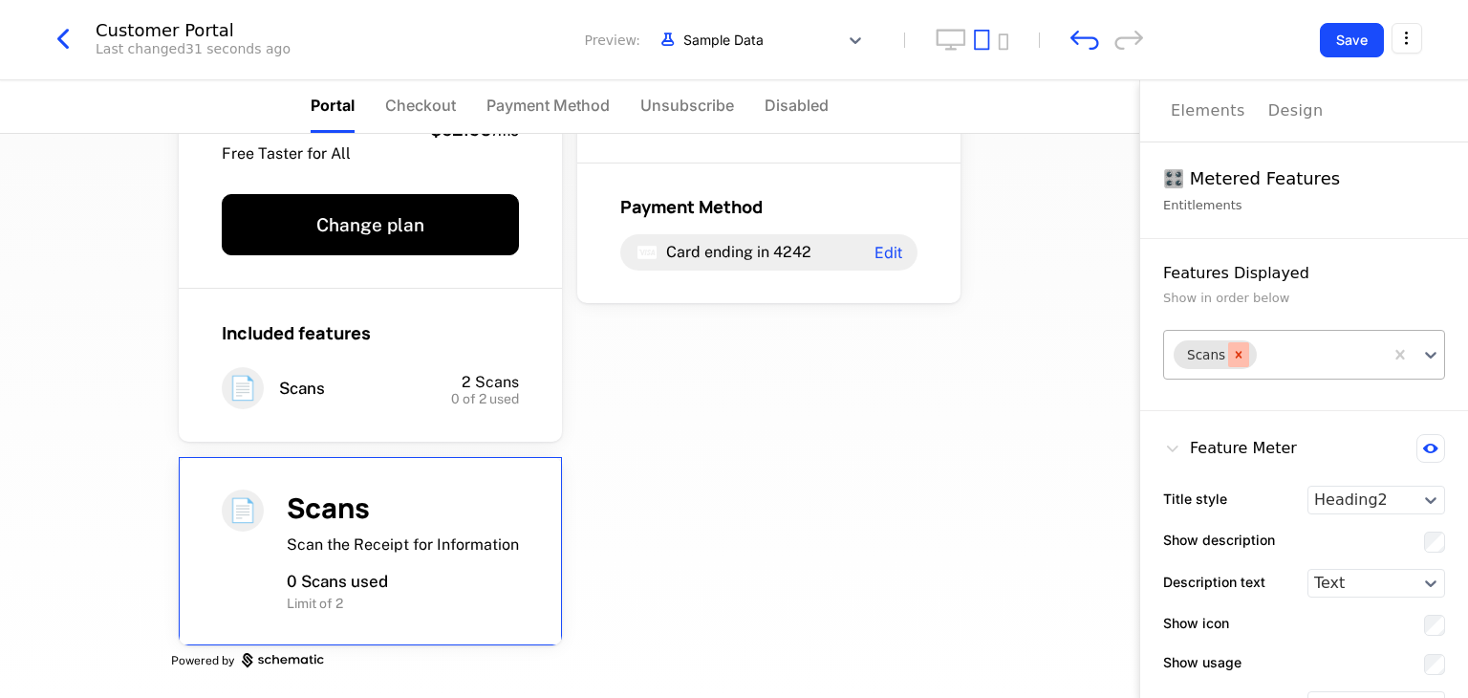
click at [1232, 356] on icon "Remove Scans" at bounding box center [1238, 354] width 13 height 13
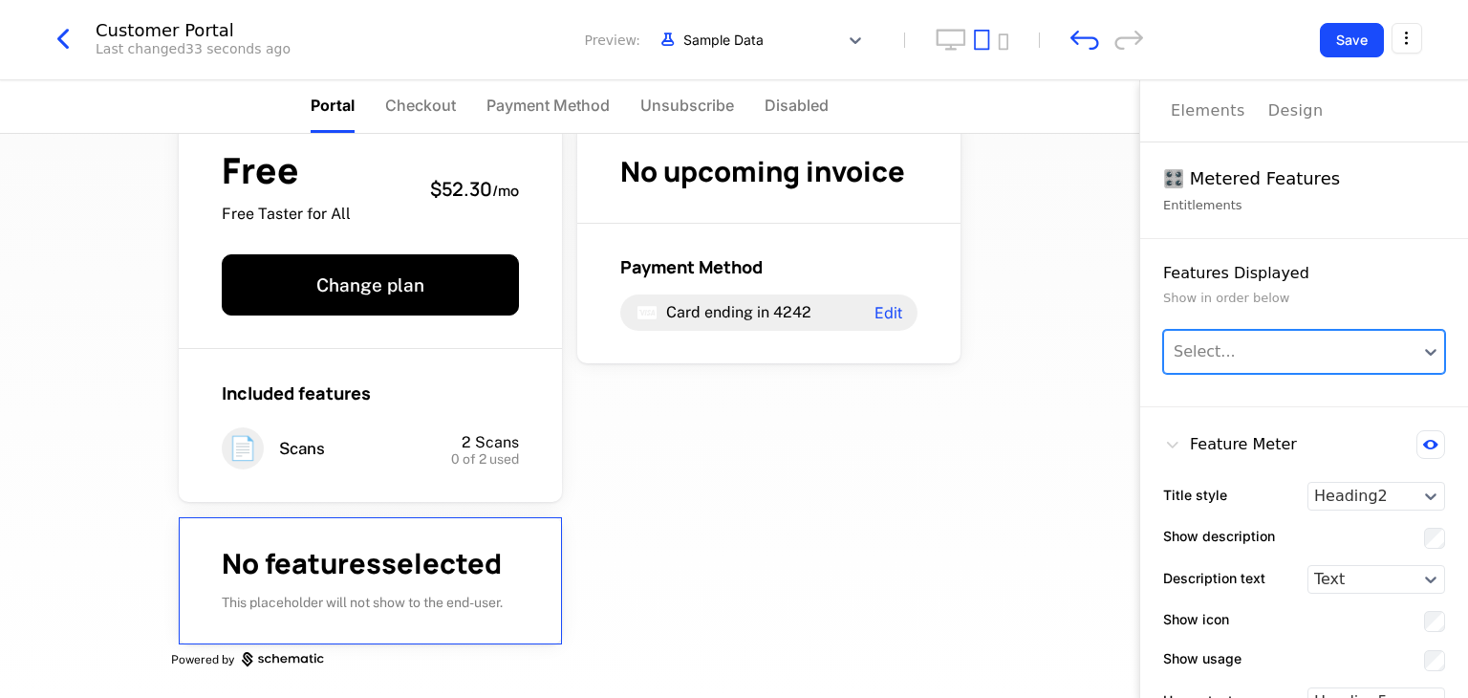
scroll to position [51, 0]
click at [551, 639] on div "No features selected This placeholder will not show to the end-user." at bounding box center [370, 581] width 383 height 127
click at [505, 612] on div "No features selected This placeholder will not show to the end-user." at bounding box center [370, 581] width 383 height 127
click at [1200, 131] on button "Elements" at bounding box center [1208, 110] width 75 height 61
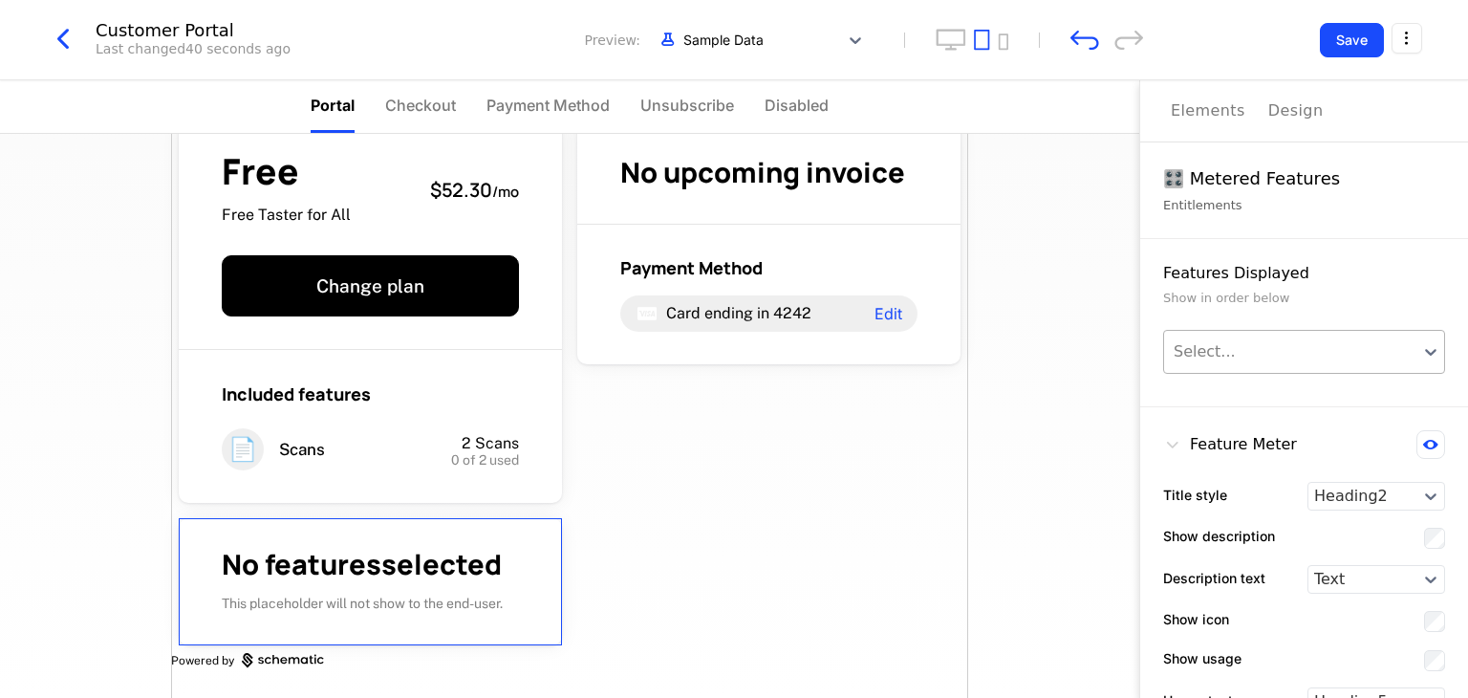
click at [1206, 124] on button "Elements" at bounding box center [1208, 110] width 75 height 61
click at [1223, 109] on div "Elements" at bounding box center [1208, 110] width 75 height 23
click at [1296, 181] on div "🎛️ Metered Features" at bounding box center [1304, 178] width 282 height 27
click at [1290, 104] on div "Design" at bounding box center [1295, 110] width 55 height 23
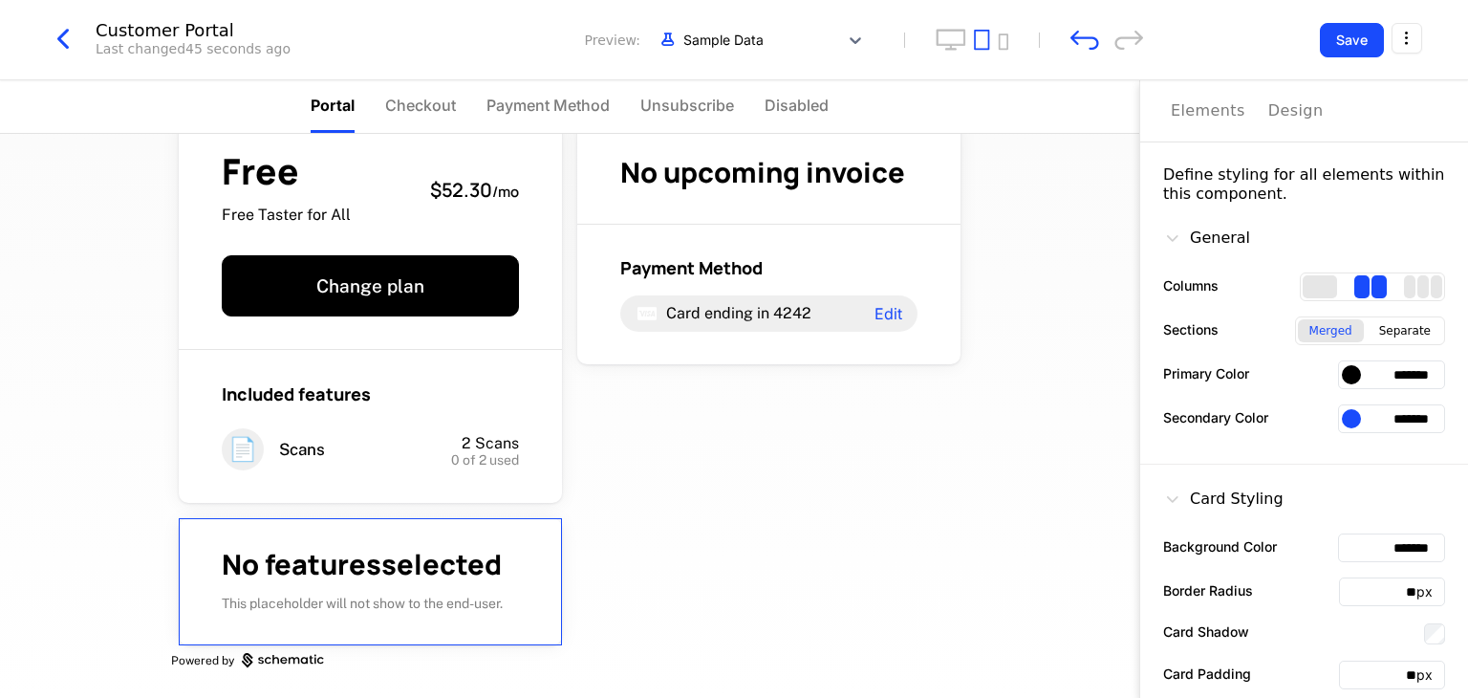
click at [442, 575] on h1 "No features selected" at bounding box center [370, 565] width 297 height 28
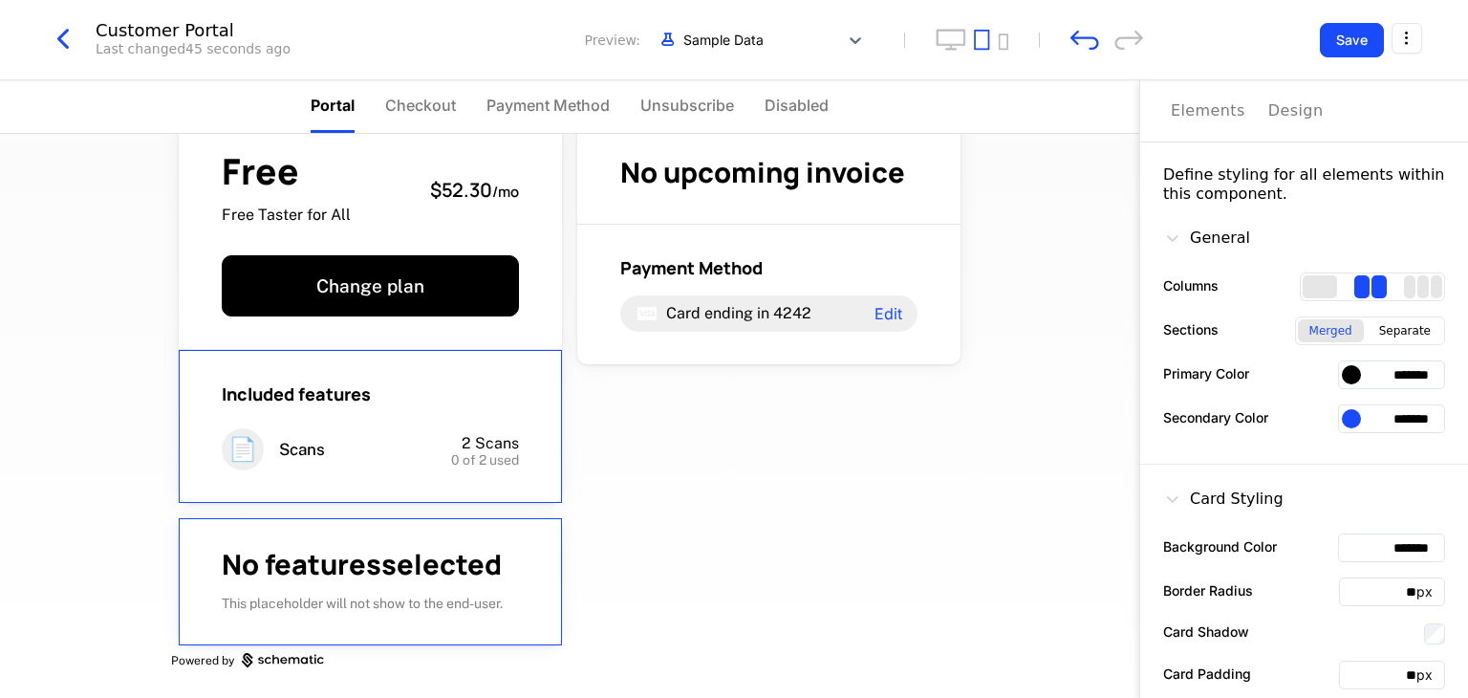
click at [411, 419] on div "Included features 📄 Scans 2 Scans 0 of 2 used" at bounding box center [370, 426] width 383 height 153
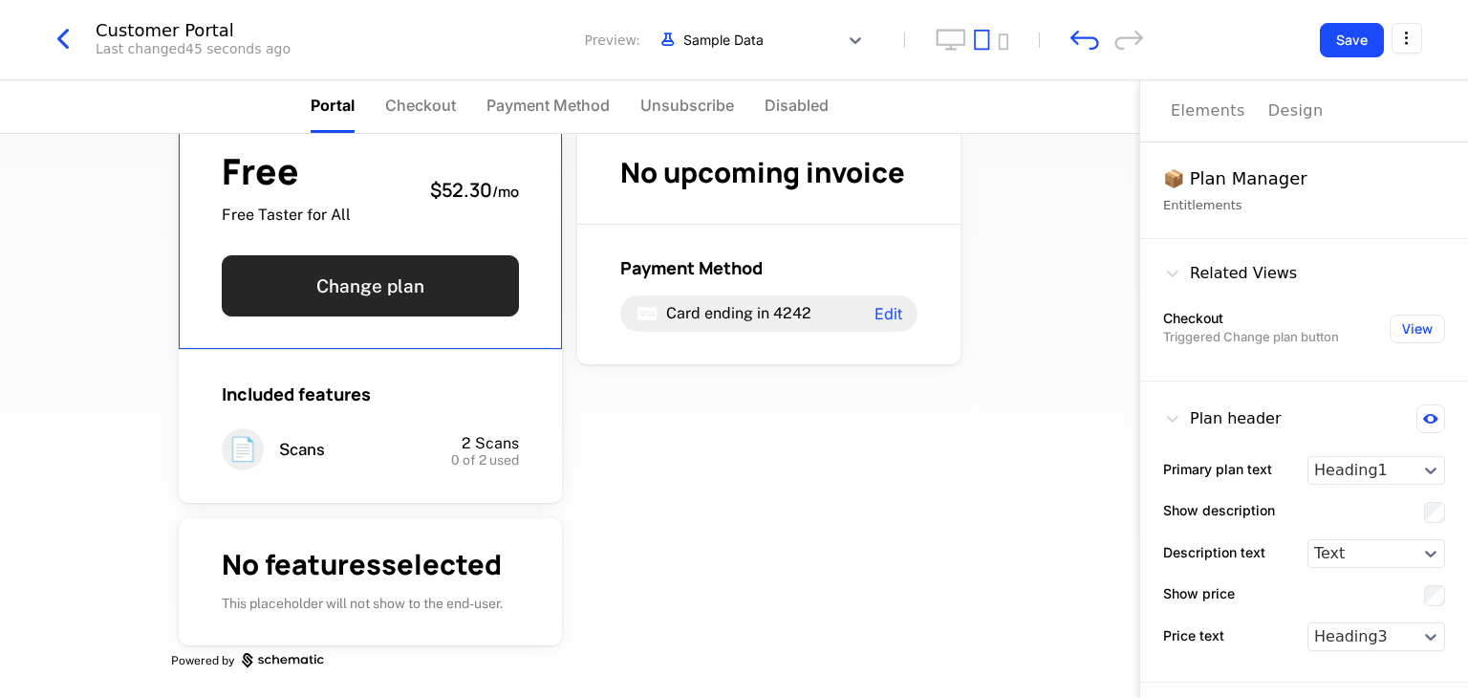
click at [501, 312] on button "Change plan" at bounding box center [370, 285] width 297 height 61
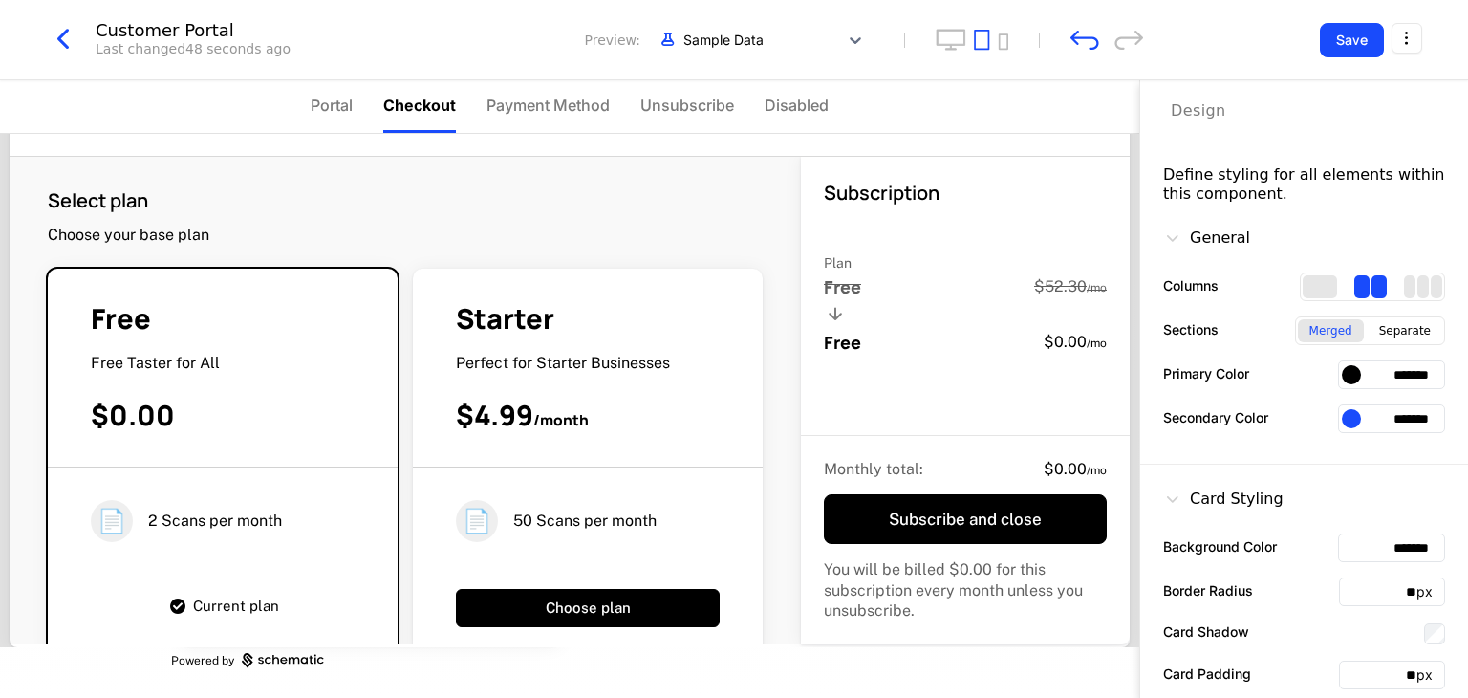
scroll to position [0, 0]
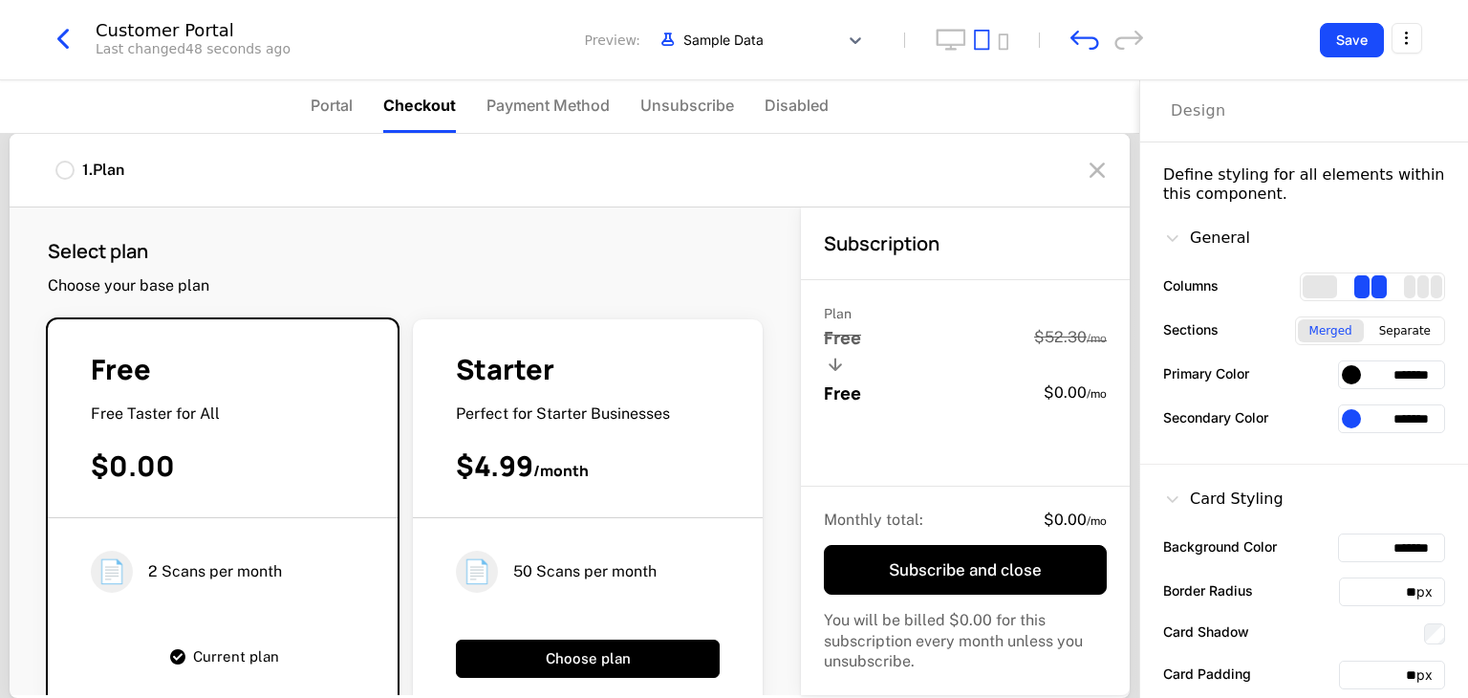
click at [337, 103] on span "Portal" at bounding box center [332, 105] width 42 height 23
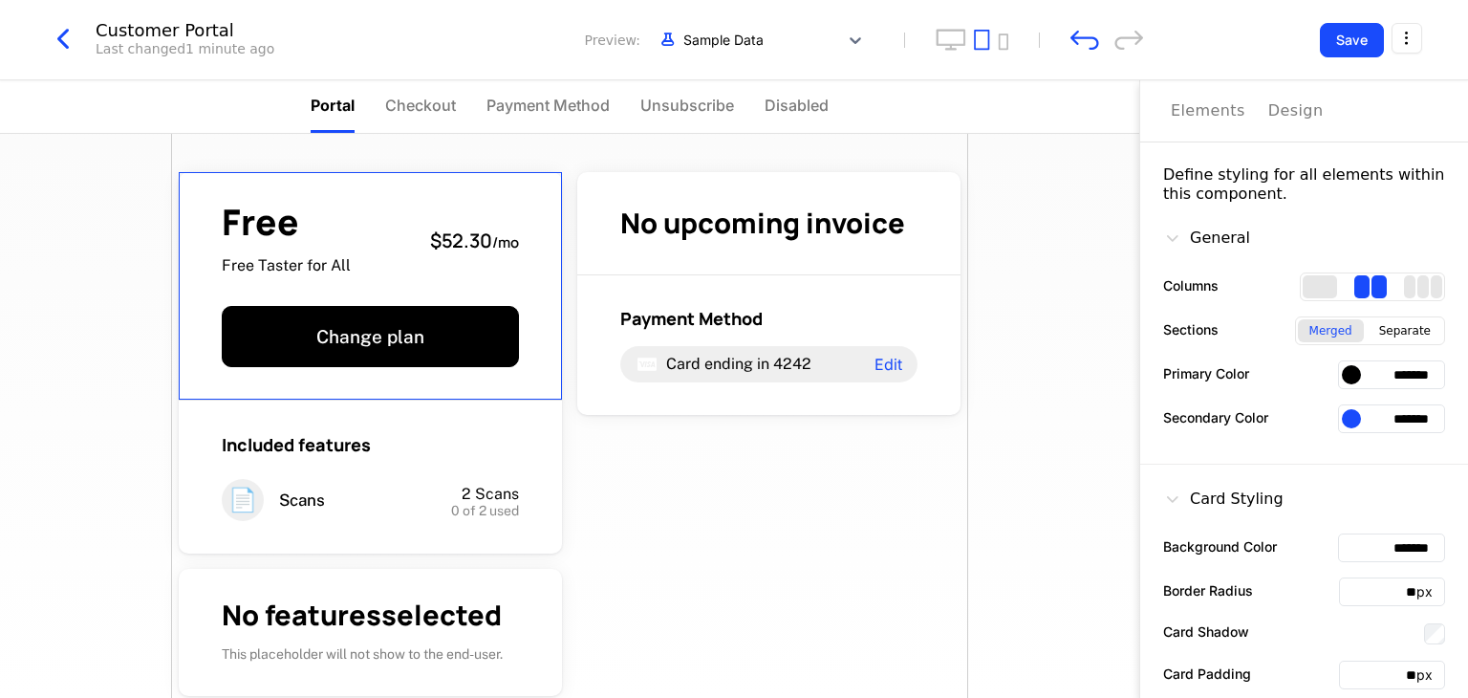
scroll to position [51, 0]
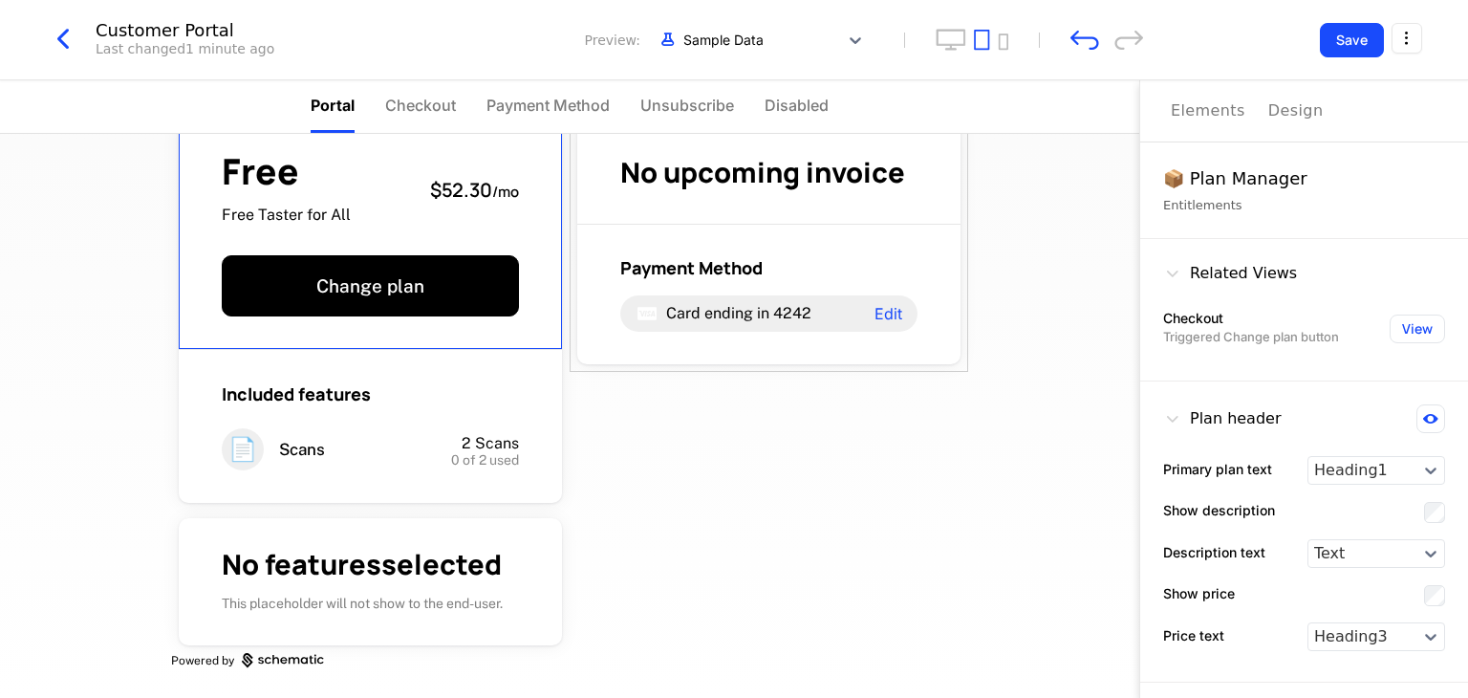
click at [1175, 127] on button "Elements" at bounding box center [1208, 110] width 75 height 61
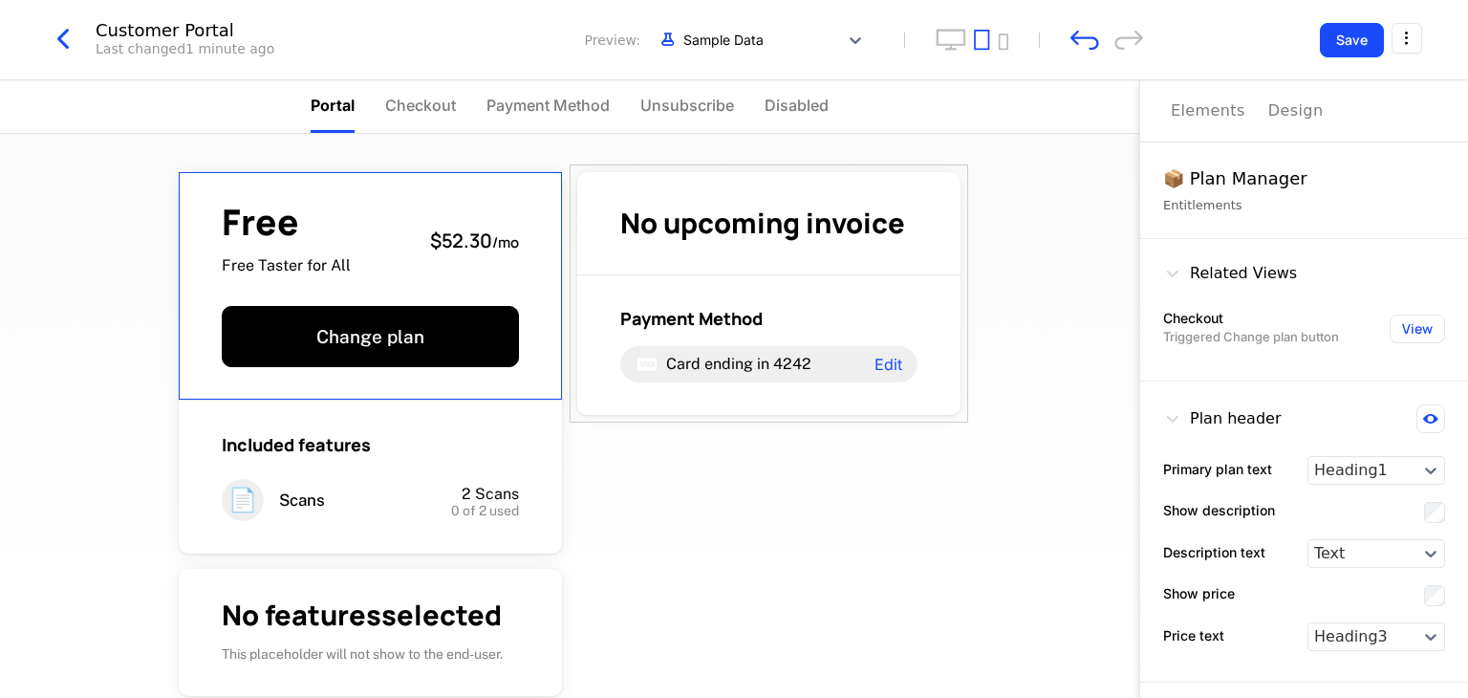
click at [1046, 479] on div "Free Free Taster for All $52.30 / mo Change plan Included features 📄 Scans 2 Sc…" at bounding box center [569, 416] width 1139 height 564
click at [772, 45] on div at bounding box center [742, 40] width 174 height 24
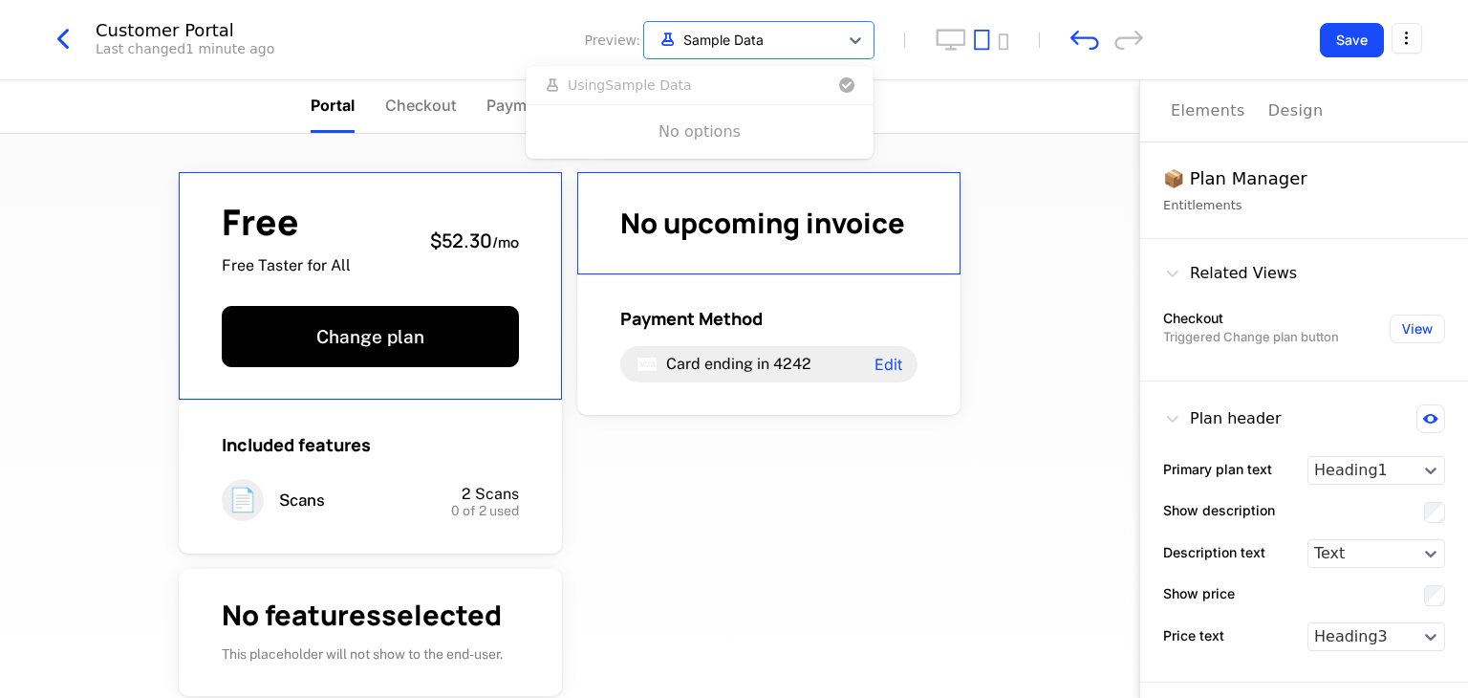
click at [1035, 364] on div "Free Free Taster for All $52.30 / mo Change plan Included features 📄 Scans 2 Sc…" at bounding box center [569, 416] width 1139 height 564
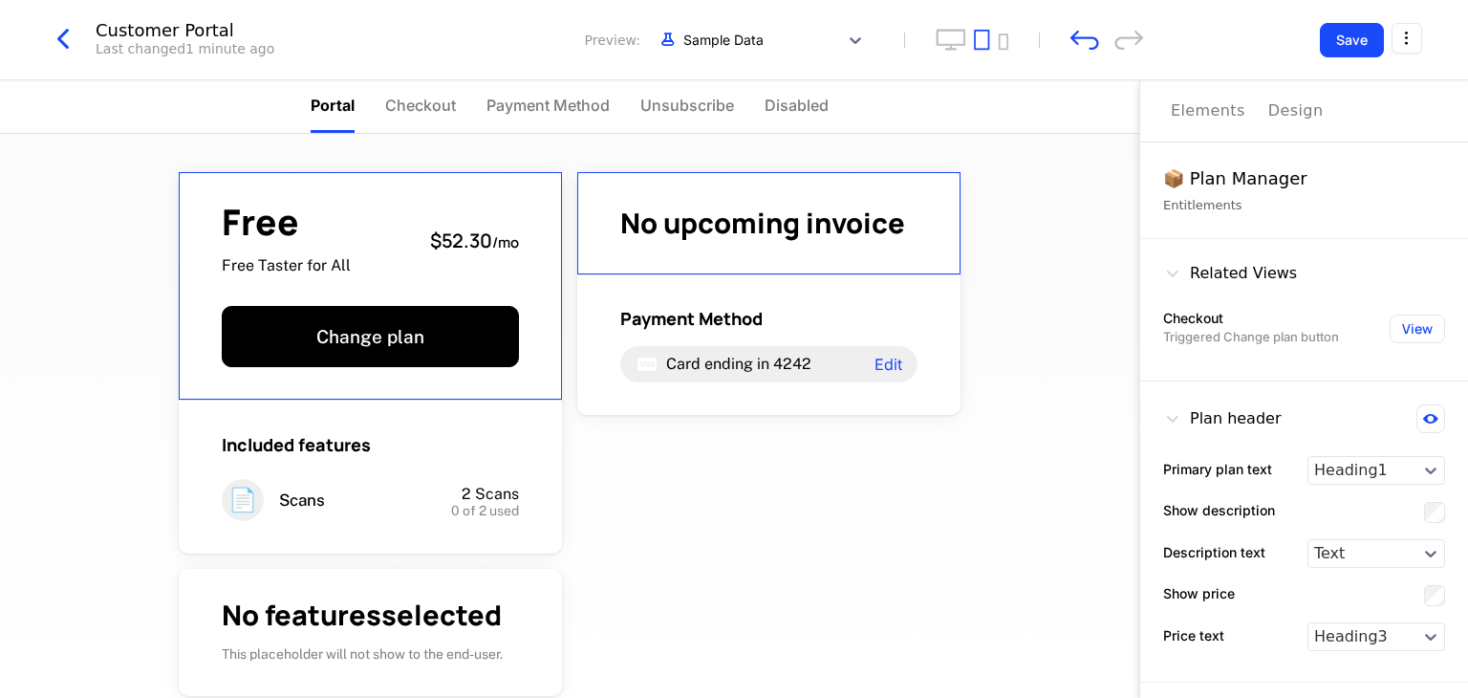
click at [1193, 131] on button "Elements" at bounding box center [1208, 110] width 75 height 61
click at [1216, 122] on button "Elements" at bounding box center [1208, 110] width 75 height 61
click at [1213, 108] on div "Elements" at bounding box center [1208, 110] width 75 height 23
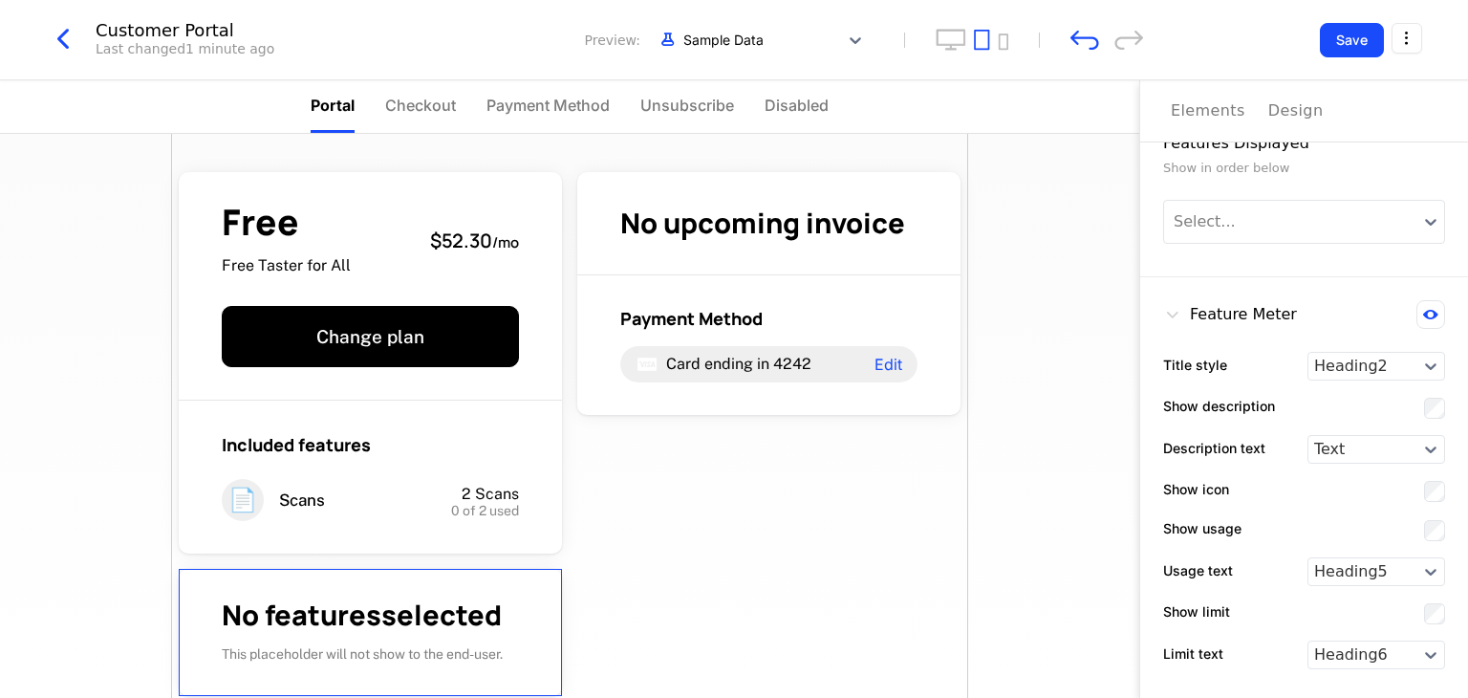
scroll to position [51, 0]
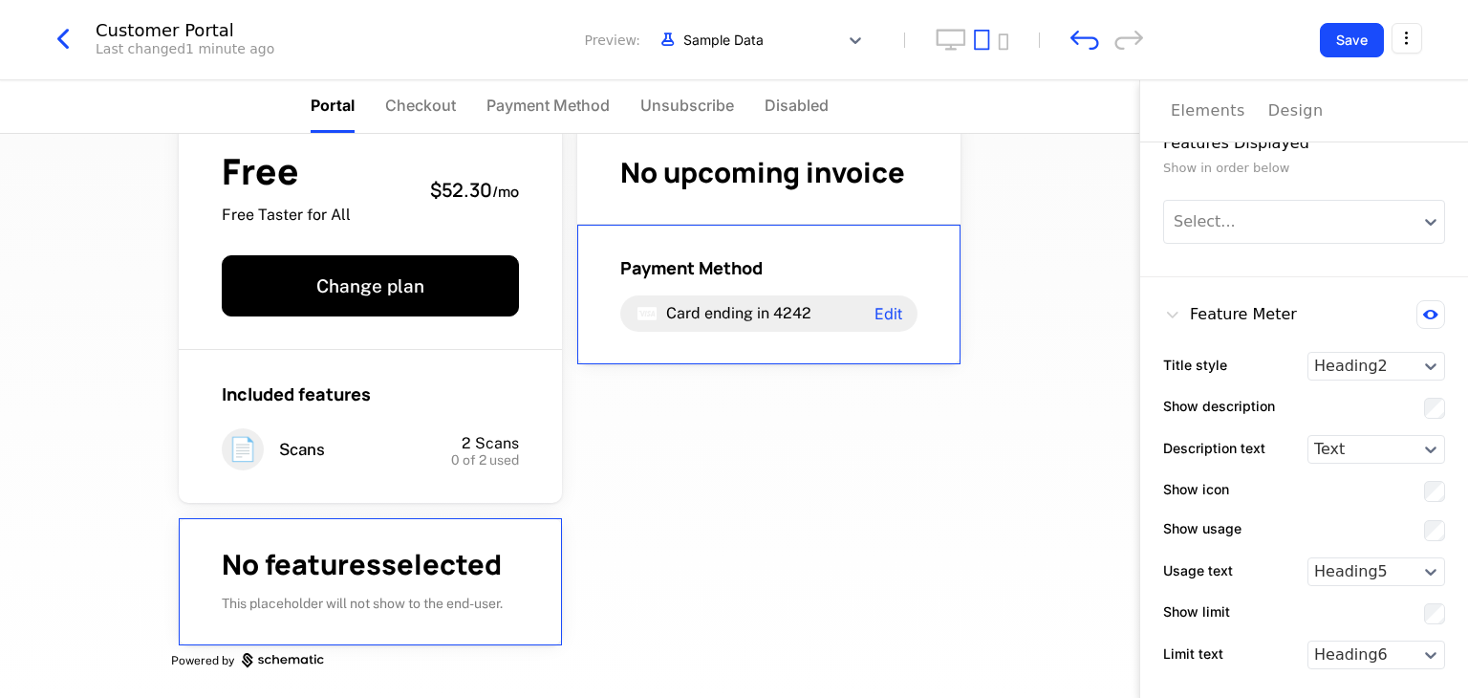
click at [1205, 122] on button "Elements" at bounding box center [1208, 110] width 75 height 61
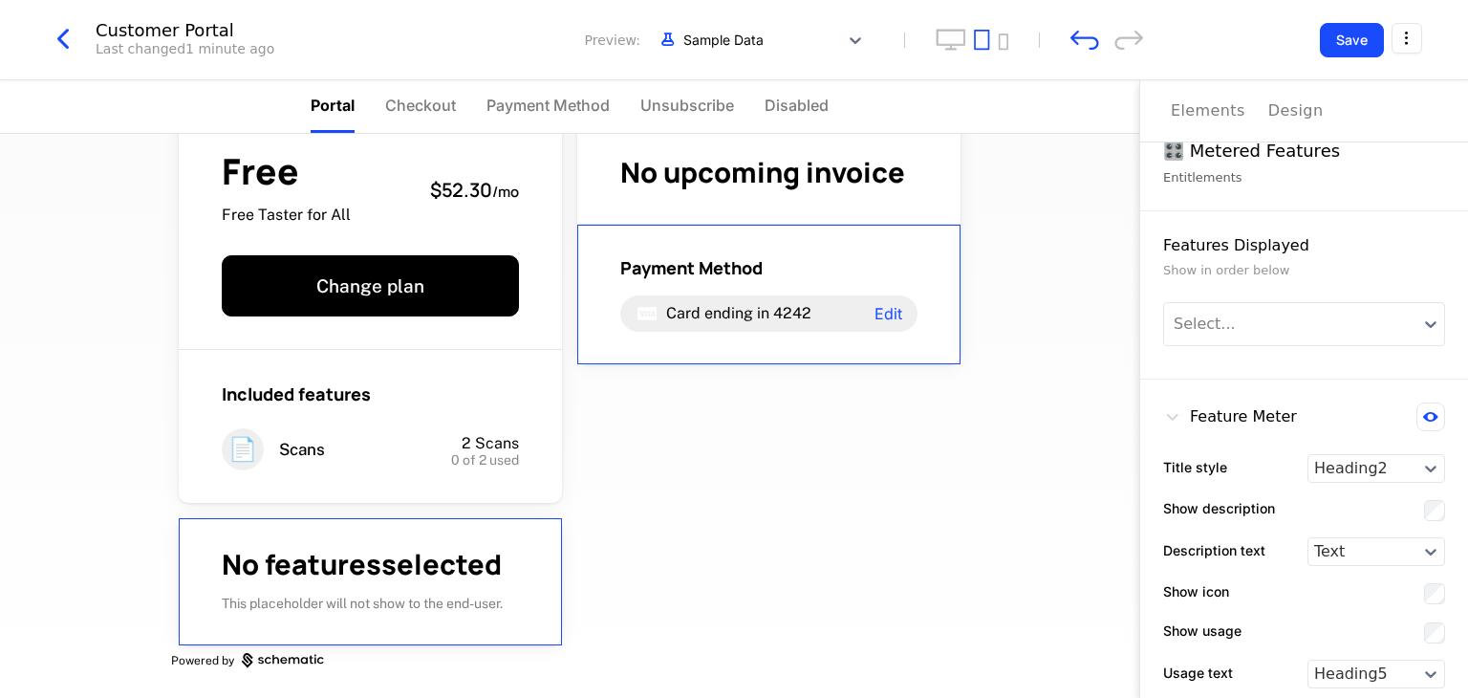
scroll to position [19, 0]
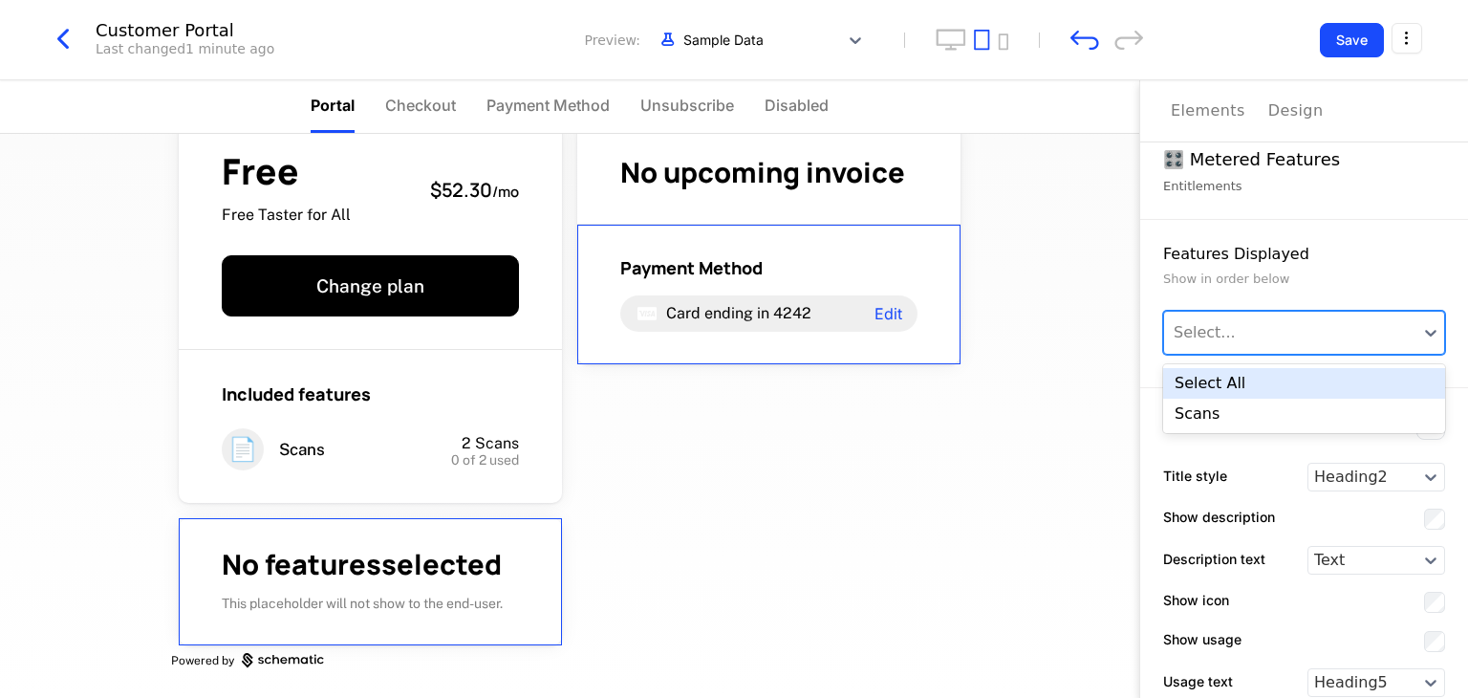
click at [1237, 339] on div at bounding box center [1291, 332] width 234 height 23
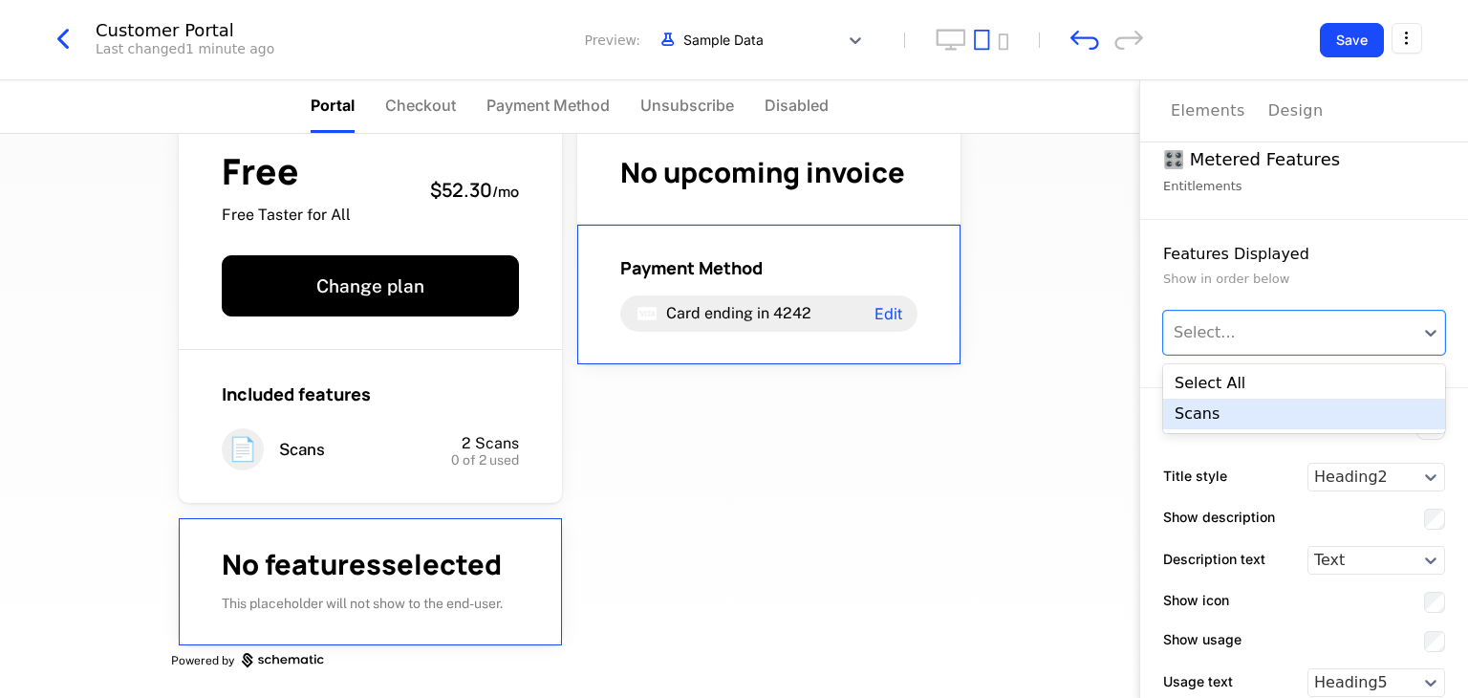
click at [1225, 408] on div "Scans" at bounding box center [1304, 414] width 282 height 31
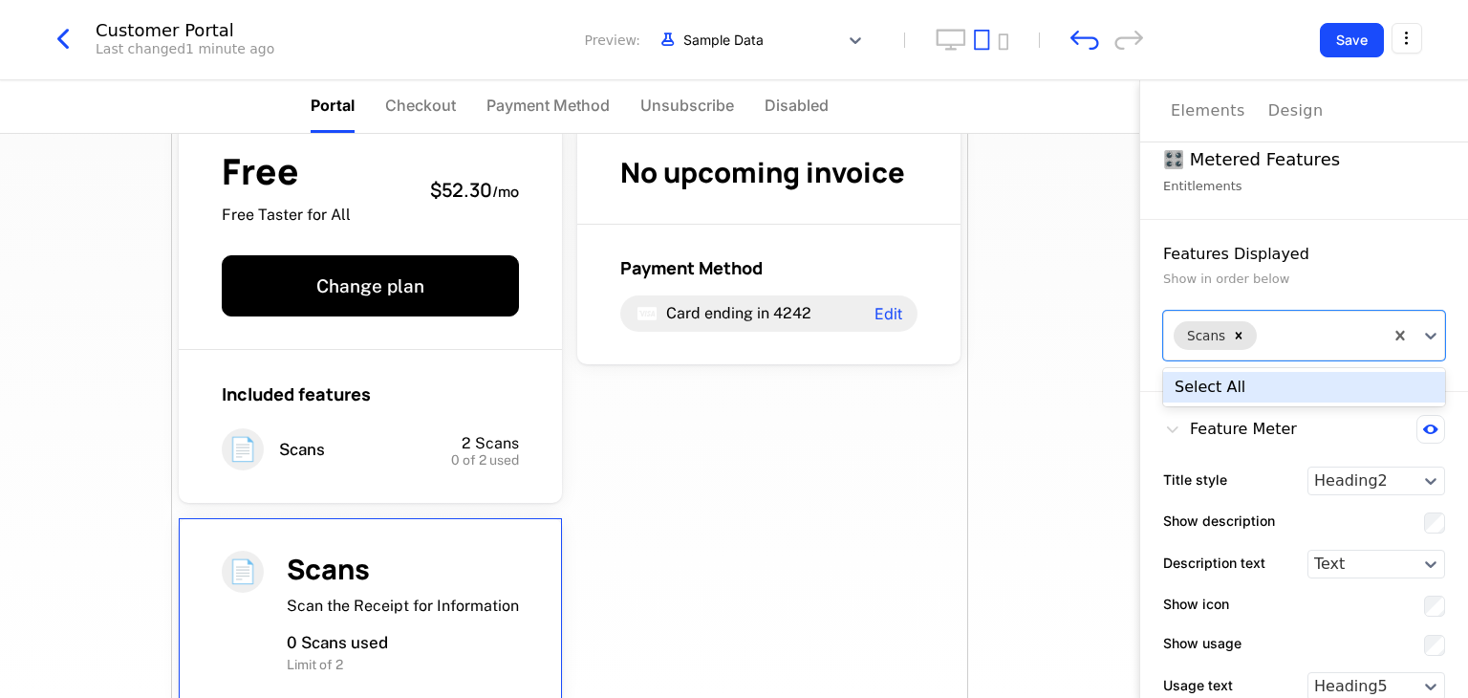
scroll to position [113, 0]
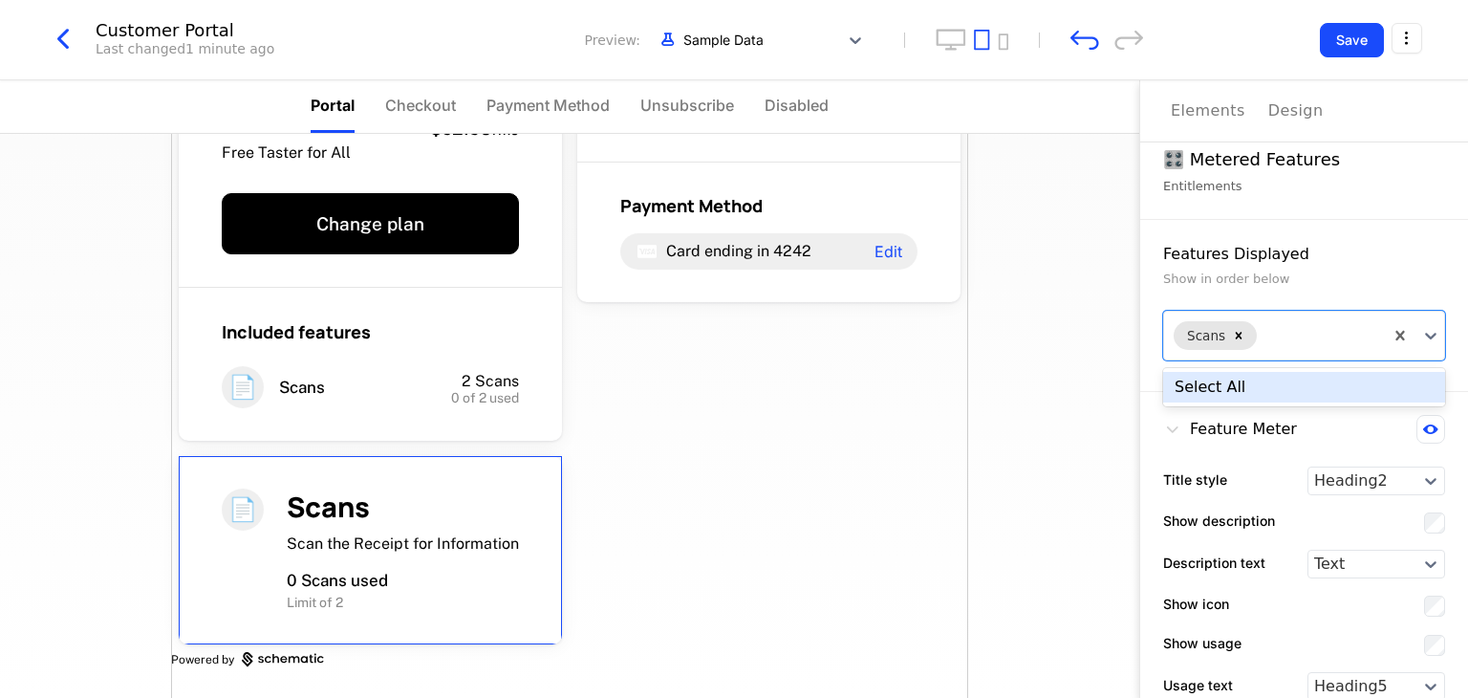
click at [1212, 105] on div "Elements" at bounding box center [1208, 110] width 75 height 23
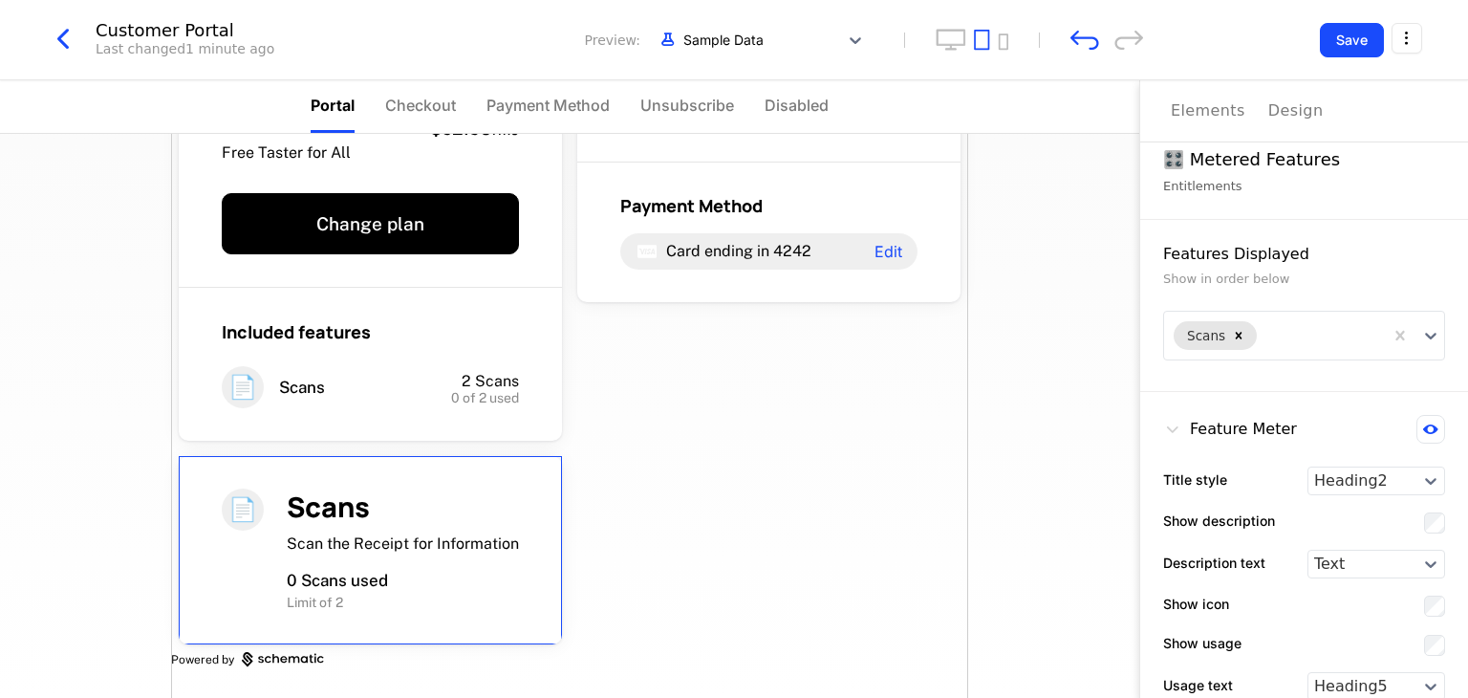
click at [1216, 170] on div "🎛️ Metered Features" at bounding box center [1304, 159] width 282 height 27
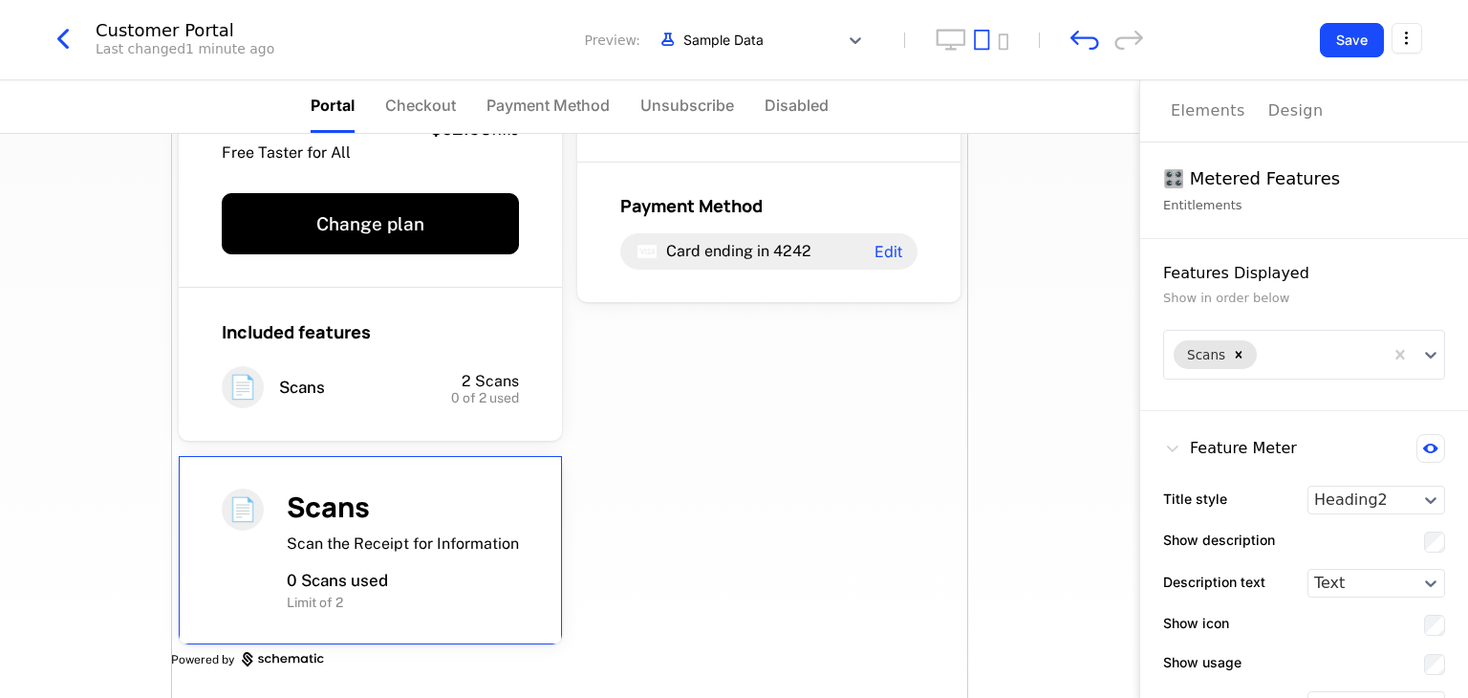
scroll to position [134, 0]
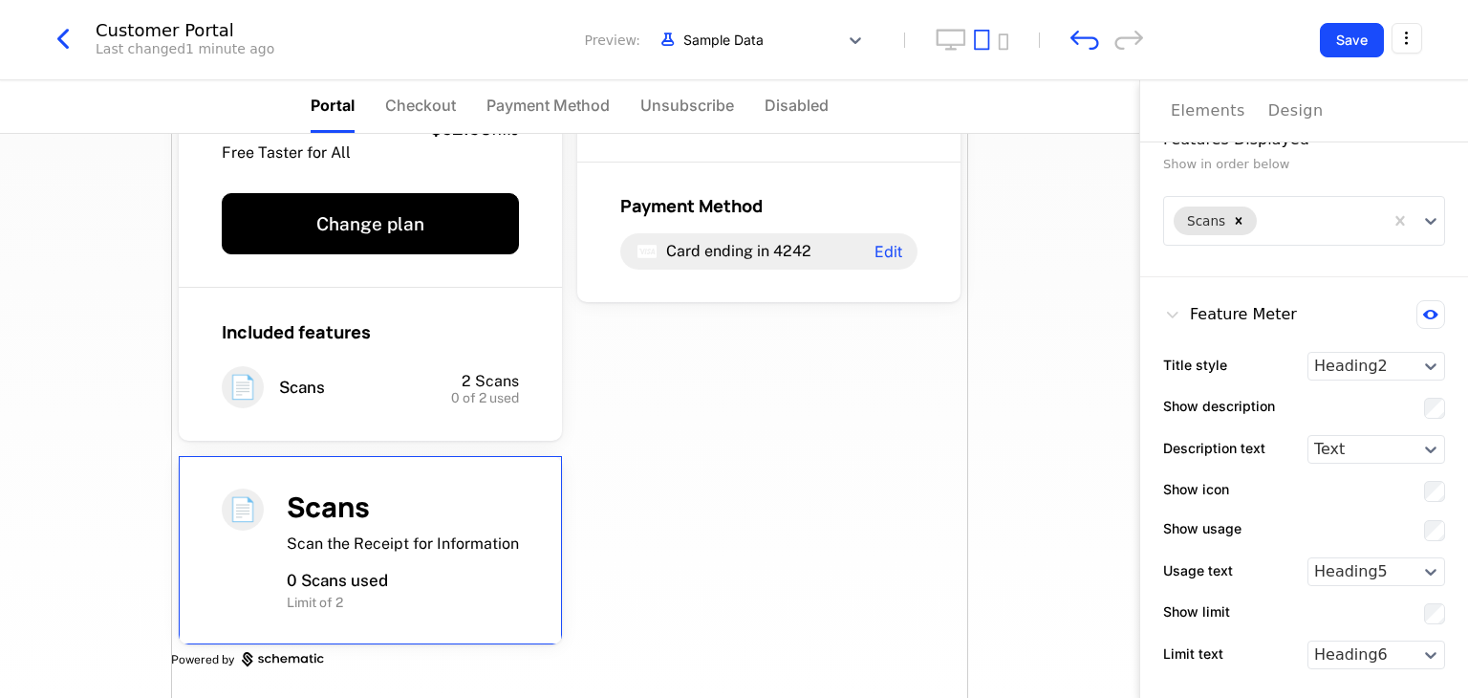
click at [1175, 310] on icon at bounding box center [1172, 314] width 19 height 19
click at [1174, 315] on icon at bounding box center [1172, 314] width 19 height 19
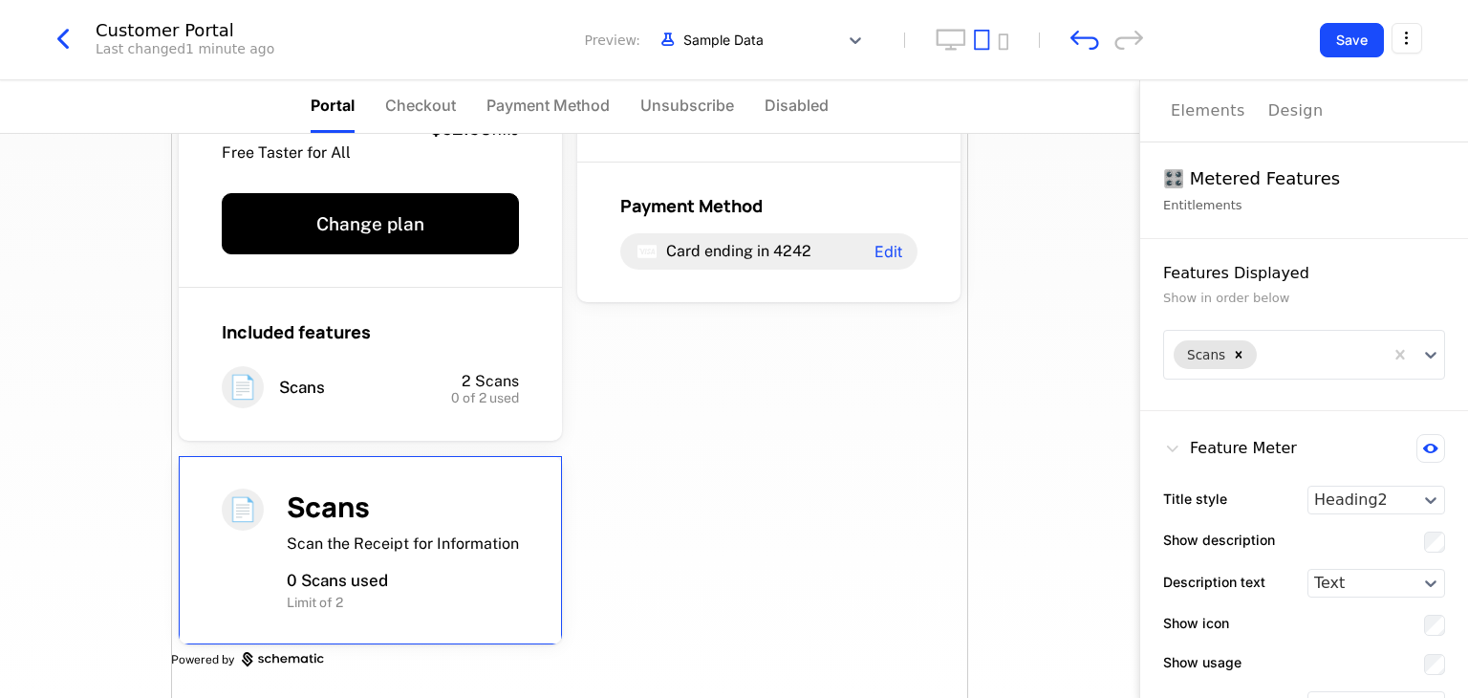
click at [1207, 108] on div "Elements" at bounding box center [1208, 110] width 75 height 23
click at [1291, 104] on div "Design" at bounding box center [1295, 110] width 55 height 23
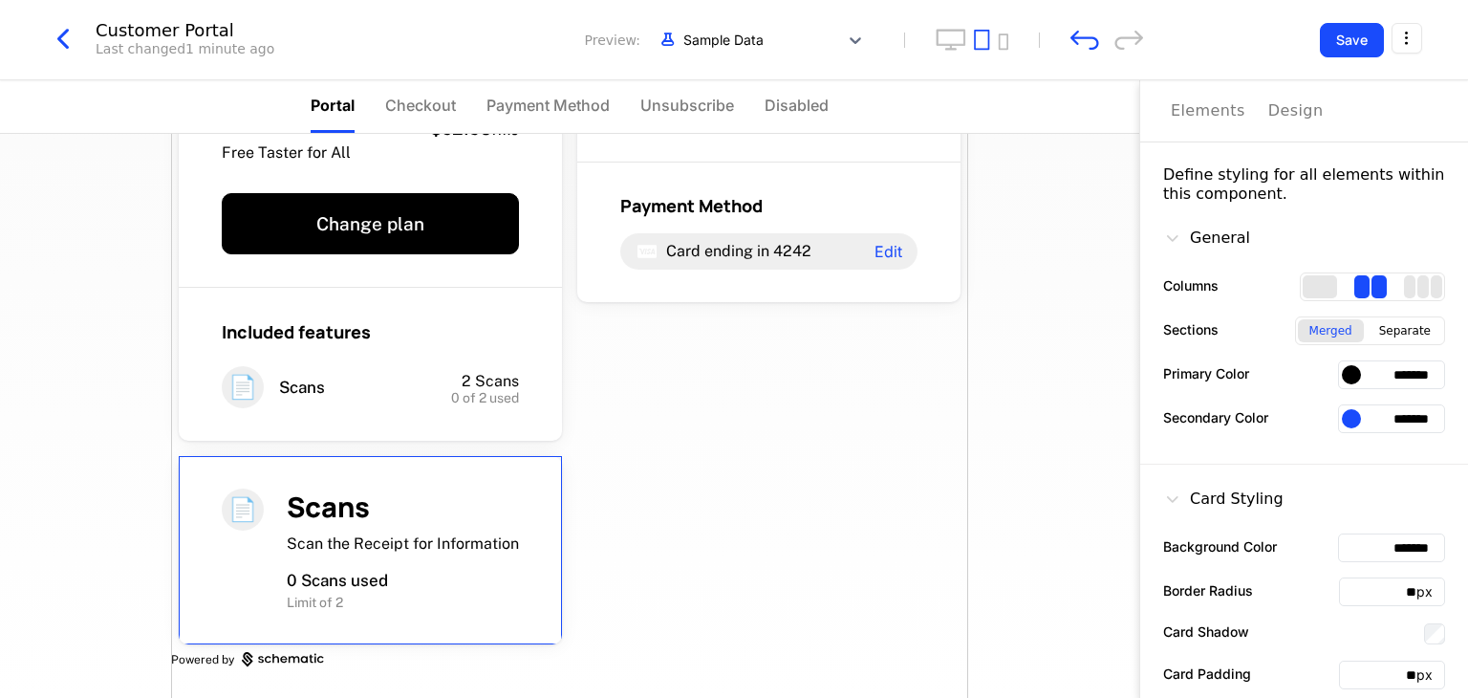
click at [1232, 110] on div "Elements" at bounding box center [1208, 110] width 75 height 23
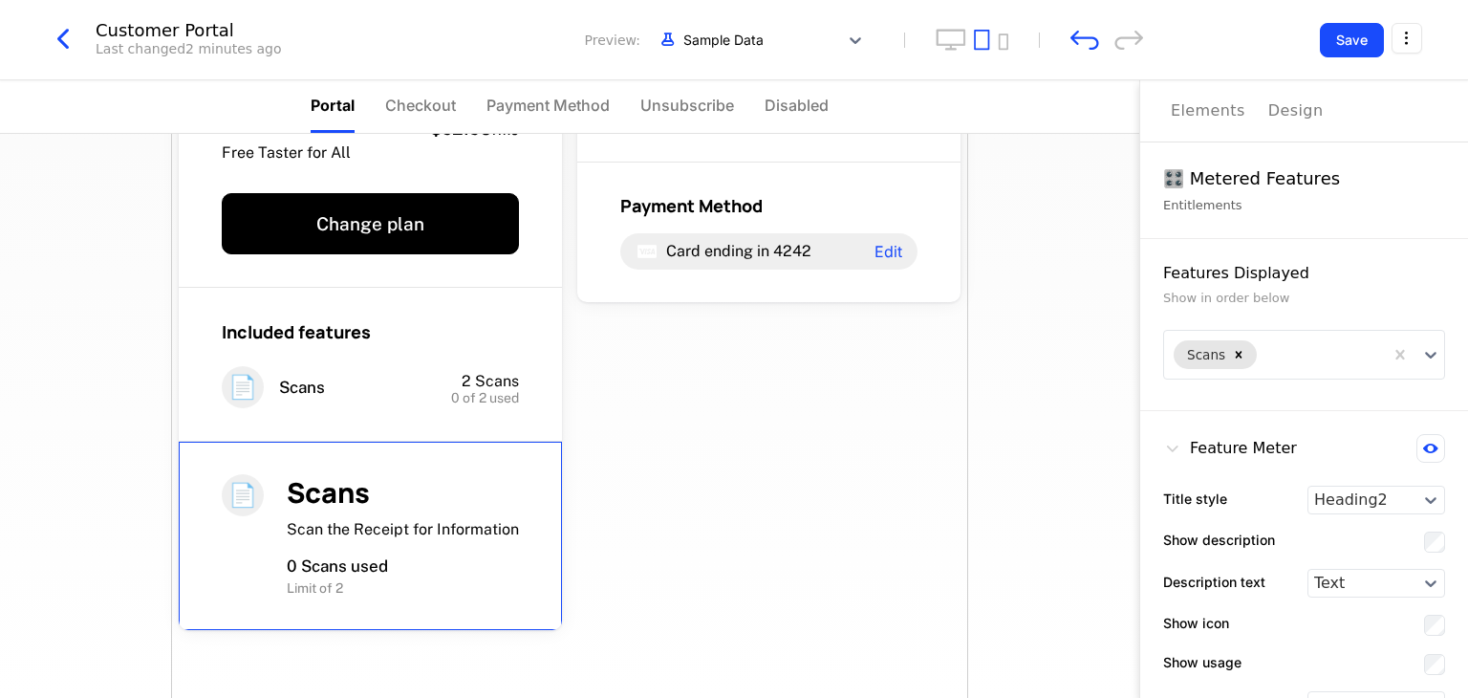
click at [658, 455] on div "Free Free Taster for All $52.30 / mo Change plan Included features 📄 Scans 2 Sc…" at bounding box center [569, 413] width 797 height 785
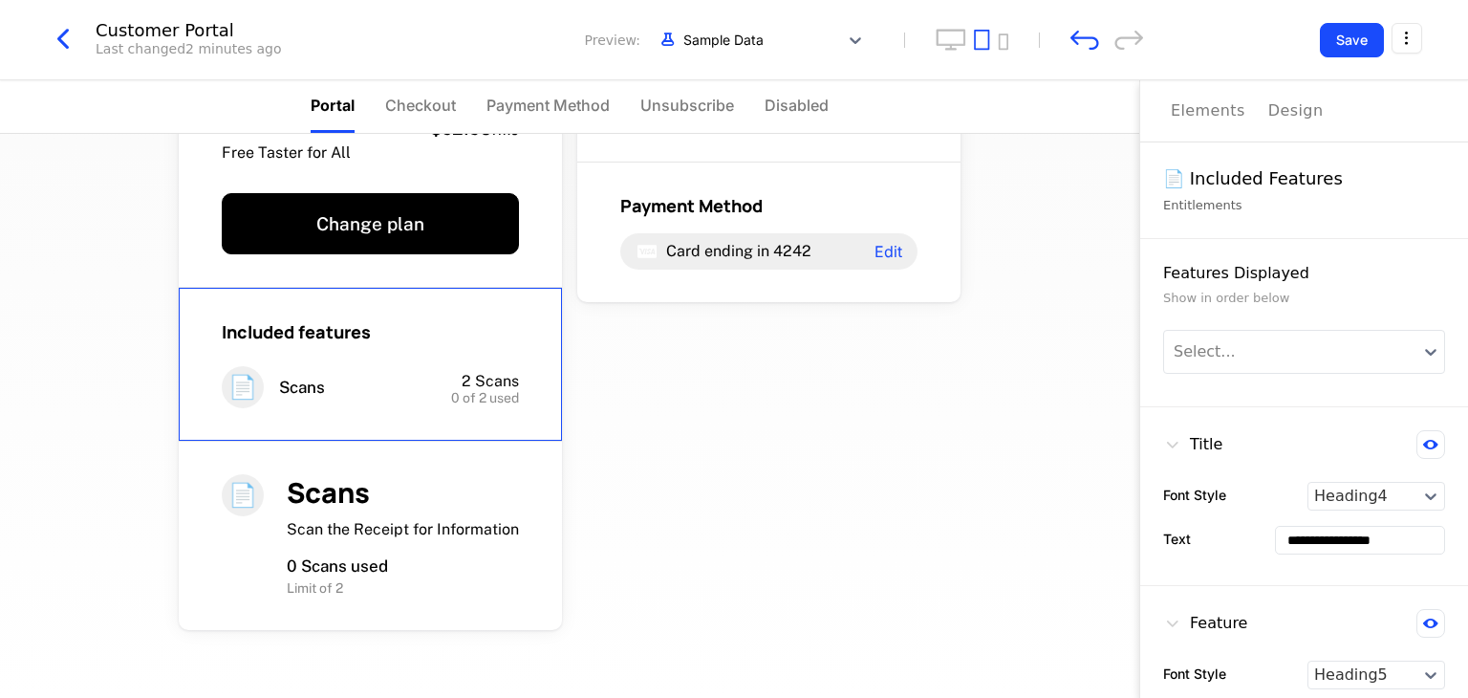
click at [408, 372] on div "2 Scans" at bounding box center [457, 381] width 123 height 21
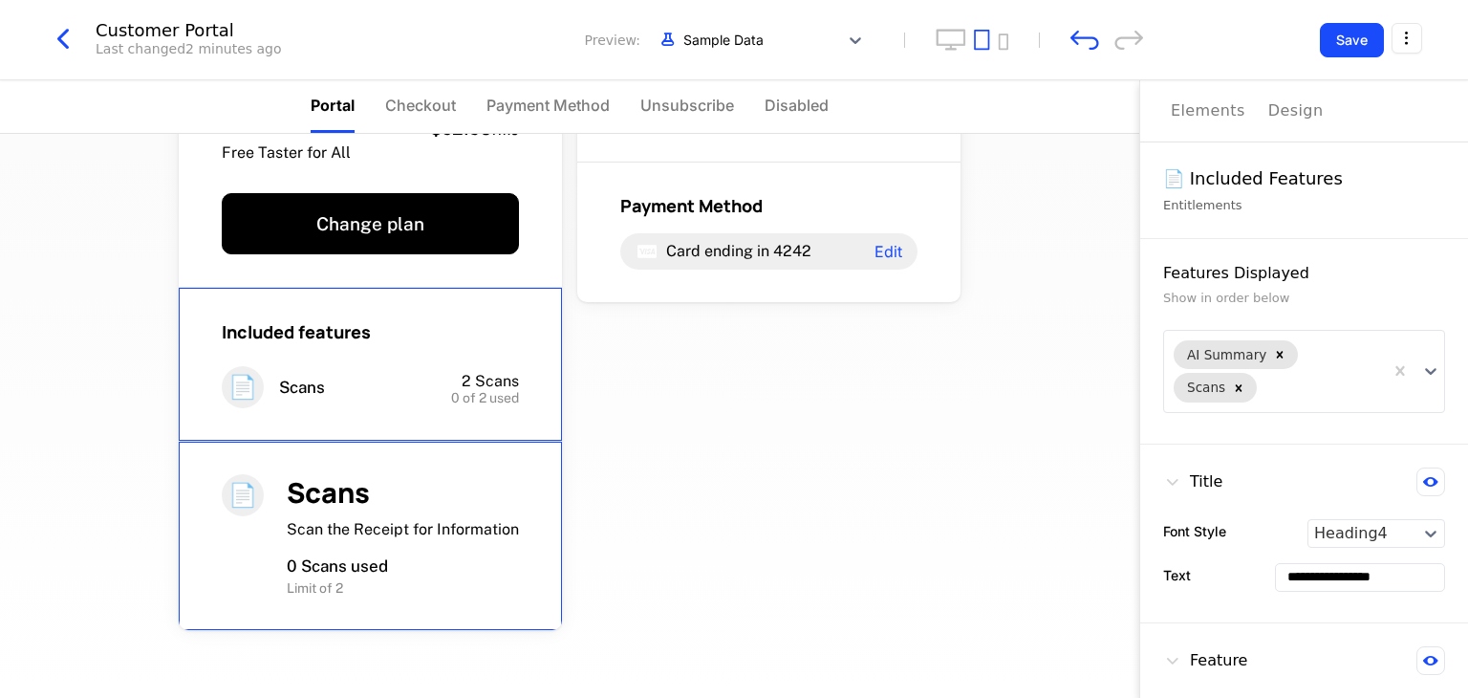
click at [405, 458] on div "📄 Scans Scan the Receipt for Information 0 Scans used Limit of 2" at bounding box center [370, 536] width 383 height 188
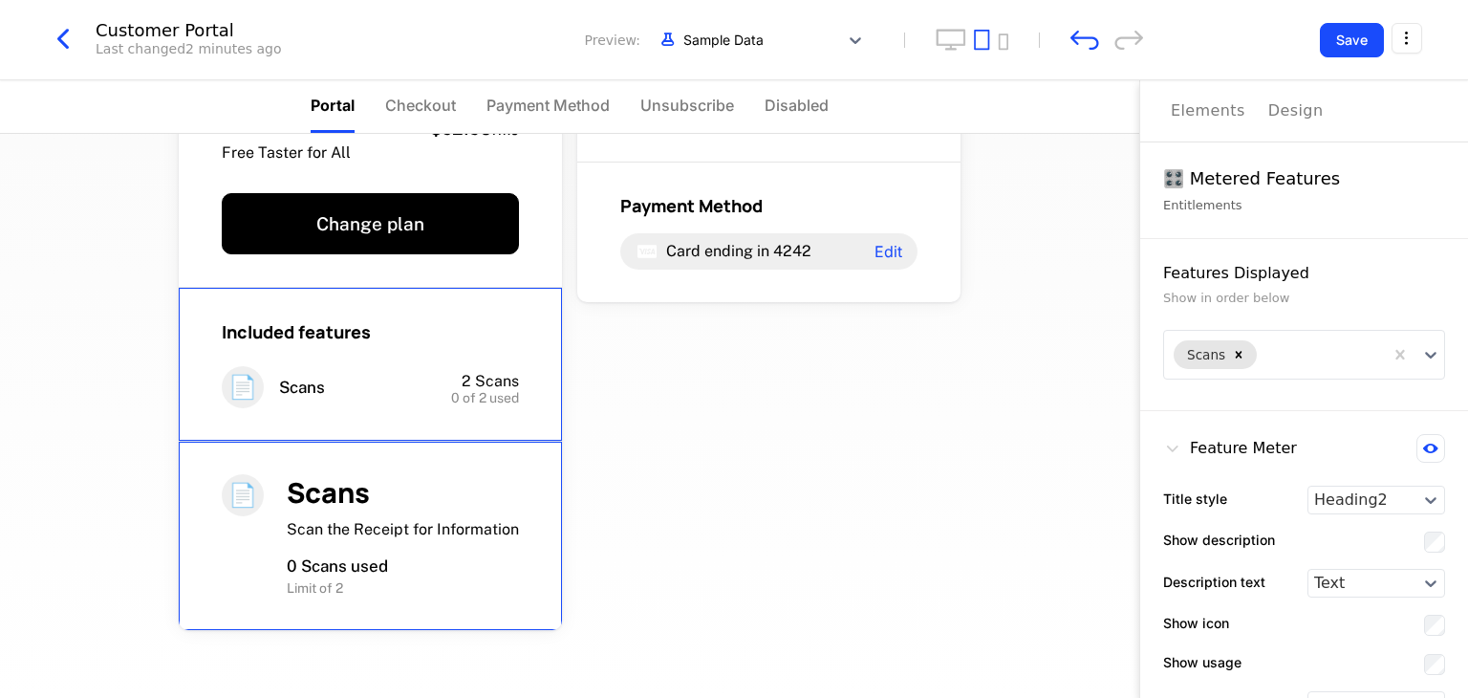
click at [433, 357] on div "Included features 📄 Scans 2 Scans 0 of 2 used" at bounding box center [370, 365] width 383 height 154
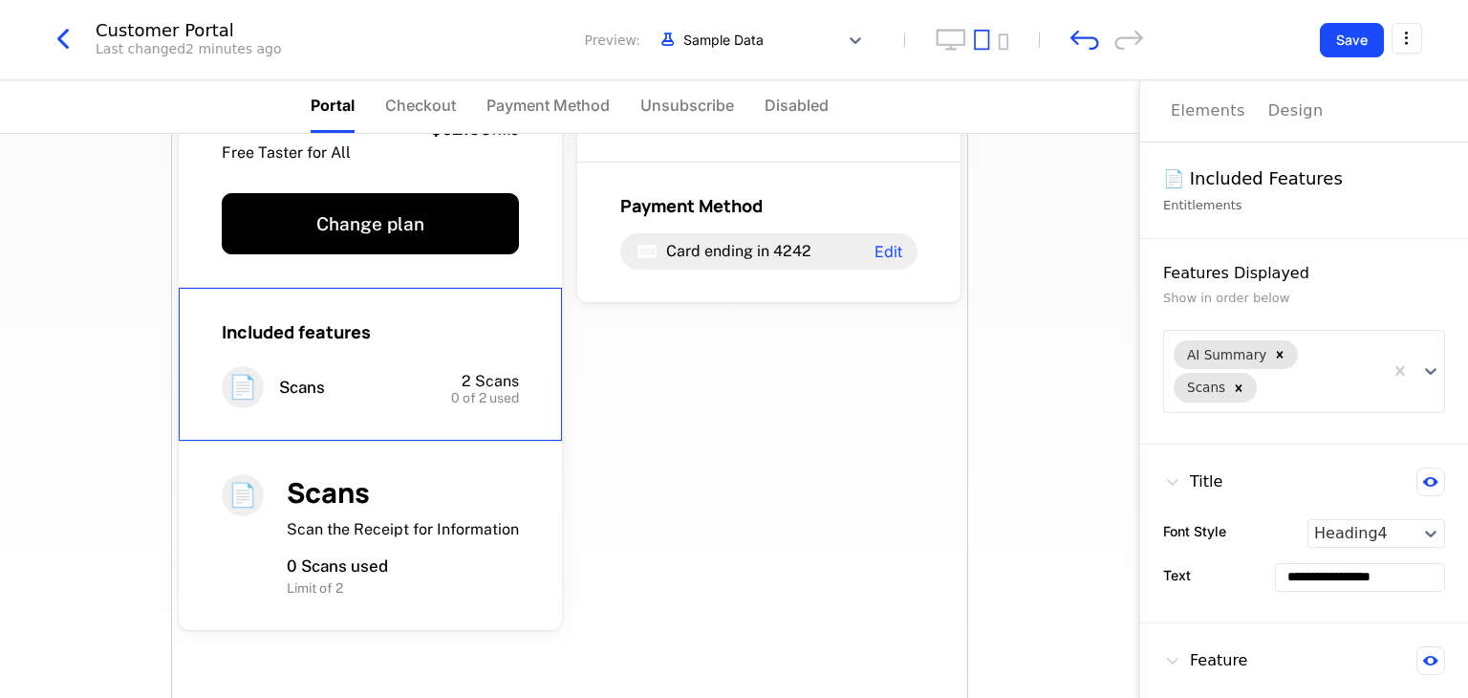
click at [638, 406] on div "Free Free Taster for All $52.30 / mo Change plan Included features 📄 Scans 2 Sc…" at bounding box center [569, 413] width 797 height 785
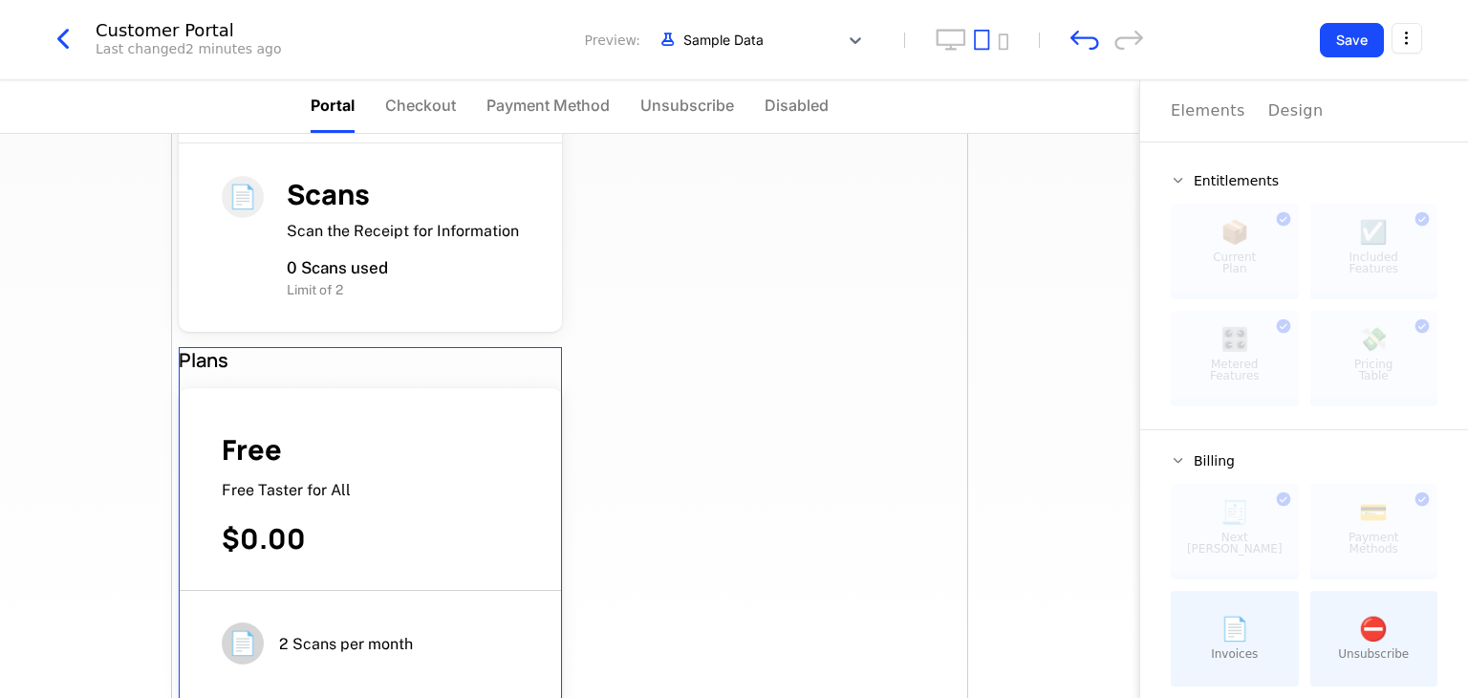
scroll to position [423, 0]
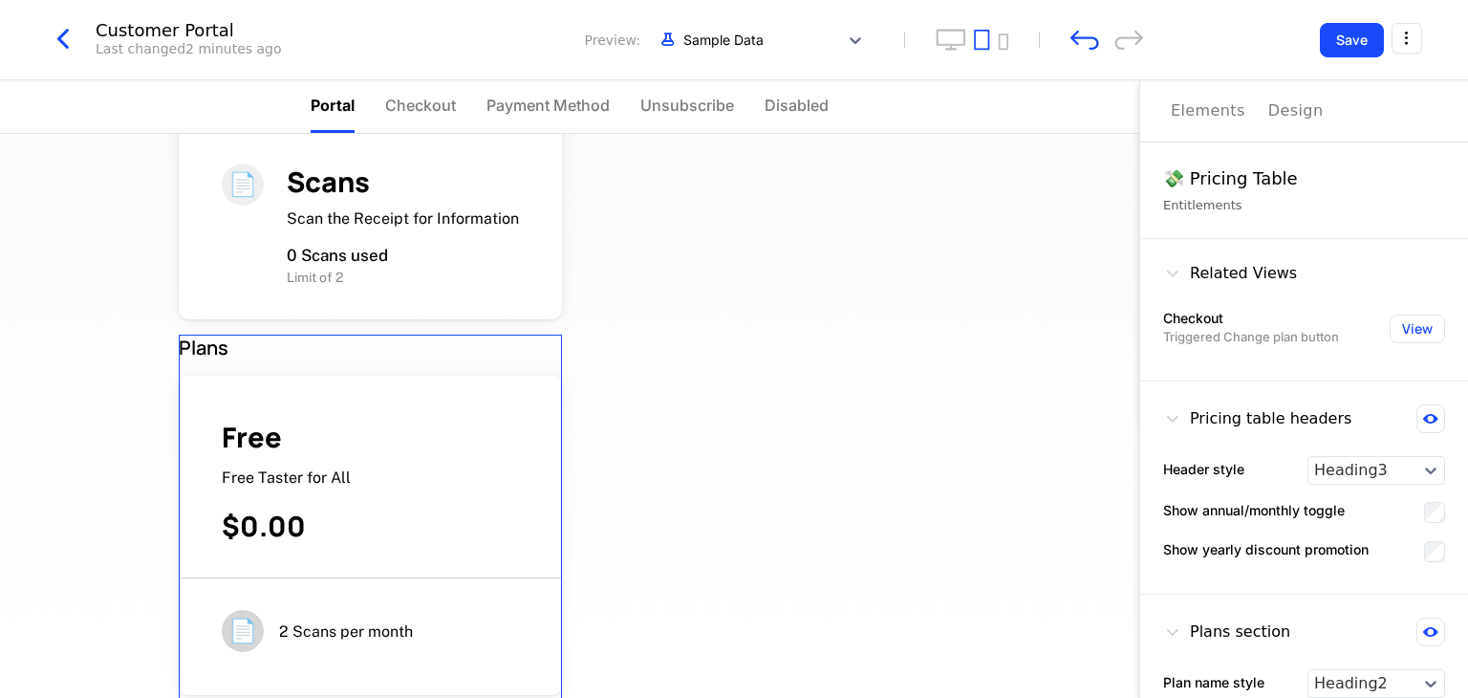
click at [390, 472] on div "Free Taster for All" at bounding box center [370, 477] width 297 height 21
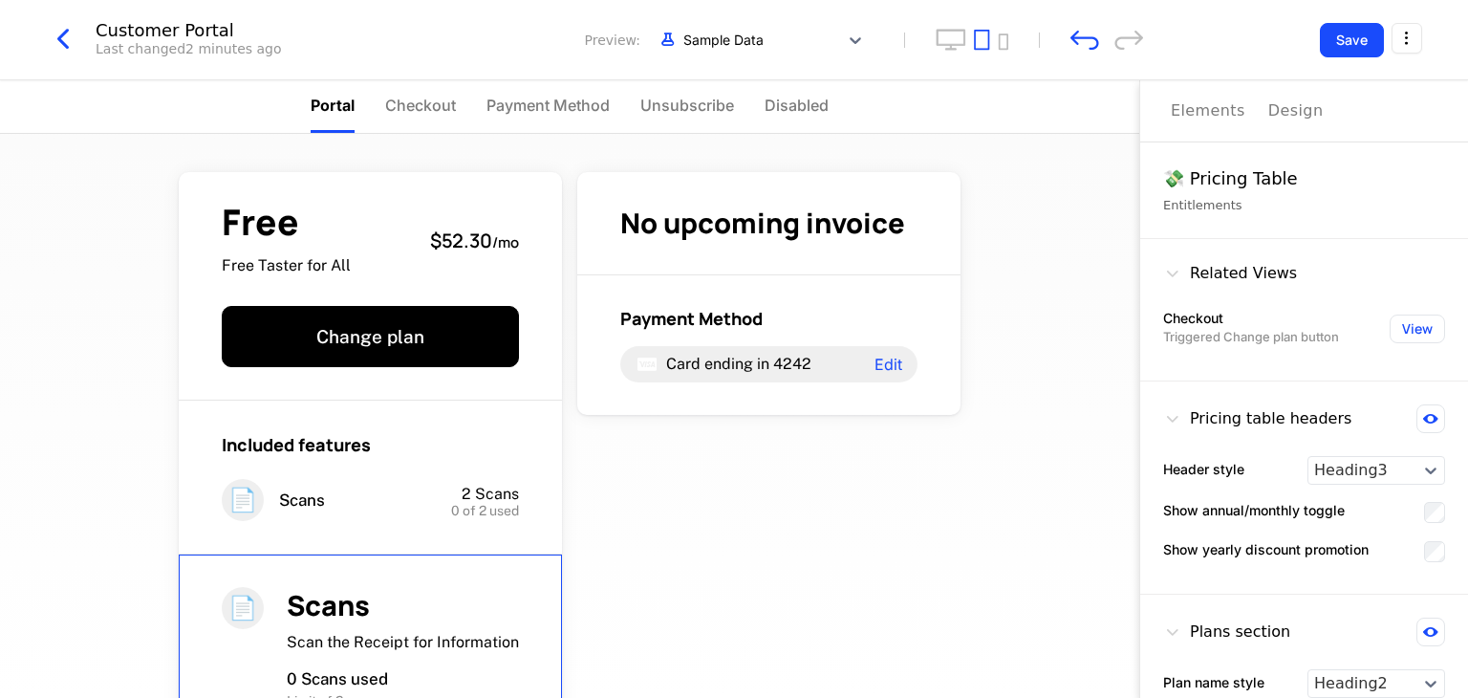
scroll to position [339, 0]
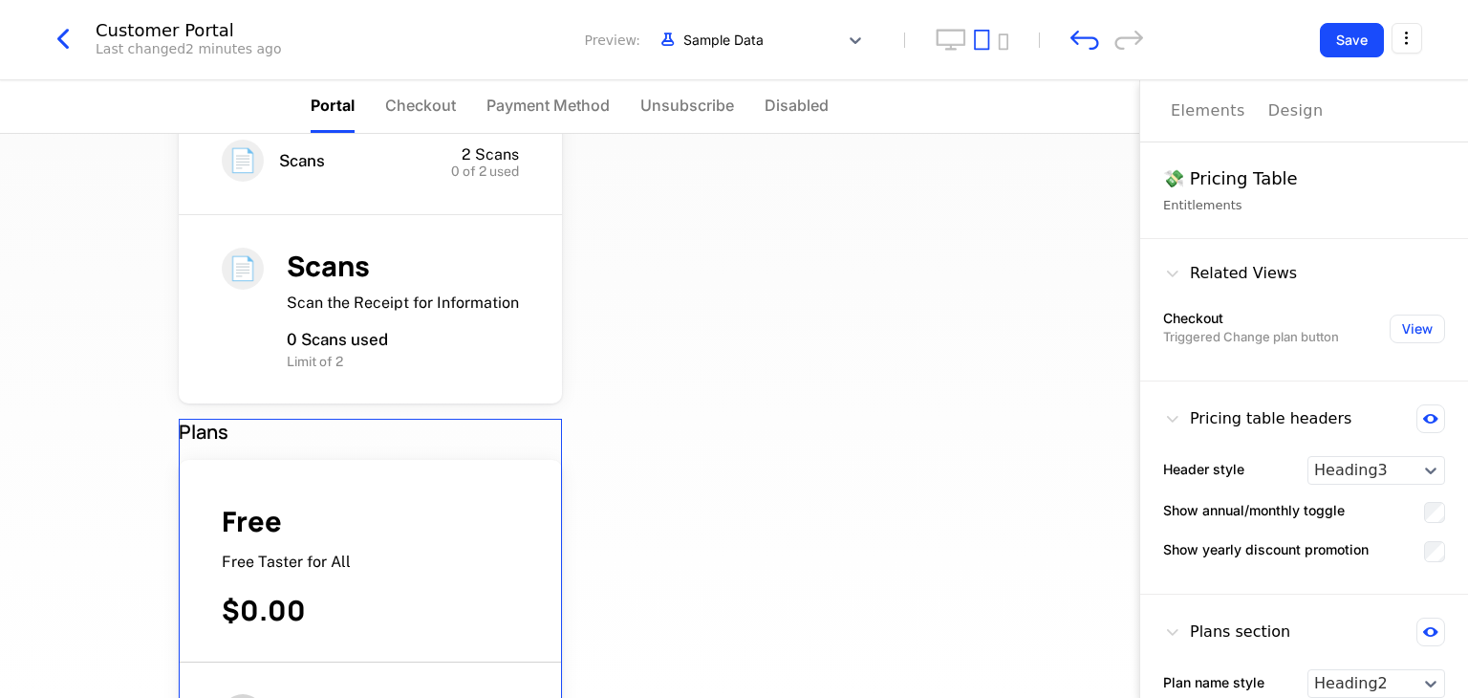
click at [488, 489] on div "Free Free Taster for All $0.00 📄 2 Scans per month" at bounding box center [370, 619] width 383 height 319
click at [1185, 115] on div "Elements" at bounding box center [1208, 110] width 75 height 23
click at [1163, 109] on div "Elements Design" at bounding box center [1304, 111] width 328 height 62
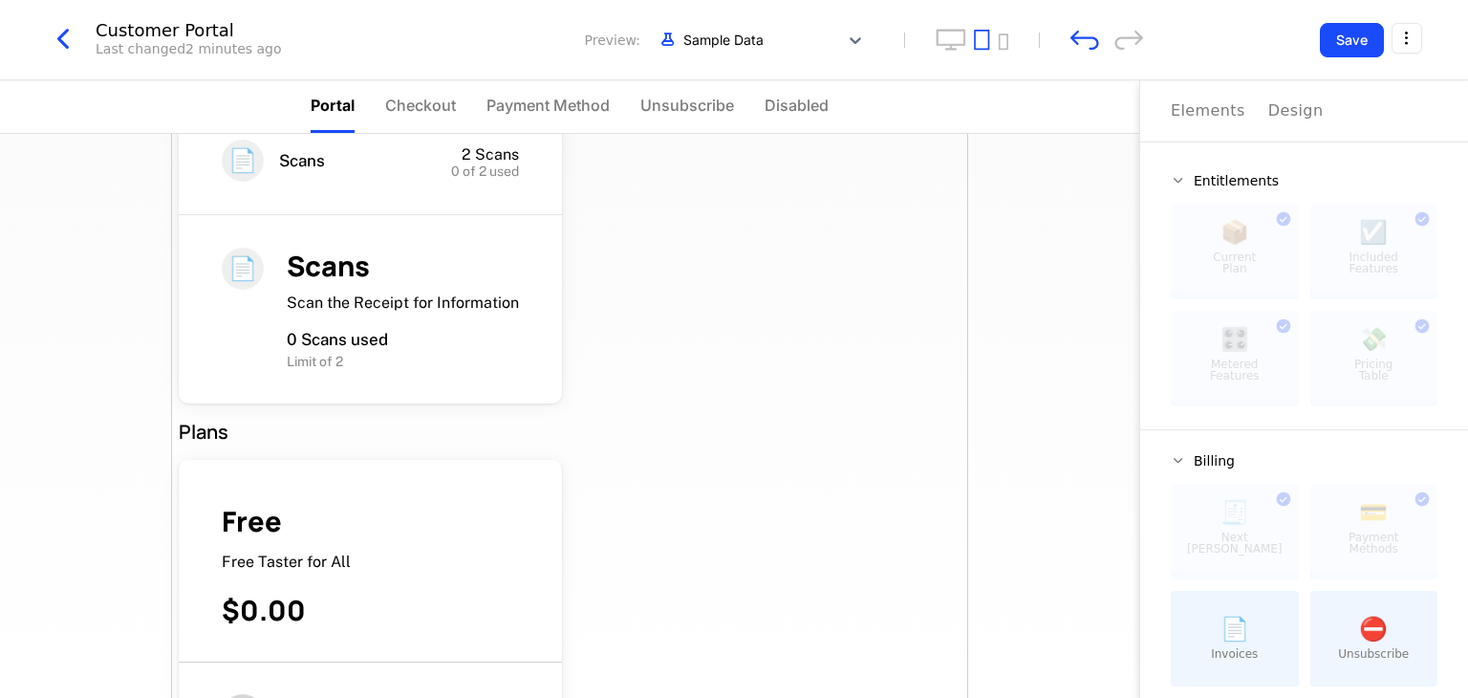
drag, startPoint x: 1399, startPoint y: 340, endPoint x: 842, endPoint y: 477, distance: 573.7
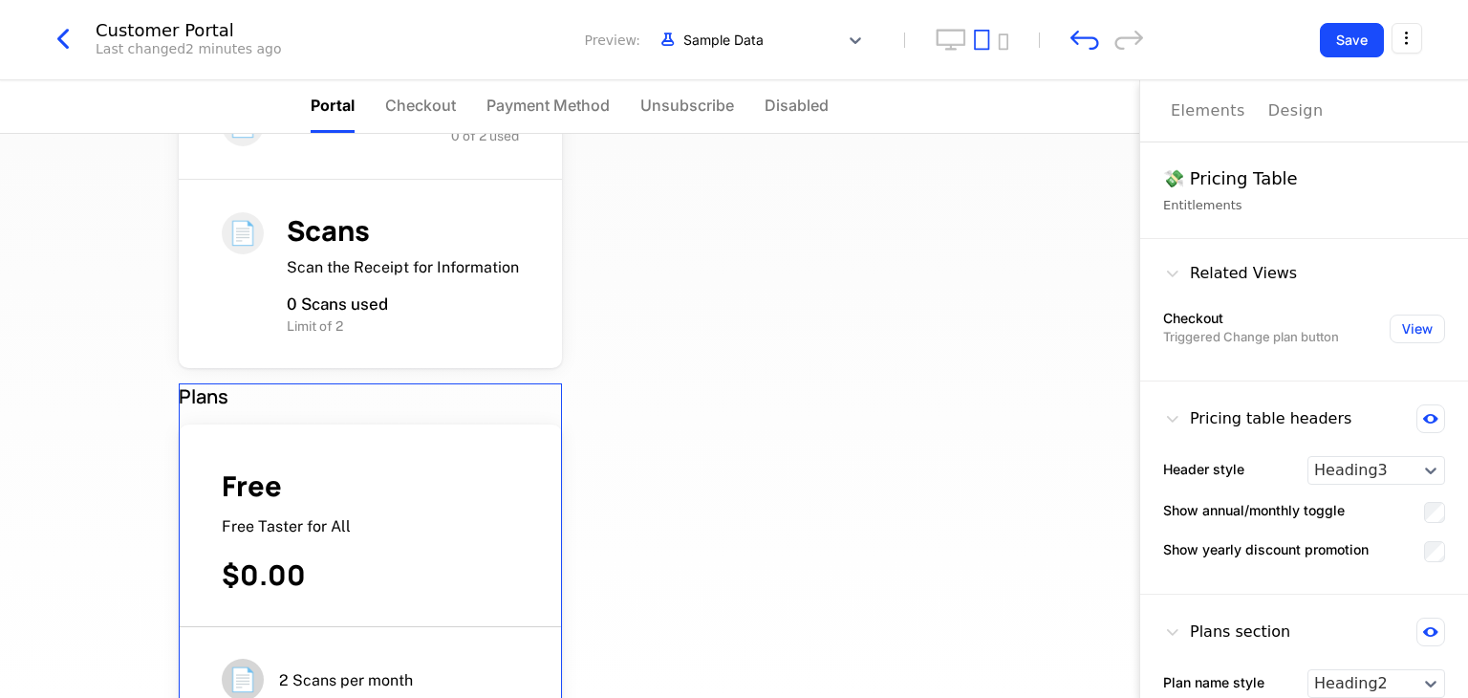
scroll to position [496, 0]
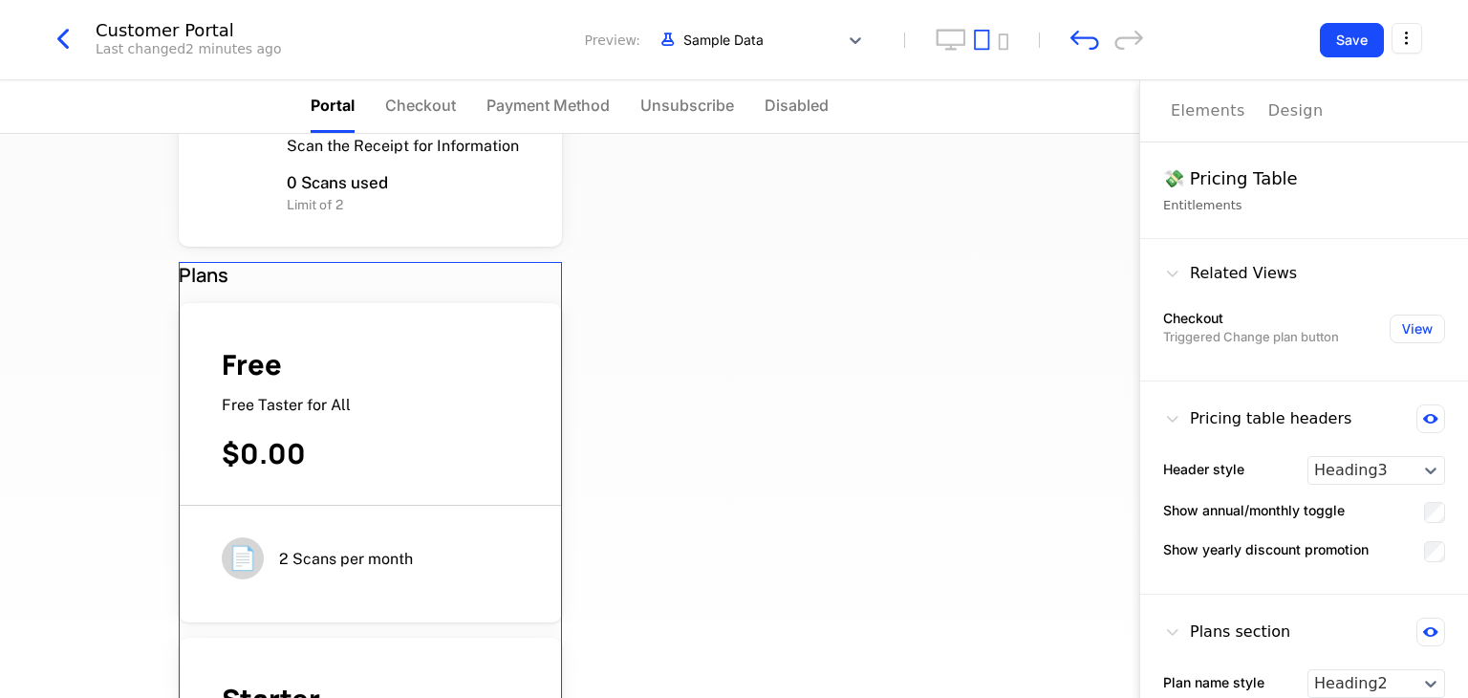
click at [232, 406] on span "Free Taster for All" at bounding box center [286, 405] width 129 height 18
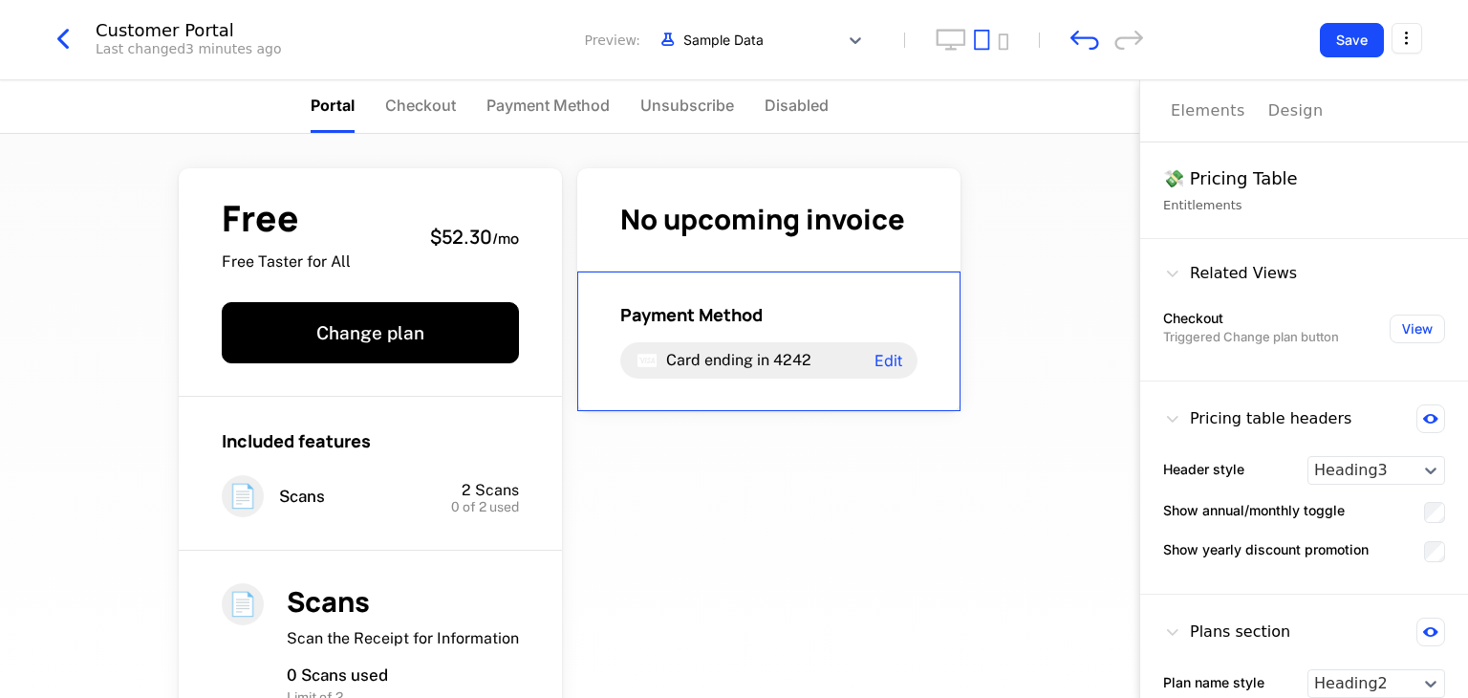
scroll to position [0, 0]
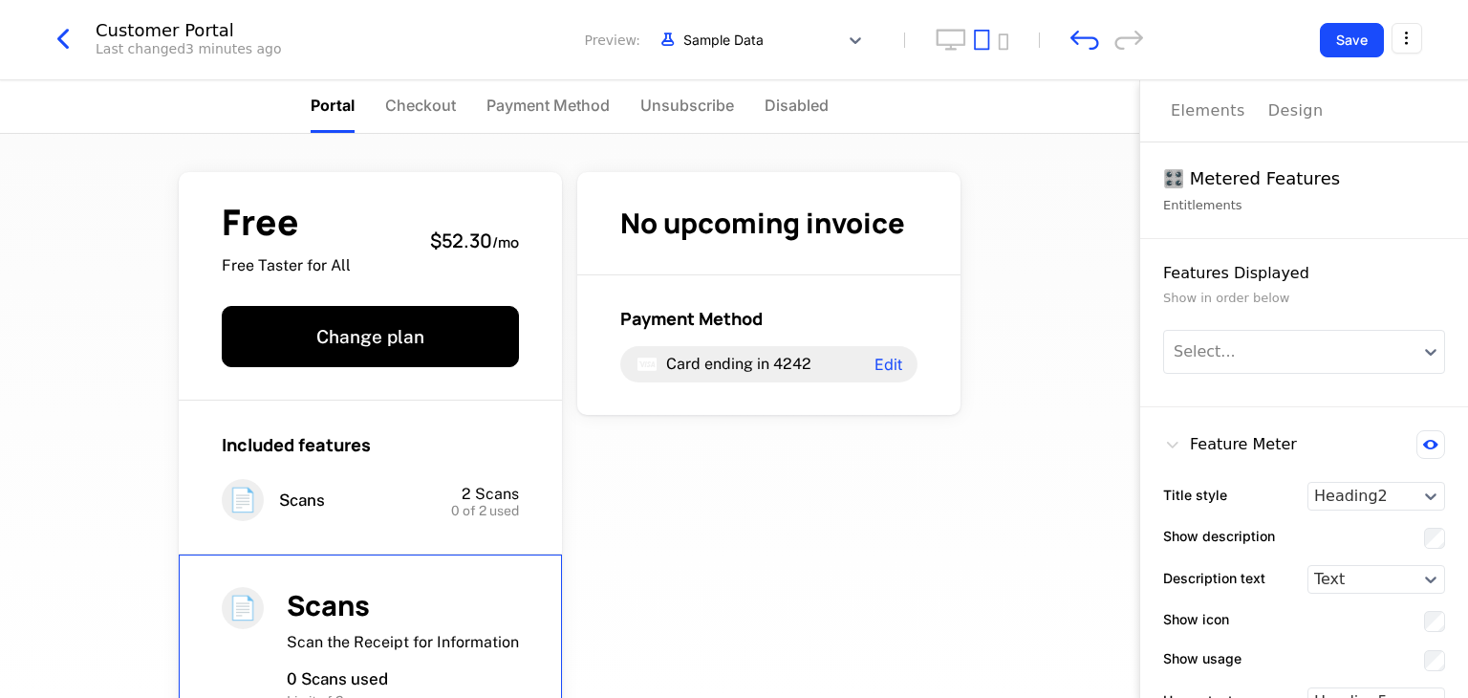
click at [348, 561] on div "📄 Scans Scan the Receipt for Information 0 Scans used Limit of 2" at bounding box center [370, 648] width 383 height 188
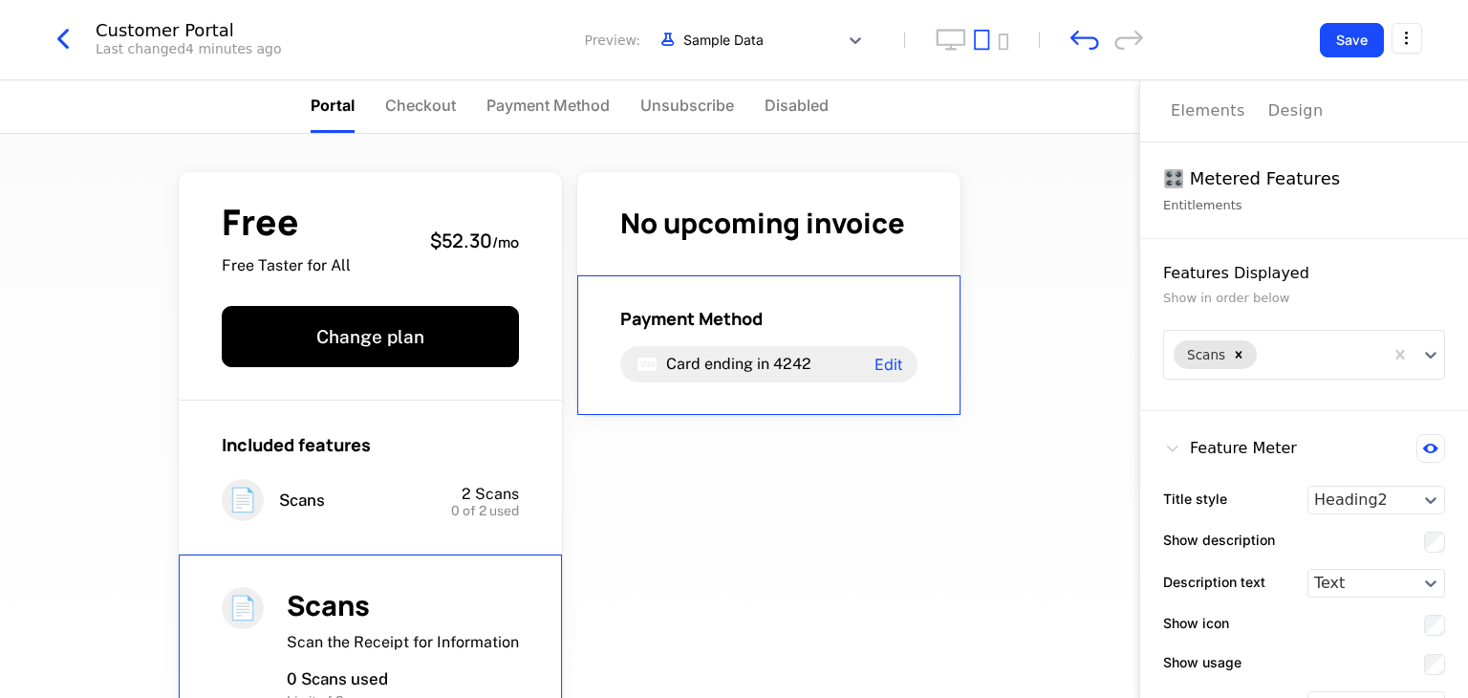
click at [1090, 45] on icon "undo" at bounding box center [1084, 40] width 29 height 20
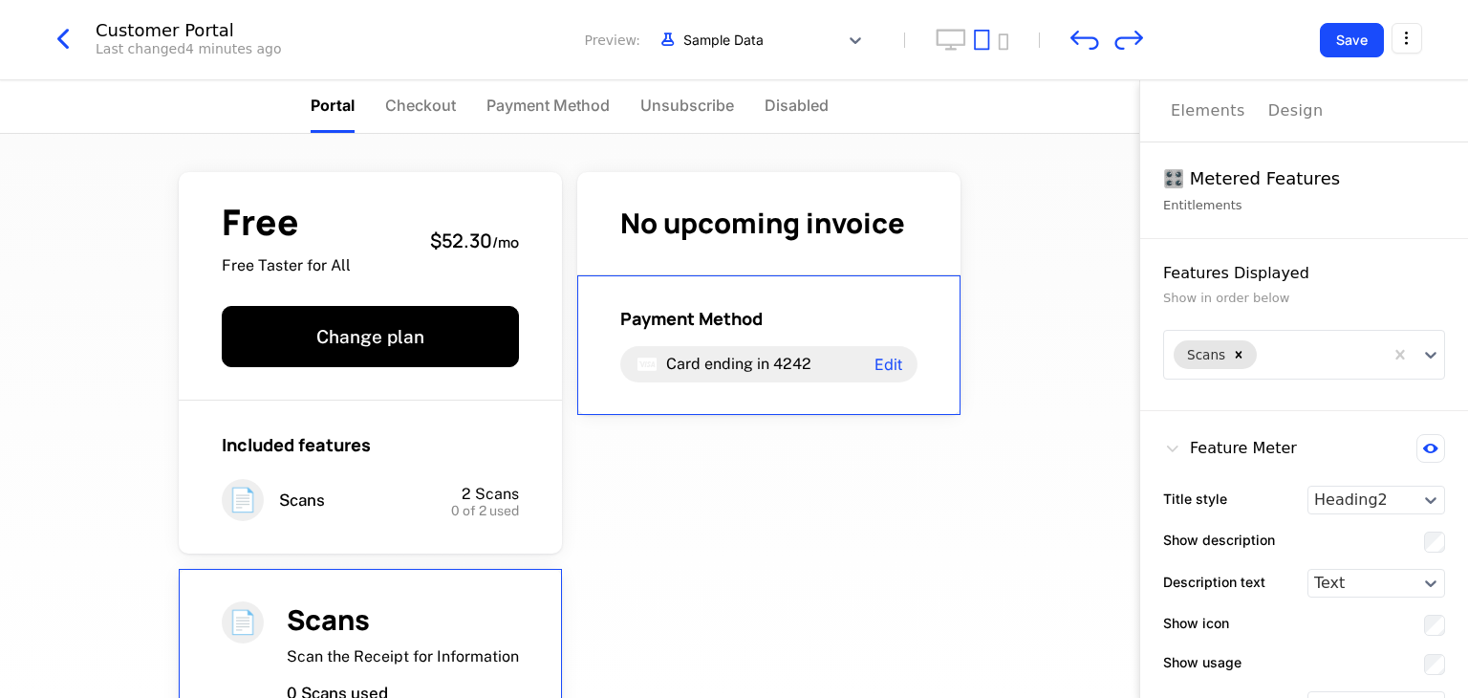
scroll to position [113, 0]
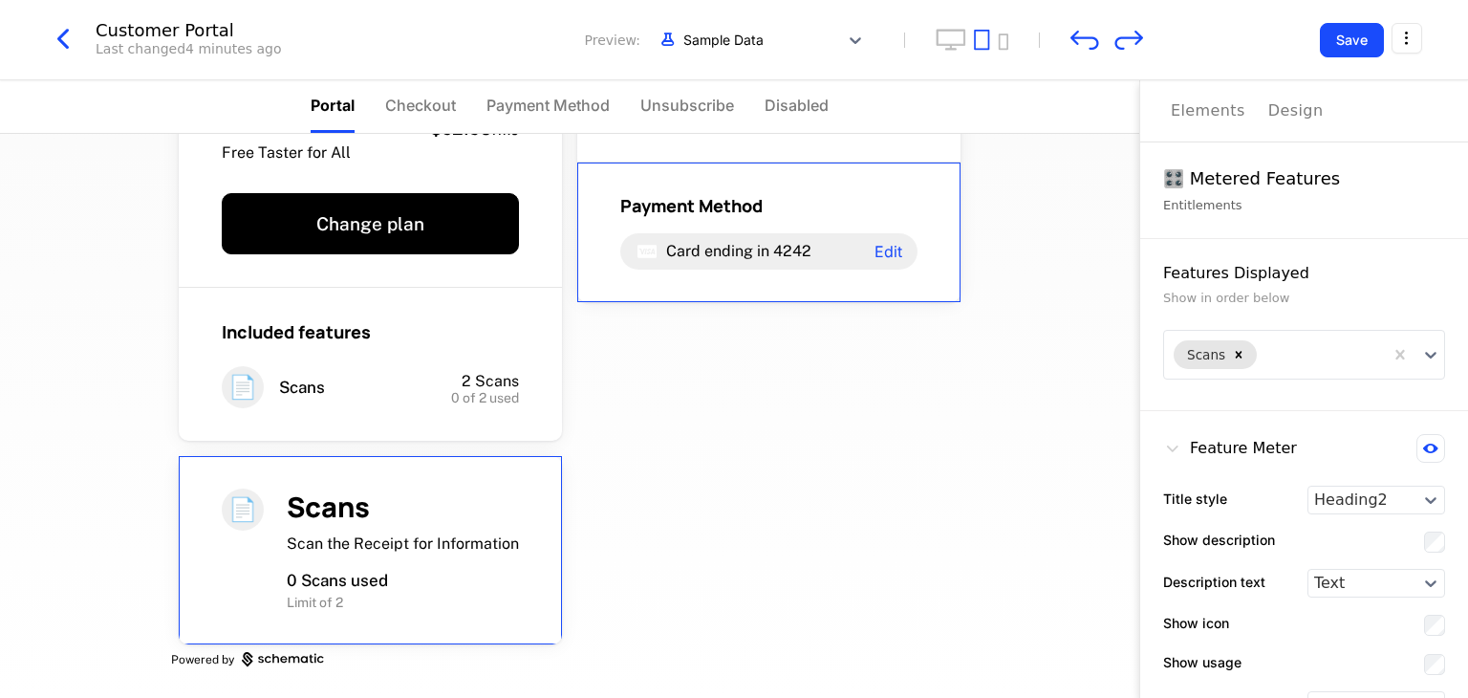
click at [1125, 39] on icon "redo" at bounding box center [1128, 40] width 29 height 20
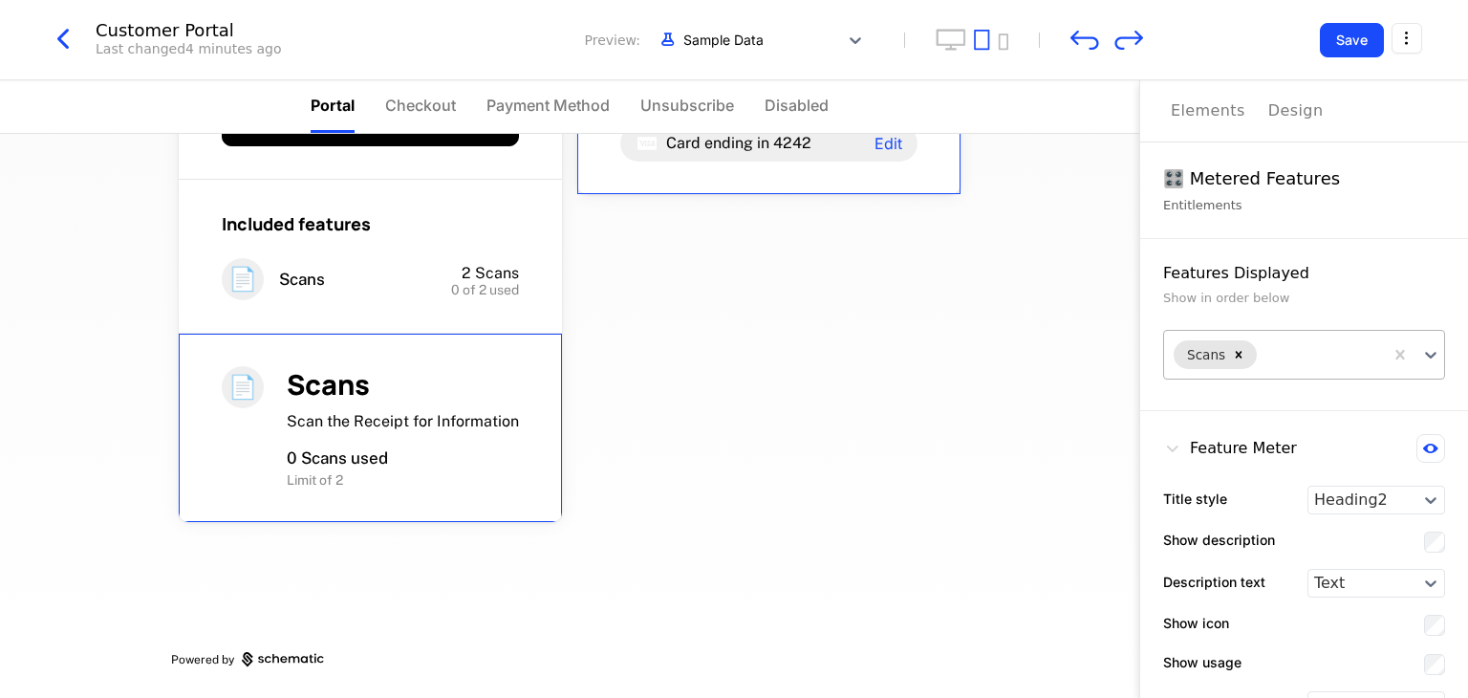
scroll to position [134, 0]
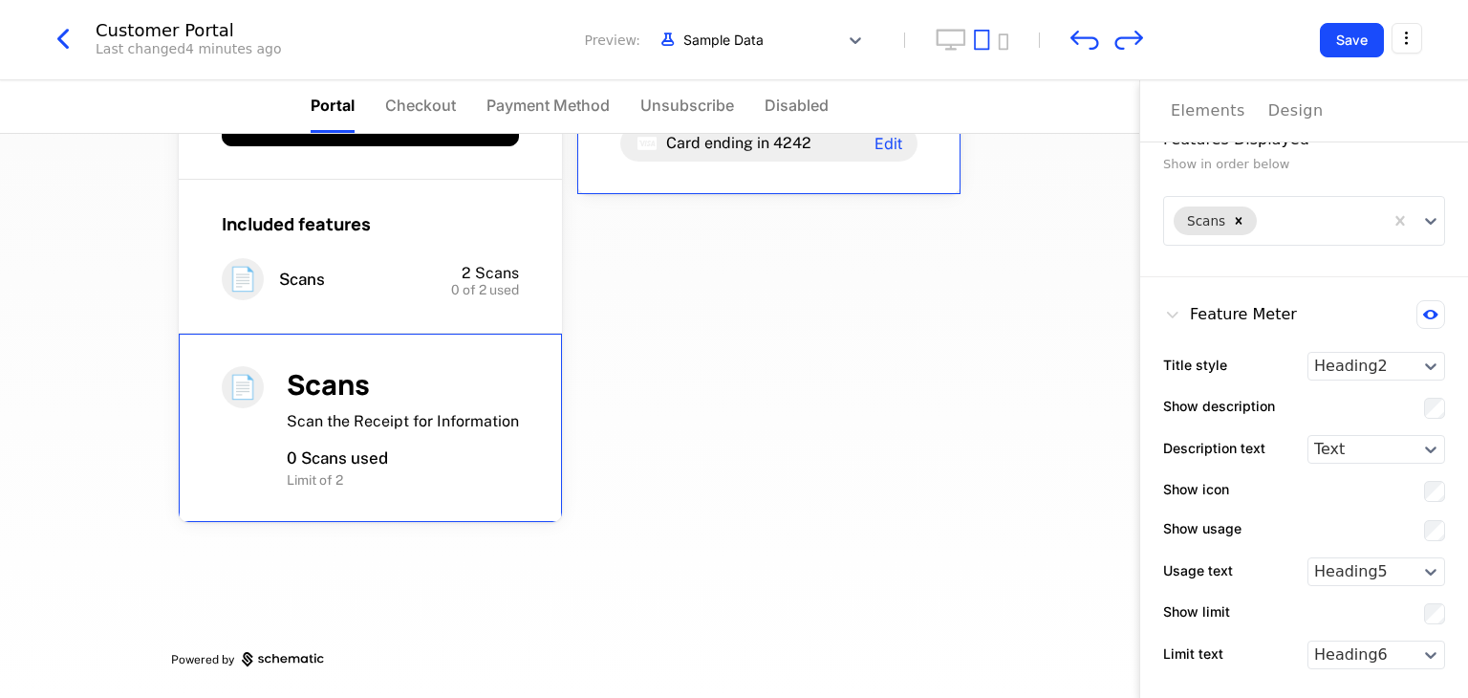
click at [984, 244] on div "Free Free Taster for All $52.30 / mo Change plan Included features 📄 Scans 2 Sc…" at bounding box center [569, 416] width 1139 height 564
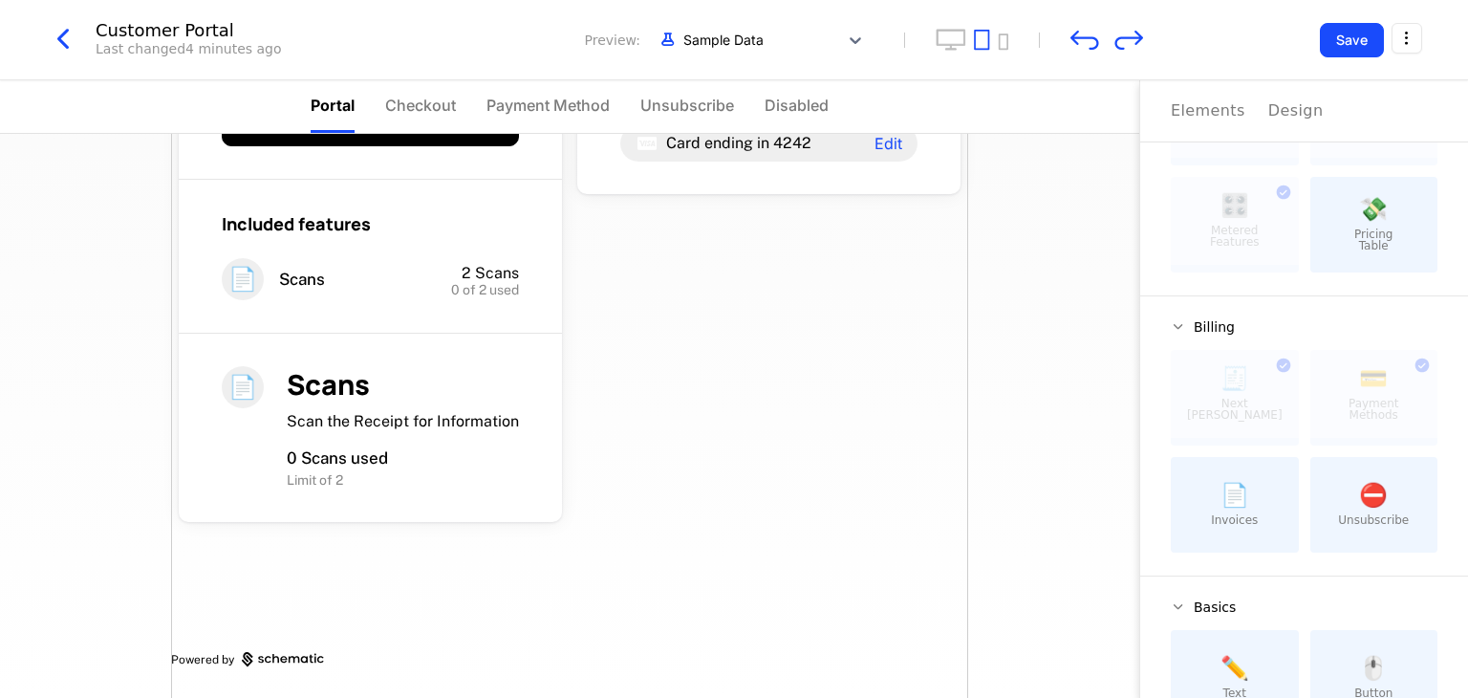
click at [906, 299] on div "Free Free Taster for All $52.30 / mo Change plan Included features 📄 Scans 2 Sc…" at bounding box center [569, 305] width 797 height 785
click at [837, 301] on div "Free Free Taster for All $52.30 / mo Change plan Included features 📄 Scans 2 Sc…" at bounding box center [569, 305] width 797 height 785
click at [1204, 119] on div "Elements" at bounding box center [1208, 110] width 75 height 23
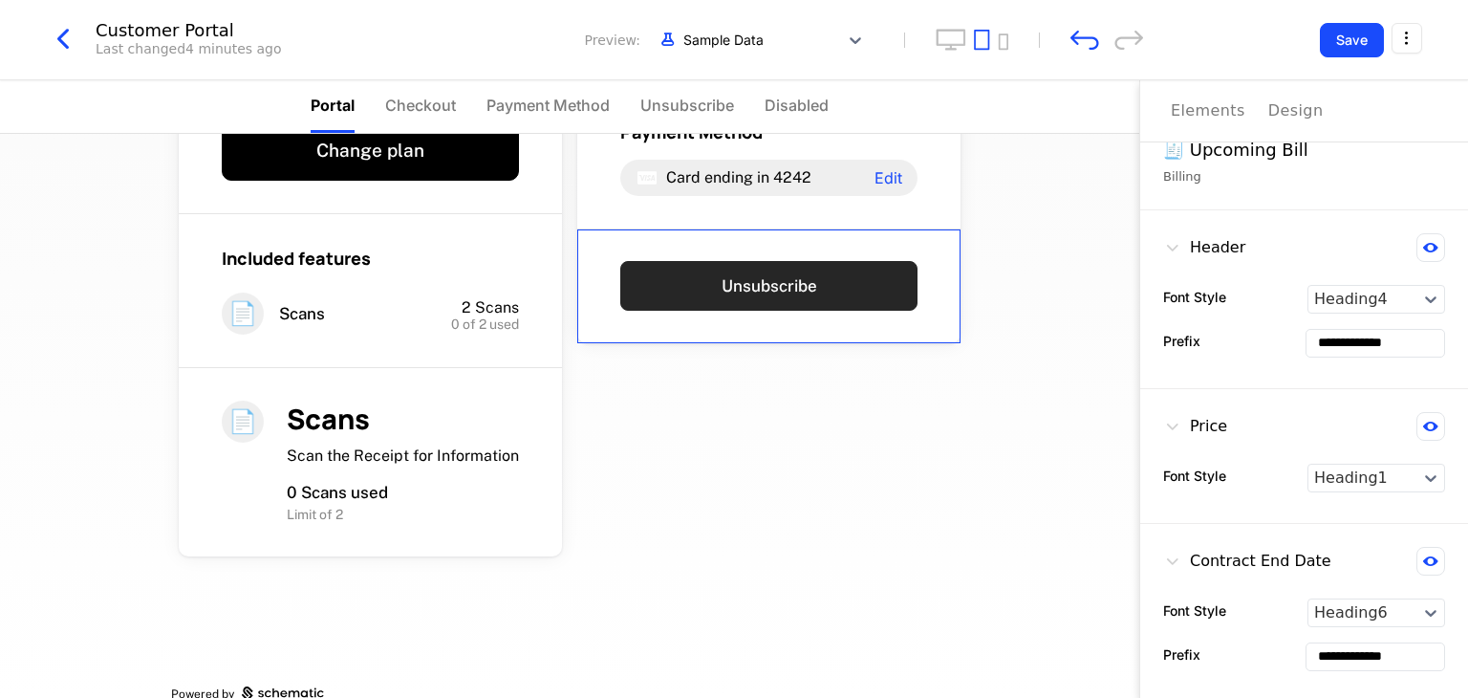
scroll to position [221, 0]
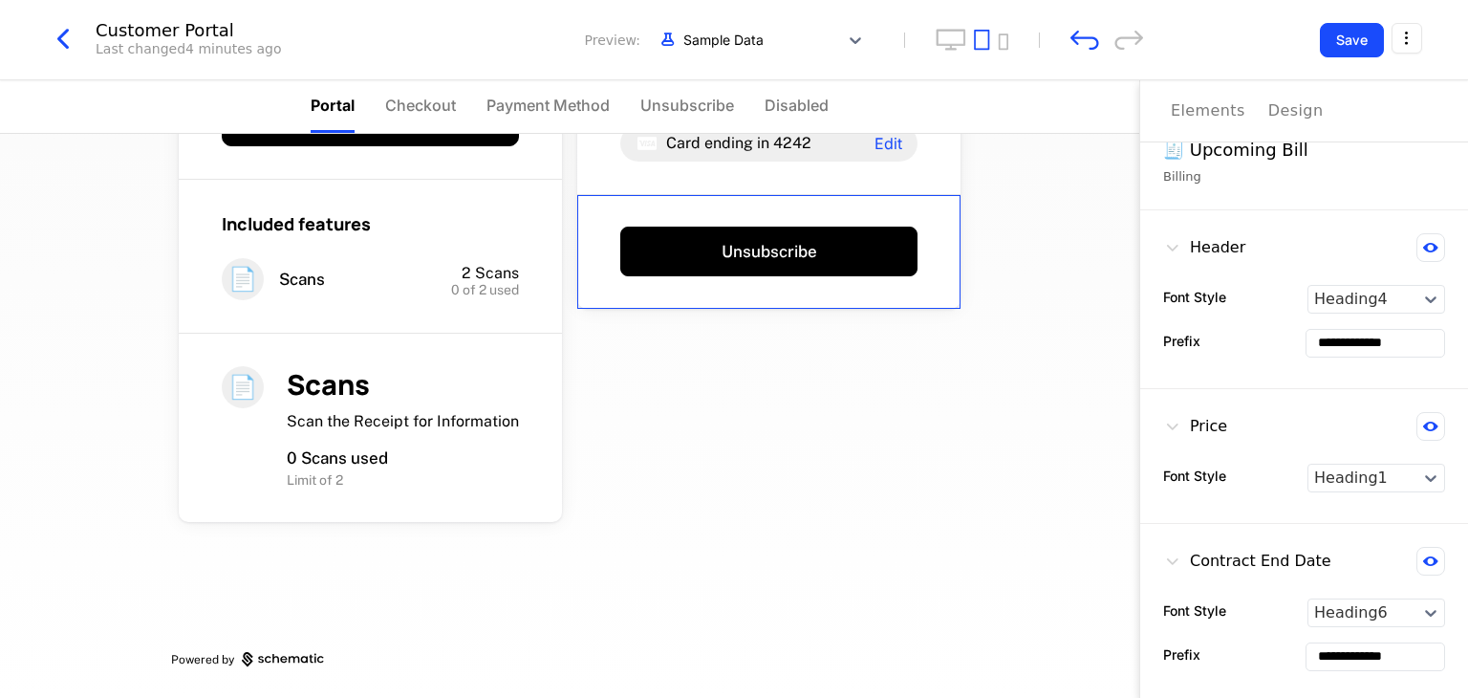
click at [1190, 115] on div "Elements" at bounding box center [1208, 110] width 75 height 23
click at [746, 408] on div "Free Free Taster for All $52.30 / mo Change plan Included features 📄 Scans 2 Sc…" at bounding box center [569, 305] width 797 height 785
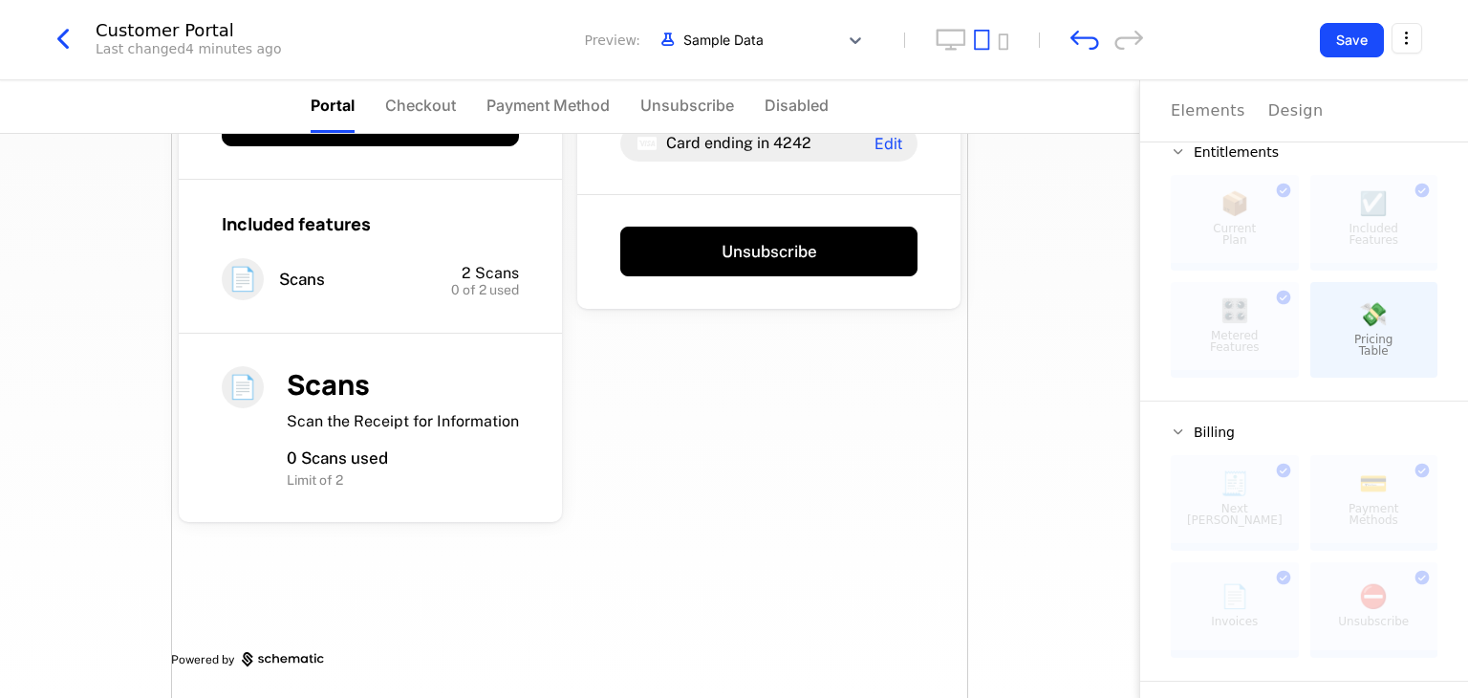
click at [998, 508] on div "Free Free Taster for All $52.30 / mo Change plan Included features 📄 Scans 2 Sc…" at bounding box center [569, 416] width 1139 height 564
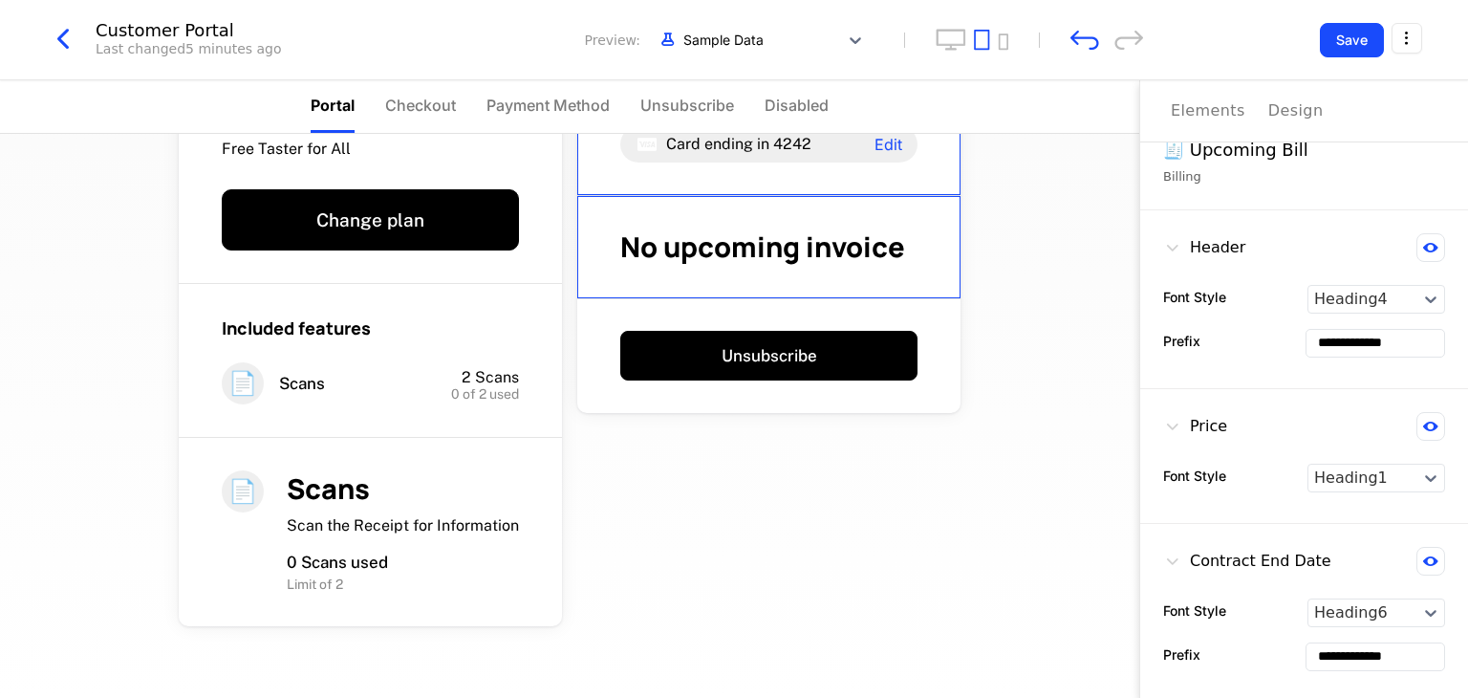
scroll to position [0, 0]
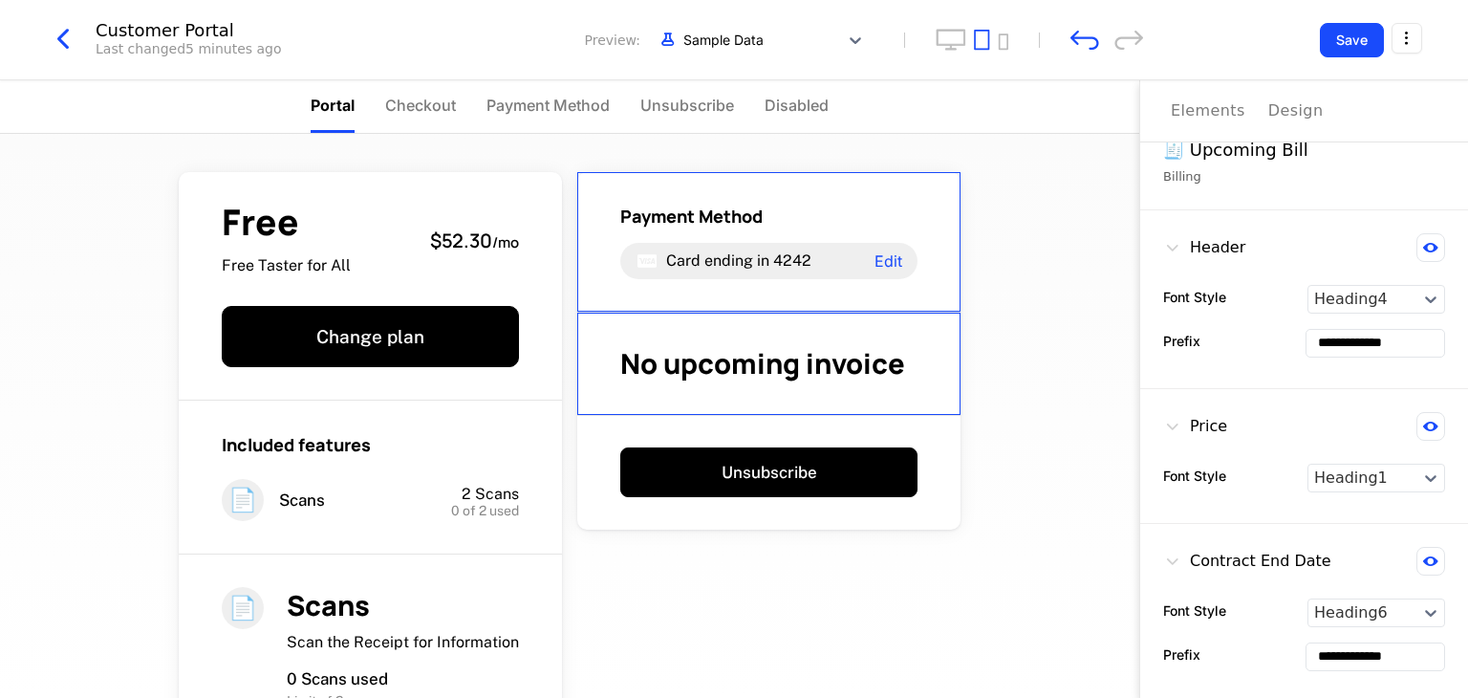
click at [996, 267] on div "Free Free Taster for All $52.30 / mo Change plan Included features 📄 Scans 2 Sc…" at bounding box center [569, 416] width 1139 height 564
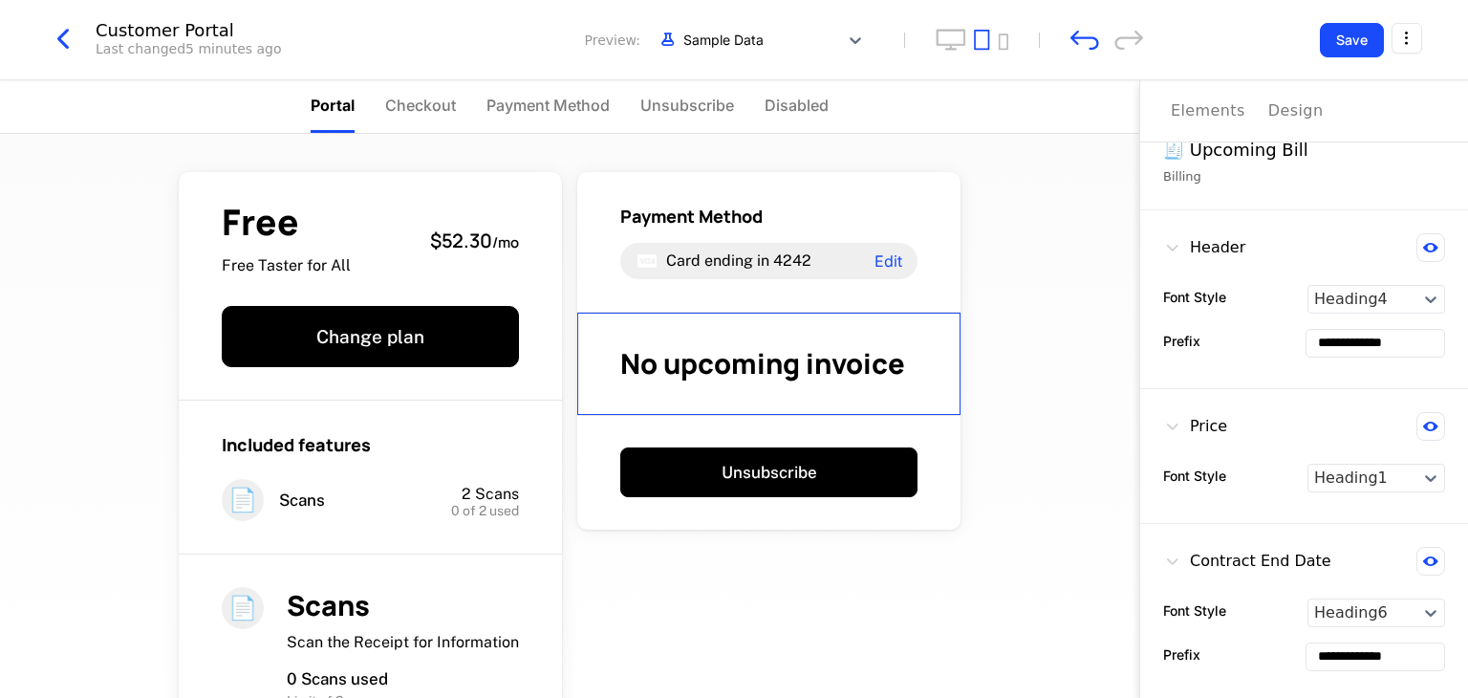
scroll to position [221, 0]
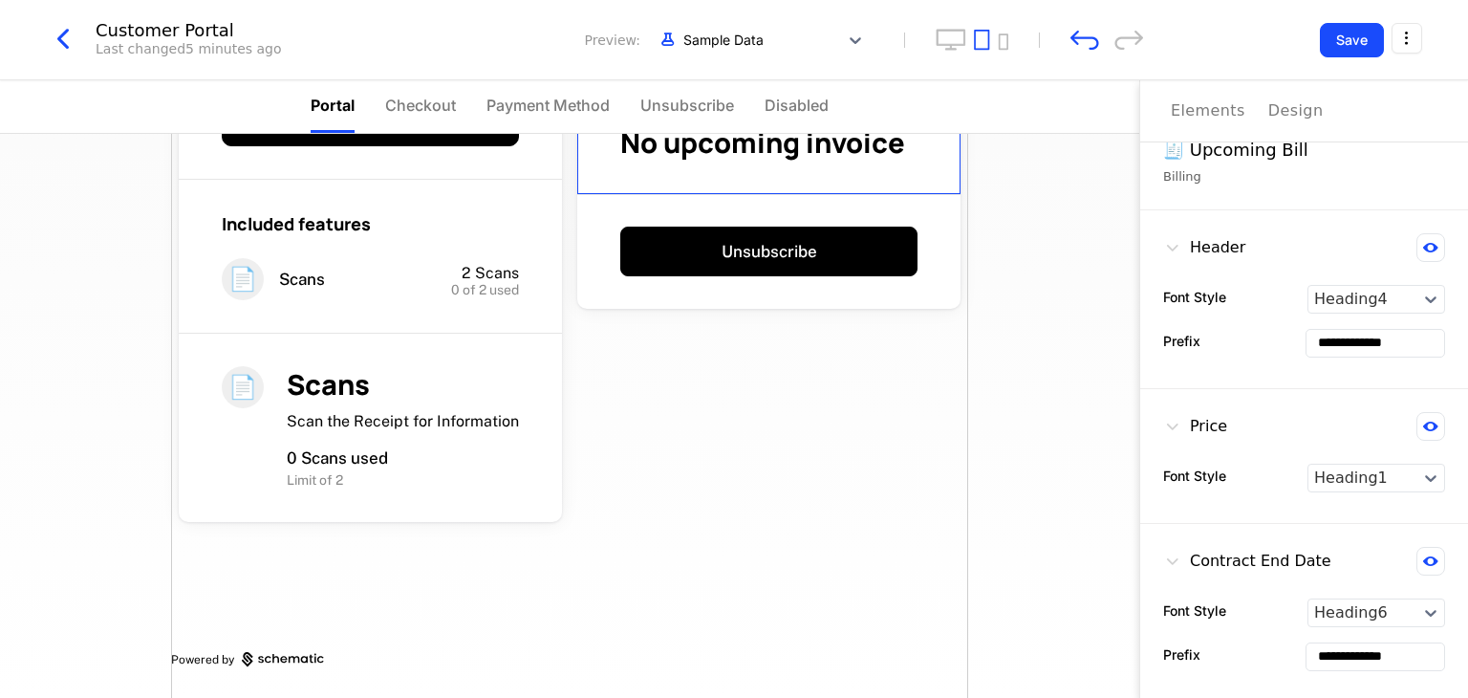
click at [1002, 412] on div "Free Free Taster for All $52.30 / mo Change plan Included features 📄 Scans 2 Sc…" at bounding box center [569, 416] width 1139 height 564
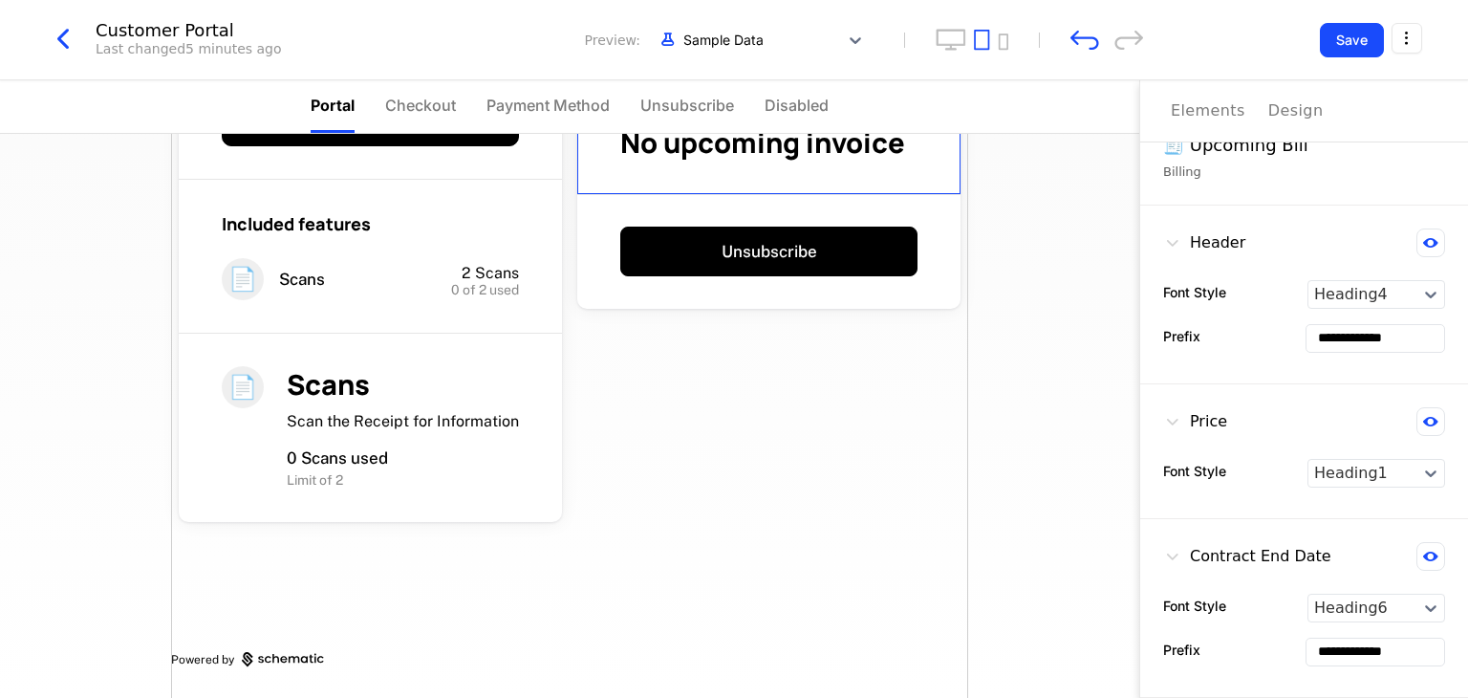
click at [878, 422] on div "Free Free Taster for All $52.30 / mo Change plan Included features 📄 Scans 2 Sc…" at bounding box center [569, 305] width 797 height 785
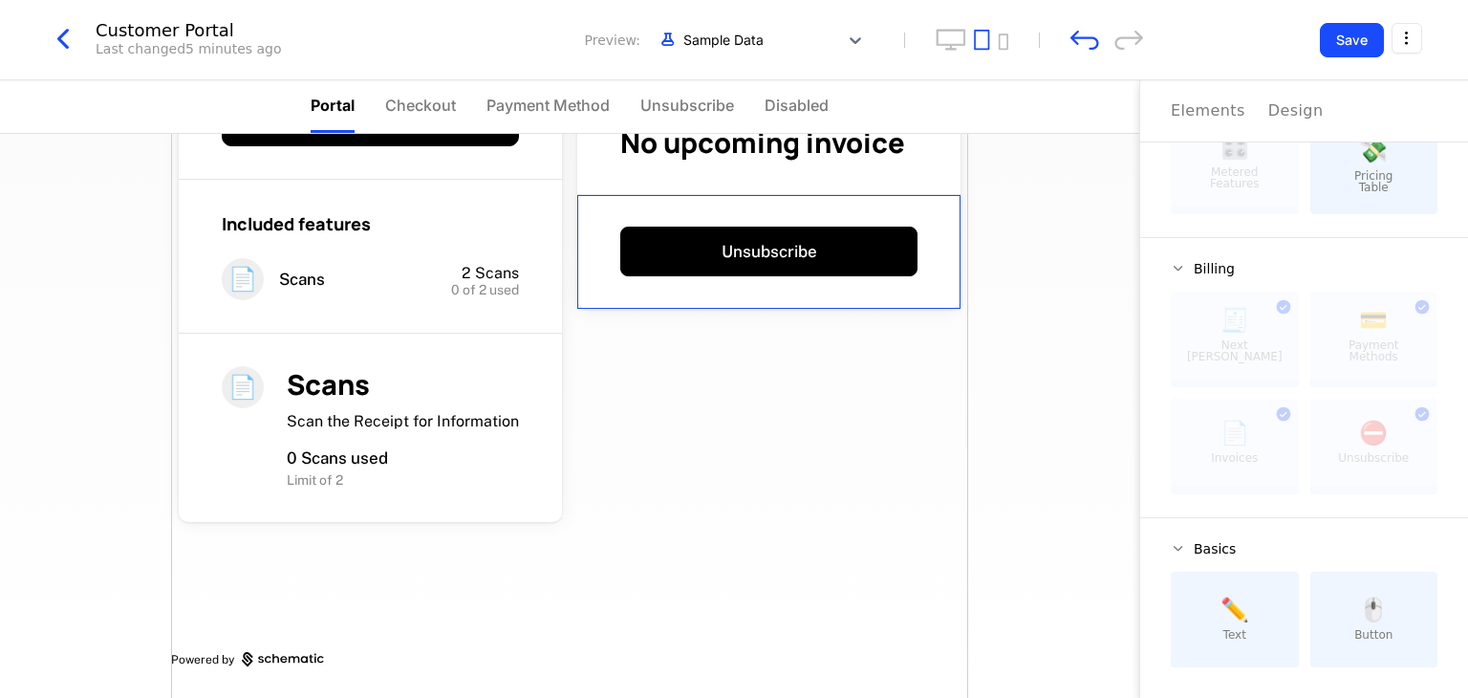
scroll to position [0, 0]
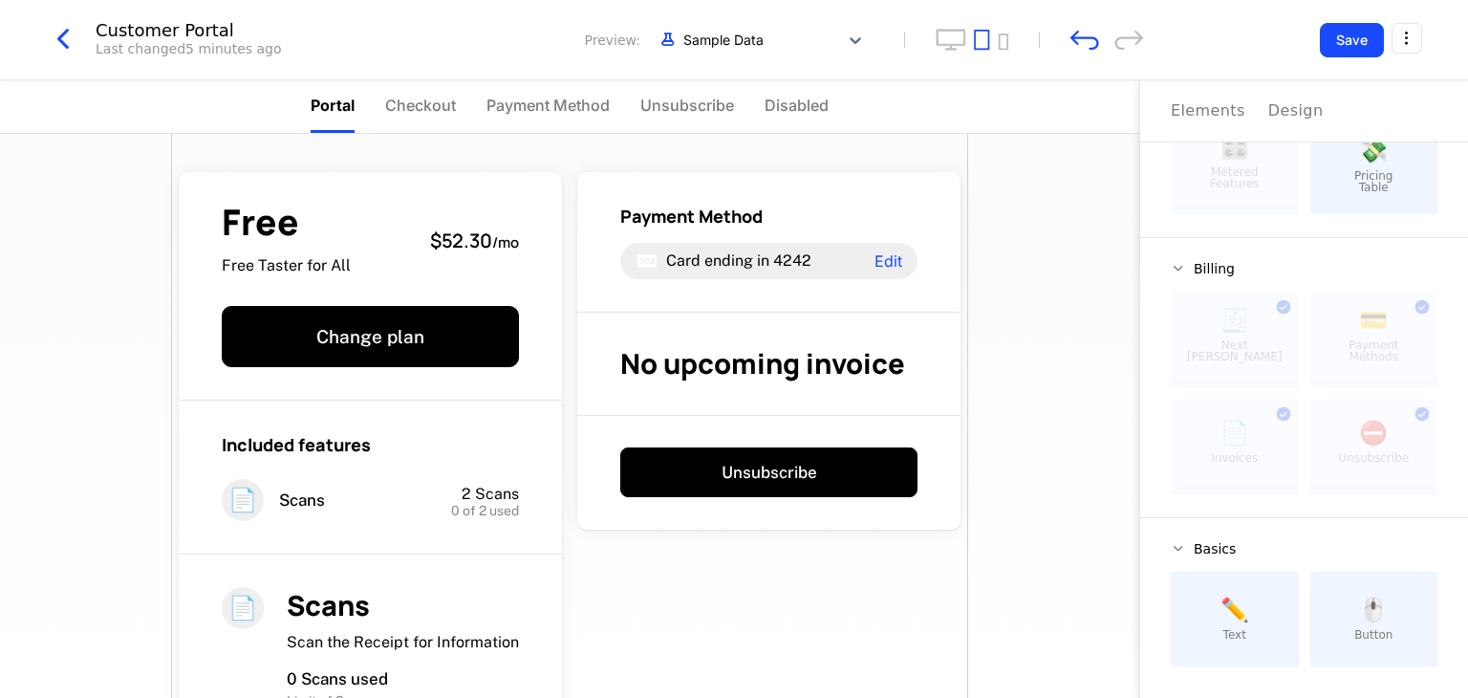
click at [446, 102] on span "Checkout" at bounding box center [420, 105] width 71 height 23
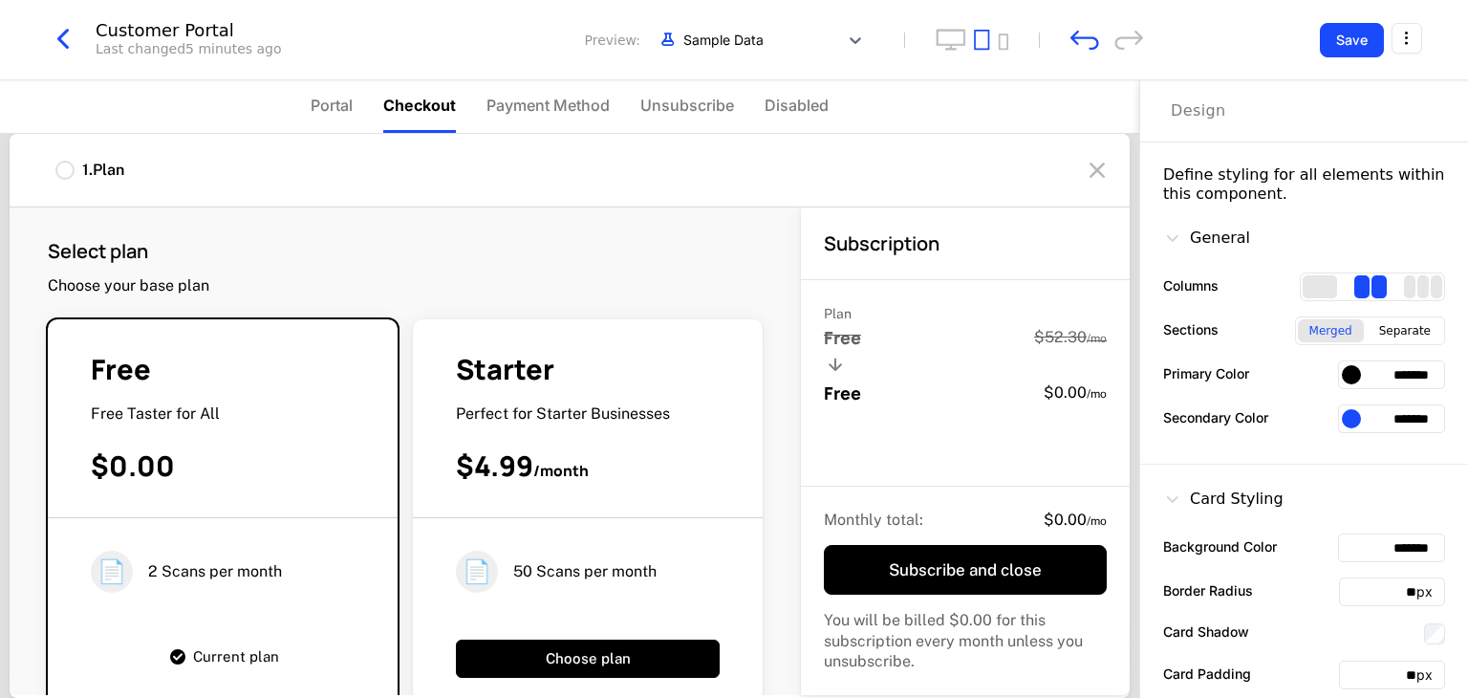
click at [325, 97] on span "Portal" at bounding box center [332, 105] width 42 height 23
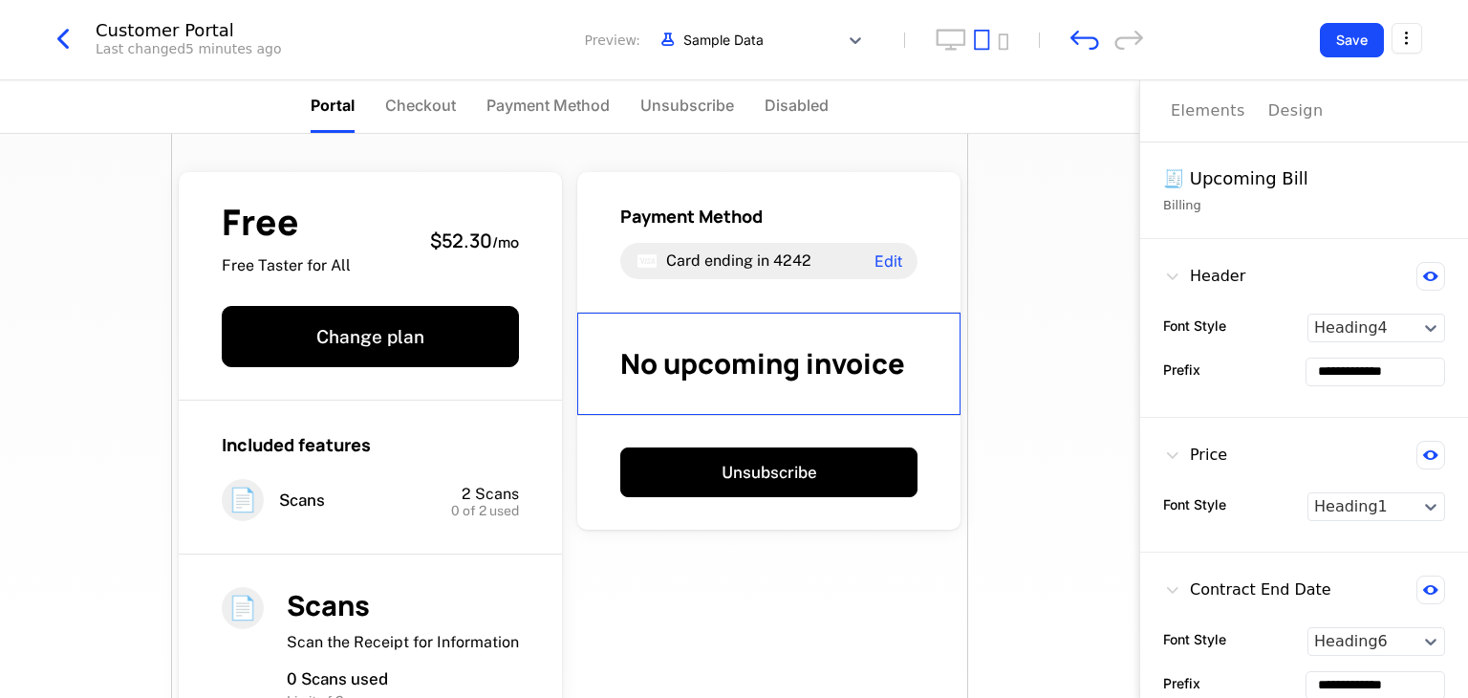
click at [709, 581] on div "Free Free Taster for All $52.30 / mo Change plan Included features 📄 Scans 2 Sc…" at bounding box center [569, 526] width 797 height 785
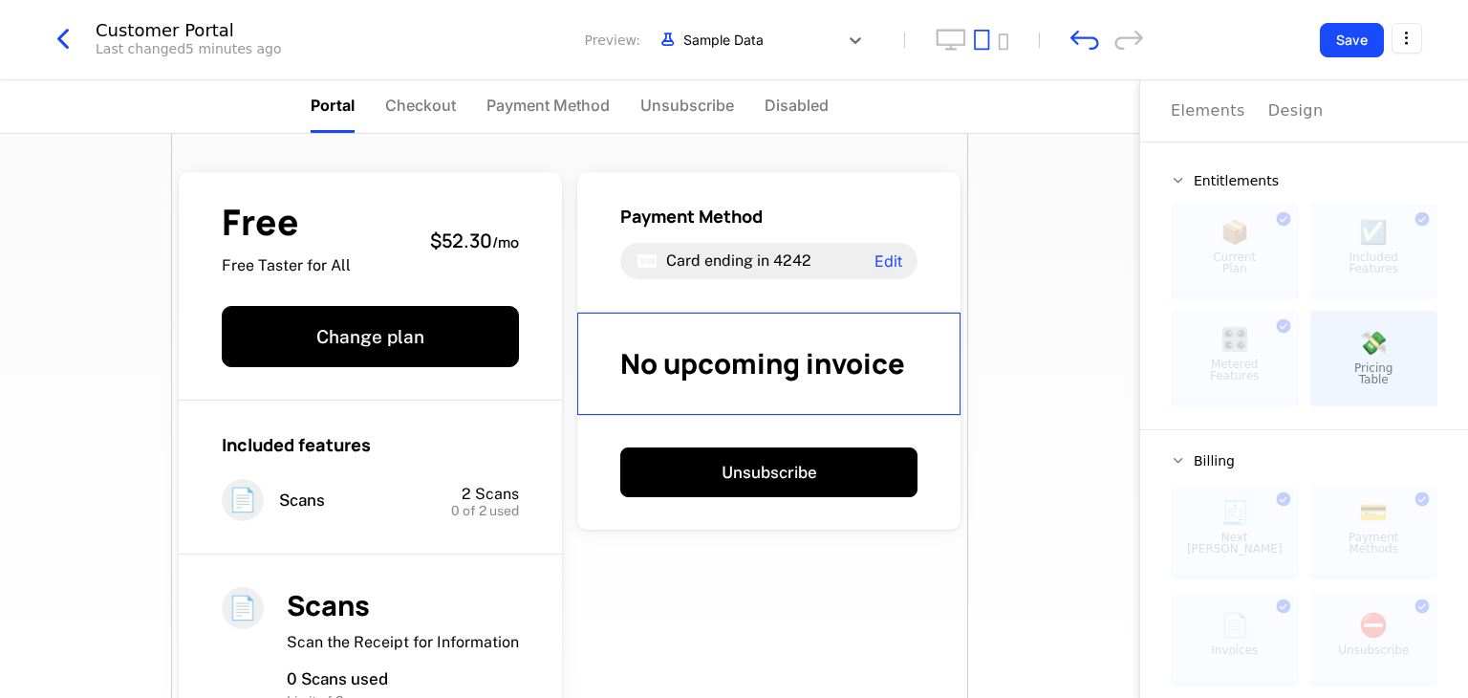
click at [732, 403] on div "No upcoming invoice" at bounding box center [768, 364] width 383 height 103
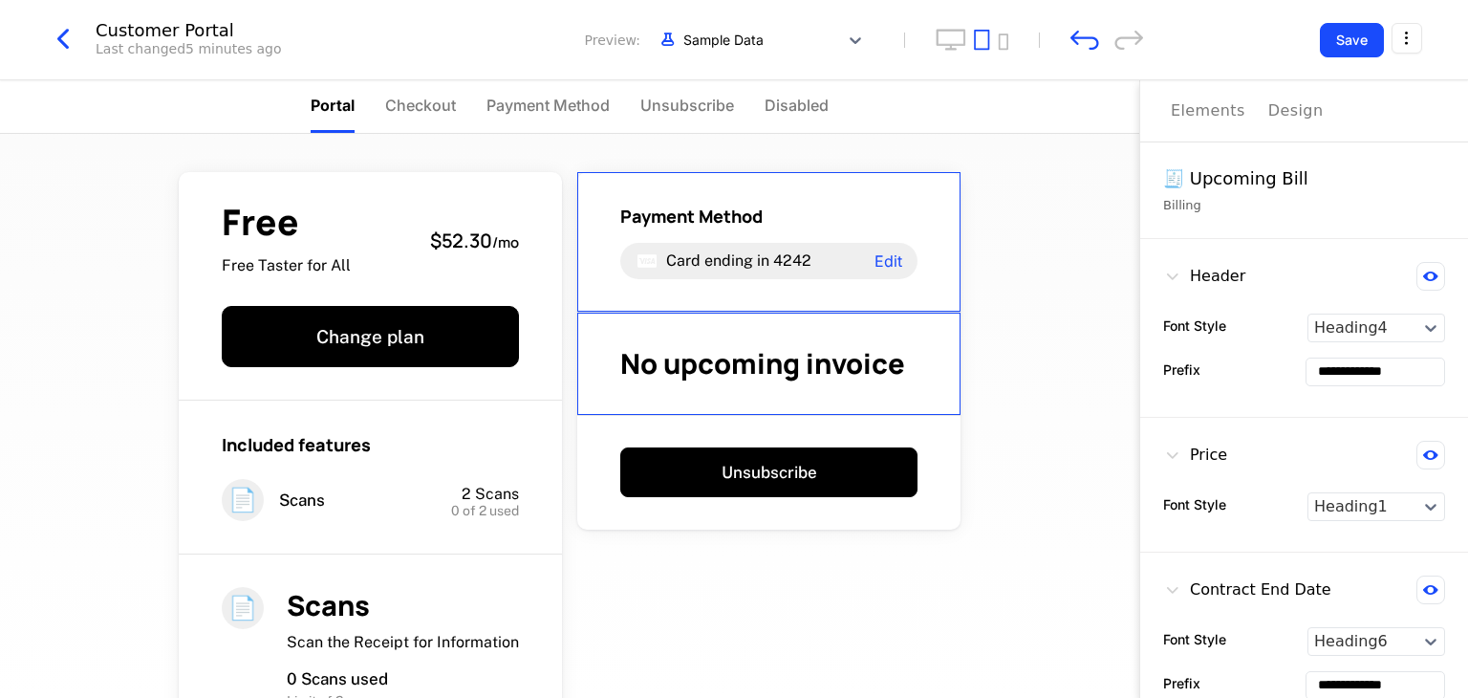
click at [858, 283] on div "Payment Method Card ending in 4242 Edit" at bounding box center [768, 242] width 383 height 141
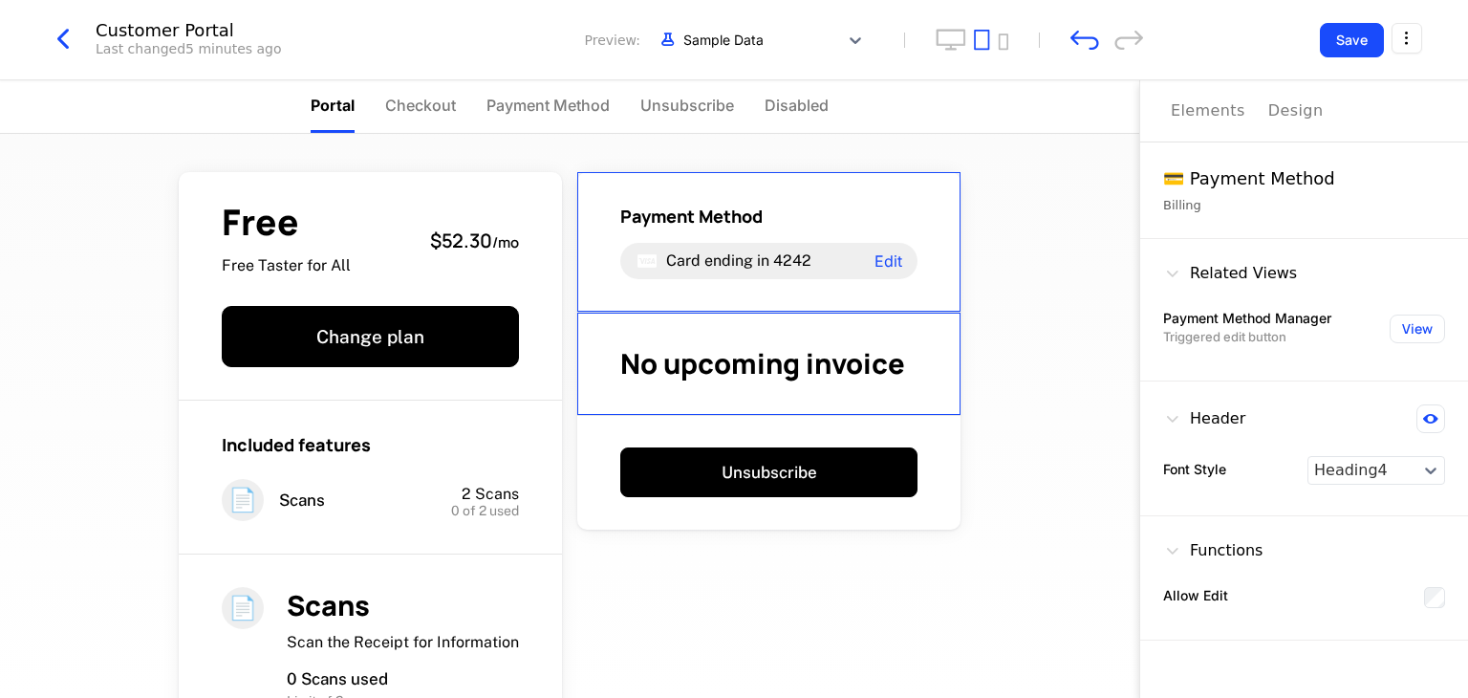
click at [846, 344] on span "No upcoming invoice" at bounding box center [762, 363] width 285 height 38
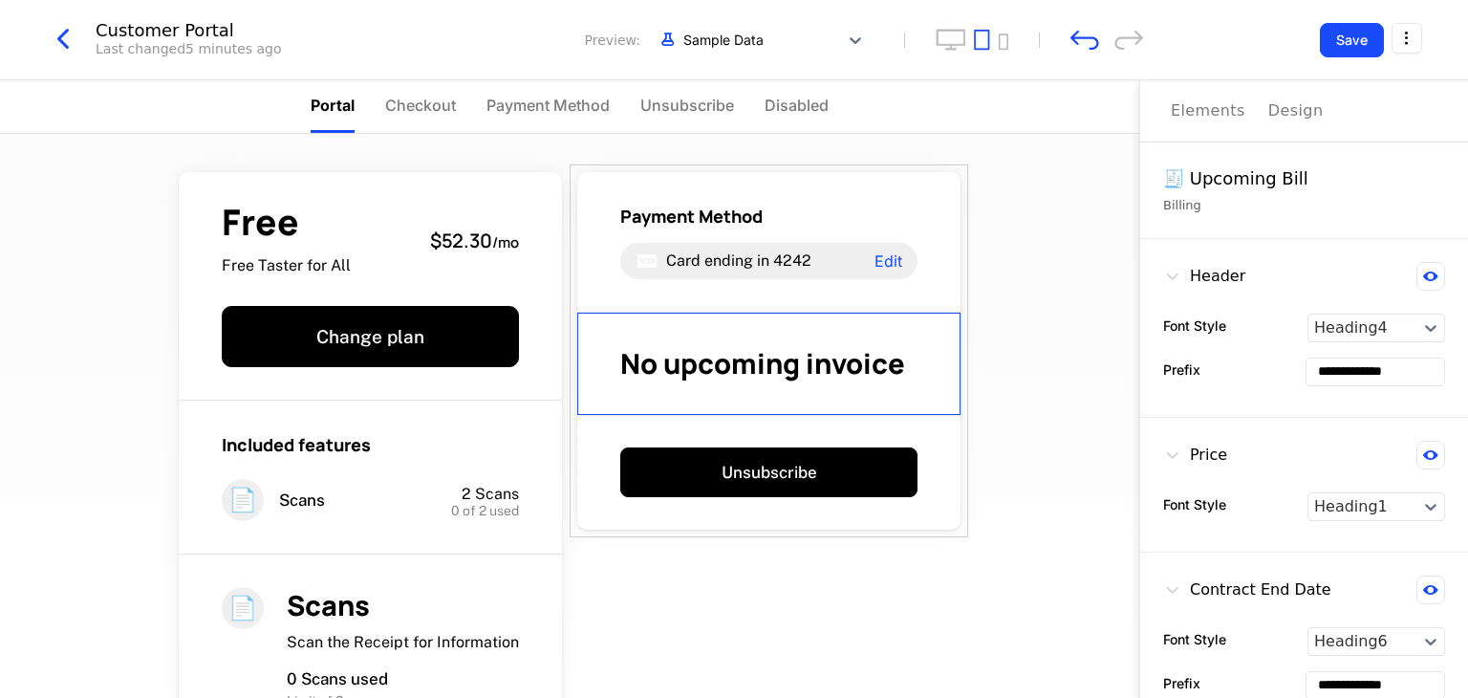
click at [998, 431] on div "Free Free Taster for All $52.30 / mo Change plan Included features 📄 Scans 2 Sc…" at bounding box center [569, 416] width 1139 height 564
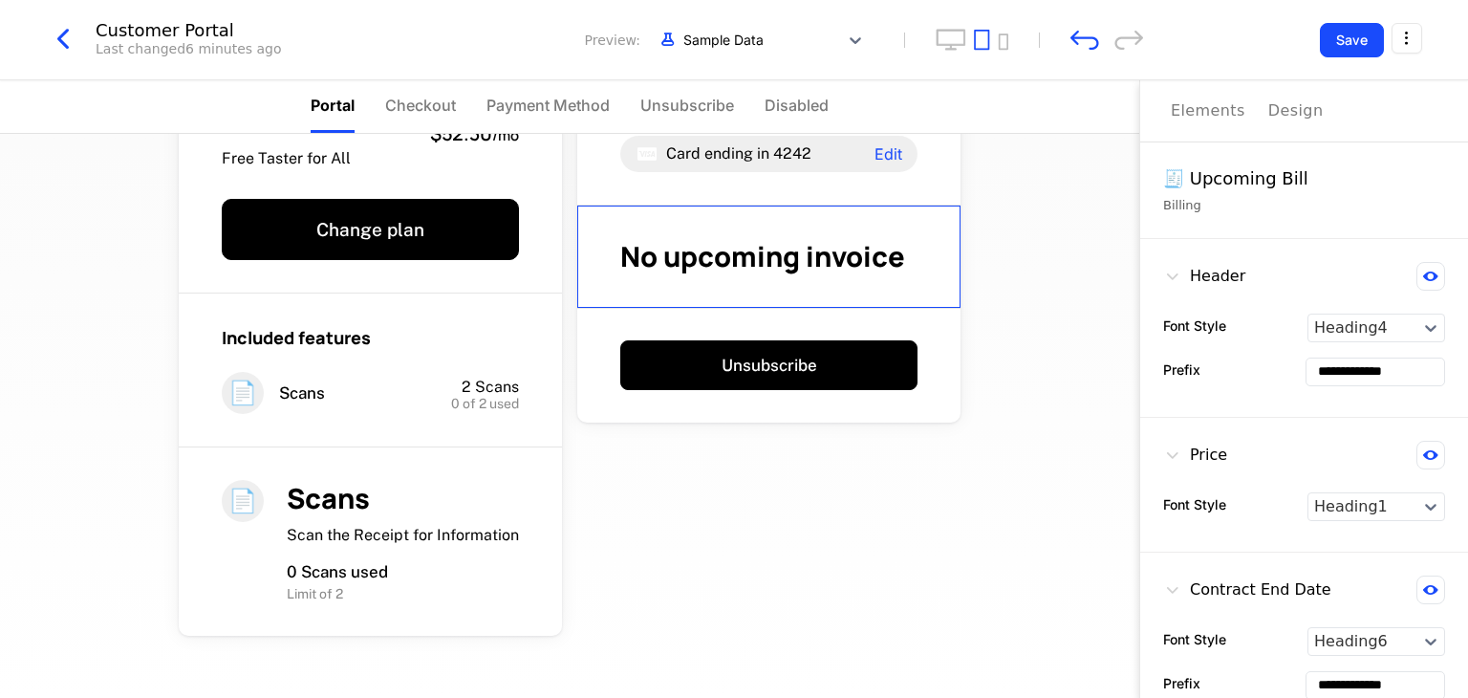
scroll to position [221, 0]
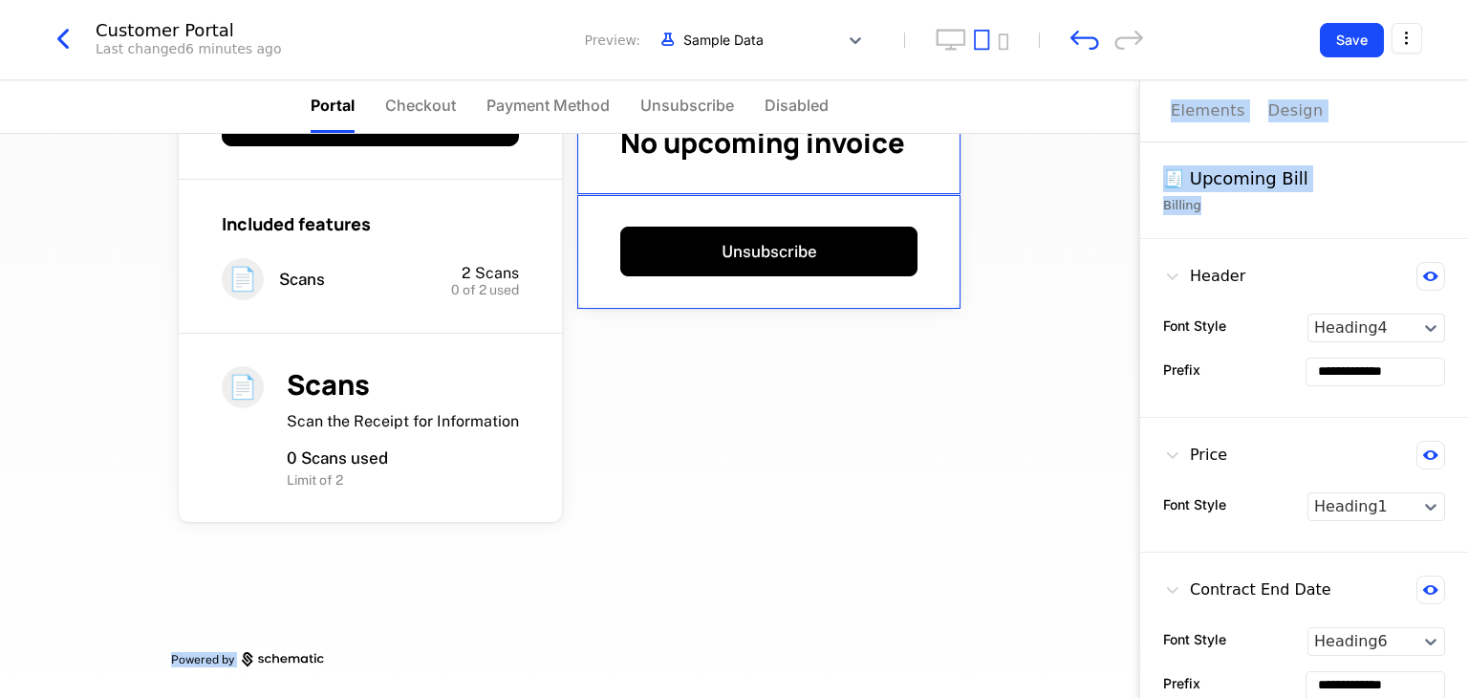
drag, startPoint x: 1210, startPoint y: 201, endPoint x: 917, endPoint y: 219, distance: 294.0
click at [917, 219] on div "**********" at bounding box center [734, 388] width 1468 height 617
click at [1200, 184] on div "🧾 Upcoming Bill" at bounding box center [1304, 178] width 282 height 27
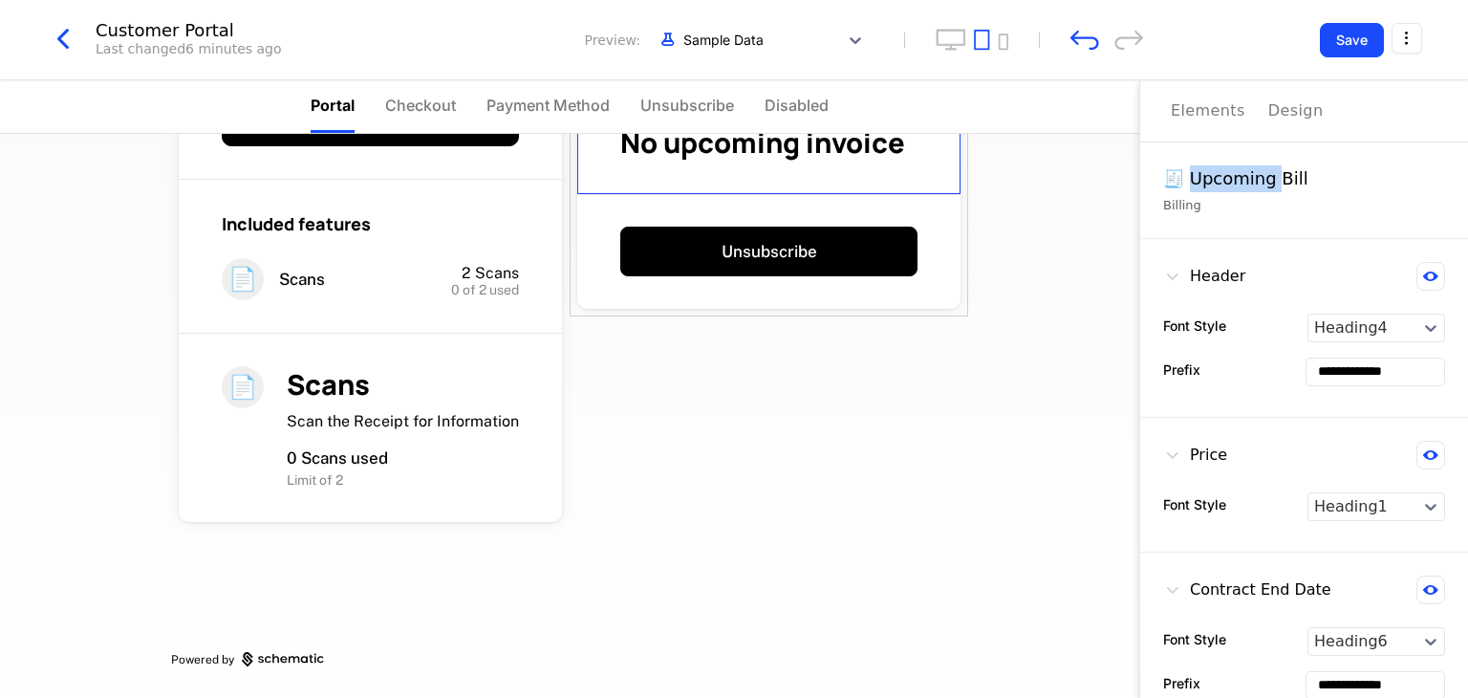
click at [1200, 184] on div "🧾 Upcoming Bill" at bounding box center [1304, 178] width 282 height 27
drag, startPoint x: 1200, startPoint y: 184, endPoint x: 1041, endPoint y: 191, distance: 159.8
click at [1041, 191] on div "**********" at bounding box center [734, 388] width 1468 height 617
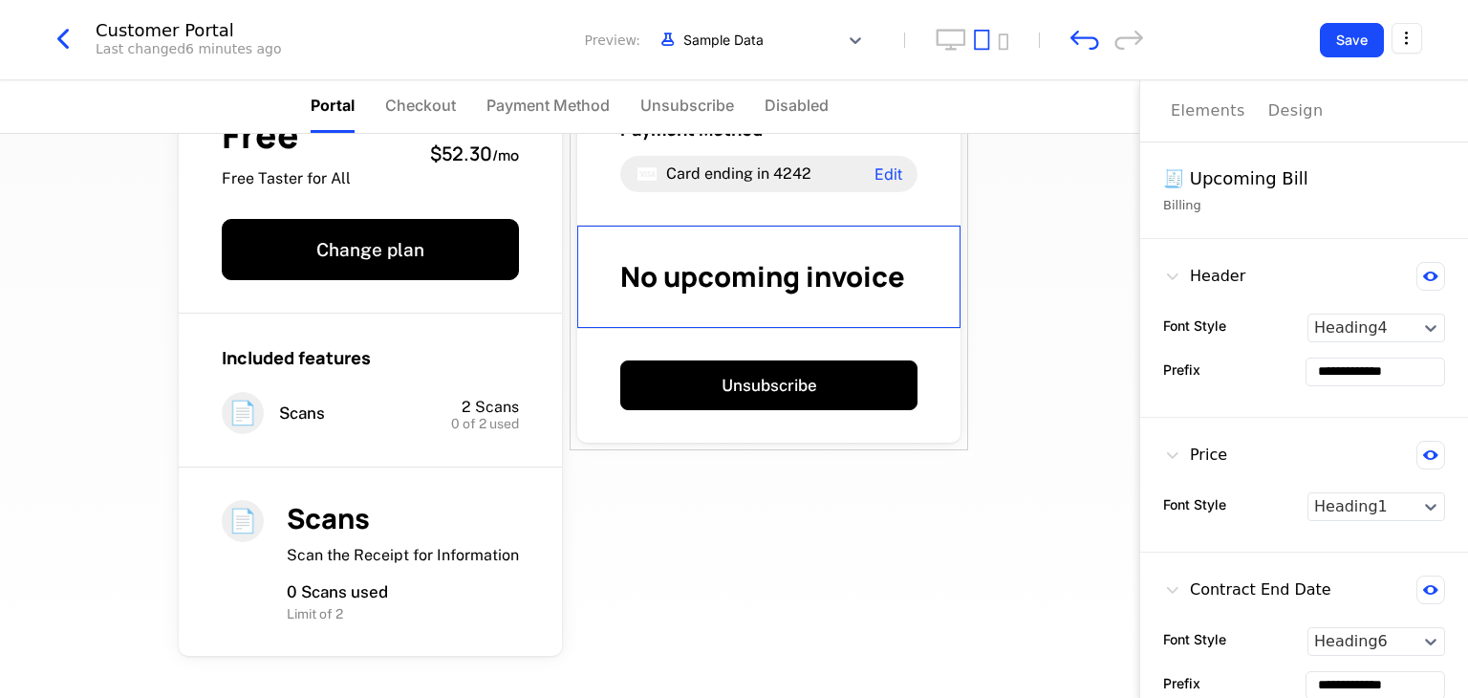
click at [1217, 196] on div "Billing" at bounding box center [1304, 205] width 282 height 19
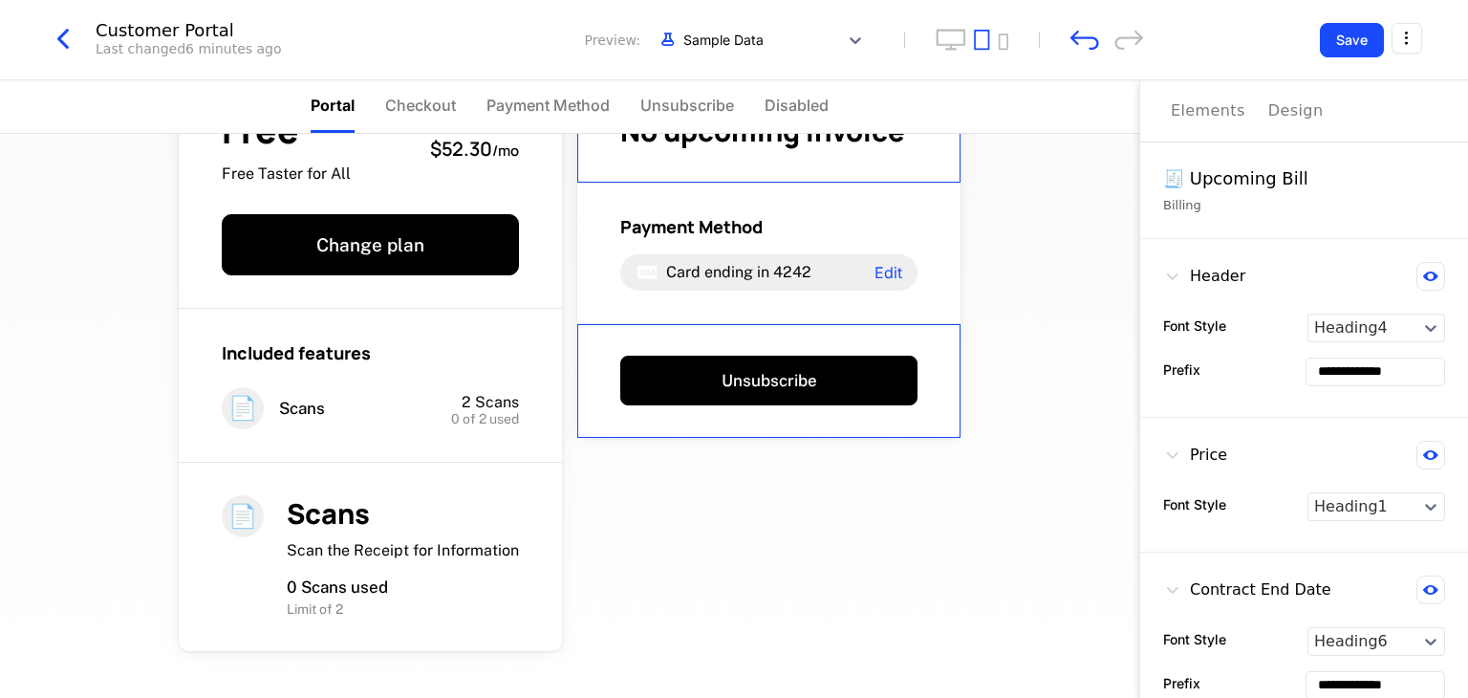
scroll to position [221, 0]
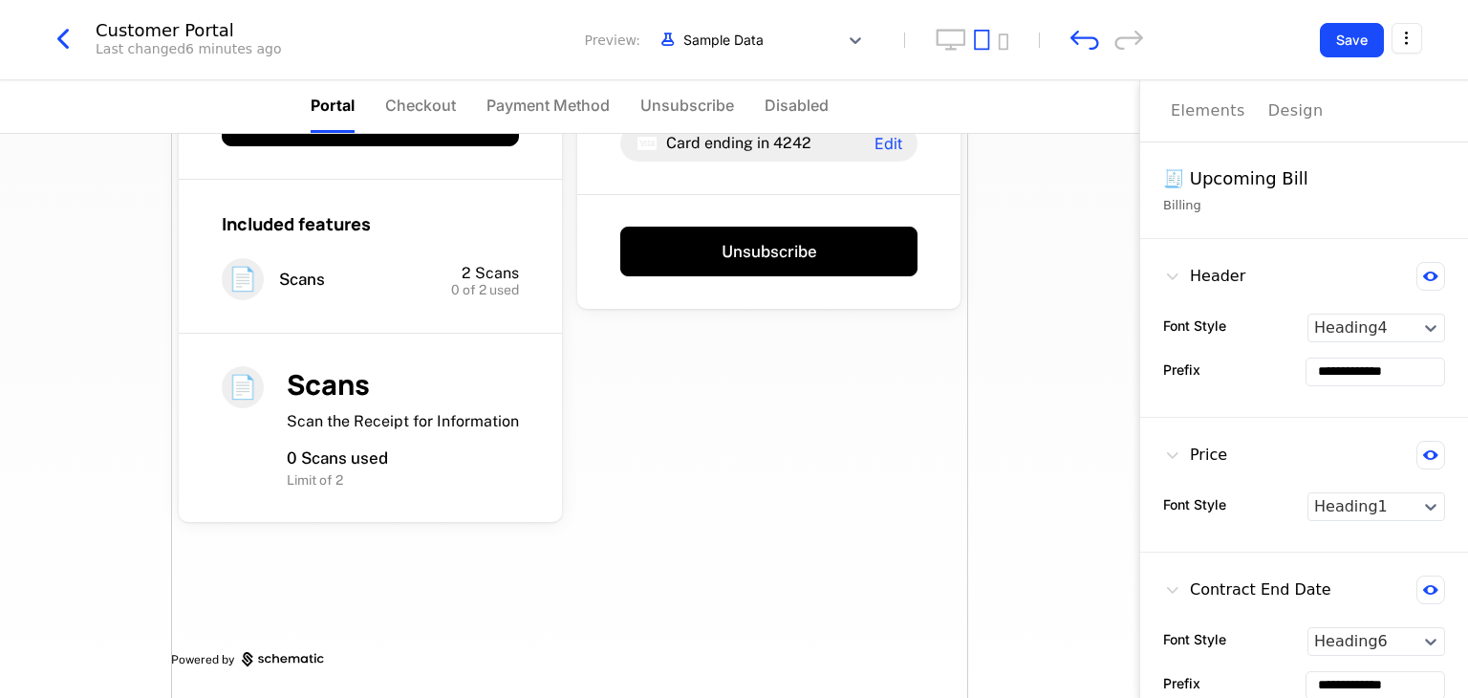
click at [595, 363] on div "Free Free Taster for All $52.30 / mo Change plan Included features 📄 Scans 2 Sc…" at bounding box center [569, 305] width 797 height 785
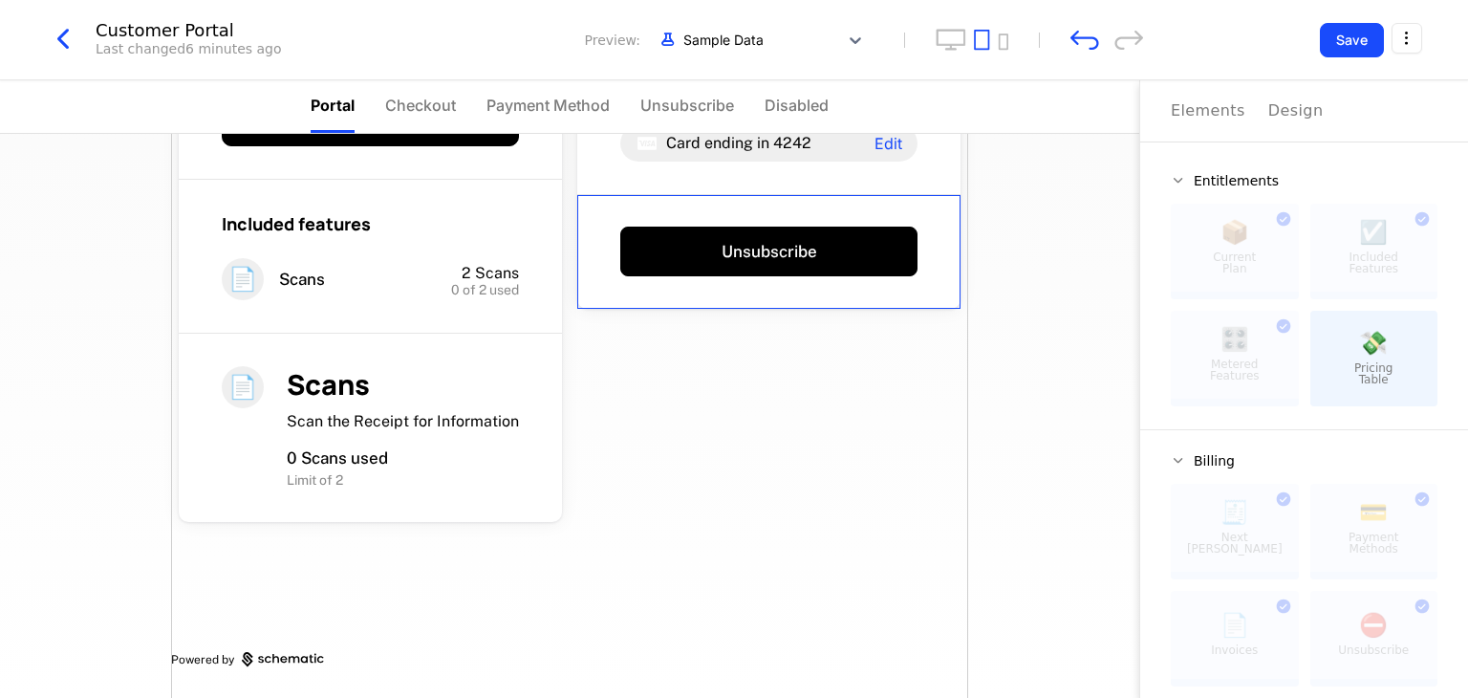
scroll to position [192, 0]
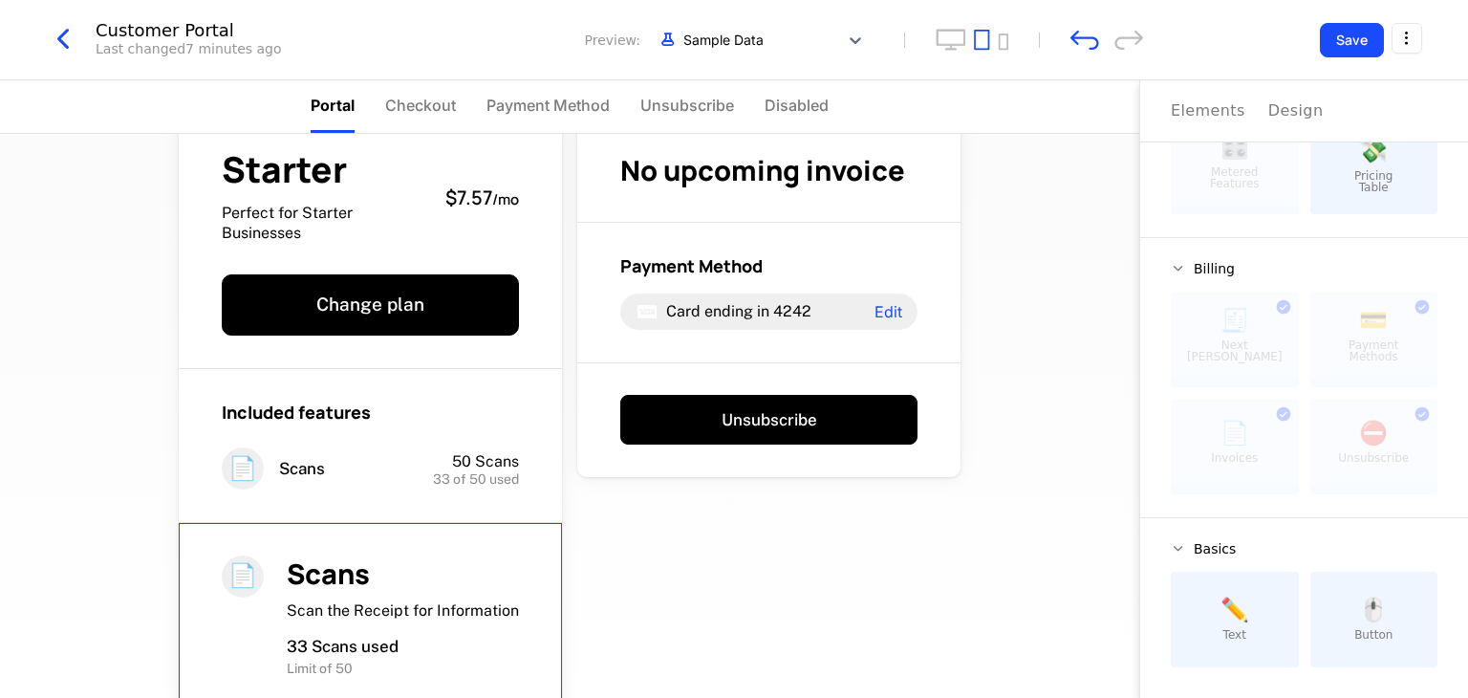
scroll to position [241, 0]
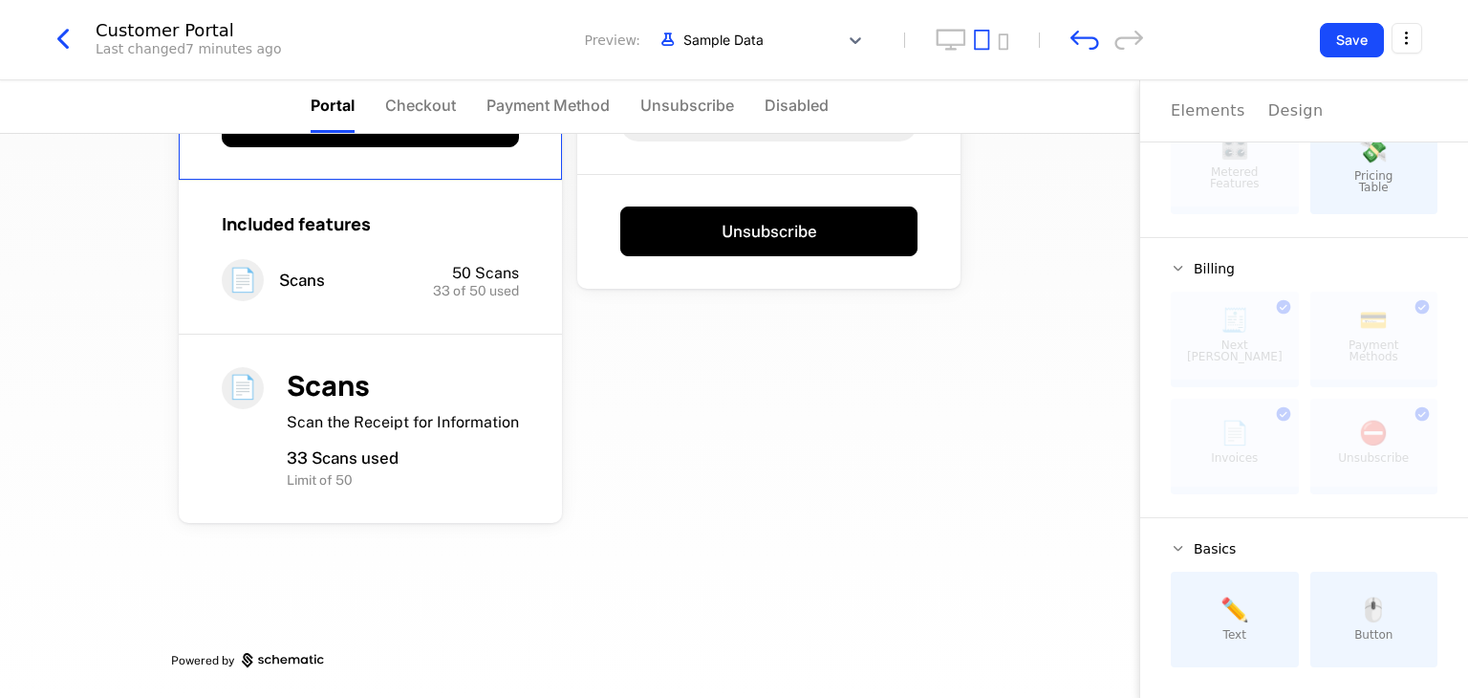
click at [1345, 36] on button "Save" at bounding box center [1352, 40] width 64 height 34
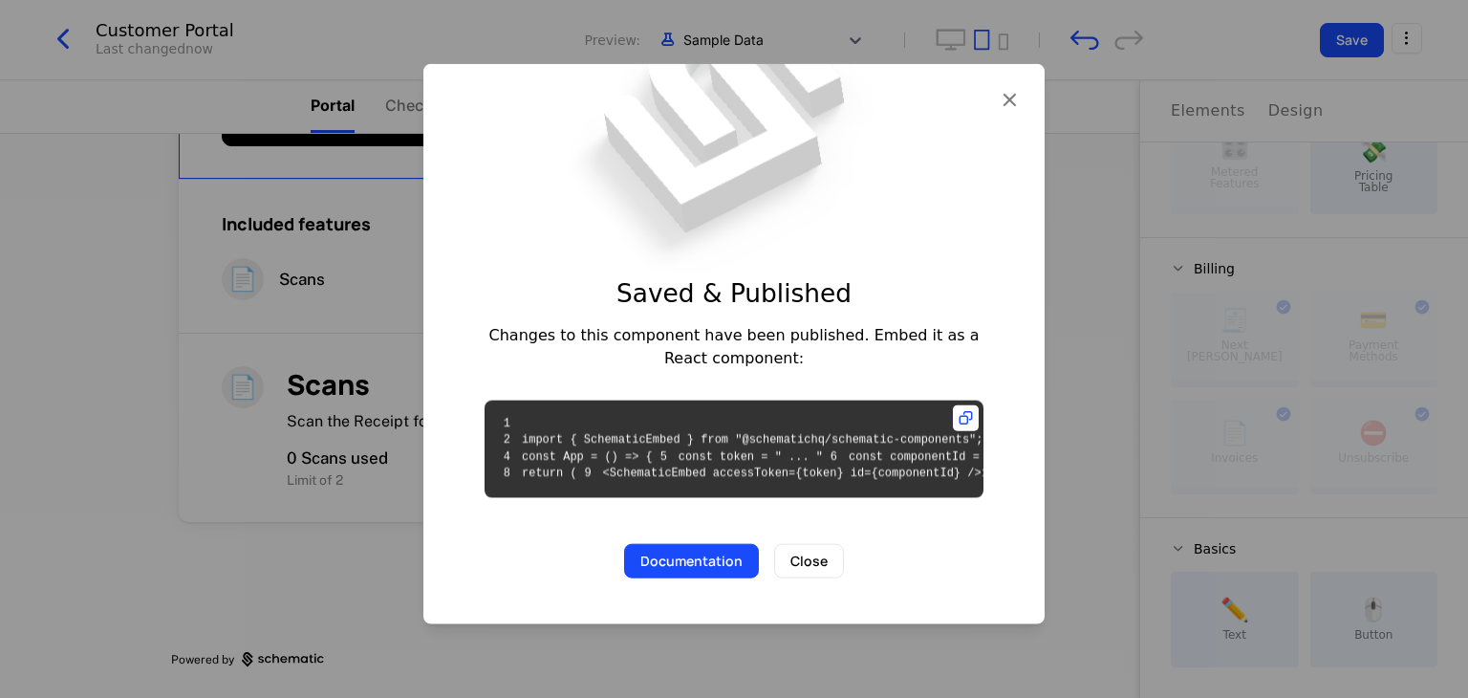
scroll to position [57, 0]
click at [966, 70] on div "Saved & Published Changes to this component have been published. Embed it as a …" at bounding box center [733, 344] width 621 height 560
click at [1083, 120] on div at bounding box center [734, 349] width 1468 height 698
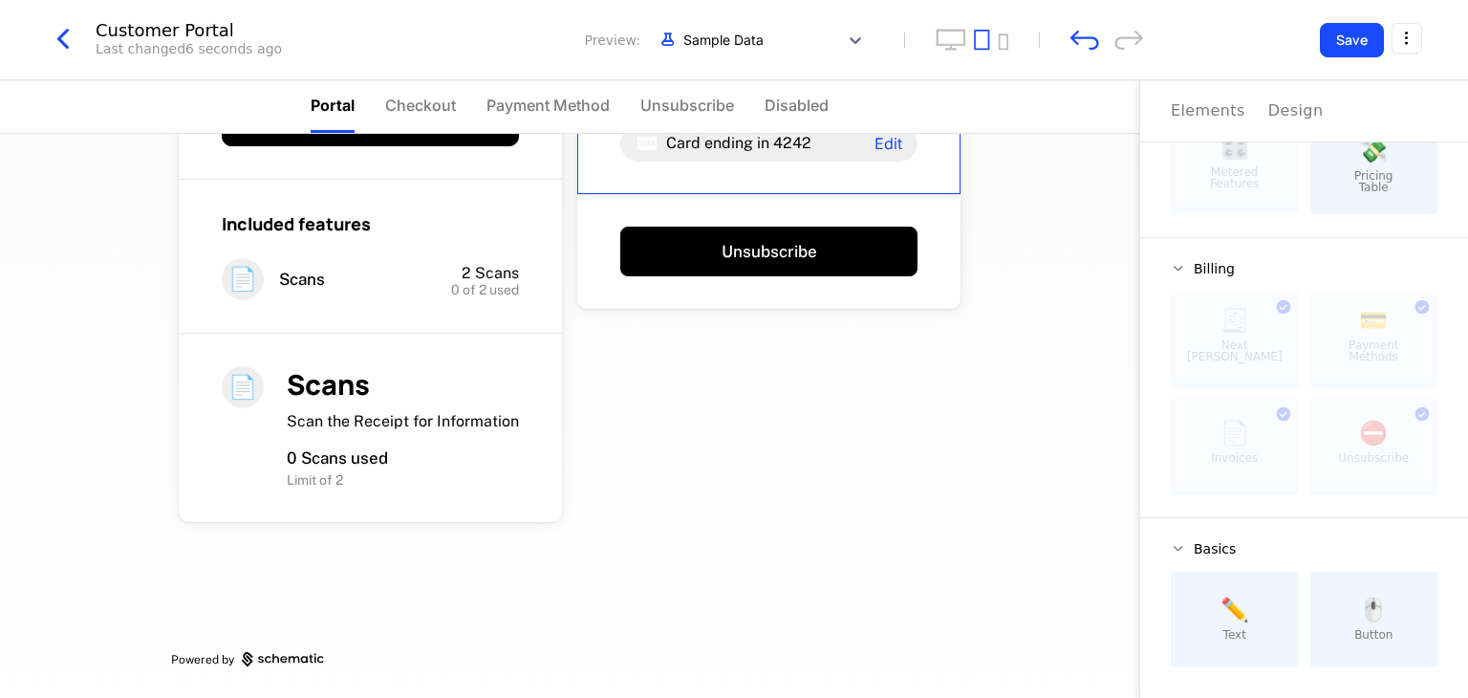
click at [1213, 119] on div "Elements" at bounding box center [1208, 110] width 75 height 23
click at [1288, 112] on div "Design" at bounding box center [1295, 110] width 55 height 23
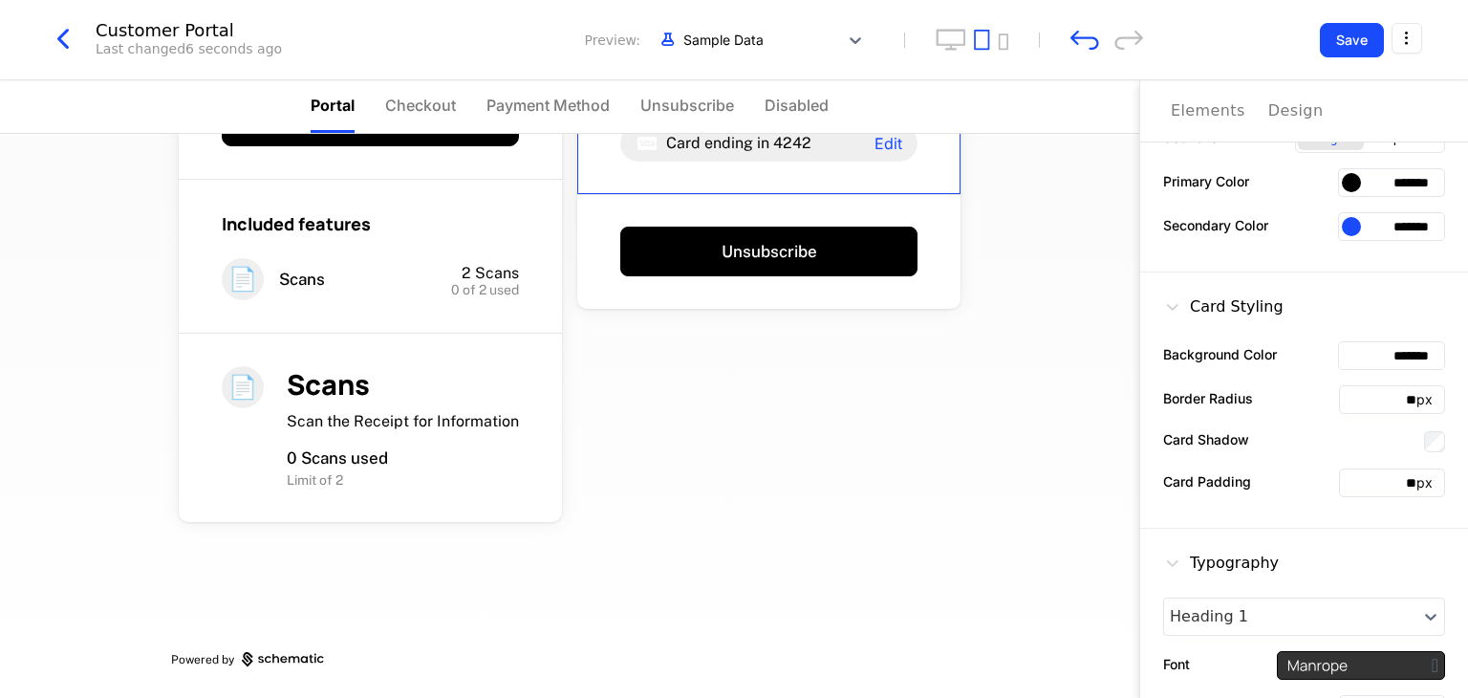
drag, startPoint x: 1368, startPoint y: 177, endPoint x: 1464, endPoint y: 183, distance: 96.7
click at [1464, 183] on div "Elements Design Define styling for all elements within this component. General …" at bounding box center [1303, 388] width 329 height 617
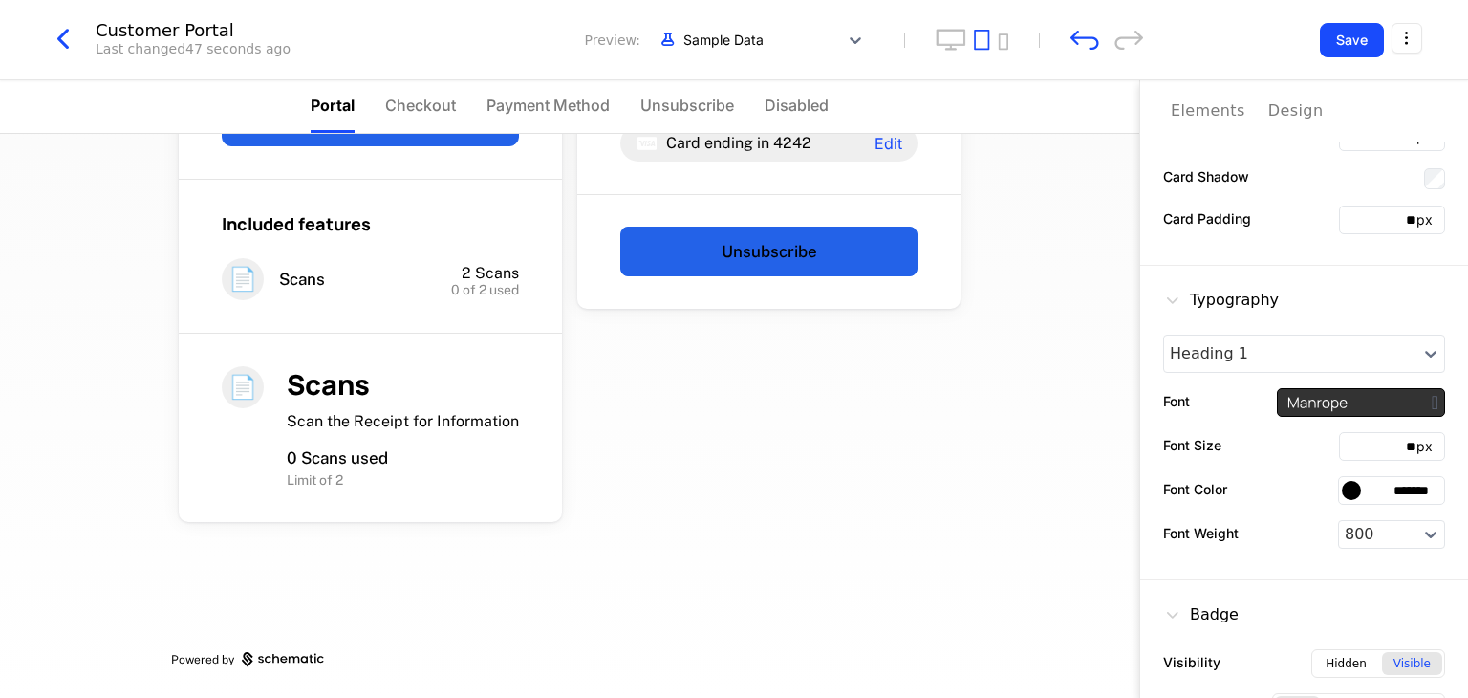
scroll to position [457, 0]
type input "*******"
click at [1374, 483] on input "*******" at bounding box center [1391, 488] width 107 height 29
type input "*******"
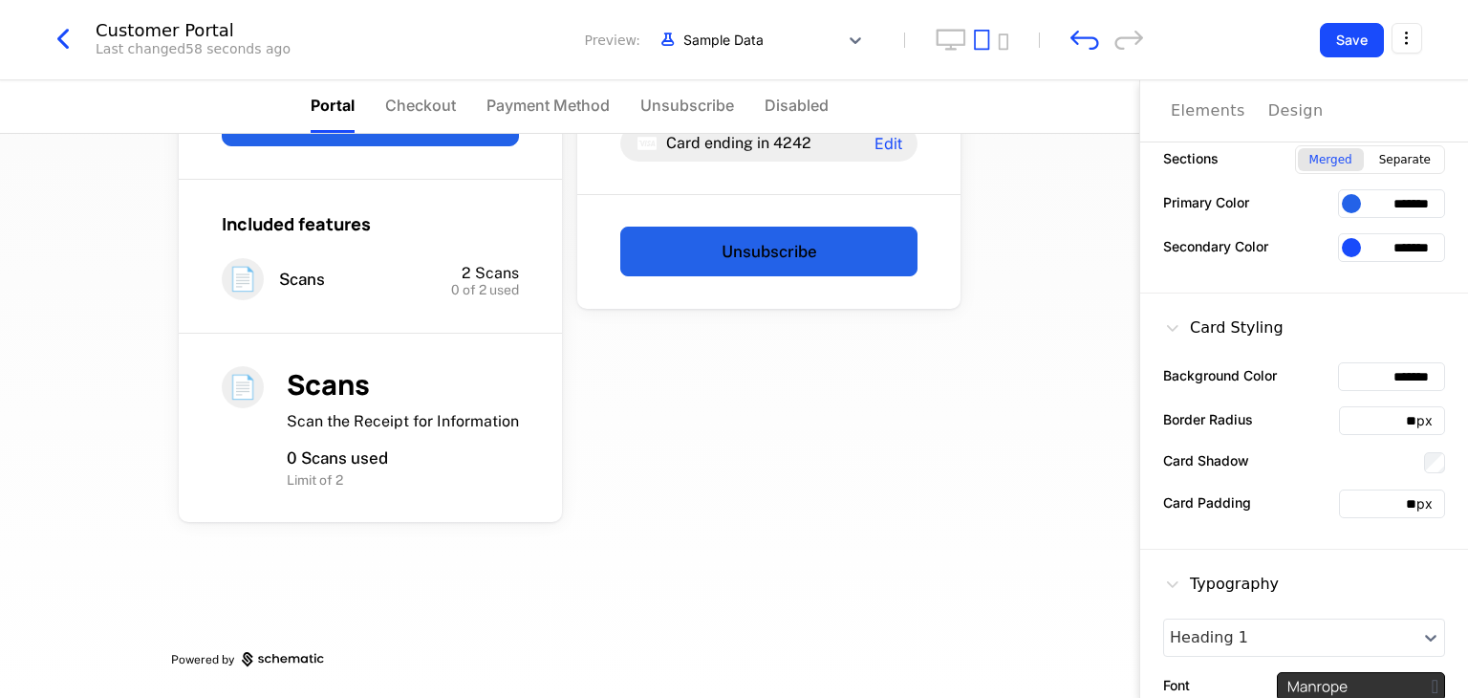
scroll to position [505, 0]
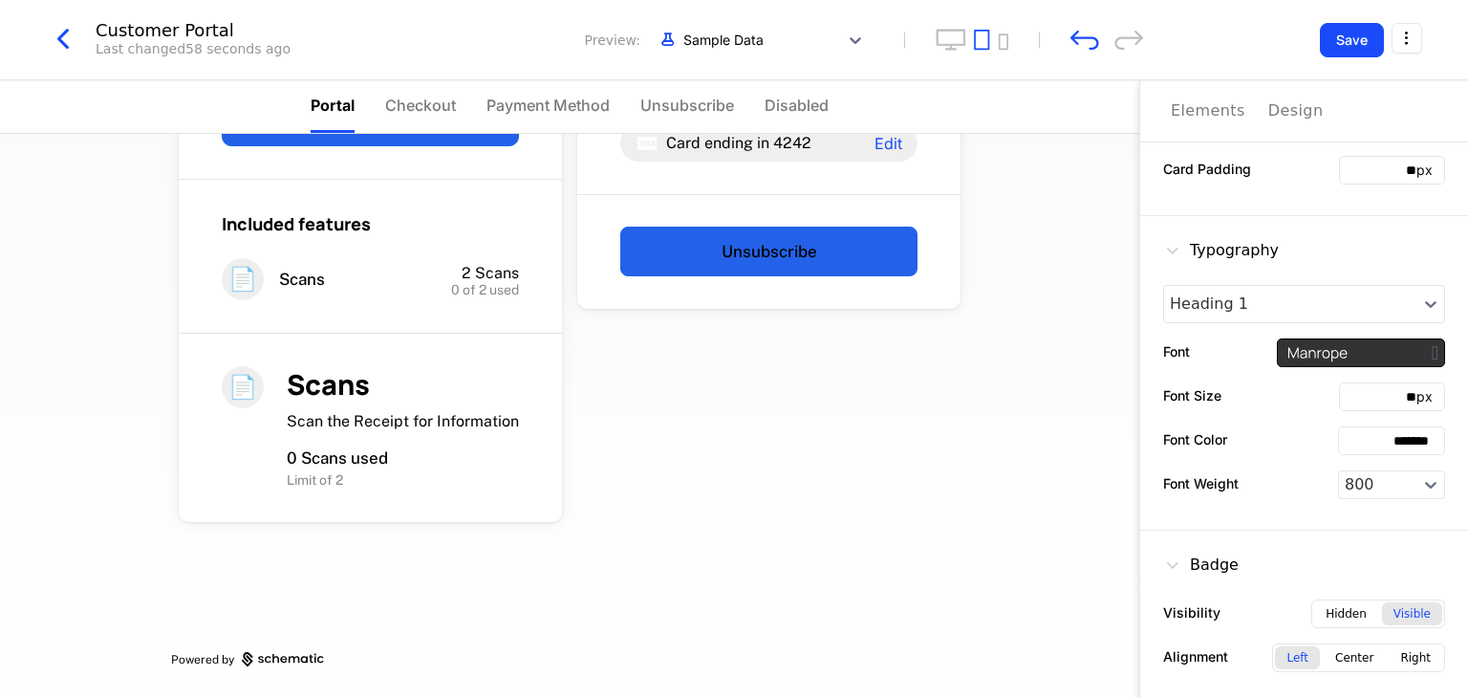
click at [1380, 448] on input "*******" at bounding box center [1391, 440] width 107 height 29
click at [1342, 443] on div at bounding box center [1351, 440] width 19 height 19
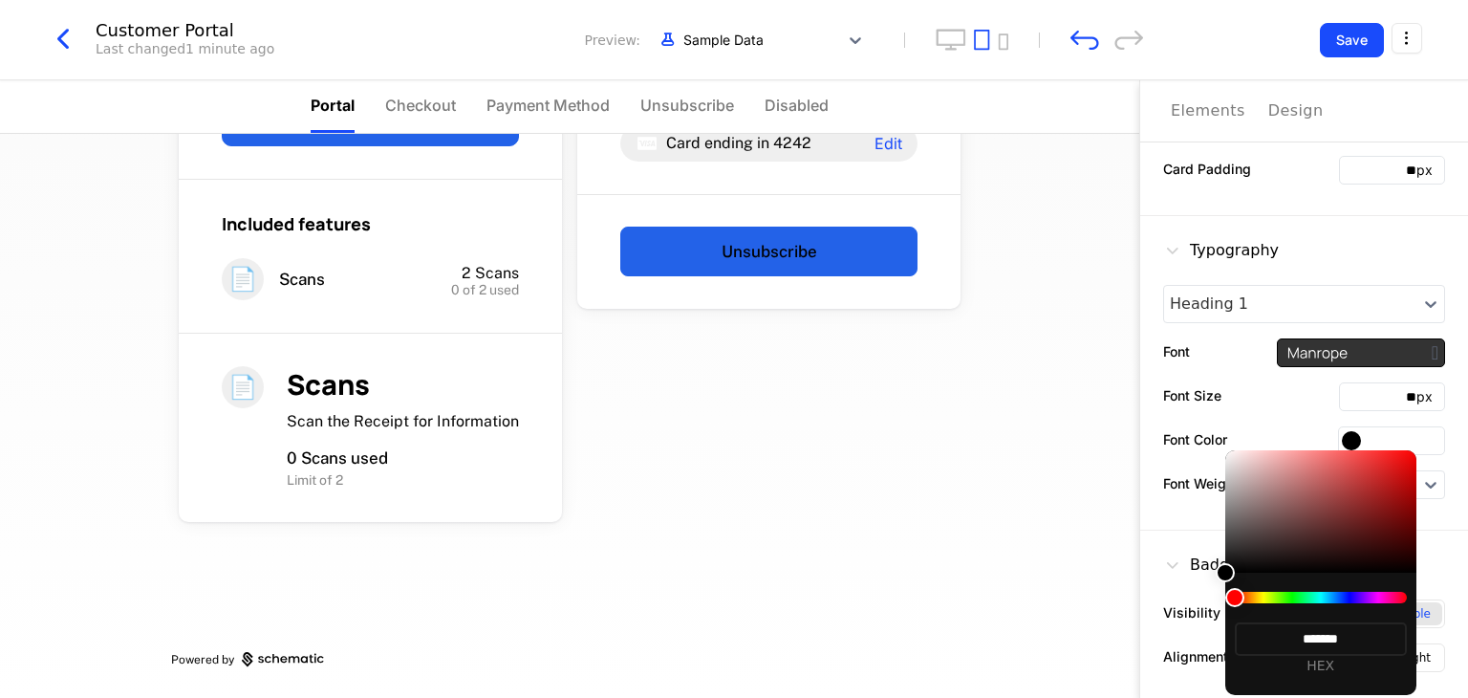
type input "*******"
drag, startPoint x: 1288, startPoint y: 591, endPoint x: 1320, endPoint y: 598, distance: 32.5
click at [1320, 598] on div at bounding box center [1321, 597] width 172 height 11
drag, startPoint x: 1241, startPoint y: 600, endPoint x: 1358, endPoint y: 592, distance: 117.9
click at [1358, 592] on div at bounding box center [1321, 597] width 172 height 11
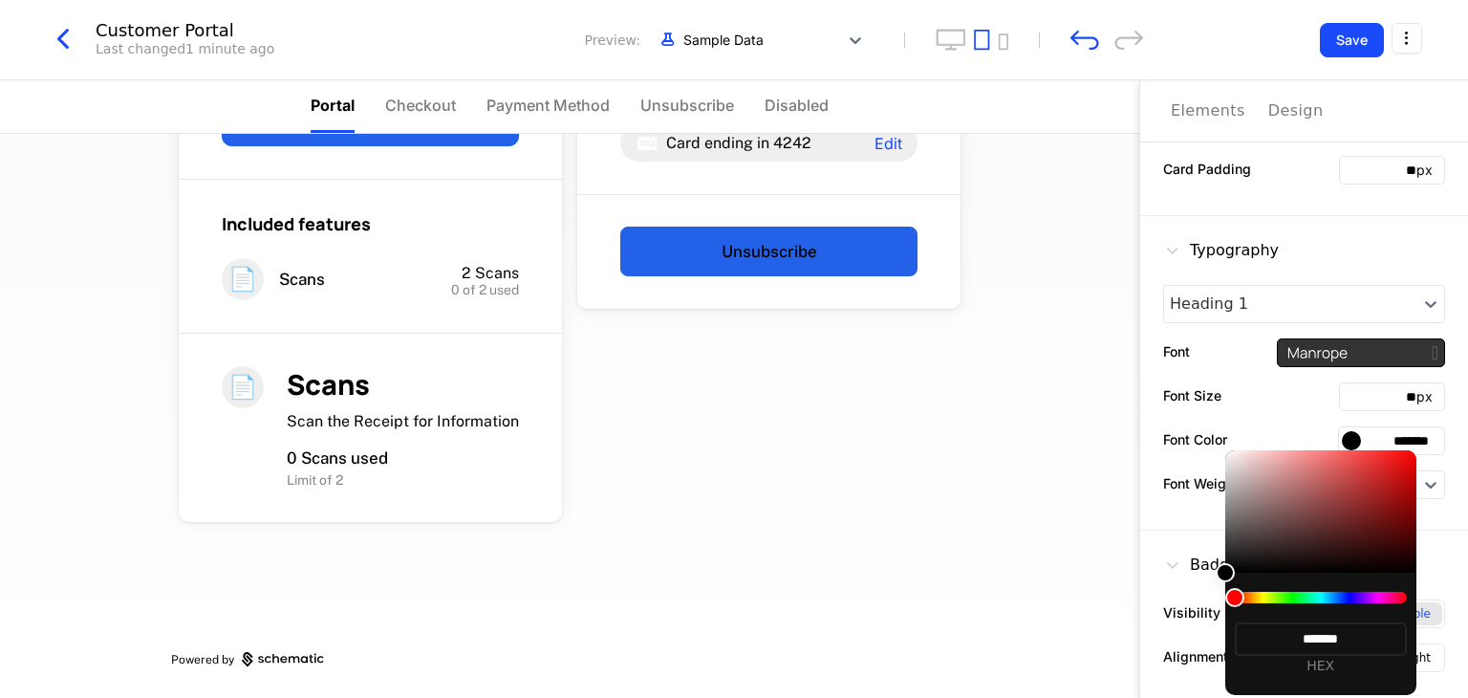
click at [1373, 431] on div at bounding box center [734, 349] width 1468 height 698
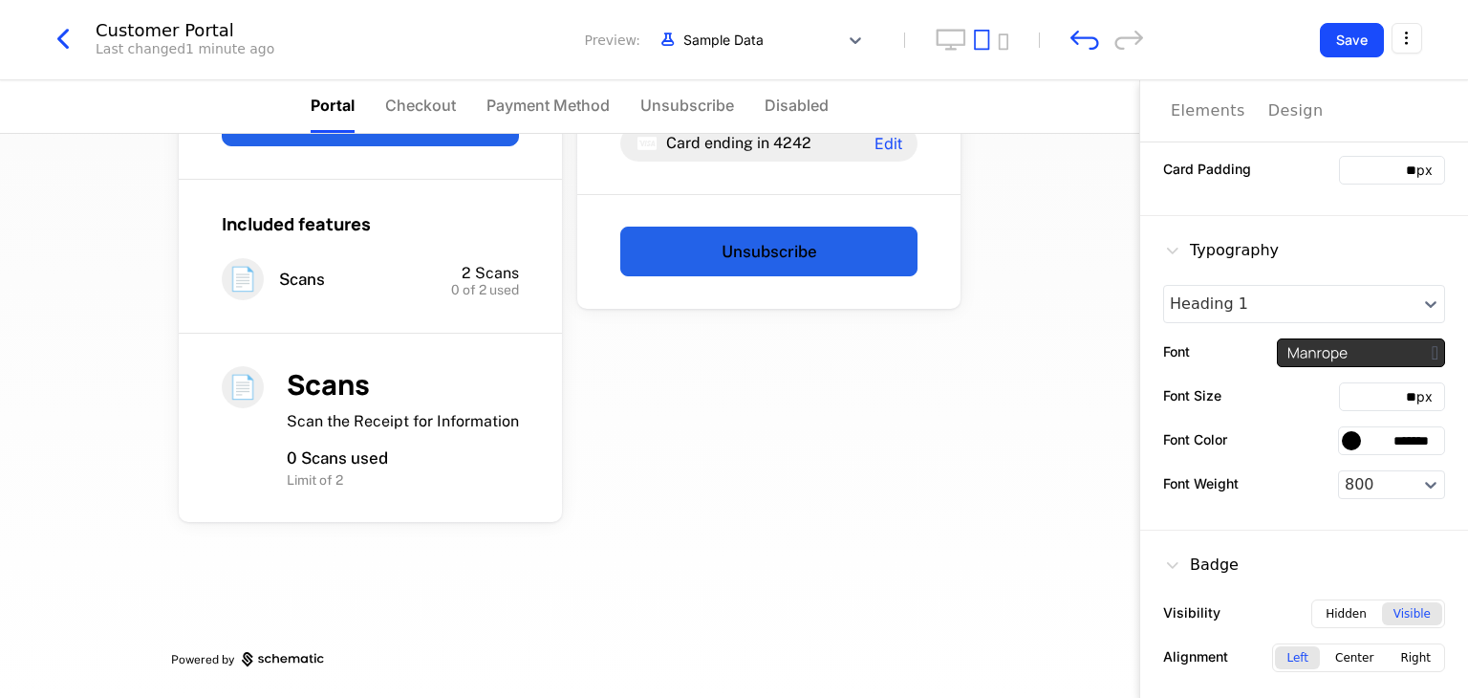
click at [1373, 431] on input "*******" at bounding box center [1391, 440] width 107 height 29
click at [1342, 437] on div at bounding box center [1351, 440] width 19 height 19
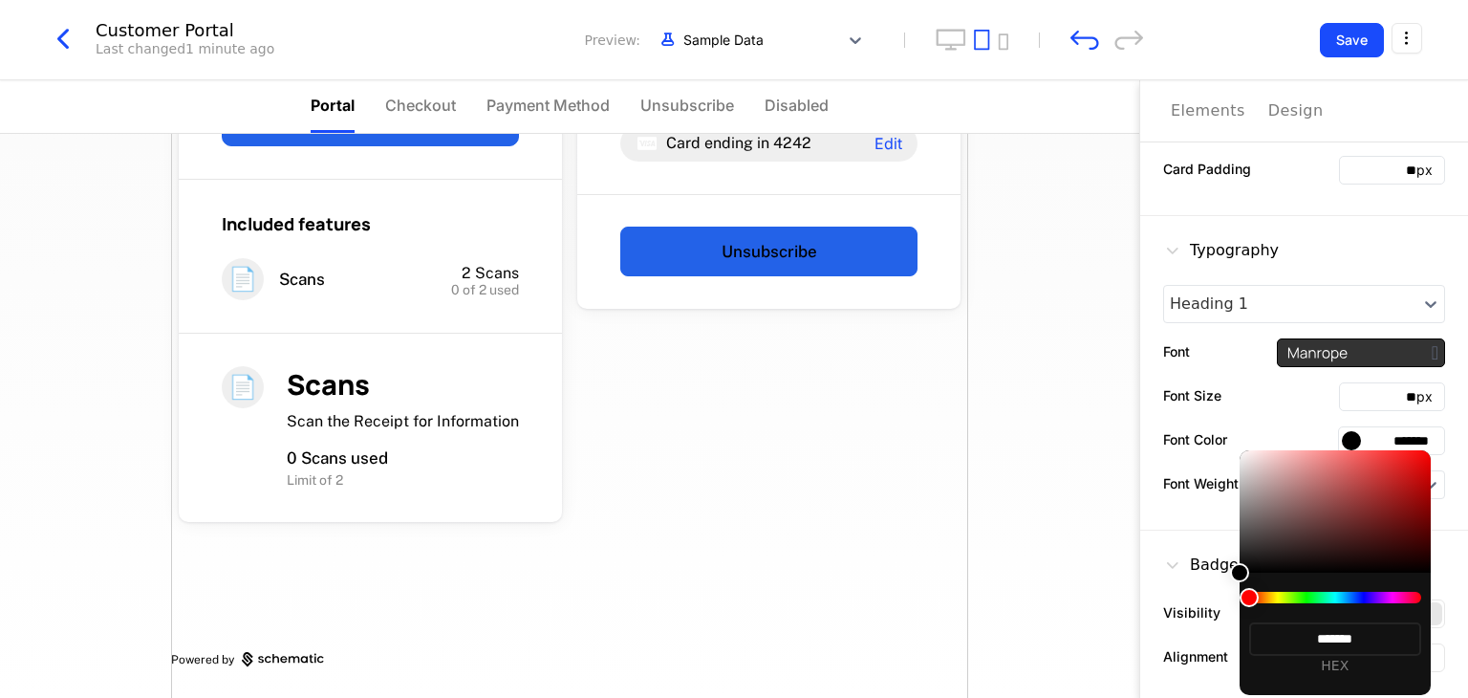
click at [1219, 402] on div at bounding box center [734, 349] width 1468 height 698
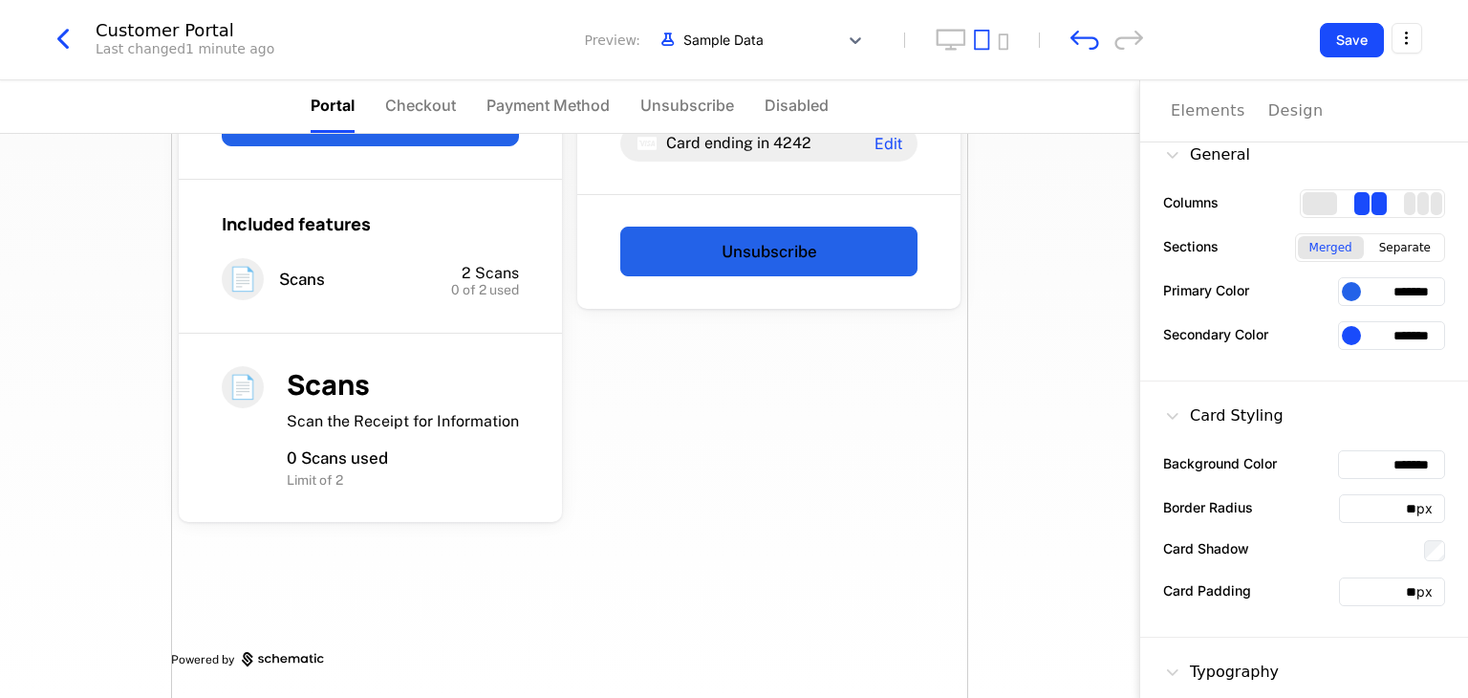
scroll to position [0, 0]
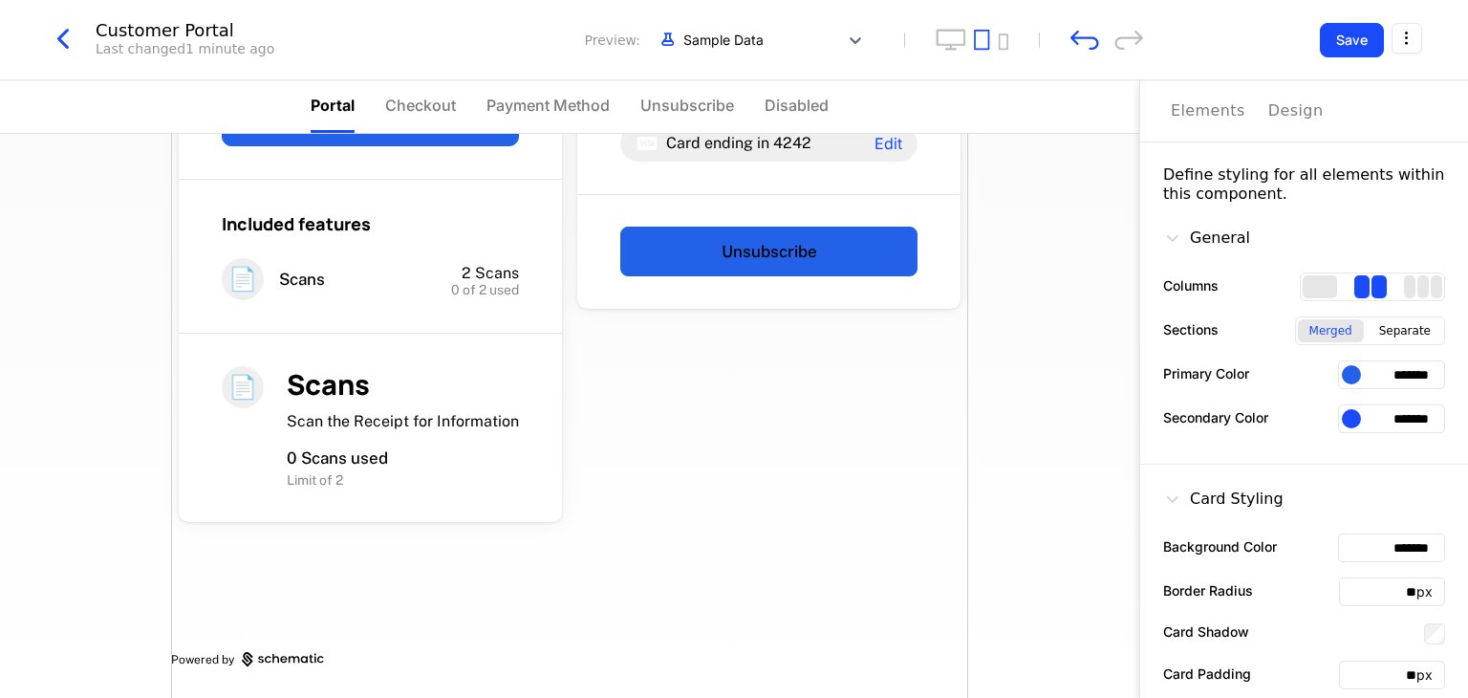
click at [1345, 375] on div at bounding box center [1351, 374] width 19 height 19
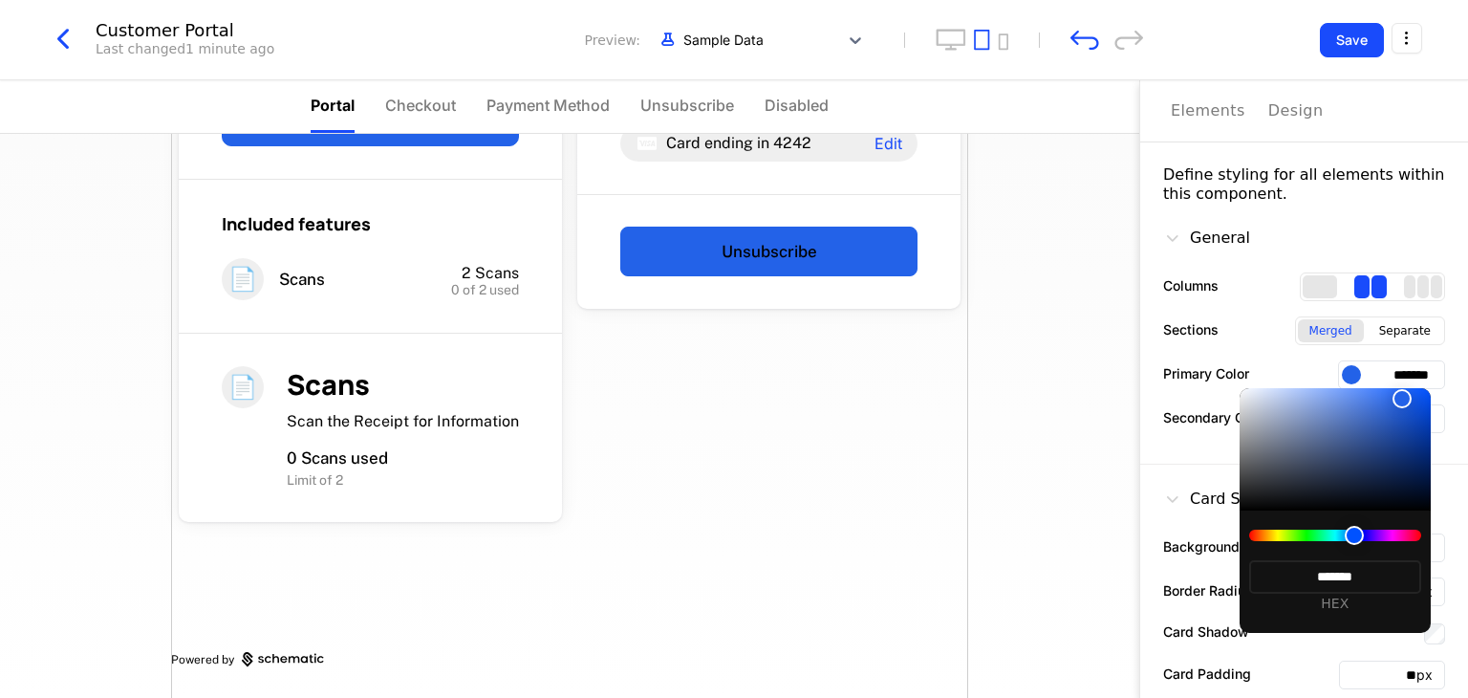
click at [1352, 400] on div at bounding box center [1335, 449] width 191 height 122
type input "*******"
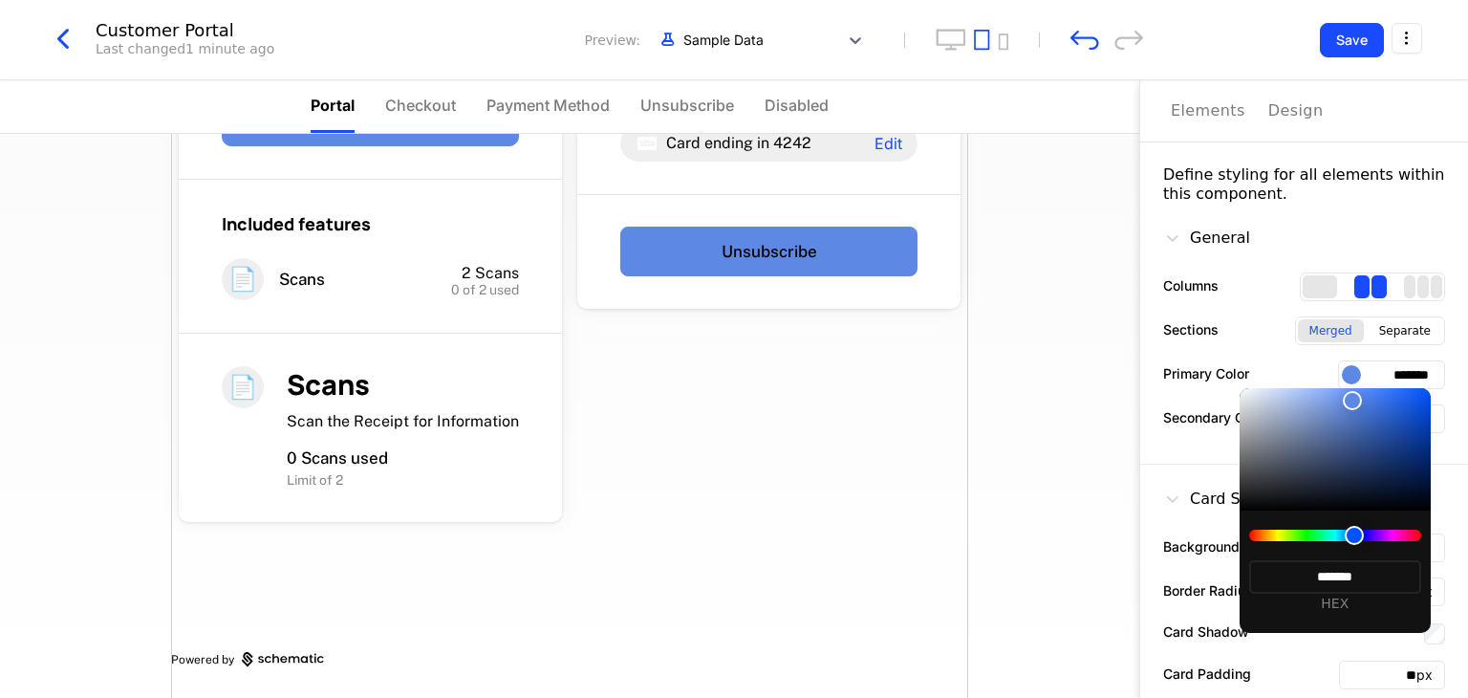
click at [1310, 404] on div at bounding box center [1335, 449] width 191 height 122
type input "*******"
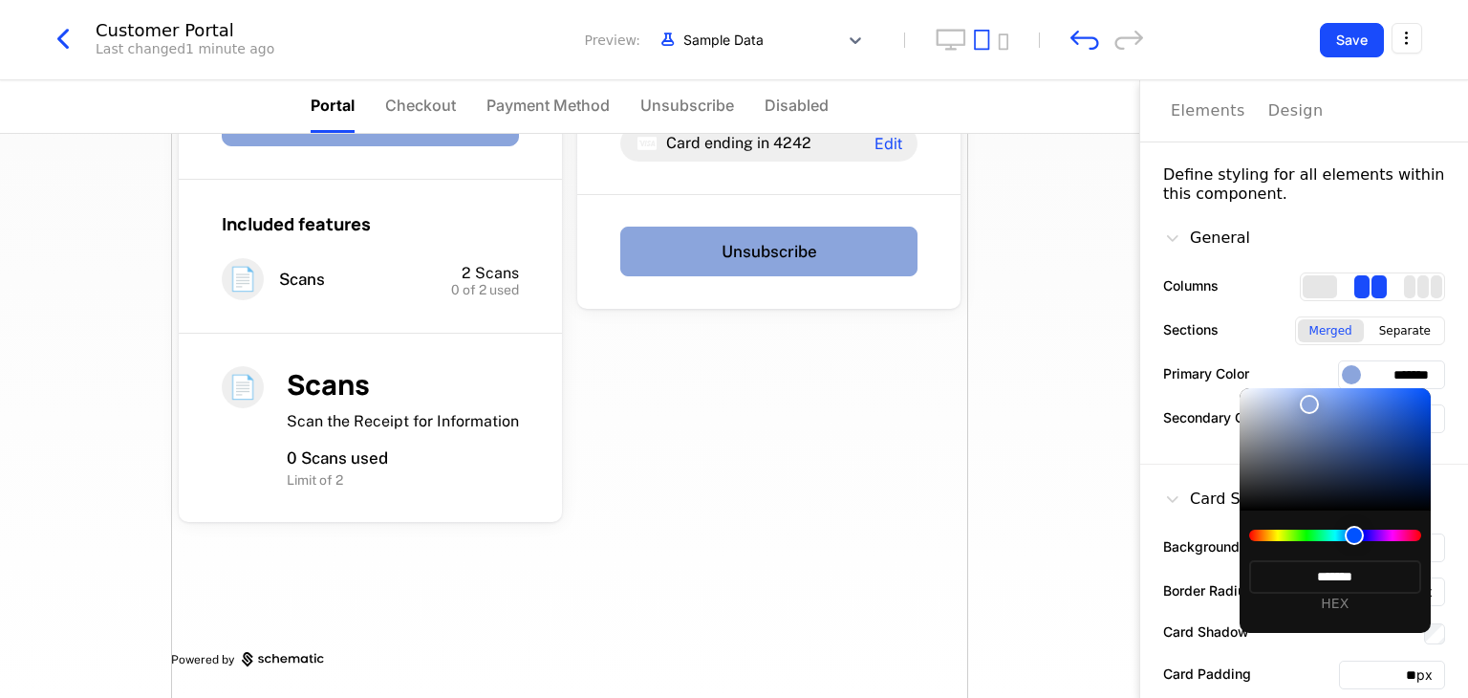
click at [1385, 404] on div at bounding box center [1335, 449] width 191 height 122
type input "*******"
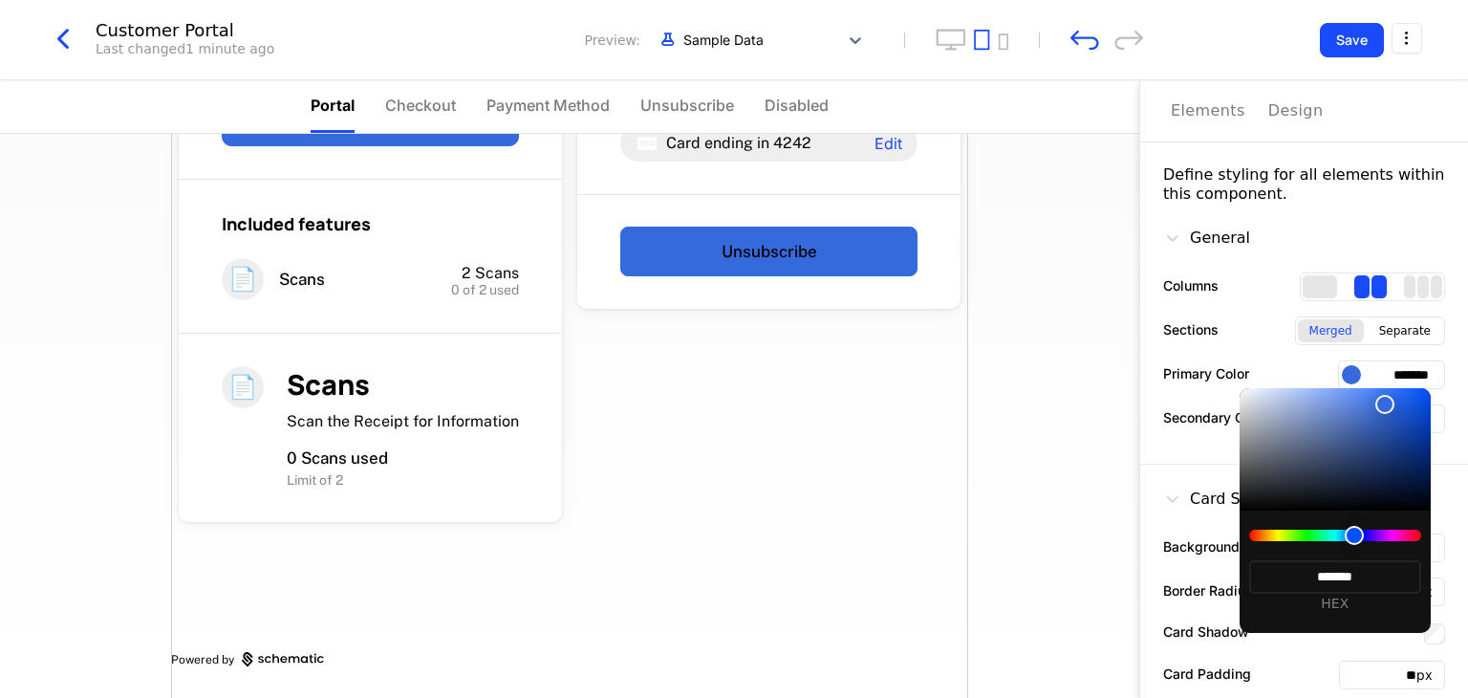
type input "*******"
click at [1371, 406] on div at bounding box center [1379, 405] width 19 height 19
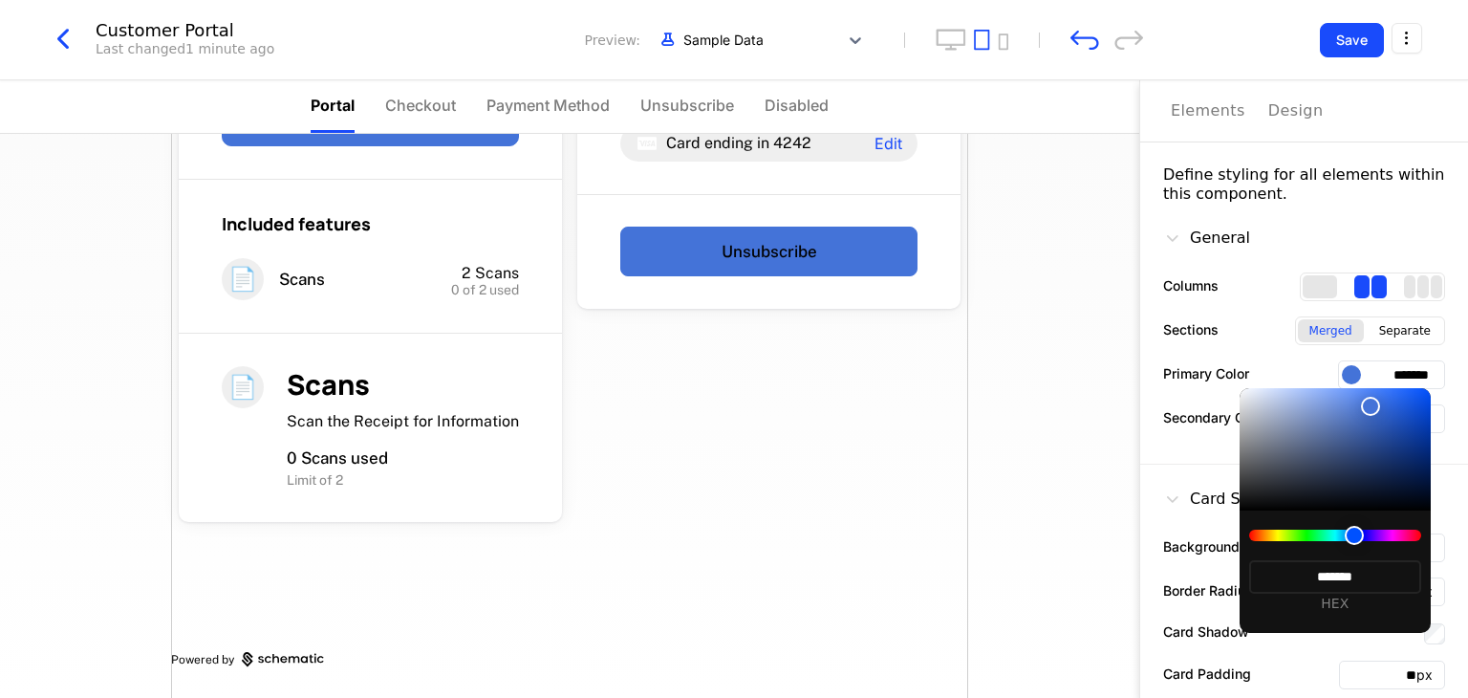
type input "*******"
click at [1338, 377] on div at bounding box center [734, 349] width 1468 height 698
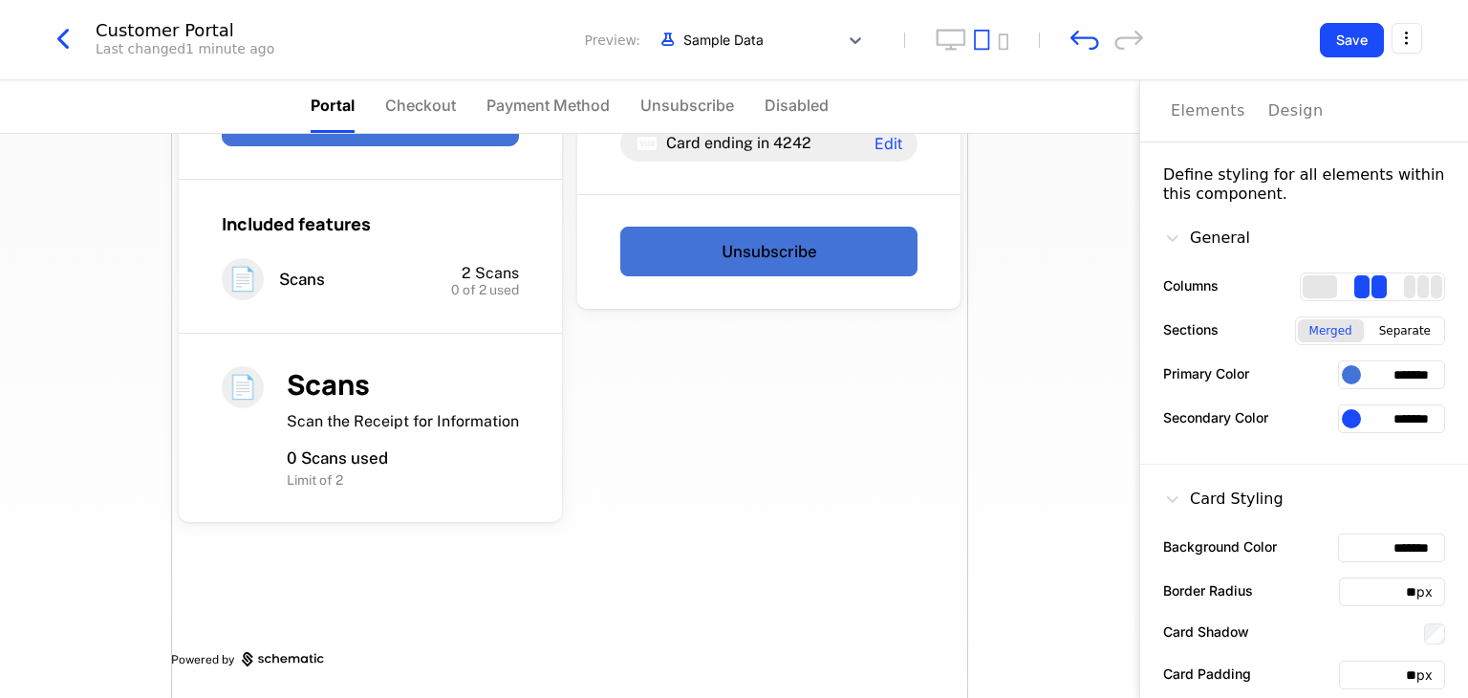
click at [1361, 383] on input "*******" at bounding box center [1391, 374] width 107 height 29
click at [1373, 340] on div "Separate" at bounding box center [1405, 330] width 75 height 23
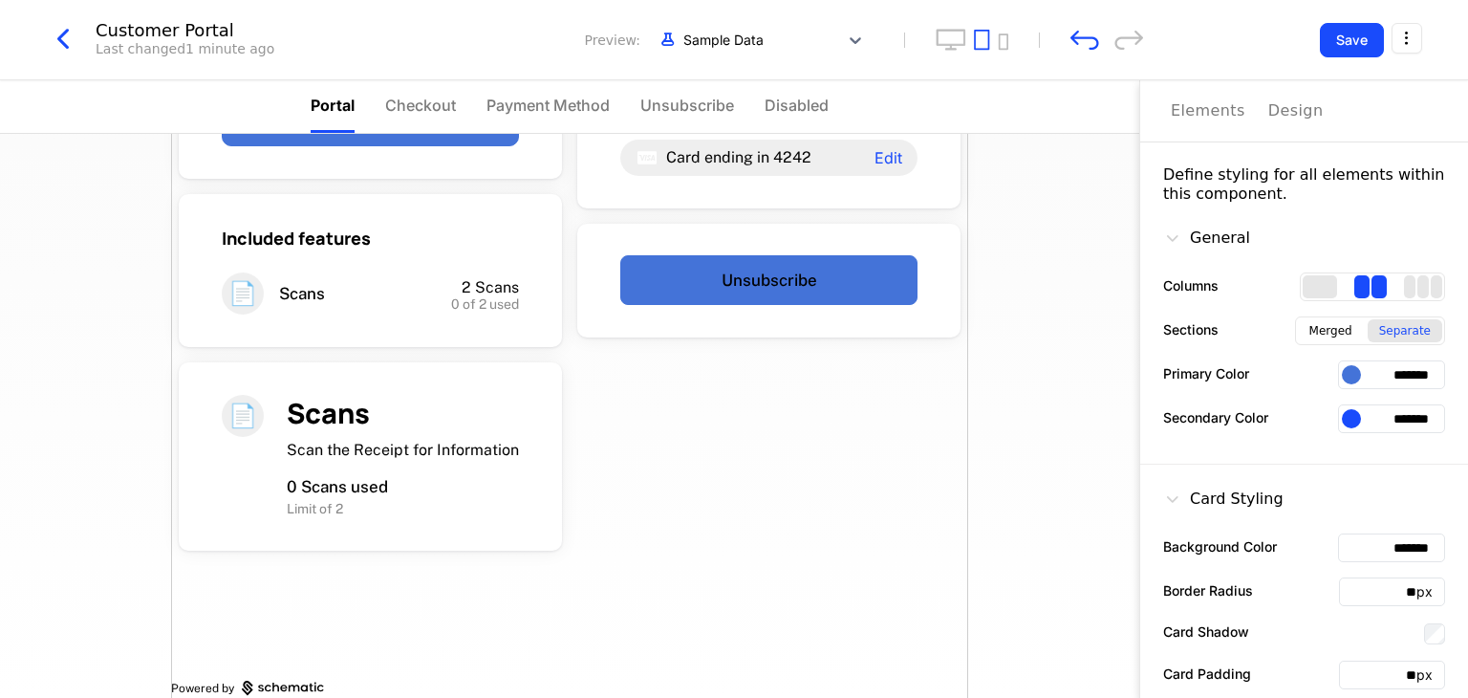
click at [1351, 331] on div "Merged" at bounding box center [1331, 330] width 66 height 23
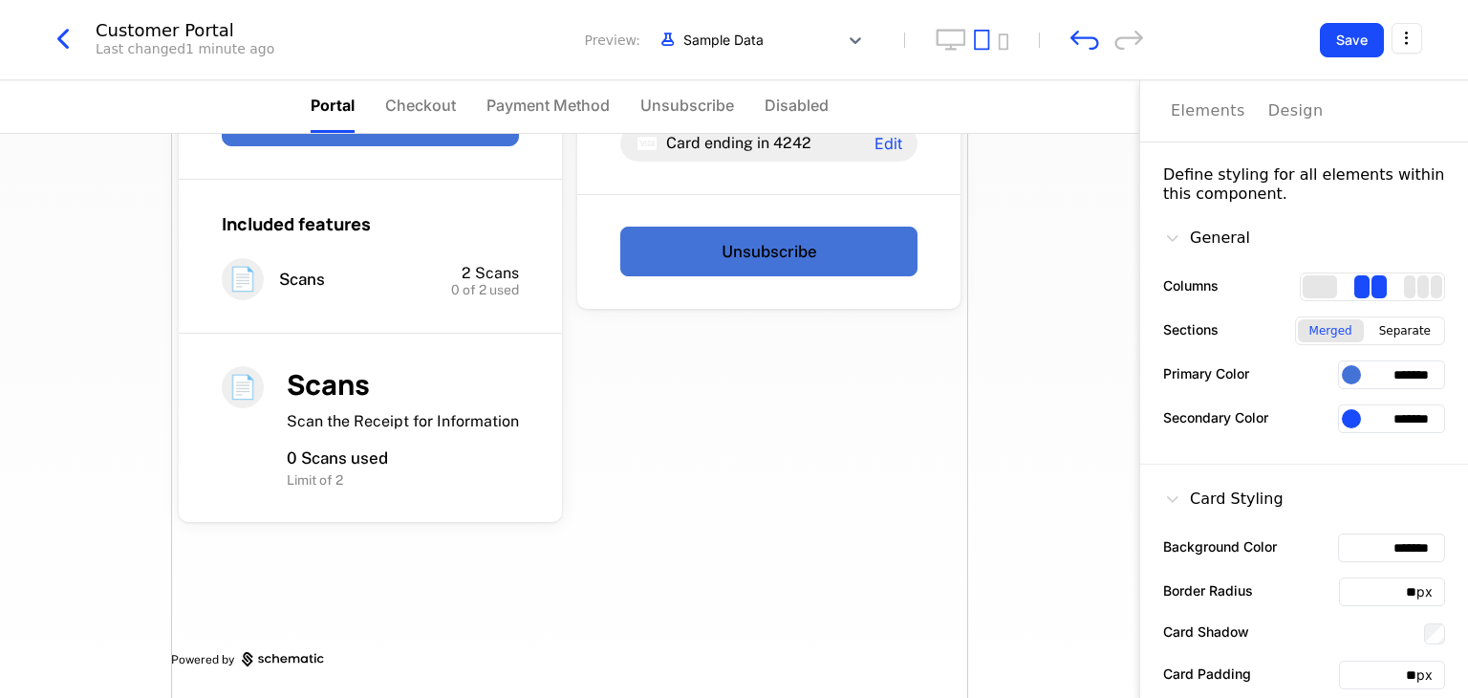
click at [1342, 374] on div at bounding box center [1351, 374] width 19 height 19
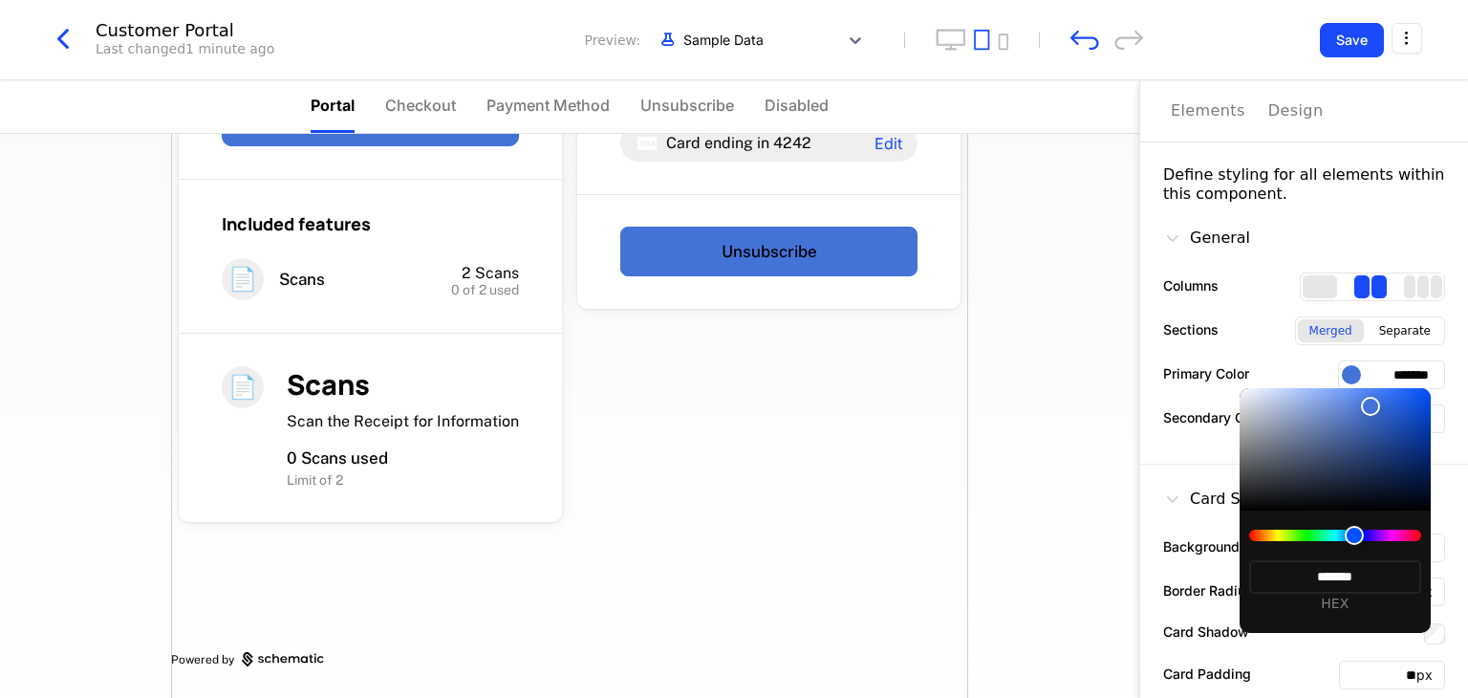
click at [1265, 389] on div at bounding box center [1335, 449] width 191 height 122
type input "*******"
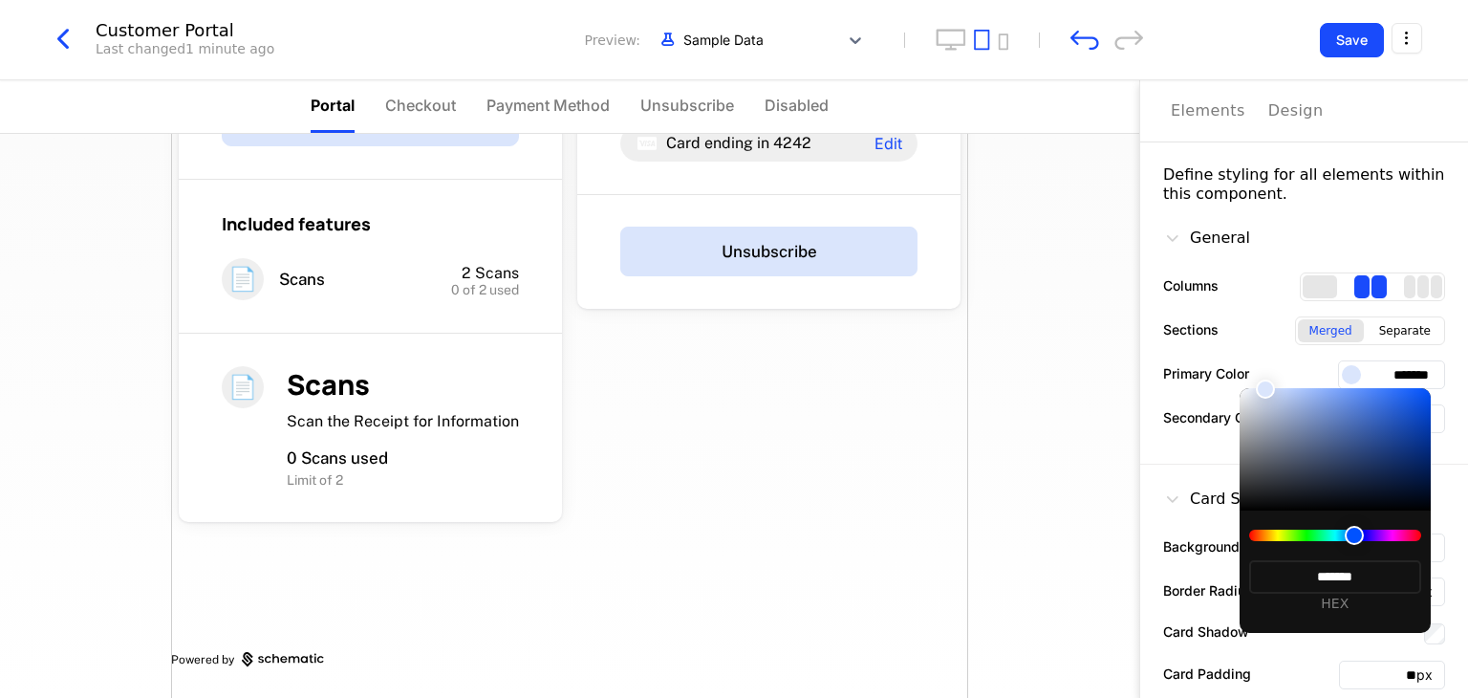
click at [1280, 381] on div at bounding box center [734, 349] width 1468 height 698
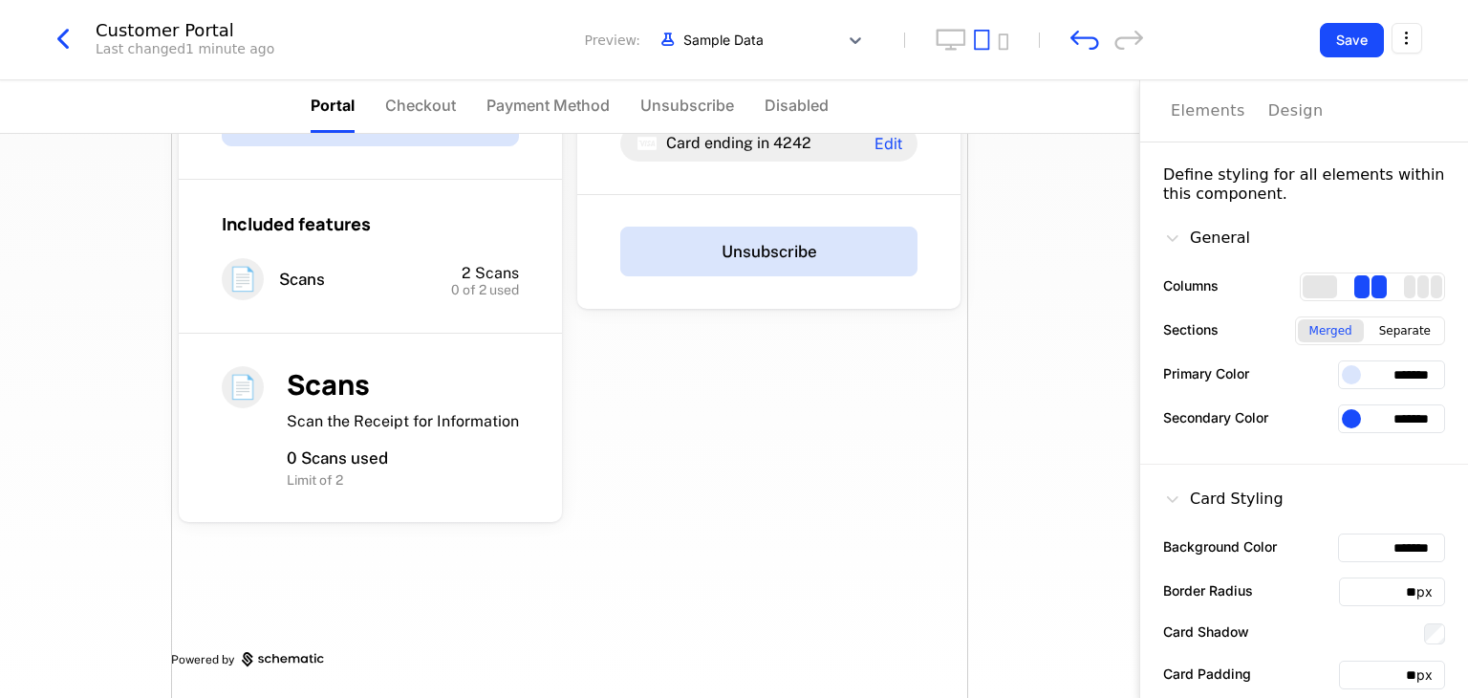
click at [1342, 411] on div at bounding box center [1351, 418] width 19 height 19
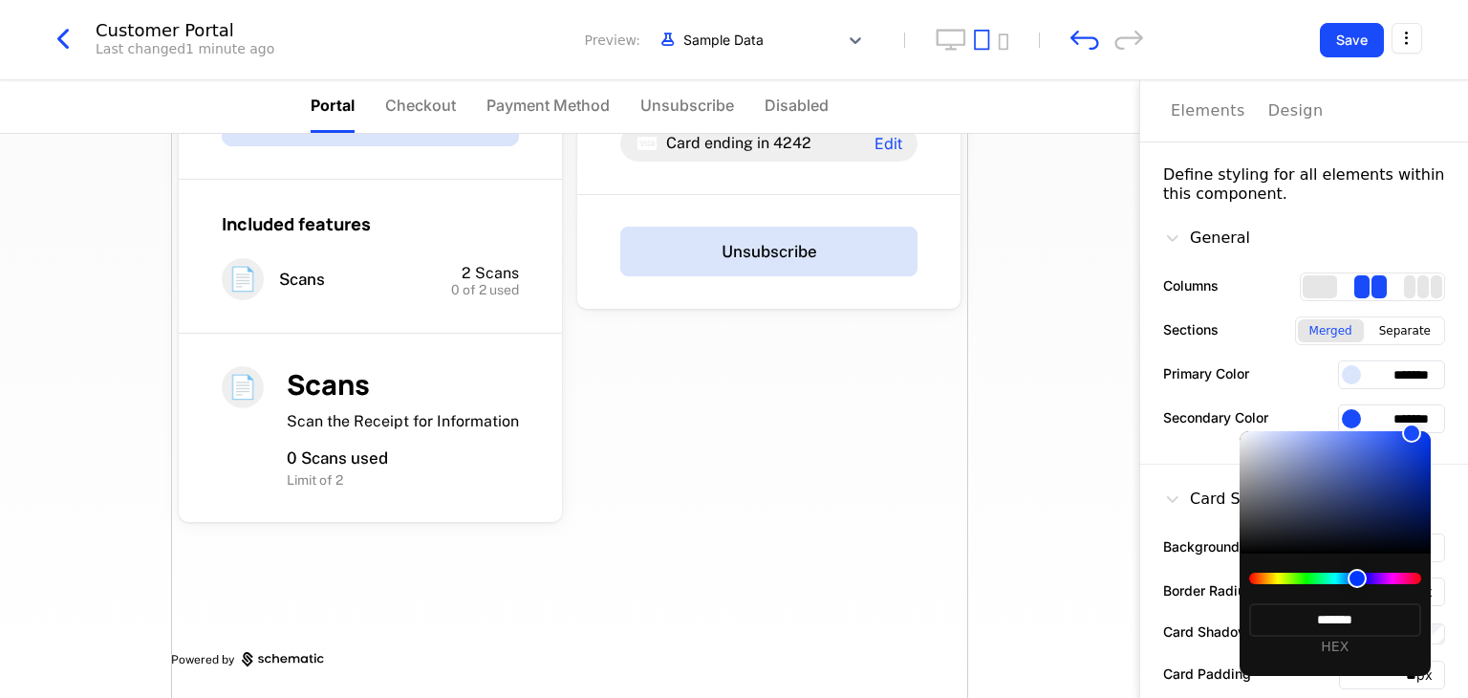
type input "*******"
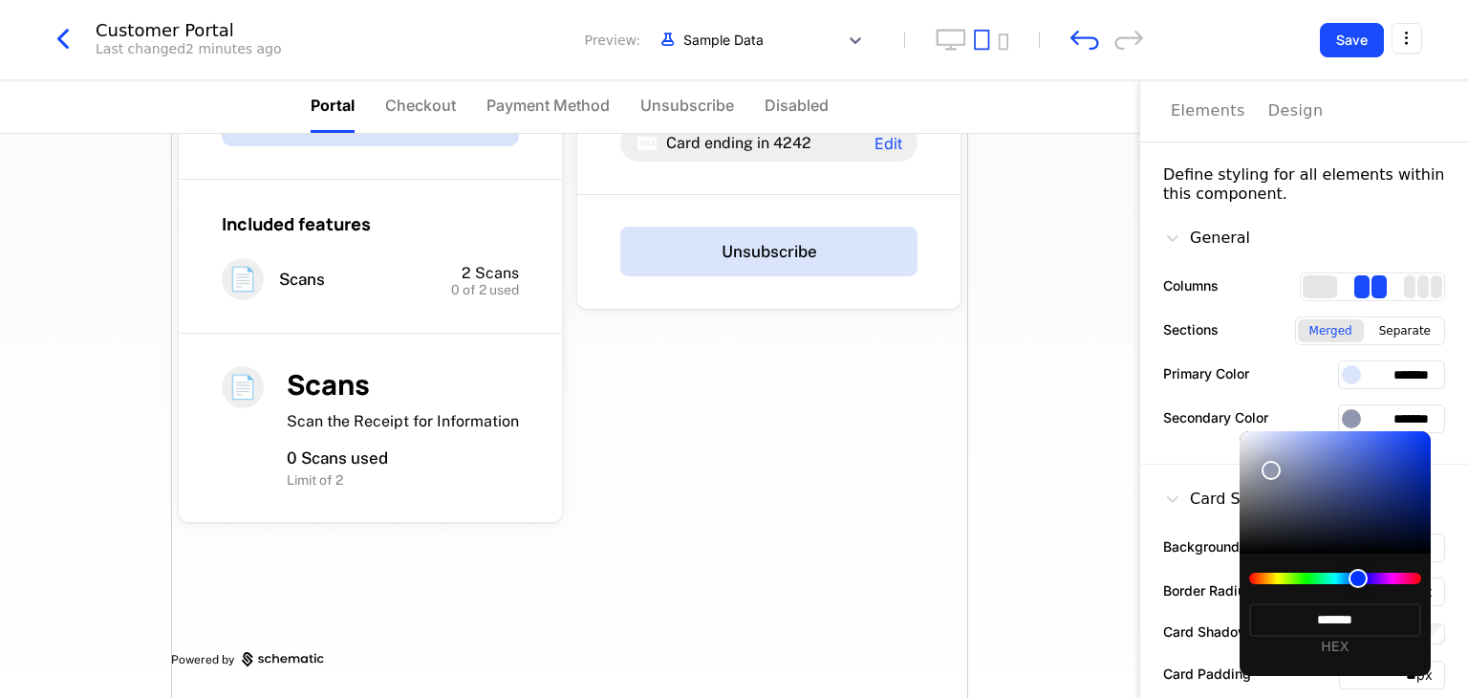
type input "*******"
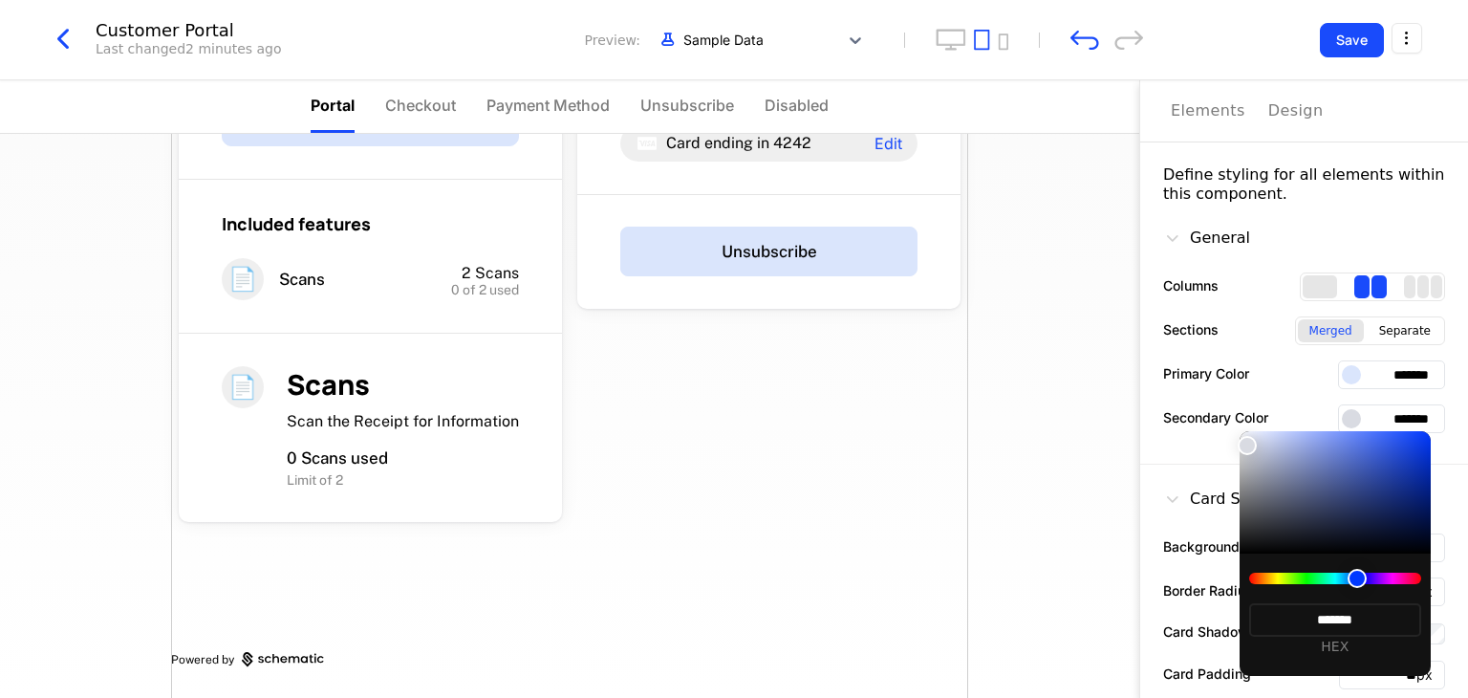
type input "*******"
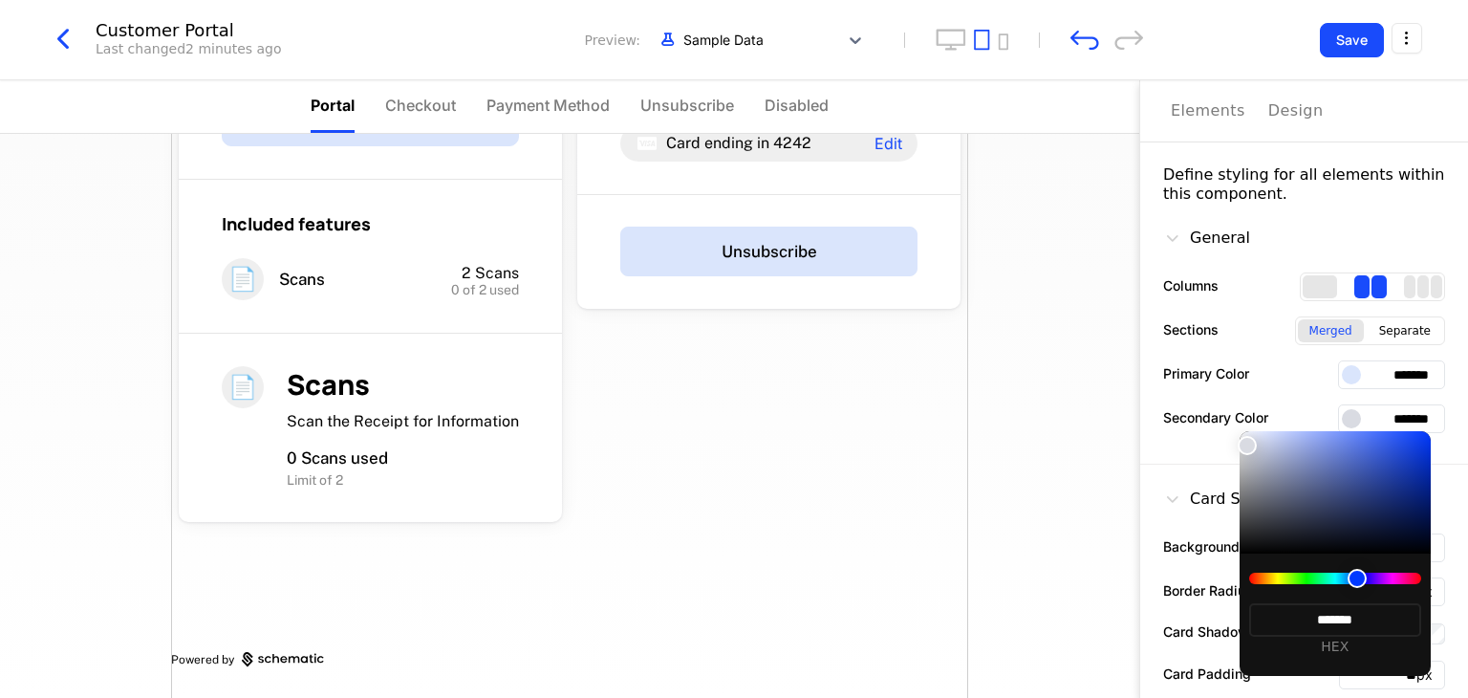
type input "*******"
drag, startPoint x: 1271, startPoint y: 470, endPoint x: 1243, endPoint y: 434, distance: 46.3
click at [1243, 434] on div at bounding box center [1335, 492] width 191 height 122
type input "*******"
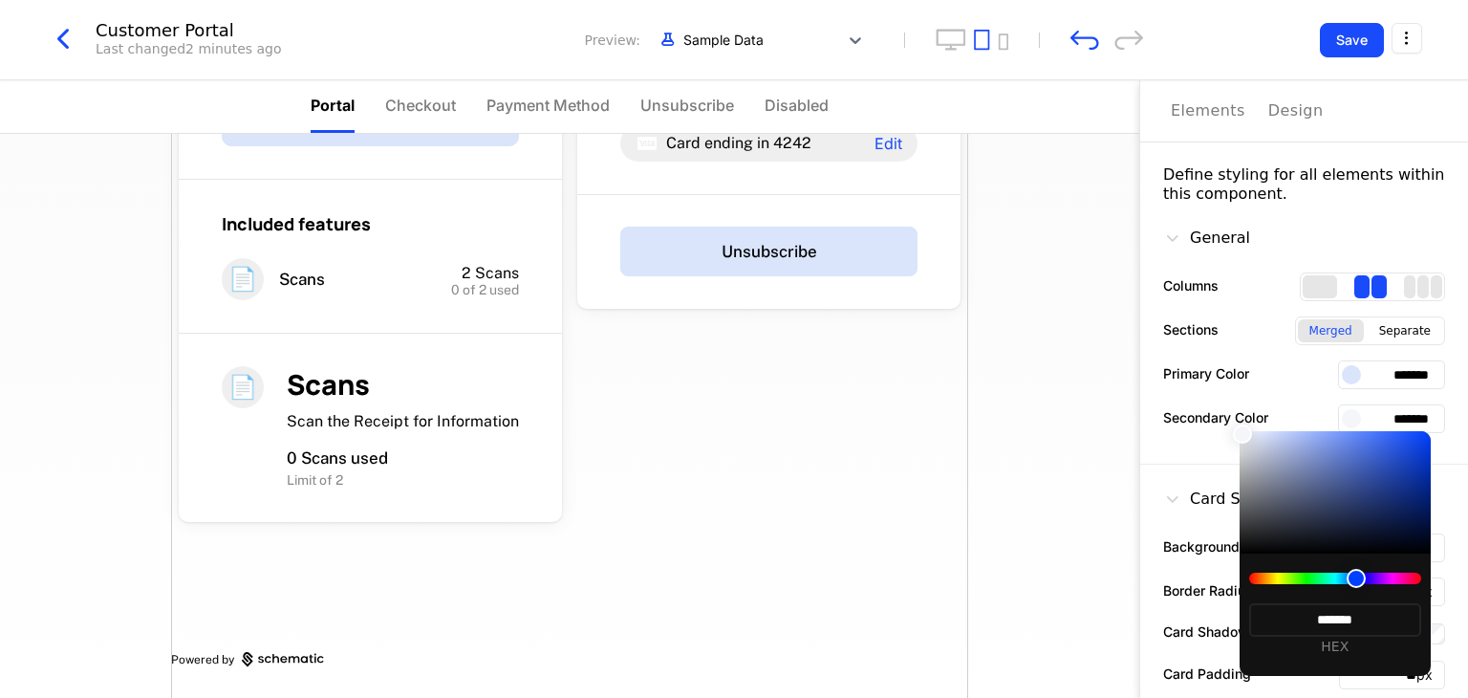
click at [1243, 434] on div at bounding box center [1242, 433] width 19 height 19
type input "*******"
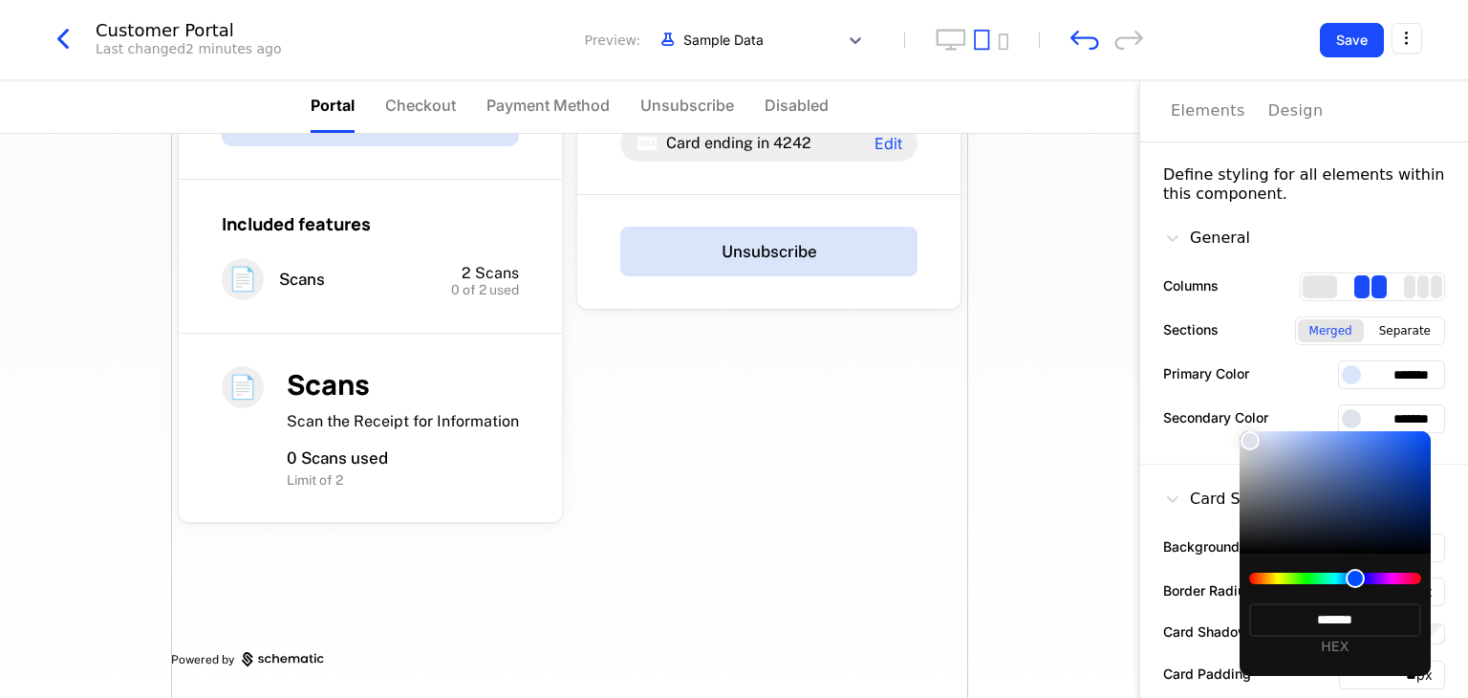
type input "*******"
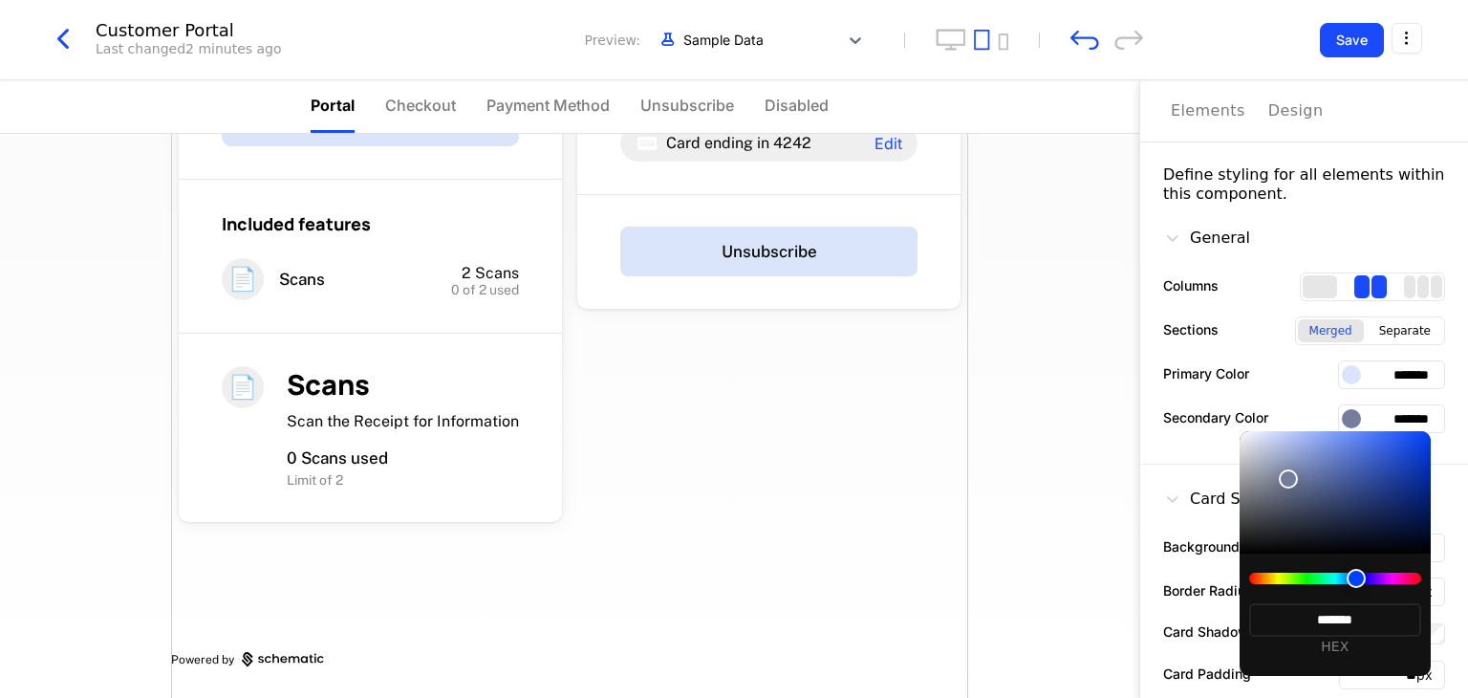
type input "*******"
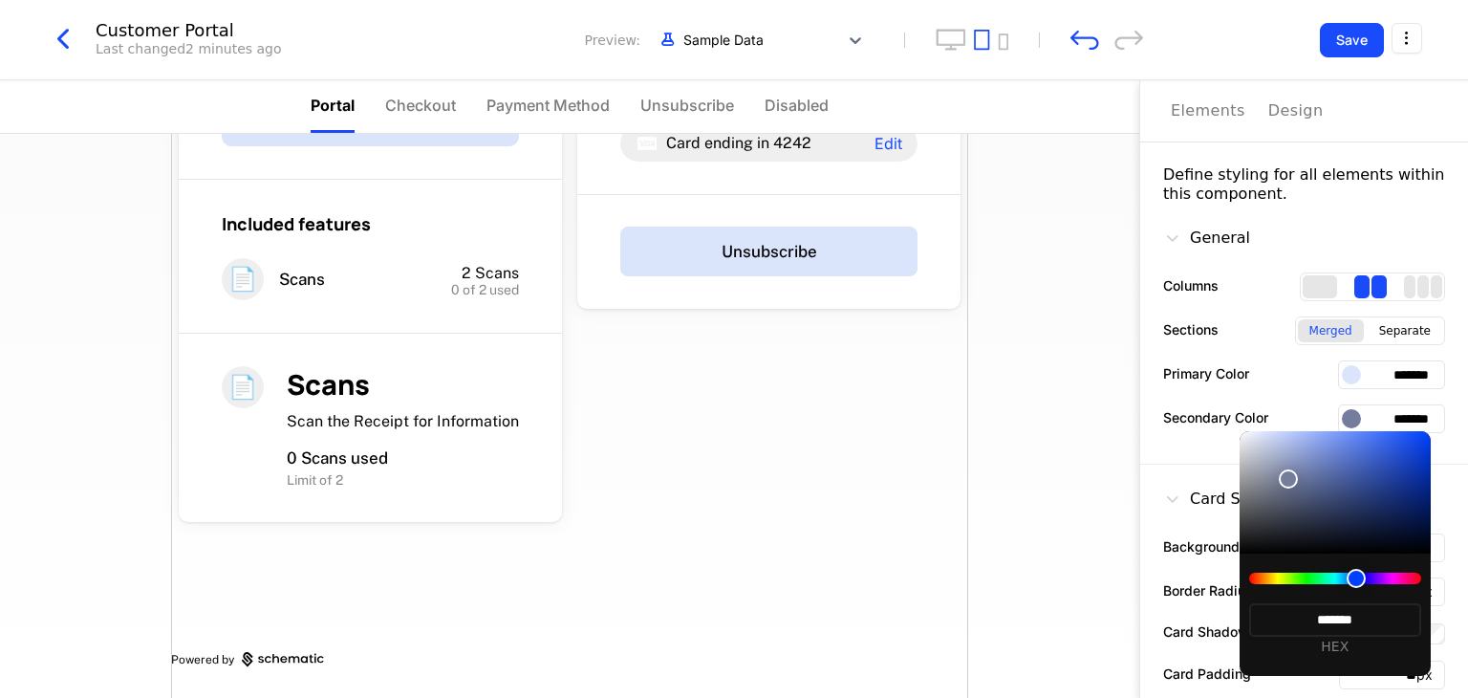
type input "*******"
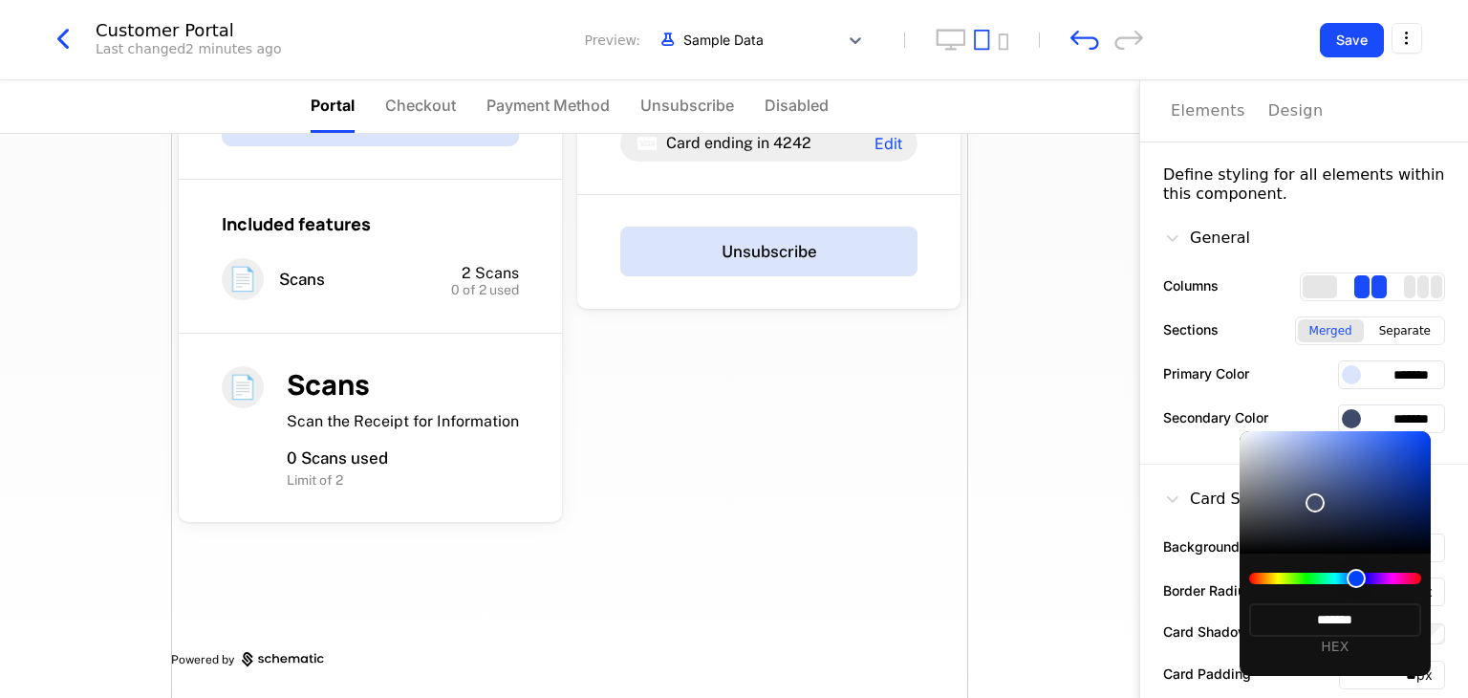
type input "*******"
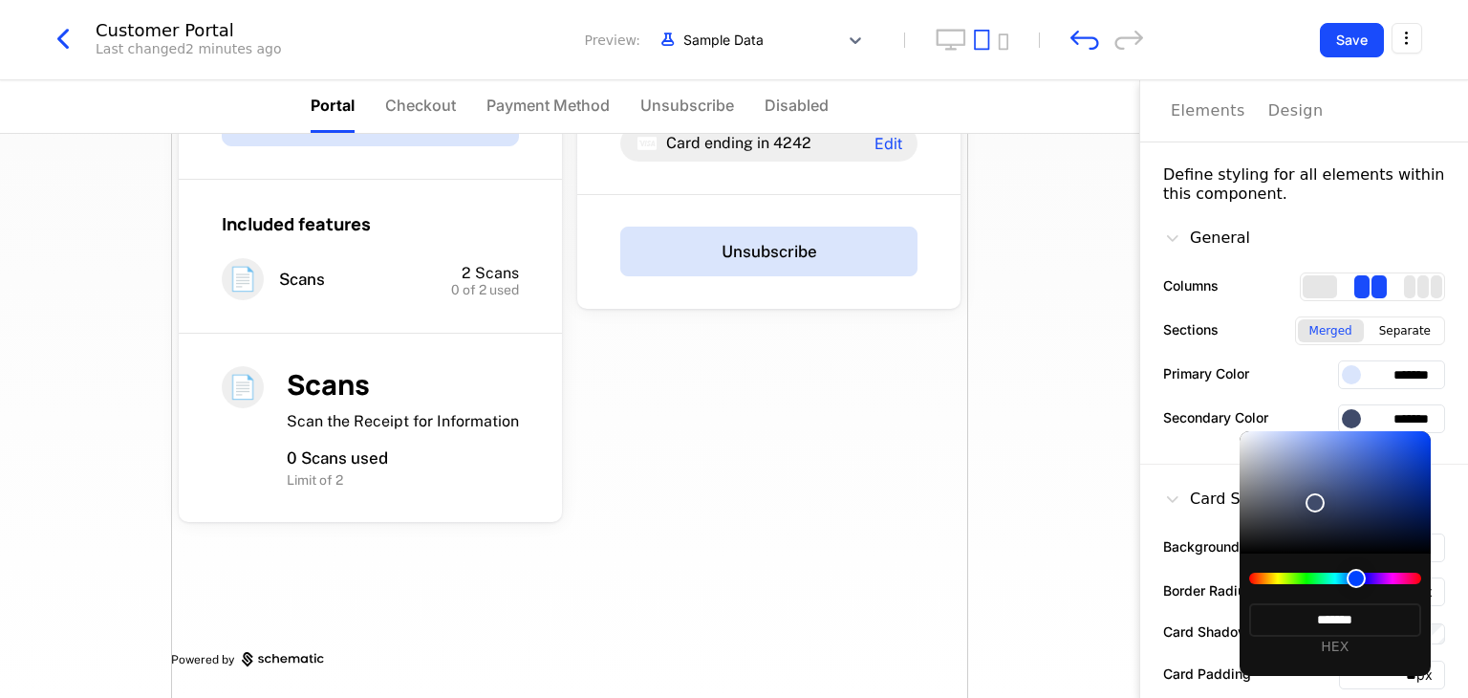
type input "*******"
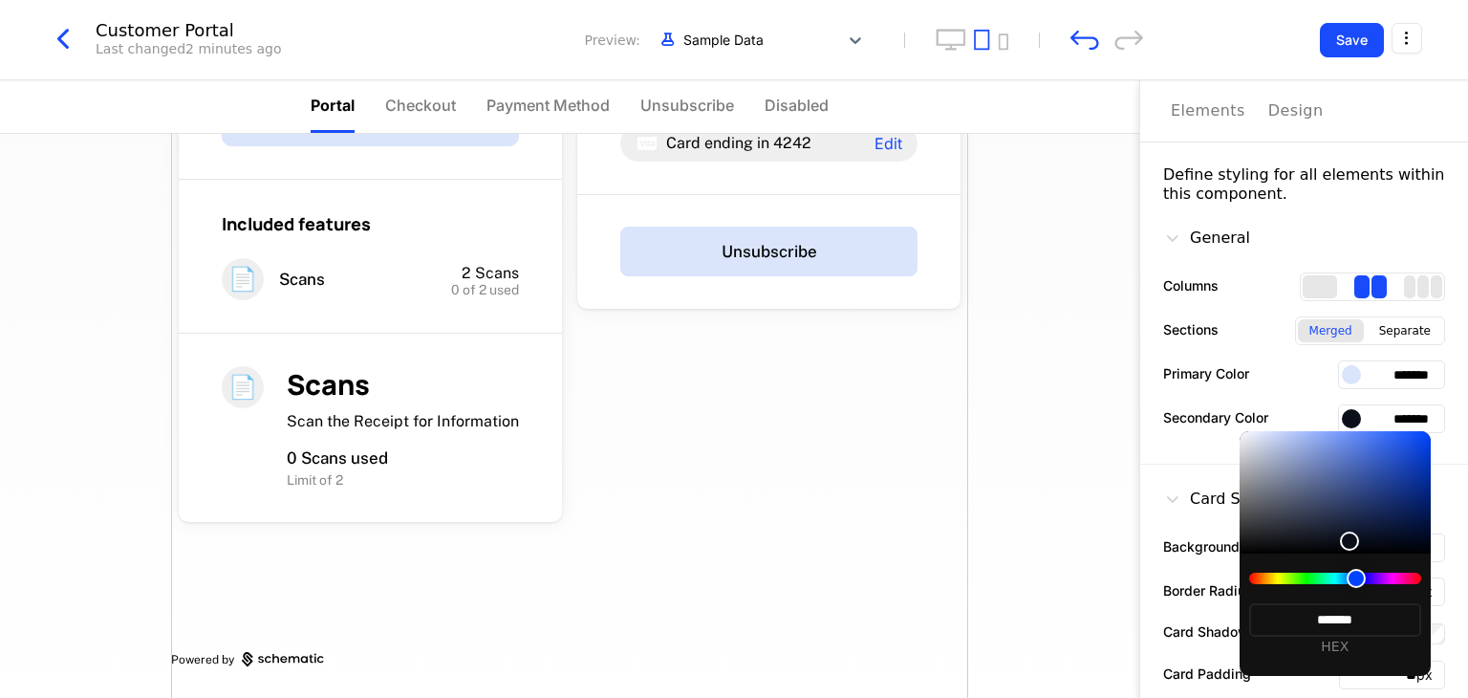
type input "*******"
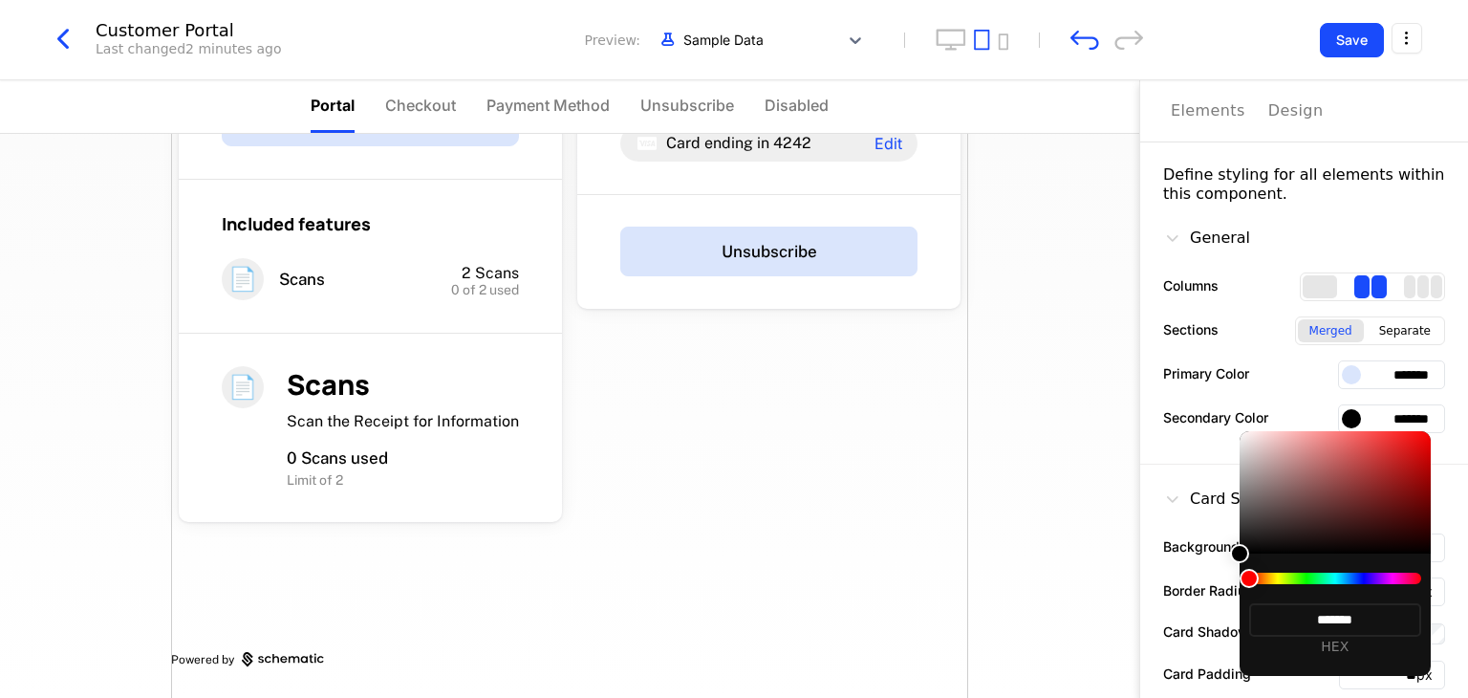
drag, startPoint x: 1250, startPoint y: 441, endPoint x: 1367, endPoint y: 573, distance: 176.1
click at [1367, 573] on div "******* HEX" at bounding box center [1335, 553] width 191 height 245
click at [1312, 368] on div at bounding box center [734, 349] width 1468 height 698
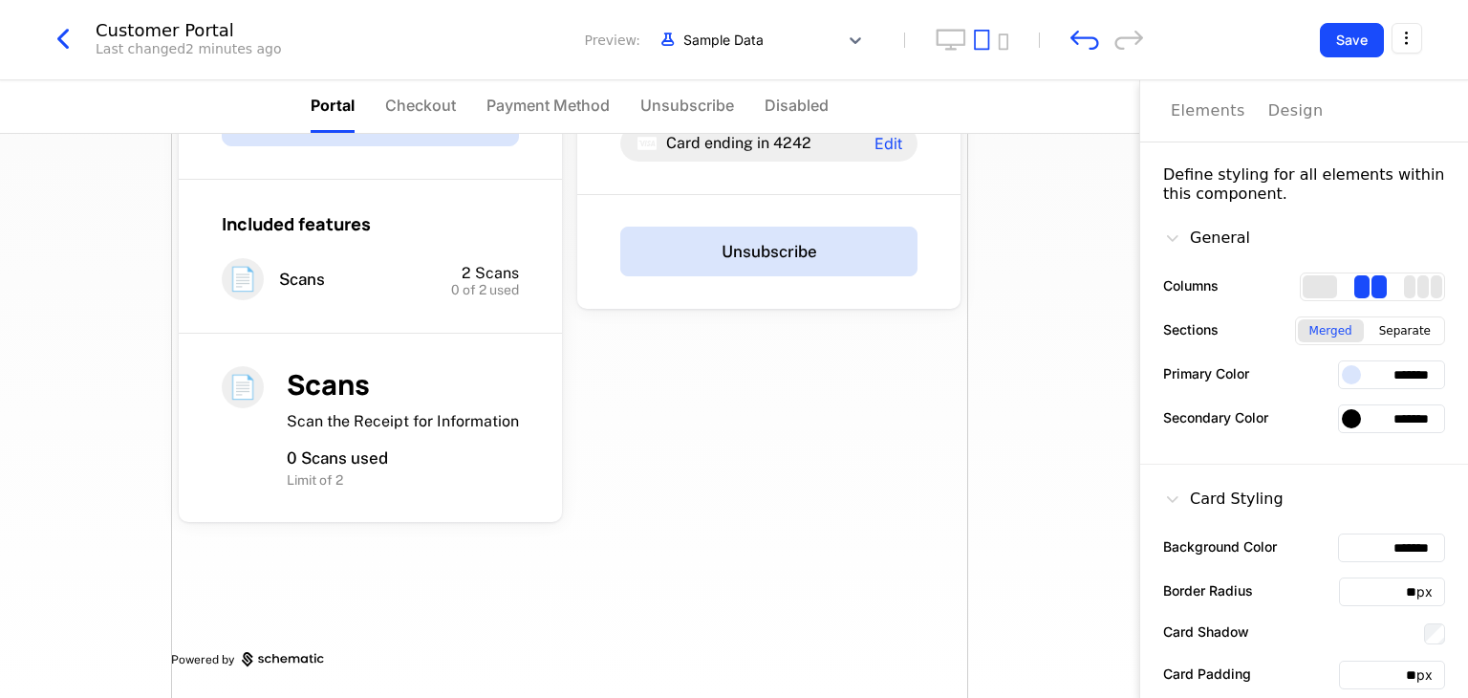
type input "**********"
click at [1357, 371] on input "*******" at bounding box center [1391, 374] width 107 height 29
click at [1367, 370] on input "*******" at bounding box center [1391, 374] width 107 height 29
drag, startPoint x: 1367, startPoint y: 370, endPoint x: 1399, endPoint y: 418, distance: 57.8
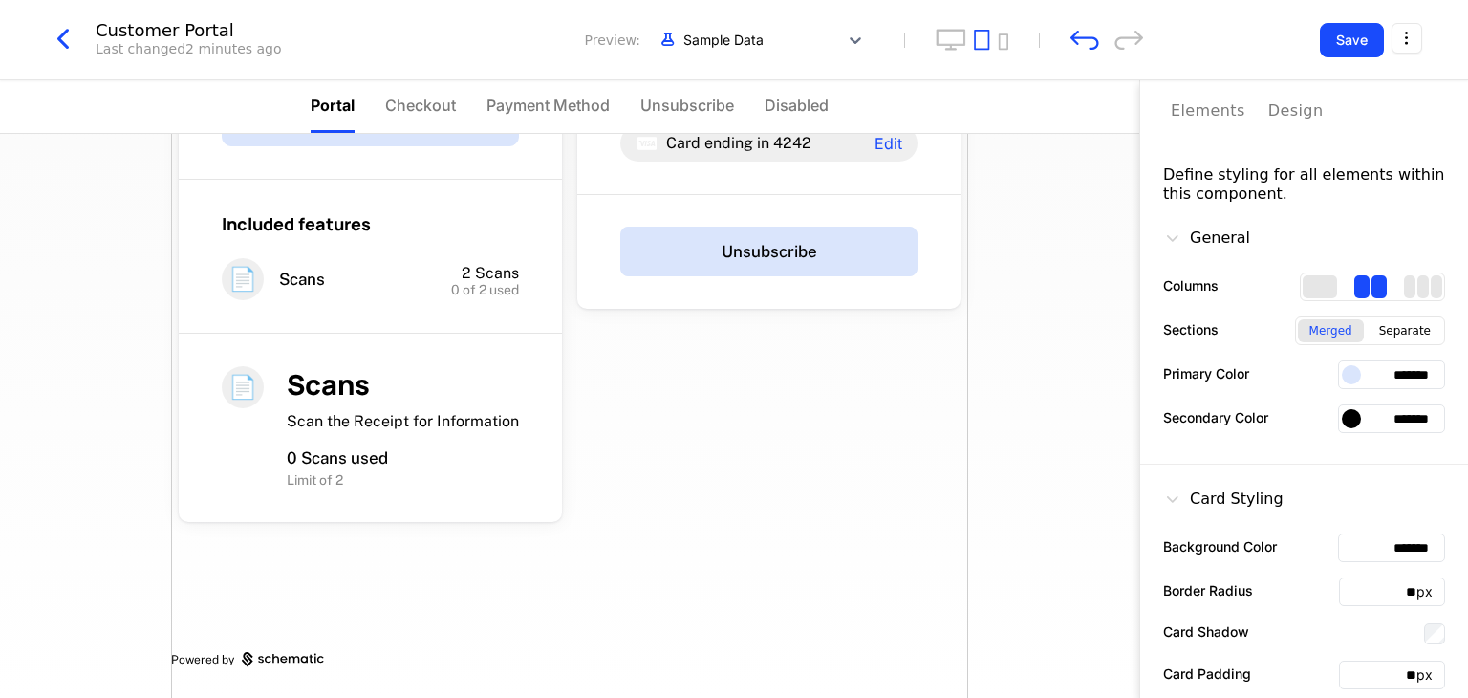
click at [1399, 418] on input "*******" at bounding box center [1391, 418] width 107 height 29
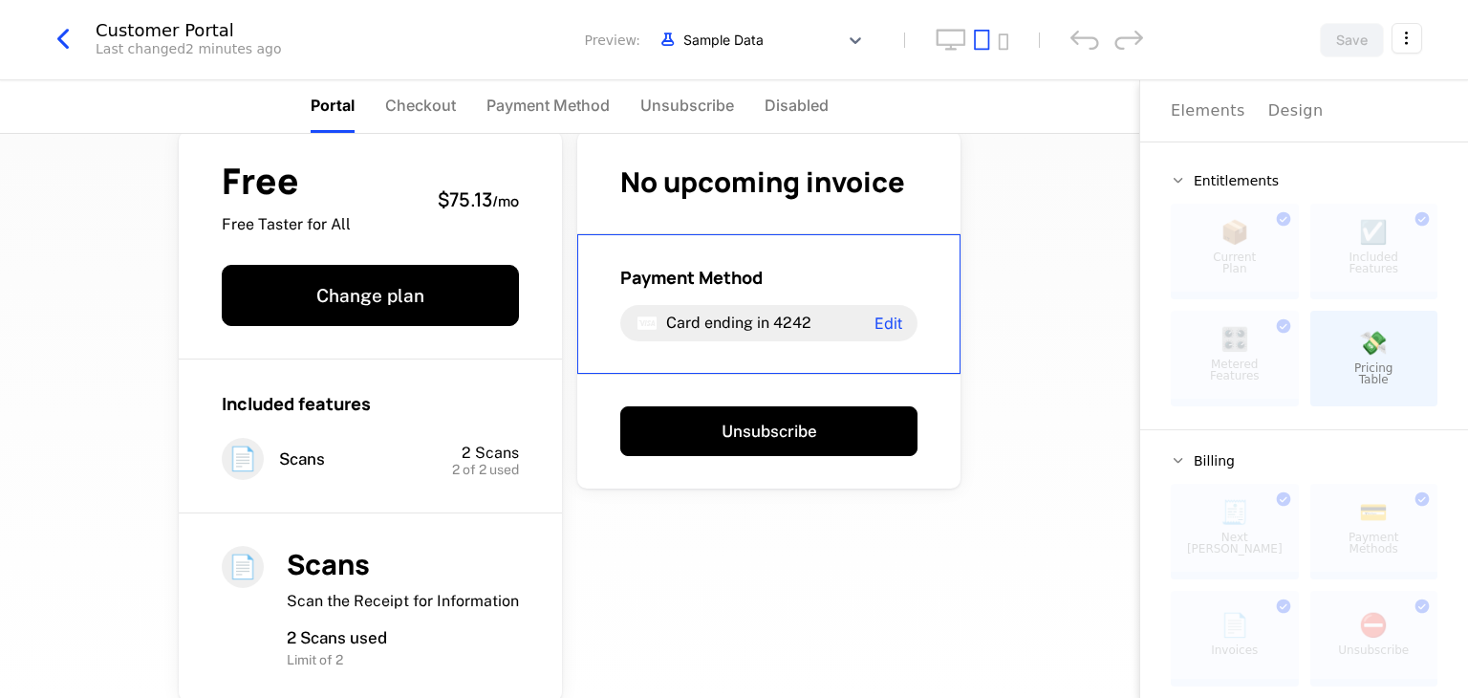
scroll to position [40, 0]
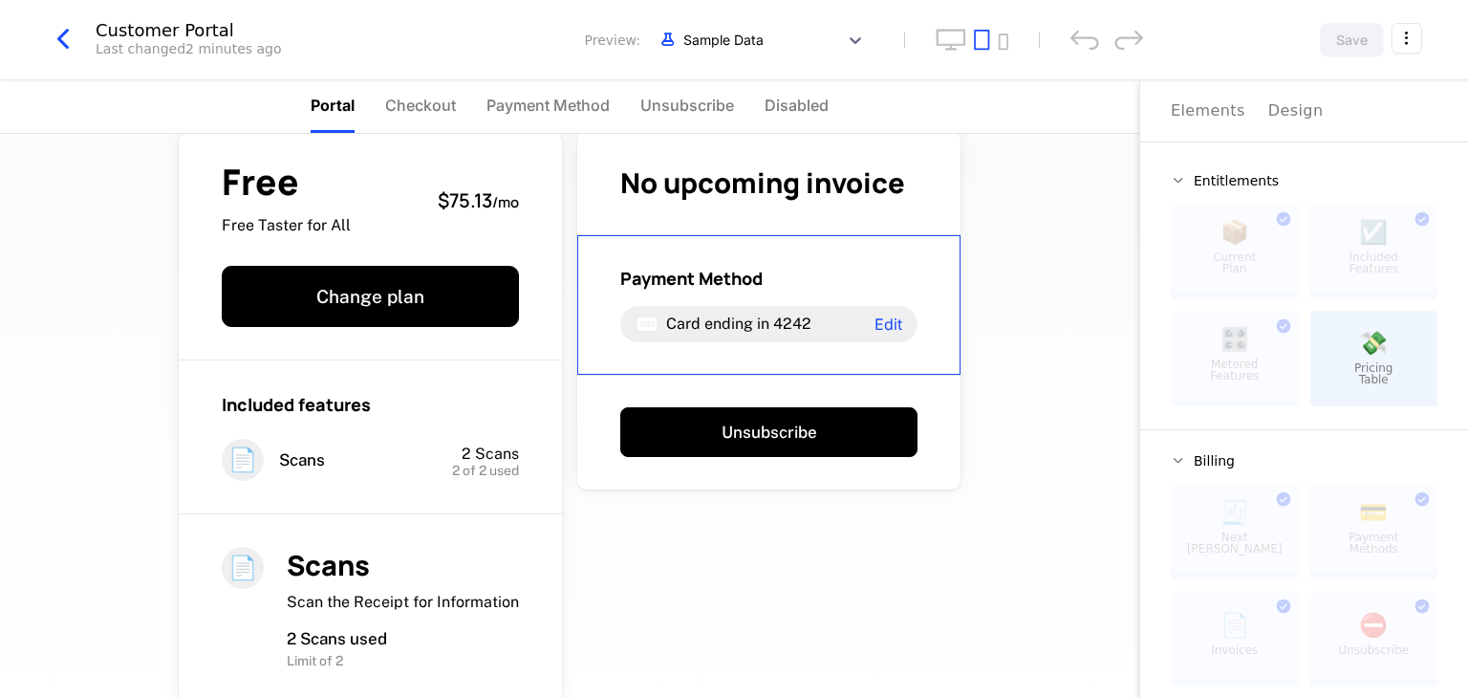
click at [1280, 118] on div "Design" at bounding box center [1295, 110] width 55 height 23
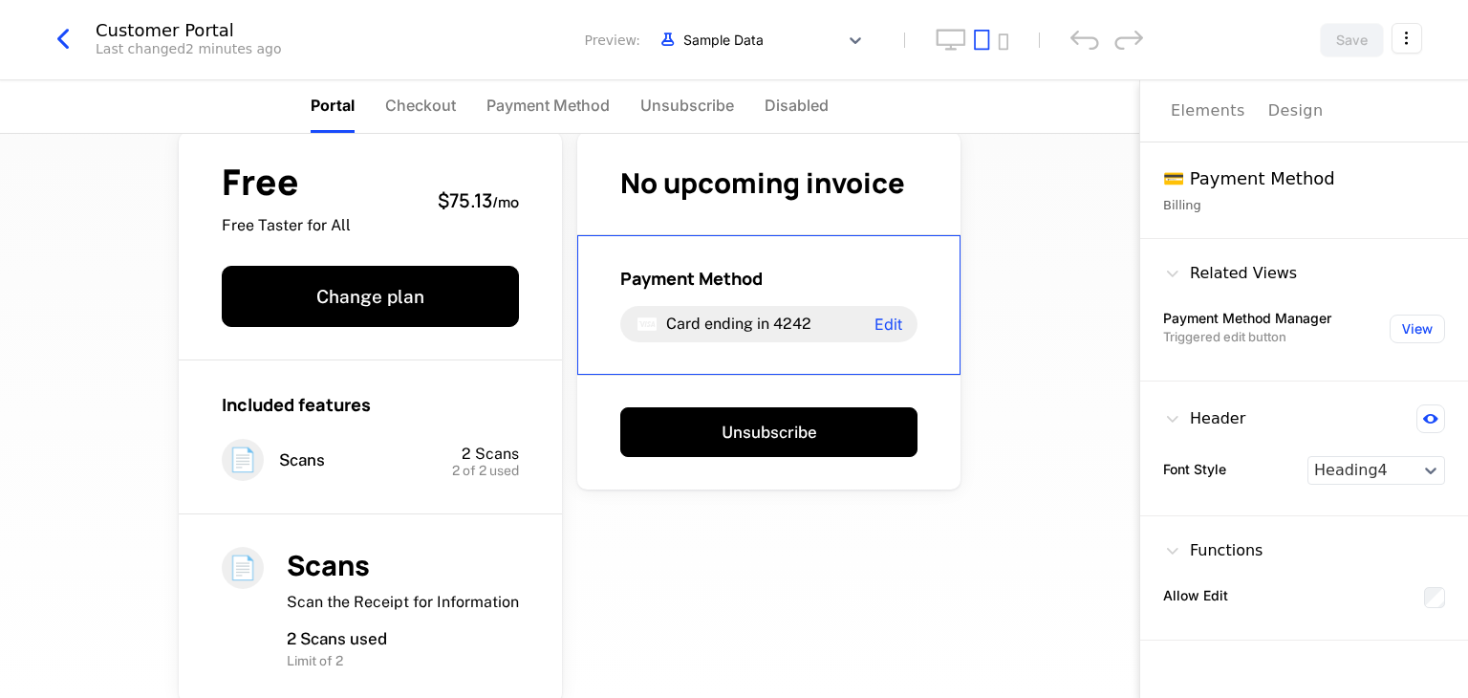
click at [881, 276] on div "Payment Method" at bounding box center [768, 278] width 297 height 23
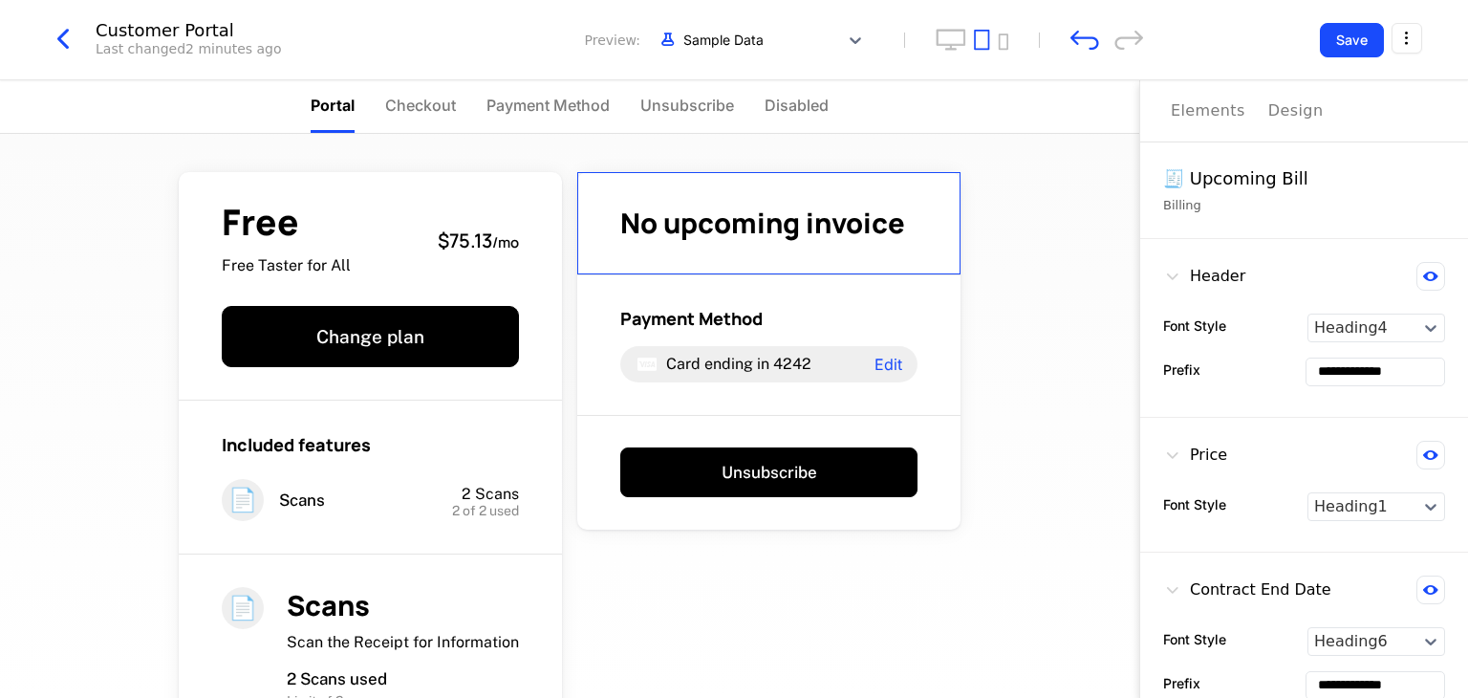
click at [1357, 41] on button "Save" at bounding box center [1352, 40] width 64 height 34
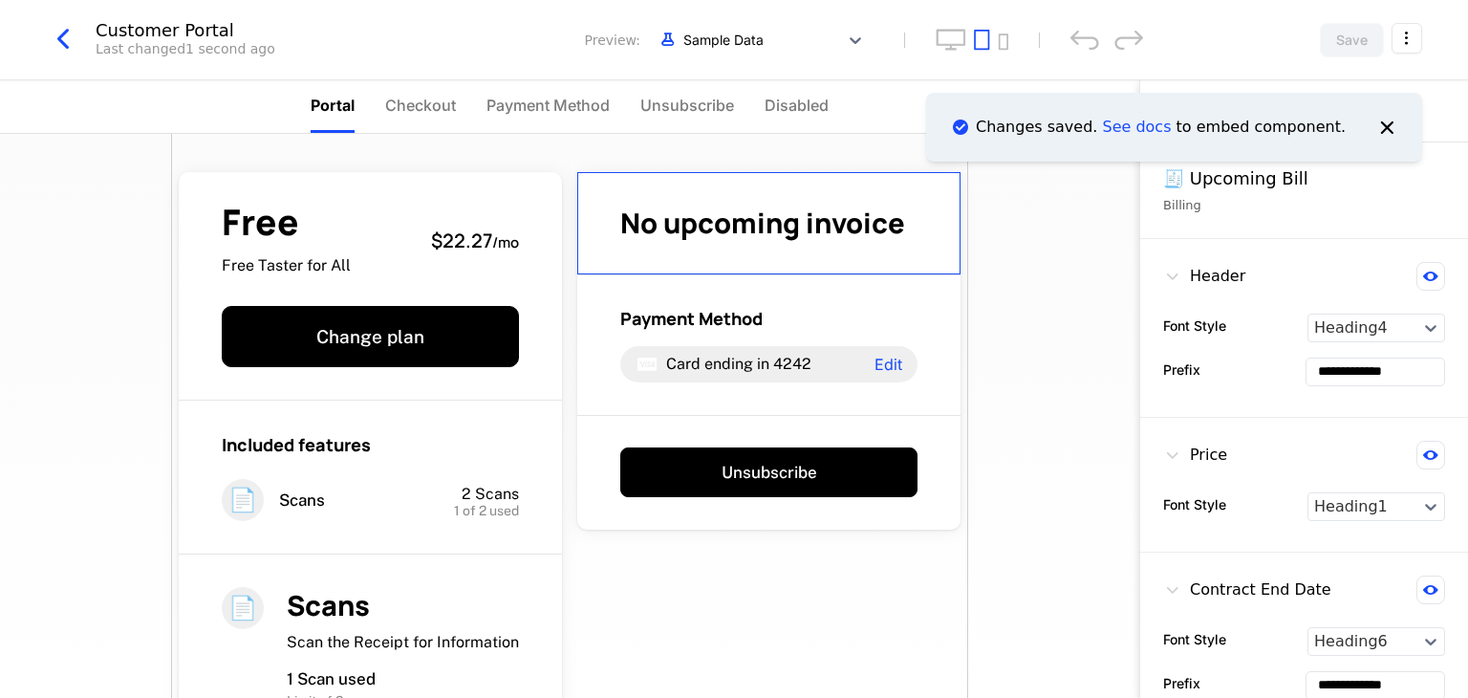
click at [73, 40] on icon "button" at bounding box center [63, 39] width 34 height 34
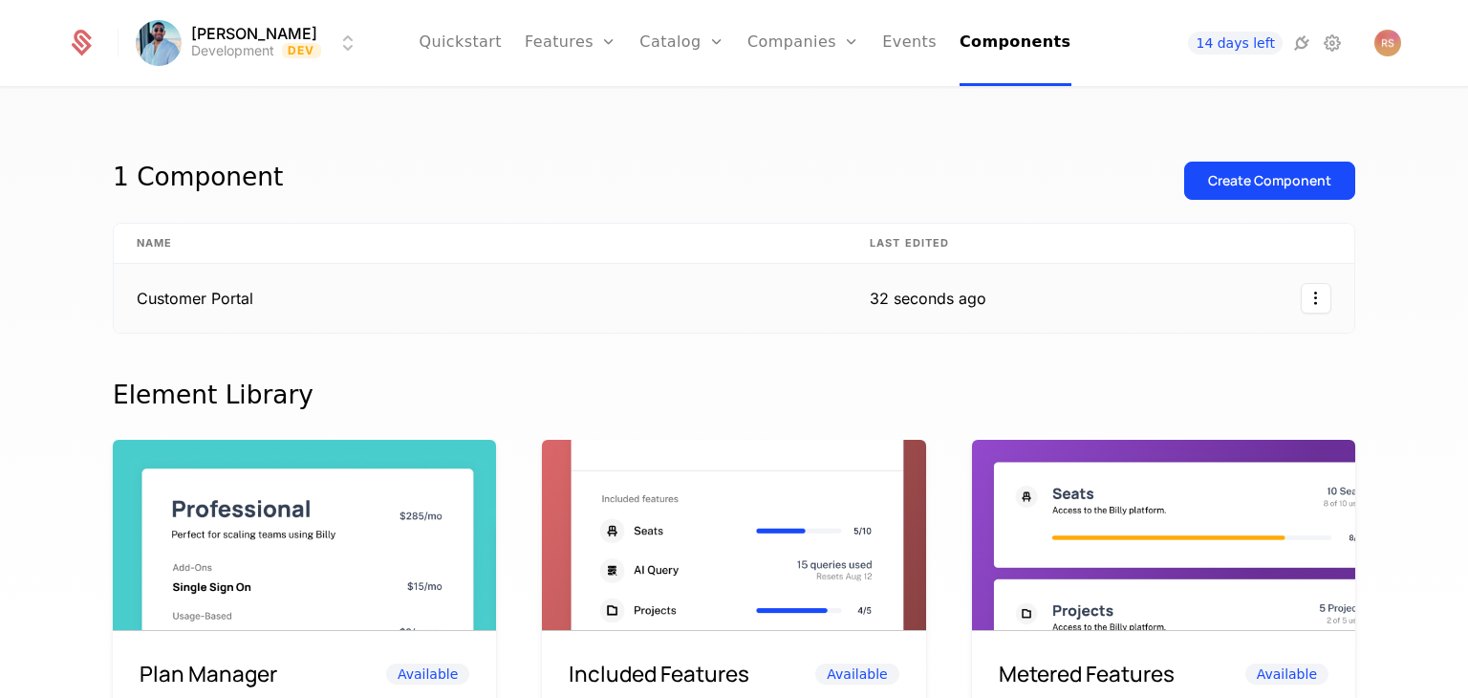
click at [375, 299] on td "Customer Portal" at bounding box center [480, 298] width 733 height 69
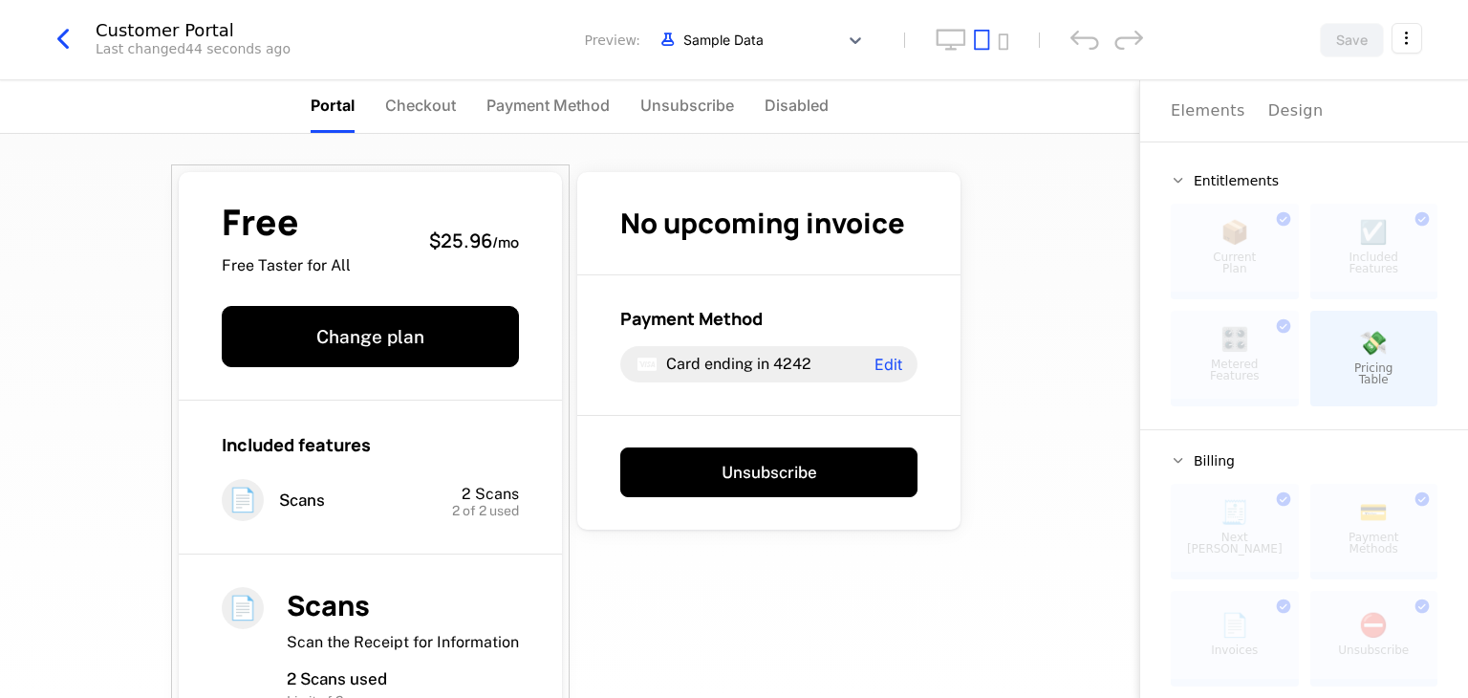
click at [1407, 47] on html "[PERSON_NAME] Development Dev Quickstart Features Features Flags Catalog Plans …" at bounding box center [734, 349] width 1468 height 698
click at [1379, 163] on icon "button" at bounding box center [1376, 161] width 20 height 20
click at [1318, 123] on div "How to install" at bounding box center [1292, 119] width 104 height 19
click at [1410, 47] on html "[PERSON_NAME] Development Dev Quickstart Features Features Flags Catalog Plans …" at bounding box center [734, 349] width 1468 height 698
click at [1315, 122] on div "How to install" at bounding box center [1292, 119] width 104 height 19
